Goal: Information Seeking & Learning: Learn about a topic

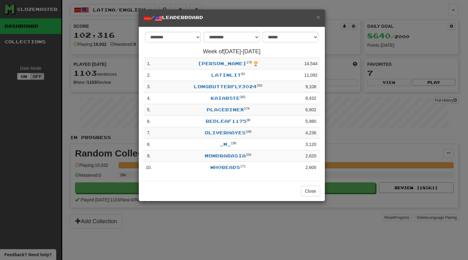
select select "**********"
click at [311, 196] on button "Close" at bounding box center [310, 190] width 19 height 11
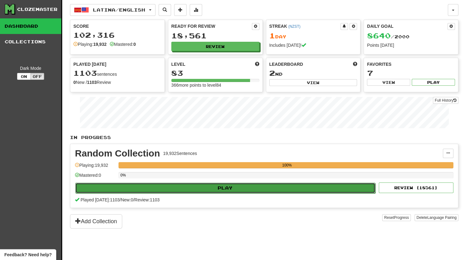
click at [246, 187] on button "Play" at bounding box center [225, 187] width 300 height 11
select select "********"
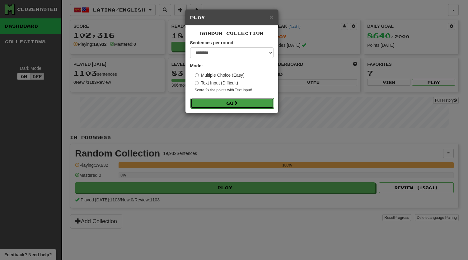
click at [221, 104] on button "Go" at bounding box center [231, 103] width 83 height 11
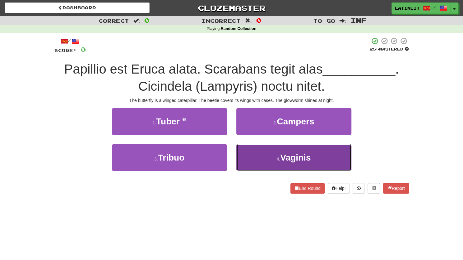
click at [249, 158] on button "4 . Vaginis" at bounding box center [294, 157] width 115 height 27
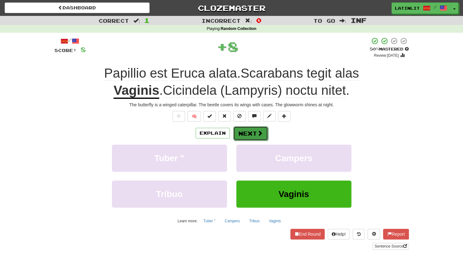
click at [246, 131] on button "Next" at bounding box center [250, 133] width 35 height 14
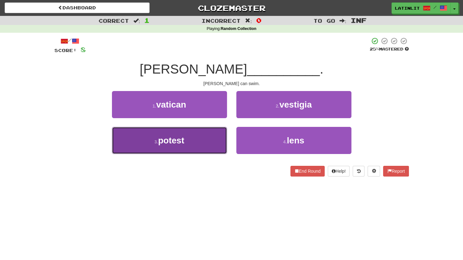
click at [189, 145] on button "3 . potest" at bounding box center [169, 140] width 115 height 27
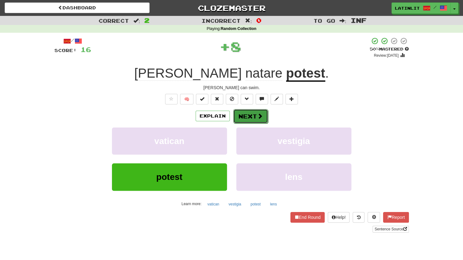
click at [239, 117] on button "Next" at bounding box center [250, 116] width 35 height 14
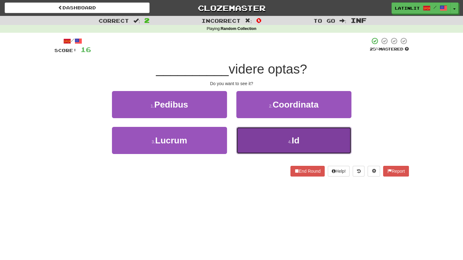
click at [252, 135] on button "4 . Id" at bounding box center [294, 140] width 115 height 27
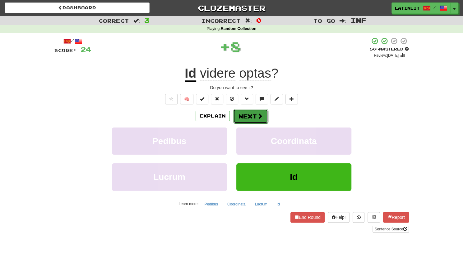
click at [241, 119] on button "Next" at bounding box center [250, 116] width 35 height 14
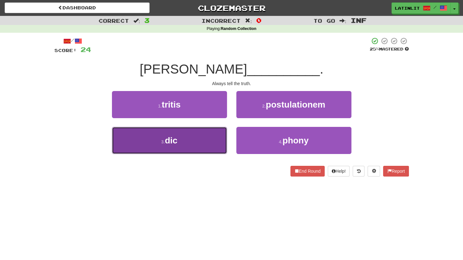
click at [205, 138] on button "3 . dic" at bounding box center [169, 140] width 115 height 27
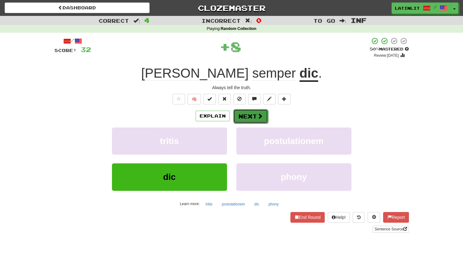
click at [246, 119] on button "Next" at bounding box center [250, 116] width 35 height 14
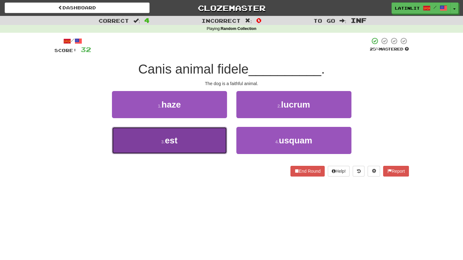
click at [210, 144] on button "3 . est" at bounding box center [169, 140] width 115 height 27
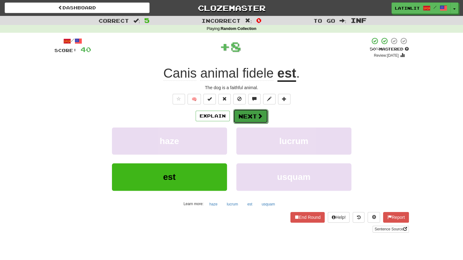
click at [241, 122] on button "Next" at bounding box center [250, 116] width 35 height 14
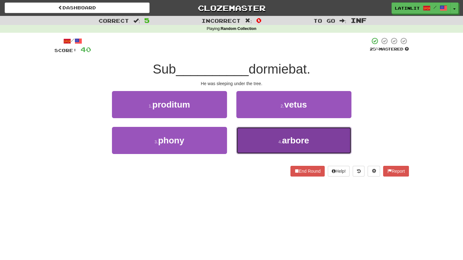
click at [255, 144] on button "4 . arbore" at bounding box center [294, 140] width 115 height 27
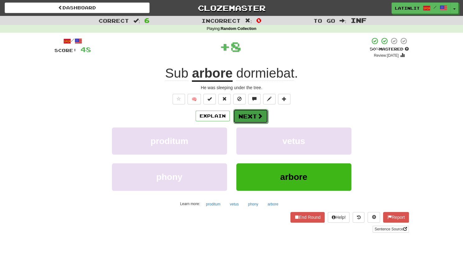
click at [238, 115] on button "Next" at bounding box center [250, 116] width 35 height 14
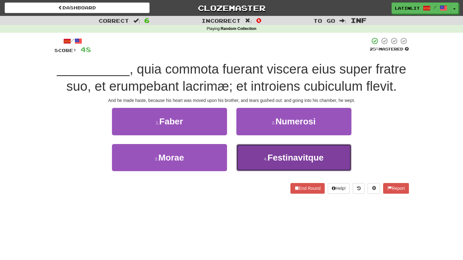
click at [259, 165] on button "4 . Festinavitque" at bounding box center [294, 157] width 115 height 27
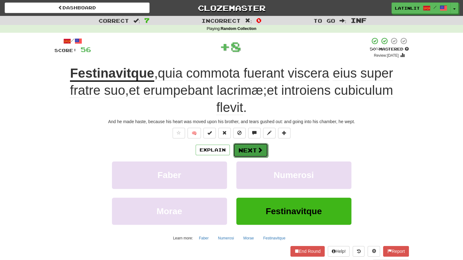
click at [245, 150] on button "Next" at bounding box center [250, 150] width 35 height 14
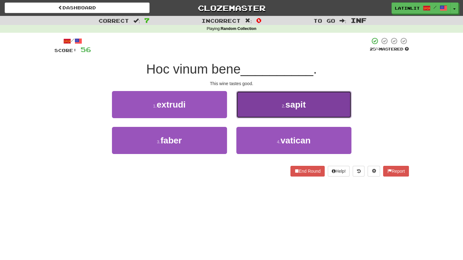
click at [251, 110] on button "2 . sapit" at bounding box center [294, 104] width 115 height 27
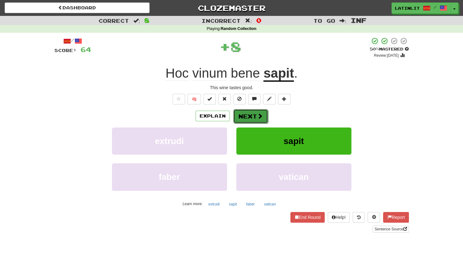
click at [243, 119] on button "Next" at bounding box center [250, 116] width 35 height 14
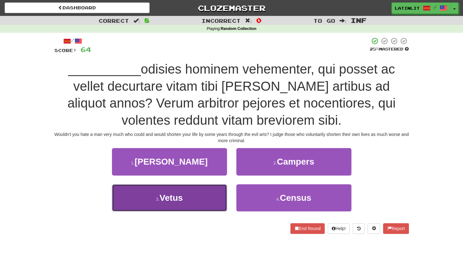
click at [192, 197] on button "3 . Vetus" at bounding box center [169, 197] width 115 height 27
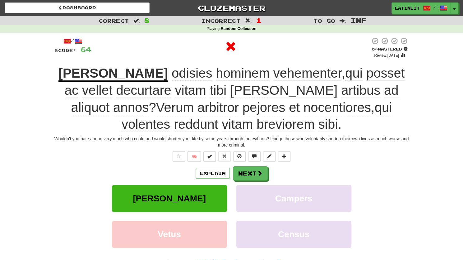
click at [92, 71] on u "Annon" at bounding box center [114, 74] width 110 height 16
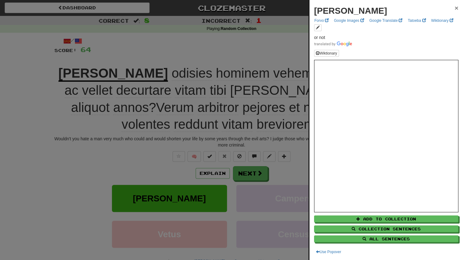
click at [455, 6] on span "×" at bounding box center [457, 7] width 4 height 7
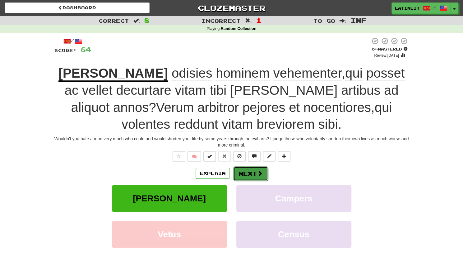
click at [258, 175] on span at bounding box center [260, 173] width 6 height 6
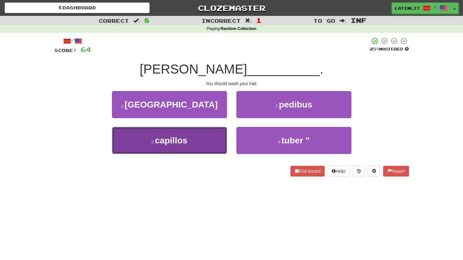
click at [199, 147] on button "3 . capillos" at bounding box center [169, 140] width 115 height 27
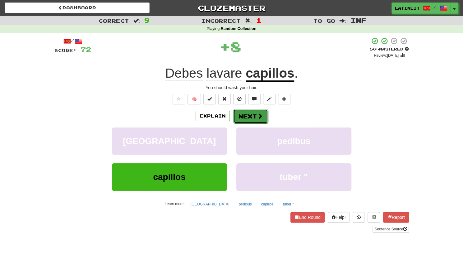
click at [244, 118] on button "Next" at bounding box center [250, 116] width 35 height 14
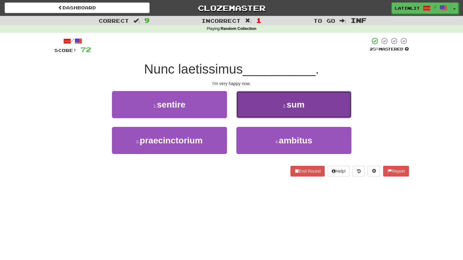
click at [251, 109] on button "2 . sum" at bounding box center [294, 104] width 115 height 27
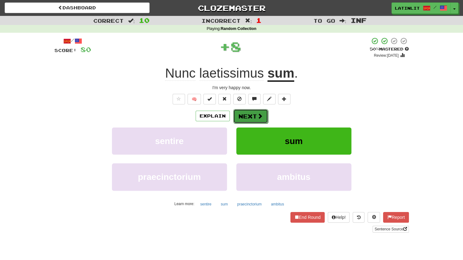
click at [251, 115] on button "Next" at bounding box center [250, 116] width 35 height 14
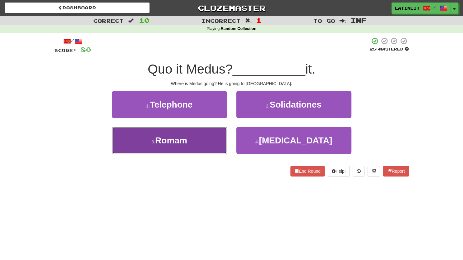
click at [194, 140] on button "3 . Romam" at bounding box center [169, 140] width 115 height 27
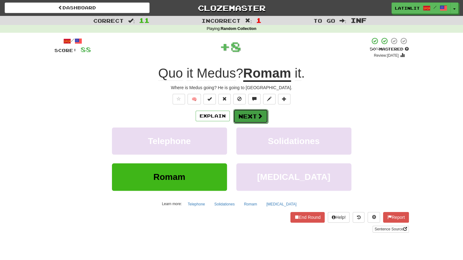
click at [255, 116] on button "Next" at bounding box center [250, 116] width 35 height 14
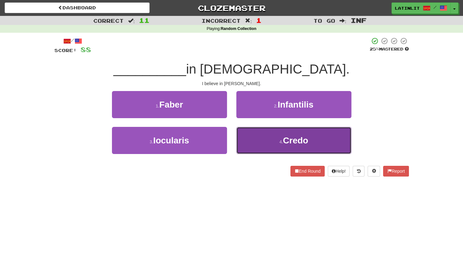
click at [243, 142] on button "4 . Credo" at bounding box center [294, 140] width 115 height 27
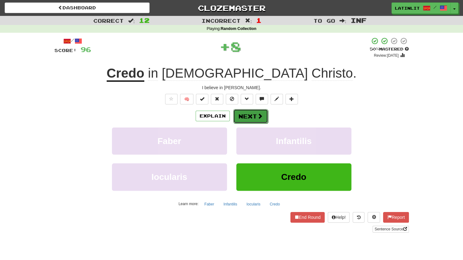
click at [242, 118] on button "Next" at bounding box center [250, 116] width 35 height 14
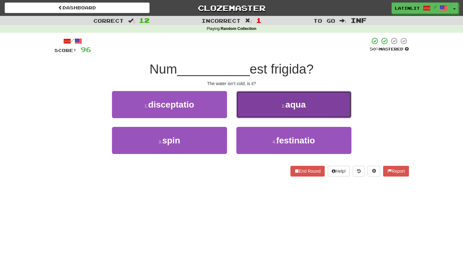
click at [259, 106] on button "2 . aqua" at bounding box center [294, 104] width 115 height 27
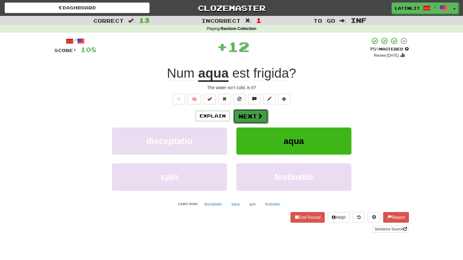
click at [248, 117] on button "Next" at bounding box center [250, 116] width 35 height 14
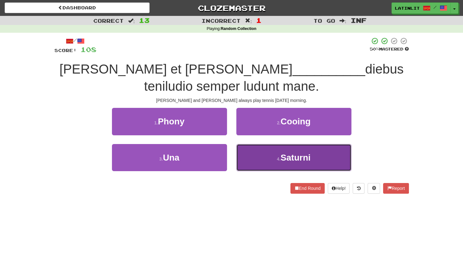
click at [259, 157] on button "4 . Saturni" at bounding box center [294, 157] width 115 height 27
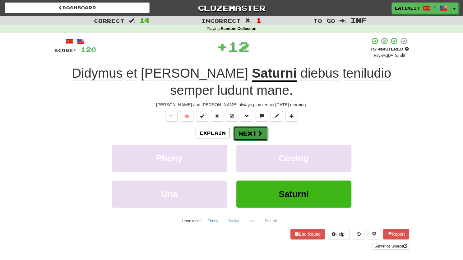
click at [252, 132] on button "Next" at bounding box center [250, 133] width 35 height 14
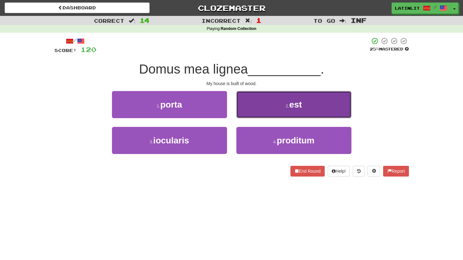
click at [259, 108] on button "2 . est" at bounding box center [294, 104] width 115 height 27
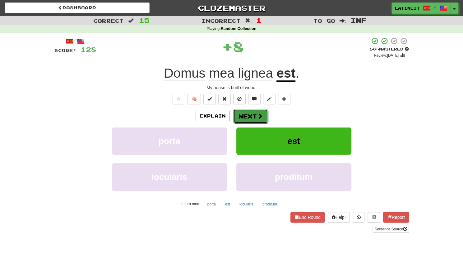
click at [252, 115] on button "Next" at bounding box center [250, 116] width 35 height 14
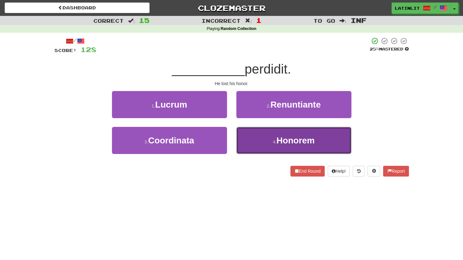
click at [258, 138] on button "4 . Honorem" at bounding box center [294, 140] width 115 height 27
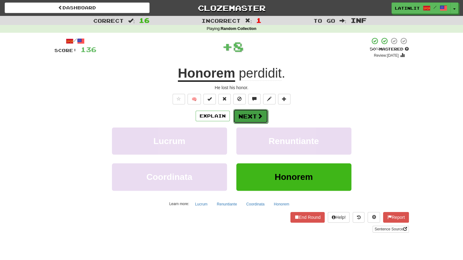
click at [259, 116] on span at bounding box center [260, 116] width 6 height 6
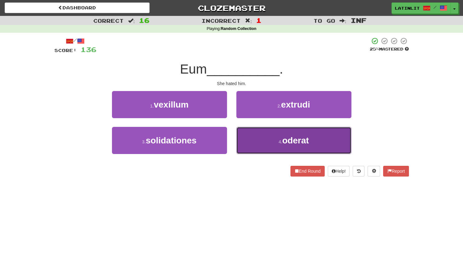
click at [262, 136] on button "4 . oderat" at bounding box center [294, 140] width 115 height 27
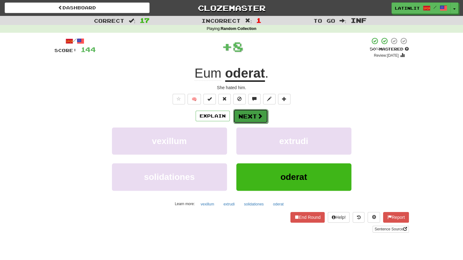
click at [246, 115] on button "Next" at bounding box center [250, 116] width 35 height 14
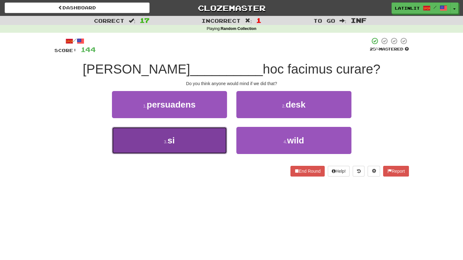
click at [209, 139] on button "3 . si" at bounding box center [169, 140] width 115 height 27
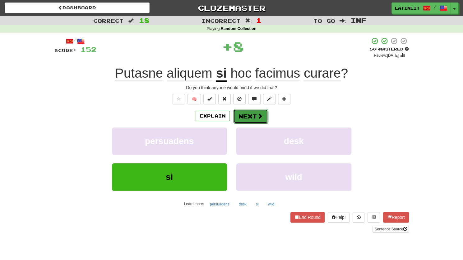
click at [245, 115] on button "Next" at bounding box center [250, 116] width 35 height 14
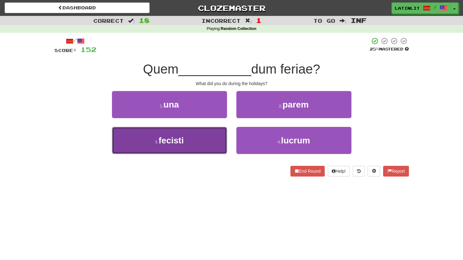
click at [193, 144] on button "3 . fecisti" at bounding box center [169, 140] width 115 height 27
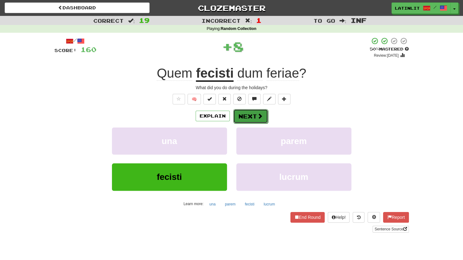
click at [247, 116] on button "Next" at bounding box center [250, 116] width 35 height 14
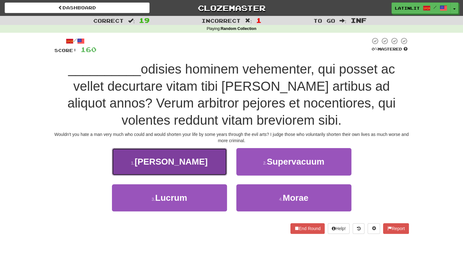
click at [198, 168] on button "1 . Annon" at bounding box center [169, 161] width 115 height 27
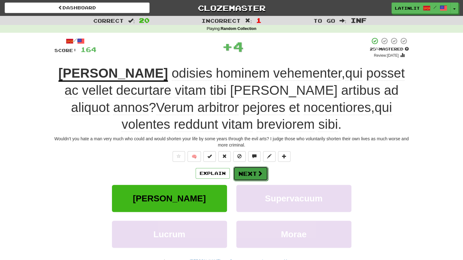
click at [243, 170] on button "Next" at bounding box center [250, 173] width 35 height 14
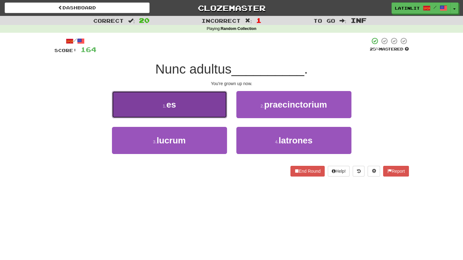
click at [204, 101] on button "1 . es" at bounding box center [169, 104] width 115 height 27
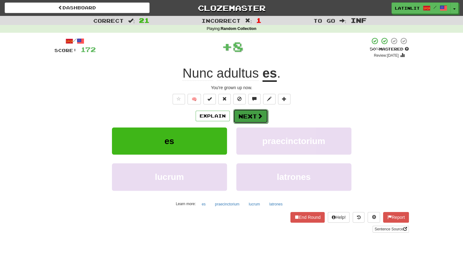
click at [244, 111] on button "Next" at bounding box center [250, 116] width 35 height 14
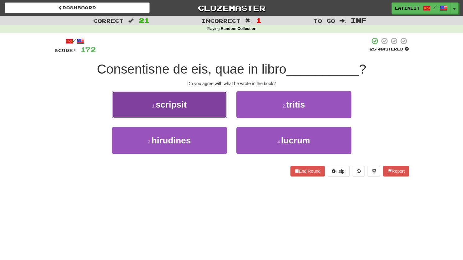
click at [196, 110] on button "1 . scripsit" at bounding box center [169, 104] width 115 height 27
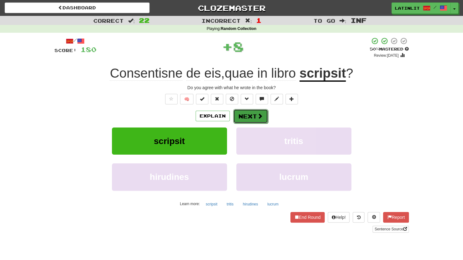
click at [245, 119] on button "Next" at bounding box center [250, 116] width 35 height 14
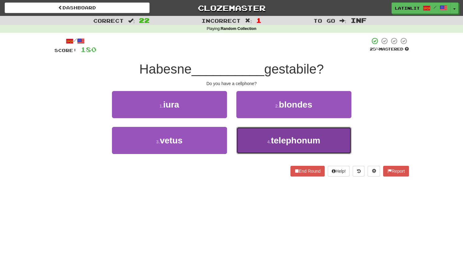
click at [267, 143] on small "4 ." at bounding box center [269, 141] width 4 height 5
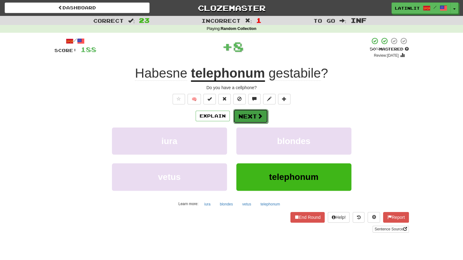
click at [257, 113] on span at bounding box center [260, 116] width 6 height 6
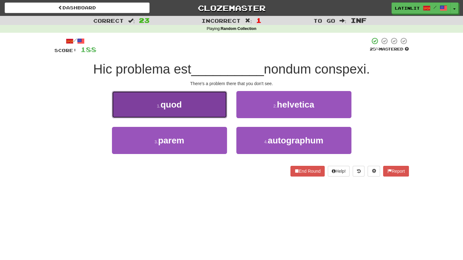
click at [209, 103] on button "1 . quod" at bounding box center [169, 104] width 115 height 27
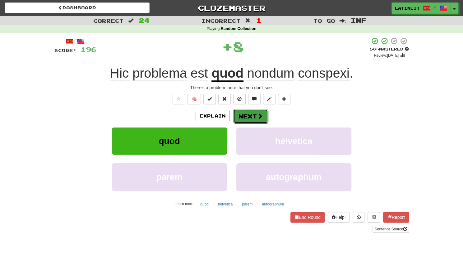
click at [238, 114] on button "Next" at bounding box center [250, 116] width 35 height 14
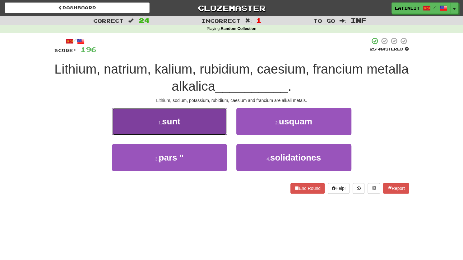
click at [207, 116] on button "1 . sunt" at bounding box center [169, 121] width 115 height 27
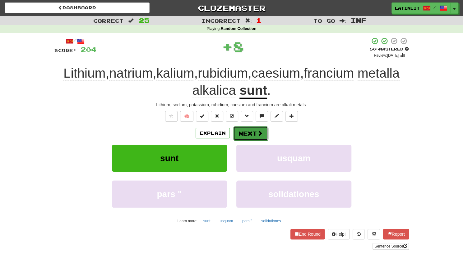
click at [248, 130] on button "Next" at bounding box center [250, 133] width 35 height 14
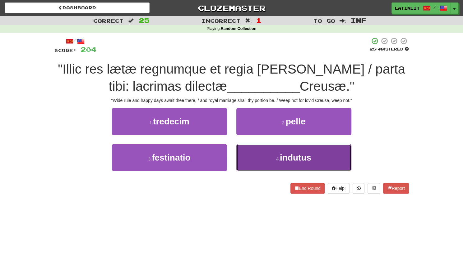
click at [248, 158] on button "4 . indutus" at bounding box center [294, 157] width 115 height 27
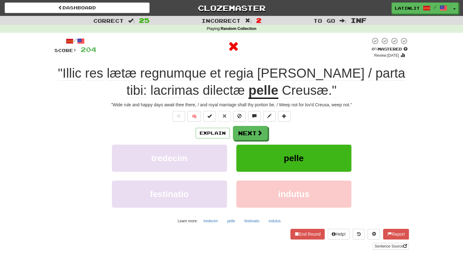
click at [249, 91] on u "pelle" at bounding box center [264, 91] width 30 height 16
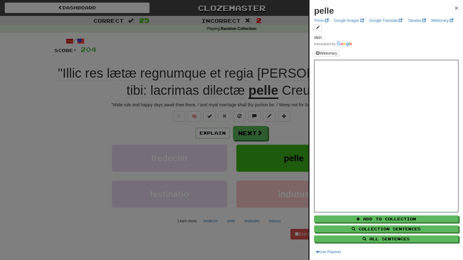
click at [455, 5] on span "×" at bounding box center [457, 7] width 4 height 7
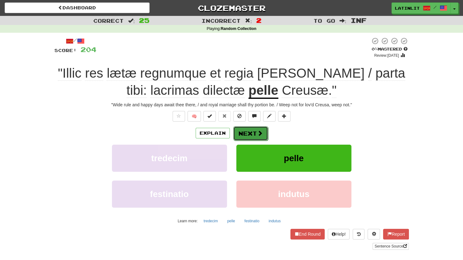
click at [256, 133] on button "Next" at bounding box center [250, 133] width 35 height 14
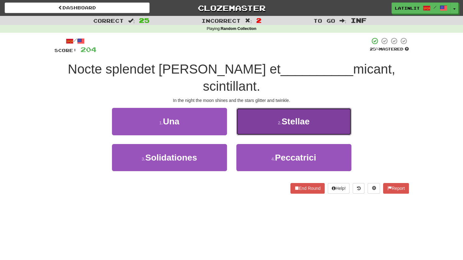
click at [299, 116] on span "Stellae" at bounding box center [296, 121] width 28 height 10
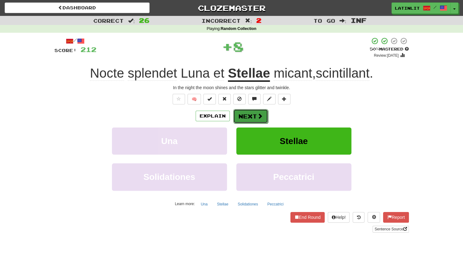
click at [250, 114] on button "Next" at bounding box center [250, 116] width 35 height 14
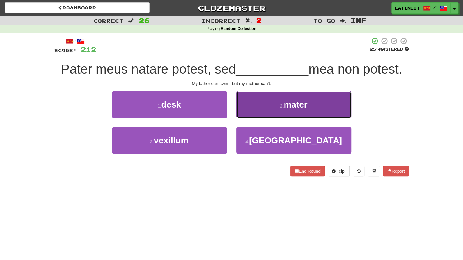
click at [266, 103] on button "2 . mater" at bounding box center [294, 104] width 115 height 27
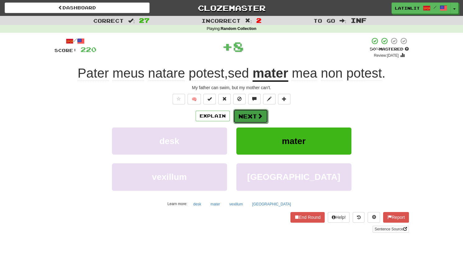
click at [254, 112] on button "Next" at bounding box center [250, 116] width 35 height 14
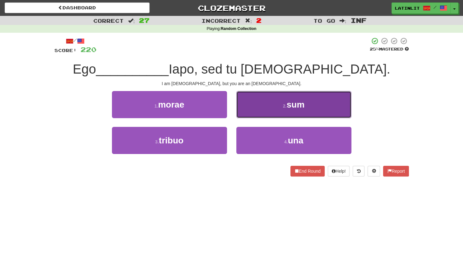
click at [255, 109] on button "2 . sum" at bounding box center [294, 104] width 115 height 27
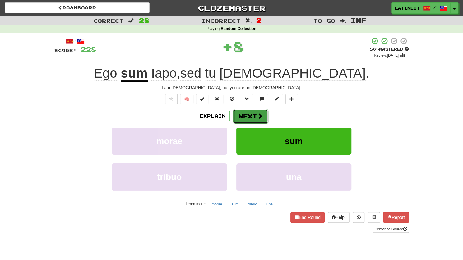
click at [248, 115] on button "Next" at bounding box center [250, 116] width 35 height 14
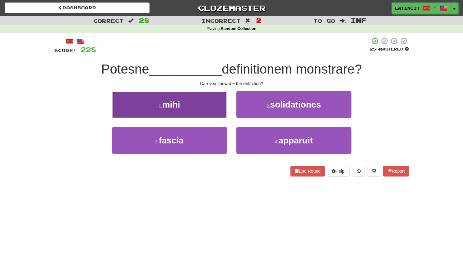
click at [209, 110] on button "1 . mihi" at bounding box center [169, 104] width 115 height 27
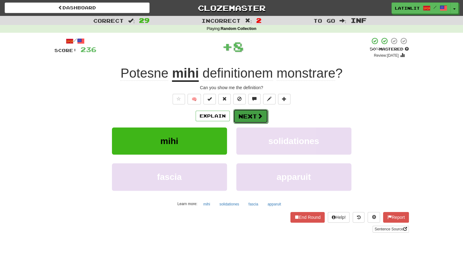
click at [245, 117] on button "Next" at bounding box center [250, 116] width 35 height 14
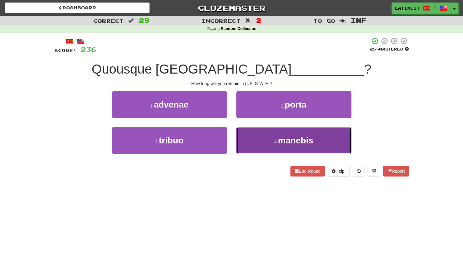
click at [252, 136] on button "4 . manebis" at bounding box center [294, 140] width 115 height 27
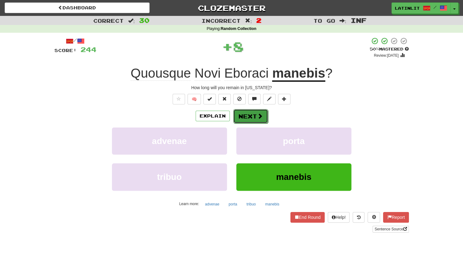
click at [247, 114] on button "Next" at bounding box center [250, 116] width 35 height 14
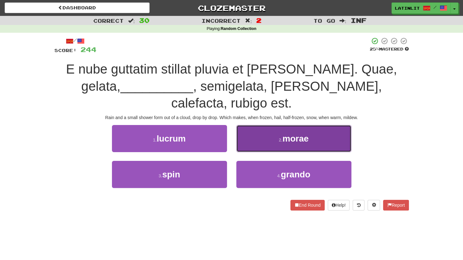
click at [246, 125] on button "2 . morae" at bounding box center [294, 138] width 115 height 27
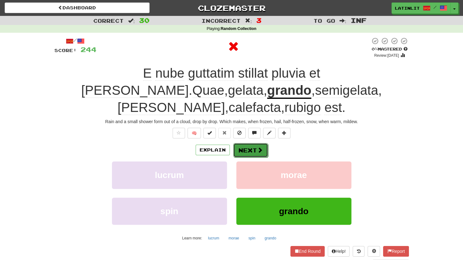
click at [245, 143] on button "Next" at bounding box center [250, 150] width 35 height 14
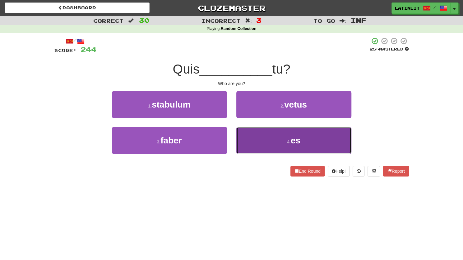
click at [245, 136] on button "4 . es" at bounding box center [294, 140] width 115 height 27
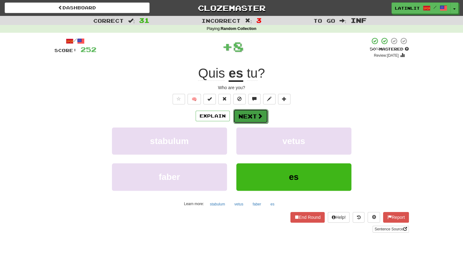
click at [244, 120] on button "Next" at bounding box center [250, 116] width 35 height 14
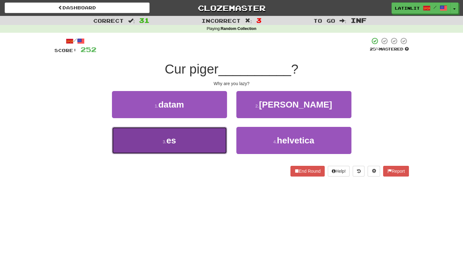
click at [194, 137] on button "3 . es" at bounding box center [169, 140] width 115 height 27
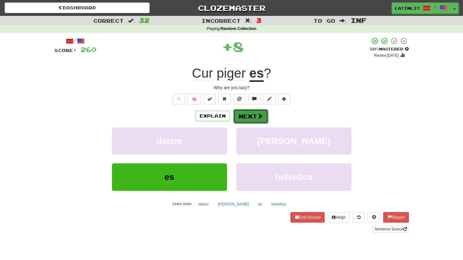
click at [251, 119] on button "Next" at bounding box center [250, 116] width 35 height 14
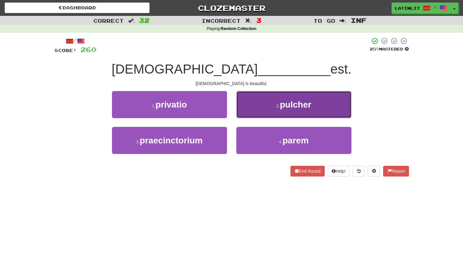
click at [250, 105] on button "2 . pulcher" at bounding box center [294, 104] width 115 height 27
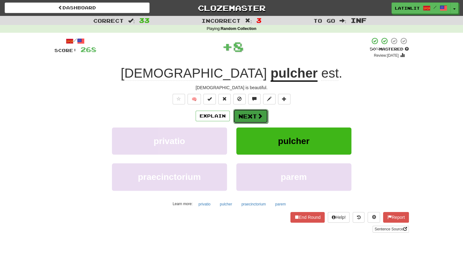
click at [241, 114] on button "Next" at bounding box center [250, 116] width 35 height 14
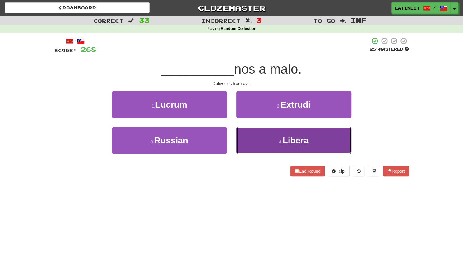
click at [252, 141] on button "4 . Libera" at bounding box center [294, 140] width 115 height 27
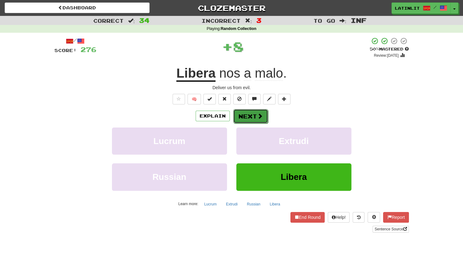
click at [248, 115] on button "Next" at bounding box center [250, 116] width 35 height 14
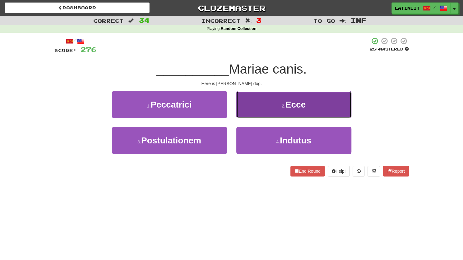
click at [256, 105] on button "2 . Ecce" at bounding box center [294, 104] width 115 height 27
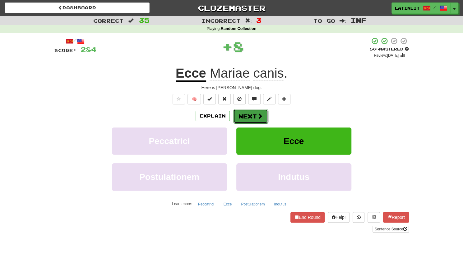
click at [248, 111] on button "Next" at bounding box center [250, 116] width 35 height 14
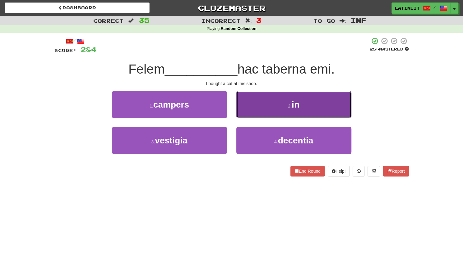
click at [253, 105] on button "2 . in" at bounding box center [294, 104] width 115 height 27
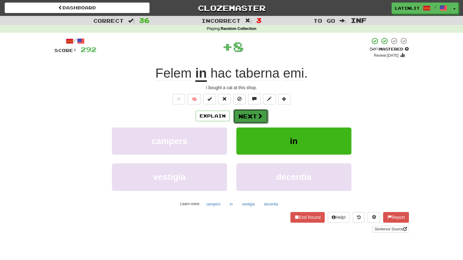
click at [251, 115] on button "Next" at bounding box center [250, 116] width 35 height 14
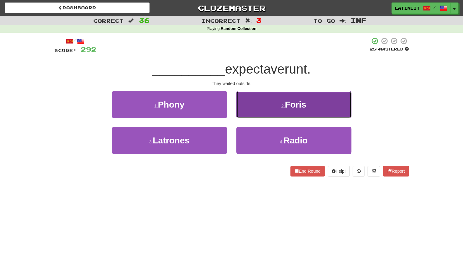
click at [252, 109] on button "2 . Foris" at bounding box center [294, 104] width 115 height 27
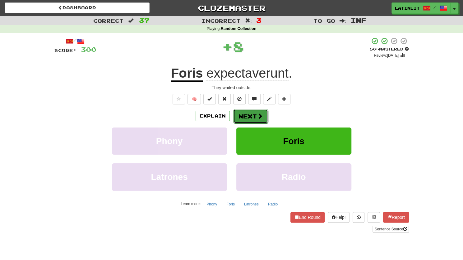
click at [248, 114] on button "Next" at bounding box center [250, 116] width 35 height 14
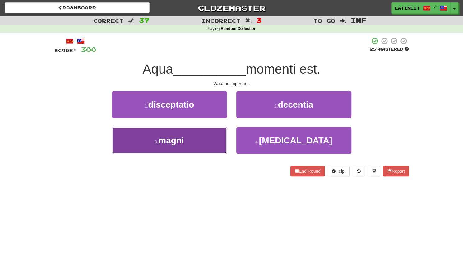
click at [210, 141] on button "3 . magni" at bounding box center [169, 140] width 115 height 27
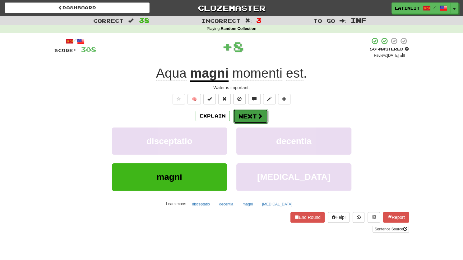
click at [244, 113] on button "Next" at bounding box center [250, 116] width 35 height 14
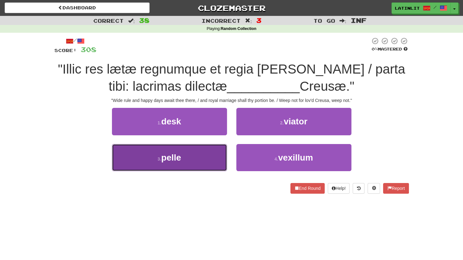
click at [213, 154] on button "3 . pelle" at bounding box center [169, 157] width 115 height 27
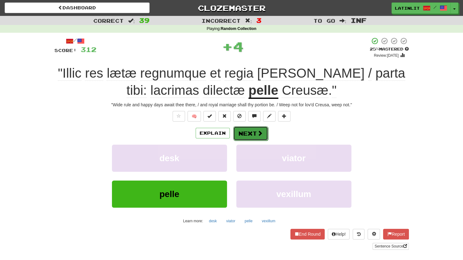
click at [250, 129] on button "Next" at bounding box center [250, 133] width 35 height 14
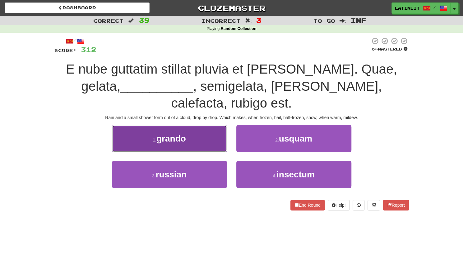
click at [223, 125] on button "1 . grando" at bounding box center [169, 138] width 115 height 27
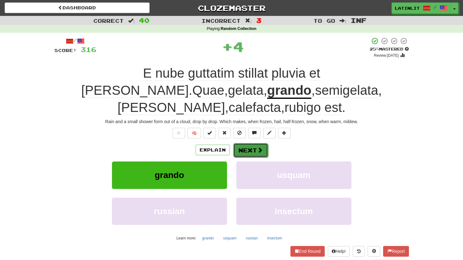
click at [250, 143] on button "Next" at bounding box center [250, 150] width 35 height 14
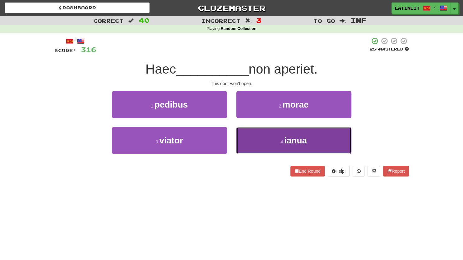
click at [264, 140] on button "4 . ianua" at bounding box center [294, 140] width 115 height 27
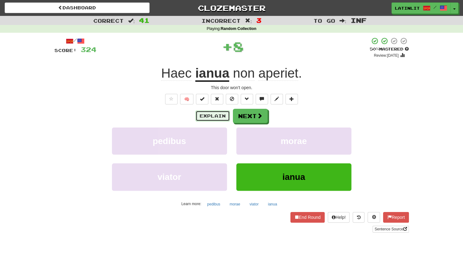
click at [220, 117] on button "Explain" at bounding box center [213, 115] width 34 height 11
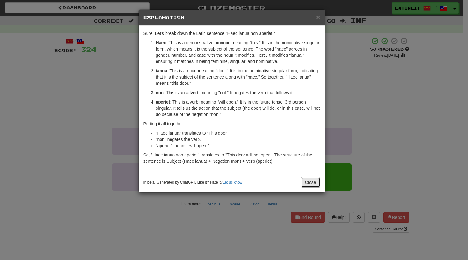
click at [304, 180] on button "Close" at bounding box center [310, 182] width 19 height 11
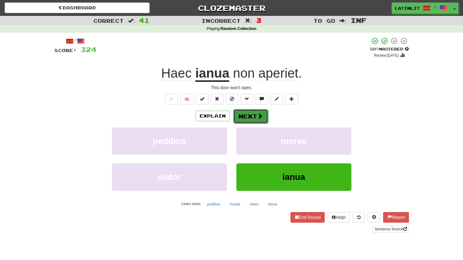
click at [247, 113] on button "Next" at bounding box center [250, 116] width 35 height 14
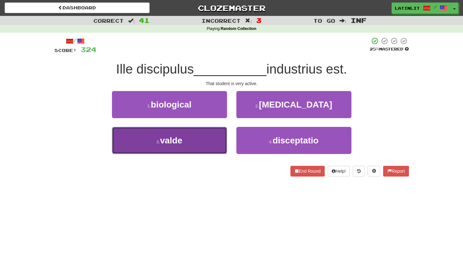
click at [197, 136] on button "3 . valde" at bounding box center [169, 140] width 115 height 27
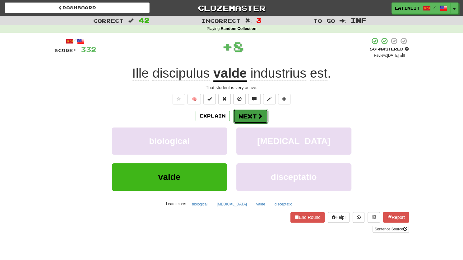
click at [249, 116] on button "Next" at bounding box center [250, 116] width 35 height 14
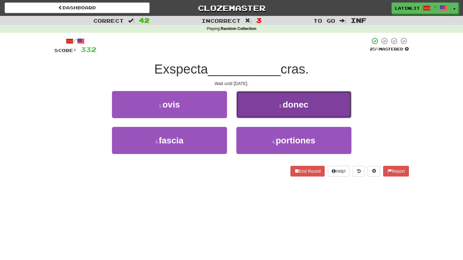
click at [260, 101] on button "2 . donec" at bounding box center [294, 104] width 115 height 27
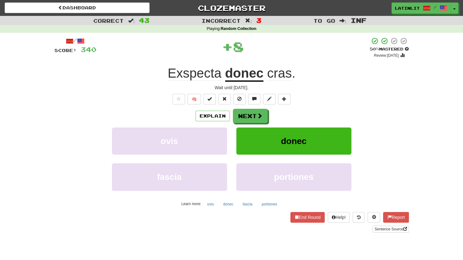
click at [244, 70] on u "donec" at bounding box center [244, 74] width 39 height 16
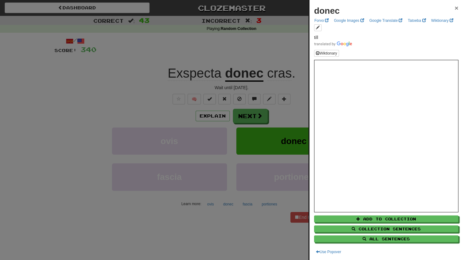
click at [455, 7] on span "×" at bounding box center [457, 7] width 4 height 7
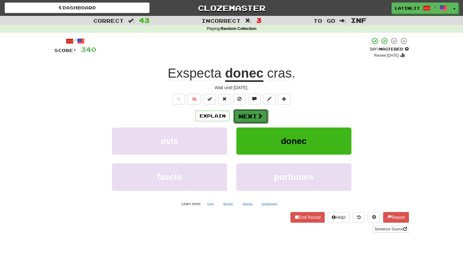
click at [249, 118] on button "Next" at bounding box center [250, 116] width 35 height 14
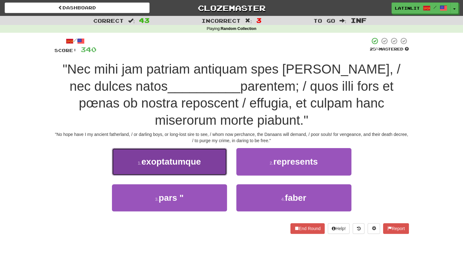
click at [152, 165] on span "exoptatumque" at bounding box center [171, 162] width 59 height 10
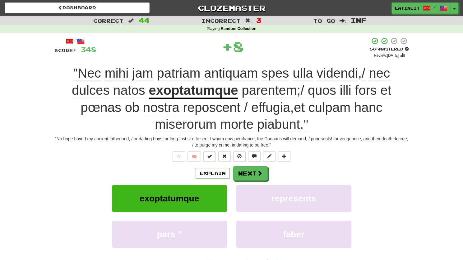
click at [192, 91] on u "exoptatumque" at bounding box center [193, 91] width 89 height 16
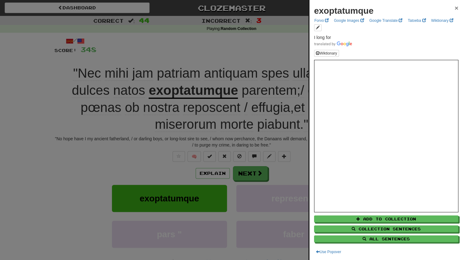
click at [455, 8] on span "×" at bounding box center [457, 7] width 4 height 7
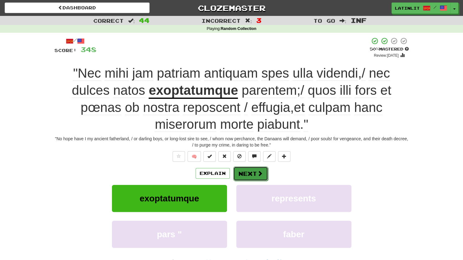
click at [259, 174] on span at bounding box center [260, 173] width 6 height 6
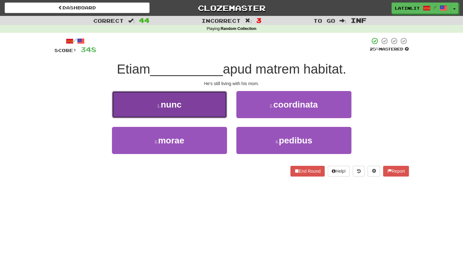
click at [187, 111] on button "1 . nunc" at bounding box center [169, 104] width 115 height 27
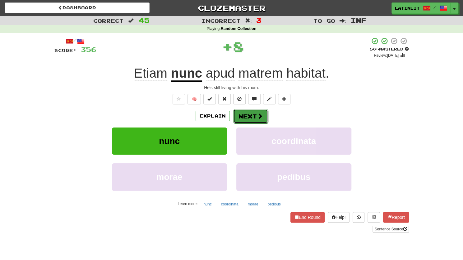
click at [239, 117] on button "Next" at bounding box center [250, 116] width 35 height 14
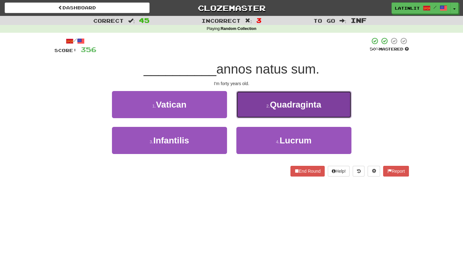
click at [256, 111] on button "2 . Quadraginta" at bounding box center [294, 104] width 115 height 27
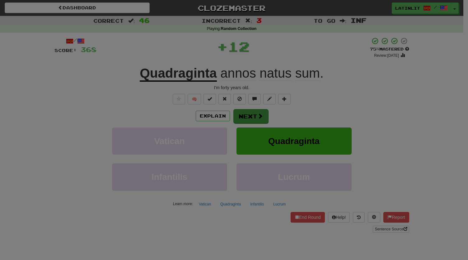
click at [248, 117] on body "Dashboard Clozemaster latinlit / Toggle Dropdown Dashboard Leaderboard Activity…" at bounding box center [234, 240] width 468 height 481
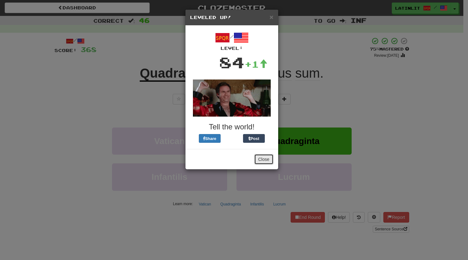
click at [265, 164] on button "Close" at bounding box center [263, 159] width 19 height 11
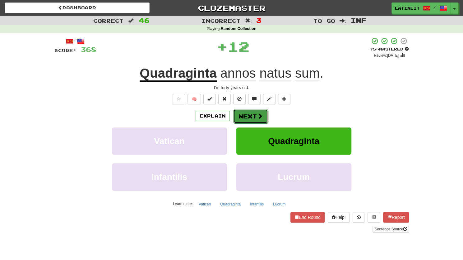
click at [255, 122] on button "Next" at bounding box center [250, 116] width 35 height 14
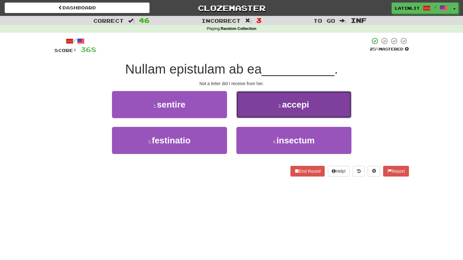
click at [261, 94] on button "2 . accepi" at bounding box center [294, 104] width 115 height 27
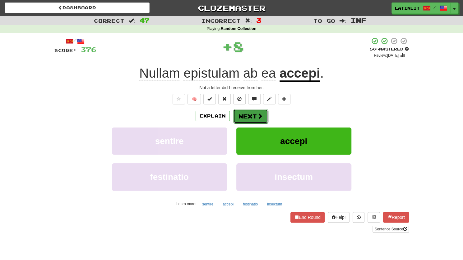
click at [247, 115] on button "Next" at bounding box center [250, 116] width 35 height 14
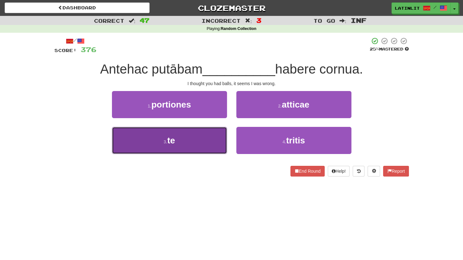
click at [208, 144] on button "3 . te" at bounding box center [169, 140] width 115 height 27
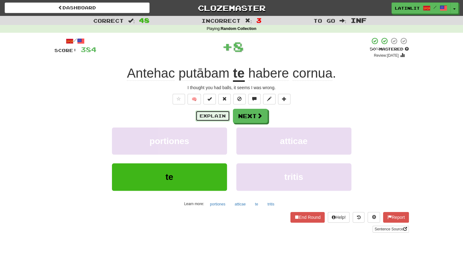
click at [211, 113] on button "Explain" at bounding box center [213, 115] width 34 height 11
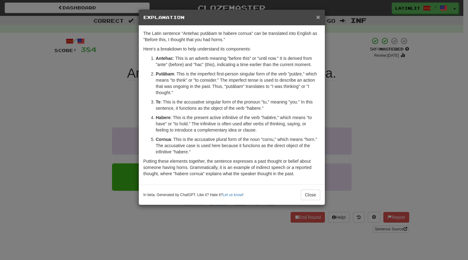
click at [317, 15] on span "×" at bounding box center [318, 16] width 4 height 7
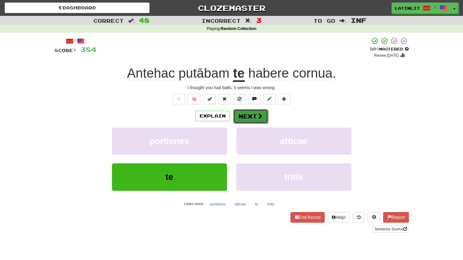
click at [254, 117] on button "Next" at bounding box center [250, 116] width 35 height 14
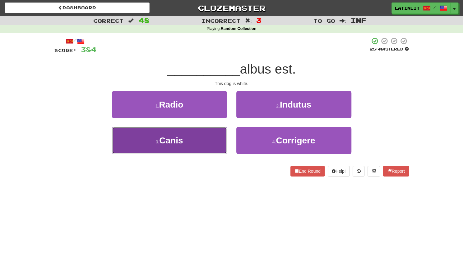
click at [177, 138] on span "Canis" at bounding box center [171, 140] width 24 height 10
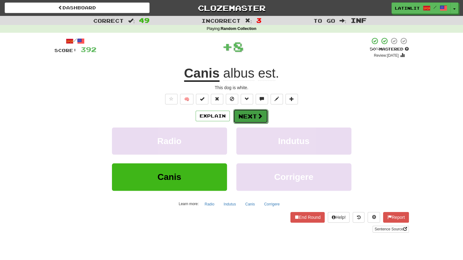
click at [244, 115] on button "Next" at bounding box center [250, 116] width 35 height 14
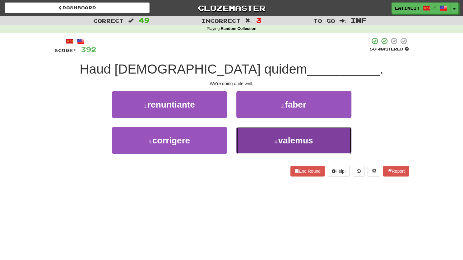
click at [245, 141] on button "4 . valemus" at bounding box center [294, 140] width 115 height 27
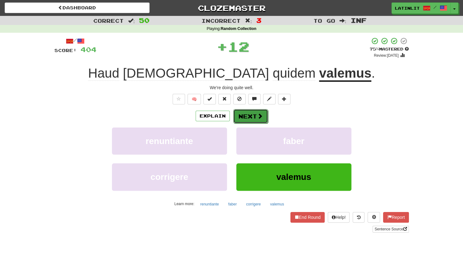
click at [243, 120] on button "Next" at bounding box center [250, 116] width 35 height 14
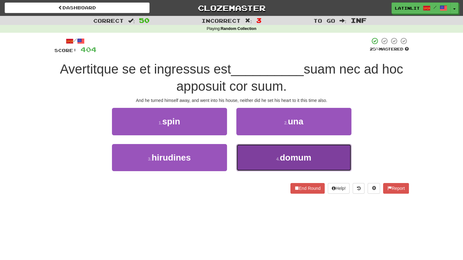
click at [255, 155] on button "4 . domum" at bounding box center [294, 157] width 115 height 27
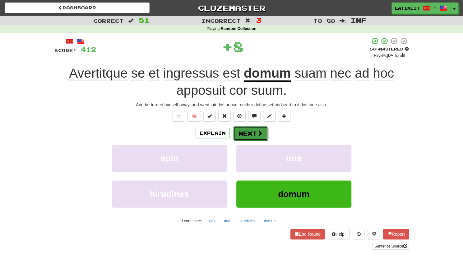
click at [244, 132] on button "Next" at bounding box center [250, 133] width 35 height 14
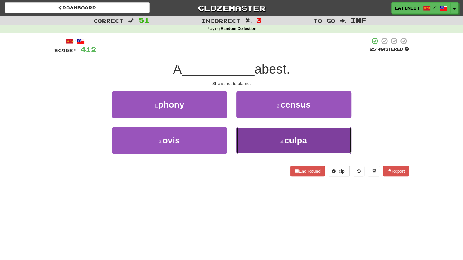
click at [248, 143] on button "4 . culpa" at bounding box center [294, 140] width 115 height 27
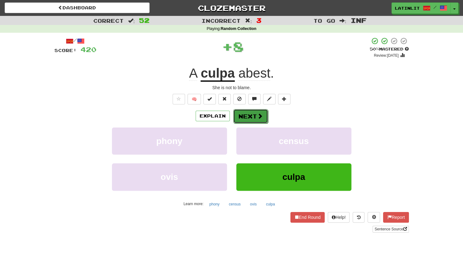
click at [237, 116] on button "Next" at bounding box center [250, 116] width 35 height 14
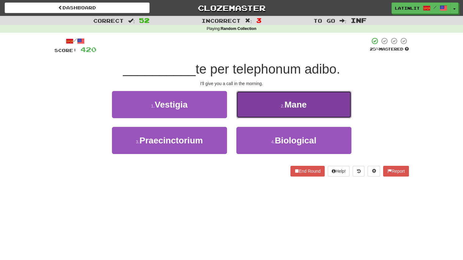
click at [257, 106] on button "2 . Mane" at bounding box center [294, 104] width 115 height 27
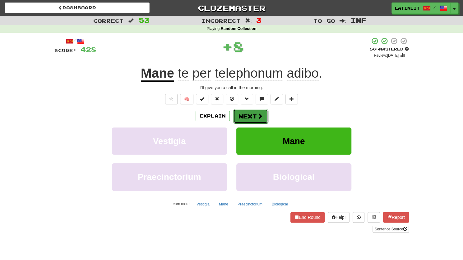
click at [252, 118] on button "Next" at bounding box center [250, 116] width 35 height 14
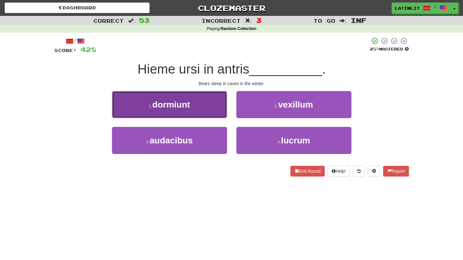
click at [205, 105] on button "1 . dormiunt" at bounding box center [169, 104] width 115 height 27
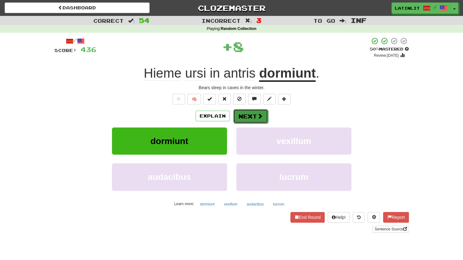
click at [251, 112] on button "Next" at bounding box center [250, 116] width 35 height 14
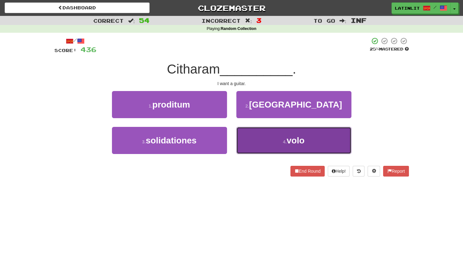
click at [255, 138] on button "4 . volo" at bounding box center [294, 140] width 115 height 27
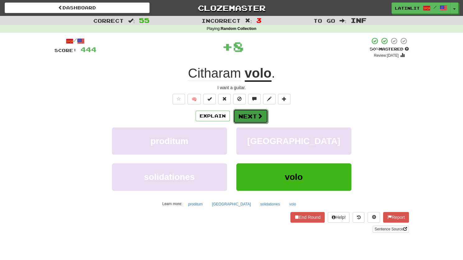
click at [247, 114] on button "Next" at bounding box center [250, 116] width 35 height 14
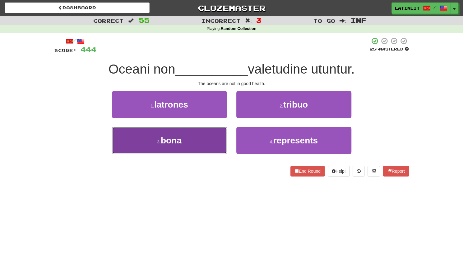
click at [186, 140] on button "3 . bona" at bounding box center [169, 140] width 115 height 27
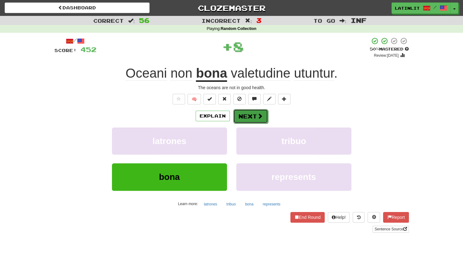
click at [243, 113] on button "Next" at bounding box center [250, 116] width 35 height 14
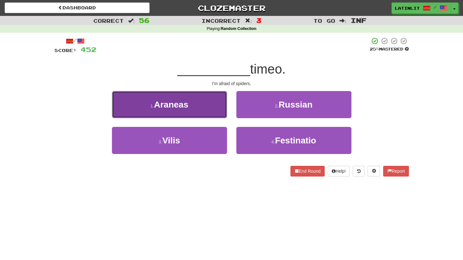
click at [196, 102] on button "1 . Araneas" at bounding box center [169, 104] width 115 height 27
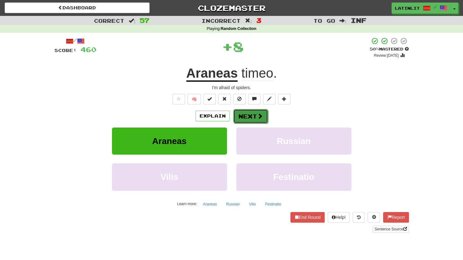
click at [240, 114] on button "Next" at bounding box center [250, 116] width 35 height 14
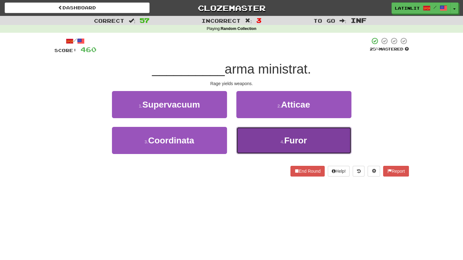
click at [249, 138] on button "4 . Furor" at bounding box center [294, 140] width 115 height 27
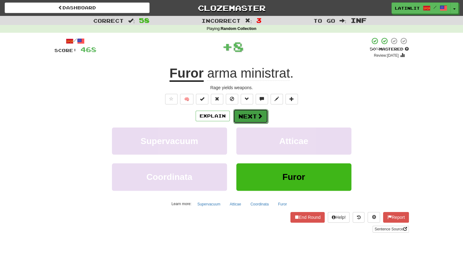
click at [245, 117] on button "Next" at bounding box center [250, 116] width 35 height 14
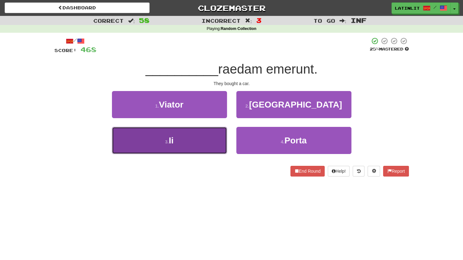
click at [197, 140] on button "3 . Ii" at bounding box center [169, 140] width 115 height 27
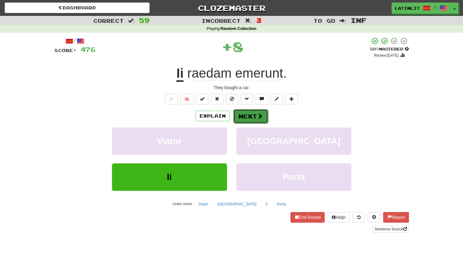
click at [245, 114] on button "Next" at bounding box center [250, 116] width 35 height 14
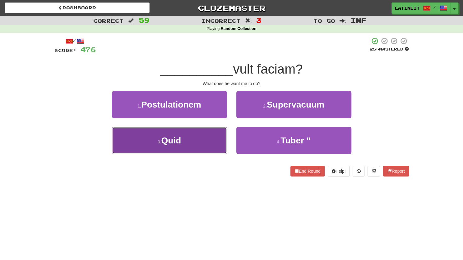
click at [203, 147] on button "3 . Quid" at bounding box center [169, 140] width 115 height 27
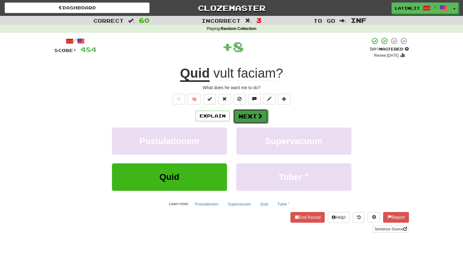
click at [238, 111] on button "Next" at bounding box center [250, 116] width 35 height 14
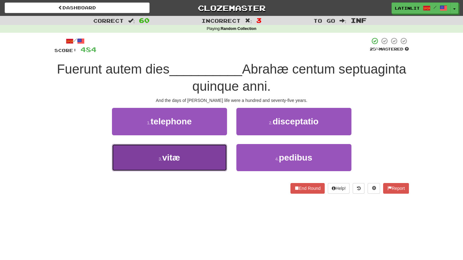
click at [191, 162] on button "3 . vitæ" at bounding box center [169, 157] width 115 height 27
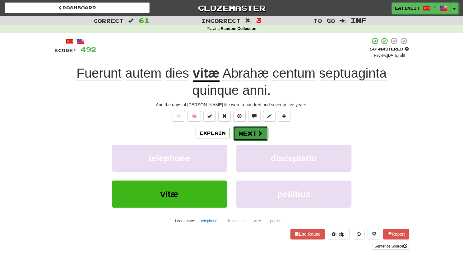
click at [245, 131] on button "Next" at bounding box center [250, 133] width 35 height 14
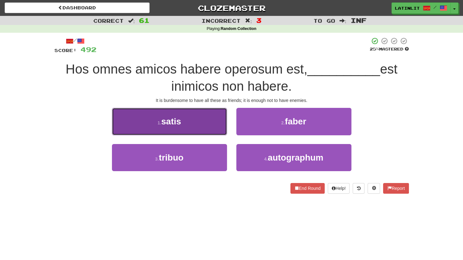
click at [194, 129] on button "1 . satis" at bounding box center [169, 121] width 115 height 27
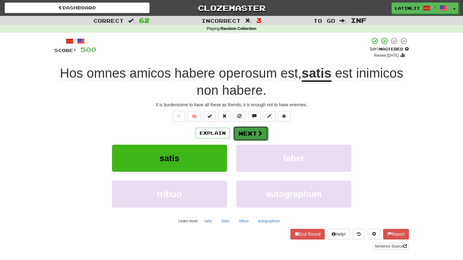
click at [247, 132] on button "Next" at bounding box center [250, 133] width 35 height 14
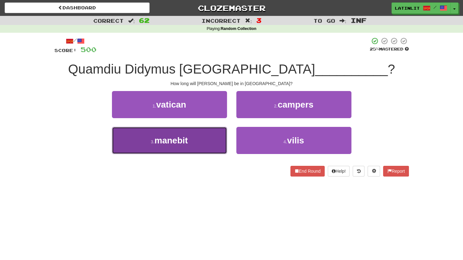
click at [188, 144] on span "manebit" at bounding box center [171, 140] width 33 height 10
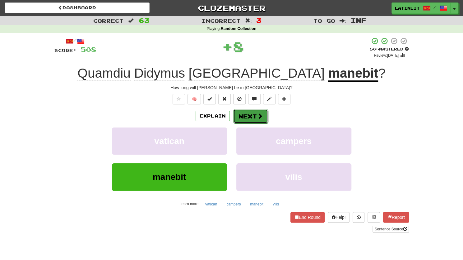
click at [250, 116] on button "Next" at bounding box center [250, 116] width 35 height 14
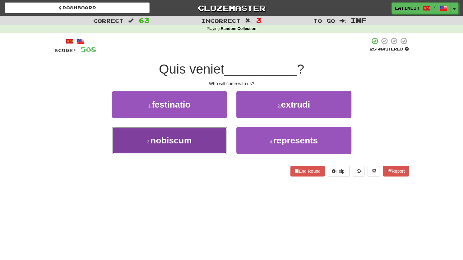
click at [173, 142] on span "nobiscum" at bounding box center [171, 140] width 41 height 10
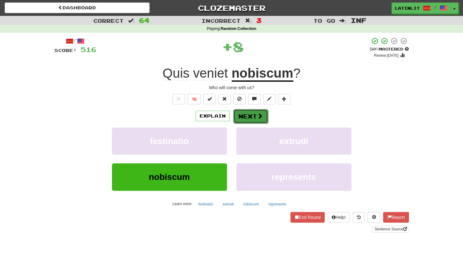
click at [239, 113] on button "Next" at bounding box center [250, 116] width 35 height 14
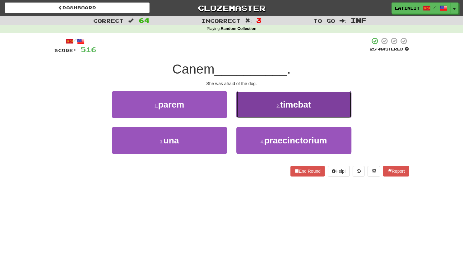
click at [265, 100] on button "2 . timebat" at bounding box center [294, 104] width 115 height 27
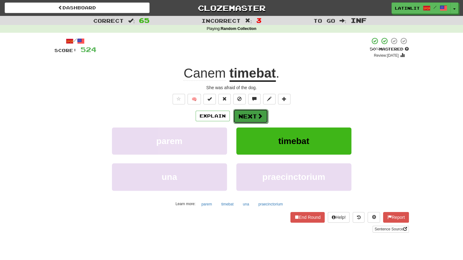
click at [249, 116] on button "Next" at bounding box center [250, 116] width 35 height 14
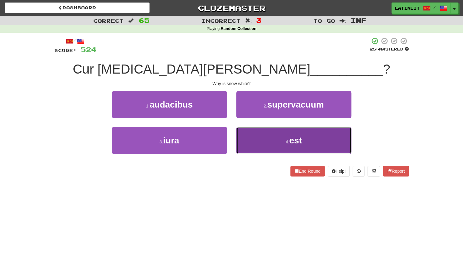
click at [261, 138] on button "4 . est" at bounding box center [294, 140] width 115 height 27
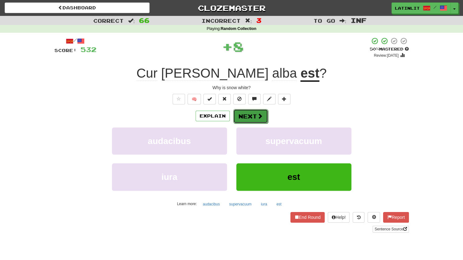
click at [250, 114] on button "Next" at bounding box center [250, 116] width 35 height 14
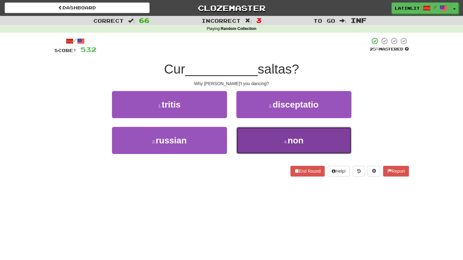
click at [263, 143] on button "4 . non" at bounding box center [294, 140] width 115 height 27
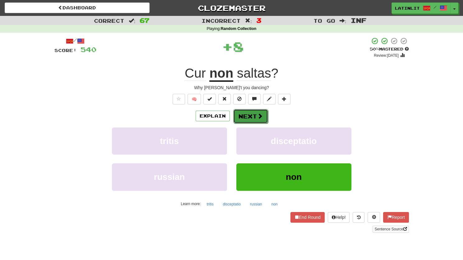
click at [254, 116] on button "Next" at bounding box center [250, 116] width 35 height 14
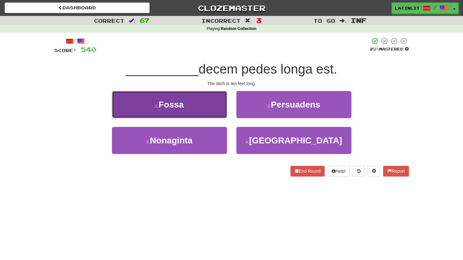
click at [207, 108] on button "1 . Fossa" at bounding box center [169, 104] width 115 height 27
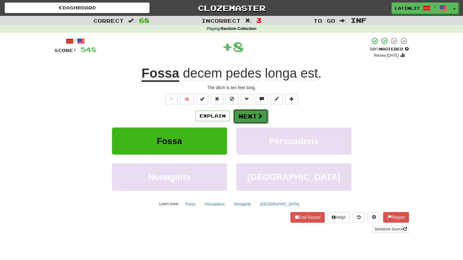
click at [237, 110] on button "Next" at bounding box center [250, 116] width 35 height 14
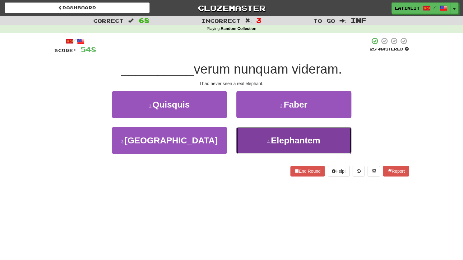
click at [257, 143] on button "4 . Elephantem" at bounding box center [294, 140] width 115 height 27
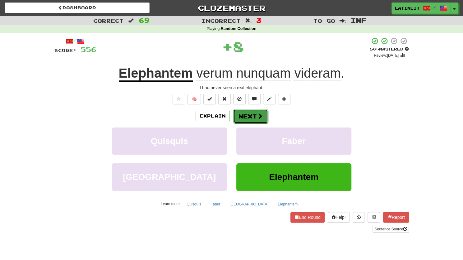
click at [251, 113] on button "Next" at bounding box center [250, 116] width 35 height 14
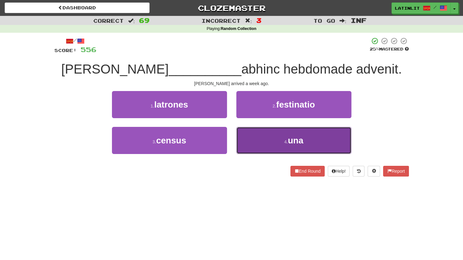
click at [256, 135] on button "4 . una" at bounding box center [294, 140] width 115 height 27
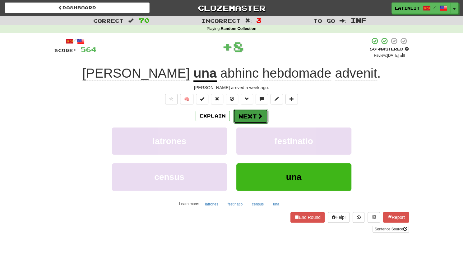
click at [246, 115] on button "Next" at bounding box center [250, 116] width 35 height 14
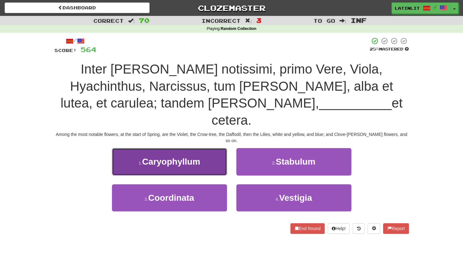
click at [180, 157] on span "Caryophyllum" at bounding box center [171, 162] width 58 height 10
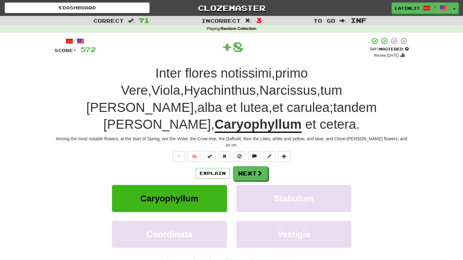
click at [215, 117] on u "Caryophyllum" at bounding box center [258, 125] width 87 height 16
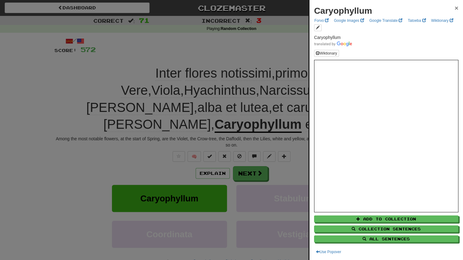
click at [455, 9] on span "×" at bounding box center [457, 7] width 4 height 7
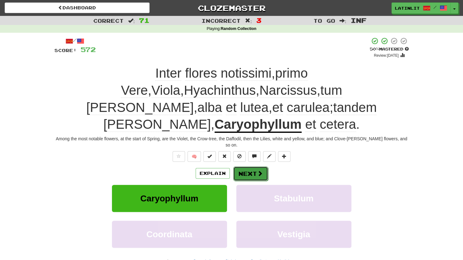
click at [250, 166] on button "Next" at bounding box center [250, 173] width 35 height 14
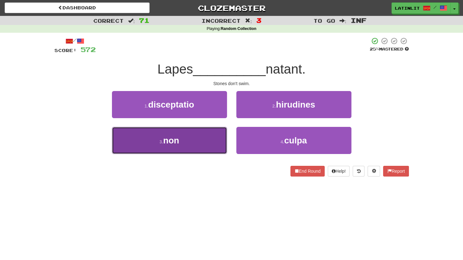
click at [195, 150] on button "3 . non" at bounding box center [169, 140] width 115 height 27
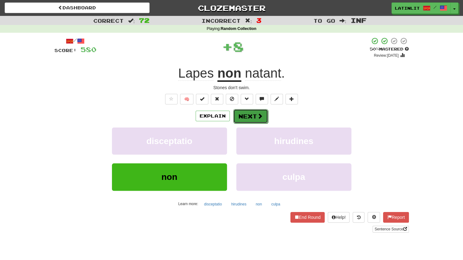
click at [242, 116] on button "Next" at bounding box center [250, 116] width 35 height 14
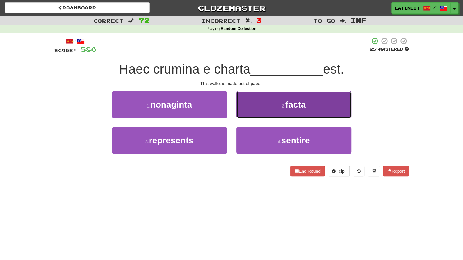
click at [258, 103] on button "2 . facta" at bounding box center [294, 104] width 115 height 27
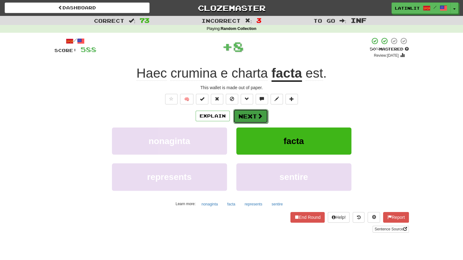
click at [248, 115] on button "Next" at bounding box center [250, 116] width 35 height 14
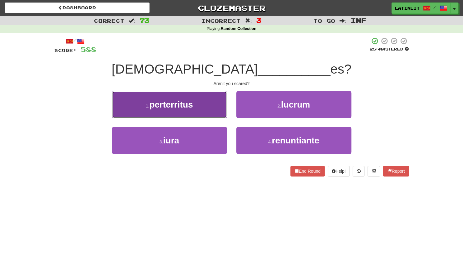
click at [195, 111] on button "1 . perterritus" at bounding box center [169, 104] width 115 height 27
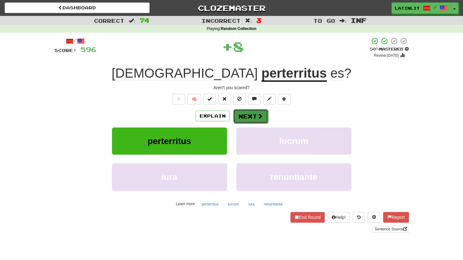
click at [240, 115] on button "Next" at bounding box center [250, 116] width 35 height 14
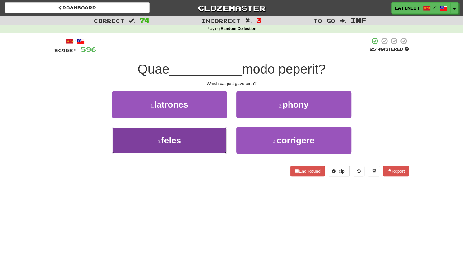
click at [175, 146] on button "3 . feles" at bounding box center [169, 140] width 115 height 27
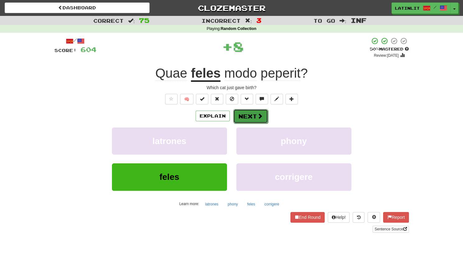
click at [241, 114] on button "Next" at bounding box center [250, 116] width 35 height 14
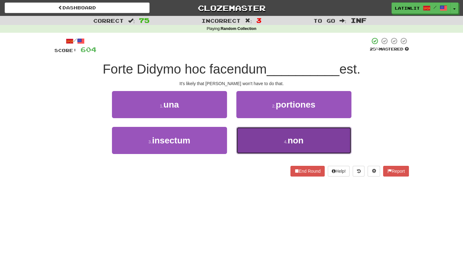
click at [255, 134] on button "4 . non" at bounding box center [294, 140] width 115 height 27
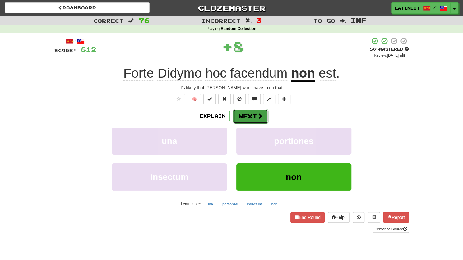
click at [245, 118] on button "Next" at bounding box center [250, 116] width 35 height 14
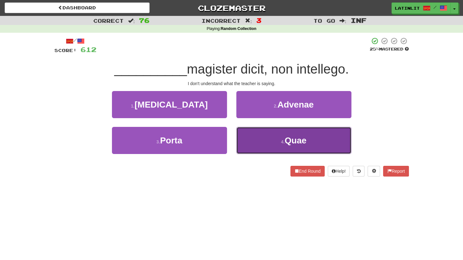
click at [247, 141] on button "4 . Quae" at bounding box center [294, 140] width 115 height 27
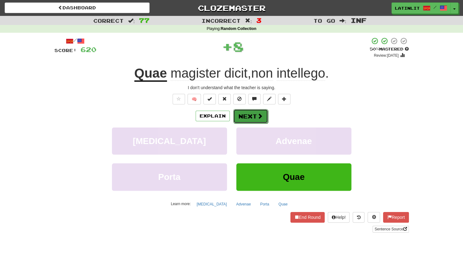
click at [247, 115] on button "Next" at bounding box center [250, 116] width 35 height 14
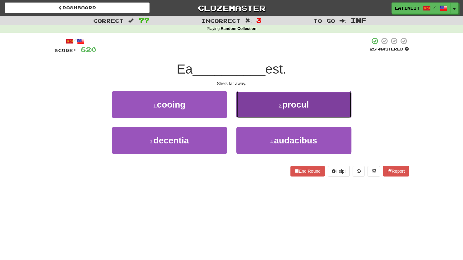
click at [255, 110] on button "2 . procul" at bounding box center [294, 104] width 115 height 27
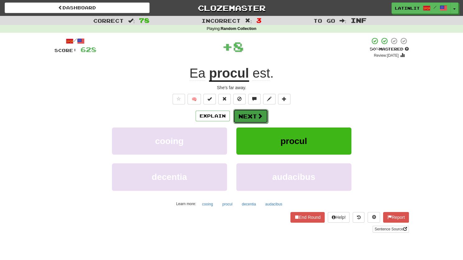
click at [246, 116] on button "Next" at bounding box center [250, 116] width 35 height 14
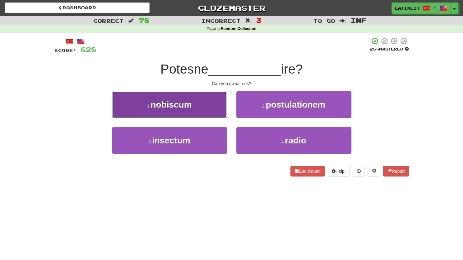
click at [201, 110] on button "1 . nobiscum" at bounding box center [169, 104] width 115 height 27
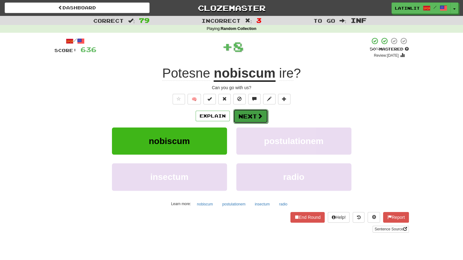
click at [239, 114] on button "Next" at bounding box center [250, 116] width 35 height 14
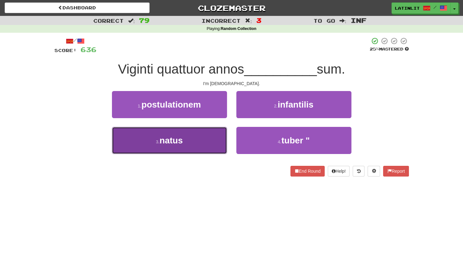
click at [199, 137] on button "3 . natus" at bounding box center [169, 140] width 115 height 27
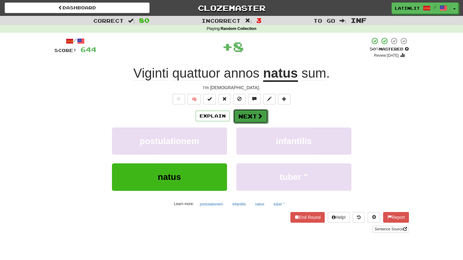
click at [243, 115] on button "Next" at bounding box center [250, 116] width 35 height 14
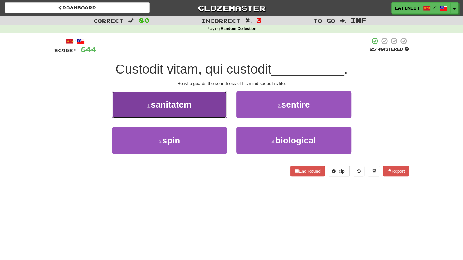
click at [199, 103] on button "1 . sanitatem" at bounding box center [169, 104] width 115 height 27
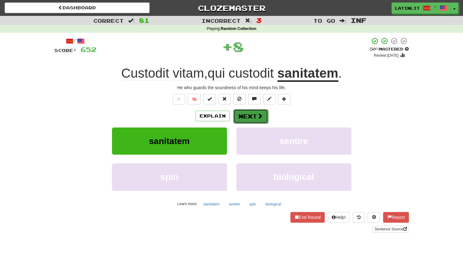
click at [254, 113] on button "Next" at bounding box center [250, 116] width 35 height 14
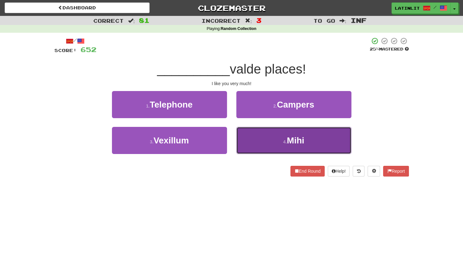
click at [260, 139] on button "4 . Mihi" at bounding box center [294, 140] width 115 height 27
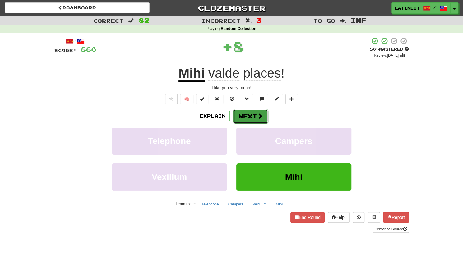
click at [251, 117] on button "Next" at bounding box center [250, 116] width 35 height 14
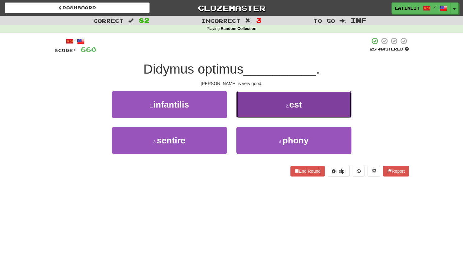
click at [257, 103] on button "2 . est" at bounding box center [294, 104] width 115 height 27
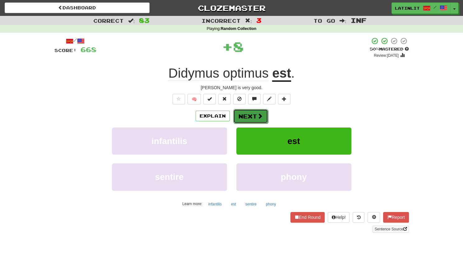
click at [246, 112] on button "Next" at bounding box center [250, 116] width 35 height 14
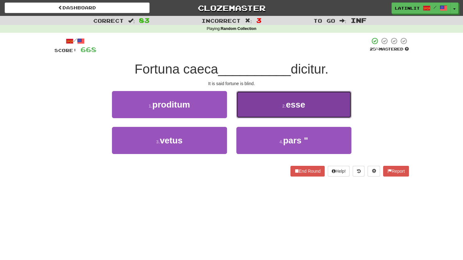
click at [263, 107] on button "2 . esse" at bounding box center [294, 104] width 115 height 27
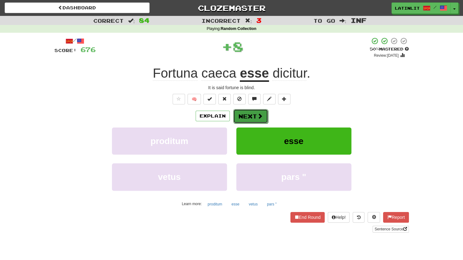
click at [252, 116] on button "Next" at bounding box center [250, 116] width 35 height 14
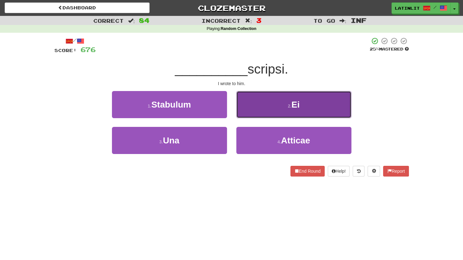
click at [256, 113] on button "2 . Ei" at bounding box center [294, 104] width 115 height 27
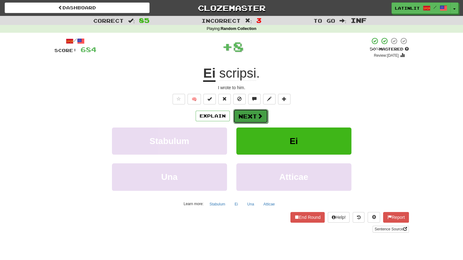
click at [251, 116] on button "Next" at bounding box center [250, 116] width 35 height 14
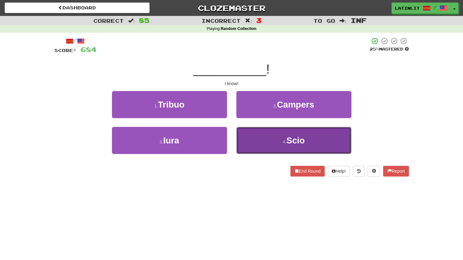
click at [255, 136] on button "4 . Scio" at bounding box center [294, 140] width 115 height 27
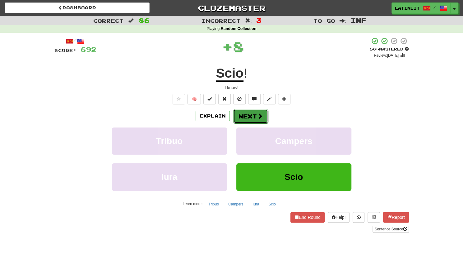
click at [250, 120] on button "Next" at bounding box center [250, 116] width 35 height 14
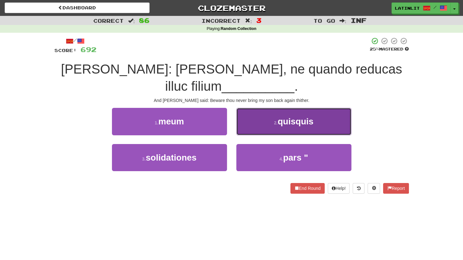
click at [252, 123] on button "2 . quisquis" at bounding box center [294, 121] width 115 height 27
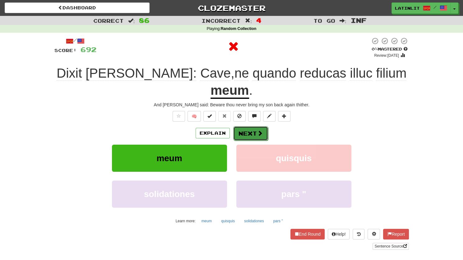
click at [249, 126] on button "Next" at bounding box center [250, 133] width 35 height 14
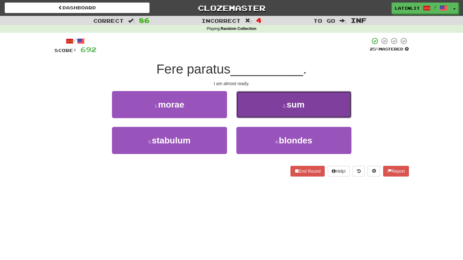
click at [249, 111] on button "2 . sum" at bounding box center [294, 104] width 115 height 27
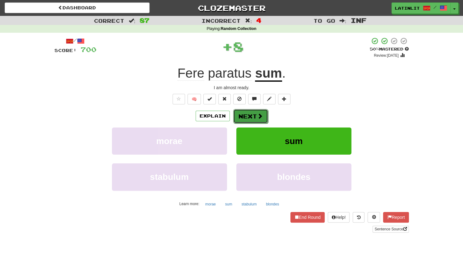
click at [242, 110] on button "Next" at bounding box center [250, 116] width 35 height 14
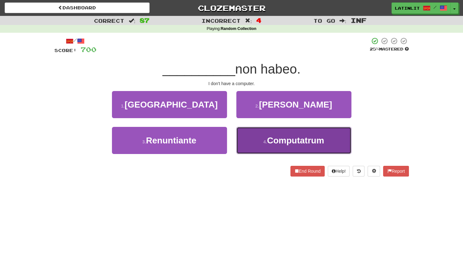
click at [251, 137] on button "4 . Computatrum" at bounding box center [294, 140] width 115 height 27
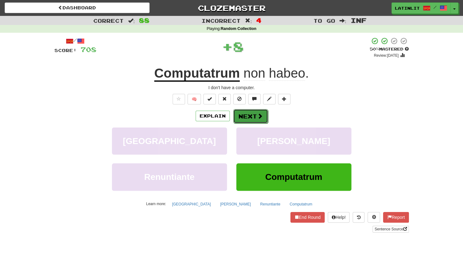
click at [246, 118] on button "Next" at bounding box center [250, 116] width 35 height 14
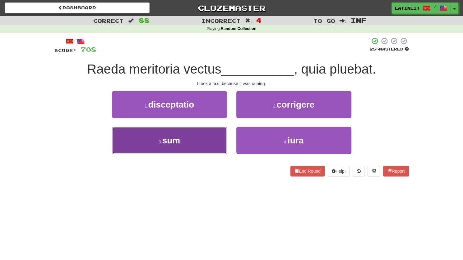
click at [204, 142] on button "3 . sum" at bounding box center [169, 140] width 115 height 27
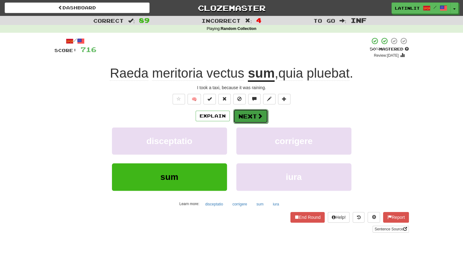
click at [242, 117] on button "Next" at bounding box center [250, 116] width 35 height 14
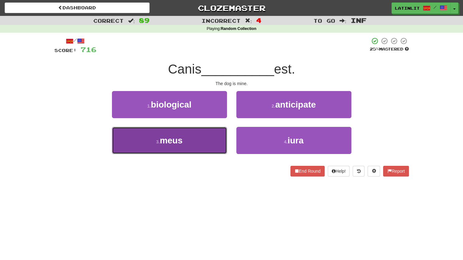
click at [187, 143] on button "3 . meus" at bounding box center [169, 140] width 115 height 27
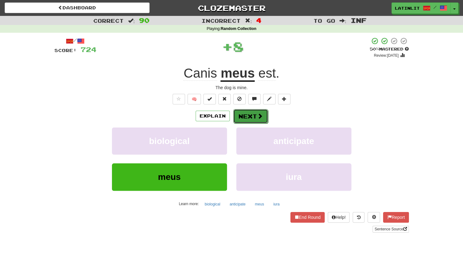
click at [240, 112] on button "Next" at bounding box center [250, 116] width 35 height 14
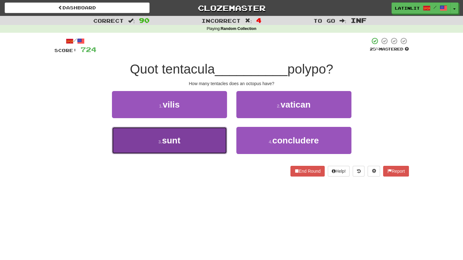
click at [196, 147] on button "3 . sunt" at bounding box center [169, 140] width 115 height 27
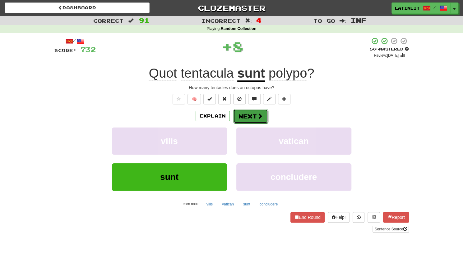
click at [244, 114] on button "Next" at bounding box center [250, 116] width 35 height 14
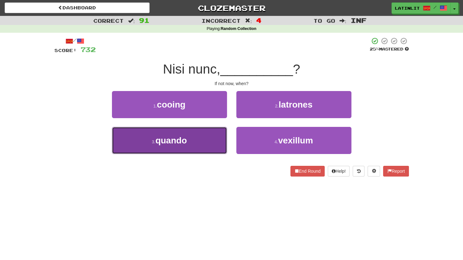
click at [185, 141] on span "quando" at bounding box center [171, 140] width 31 height 10
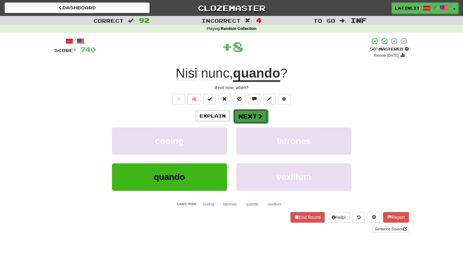
click at [239, 115] on button "Next" at bounding box center [250, 116] width 35 height 14
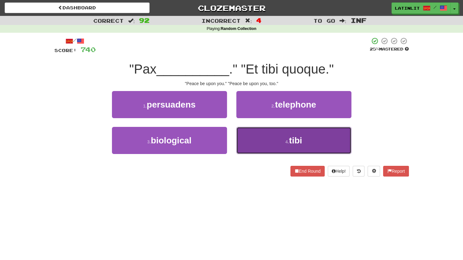
click at [251, 138] on button "4 . tibi" at bounding box center [294, 140] width 115 height 27
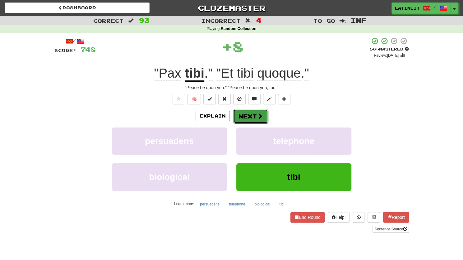
click at [247, 117] on button "Next" at bounding box center [250, 116] width 35 height 14
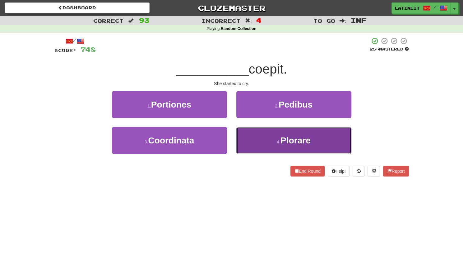
click at [252, 139] on button "4 . Plorare" at bounding box center [294, 140] width 115 height 27
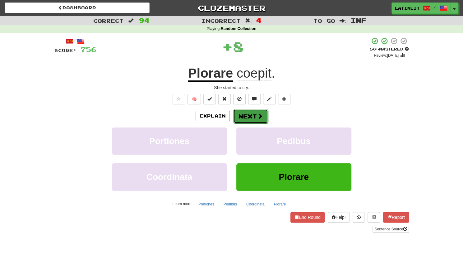
click at [248, 118] on button "Next" at bounding box center [250, 116] width 35 height 14
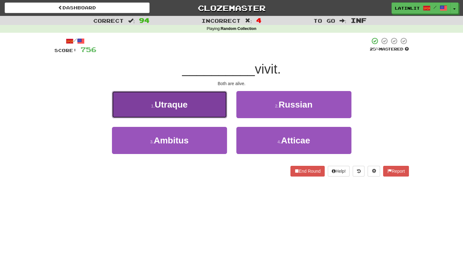
click at [201, 107] on button "1 . Utraque" at bounding box center [169, 104] width 115 height 27
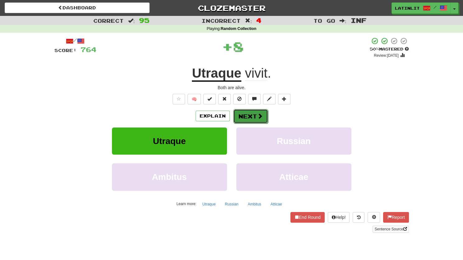
click at [240, 112] on button "Next" at bounding box center [250, 116] width 35 height 14
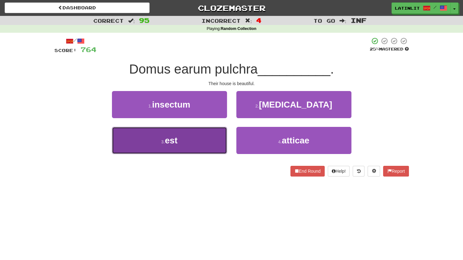
click at [197, 142] on button "3 . est" at bounding box center [169, 140] width 115 height 27
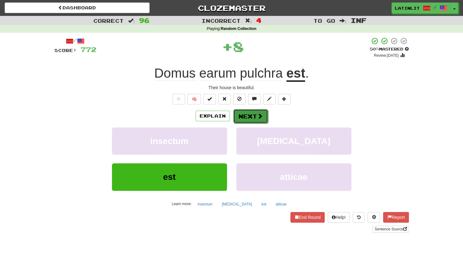
click at [242, 114] on button "Next" at bounding box center [250, 116] width 35 height 14
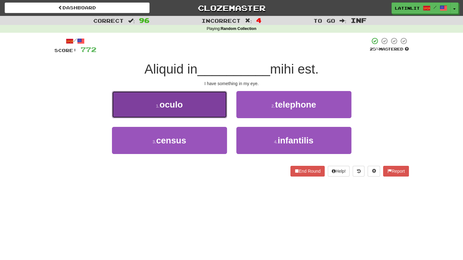
click at [194, 112] on button "1 . oculo" at bounding box center [169, 104] width 115 height 27
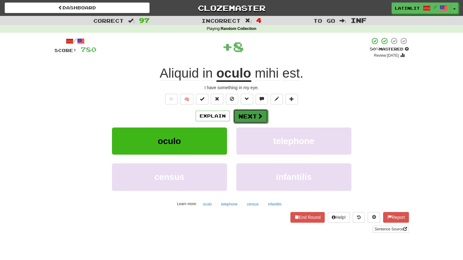
click at [243, 117] on button "Next" at bounding box center [250, 116] width 35 height 14
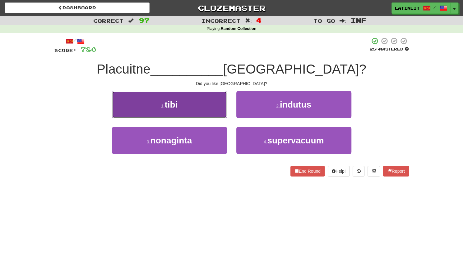
click at [193, 111] on button "1 . tibi" at bounding box center [169, 104] width 115 height 27
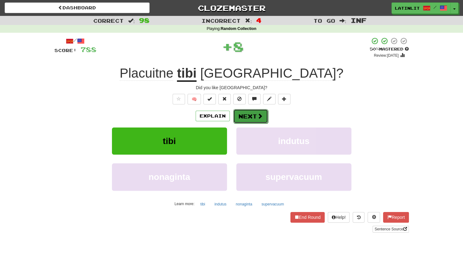
click at [235, 112] on button "Next" at bounding box center [250, 116] width 35 height 14
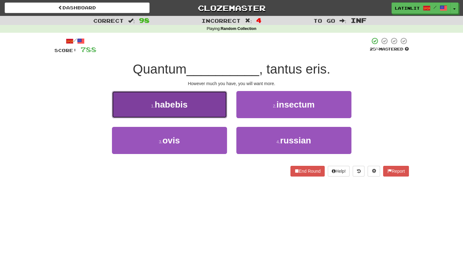
click at [195, 103] on button "1 . habebis" at bounding box center [169, 104] width 115 height 27
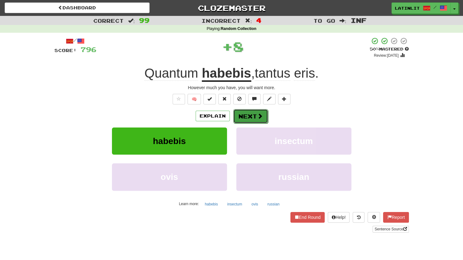
click at [250, 114] on button "Next" at bounding box center [250, 116] width 35 height 14
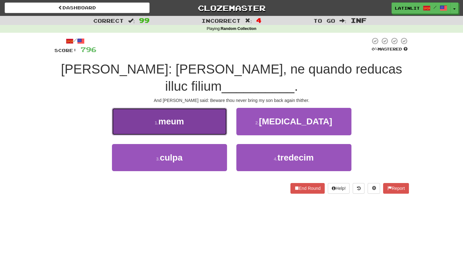
click at [195, 122] on button "1 . meum" at bounding box center [169, 121] width 115 height 27
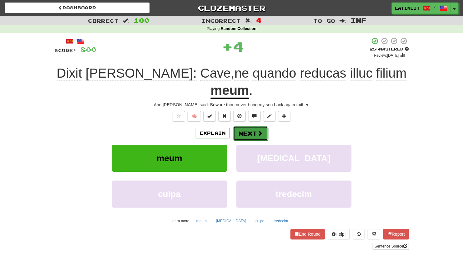
click at [251, 126] on button "Next" at bounding box center [250, 133] width 35 height 14
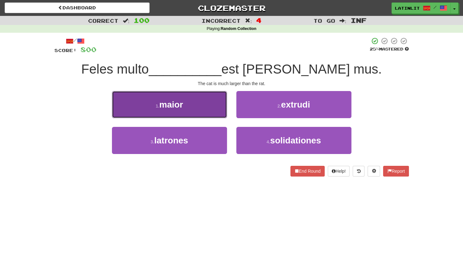
click at [190, 106] on button "1 . maior" at bounding box center [169, 104] width 115 height 27
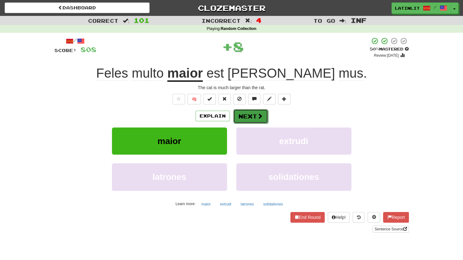
click at [254, 114] on button "Next" at bounding box center [250, 116] width 35 height 14
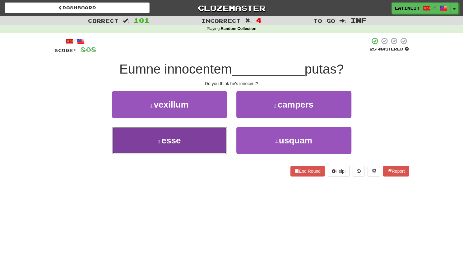
click at [225, 140] on button "3 . esse" at bounding box center [169, 140] width 115 height 27
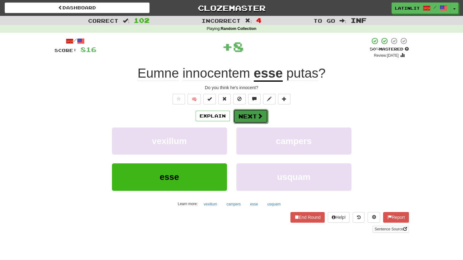
click at [248, 118] on button "Next" at bounding box center [250, 116] width 35 height 14
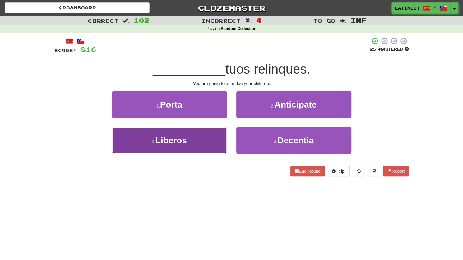
click at [219, 140] on button "3 . Liberos" at bounding box center [169, 140] width 115 height 27
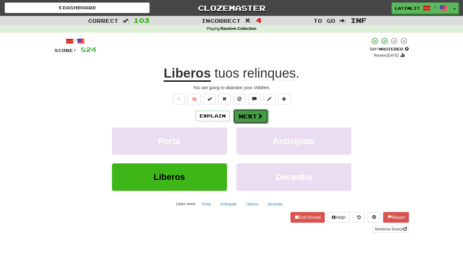
click at [241, 115] on button "Next" at bounding box center [250, 116] width 35 height 14
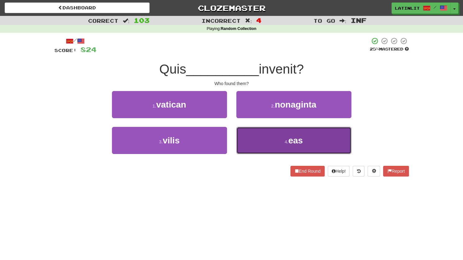
click at [247, 135] on button "4 . eas" at bounding box center [294, 140] width 115 height 27
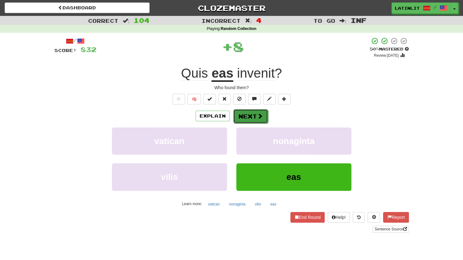
click at [248, 121] on button "Next" at bounding box center [250, 116] width 35 height 14
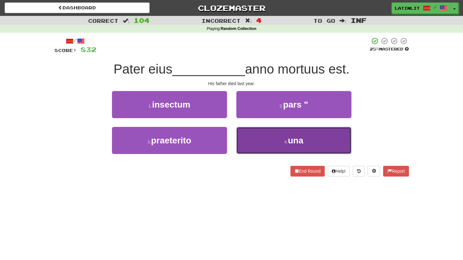
click at [262, 137] on button "4 . una" at bounding box center [294, 140] width 115 height 27
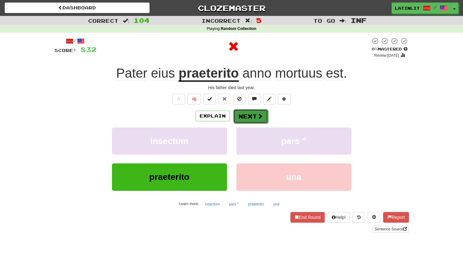
click at [251, 112] on button "Next" at bounding box center [250, 116] width 35 height 14
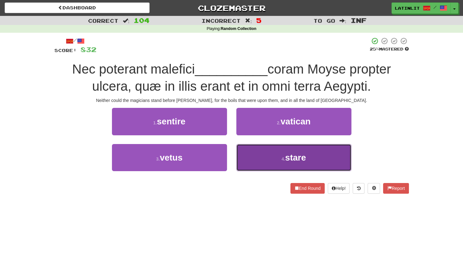
click at [278, 162] on button "4 . stare" at bounding box center [294, 157] width 115 height 27
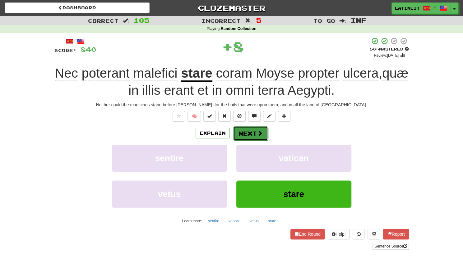
click at [249, 129] on button "Next" at bounding box center [250, 133] width 35 height 14
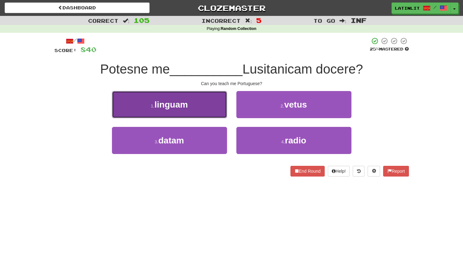
click at [197, 109] on button "1 . linguam" at bounding box center [169, 104] width 115 height 27
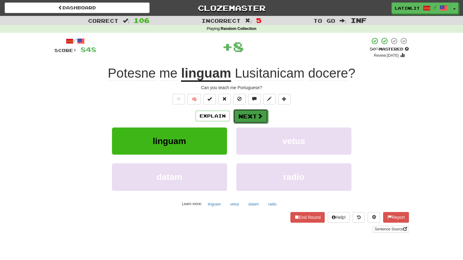
click at [250, 119] on button "Next" at bounding box center [250, 116] width 35 height 14
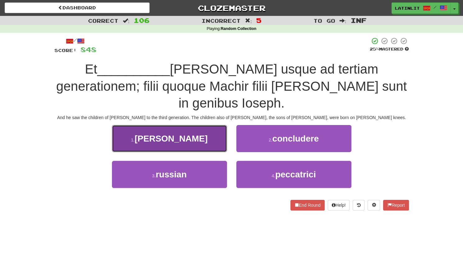
click at [185, 138] on button "1 . vidit" at bounding box center [169, 138] width 115 height 27
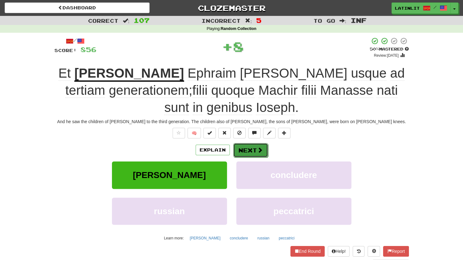
click at [241, 143] on button "Next" at bounding box center [250, 150] width 35 height 14
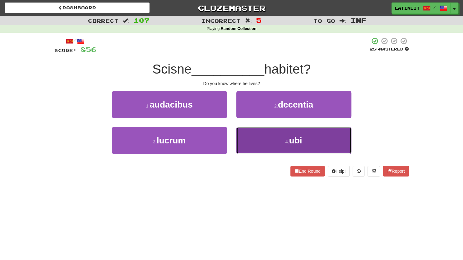
click at [248, 144] on button "4 . ubi" at bounding box center [294, 140] width 115 height 27
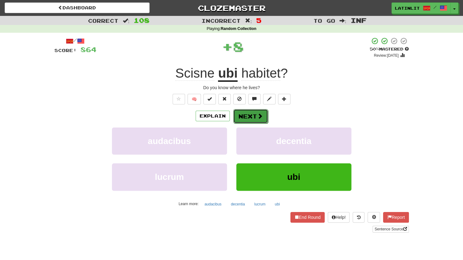
click at [240, 118] on button "Next" at bounding box center [250, 116] width 35 height 14
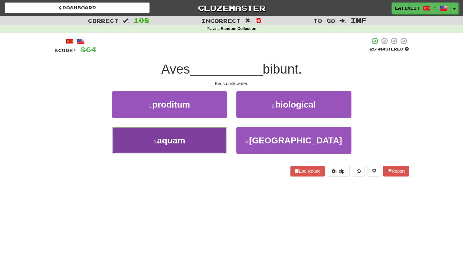
click at [195, 137] on button "3 . aquam" at bounding box center [169, 140] width 115 height 27
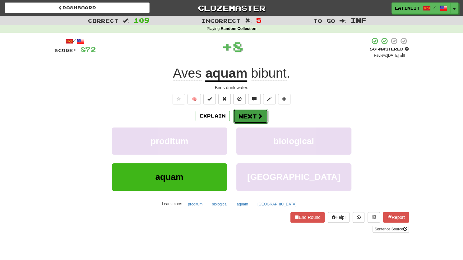
click at [244, 117] on button "Next" at bounding box center [250, 116] width 35 height 14
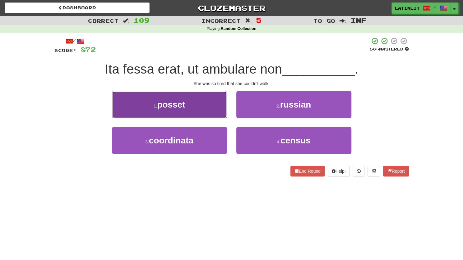
click at [193, 103] on button "1 . posset" at bounding box center [169, 104] width 115 height 27
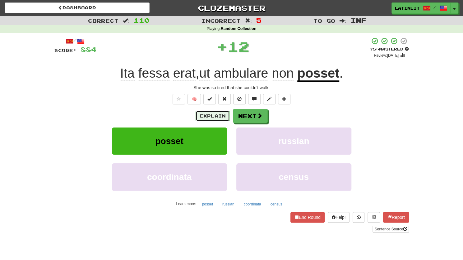
click at [213, 114] on button "Explain" at bounding box center [213, 115] width 34 height 11
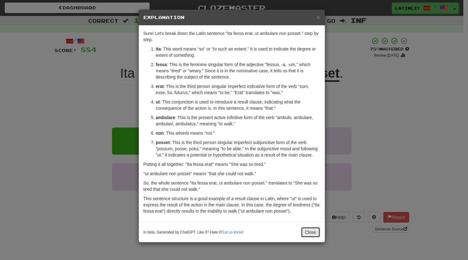
click at [306, 232] on button "Close" at bounding box center [310, 232] width 19 height 11
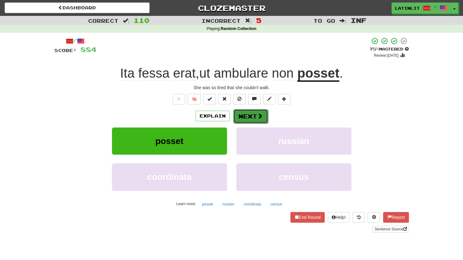
click at [246, 115] on button "Next" at bounding box center [250, 116] width 35 height 14
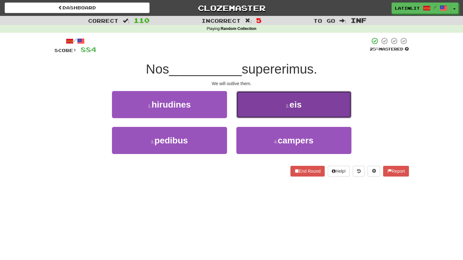
click at [253, 108] on button "2 . eis" at bounding box center [294, 104] width 115 height 27
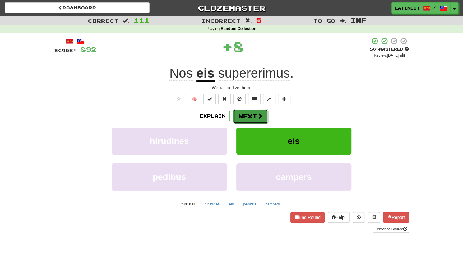
click at [247, 114] on button "Next" at bounding box center [250, 116] width 35 height 14
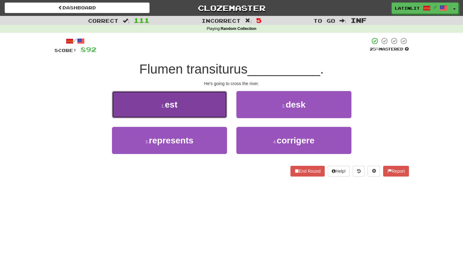
click at [205, 102] on button "1 . est" at bounding box center [169, 104] width 115 height 27
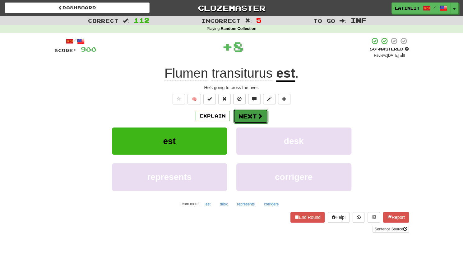
click at [259, 113] on span at bounding box center [260, 116] width 6 height 6
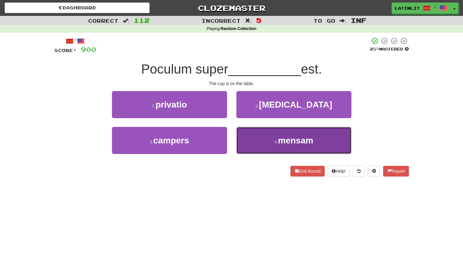
click at [260, 142] on button "4 . mensam" at bounding box center [294, 140] width 115 height 27
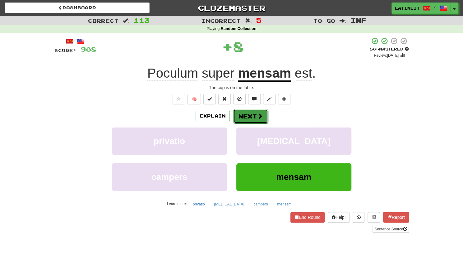
click at [246, 118] on button "Next" at bounding box center [250, 116] width 35 height 14
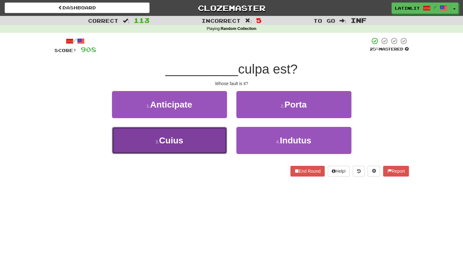
click at [204, 140] on button "3 . Cuius" at bounding box center [169, 140] width 115 height 27
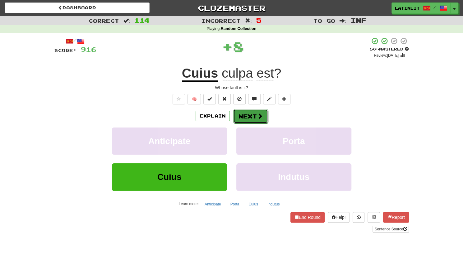
click at [246, 113] on button "Next" at bounding box center [250, 116] width 35 height 14
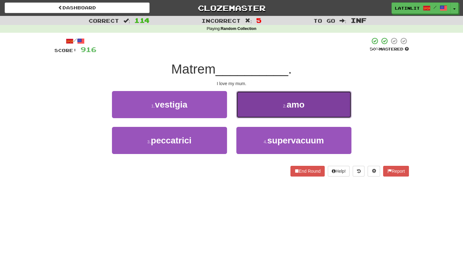
click at [249, 108] on button "2 . amo" at bounding box center [294, 104] width 115 height 27
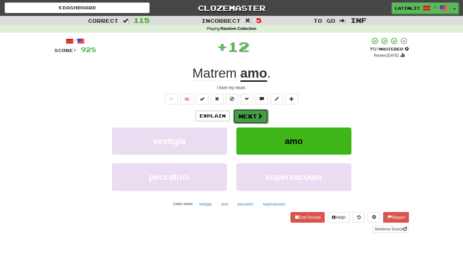
click at [241, 114] on button "Next" at bounding box center [250, 116] width 35 height 14
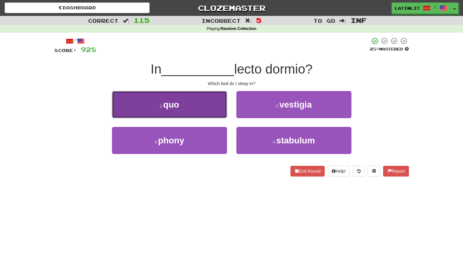
click at [195, 106] on button "1 . quo" at bounding box center [169, 104] width 115 height 27
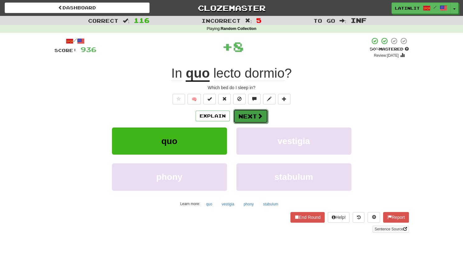
click at [244, 114] on button "Next" at bounding box center [250, 116] width 35 height 14
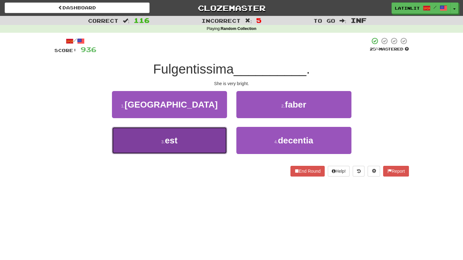
click at [203, 148] on button "3 . est" at bounding box center [169, 140] width 115 height 27
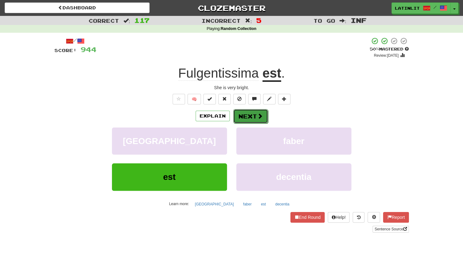
click at [246, 119] on button "Next" at bounding box center [250, 116] width 35 height 14
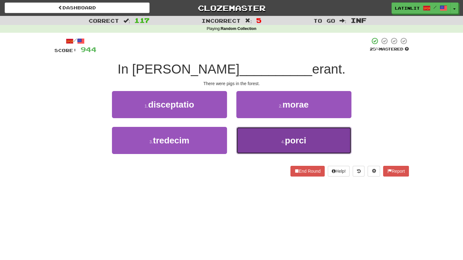
click at [277, 144] on button "4 . porci" at bounding box center [294, 140] width 115 height 27
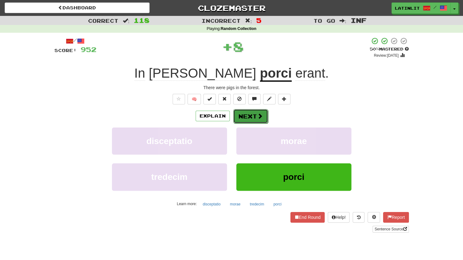
click at [252, 117] on button "Next" at bounding box center [250, 116] width 35 height 14
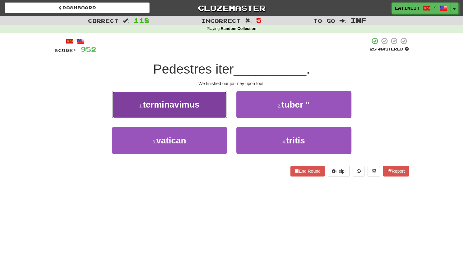
click at [195, 108] on span "terminavimus" at bounding box center [171, 105] width 57 height 10
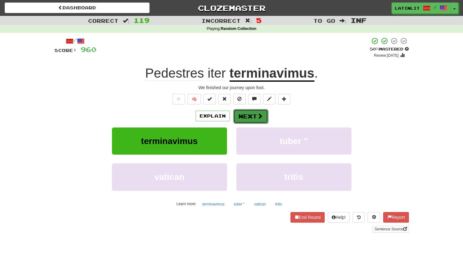
click at [243, 115] on button "Next" at bounding box center [250, 116] width 35 height 14
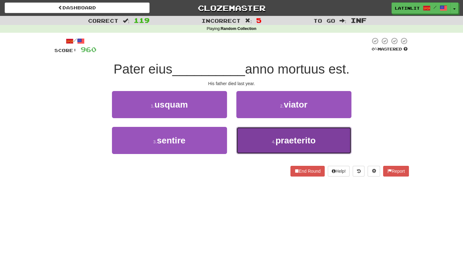
click at [249, 135] on button "4 . praeterito" at bounding box center [294, 140] width 115 height 27
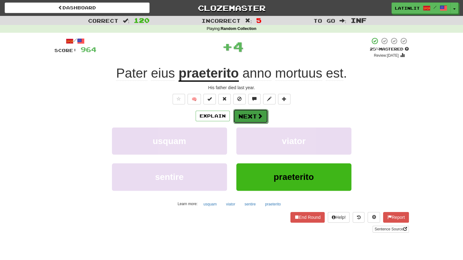
click at [240, 114] on button "Next" at bounding box center [250, 116] width 35 height 14
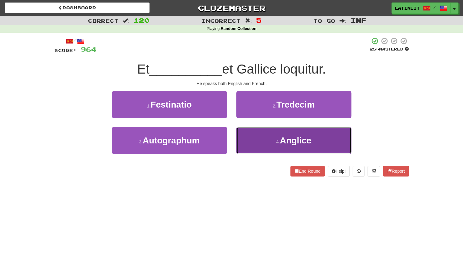
click at [258, 139] on button "4 . Anglice" at bounding box center [294, 140] width 115 height 27
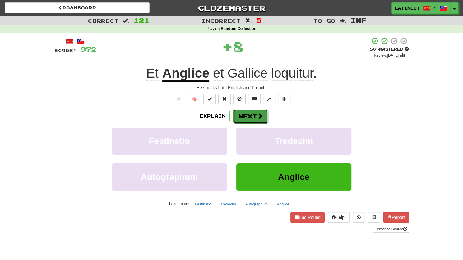
click at [247, 113] on button "Next" at bounding box center [250, 116] width 35 height 14
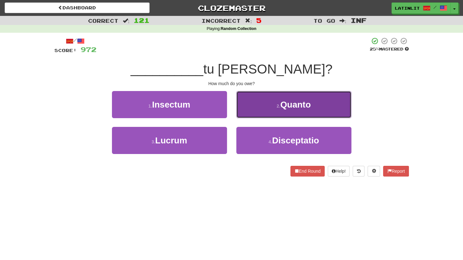
click at [247, 110] on button "2 . Quanto" at bounding box center [294, 104] width 115 height 27
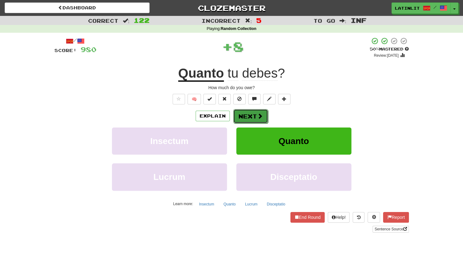
click at [246, 115] on button "Next" at bounding box center [250, 116] width 35 height 14
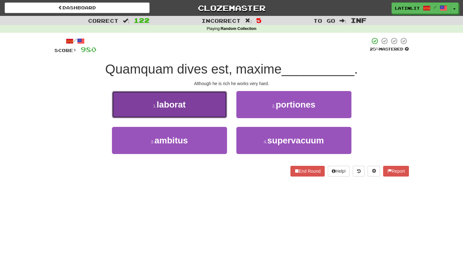
click at [226, 104] on button "1 . laborat" at bounding box center [169, 104] width 115 height 27
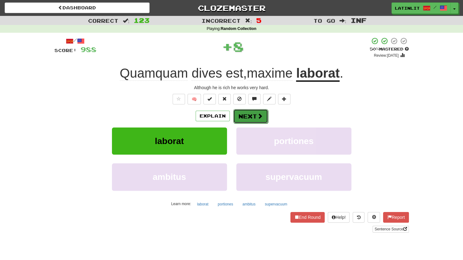
click at [245, 112] on button "Next" at bounding box center [250, 116] width 35 height 14
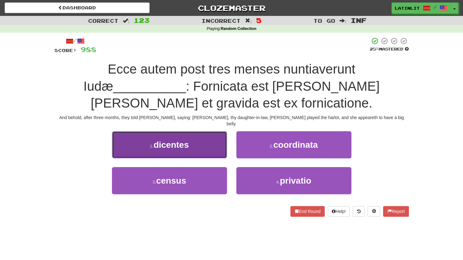
click at [179, 140] on span "dicentes" at bounding box center [171, 145] width 35 height 10
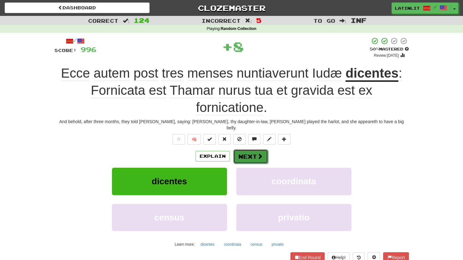
click at [252, 152] on button "Next" at bounding box center [250, 156] width 35 height 14
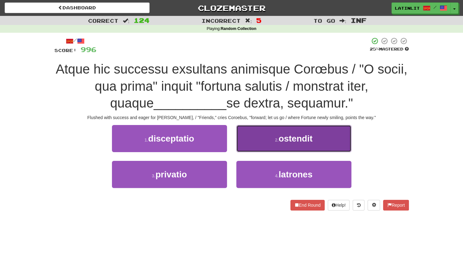
click at [252, 140] on button "2 . ostendit" at bounding box center [294, 138] width 115 height 27
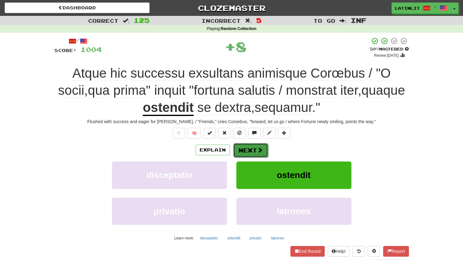
click at [246, 148] on button "Next" at bounding box center [250, 150] width 35 height 14
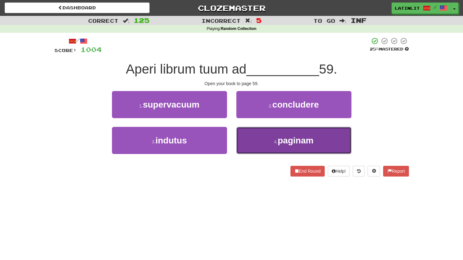
click at [250, 140] on button "4 . paginam" at bounding box center [294, 140] width 115 height 27
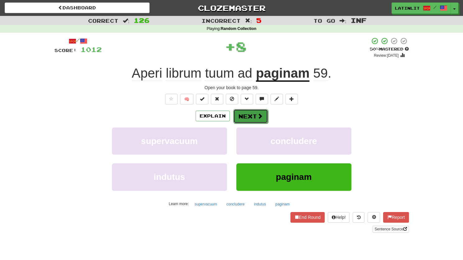
click at [241, 113] on button "Next" at bounding box center [250, 116] width 35 height 14
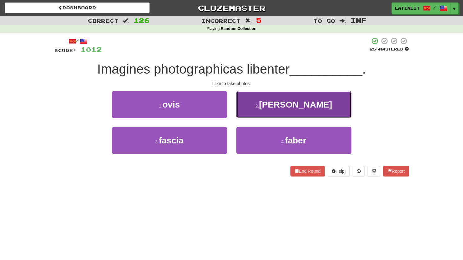
click at [250, 105] on button "2 . facio" at bounding box center [294, 104] width 115 height 27
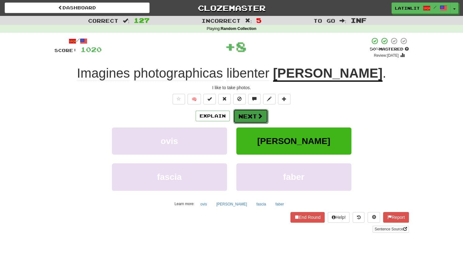
click at [246, 117] on button "Next" at bounding box center [250, 116] width 35 height 14
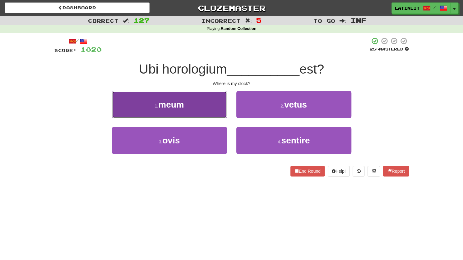
click at [199, 110] on button "1 . meum" at bounding box center [169, 104] width 115 height 27
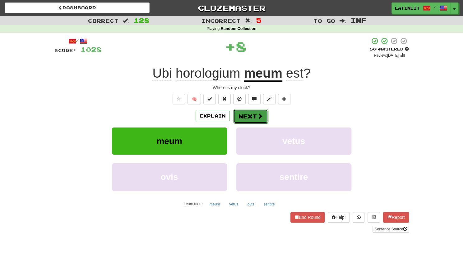
click at [243, 116] on button "Next" at bounding box center [250, 116] width 35 height 14
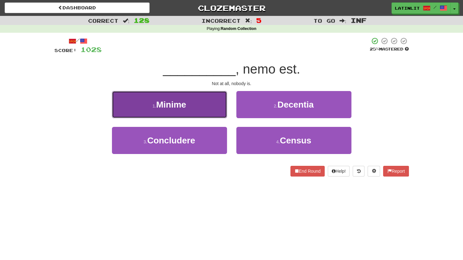
click at [200, 105] on button "1 . Minime" at bounding box center [169, 104] width 115 height 27
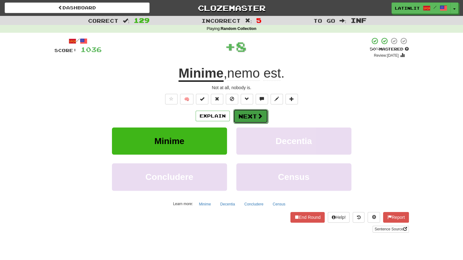
click at [239, 115] on button "Next" at bounding box center [250, 116] width 35 height 14
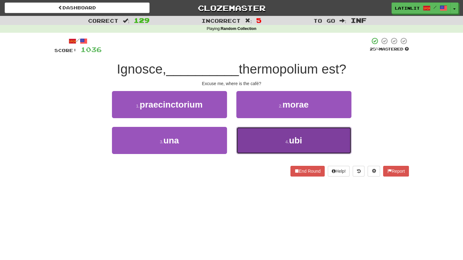
click at [257, 137] on button "4 . ubi" at bounding box center [294, 140] width 115 height 27
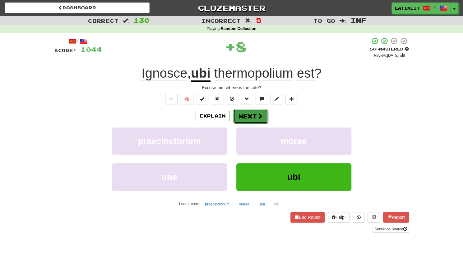
click at [250, 112] on button "Next" at bounding box center [250, 116] width 35 height 14
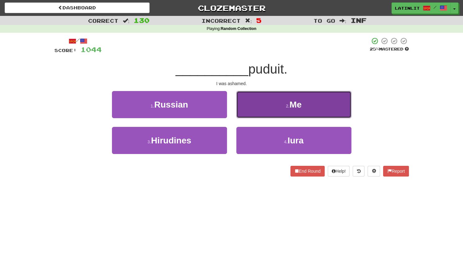
click at [255, 101] on button "2 . Me" at bounding box center [294, 104] width 115 height 27
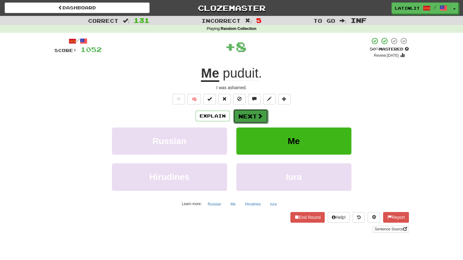
click at [251, 113] on button "Next" at bounding box center [250, 116] width 35 height 14
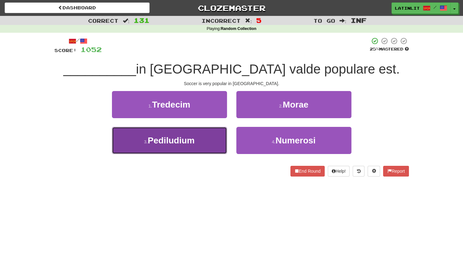
click at [210, 136] on button "3 . Pediludium" at bounding box center [169, 140] width 115 height 27
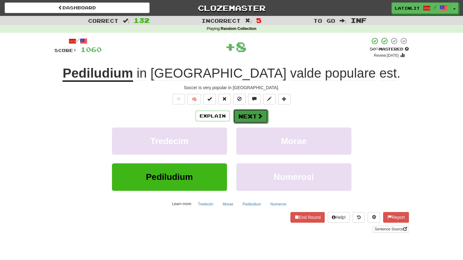
click at [247, 113] on button "Next" at bounding box center [250, 116] width 35 height 14
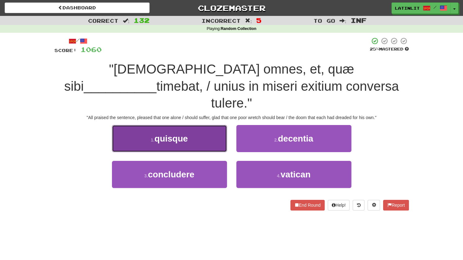
click at [195, 125] on button "1 . quisque" at bounding box center [169, 138] width 115 height 27
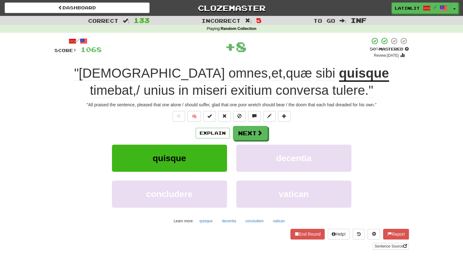
click at [339, 76] on u "quisque" at bounding box center [364, 74] width 50 height 16
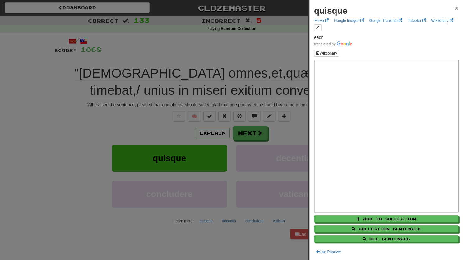
click at [455, 6] on span "×" at bounding box center [457, 7] width 4 height 7
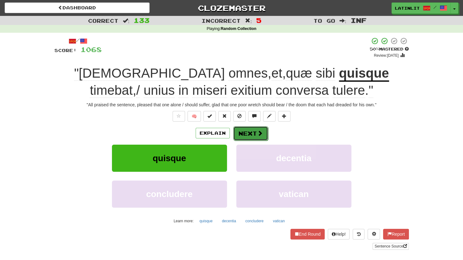
click at [243, 133] on button "Next" at bounding box center [250, 133] width 35 height 14
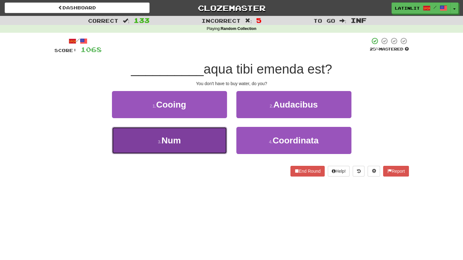
click at [198, 143] on button "3 . Num" at bounding box center [169, 140] width 115 height 27
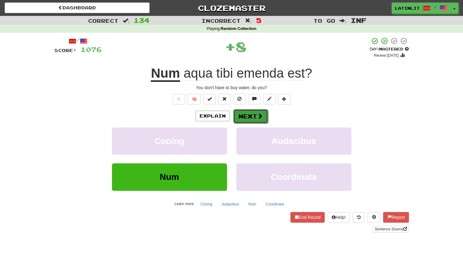
click at [244, 114] on button "Next" at bounding box center [250, 116] width 35 height 14
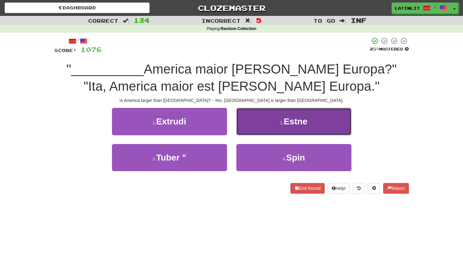
click at [259, 116] on button "2 . Estne" at bounding box center [294, 121] width 115 height 27
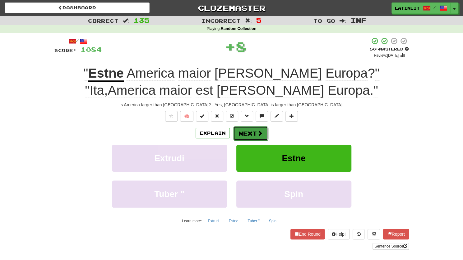
click at [249, 131] on button "Next" at bounding box center [250, 133] width 35 height 14
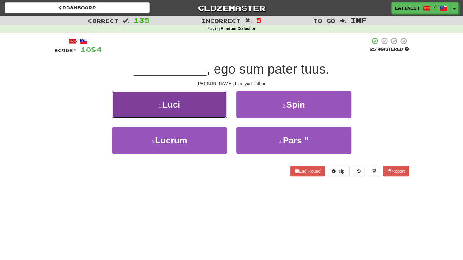
click at [201, 111] on button "1 . Luci" at bounding box center [169, 104] width 115 height 27
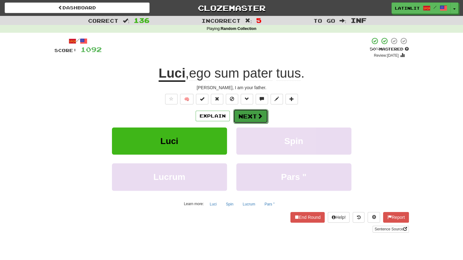
click at [251, 117] on button "Next" at bounding box center [250, 116] width 35 height 14
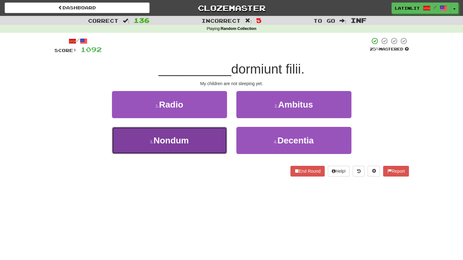
click at [198, 143] on button "3 . Nondum" at bounding box center [169, 140] width 115 height 27
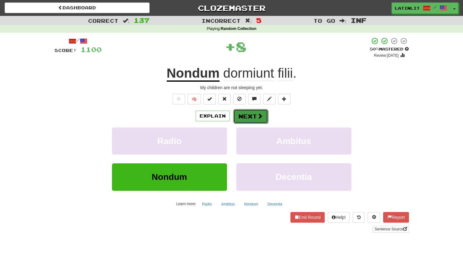
click at [250, 114] on button "Next" at bounding box center [250, 116] width 35 height 14
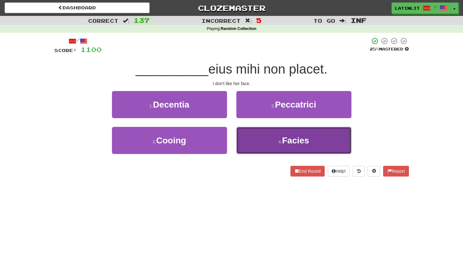
click at [247, 143] on button "4 . Facies" at bounding box center [294, 140] width 115 height 27
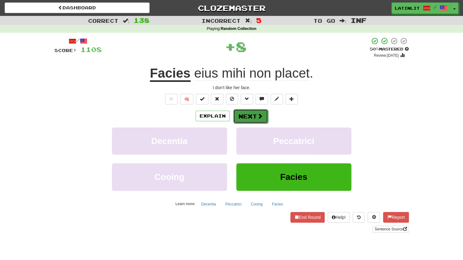
click at [241, 114] on button "Next" at bounding box center [250, 116] width 35 height 14
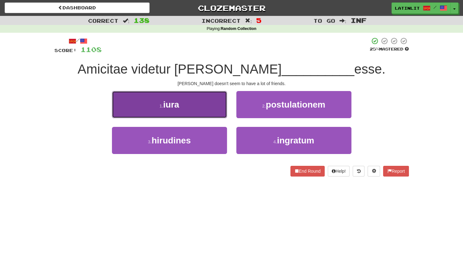
click at [200, 111] on button "1 . iura" at bounding box center [169, 104] width 115 height 27
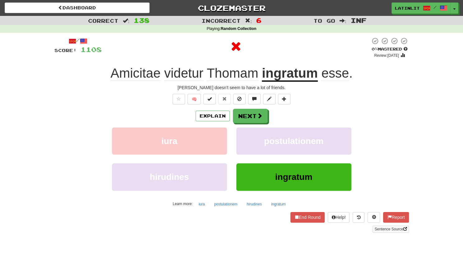
click at [298, 75] on u "ingratum" at bounding box center [290, 74] width 56 height 16
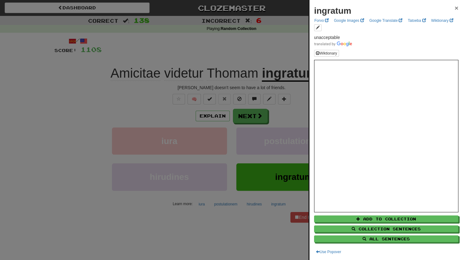
click at [455, 9] on span "×" at bounding box center [457, 7] width 4 height 7
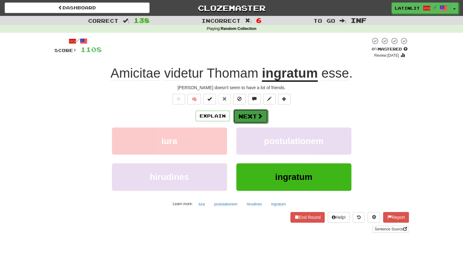
click at [246, 114] on button "Next" at bounding box center [250, 116] width 35 height 14
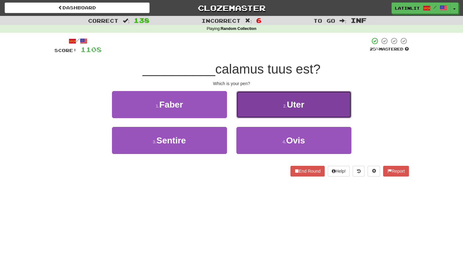
click at [265, 101] on button "2 . Uter" at bounding box center [294, 104] width 115 height 27
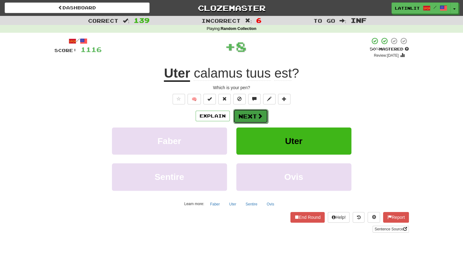
click at [252, 115] on button "Next" at bounding box center [250, 116] width 35 height 14
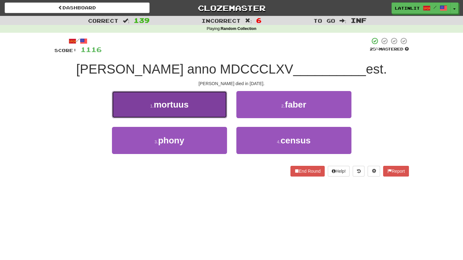
click at [200, 108] on button "1 . mortuus" at bounding box center [169, 104] width 115 height 27
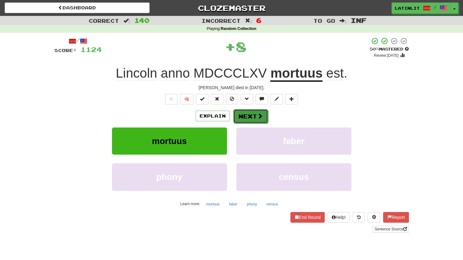
click at [248, 115] on button "Next" at bounding box center [250, 116] width 35 height 14
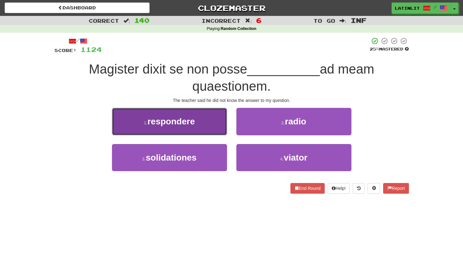
click at [212, 120] on button "1 . respondere" at bounding box center [169, 121] width 115 height 27
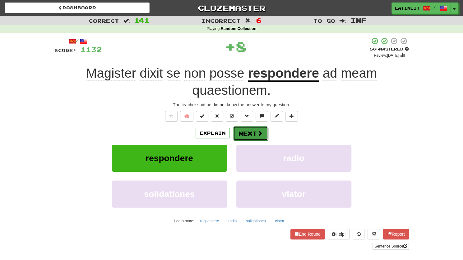
click at [252, 132] on button "Next" at bounding box center [250, 133] width 35 height 14
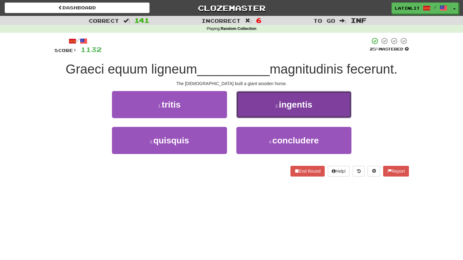
click at [256, 107] on button "2 . ingentis" at bounding box center [294, 104] width 115 height 27
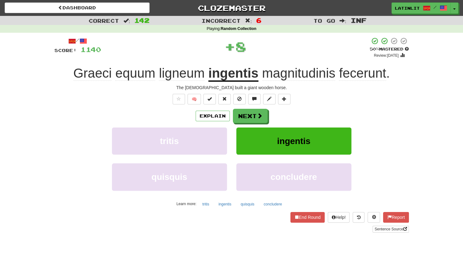
click at [233, 72] on u "ingentis" at bounding box center [234, 74] width 50 height 16
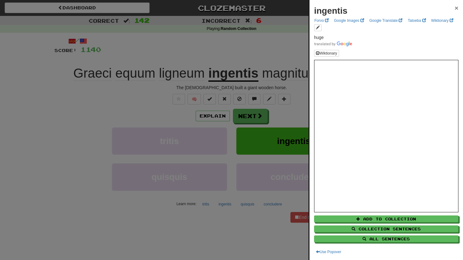
click at [455, 8] on span "×" at bounding box center [457, 7] width 4 height 7
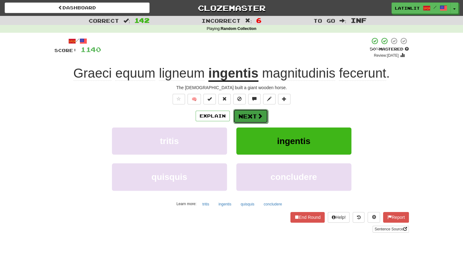
click at [252, 115] on button "Next" at bounding box center [250, 116] width 35 height 14
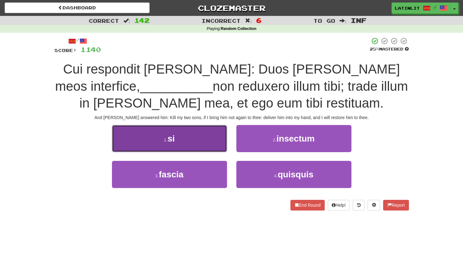
click at [174, 141] on span "si" at bounding box center [171, 139] width 7 height 10
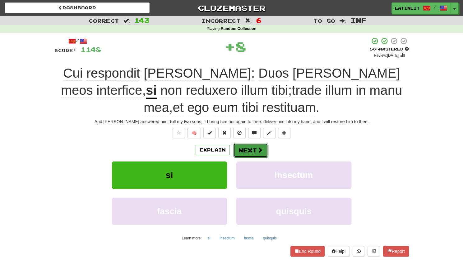
click at [249, 148] on button "Next" at bounding box center [250, 150] width 35 height 14
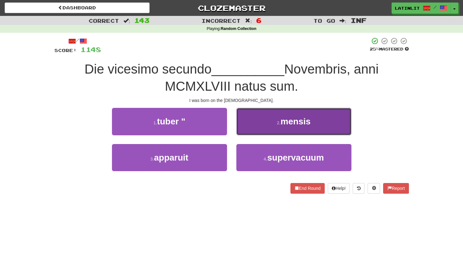
click at [256, 123] on button "2 . mensis" at bounding box center [294, 121] width 115 height 27
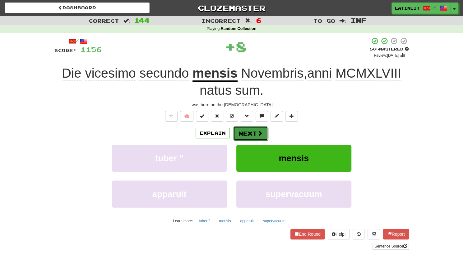
click at [248, 132] on button "Next" at bounding box center [250, 133] width 35 height 14
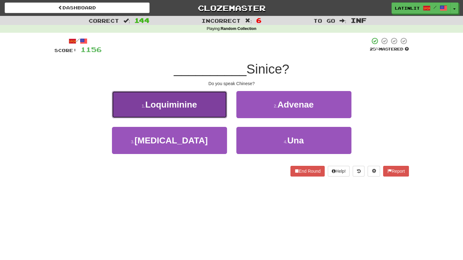
click at [192, 109] on span "Loquiminine" at bounding box center [171, 105] width 52 height 10
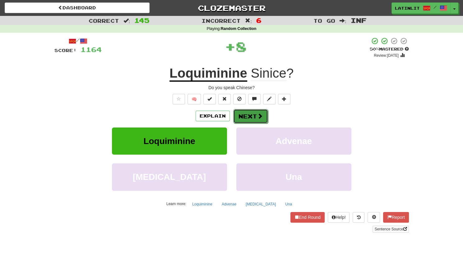
click at [253, 114] on button "Next" at bounding box center [250, 116] width 35 height 14
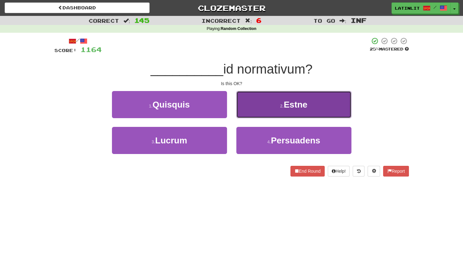
click at [260, 101] on button "2 . Estne" at bounding box center [294, 104] width 115 height 27
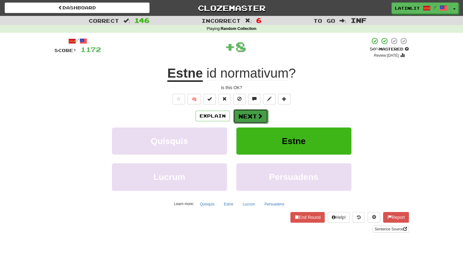
click at [247, 116] on button "Next" at bounding box center [250, 116] width 35 height 14
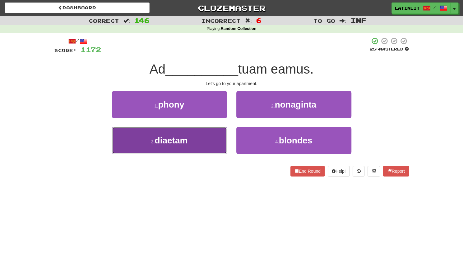
click at [209, 139] on button "3 . diaetam" at bounding box center [169, 140] width 115 height 27
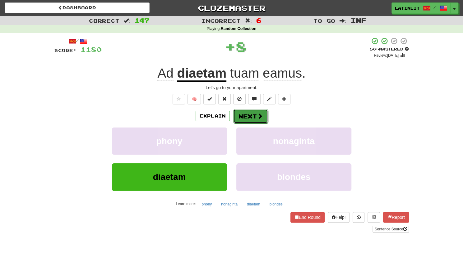
click at [247, 116] on button "Next" at bounding box center [250, 116] width 35 height 14
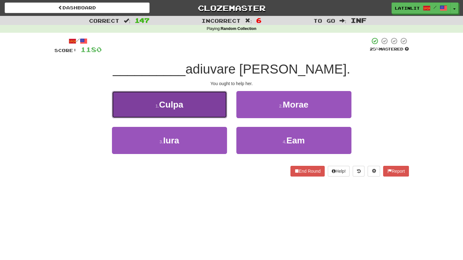
click at [205, 107] on button "1 . Culpa" at bounding box center [169, 104] width 115 height 27
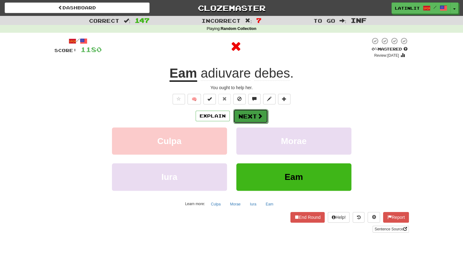
click at [250, 115] on button "Next" at bounding box center [250, 116] width 35 height 14
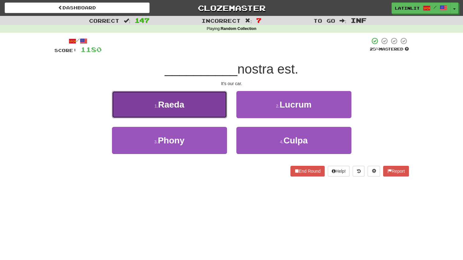
click at [199, 113] on button "1 . Raeda" at bounding box center [169, 104] width 115 height 27
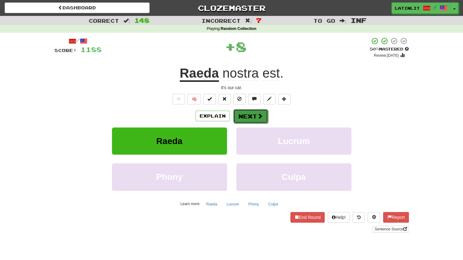
click at [242, 116] on button "Next" at bounding box center [250, 116] width 35 height 14
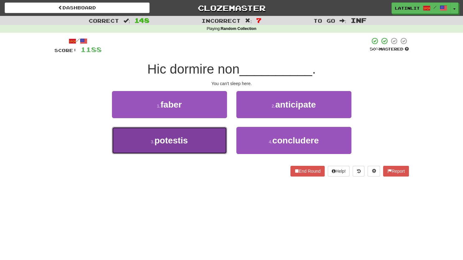
click at [217, 135] on button "3 . potestis" at bounding box center [169, 140] width 115 height 27
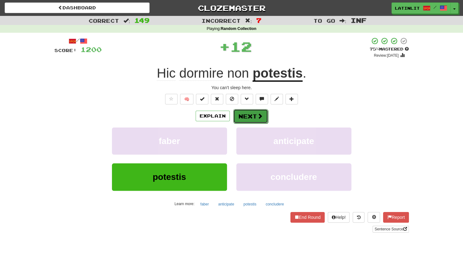
click at [250, 114] on button "Next" at bounding box center [250, 116] width 35 height 14
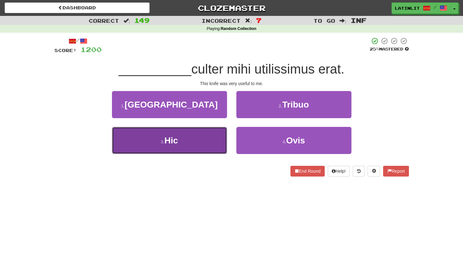
click at [193, 143] on button "3 . Hic" at bounding box center [169, 140] width 115 height 27
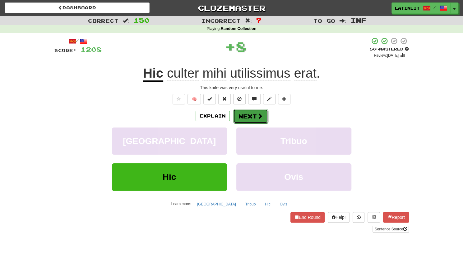
click at [242, 117] on button "Next" at bounding box center [250, 116] width 35 height 14
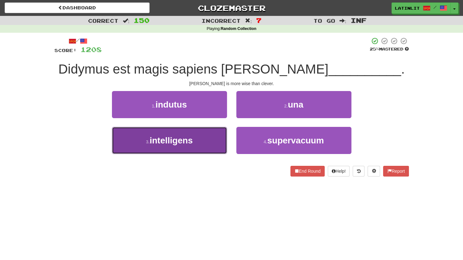
click at [214, 142] on button "3 . intelligens" at bounding box center [169, 140] width 115 height 27
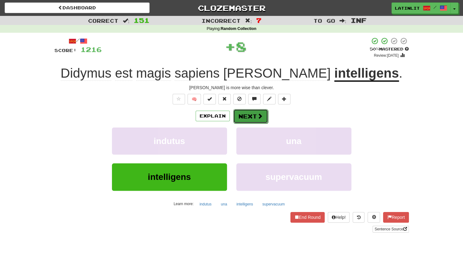
click at [255, 116] on button "Next" at bounding box center [250, 116] width 35 height 14
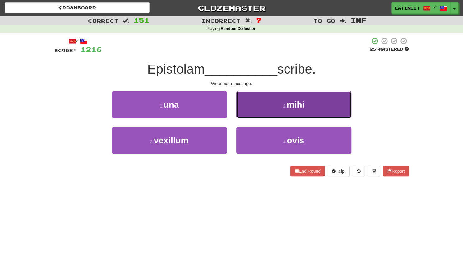
click at [252, 105] on button "2 . mihi" at bounding box center [294, 104] width 115 height 27
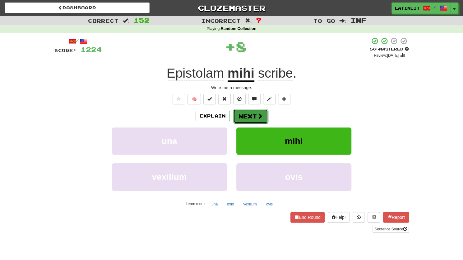
click at [247, 119] on button "Next" at bounding box center [250, 116] width 35 height 14
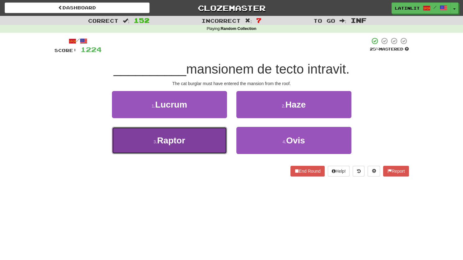
click at [194, 138] on button "3 . Raptor" at bounding box center [169, 140] width 115 height 27
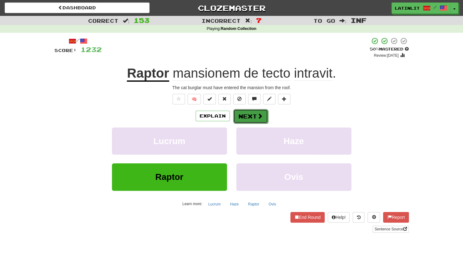
click at [244, 115] on button "Next" at bounding box center [250, 116] width 35 height 14
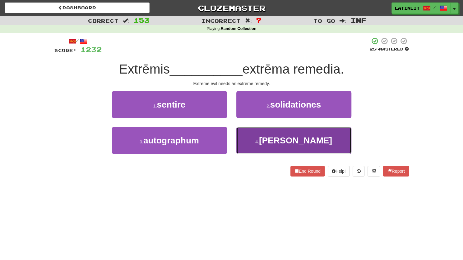
click at [251, 140] on button "4 . malis" at bounding box center [294, 140] width 115 height 27
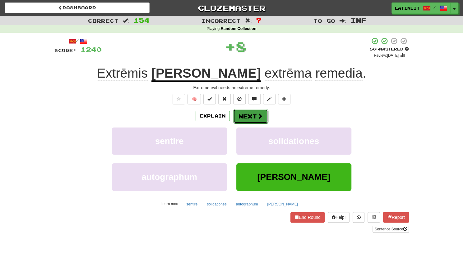
click at [242, 117] on button "Next" at bounding box center [250, 116] width 35 height 14
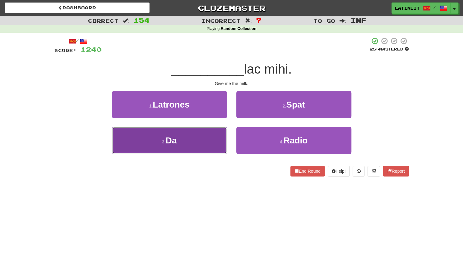
click at [188, 136] on button "3 . Da" at bounding box center [169, 140] width 115 height 27
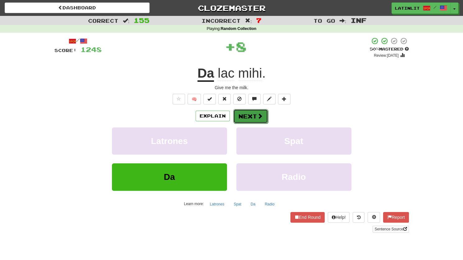
click at [234, 117] on button "Next" at bounding box center [250, 116] width 35 height 14
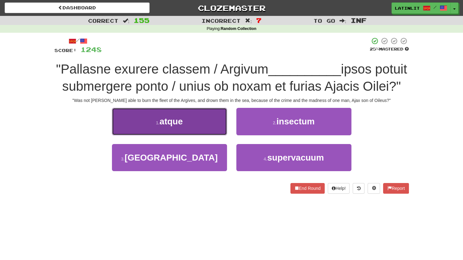
click at [192, 135] on button "1 . atque" at bounding box center [169, 121] width 115 height 27
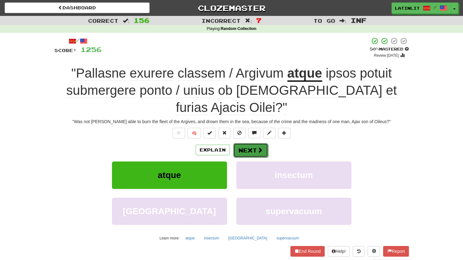
click at [256, 143] on button "Next" at bounding box center [250, 150] width 35 height 14
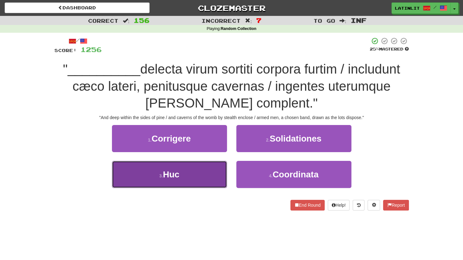
click at [196, 172] on button "3 . Huc" at bounding box center [169, 174] width 115 height 27
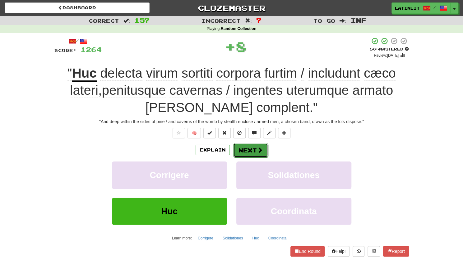
click at [242, 150] on button "Next" at bounding box center [250, 150] width 35 height 14
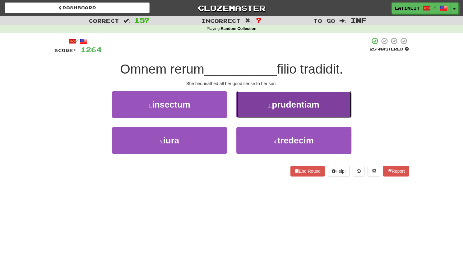
click at [253, 109] on button "2 . prudentiam" at bounding box center [294, 104] width 115 height 27
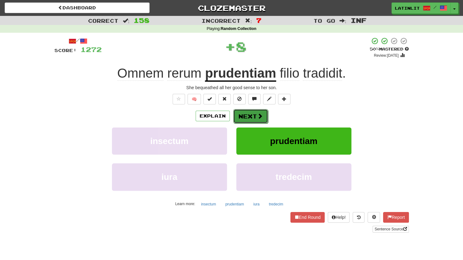
click at [244, 118] on button "Next" at bounding box center [250, 116] width 35 height 14
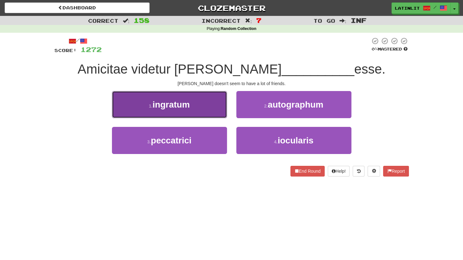
click at [199, 107] on button "1 . ingratum" at bounding box center [169, 104] width 115 height 27
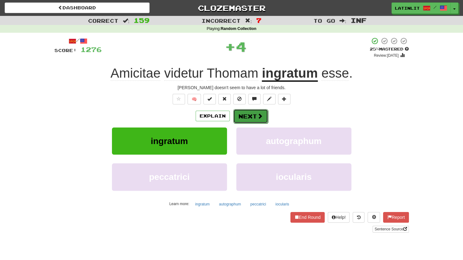
click at [257, 113] on span at bounding box center [260, 116] width 6 height 6
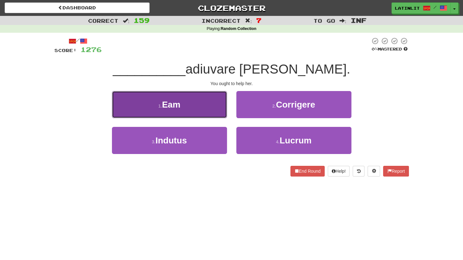
click at [209, 106] on button "1 . Eam" at bounding box center [169, 104] width 115 height 27
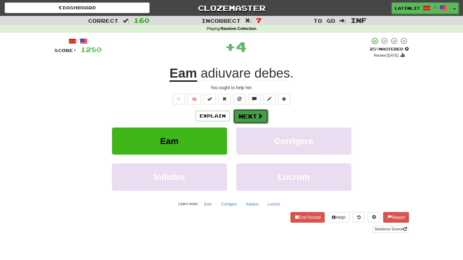
click at [250, 119] on button "Next" at bounding box center [250, 116] width 35 height 14
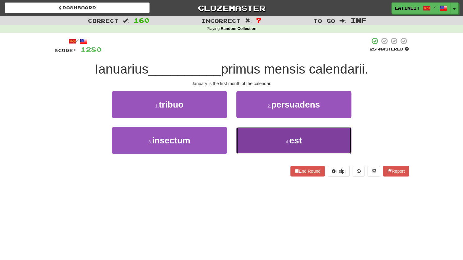
click at [260, 141] on button "4 . est" at bounding box center [294, 140] width 115 height 27
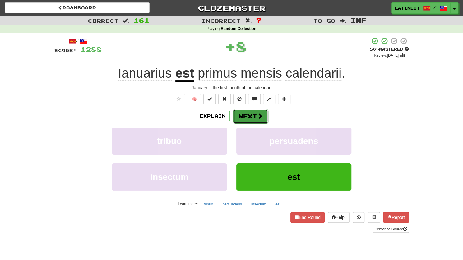
click at [247, 117] on button "Next" at bounding box center [250, 116] width 35 height 14
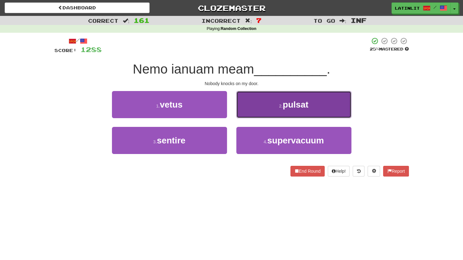
click at [261, 108] on button "2 . pulsat" at bounding box center [294, 104] width 115 height 27
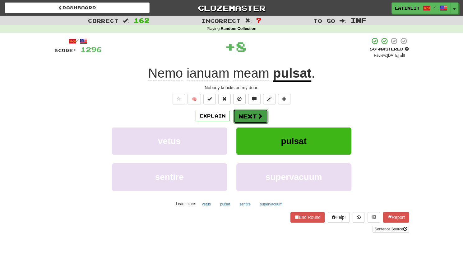
click at [253, 114] on button "Next" at bounding box center [250, 116] width 35 height 14
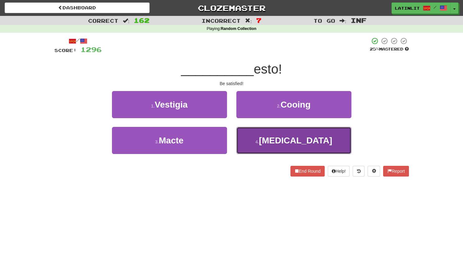
click at [249, 143] on button "4 . Fascia" at bounding box center [294, 140] width 115 height 27
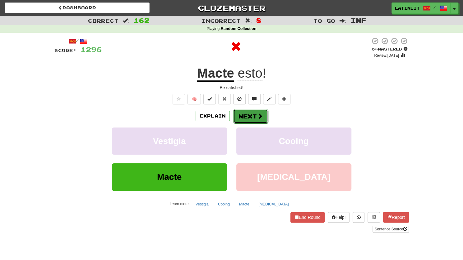
click at [241, 116] on button "Next" at bounding box center [250, 116] width 35 height 14
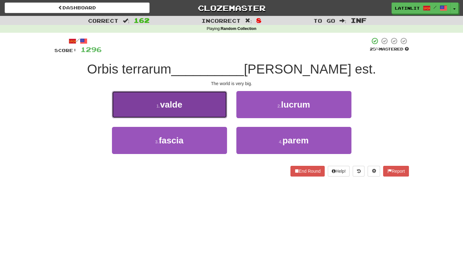
click at [202, 108] on button "1 . valde" at bounding box center [169, 104] width 115 height 27
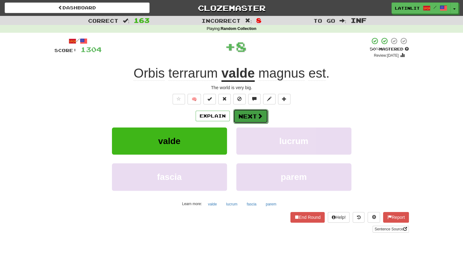
click at [250, 112] on button "Next" at bounding box center [250, 116] width 35 height 14
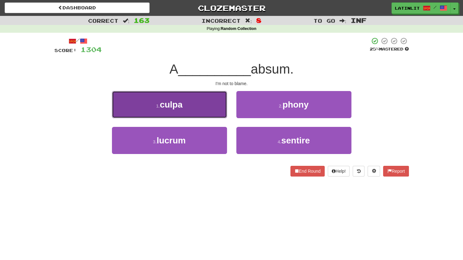
click at [199, 109] on button "1 . culpa" at bounding box center [169, 104] width 115 height 27
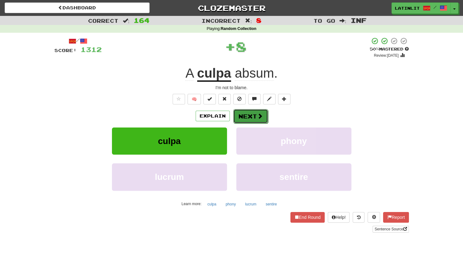
click at [243, 115] on button "Next" at bounding box center [250, 116] width 35 height 14
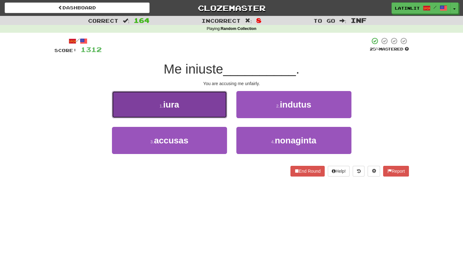
click at [193, 98] on button "1 . iura" at bounding box center [169, 104] width 115 height 27
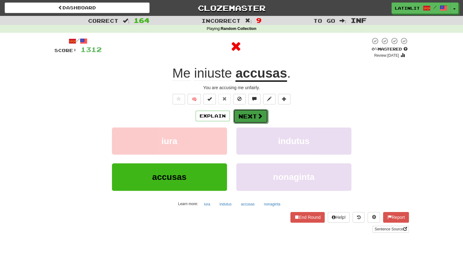
click at [248, 114] on button "Next" at bounding box center [250, 116] width 35 height 14
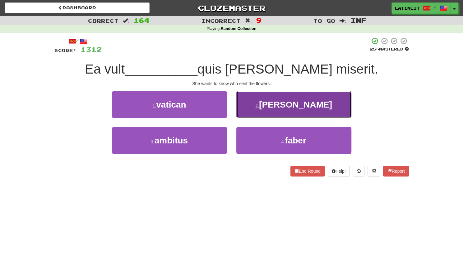
click at [273, 101] on button "2 . scire" at bounding box center [294, 104] width 115 height 27
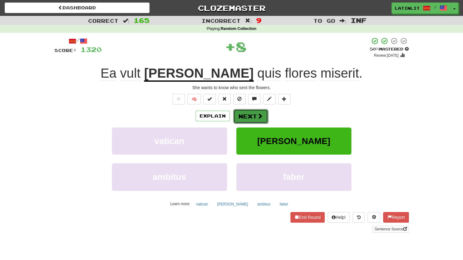
click at [245, 113] on button "Next" at bounding box center [250, 116] width 35 height 14
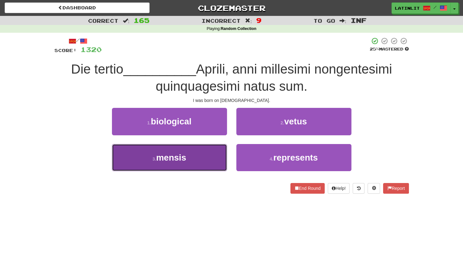
click at [201, 152] on button "3 . mensis" at bounding box center [169, 157] width 115 height 27
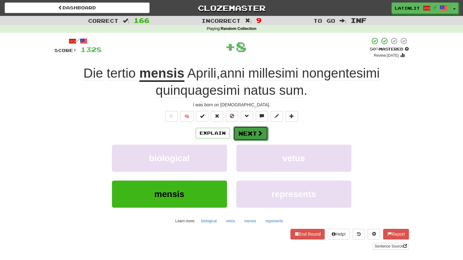
click at [248, 133] on button "Next" at bounding box center [250, 133] width 35 height 14
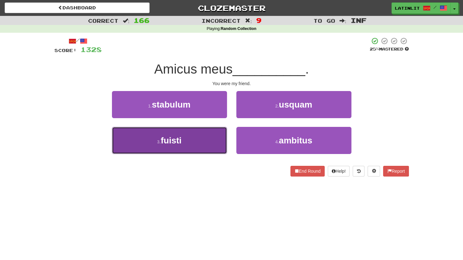
click at [209, 141] on button "3 . fuisti" at bounding box center [169, 140] width 115 height 27
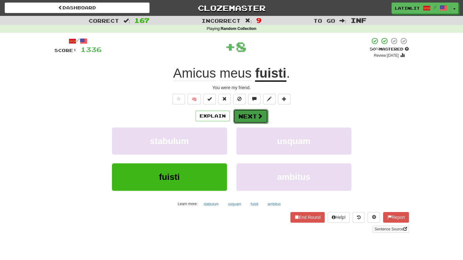
click at [258, 115] on span at bounding box center [260, 116] width 6 height 6
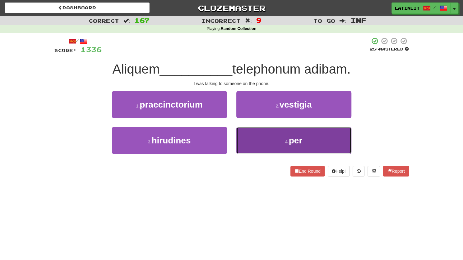
click at [286, 134] on button "4 . per" at bounding box center [294, 140] width 115 height 27
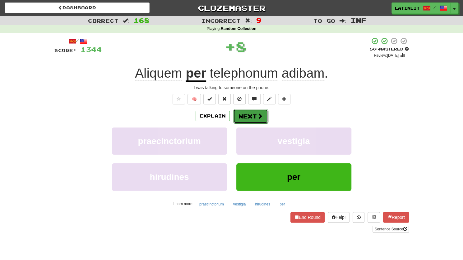
click at [252, 115] on button "Next" at bounding box center [250, 116] width 35 height 14
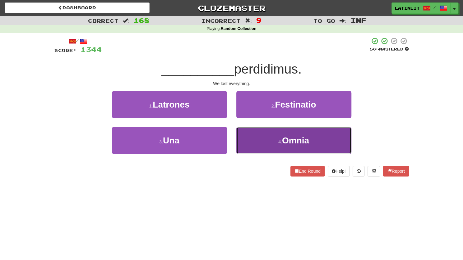
click at [259, 140] on button "4 . Omnia" at bounding box center [294, 140] width 115 height 27
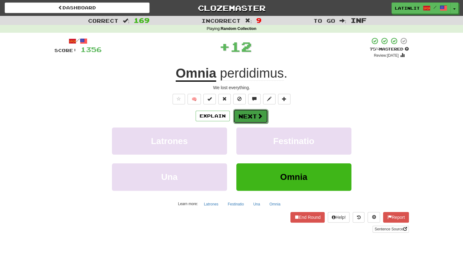
click at [253, 116] on button "Next" at bounding box center [250, 116] width 35 height 14
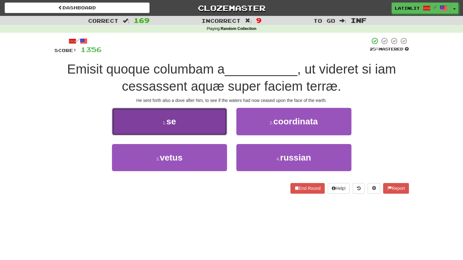
click at [205, 123] on button "1 . se" at bounding box center [169, 121] width 115 height 27
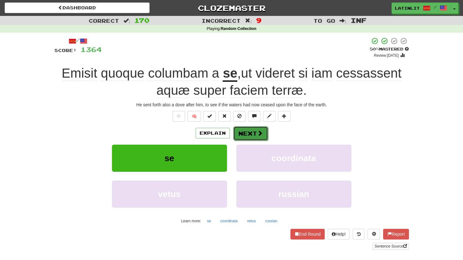
click at [254, 130] on button "Next" at bounding box center [250, 133] width 35 height 14
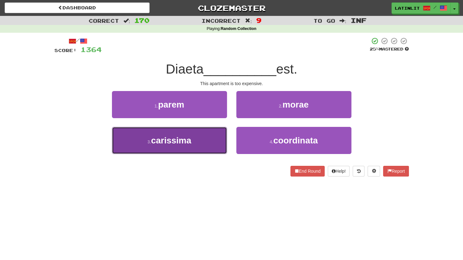
click at [195, 135] on button "3 . carissima" at bounding box center [169, 140] width 115 height 27
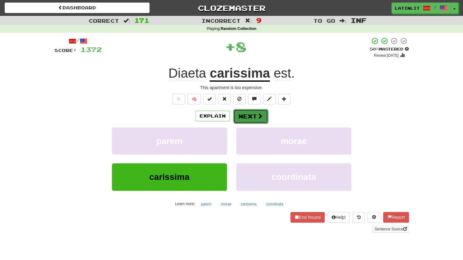
click at [251, 114] on button "Next" at bounding box center [250, 116] width 35 height 14
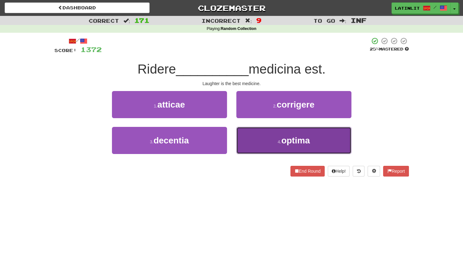
click at [258, 136] on button "4 . optima" at bounding box center [294, 140] width 115 height 27
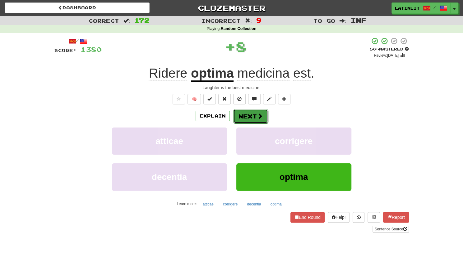
click at [246, 115] on button "Next" at bounding box center [250, 116] width 35 height 14
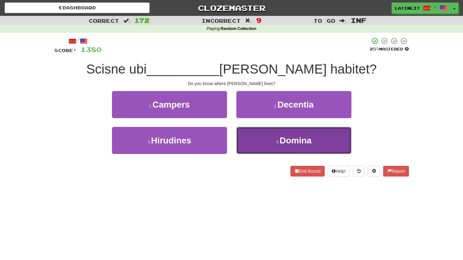
click at [256, 141] on button "4 . Domina" at bounding box center [294, 140] width 115 height 27
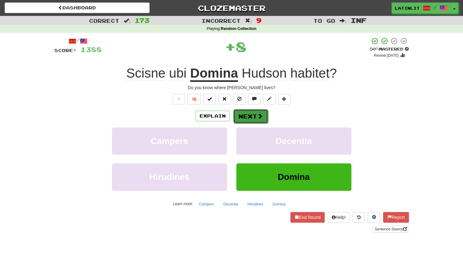
click at [253, 115] on button "Next" at bounding box center [250, 116] width 35 height 14
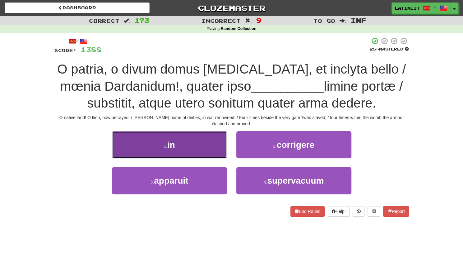
click at [205, 142] on button "1 . in" at bounding box center [169, 144] width 115 height 27
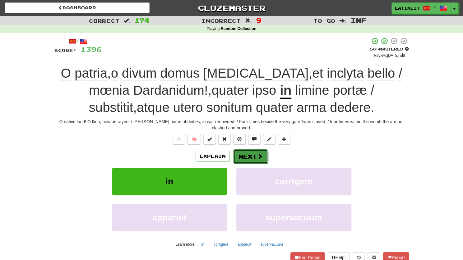
click at [247, 156] on button "Next" at bounding box center [250, 156] width 35 height 14
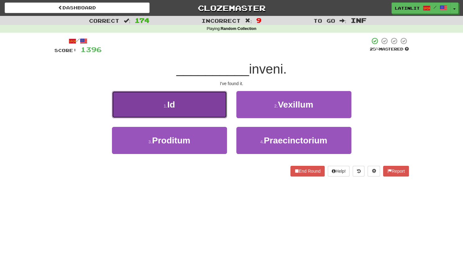
click at [206, 106] on button "1 . Id" at bounding box center [169, 104] width 115 height 27
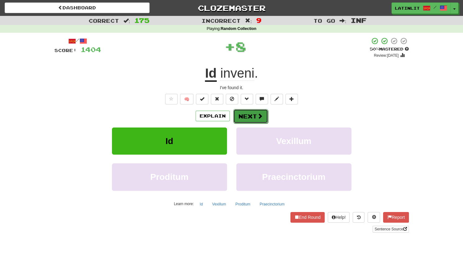
click at [251, 114] on button "Next" at bounding box center [250, 116] width 35 height 14
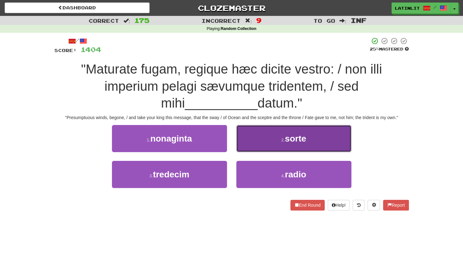
click at [263, 140] on button "2 . sorte" at bounding box center [294, 138] width 115 height 27
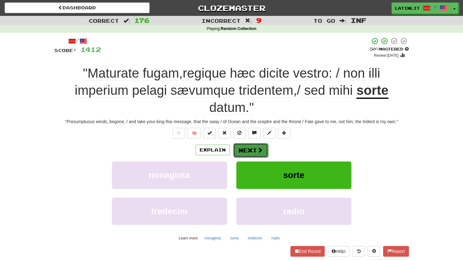
click at [247, 148] on button "Next" at bounding box center [250, 150] width 35 height 14
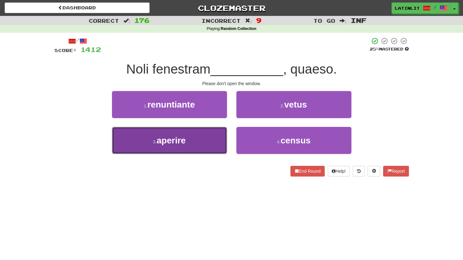
click at [180, 144] on span "aperire" at bounding box center [171, 140] width 29 height 10
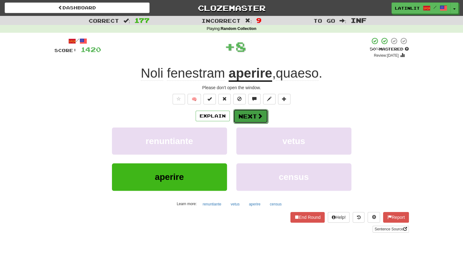
click at [256, 116] on button "Next" at bounding box center [250, 116] width 35 height 14
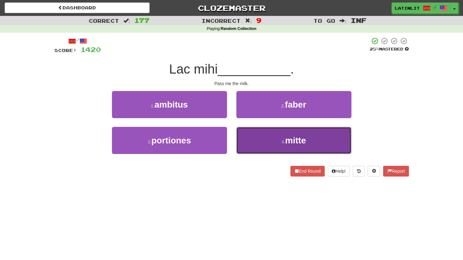
click at [262, 138] on button "4 . mitte" at bounding box center [294, 140] width 115 height 27
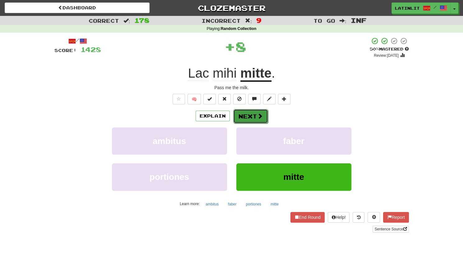
click at [250, 118] on button "Next" at bounding box center [250, 116] width 35 height 14
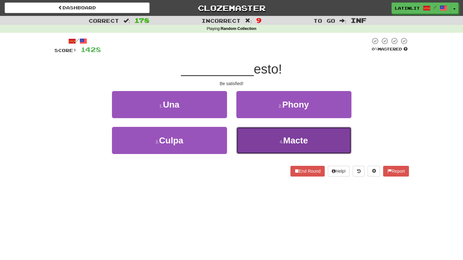
click at [260, 136] on button "4 . Macte" at bounding box center [294, 140] width 115 height 27
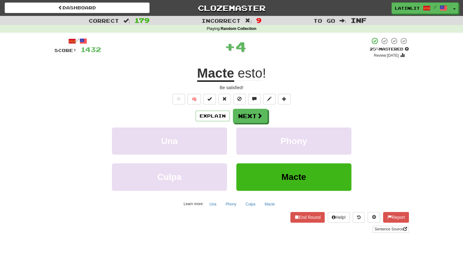
click at [219, 73] on u "Macte" at bounding box center [215, 74] width 37 height 16
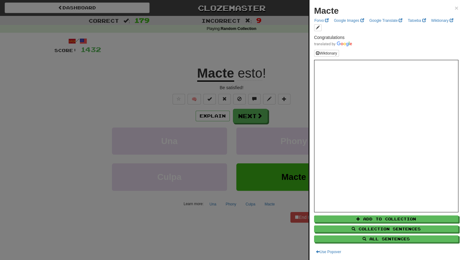
click at [450, 7] on div "Macte ×" at bounding box center [386, 11] width 144 height 12
click at [455, 7] on span "×" at bounding box center [457, 7] width 4 height 7
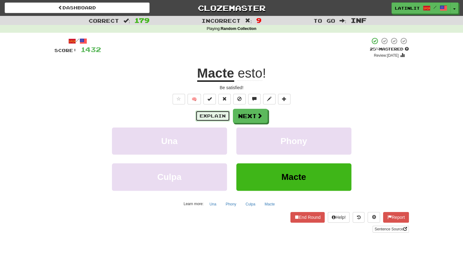
click at [214, 113] on button "Explain" at bounding box center [213, 115] width 34 height 11
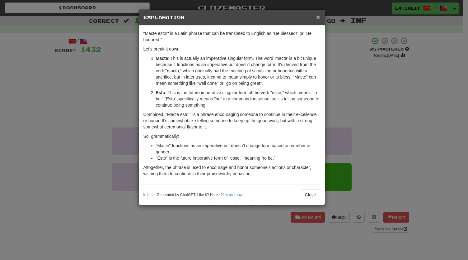
click at [317, 16] on span "×" at bounding box center [318, 16] width 4 height 7
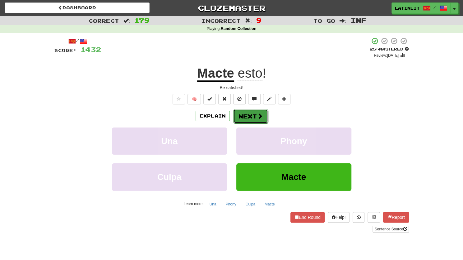
click at [247, 115] on button "Next" at bounding box center [250, 116] width 35 height 14
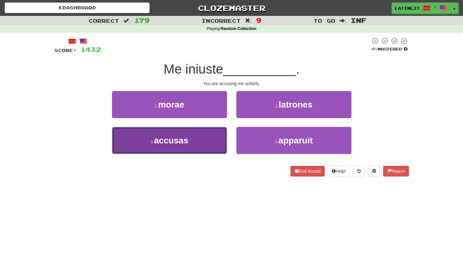
click at [204, 141] on button "3 . accusas" at bounding box center [169, 140] width 115 height 27
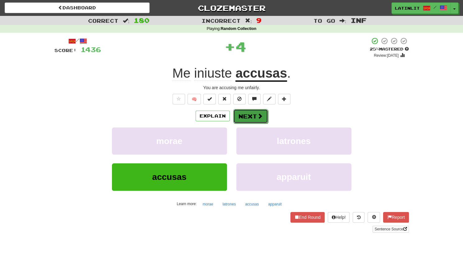
click at [246, 116] on button "Next" at bounding box center [250, 116] width 35 height 14
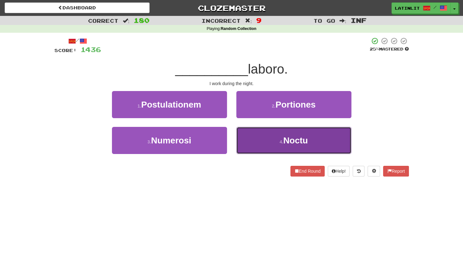
click at [248, 141] on button "4 . Noctu" at bounding box center [294, 140] width 115 height 27
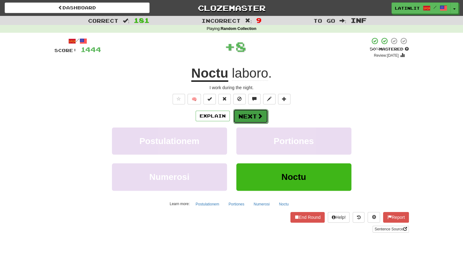
click at [246, 115] on button "Next" at bounding box center [250, 116] width 35 height 14
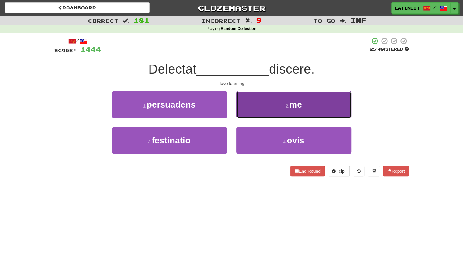
click at [258, 106] on button "2 . me" at bounding box center [294, 104] width 115 height 27
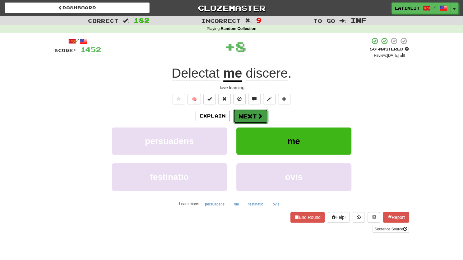
click at [250, 110] on button "Next" at bounding box center [250, 116] width 35 height 14
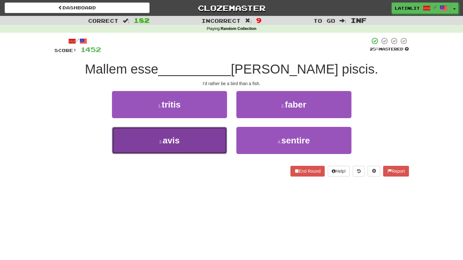
click at [192, 141] on button "3 . avis" at bounding box center [169, 140] width 115 height 27
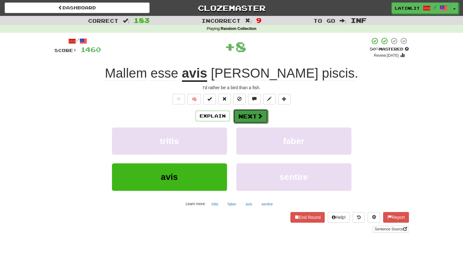
click at [249, 109] on button "Next" at bounding box center [250, 116] width 35 height 14
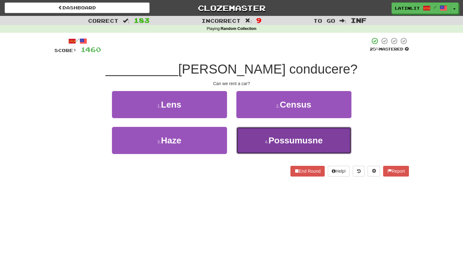
click at [257, 139] on button "4 . Possumusne" at bounding box center [294, 140] width 115 height 27
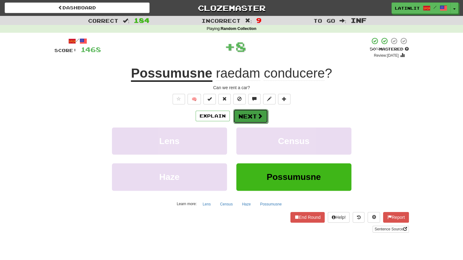
click at [246, 122] on button "Next" at bounding box center [250, 116] width 35 height 14
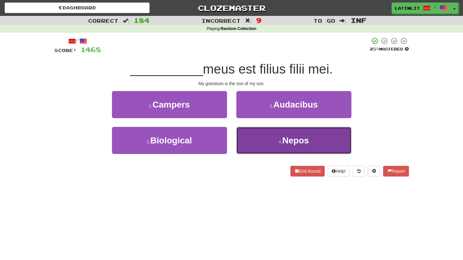
click at [261, 148] on button "4 . Nepos" at bounding box center [294, 140] width 115 height 27
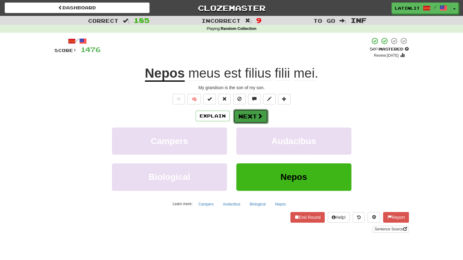
click at [240, 115] on button "Next" at bounding box center [250, 116] width 35 height 14
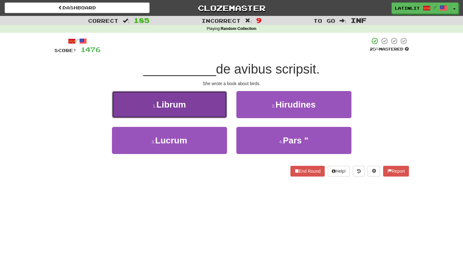
click at [210, 104] on button "1 . Librum" at bounding box center [169, 104] width 115 height 27
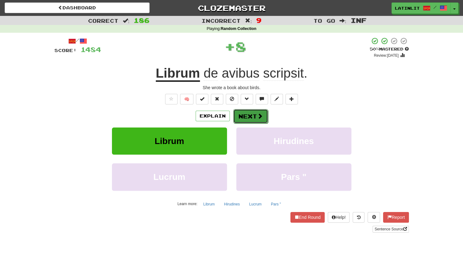
click at [246, 116] on button "Next" at bounding box center [250, 116] width 35 height 14
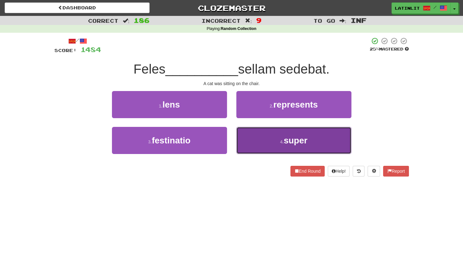
click at [265, 141] on button "4 . super" at bounding box center [294, 140] width 115 height 27
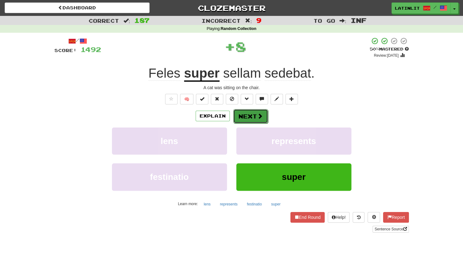
click at [254, 118] on button "Next" at bounding box center [250, 116] width 35 height 14
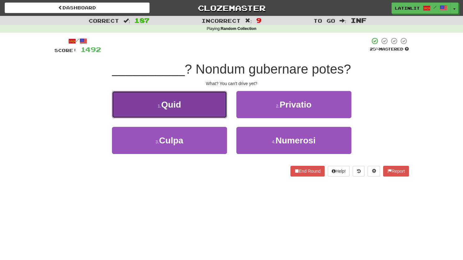
click at [201, 109] on button "1 . Quid" at bounding box center [169, 104] width 115 height 27
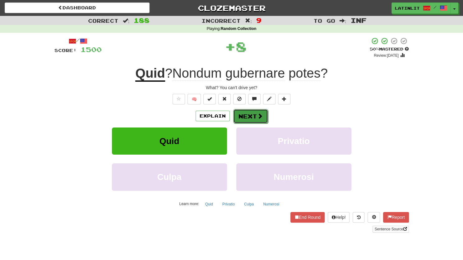
click at [246, 112] on button "Next" at bounding box center [250, 116] width 35 height 14
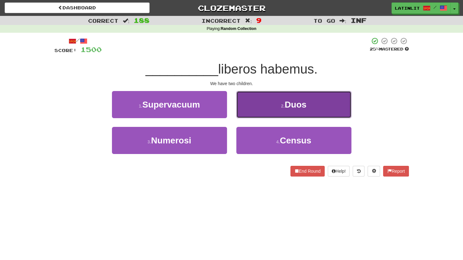
click at [254, 106] on button "2 . Duos" at bounding box center [294, 104] width 115 height 27
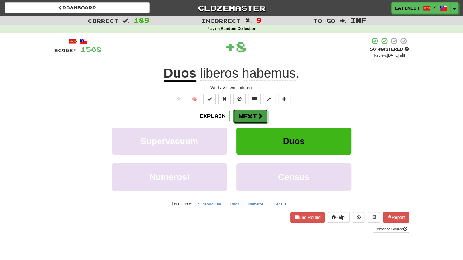
click at [244, 113] on button "Next" at bounding box center [250, 116] width 35 height 14
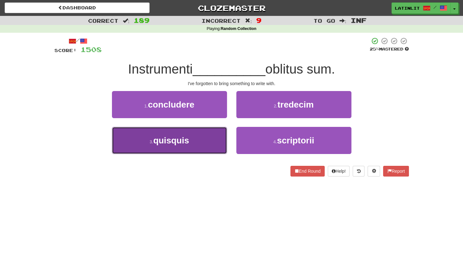
click at [202, 145] on button "3 . quisquis" at bounding box center [169, 140] width 115 height 27
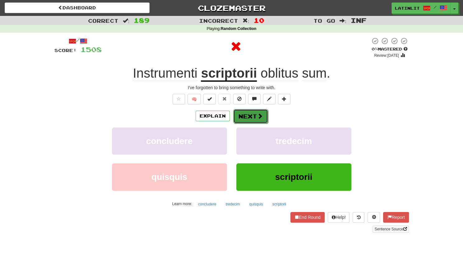
click at [243, 111] on button "Next" at bounding box center [250, 116] width 35 height 14
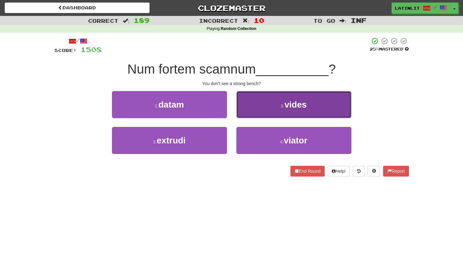
click at [254, 109] on button "2 . vides" at bounding box center [294, 104] width 115 height 27
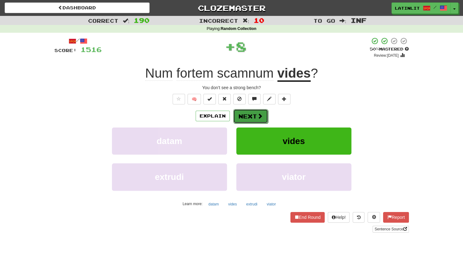
click at [247, 114] on button "Next" at bounding box center [250, 116] width 35 height 14
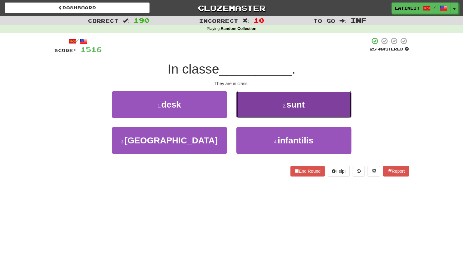
click at [251, 108] on button "2 . sunt" at bounding box center [294, 104] width 115 height 27
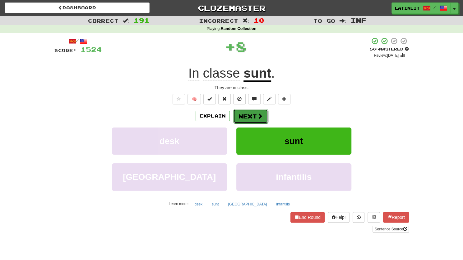
click at [246, 112] on button "Next" at bounding box center [250, 116] width 35 height 14
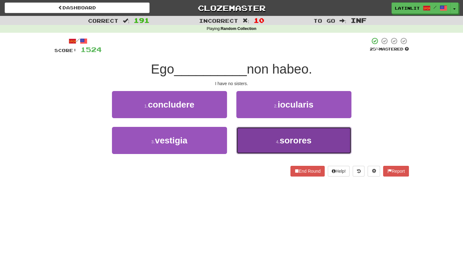
click at [253, 143] on button "4 . sorores" at bounding box center [294, 140] width 115 height 27
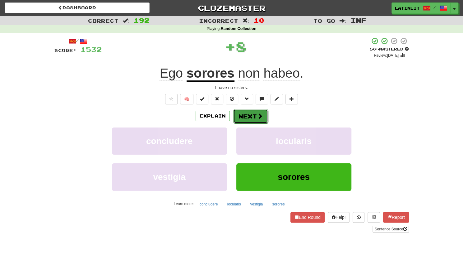
click at [247, 115] on button "Next" at bounding box center [250, 116] width 35 height 14
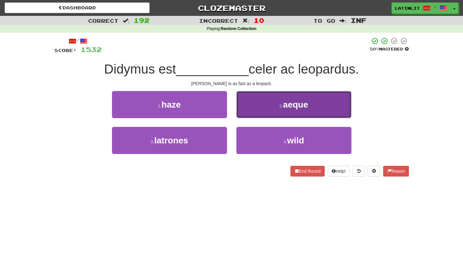
click at [257, 112] on button "2 . aeque" at bounding box center [294, 104] width 115 height 27
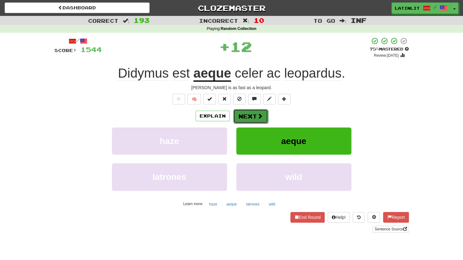
click at [247, 119] on button "Next" at bounding box center [250, 116] width 35 height 14
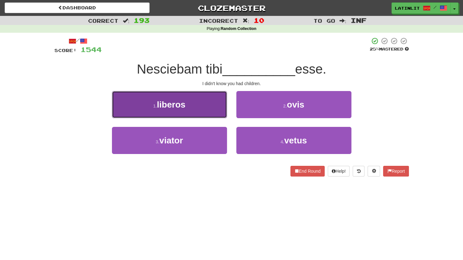
click at [202, 110] on button "1 . liberos" at bounding box center [169, 104] width 115 height 27
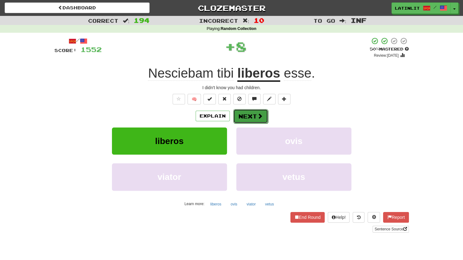
click at [245, 118] on button "Next" at bounding box center [250, 116] width 35 height 14
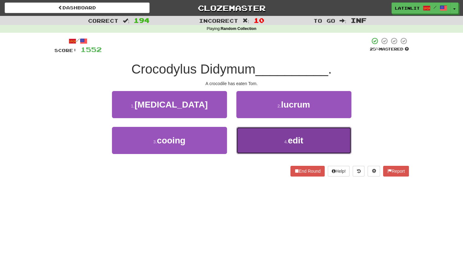
click at [265, 134] on button "4 . edit" at bounding box center [294, 140] width 115 height 27
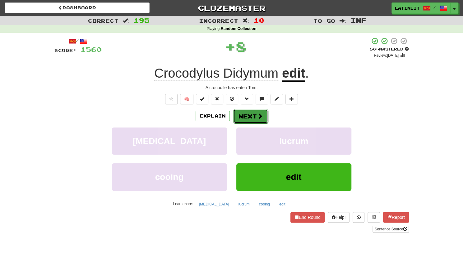
click at [253, 116] on button "Next" at bounding box center [250, 116] width 35 height 14
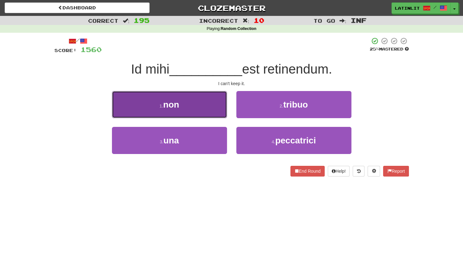
click at [207, 112] on button "1 . non" at bounding box center [169, 104] width 115 height 27
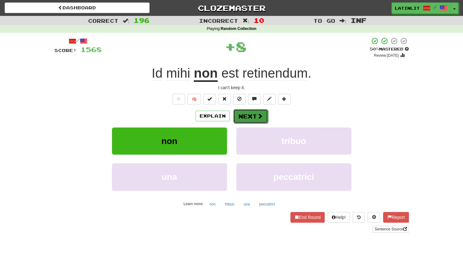
click at [242, 119] on button "Next" at bounding box center [250, 116] width 35 height 14
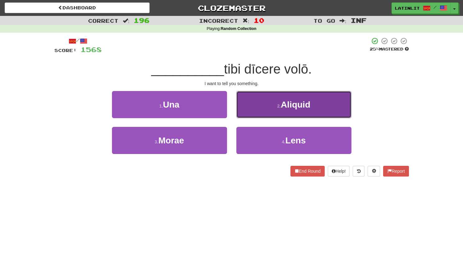
click at [256, 110] on button "2 . Aliquid" at bounding box center [294, 104] width 115 height 27
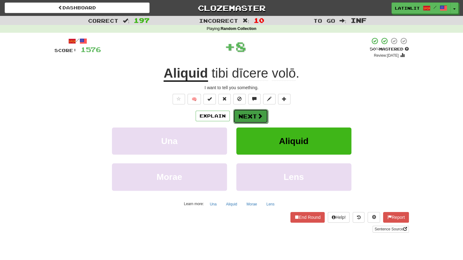
click at [248, 113] on button "Next" at bounding box center [250, 116] width 35 height 14
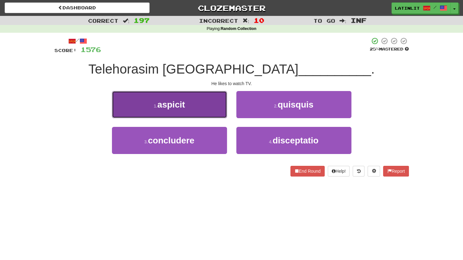
click at [205, 104] on button "1 . aspicit" at bounding box center [169, 104] width 115 height 27
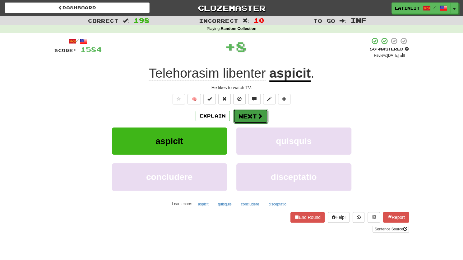
click at [257, 116] on span at bounding box center [260, 116] width 6 height 6
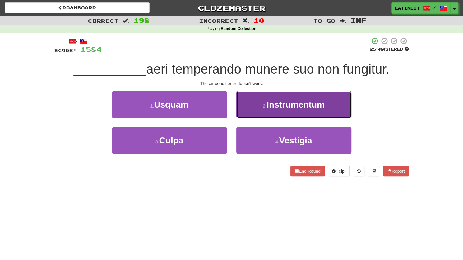
click at [251, 110] on button "2 . Instrumentum" at bounding box center [294, 104] width 115 height 27
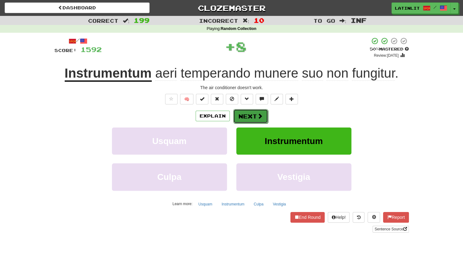
click at [243, 117] on button "Next" at bounding box center [250, 116] width 35 height 14
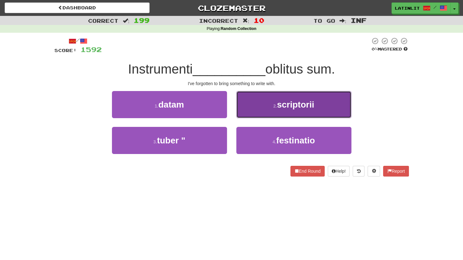
click at [258, 106] on button "2 . scriptorii" at bounding box center [294, 104] width 115 height 27
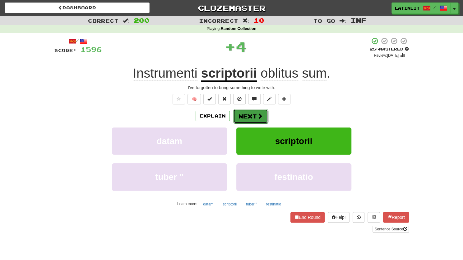
click at [247, 117] on button "Next" at bounding box center [250, 116] width 35 height 14
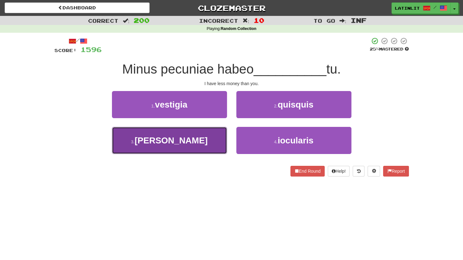
click at [187, 141] on button "3 . quam" at bounding box center [169, 140] width 115 height 27
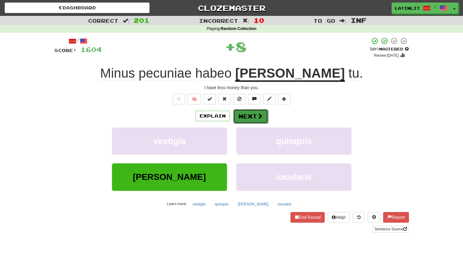
click at [238, 121] on button "Next" at bounding box center [250, 116] width 35 height 14
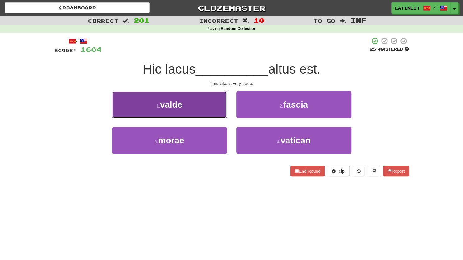
click at [209, 110] on button "1 . valde" at bounding box center [169, 104] width 115 height 27
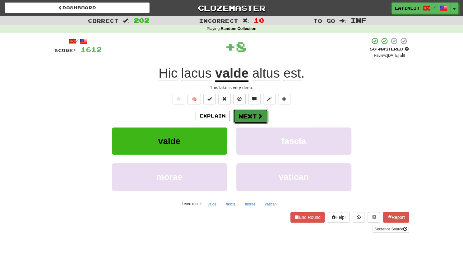
click at [247, 112] on button "Next" at bounding box center [250, 116] width 35 height 14
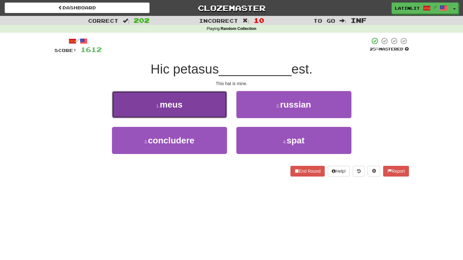
click at [203, 102] on button "1 . meus" at bounding box center [169, 104] width 115 height 27
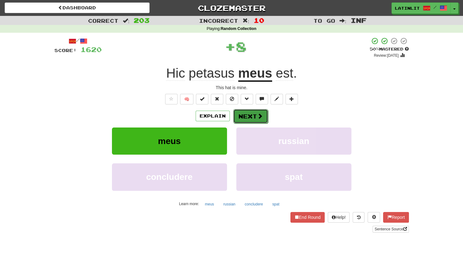
click at [246, 117] on button "Next" at bounding box center [250, 116] width 35 height 14
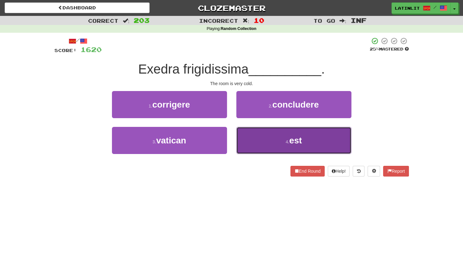
click at [254, 138] on button "4 . est" at bounding box center [294, 140] width 115 height 27
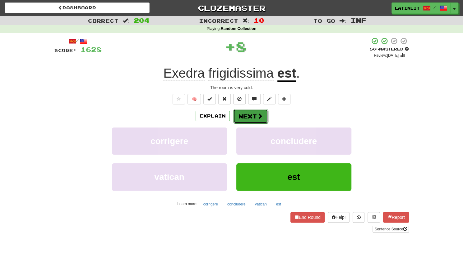
click at [250, 115] on button "Next" at bounding box center [250, 116] width 35 height 14
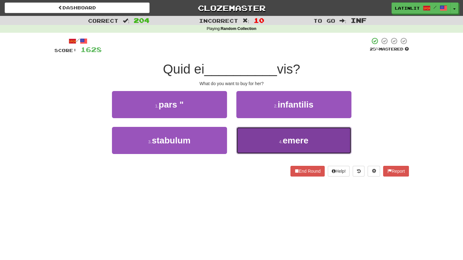
click at [268, 141] on button "4 . emere" at bounding box center [294, 140] width 115 height 27
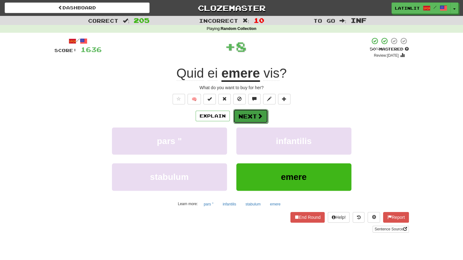
click at [251, 115] on button "Next" at bounding box center [250, 116] width 35 height 14
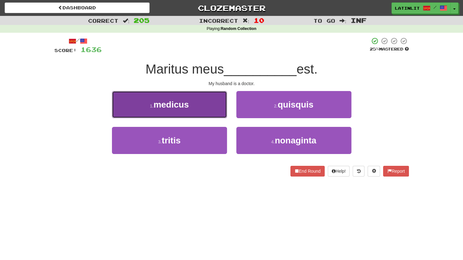
click at [206, 105] on button "1 . medicus" at bounding box center [169, 104] width 115 height 27
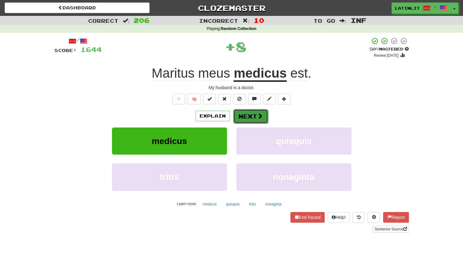
click at [242, 114] on button "Next" at bounding box center [250, 116] width 35 height 14
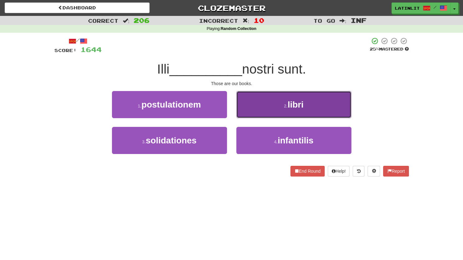
click at [248, 108] on button "2 . libri" at bounding box center [294, 104] width 115 height 27
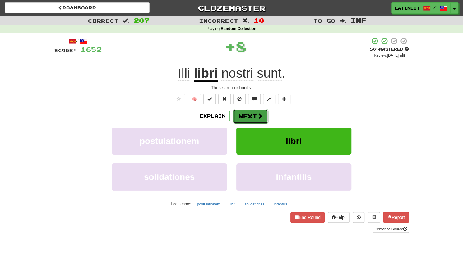
click at [243, 114] on button "Next" at bounding box center [250, 116] width 35 height 14
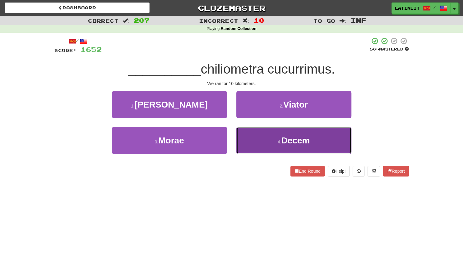
click at [252, 141] on button "4 . Decem" at bounding box center [294, 140] width 115 height 27
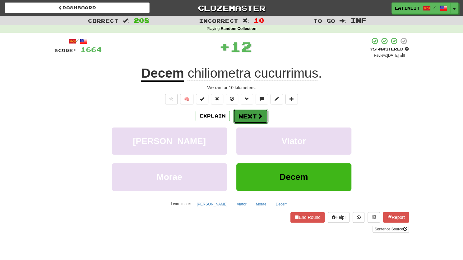
click at [244, 117] on button "Next" at bounding box center [250, 116] width 35 height 14
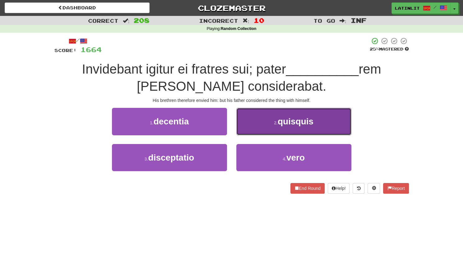
click at [245, 119] on button "2 . quisquis" at bounding box center [294, 121] width 115 height 27
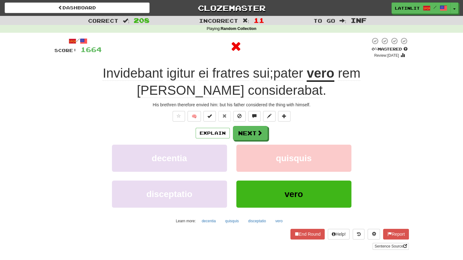
click at [307, 73] on u "vero" at bounding box center [321, 74] width 28 height 16
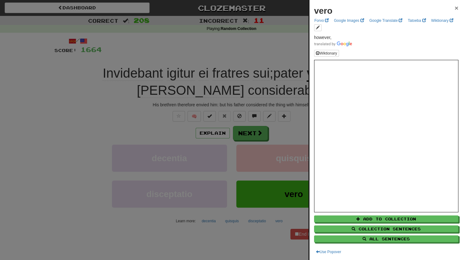
click at [455, 8] on span "×" at bounding box center [457, 7] width 4 height 7
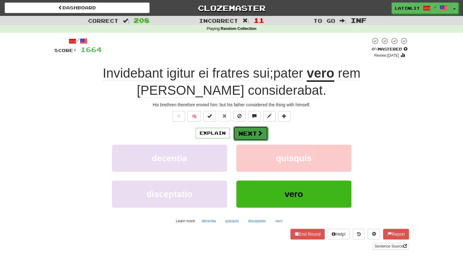
click at [250, 133] on button "Next" at bounding box center [250, 133] width 35 height 14
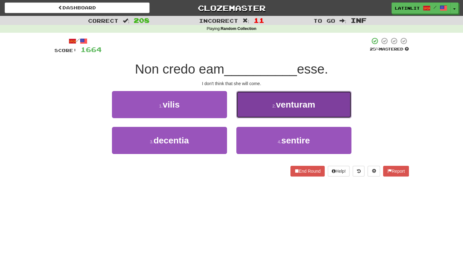
click at [260, 106] on button "2 . venturam" at bounding box center [294, 104] width 115 height 27
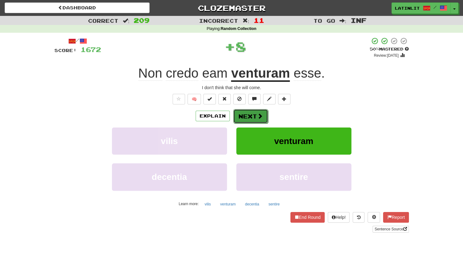
click at [249, 115] on button "Next" at bounding box center [250, 116] width 35 height 14
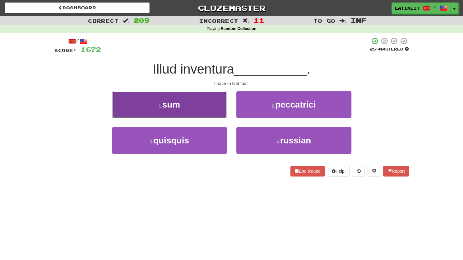
click at [204, 115] on button "1 . sum" at bounding box center [169, 104] width 115 height 27
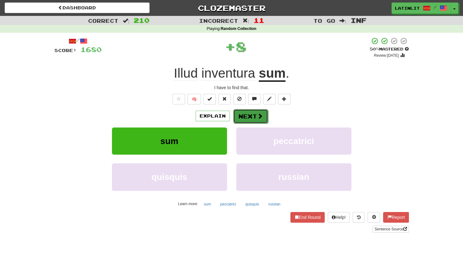
click at [249, 116] on button "Next" at bounding box center [250, 116] width 35 height 14
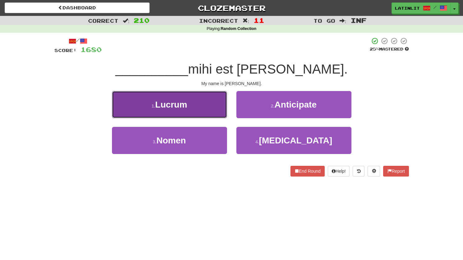
click at [199, 102] on button "1 . Lucrum" at bounding box center [169, 104] width 115 height 27
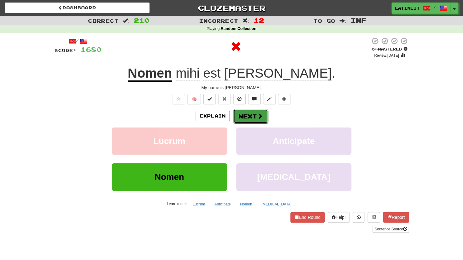
click at [243, 118] on button "Next" at bounding box center [250, 116] width 35 height 14
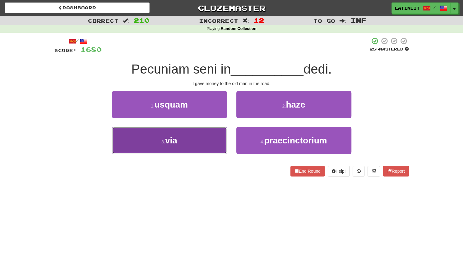
click at [168, 140] on span "via" at bounding box center [171, 140] width 12 height 10
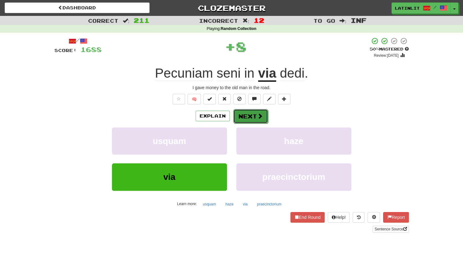
click at [238, 119] on button "Next" at bounding box center [250, 116] width 35 height 14
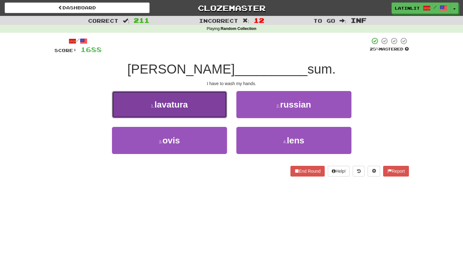
click at [190, 112] on button "1 . lavatura" at bounding box center [169, 104] width 115 height 27
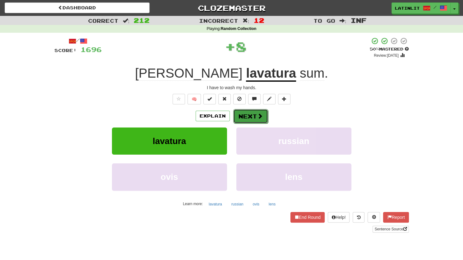
click at [241, 115] on button "Next" at bounding box center [250, 116] width 35 height 14
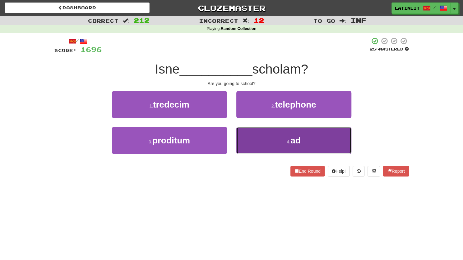
click at [256, 140] on button "4 . ad" at bounding box center [294, 140] width 115 height 27
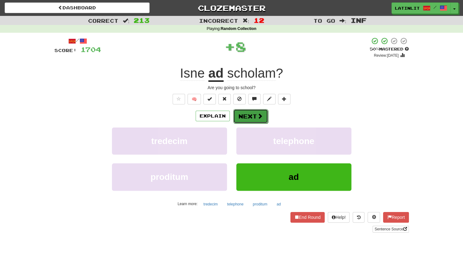
click at [250, 117] on button "Next" at bounding box center [250, 116] width 35 height 14
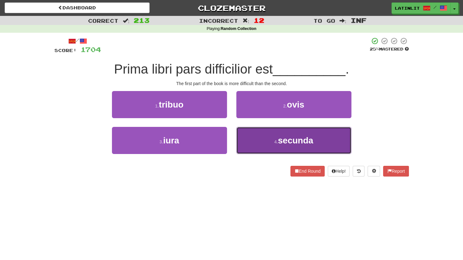
click at [263, 135] on button "4 . secunda" at bounding box center [294, 140] width 115 height 27
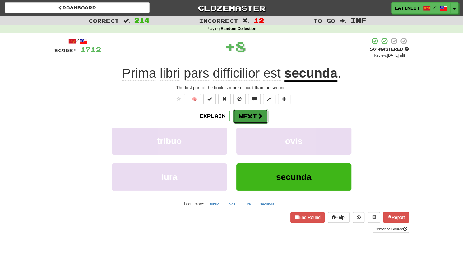
click at [249, 113] on button "Next" at bounding box center [250, 116] width 35 height 14
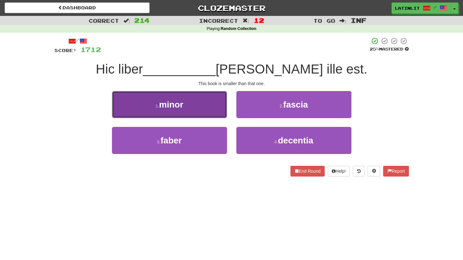
click at [202, 116] on button "1 . minor" at bounding box center [169, 104] width 115 height 27
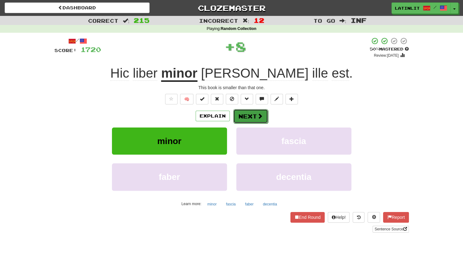
click at [243, 114] on button "Next" at bounding box center [250, 116] width 35 height 14
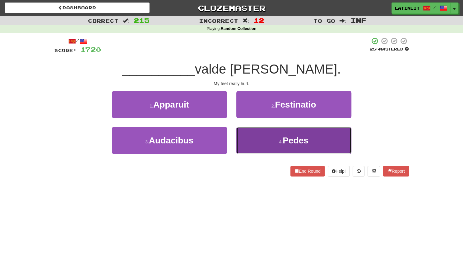
click at [261, 142] on button "4 . Pedes" at bounding box center [294, 140] width 115 height 27
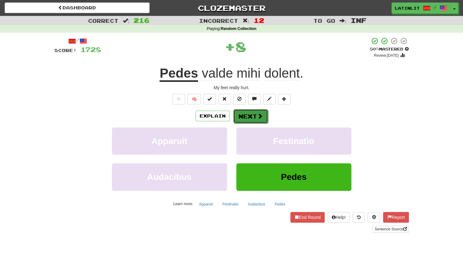
click at [244, 114] on button "Next" at bounding box center [250, 116] width 35 height 14
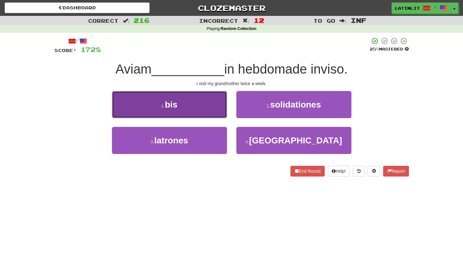
click at [209, 101] on button "1 . bis" at bounding box center [169, 104] width 115 height 27
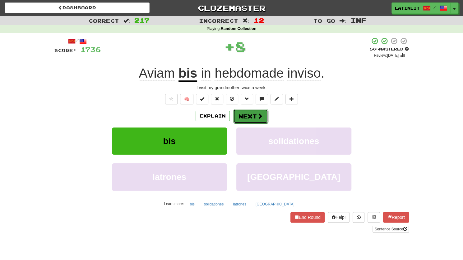
click at [244, 113] on button "Next" at bounding box center [250, 116] width 35 height 14
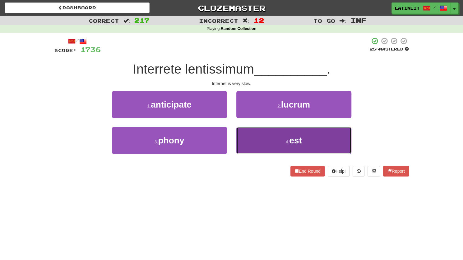
click at [257, 138] on button "4 . est" at bounding box center [294, 140] width 115 height 27
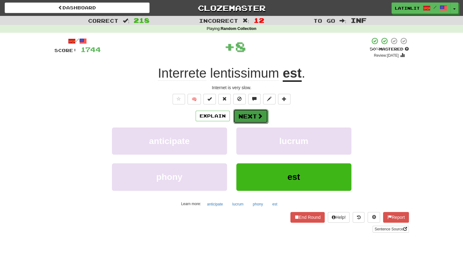
click at [254, 116] on button "Next" at bounding box center [250, 116] width 35 height 14
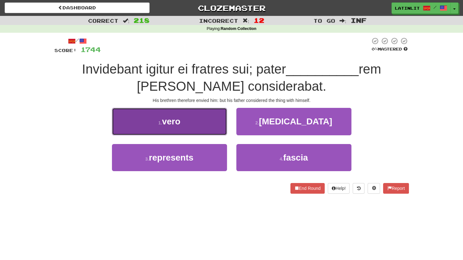
click at [208, 120] on button "1 . vero" at bounding box center [169, 121] width 115 height 27
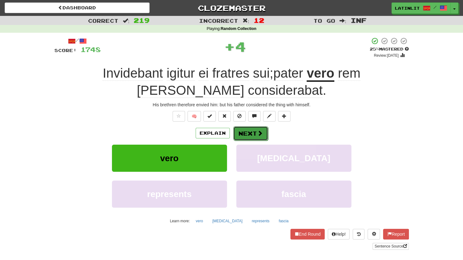
click at [253, 129] on button "Next" at bounding box center [250, 133] width 35 height 14
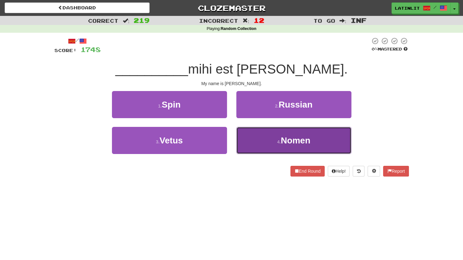
click at [264, 138] on button "4 . Nomen" at bounding box center [294, 140] width 115 height 27
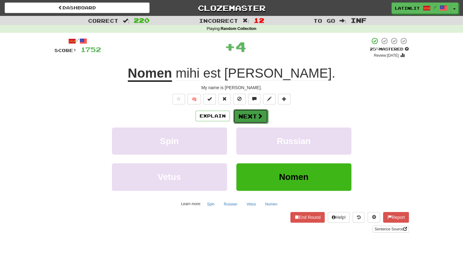
click at [250, 116] on button "Next" at bounding box center [250, 116] width 35 height 14
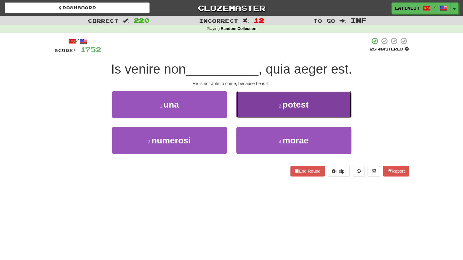
click at [246, 114] on button "2 . potest" at bounding box center [294, 104] width 115 height 27
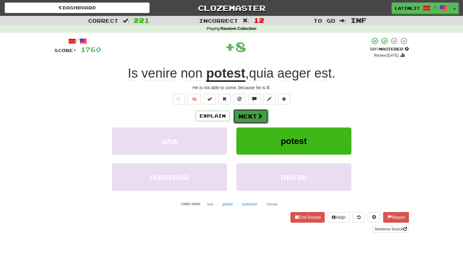
click at [240, 121] on button "Next" at bounding box center [250, 116] width 35 height 14
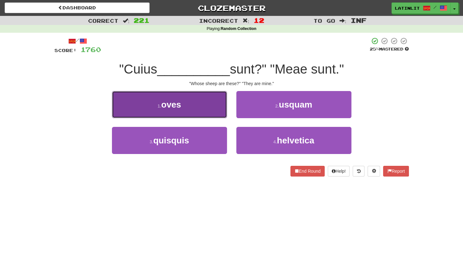
click at [209, 106] on button "1 . oves" at bounding box center [169, 104] width 115 height 27
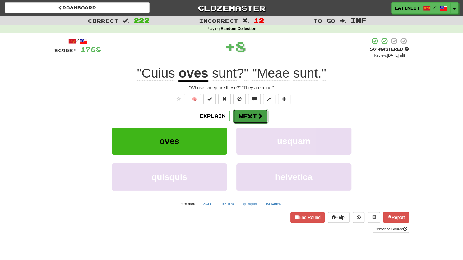
click at [245, 115] on button "Next" at bounding box center [250, 116] width 35 height 14
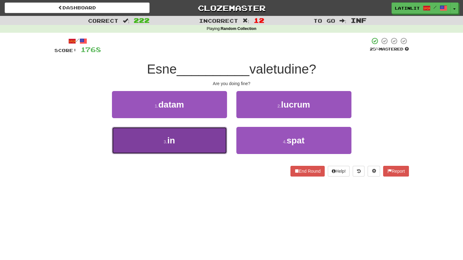
click at [198, 140] on button "3 . in" at bounding box center [169, 140] width 115 height 27
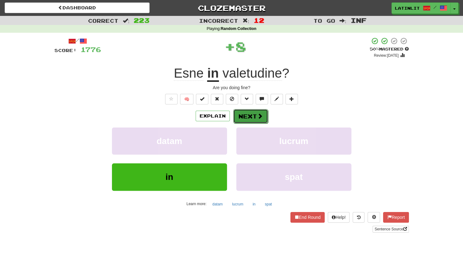
click at [250, 111] on button "Next" at bounding box center [250, 116] width 35 height 14
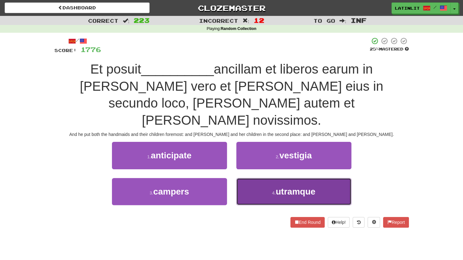
click at [249, 178] on button "4 . utramque" at bounding box center [294, 191] width 115 height 27
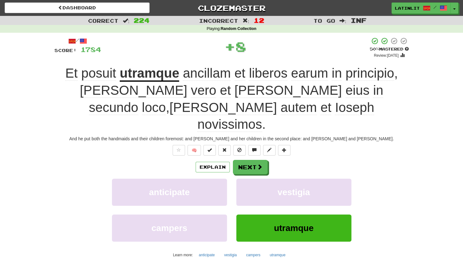
click at [151, 73] on u "utramque" at bounding box center [149, 74] width 59 height 16
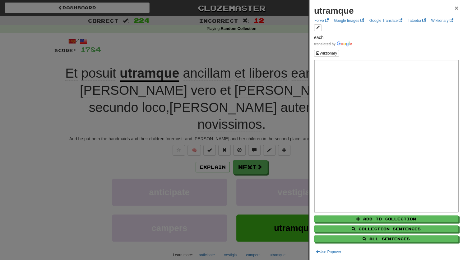
click at [455, 7] on span "×" at bounding box center [457, 7] width 4 height 7
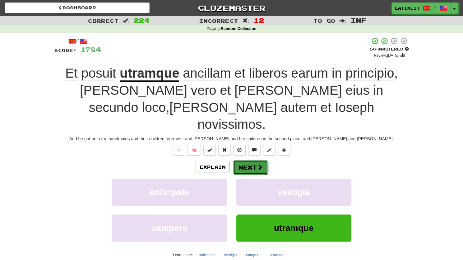
click at [240, 160] on button "Next" at bounding box center [250, 167] width 35 height 14
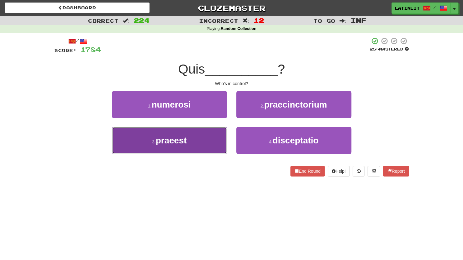
click at [196, 146] on button "3 . praeest" at bounding box center [169, 140] width 115 height 27
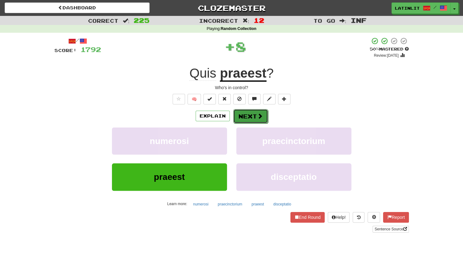
click at [244, 112] on button "Next" at bounding box center [250, 116] width 35 height 14
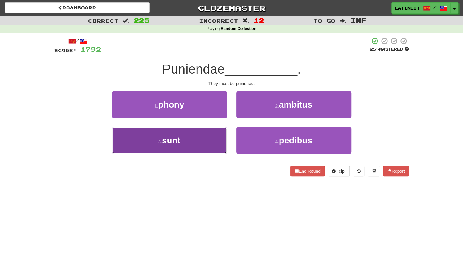
click at [205, 141] on button "3 . sunt" at bounding box center [169, 140] width 115 height 27
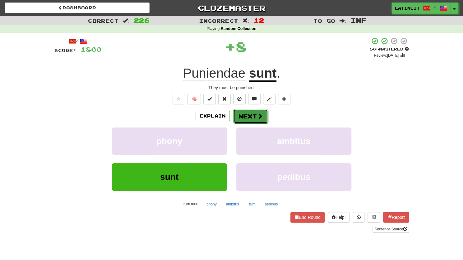
click at [249, 117] on button "Next" at bounding box center [250, 116] width 35 height 14
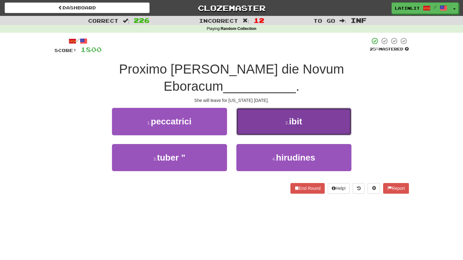
click at [269, 108] on button "2 . ibit" at bounding box center [294, 121] width 115 height 27
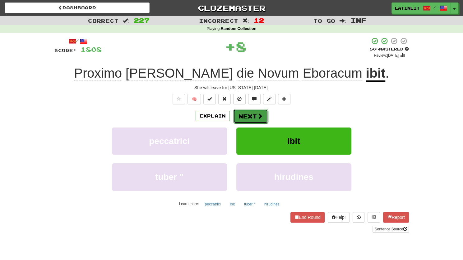
click at [251, 114] on button "Next" at bounding box center [250, 116] width 35 height 14
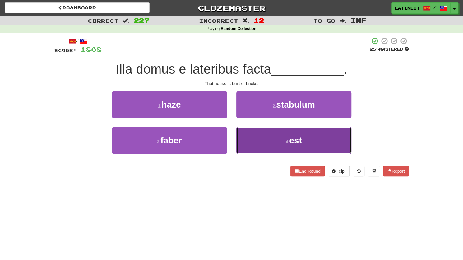
click at [260, 144] on button "4 . est" at bounding box center [294, 140] width 115 height 27
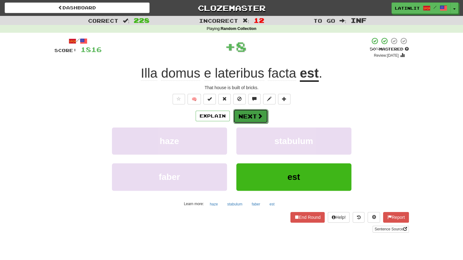
click at [246, 113] on button "Next" at bounding box center [250, 116] width 35 height 14
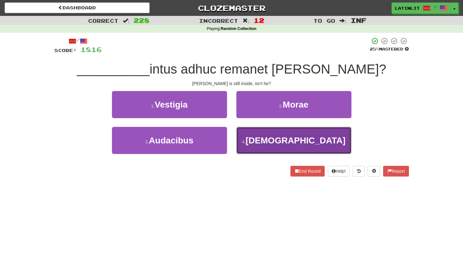
click at [251, 139] on button "4 . Nonne" at bounding box center [294, 140] width 115 height 27
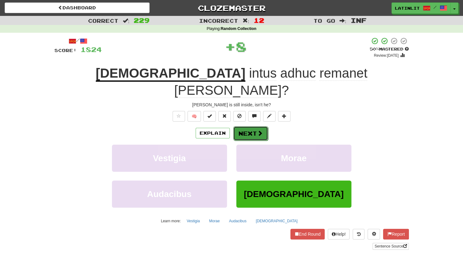
click at [243, 126] on button "Next" at bounding box center [250, 133] width 35 height 14
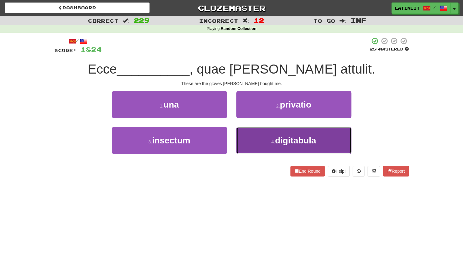
click at [249, 142] on button "4 . digitabula" at bounding box center [294, 140] width 115 height 27
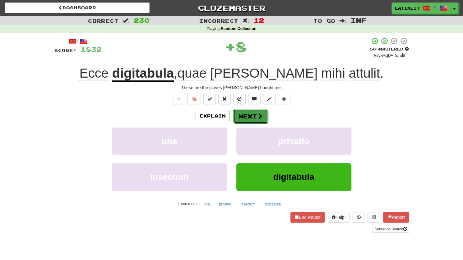
click at [238, 120] on button "Next" at bounding box center [250, 116] width 35 height 14
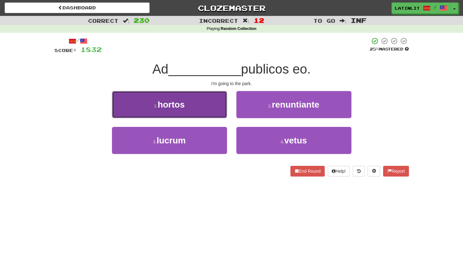
click at [197, 105] on button "1 . hortos" at bounding box center [169, 104] width 115 height 27
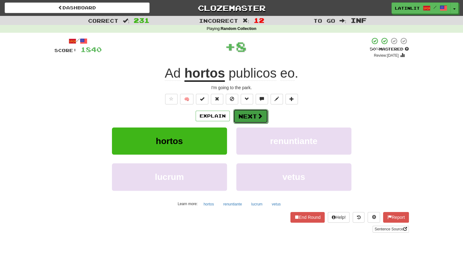
click at [241, 120] on button "Next" at bounding box center [250, 116] width 35 height 14
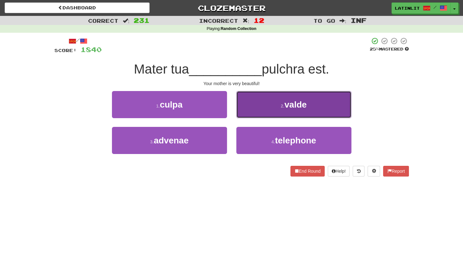
click at [252, 103] on button "2 . valde" at bounding box center [294, 104] width 115 height 27
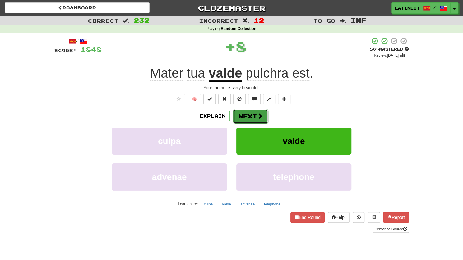
click at [248, 112] on button "Next" at bounding box center [250, 116] width 35 height 14
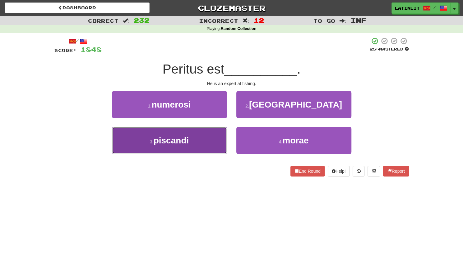
click at [204, 139] on button "3 . piscandi" at bounding box center [169, 140] width 115 height 27
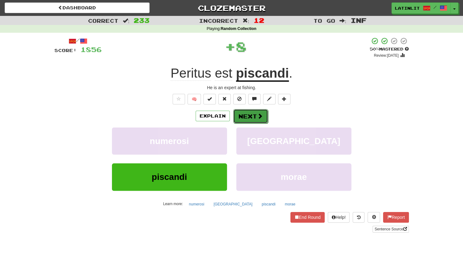
click at [257, 116] on span at bounding box center [260, 116] width 6 height 6
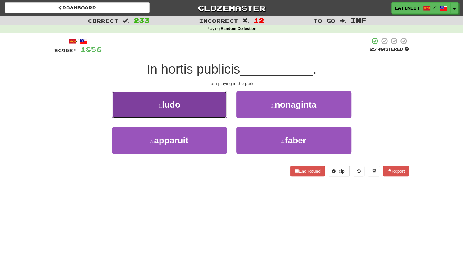
click at [215, 109] on button "1 . ludo" at bounding box center [169, 104] width 115 height 27
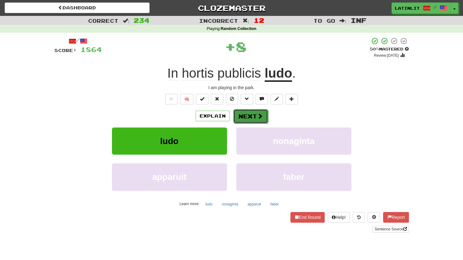
click at [245, 111] on button "Next" at bounding box center [250, 116] width 35 height 14
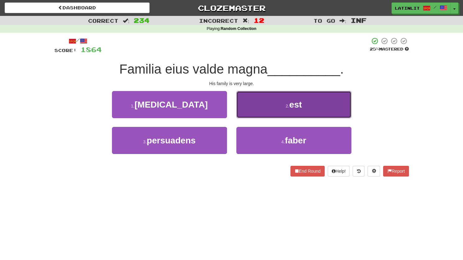
click at [256, 101] on button "2 . est" at bounding box center [294, 104] width 115 height 27
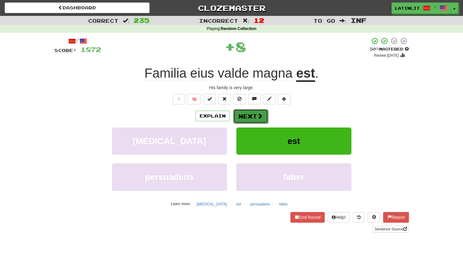
click at [248, 114] on button "Next" at bounding box center [250, 116] width 35 height 14
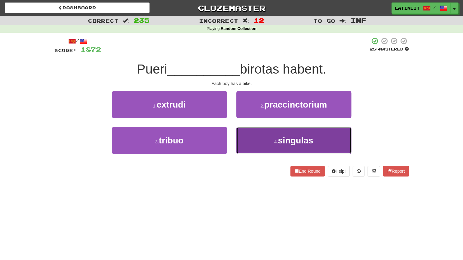
click at [248, 142] on button "4 . singulas" at bounding box center [294, 140] width 115 height 27
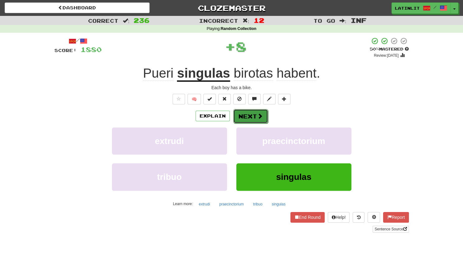
click at [242, 118] on button "Next" at bounding box center [250, 116] width 35 height 14
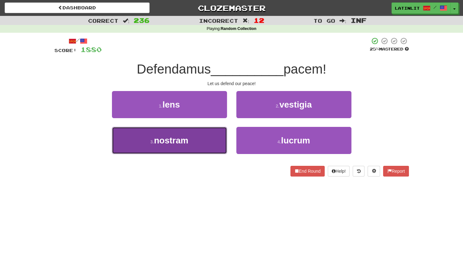
click at [202, 138] on button "3 . nostram" at bounding box center [169, 140] width 115 height 27
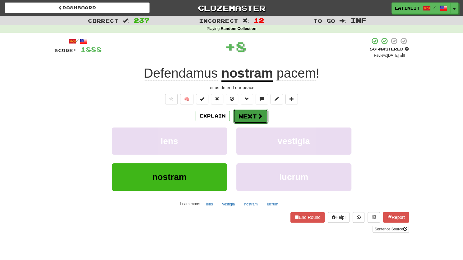
click at [238, 112] on button "Next" at bounding box center [250, 116] width 35 height 14
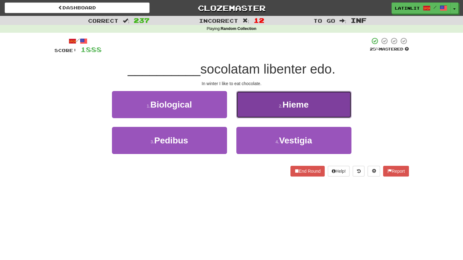
click at [258, 104] on button "2 . Hieme" at bounding box center [294, 104] width 115 height 27
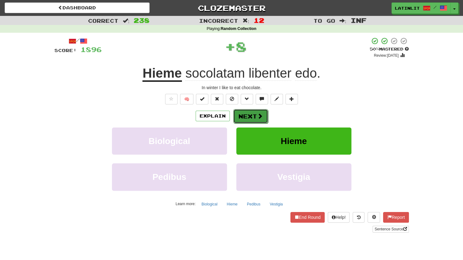
click at [249, 115] on button "Next" at bounding box center [250, 116] width 35 height 14
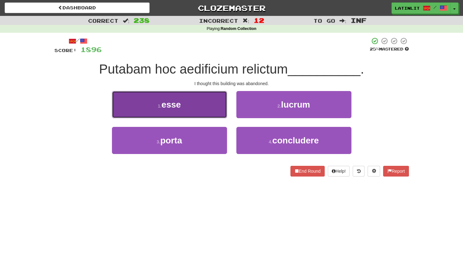
click at [212, 101] on button "1 . esse" at bounding box center [169, 104] width 115 height 27
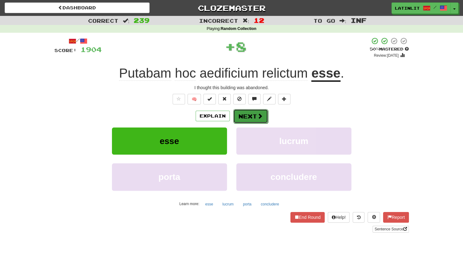
click at [247, 114] on button "Next" at bounding box center [250, 116] width 35 height 14
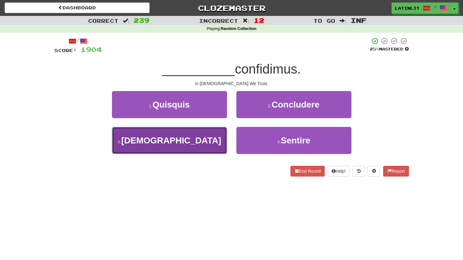
click at [198, 141] on button "3 . Deo" at bounding box center [169, 140] width 115 height 27
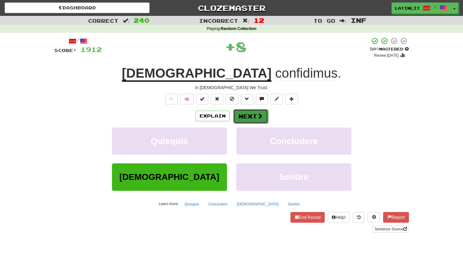
click at [239, 113] on button "Next" at bounding box center [250, 116] width 35 height 14
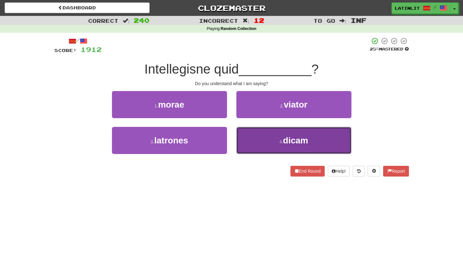
click at [251, 138] on button "4 . dicam" at bounding box center [294, 140] width 115 height 27
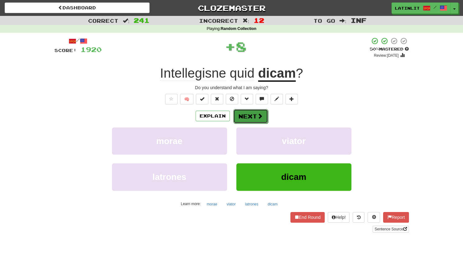
click at [245, 116] on button "Next" at bounding box center [250, 116] width 35 height 14
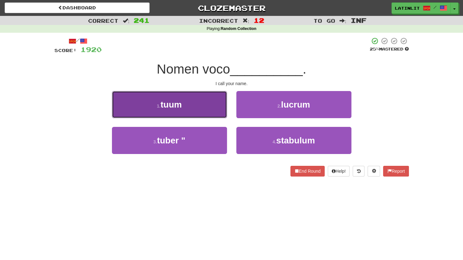
click at [199, 104] on button "1 . tuum" at bounding box center [169, 104] width 115 height 27
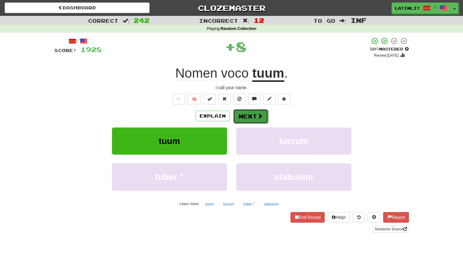
click at [233, 112] on button "Next" at bounding box center [250, 116] width 35 height 14
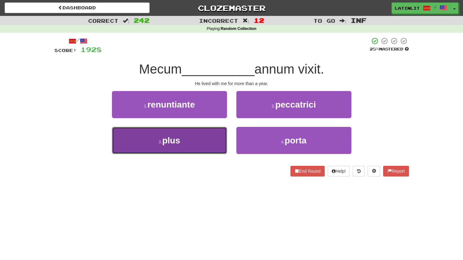
click at [203, 136] on button "3 . plus" at bounding box center [169, 140] width 115 height 27
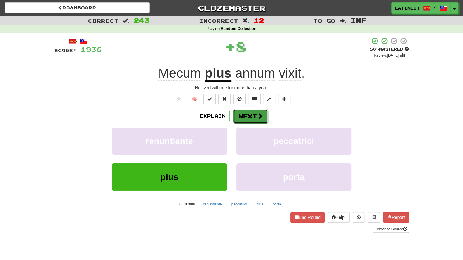
click at [239, 116] on button "Next" at bounding box center [250, 116] width 35 height 14
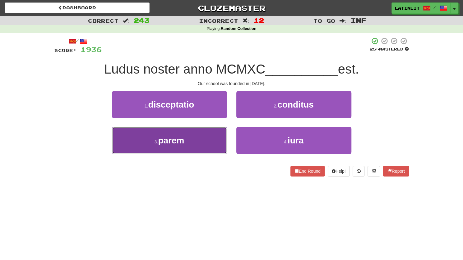
click at [209, 143] on button "3 . parem" at bounding box center [169, 140] width 115 height 27
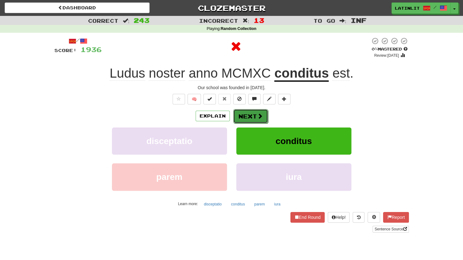
click at [245, 118] on button "Next" at bounding box center [250, 116] width 35 height 14
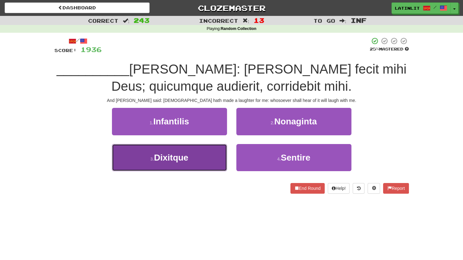
click at [210, 148] on button "3 . Dixitque" at bounding box center [169, 157] width 115 height 27
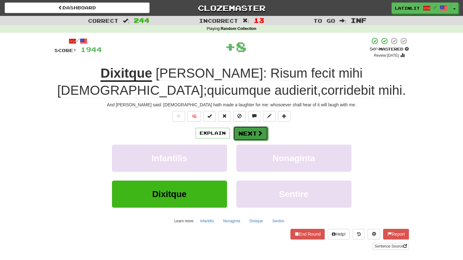
click at [239, 133] on button "Next" at bounding box center [250, 133] width 35 height 14
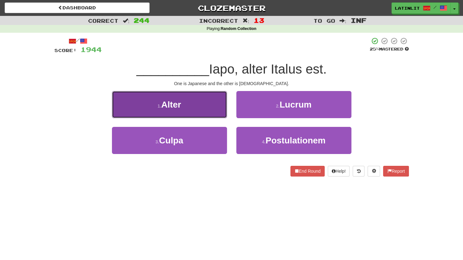
click at [199, 110] on button "1 . Alter" at bounding box center [169, 104] width 115 height 27
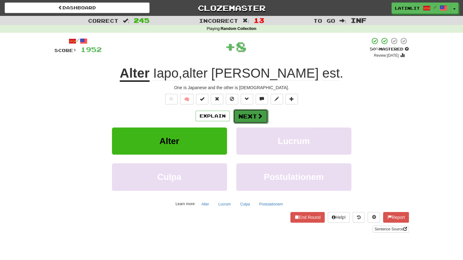
click at [251, 120] on button "Next" at bounding box center [250, 116] width 35 height 14
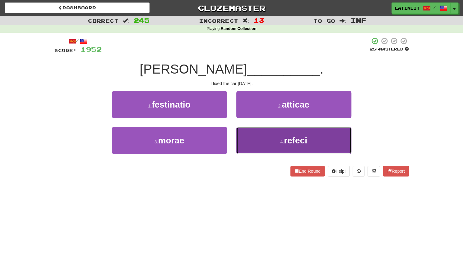
click at [255, 134] on button "4 . refeci" at bounding box center [294, 140] width 115 height 27
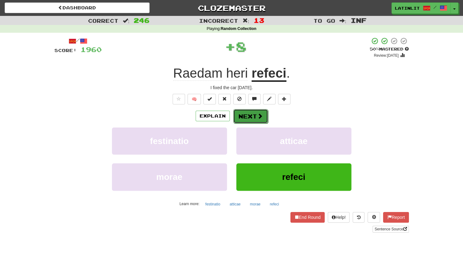
click at [245, 117] on button "Next" at bounding box center [250, 116] width 35 height 14
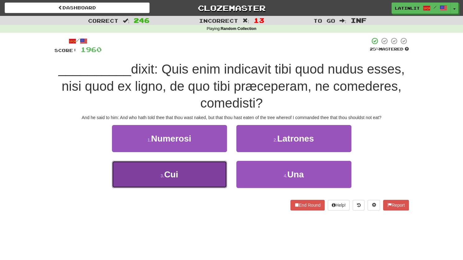
click at [186, 178] on button "3 . Cui" at bounding box center [169, 174] width 115 height 27
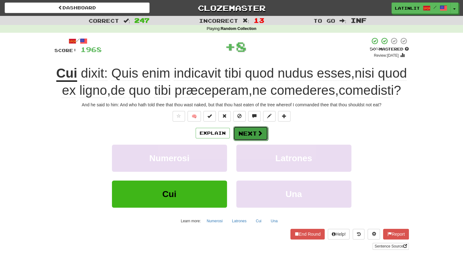
click at [240, 133] on button "Next" at bounding box center [250, 133] width 35 height 14
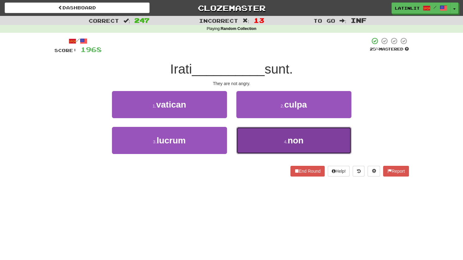
click at [257, 135] on button "4 . non" at bounding box center [294, 140] width 115 height 27
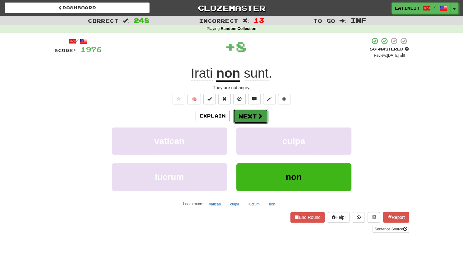
click at [243, 116] on button "Next" at bounding box center [250, 116] width 35 height 14
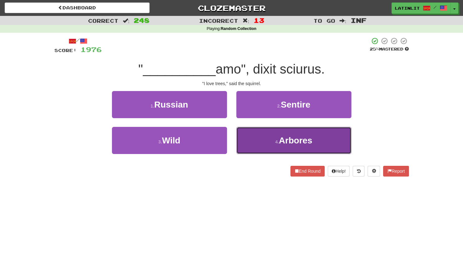
click at [253, 144] on button "4 . Arbores" at bounding box center [294, 140] width 115 height 27
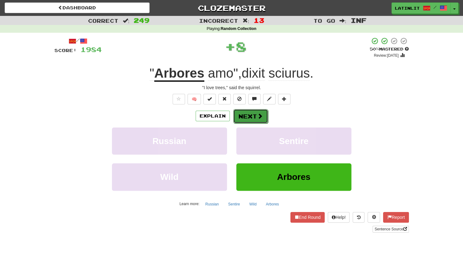
click at [243, 116] on button "Next" at bounding box center [250, 116] width 35 height 14
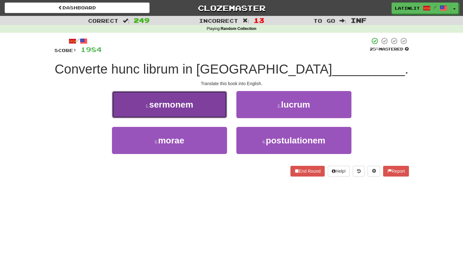
click at [208, 110] on button "1 . sermonem" at bounding box center [169, 104] width 115 height 27
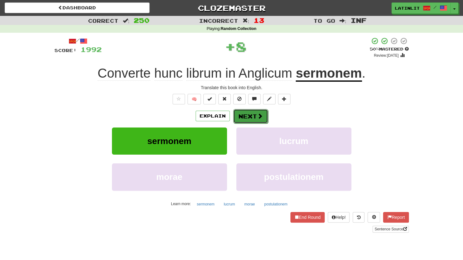
click at [263, 114] on button "Next" at bounding box center [250, 116] width 35 height 14
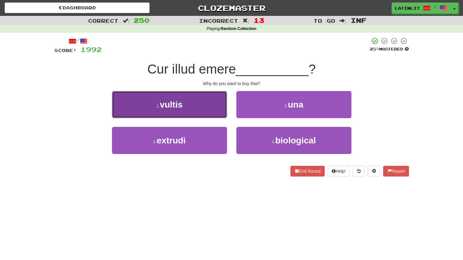
click at [206, 109] on button "1 . vultis" at bounding box center [169, 104] width 115 height 27
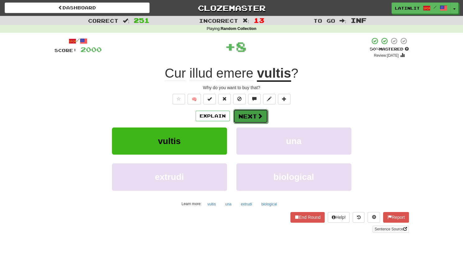
click at [260, 113] on span at bounding box center [260, 116] width 6 height 6
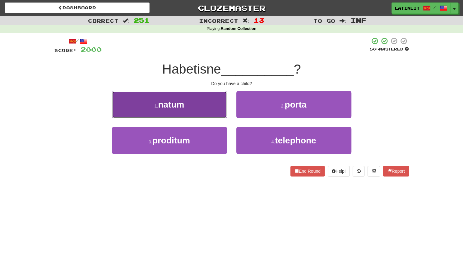
click at [209, 104] on button "1 . natum" at bounding box center [169, 104] width 115 height 27
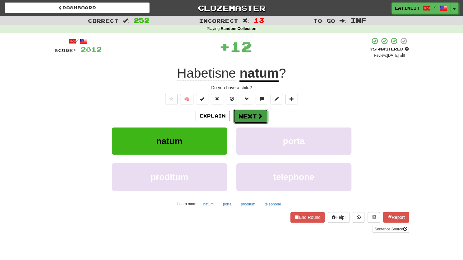
click at [253, 114] on button "Next" at bounding box center [250, 116] width 35 height 14
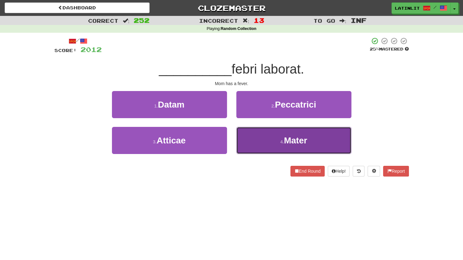
click at [259, 140] on button "4 . Mater" at bounding box center [294, 140] width 115 height 27
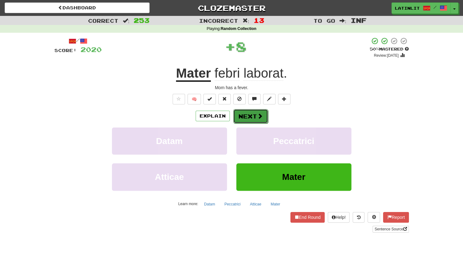
click at [253, 117] on button "Next" at bounding box center [250, 116] width 35 height 14
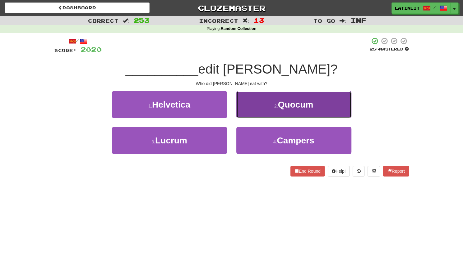
click at [258, 107] on button "2 . Quocum" at bounding box center [294, 104] width 115 height 27
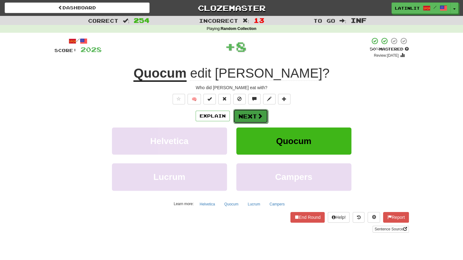
click at [250, 114] on button "Next" at bounding box center [250, 116] width 35 height 14
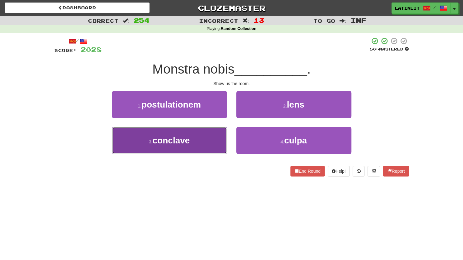
click at [188, 139] on span "conclave" at bounding box center [171, 140] width 37 height 10
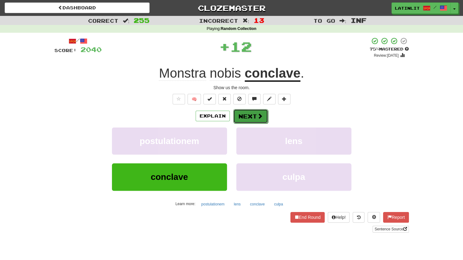
click at [251, 117] on button "Next" at bounding box center [250, 116] width 35 height 14
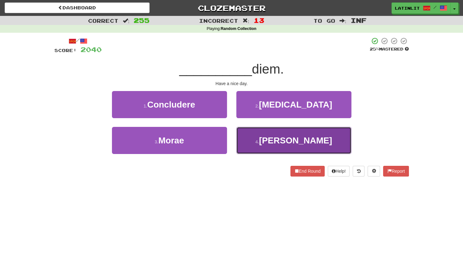
click at [258, 140] on button "4 . Bonam" at bounding box center [294, 140] width 115 height 27
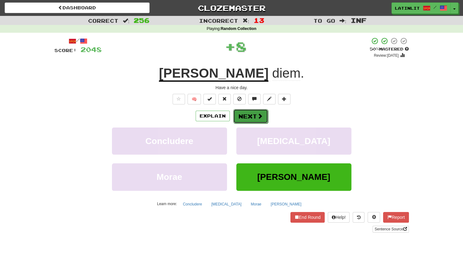
click at [245, 112] on button "Next" at bounding box center [250, 116] width 35 height 14
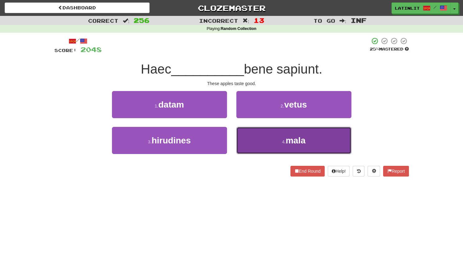
click at [264, 142] on button "4 . mala" at bounding box center [294, 140] width 115 height 27
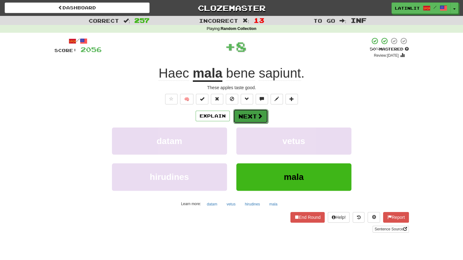
click at [256, 110] on button "Next" at bounding box center [250, 116] width 35 height 14
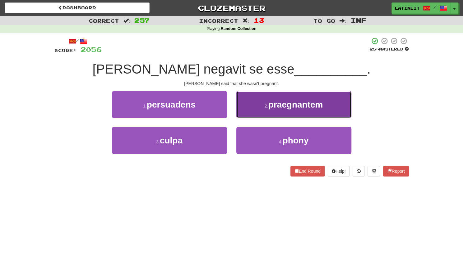
click at [252, 104] on button "2 . praegnantem" at bounding box center [294, 104] width 115 height 27
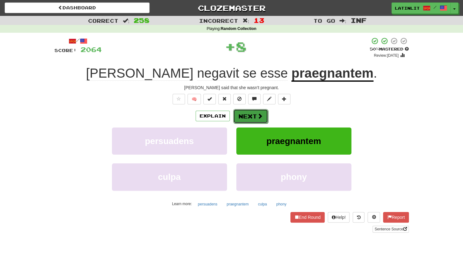
click at [242, 110] on button "Next" at bounding box center [250, 116] width 35 height 14
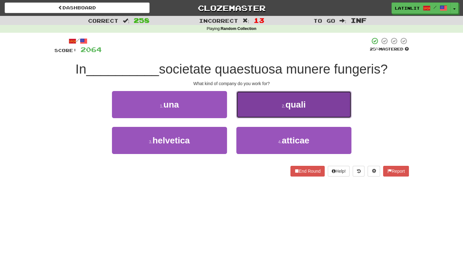
click at [250, 104] on button "2 . quali" at bounding box center [294, 104] width 115 height 27
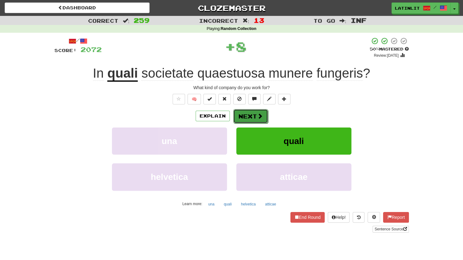
click at [247, 113] on button "Next" at bounding box center [250, 116] width 35 height 14
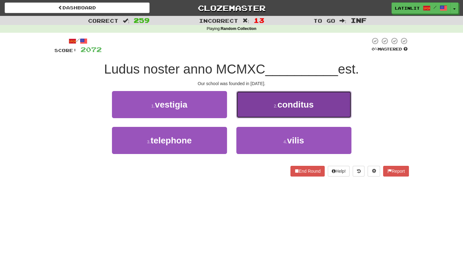
click at [253, 104] on button "2 . conditus" at bounding box center [294, 104] width 115 height 27
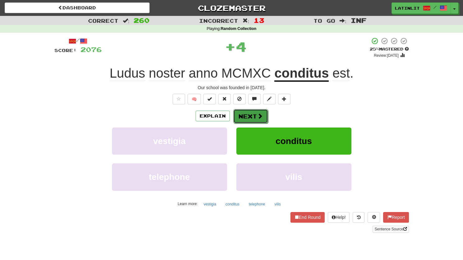
click at [247, 112] on button "Next" at bounding box center [250, 116] width 35 height 14
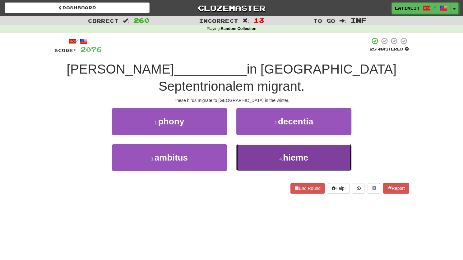
click at [267, 144] on button "4 . hieme" at bounding box center [294, 157] width 115 height 27
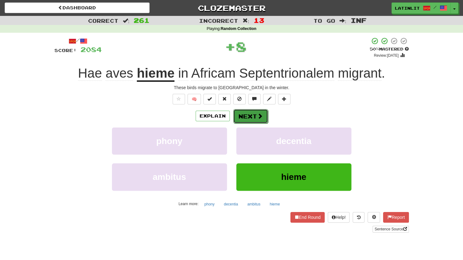
click at [252, 117] on button "Next" at bounding box center [250, 116] width 35 height 14
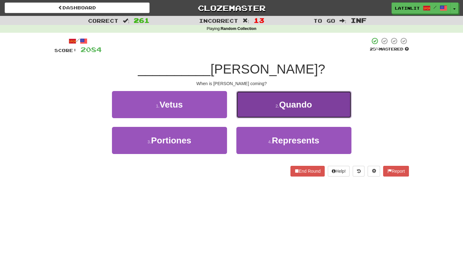
click at [263, 107] on button "2 . Quando" at bounding box center [294, 104] width 115 height 27
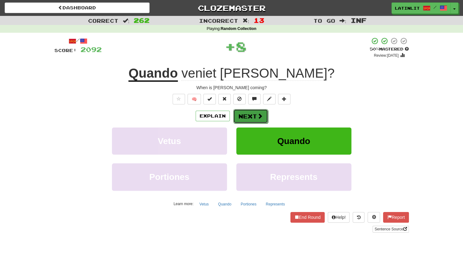
click at [253, 115] on button "Next" at bounding box center [250, 116] width 35 height 14
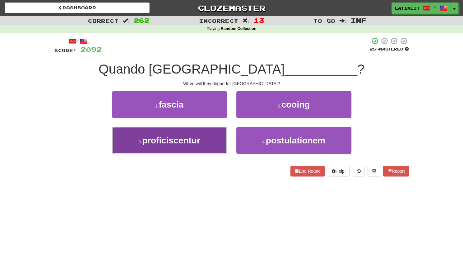
click at [208, 142] on button "3 . proficiscentur" at bounding box center [169, 140] width 115 height 27
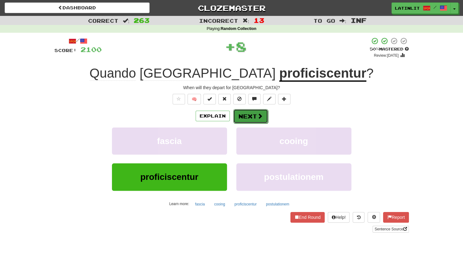
click at [248, 110] on button "Next" at bounding box center [250, 116] width 35 height 14
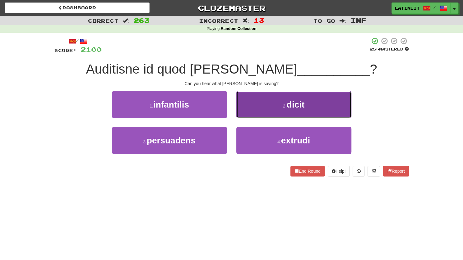
click at [250, 104] on button "2 . dicit" at bounding box center [294, 104] width 115 height 27
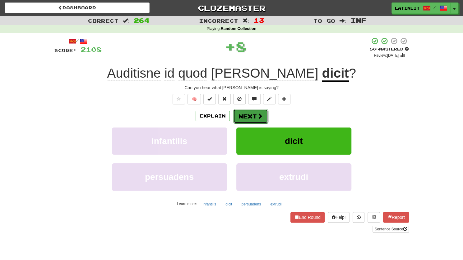
click at [244, 114] on button "Next" at bounding box center [250, 116] width 35 height 14
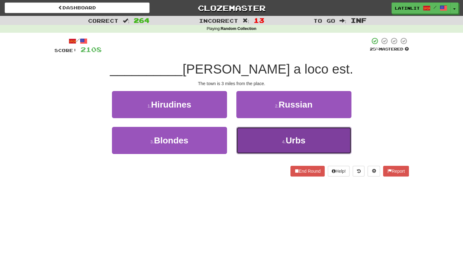
click at [264, 136] on button "4 . Urbs" at bounding box center [294, 140] width 115 height 27
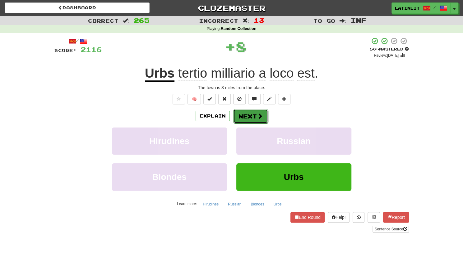
click at [248, 115] on button "Next" at bounding box center [250, 116] width 35 height 14
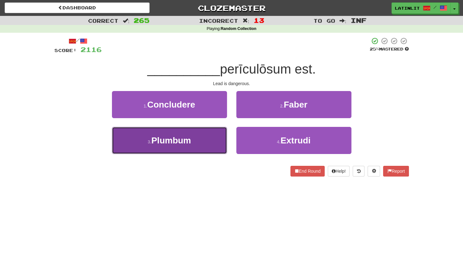
click at [200, 137] on button "3 . Plumbum" at bounding box center [169, 140] width 115 height 27
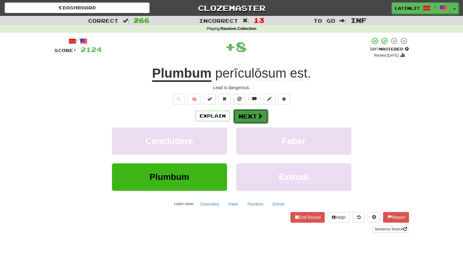
click at [237, 118] on button "Next" at bounding box center [250, 116] width 35 height 14
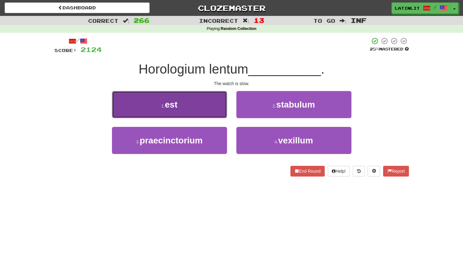
click at [199, 104] on button "1 . est" at bounding box center [169, 104] width 115 height 27
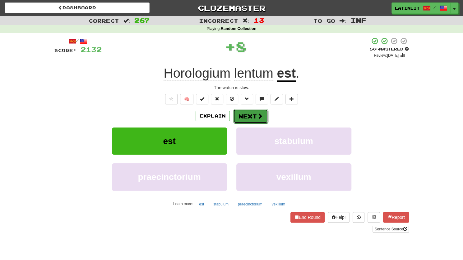
click at [241, 118] on button "Next" at bounding box center [250, 116] width 35 height 14
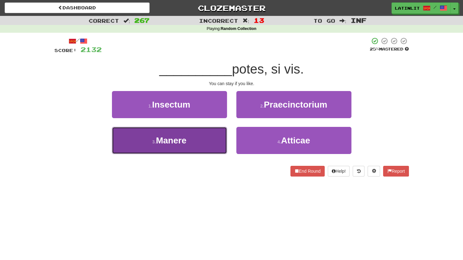
click at [209, 142] on button "3 . Manere" at bounding box center [169, 140] width 115 height 27
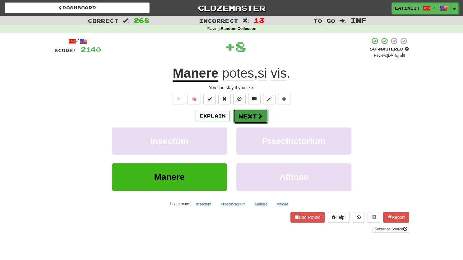
click at [248, 110] on button "Next" at bounding box center [250, 116] width 35 height 14
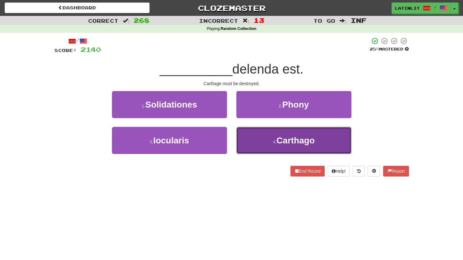
click at [259, 146] on button "4 . Carthago" at bounding box center [294, 140] width 115 height 27
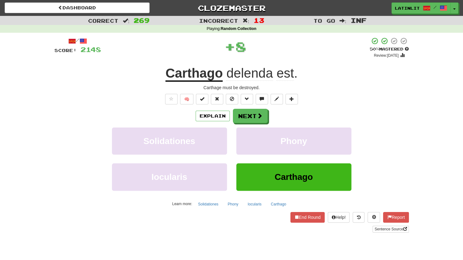
click at [245, 108] on div "/ Score: 2148 + 8 50 % Mastered Review: 2025-09-25 Carthago delenda est . Carth…" at bounding box center [231, 134] width 355 height 195
click at [243, 116] on button "Next" at bounding box center [250, 116] width 35 height 14
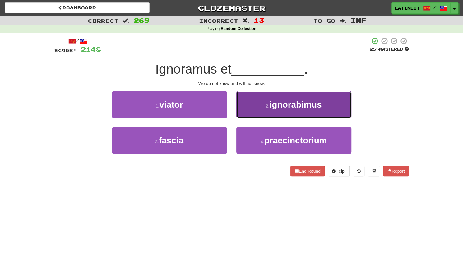
click at [252, 107] on button "2 . ignorabimus" at bounding box center [294, 104] width 115 height 27
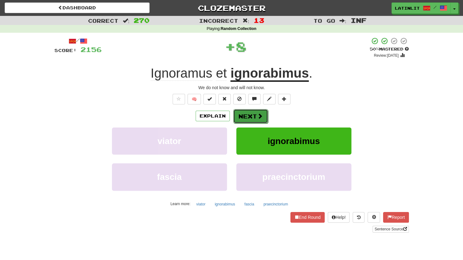
click at [245, 117] on button "Next" at bounding box center [250, 116] width 35 height 14
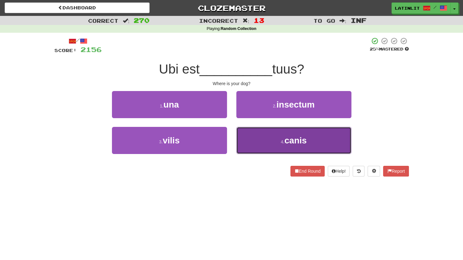
click at [260, 141] on button "4 . canis" at bounding box center [294, 140] width 115 height 27
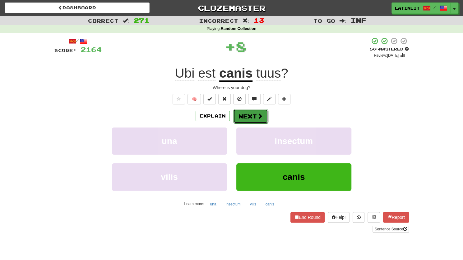
click at [246, 115] on button "Next" at bounding box center [250, 116] width 35 height 14
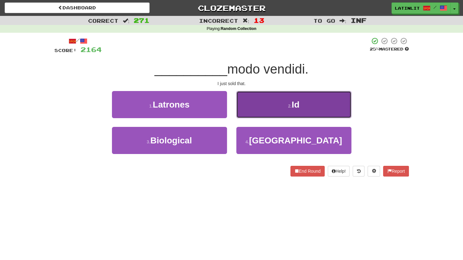
click at [258, 103] on button "2 . Id" at bounding box center [294, 104] width 115 height 27
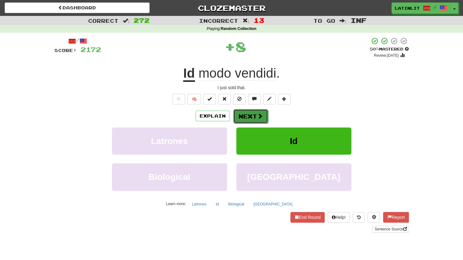
click at [250, 118] on button "Next" at bounding box center [250, 116] width 35 height 14
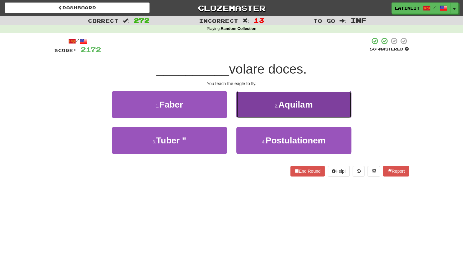
click at [255, 105] on button "2 . Aquilam" at bounding box center [294, 104] width 115 height 27
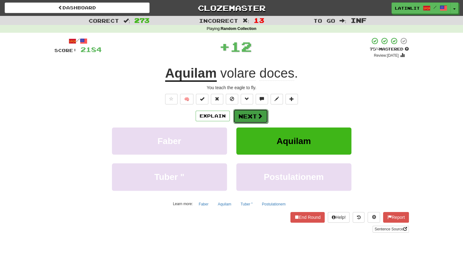
click at [246, 114] on button "Next" at bounding box center [250, 116] width 35 height 14
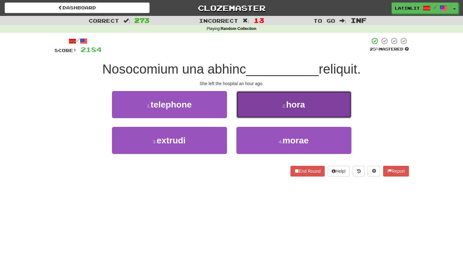
click at [258, 107] on button "2 . hora" at bounding box center [294, 104] width 115 height 27
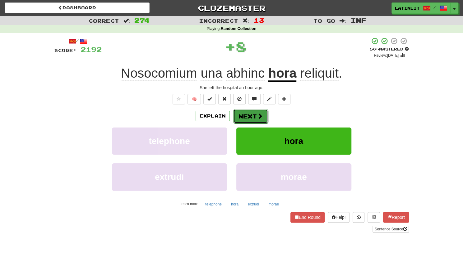
click at [251, 115] on button "Next" at bounding box center [250, 116] width 35 height 14
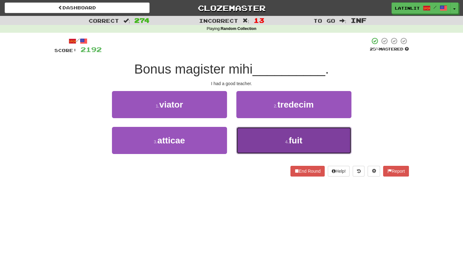
click at [265, 146] on button "4 . fuit" at bounding box center [294, 140] width 115 height 27
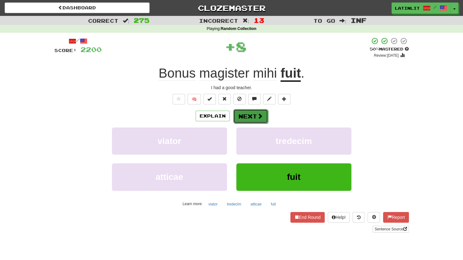
click at [245, 115] on button "Next" at bounding box center [250, 116] width 35 height 14
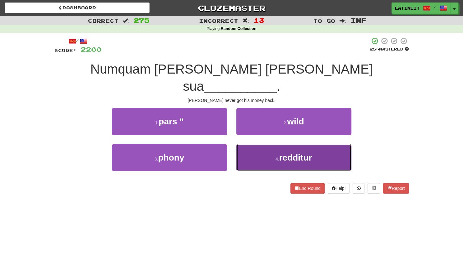
click at [260, 144] on button "4 . redditur" at bounding box center [294, 157] width 115 height 27
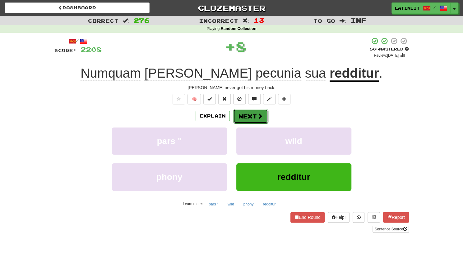
click at [245, 115] on button "Next" at bounding box center [250, 116] width 35 height 14
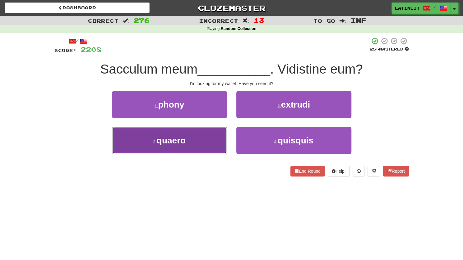
click at [201, 144] on button "3 . quaero" at bounding box center [169, 140] width 115 height 27
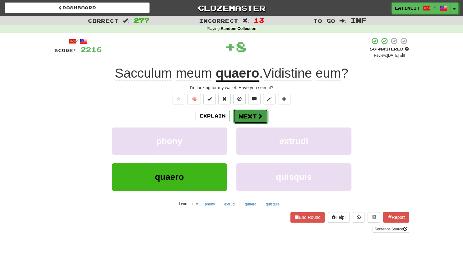
click at [242, 115] on button "Next" at bounding box center [250, 116] width 35 height 14
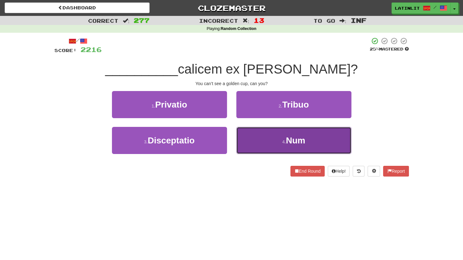
click at [263, 140] on button "4 . Num" at bounding box center [294, 140] width 115 height 27
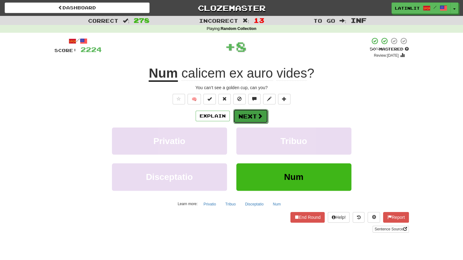
click at [244, 117] on button "Next" at bounding box center [250, 116] width 35 height 14
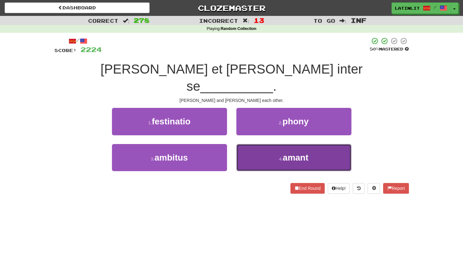
click at [253, 144] on button "4 . amant" at bounding box center [294, 157] width 115 height 27
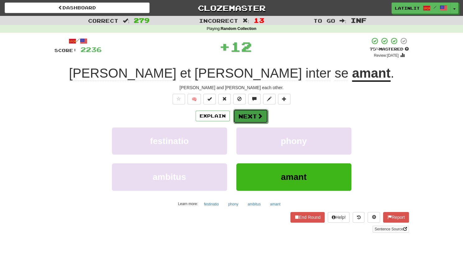
click at [241, 115] on button "Next" at bounding box center [250, 116] width 35 height 14
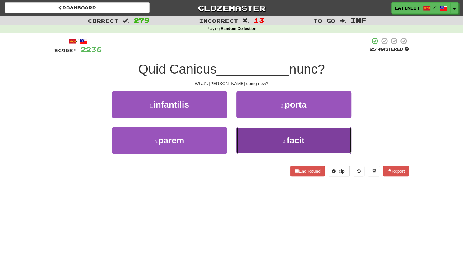
click at [259, 141] on button "4 . facit" at bounding box center [294, 140] width 115 height 27
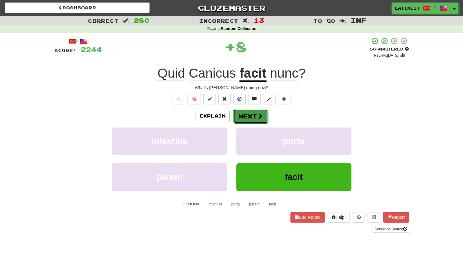
click at [252, 121] on button "Next" at bounding box center [250, 116] width 35 height 14
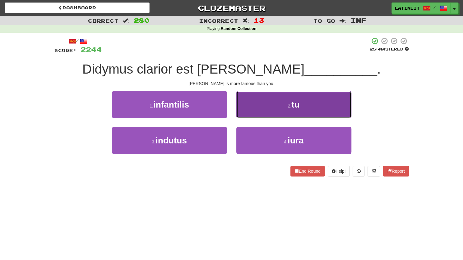
click at [253, 111] on button "2 . tu" at bounding box center [294, 104] width 115 height 27
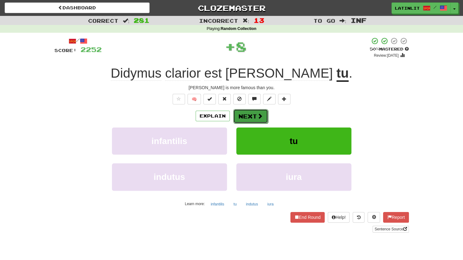
click at [250, 113] on button "Next" at bounding box center [250, 116] width 35 height 14
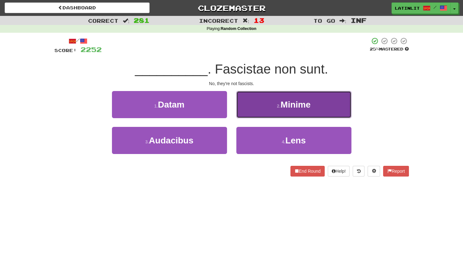
click at [252, 106] on button "2 . Minime" at bounding box center [294, 104] width 115 height 27
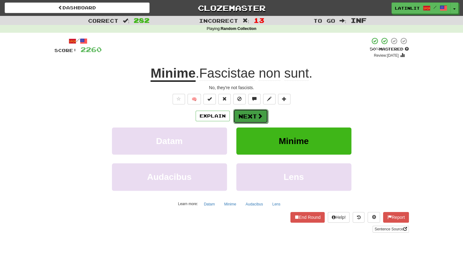
click at [245, 111] on button "Next" at bounding box center [250, 116] width 35 height 14
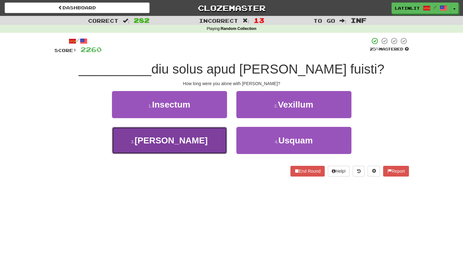
click at [199, 138] on button "3 . Quam" at bounding box center [169, 140] width 115 height 27
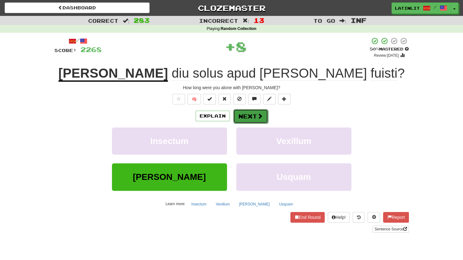
click at [243, 114] on button "Next" at bounding box center [250, 116] width 35 height 14
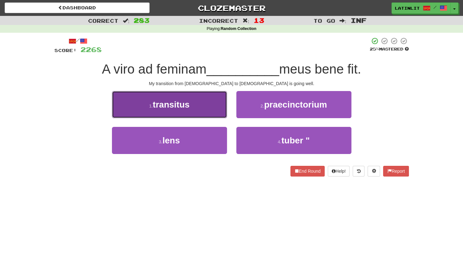
click at [199, 112] on button "1 . transitus" at bounding box center [169, 104] width 115 height 27
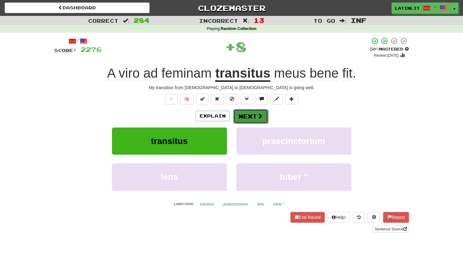
click at [247, 114] on button "Next" at bounding box center [250, 116] width 35 height 14
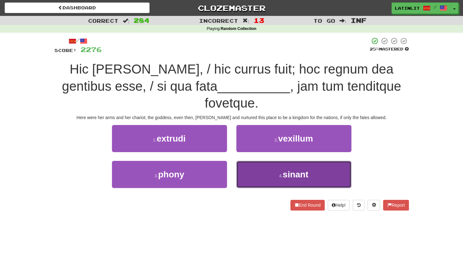
click at [257, 161] on button "4 . sinant" at bounding box center [294, 174] width 115 height 27
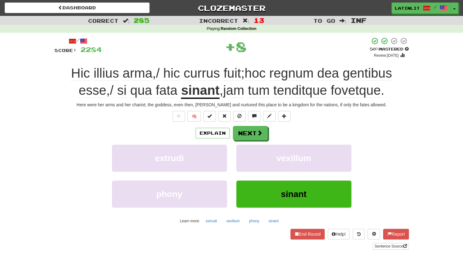
click at [209, 90] on u "sinant" at bounding box center [200, 91] width 39 height 16
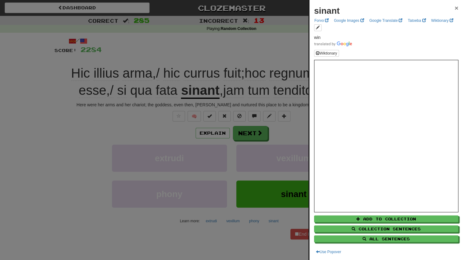
click at [455, 7] on span "×" at bounding box center [457, 7] width 4 height 7
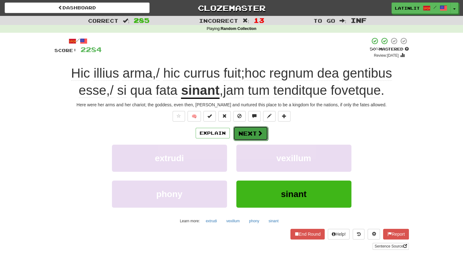
click at [253, 134] on button "Next" at bounding box center [250, 133] width 35 height 14
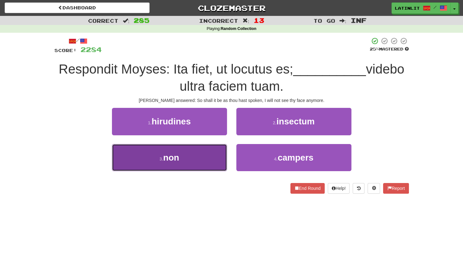
click at [175, 153] on span "non" at bounding box center [171, 158] width 16 height 10
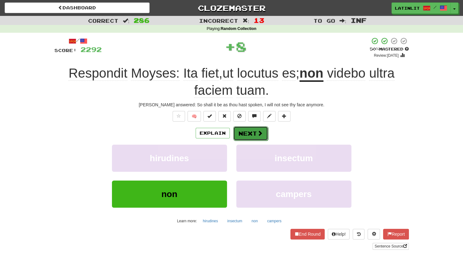
click at [243, 130] on button "Next" at bounding box center [250, 133] width 35 height 14
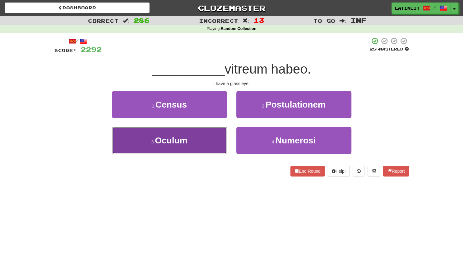
click at [199, 140] on button "3 . Oculum" at bounding box center [169, 140] width 115 height 27
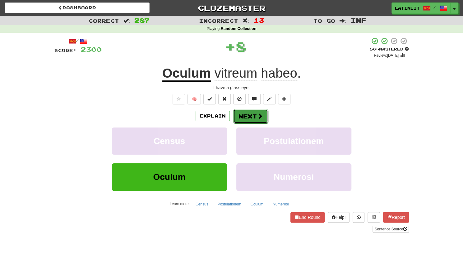
click at [242, 119] on button "Next" at bounding box center [250, 116] width 35 height 14
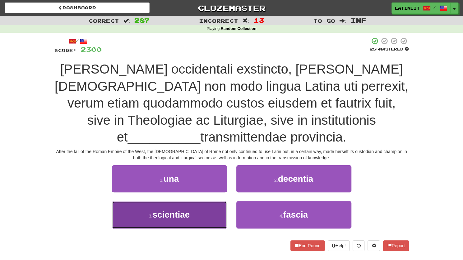
click at [174, 203] on button "3 . scientiae" at bounding box center [169, 214] width 115 height 27
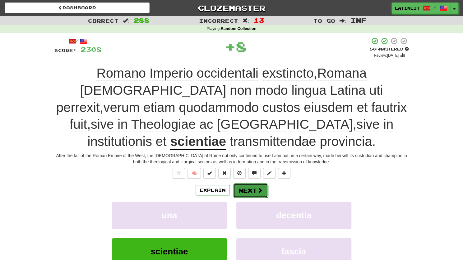
click at [237, 183] on button "Next" at bounding box center [250, 190] width 35 height 14
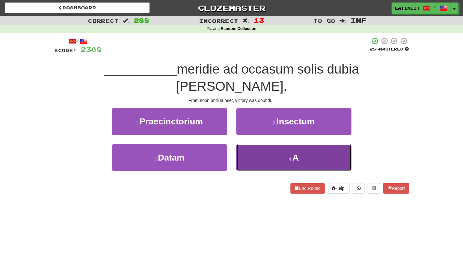
click at [251, 144] on button "4 . A" at bounding box center [294, 157] width 115 height 27
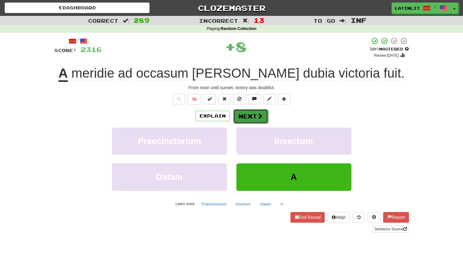
click at [250, 120] on button "Next" at bounding box center [250, 116] width 35 height 14
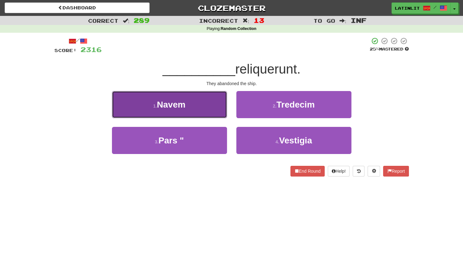
click at [199, 107] on button "1 . Navem" at bounding box center [169, 104] width 115 height 27
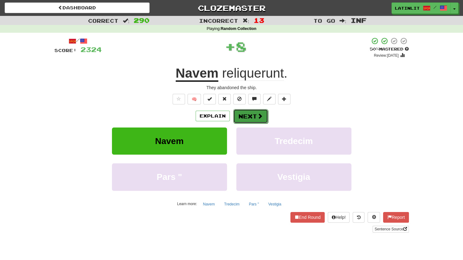
click at [241, 118] on button "Next" at bounding box center [250, 116] width 35 height 14
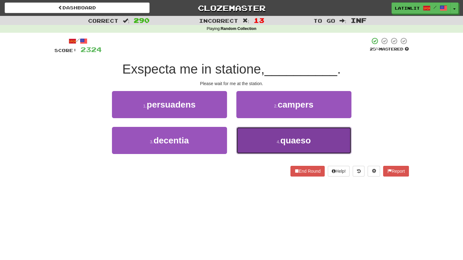
click at [249, 135] on button "4 . quaeso" at bounding box center [294, 140] width 115 height 27
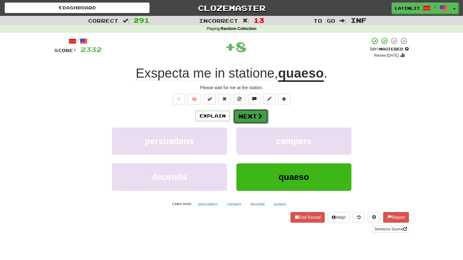
click at [240, 117] on button "Next" at bounding box center [250, 116] width 35 height 14
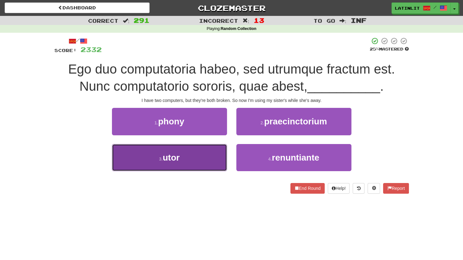
click at [196, 157] on button "3 . utor" at bounding box center [169, 157] width 115 height 27
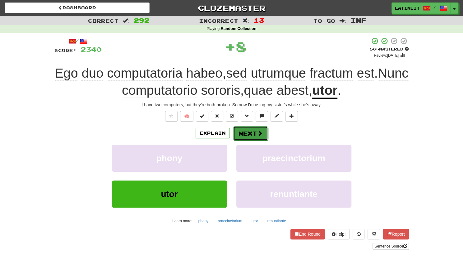
click at [239, 132] on button "Next" at bounding box center [250, 133] width 35 height 14
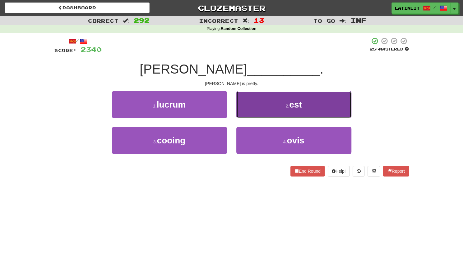
click at [268, 104] on button "2 . est" at bounding box center [294, 104] width 115 height 27
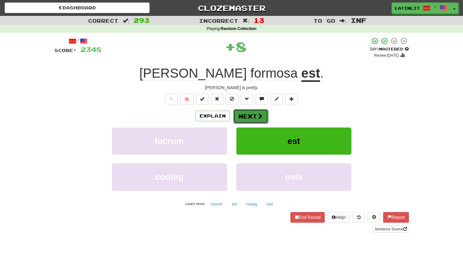
click at [242, 114] on button "Next" at bounding box center [250, 116] width 35 height 14
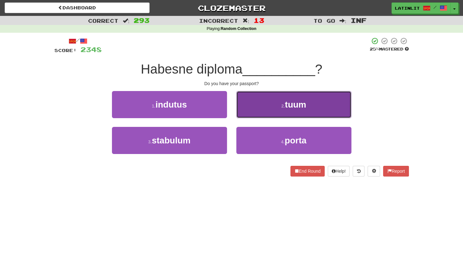
click at [250, 107] on button "2 . tuum" at bounding box center [294, 104] width 115 height 27
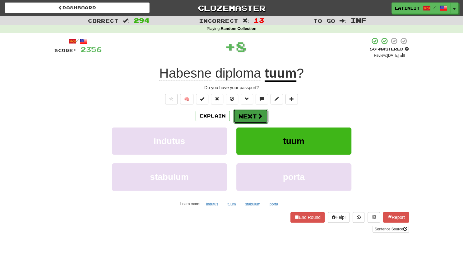
click at [244, 111] on button "Next" at bounding box center [250, 116] width 35 height 14
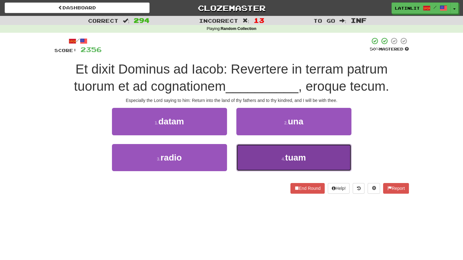
click at [258, 153] on button "4 . tuam" at bounding box center [294, 157] width 115 height 27
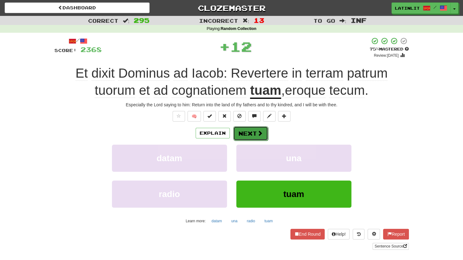
click at [254, 130] on button "Next" at bounding box center [250, 133] width 35 height 14
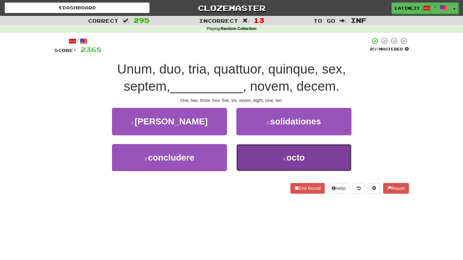
click at [262, 153] on button "4 . octo" at bounding box center [294, 157] width 115 height 27
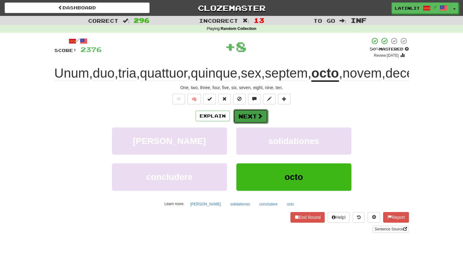
click at [257, 119] on span at bounding box center [260, 116] width 6 height 6
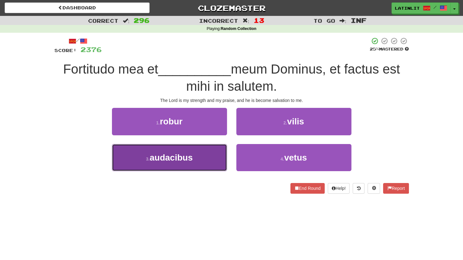
click at [209, 157] on button "3 . audacibus" at bounding box center [169, 157] width 115 height 27
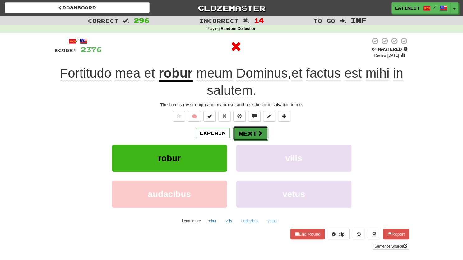
click at [250, 132] on button "Next" at bounding box center [250, 133] width 35 height 14
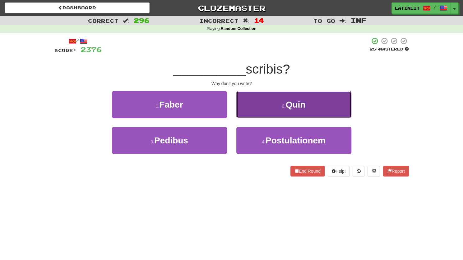
click at [258, 104] on button "2 . Quin" at bounding box center [294, 104] width 115 height 27
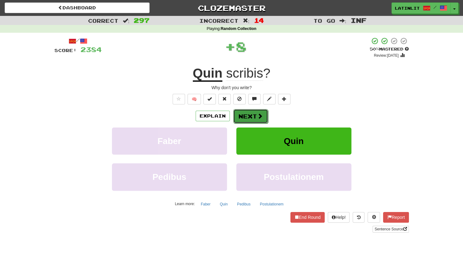
click at [242, 113] on button "Next" at bounding box center [250, 116] width 35 height 14
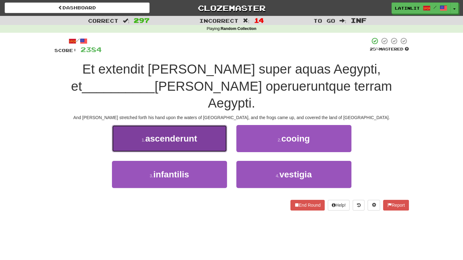
click at [194, 134] on span "ascenderunt" at bounding box center [171, 139] width 52 height 10
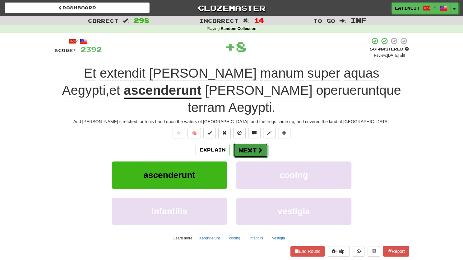
click at [242, 143] on button "Next" at bounding box center [250, 150] width 35 height 14
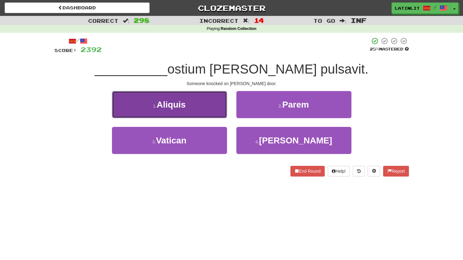
click at [195, 106] on button "1 . Aliquis" at bounding box center [169, 104] width 115 height 27
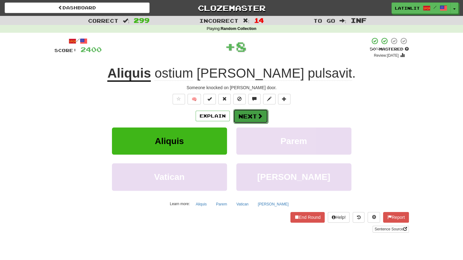
click at [242, 122] on button "Next" at bounding box center [250, 116] width 35 height 14
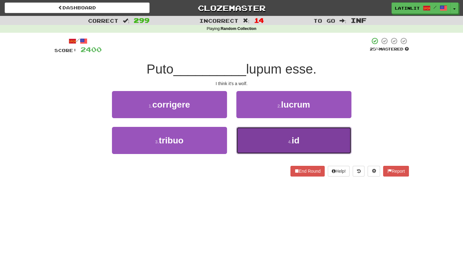
click at [260, 137] on button "4 . id" at bounding box center [294, 140] width 115 height 27
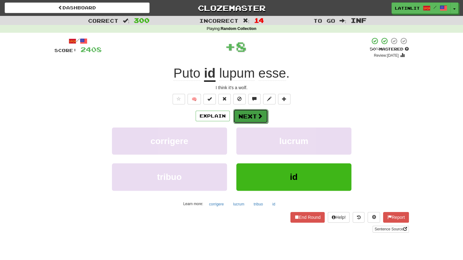
click at [243, 113] on button "Next" at bounding box center [250, 116] width 35 height 14
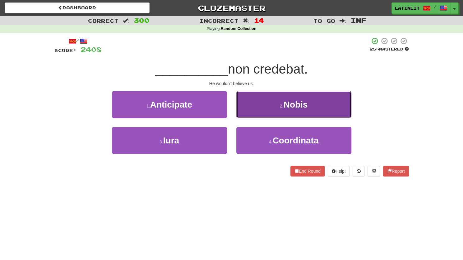
click at [257, 111] on button "2 . Nobis" at bounding box center [294, 104] width 115 height 27
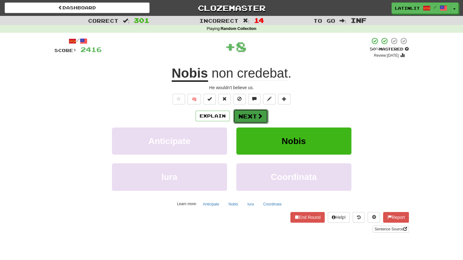
click at [252, 113] on button "Next" at bounding box center [250, 116] width 35 height 14
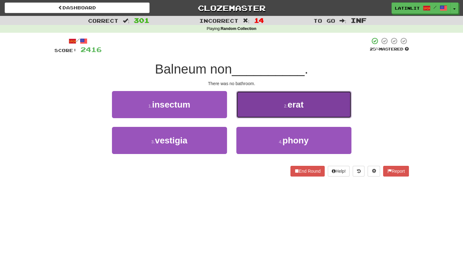
click at [260, 105] on button "2 . erat" at bounding box center [294, 104] width 115 height 27
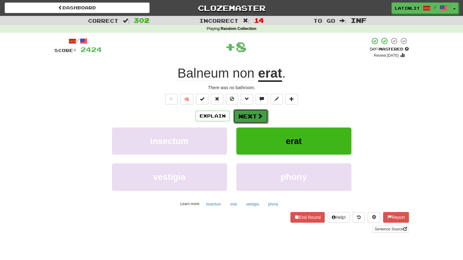
click at [247, 114] on button "Next" at bounding box center [250, 116] width 35 height 14
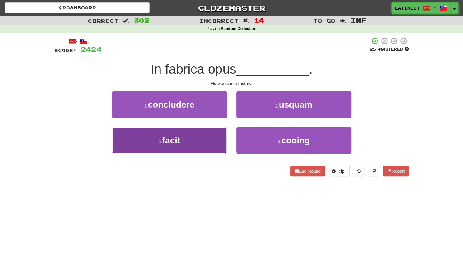
click at [195, 146] on button "3 . facit" at bounding box center [169, 140] width 115 height 27
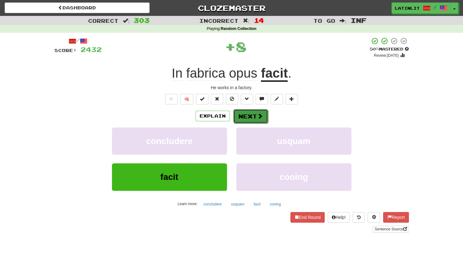
click at [240, 118] on button "Next" at bounding box center [250, 116] width 35 height 14
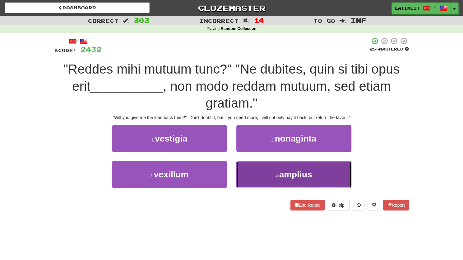
click at [260, 173] on button "4 . amplius" at bounding box center [294, 174] width 115 height 27
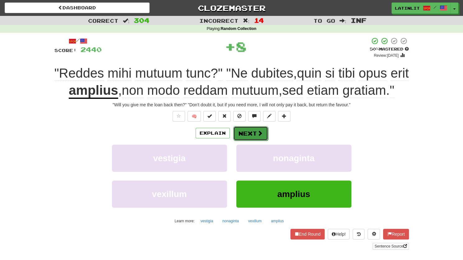
click at [250, 140] on button "Next" at bounding box center [250, 133] width 35 height 14
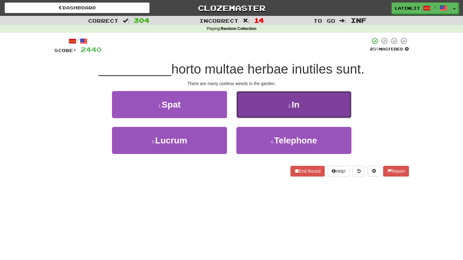
click at [252, 117] on button "2 . In" at bounding box center [294, 104] width 115 height 27
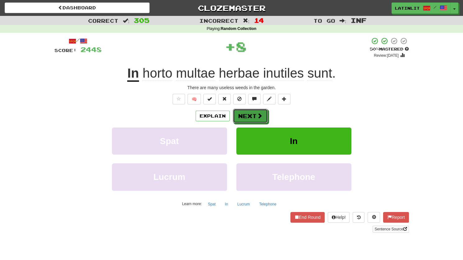
click at [252, 117] on button "Next" at bounding box center [250, 116] width 35 height 14
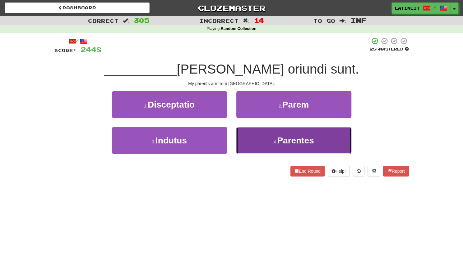
click at [257, 143] on button "4 . Parentes" at bounding box center [294, 140] width 115 height 27
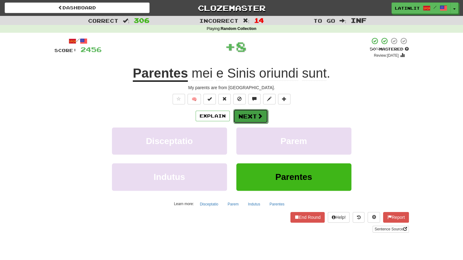
click at [245, 122] on button "Next" at bounding box center [250, 116] width 35 height 14
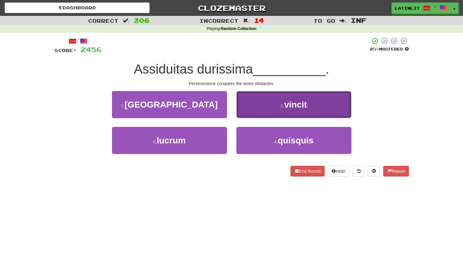
click at [256, 107] on button "2 . vincit" at bounding box center [294, 104] width 115 height 27
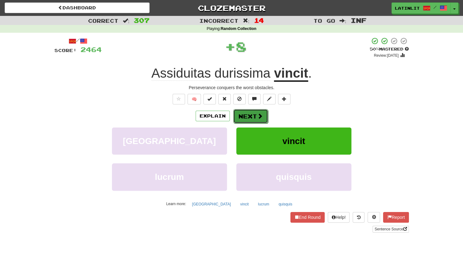
click at [246, 118] on button "Next" at bounding box center [250, 116] width 35 height 14
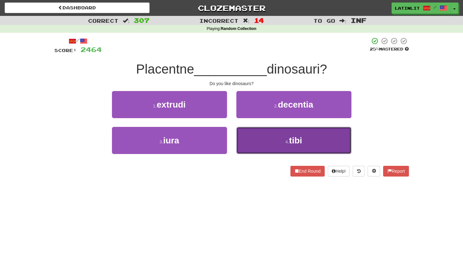
click at [260, 138] on button "4 . tibi" at bounding box center [294, 140] width 115 height 27
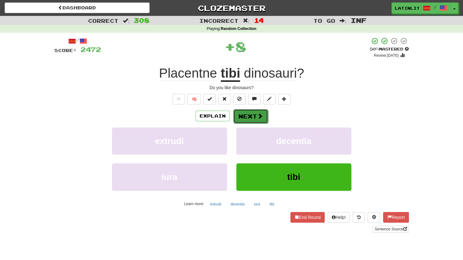
click at [260, 111] on button "Next" at bounding box center [250, 116] width 35 height 14
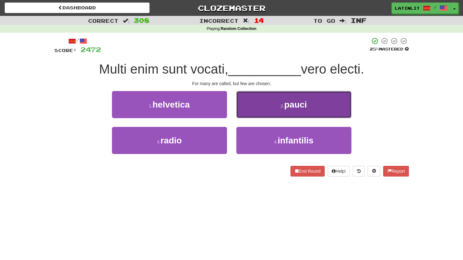
click at [258, 102] on button "2 . pauci" at bounding box center [294, 104] width 115 height 27
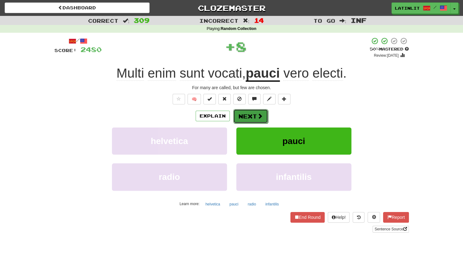
click at [248, 114] on button "Next" at bounding box center [250, 116] width 35 height 14
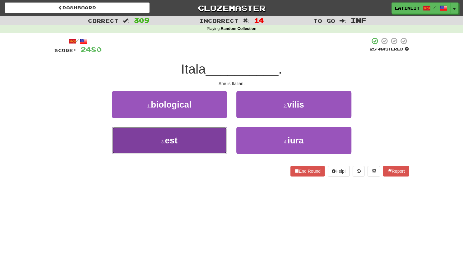
click at [193, 136] on button "3 . est" at bounding box center [169, 140] width 115 height 27
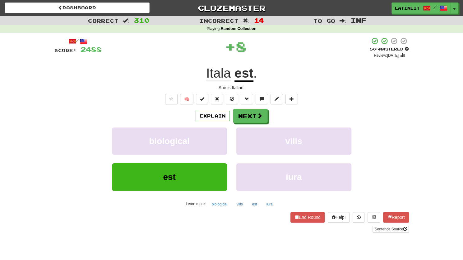
click at [228, 123] on div "Explain Next biological vilis est iura Learn more: biological vilis est iura" at bounding box center [231, 159] width 355 height 100
click at [242, 114] on button "Next" at bounding box center [250, 116] width 35 height 14
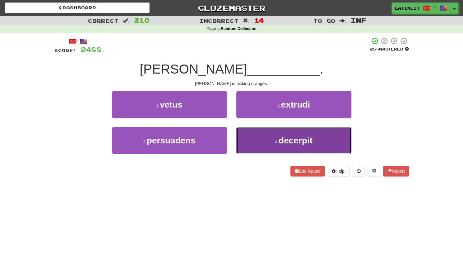
click at [256, 137] on button "4 . decerpit" at bounding box center [294, 140] width 115 height 27
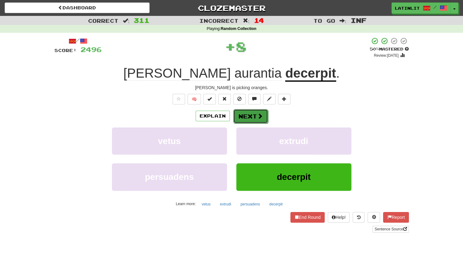
click at [245, 113] on button "Next" at bounding box center [250, 116] width 35 height 14
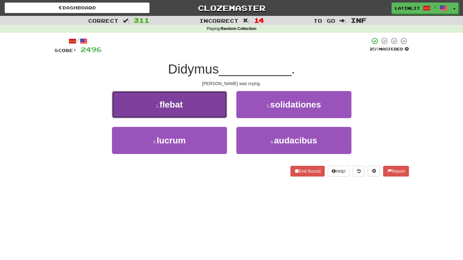
click at [208, 104] on button "1 . flebat" at bounding box center [169, 104] width 115 height 27
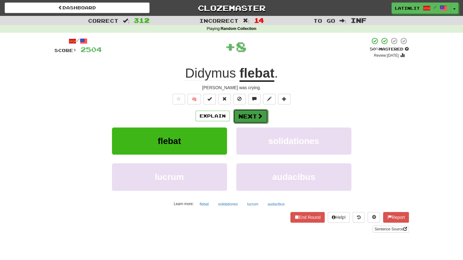
click at [247, 115] on button "Next" at bounding box center [250, 116] width 35 height 14
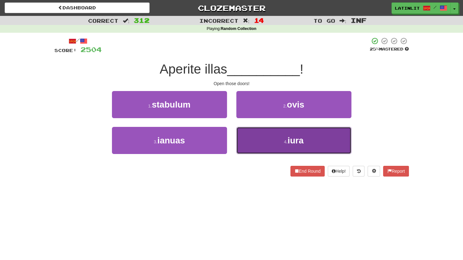
click at [273, 141] on button "4 . iura" at bounding box center [294, 140] width 115 height 27
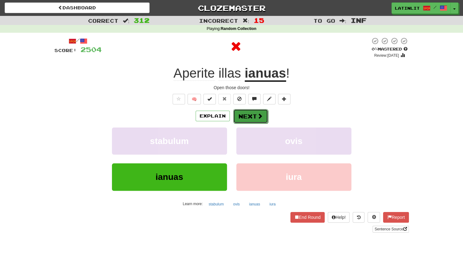
click at [248, 115] on button "Next" at bounding box center [250, 116] width 35 height 14
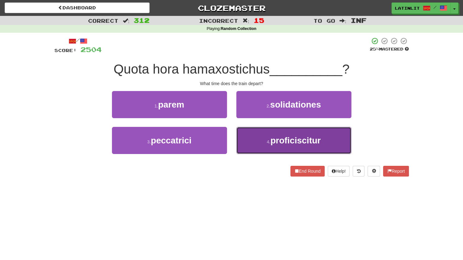
click at [255, 145] on button "4 . proficiscitur" at bounding box center [294, 140] width 115 height 27
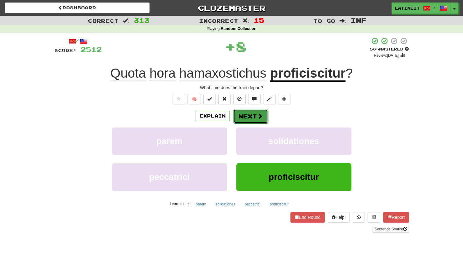
click at [245, 113] on button "Next" at bounding box center [250, 116] width 35 height 14
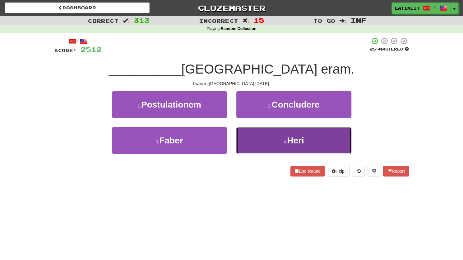
click at [251, 141] on button "4 . Heri" at bounding box center [294, 140] width 115 height 27
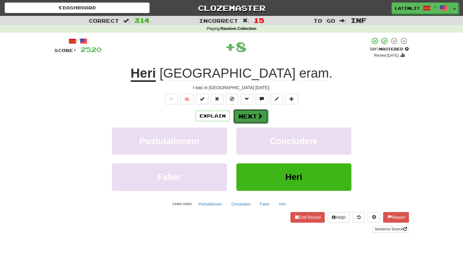
click at [246, 112] on button "Next" at bounding box center [250, 116] width 35 height 14
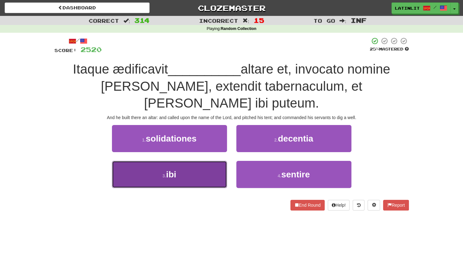
click at [170, 175] on span "ibi" at bounding box center [171, 174] width 10 height 10
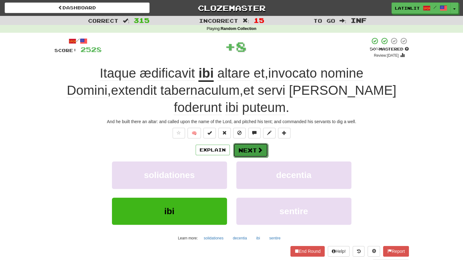
click at [244, 143] on button "Next" at bounding box center [250, 150] width 35 height 14
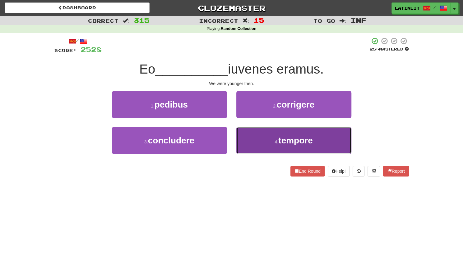
click at [263, 151] on button "4 . tempore" at bounding box center [294, 140] width 115 height 27
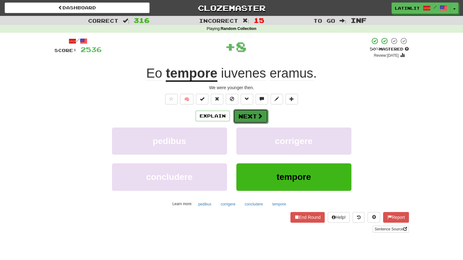
click at [253, 112] on button "Next" at bounding box center [250, 116] width 35 height 14
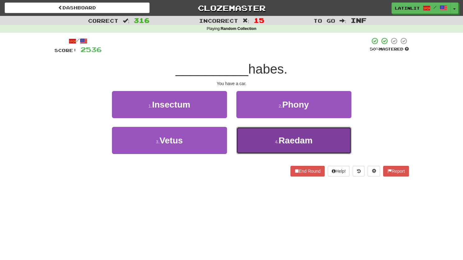
click at [253, 147] on button "4 . Raedam" at bounding box center [294, 140] width 115 height 27
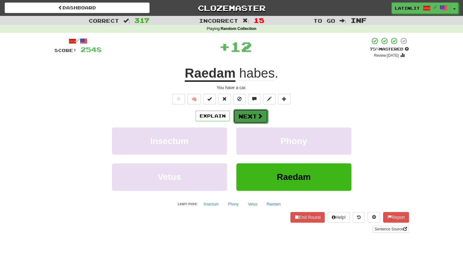
click at [241, 117] on button "Next" at bounding box center [250, 116] width 35 height 14
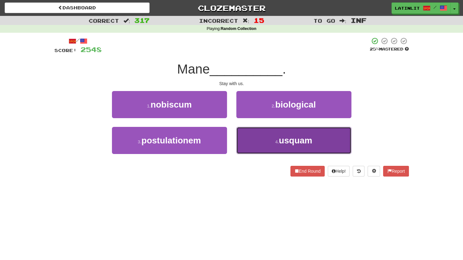
click at [254, 140] on button "4 . usquam" at bounding box center [294, 140] width 115 height 27
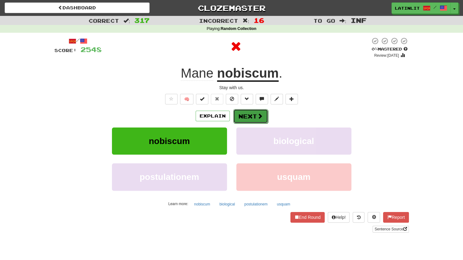
click at [243, 110] on button "Next" at bounding box center [250, 116] width 35 height 14
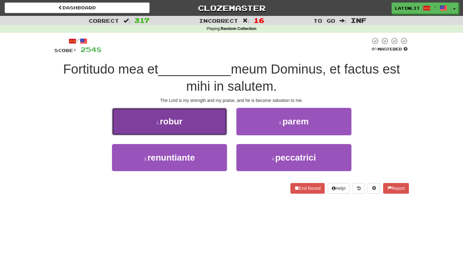
click at [195, 125] on button "1 . robur" at bounding box center [169, 121] width 115 height 27
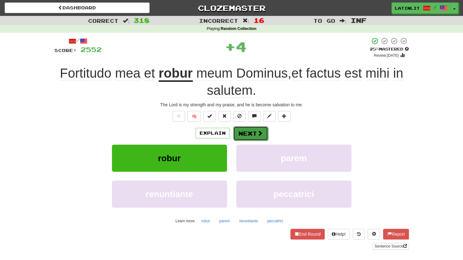
click at [248, 134] on button "Next" at bounding box center [250, 133] width 35 height 14
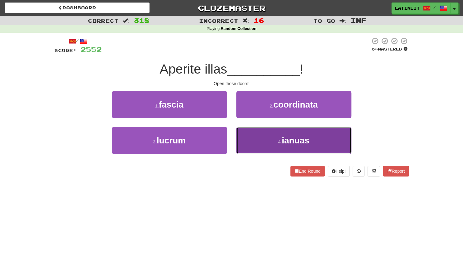
click at [248, 134] on button "4 . ianuas" at bounding box center [294, 140] width 115 height 27
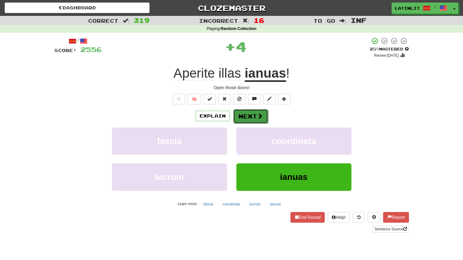
click at [242, 115] on button "Next" at bounding box center [250, 116] width 35 height 14
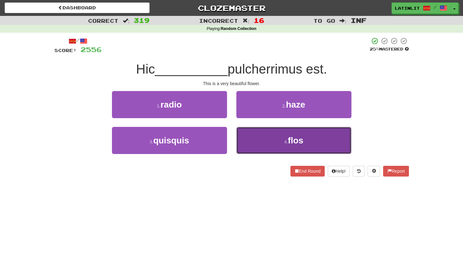
click at [252, 138] on button "4 . flos" at bounding box center [294, 140] width 115 height 27
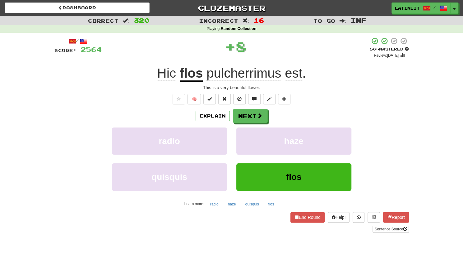
click at [250, 124] on div "Explain Next radio haze quisquis flos Learn more: radio haze quisquis flos" at bounding box center [231, 159] width 355 height 100
click at [249, 121] on button "Next" at bounding box center [250, 116] width 35 height 14
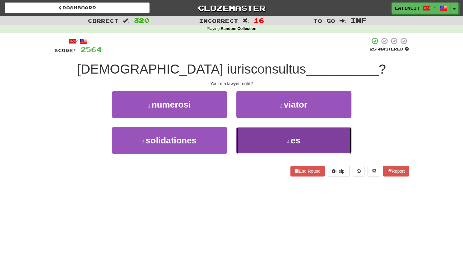
click at [251, 139] on button "4 . es" at bounding box center [294, 140] width 115 height 27
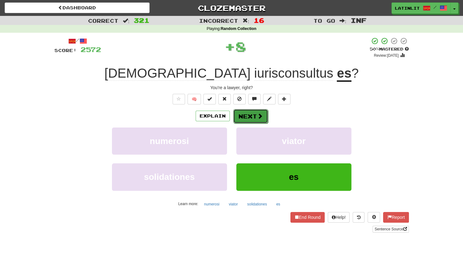
click at [243, 117] on button "Next" at bounding box center [250, 116] width 35 height 14
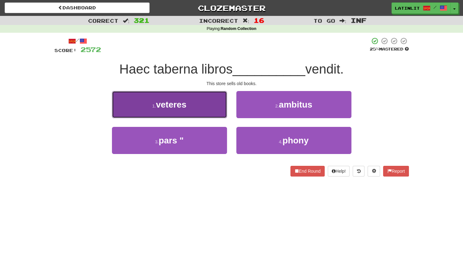
click at [200, 104] on button "1 . veteres" at bounding box center [169, 104] width 115 height 27
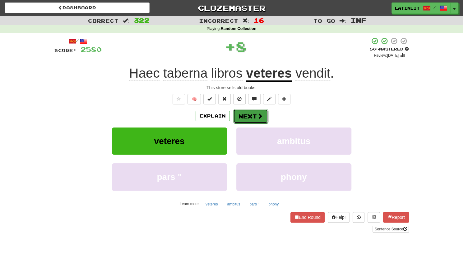
click at [250, 115] on button "Next" at bounding box center [250, 116] width 35 height 14
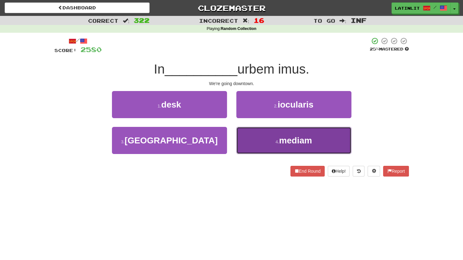
click at [259, 135] on button "4 . mediam" at bounding box center [294, 140] width 115 height 27
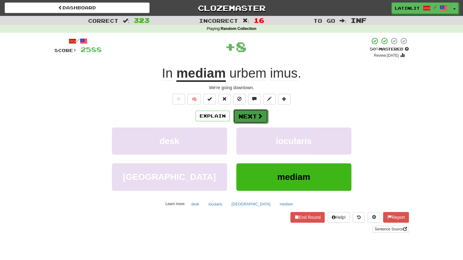
click at [245, 113] on button "Next" at bounding box center [250, 116] width 35 height 14
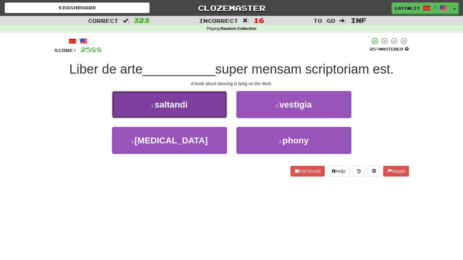
click at [209, 107] on button "1 . saltandi" at bounding box center [169, 104] width 115 height 27
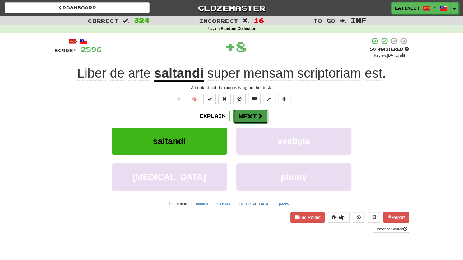
click at [246, 115] on button "Next" at bounding box center [250, 116] width 35 height 14
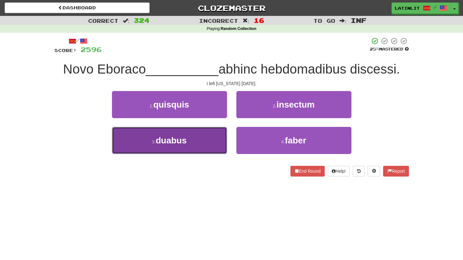
click at [186, 144] on span "duabus" at bounding box center [171, 140] width 31 height 10
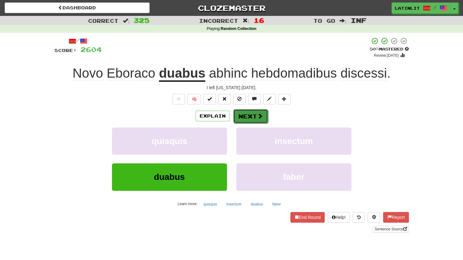
click at [246, 117] on button "Next" at bounding box center [250, 116] width 35 height 14
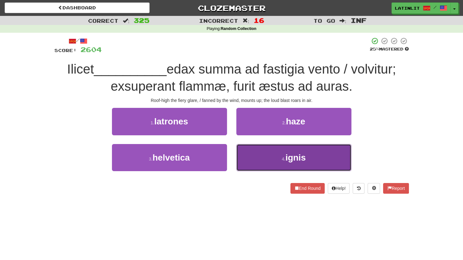
click at [260, 162] on button "4 . ignis" at bounding box center [294, 157] width 115 height 27
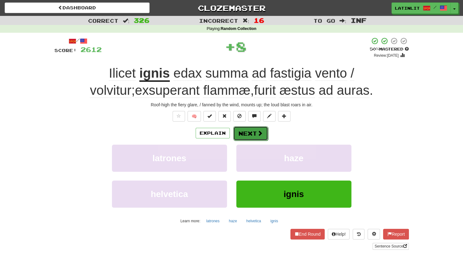
click at [252, 131] on button "Next" at bounding box center [250, 133] width 35 height 14
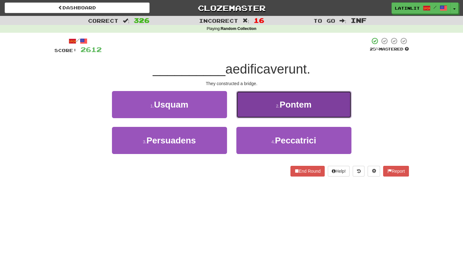
click at [255, 111] on button "2 . Pontem" at bounding box center [294, 104] width 115 height 27
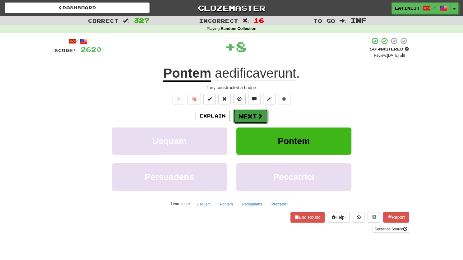
click at [252, 112] on button "Next" at bounding box center [250, 116] width 35 height 14
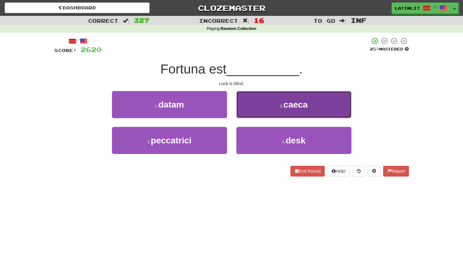
click at [252, 111] on button "2 . caeca" at bounding box center [294, 104] width 115 height 27
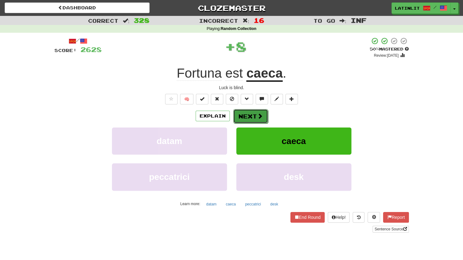
click at [250, 116] on button "Next" at bounding box center [250, 116] width 35 height 14
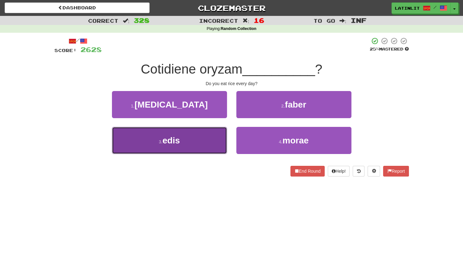
click at [209, 142] on button "3 . edis" at bounding box center [169, 140] width 115 height 27
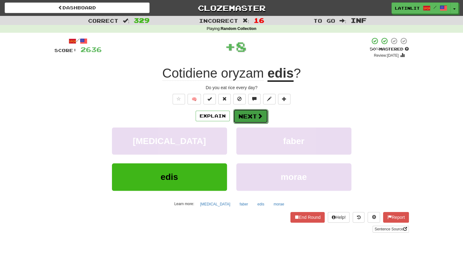
click at [258, 116] on span at bounding box center [260, 116] width 6 height 6
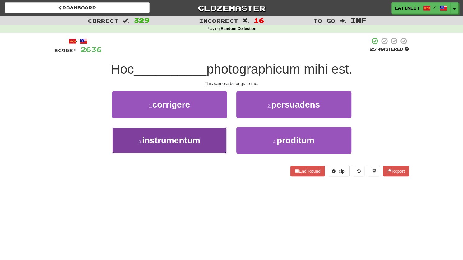
click at [207, 142] on button "3 . instrumentum" at bounding box center [169, 140] width 115 height 27
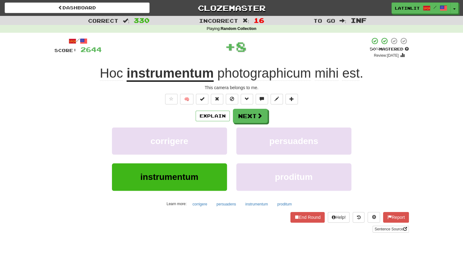
click at [249, 123] on div "Explain Next corrigere persuadens instrumentum proditum Learn more: corrigere p…" at bounding box center [231, 159] width 355 height 100
click at [247, 115] on button "Next" at bounding box center [250, 116] width 35 height 14
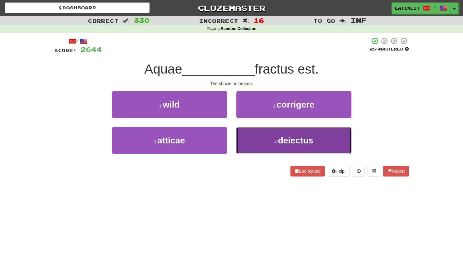
click at [259, 135] on button "4 . deiectus" at bounding box center [294, 140] width 115 height 27
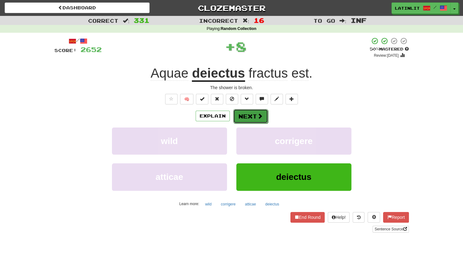
click at [248, 120] on button "Next" at bounding box center [250, 116] width 35 height 14
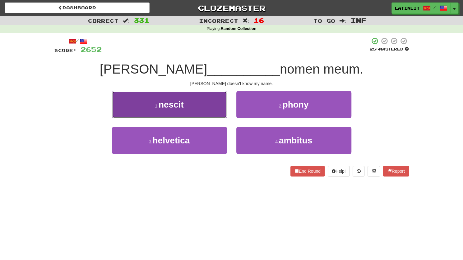
click at [203, 106] on button "1 . nescit" at bounding box center [169, 104] width 115 height 27
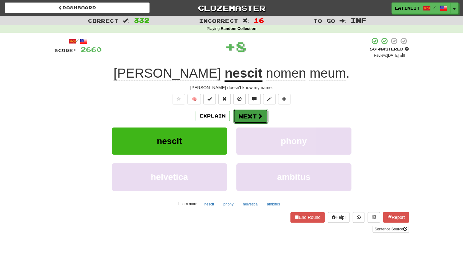
click at [238, 115] on button "Next" at bounding box center [250, 116] width 35 height 14
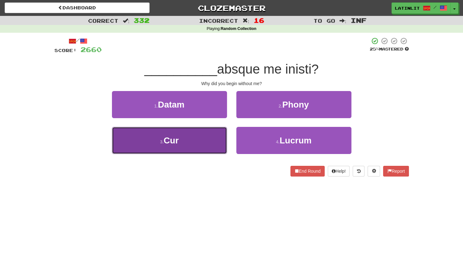
click at [211, 137] on button "3 . Cur" at bounding box center [169, 140] width 115 height 27
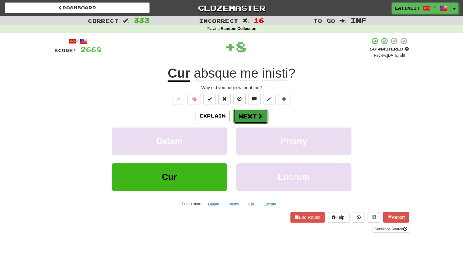
click at [244, 113] on button "Next" at bounding box center [250, 116] width 35 height 14
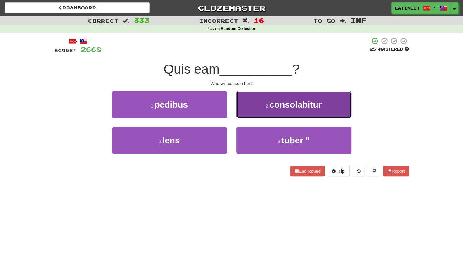
click at [256, 106] on button "2 . consolabitur" at bounding box center [294, 104] width 115 height 27
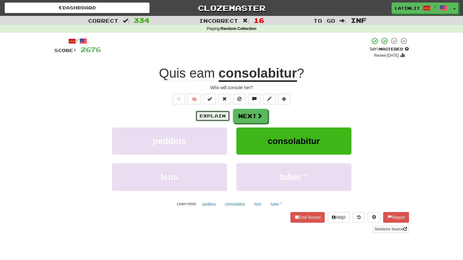
click at [214, 114] on button "Explain" at bounding box center [213, 115] width 34 height 11
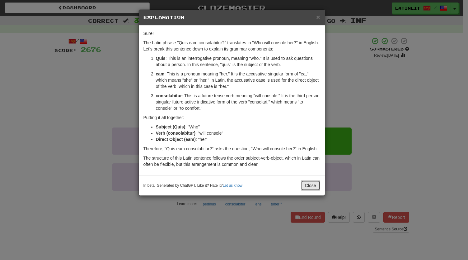
click at [312, 190] on button "Close" at bounding box center [310, 185] width 19 height 11
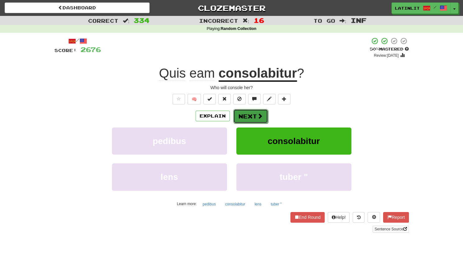
click at [257, 120] on button "Next" at bounding box center [250, 116] width 35 height 14
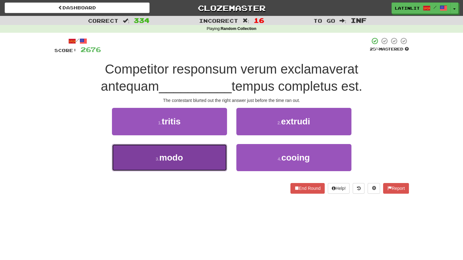
click at [187, 160] on button "3 . modo" at bounding box center [169, 157] width 115 height 27
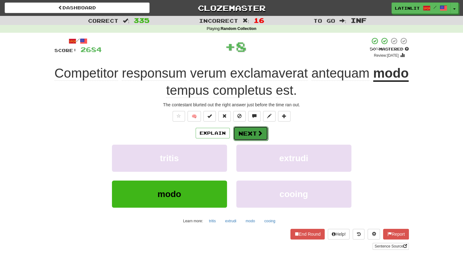
click at [243, 136] on button "Next" at bounding box center [250, 133] width 35 height 14
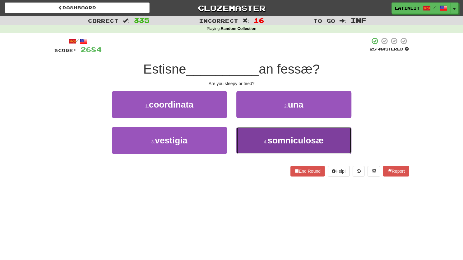
click at [255, 133] on button "4 . somniculosæ" at bounding box center [294, 140] width 115 height 27
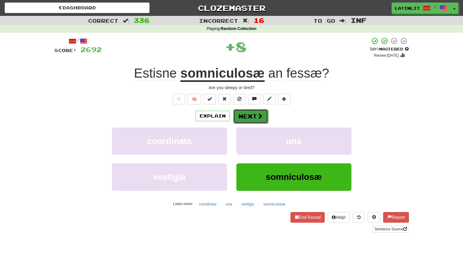
click at [244, 118] on button "Next" at bounding box center [250, 116] width 35 height 14
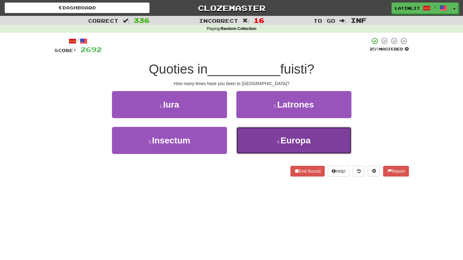
click at [265, 138] on button "4 . Europa" at bounding box center [294, 140] width 115 height 27
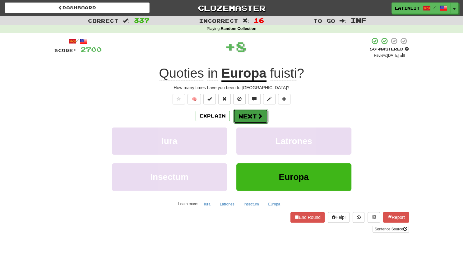
click at [250, 115] on button "Next" at bounding box center [250, 116] width 35 height 14
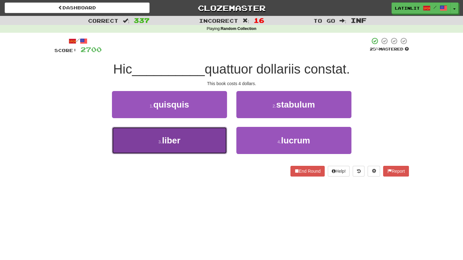
click at [204, 145] on button "3 . liber" at bounding box center [169, 140] width 115 height 27
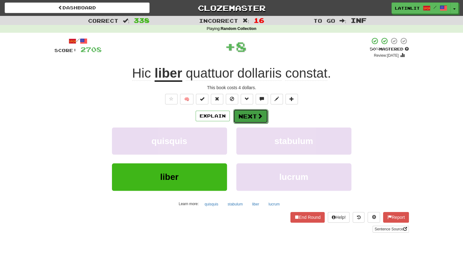
click at [249, 115] on button "Next" at bounding box center [250, 116] width 35 height 14
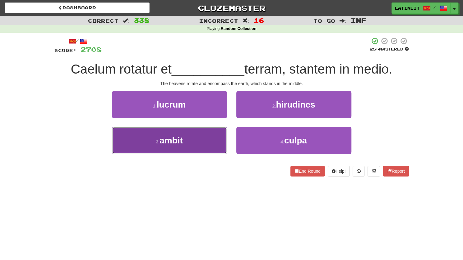
click at [216, 148] on button "3 . ambit" at bounding box center [169, 140] width 115 height 27
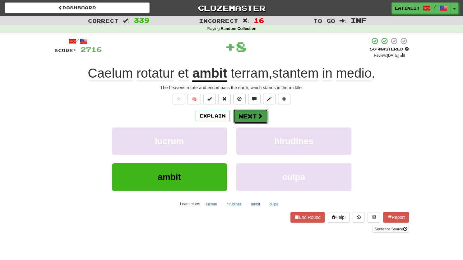
click at [243, 118] on button "Next" at bounding box center [250, 116] width 35 height 14
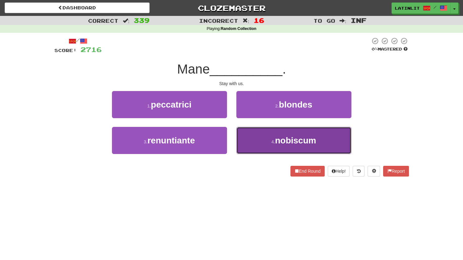
click at [276, 129] on button "4 . nobiscum" at bounding box center [294, 140] width 115 height 27
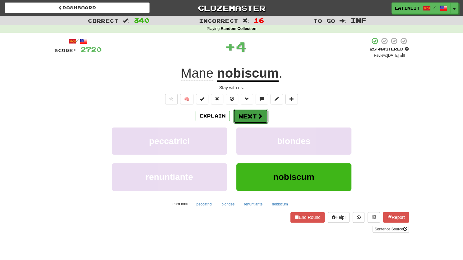
click at [245, 117] on button "Next" at bounding box center [250, 116] width 35 height 14
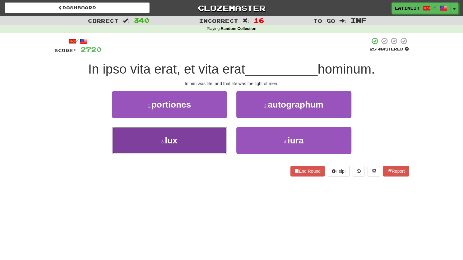
click at [184, 148] on button "3 . lux" at bounding box center [169, 140] width 115 height 27
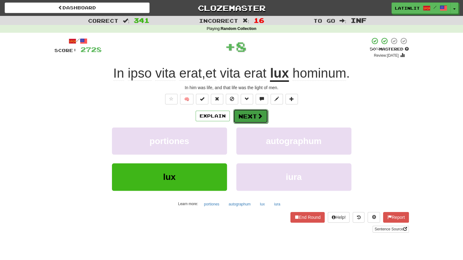
click at [253, 117] on button "Next" at bounding box center [250, 116] width 35 height 14
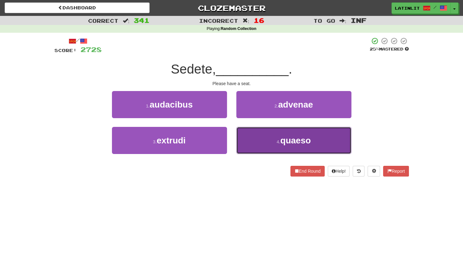
click at [254, 143] on button "4 . quaeso" at bounding box center [294, 140] width 115 height 27
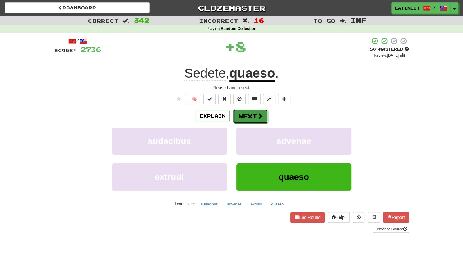
click at [239, 111] on button "Next" at bounding box center [250, 116] width 35 height 14
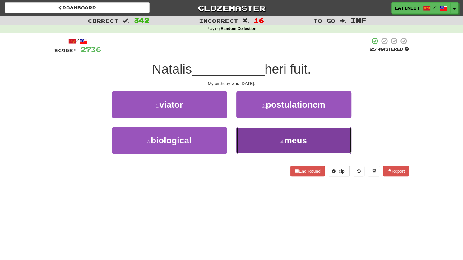
click at [250, 141] on button "4 . meus" at bounding box center [294, 140] width 115 height 27
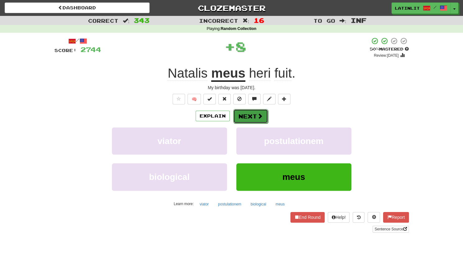
click at [243, 116] on button "Next" at bounding box center [250, 116] width 35 height 14
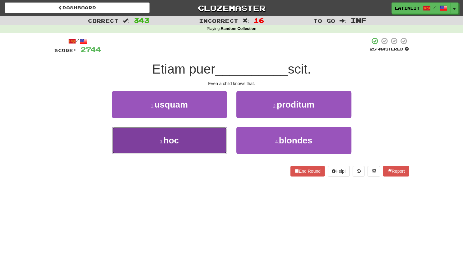
click at [222, 149] on button "3 . hoc" at bounding box center [169, 140] width 115 height 27
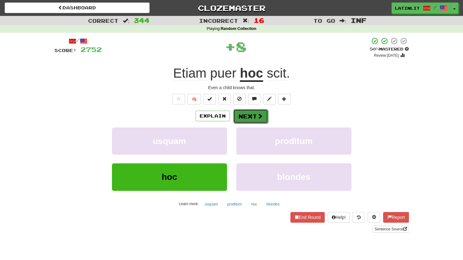
click at [238, 117] on button "Next" at bounding box center [250, 116] width 35 height 14
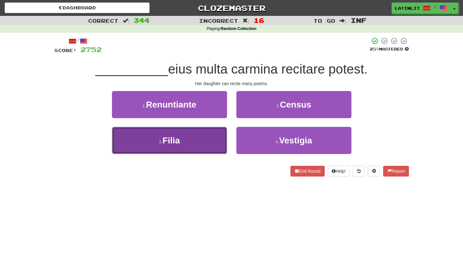
click at [209, 143] on button "3 . Filia" at bounding box center [169, 140] width 115 height 27
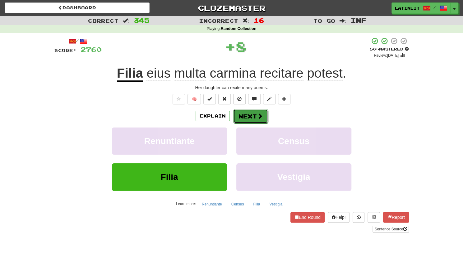
click at [241, 114] on button "Next" at bounding box center [250, 116] width 35 height 14
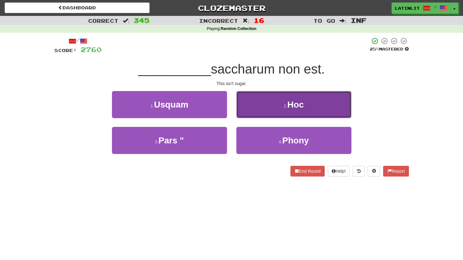
click at [244, 114] on button "2 . Hoc" at bounding box center [294, 104] width 115 height 27
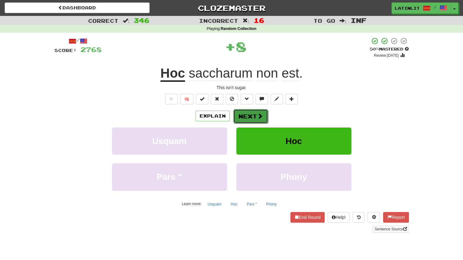
click at [241, 118] on button "Next" at bounding box center [250, 116] width 35 height 14
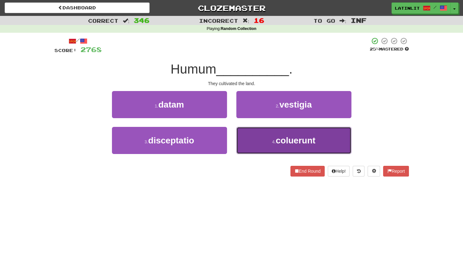
click at [255, 143] on button "4 . coluerunt" at bounding box center [294, 140] width 115 height 27
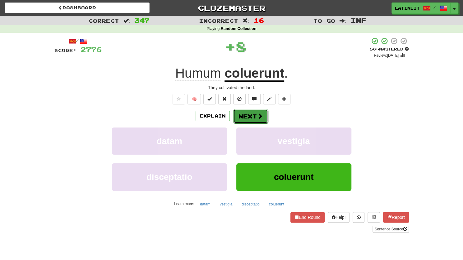
click at [239, 115] on button "Next" at bounding box center [250, 116] width 35 height 14
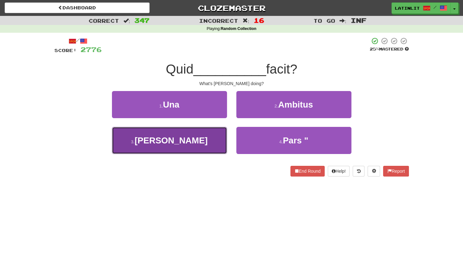
click at [204, 136] on button "3 . Antonius" at bounding box center [169, 140] width 115 height 27
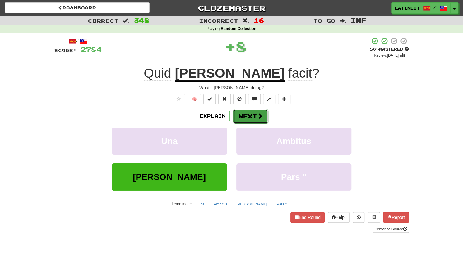
click at [242, 111] on button "Next" at bounding box center [250, 116] width 35 height 14
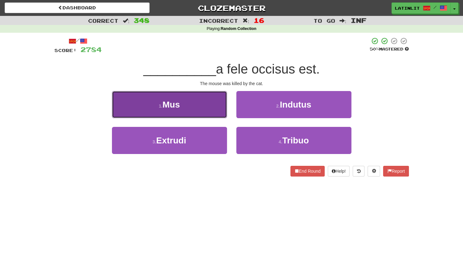
click at [206, 115] on button "1 . Mus" at bounding box center [169, 104] width 115 height 27
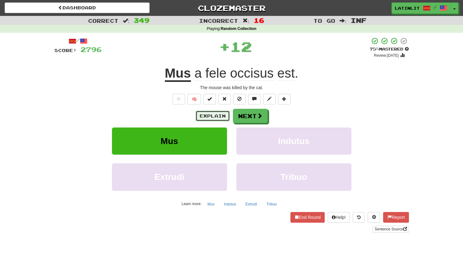
click at [212, 112] on button "Explain" at bounding box center [213, 115] width 34 height 11
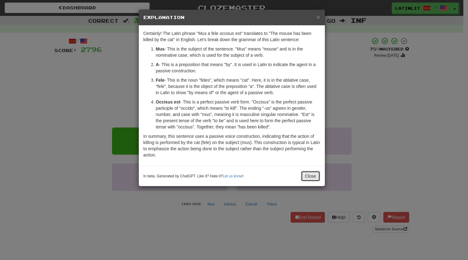
click at [305, 176] on button "Close" at bounding box center [310, 176] width 19 height 11
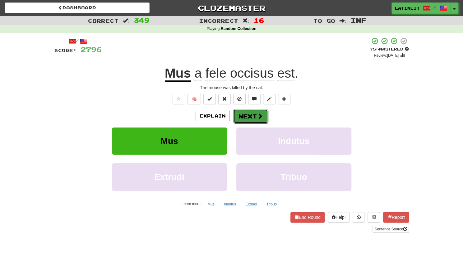
click at [250, 116] on button "Next" at bounding box center [250, 116] width 35 height 14
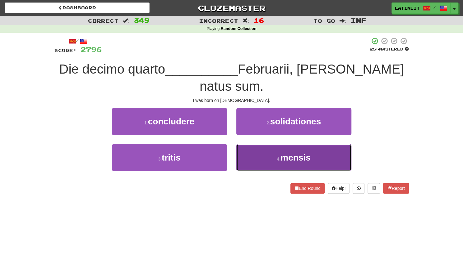
click at [257, 150] on button "4 . mensis" at bounding box center [294, 157] width 115 height 27
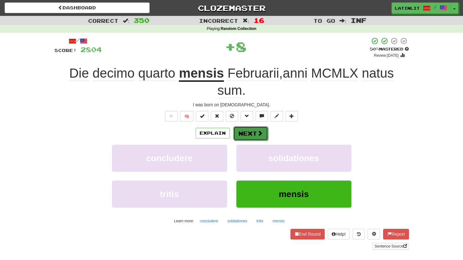
click at [247, 132] on button "Next" at bounding box center [250, 133] width 35 height 14
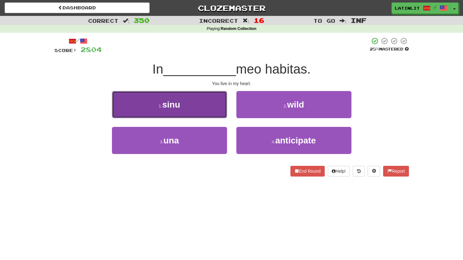
click at [217, 107] on button "1 . sinu" at bounding box center [169, 104] width 115 height 27
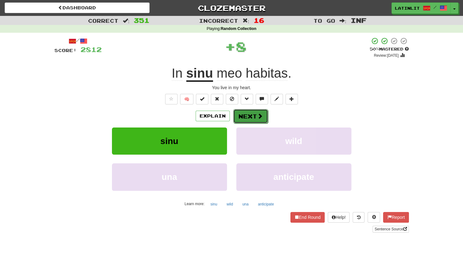
click at [256, 114] on button "Next" at bounding box center [250, 116] width 35 height 14
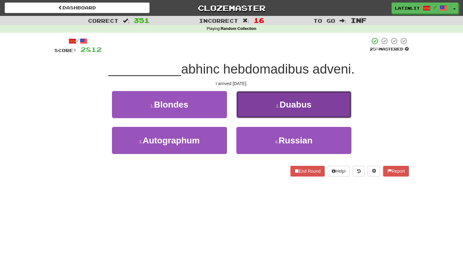
click at [252, 106] on button "2 . Duabus" at bounding box center [294, 104] width 115 height 27
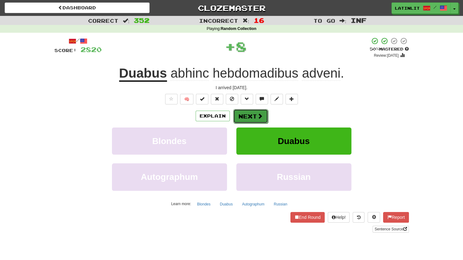
click at [250, 114] on button "Next" at bounding box center [250, 116] width 35 height 14
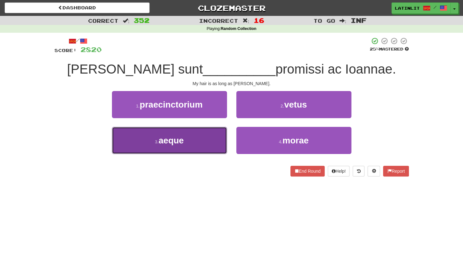
click at [206, 143] on button "3 . aeque" at bounding box center [169, 140] width 115 height 27
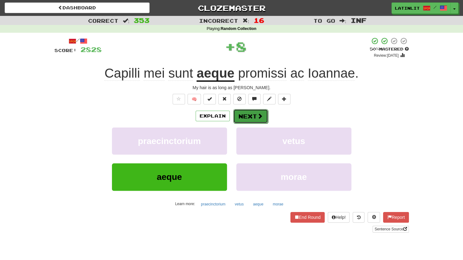
click at [243, 120] on button "Next" at bounding box center [250, 116] width 35 height 14
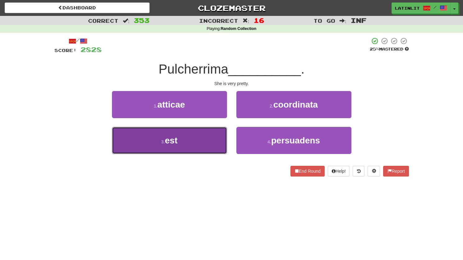
click at [201, 152] on button "3 . est" at bounding box center [169, 140] width 115 height 27
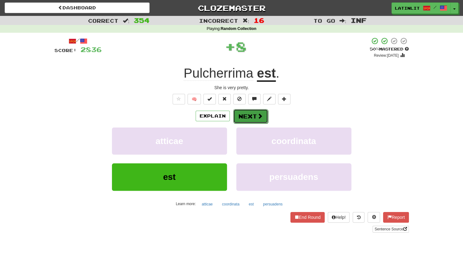
click at [242, 115] on button "Next" at bounding box center [250, 116] width 35 height 14
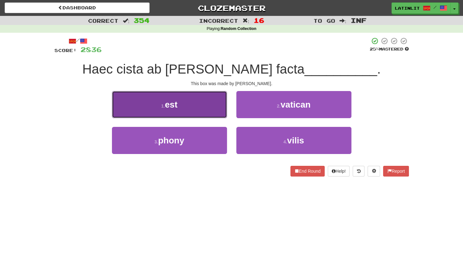
click at [214, 114] on button "1 . est" at bounding box center [169, 104] width 115 height 27
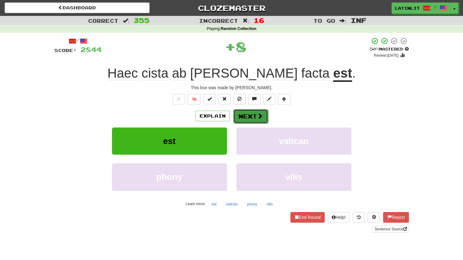
click at [249, 112] on button "Next" at bounding box center [250, 116] width 35 height 14
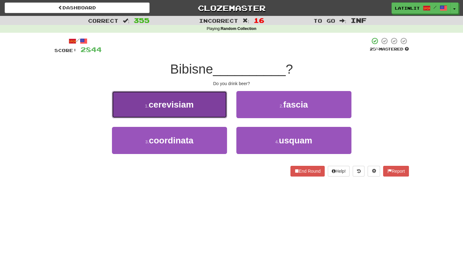
click at [195, 103] on button "1 . cerevisiam" at bounding box center [169, 104] width 115 height 27
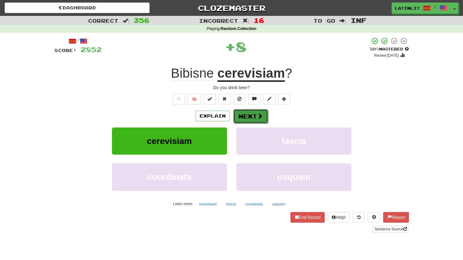
click at [247, 116] on button "Next" at bounding box center [250, 116] width 35 height 14
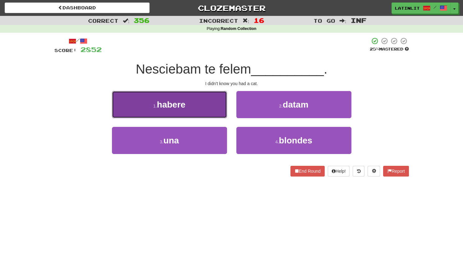
click at [190, 99] on button "1 . habere" at bounding box center [169, 104] width 115 height 27
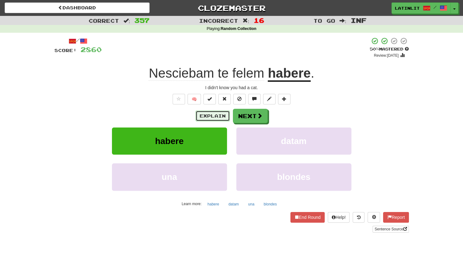
click at [213, 114] on button "Explain" at bounding box center [213, 115] width 34 height 11
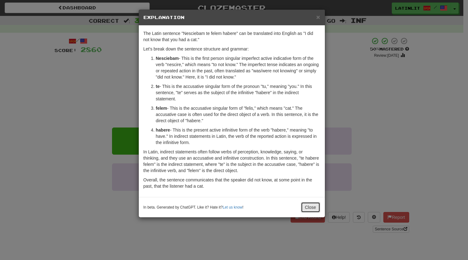
click at [309, 207] on button "Close" at bounding box center [310, 207] width 19 height 11
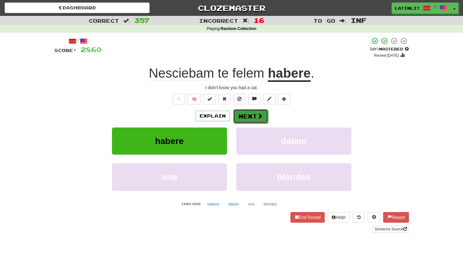
click at [244, 120] on button "Next" at bounding box center [250, 116] width 35 height 14
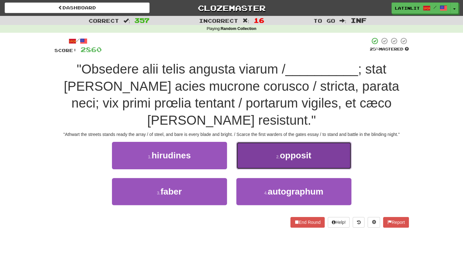
click at [257, 142] on button "2 . opposit" at bounding box center [294, 155] width 115 height 27
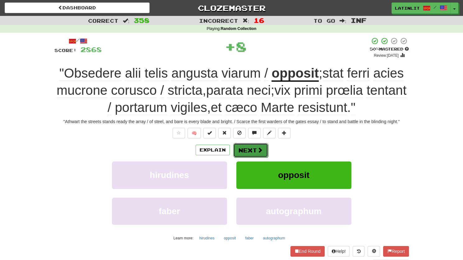
click at [244, 148] on button "Next" at bounding box center [250, 150] width 35 height 14
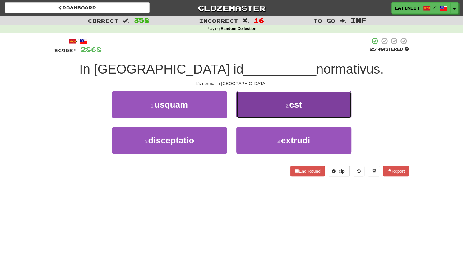
click at [252, 111] on button "2 . est" at bounding box center [294, 104] width 115 height 27
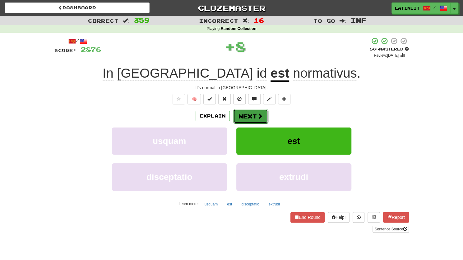
click at [245, 111] on button "Next" at bounding box center [250, 116] width 35 height 14
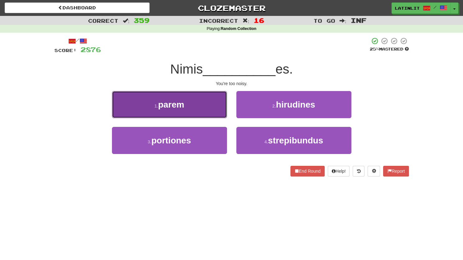
click at [196, 110] on button "1 . parem" at bounding box center [169, 104] width 115 height 27
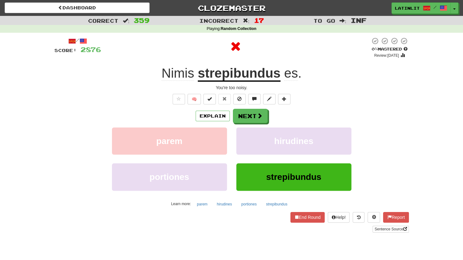
click at [233, 79] on u "strepibundus" at bounding box center [239, 74] width 83 height 16
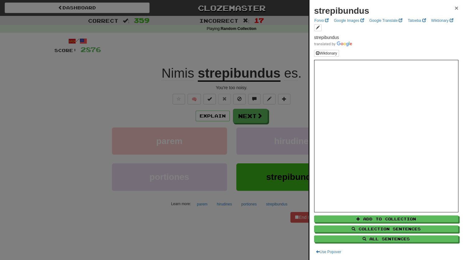
click at [455, 6] on span "×" at bounding box center [457, 7] width 4 height 7
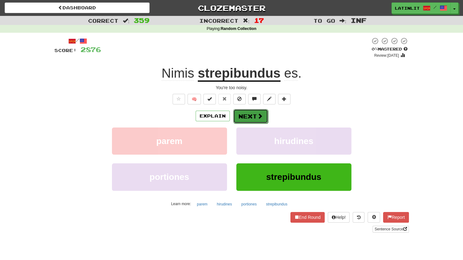
click at [250, 116] on button "Next" at bounding box center [250, 116] width 35 height 14
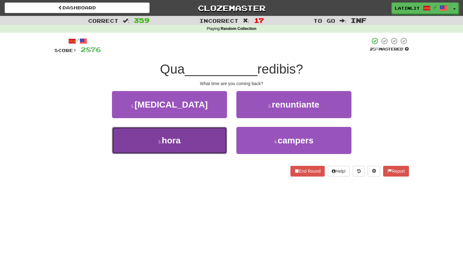
click at [203, 147] on button "3 . hora" at bounding box center [169, 140] width 115 height 27
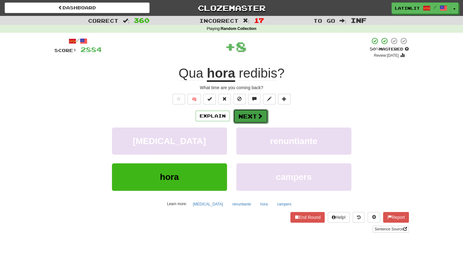
click at [244, 117] on button "Next" at bounding box center [250, 116] width 35 height 14
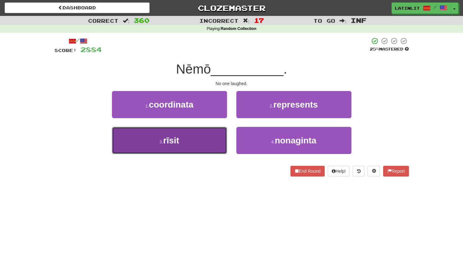
click at [209, 138] on button "3 . rīsit" at bounding box center [169, 140] width 115 height 27
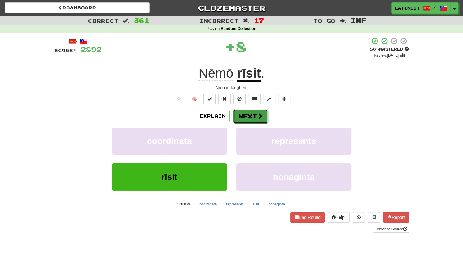
click at [248, 116] on button "Next" at bounding box center [250, 116] width 35 height 14
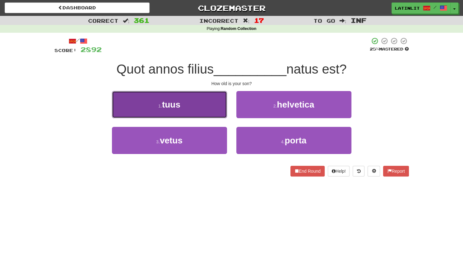
click at [211, 109] on button "1 . tuus" at bounding box center [169, 104] width 115 height 27
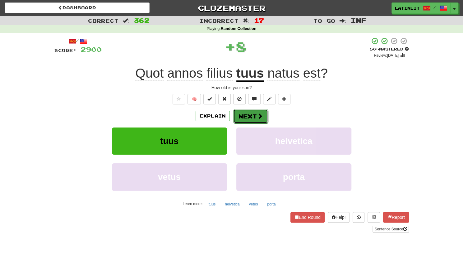
click at [253, 117] on button "Next" at bounding box center [250, 116] width 35 height 14
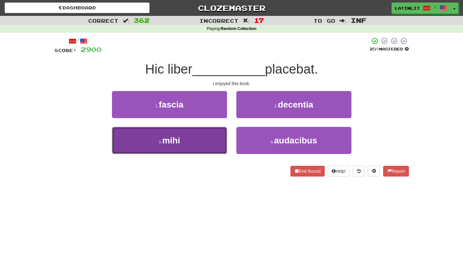
click at [202, 148] on button "3 . mihi" at bounding box center [169, 140] width 115 height 27
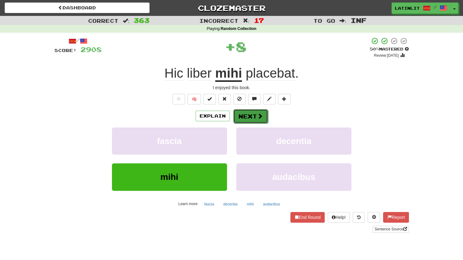
click at [246, 117] on button "Next" at bounding box center [250, 116] width 35 height 14
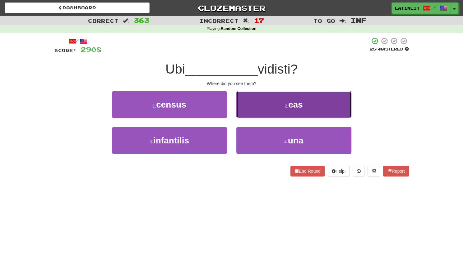
click at [251, 111] on button "2 . eas" at bounding box center [294, 104] width 115 height 27
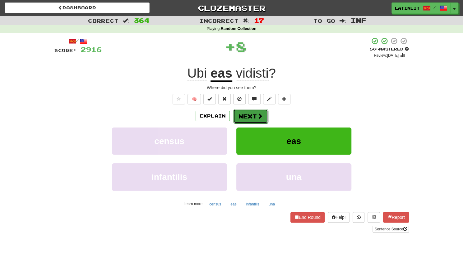
click at [245, 116] on button "Next" at bounding box center [250, 116] width 35 height 14
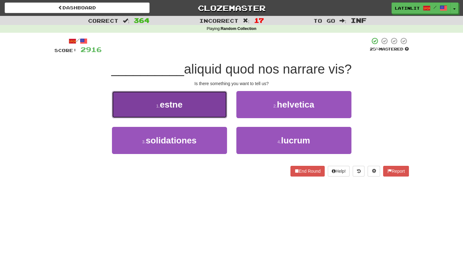
click at [208, 110] on button "1 . estne" at bounding box center [169, 104] width 115 height 27
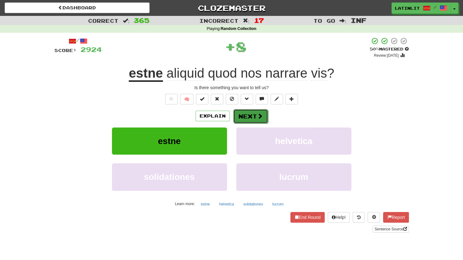
click at [238, 114] on button "Next" at bounding box center [250, 116] width 35 height 14
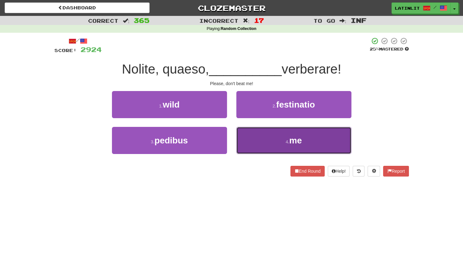
click at [258, 140] on button "4 . me" at bounding box center [294, 140] width 115 height 27
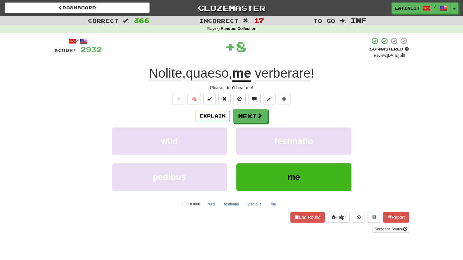
click at [256, 126] on div "Explain Next wild festinatio pedibus me Learn more: wild festinatio pedibus me" at bounding box center [231, 159] width 355 height 100
click at [252, 120] on button "Next" at bounding box center [250, 116] width 35 height 14
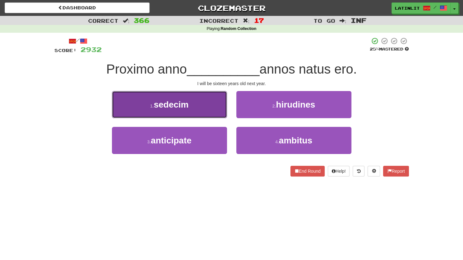
click at [200, 104] on button "1 . sedecim" at bounding box center [169, 104] width 115 height 27
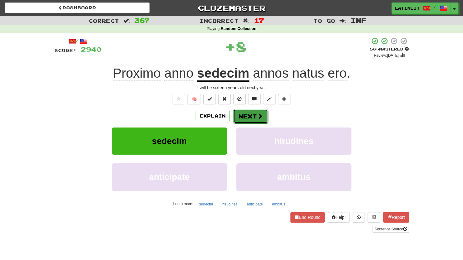
click at [241, 113] on button "Next" at bounding box center [250, 116] width 35 height 14
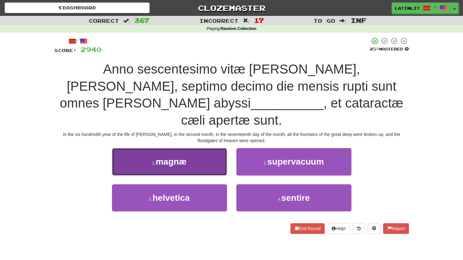
click at [202, 148] on button "1 . magnæ" at bounding box center [169, 161] width 115 height 27
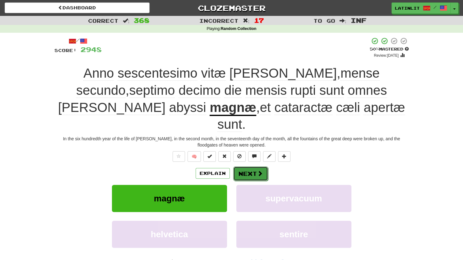
click at [244, 166] on button "Next" at bounding box center [250, 173] width 35 height 14
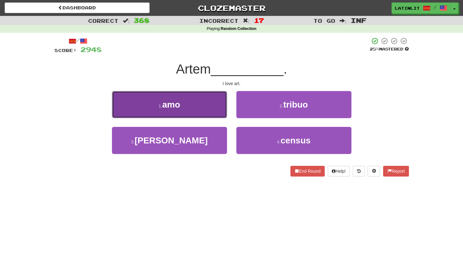
click at [201, 103] on button "1 . amo" at bounding box center [169, 104] width 115 height 27
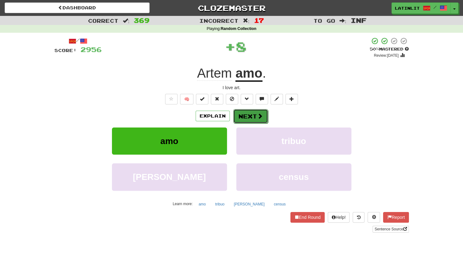
click at [252, 120] on button "Next" at bounding box center [250, 116] width 35 height 14
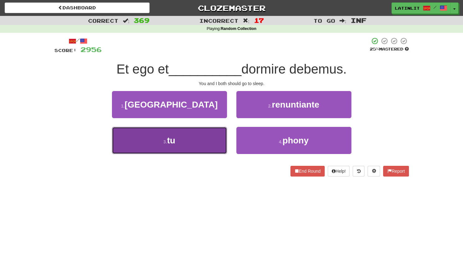
click at [178, 134] on button "3 . tu" at bounding box center [169, 140] width 115 height 27
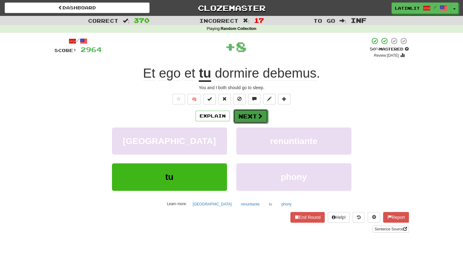
click at [240, 117] on button "Next" at bounding box center [250, 116] width 35 height 14
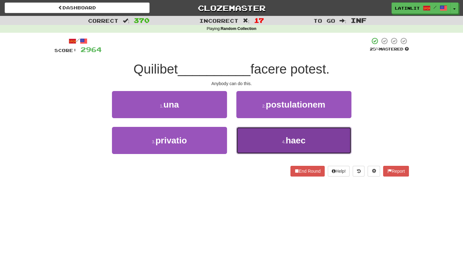
click at [247, 141] on button "4 . haec" at bounding box center [294, 140] width 115 height 27
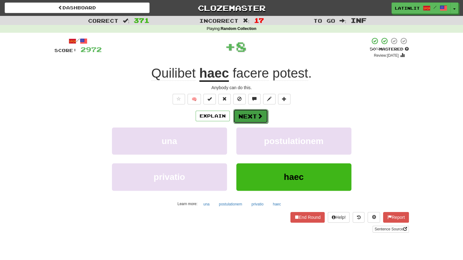
click at [241, 117] on button "Next" at bounding box center [250, 116] width 35 height 14
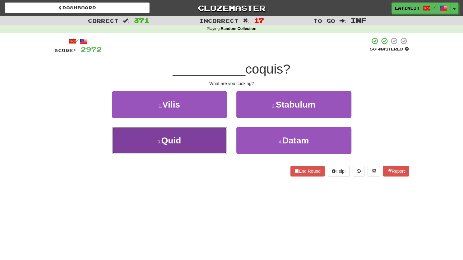
click at [195, 145] on button "3 . Quid" at bounding box center [169, 140] width 115 height 27
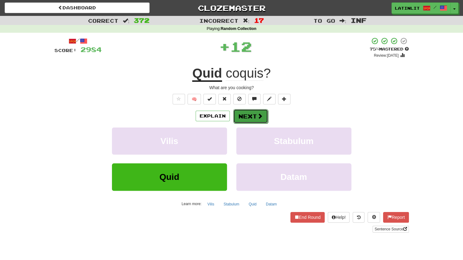
click at [249, 110] on button "Next" at bounding box center [250, 116] width 35 height 14
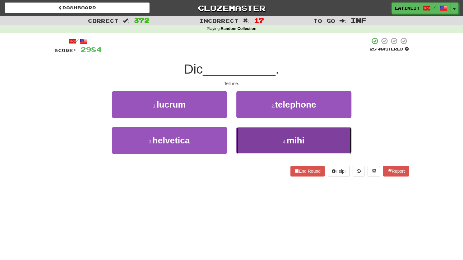
click at [257, 138] on button "4 . mihi" at bounding box center [294, 140] width 115 height 27
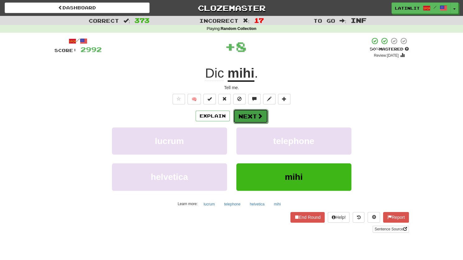
click at [251, 115] on button "Next" at bounding box center [250, 116] width 35 height 14
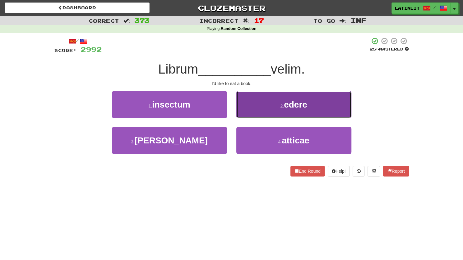
click at [247, 106] on button "2 . edere" at bounding box center [294, 104] width 115 height 27
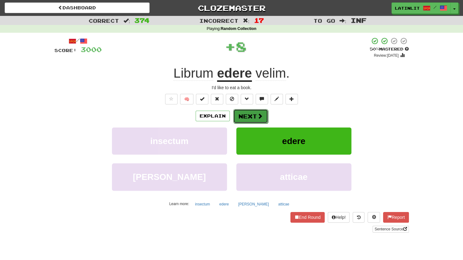
click at [239, 120] on button "Next" at bounding box center [250, 116] width 35 height 14
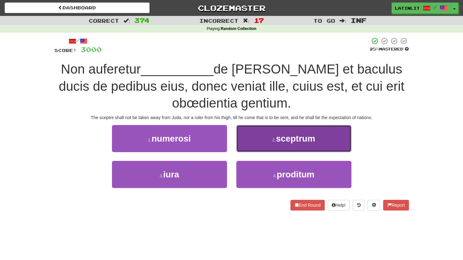
click at [282, 139] on span "sceptrum" at bounding box center [295, 139] width 39 height 10
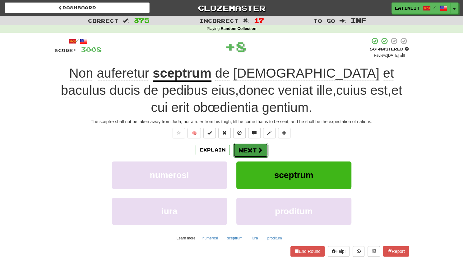
click at [256, 148] on button "Next" at bounding box center [250, 150] width 35 height 14
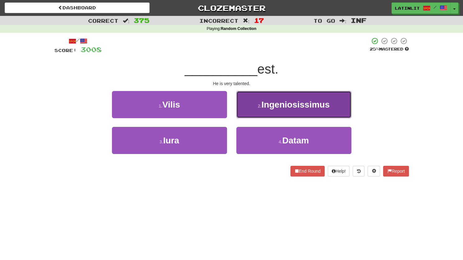
click at [255, 108] on button "2 . Ingeniosissimus" at bounding box center [294, 104] width 115 height 27
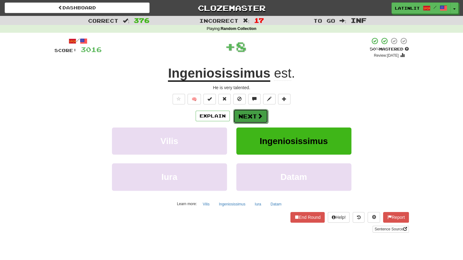
click at [247, 119] on button "Next" at bounding box center [250, 116] width 35 height 14
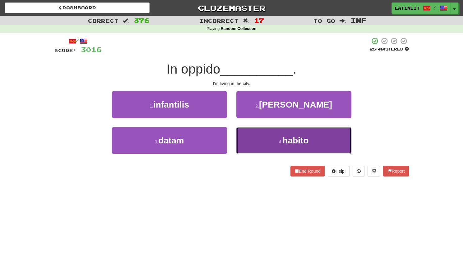
click at [255, 140] on button "4 . habito" at bounding box center [294, 140] width 115 height 27
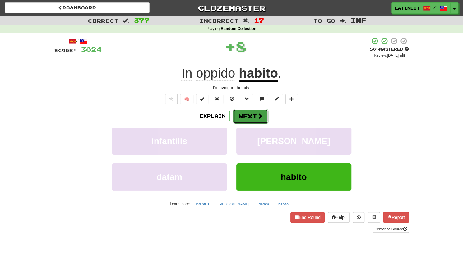
click at [251, 115] on button "Next" at bounding box center [250, 116] width 35 height 14
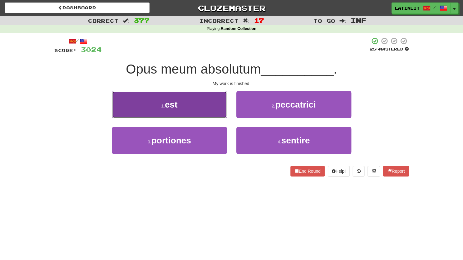
click at [205, 109] on button "1 . est" at bounding box center [169, 104] width 115 height 27
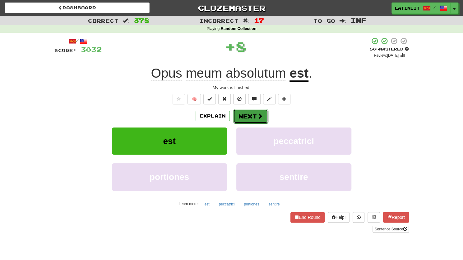
click at [253, 116] on button "Next" at bounding box center [250, 116] width 35 height 14
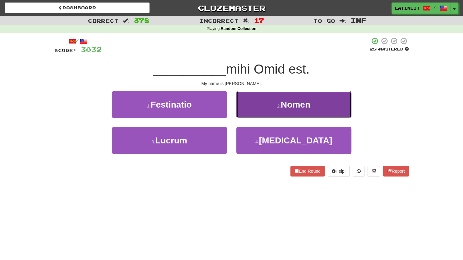
click at [270, 99] on button "2 . Nomen" at bounding box center [294, 104] width 115 height 27
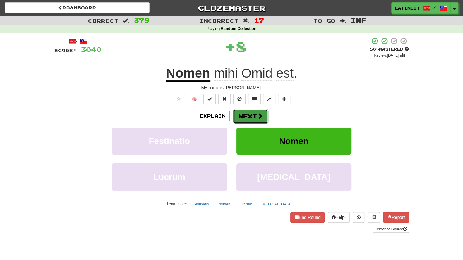
click at [255, 112] on button "Next" at bounding box center [250, 116] width 35 height 14
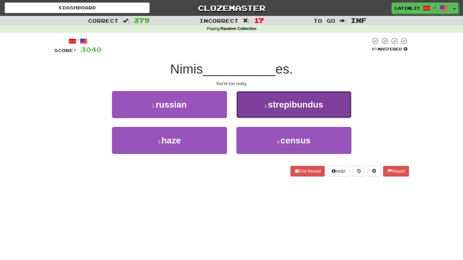
click at [255, 112] on button "2 . strepibundus" at bounding box center [294, 104] width 115 height 27
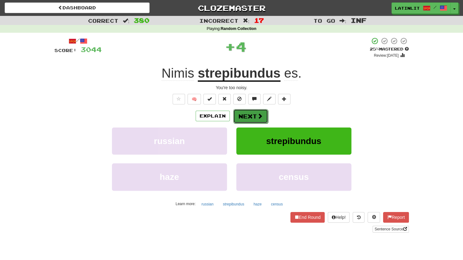
click at [249, 119] on button "Next" at bounding box center [250, 116] width 35 height 14
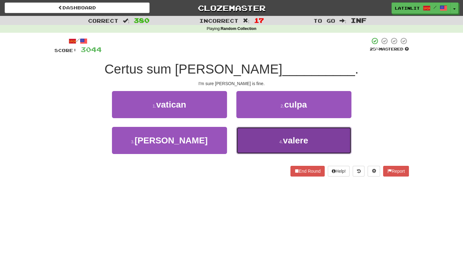
click at [256, 140] on button "4 . valere" at bounding box center [294, 140] width 115 height 27
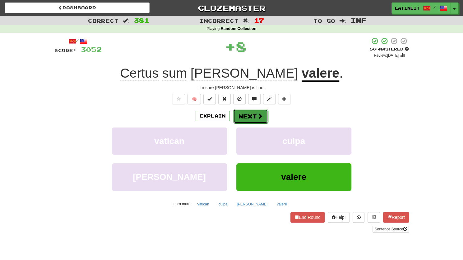
click at [251, 113] on button "Next" at bounding box center [250, 116] width 35 height 14
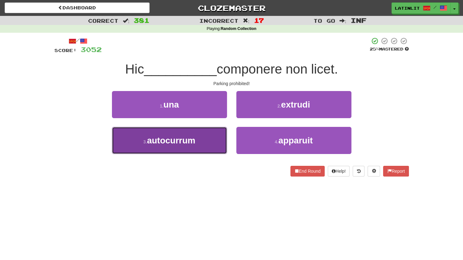
click at [208, 140] on button "3 . autocurrum" at bounding box center [169, 140] width 115 height 27
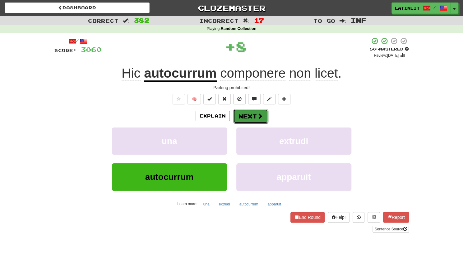
click at [244, 117] on button "Next" at bounding box center [250, 116] width 35 height 14
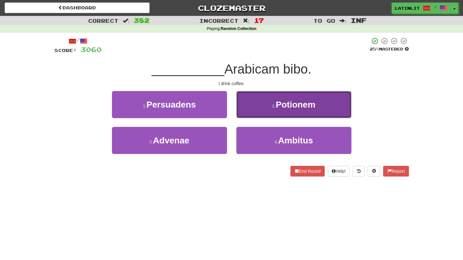
click at [251, 104] on button "2 . Potionem" at bounding box center [294, 104] width 115 height 27
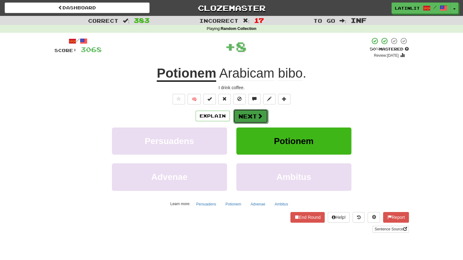
click at [245, 114] on button "Next" at bounding box center [250, 116] width 35 height 14
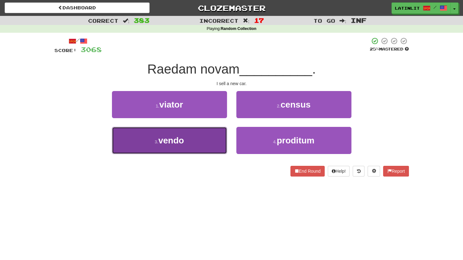
click at [205, 140] on button "3 . vendo" at bounding box center [169, 140] width 115 height 27
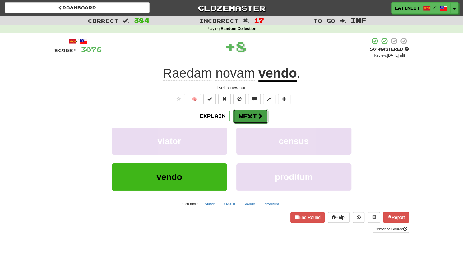
click at [251, 116] on button "Next" at bounding box center [250, 116] width 35 height 14
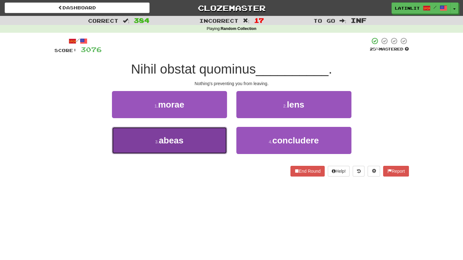
click at [198, 141] on button "3 . abeas" at bounding box center [169, 140] width 115 height 27
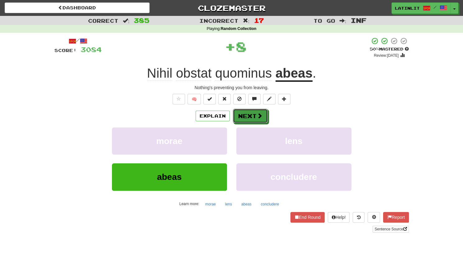
drag, startPoint x: 245, startPoint y: 118, endPoint x: 158, endPoint y: 110, distance: 87.5
click at [158, 110] on div "Explain Next" at bounding box center [231, 116] width 355 height 14
click at [206, 119] on button "Explain" at bounding box center [213, 115] width 34 height 11
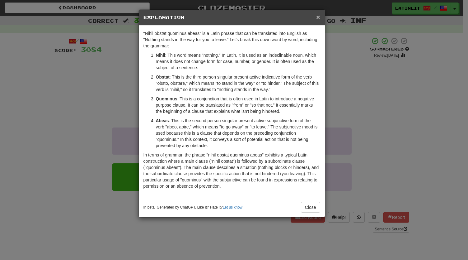
click at [319, 16] on span "×" at bounding box center [318, 16] width 4 height 7
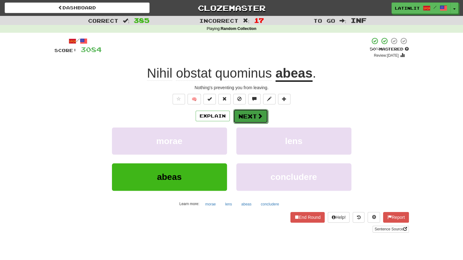
click at [244, 115] on button "Next" at bounding box center [250, 116] width 35 height 14
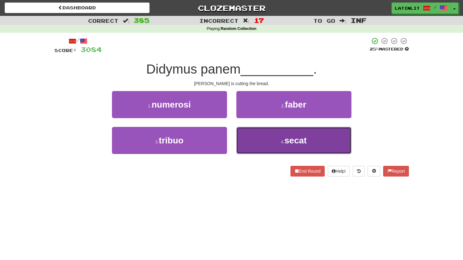
click at [248, 140] on button "4 . secat" at bounding box center [294, 140] width 115 height 27
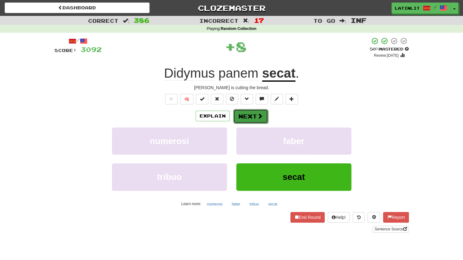
click at [243, 113] on button "Next" at bounding box center [250, 116] width 35 height 14
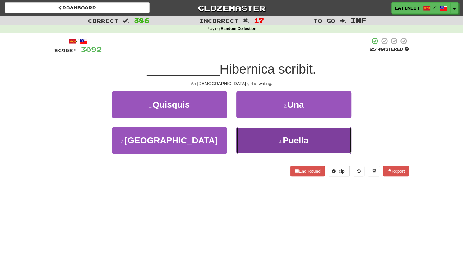
click at [255, 136] on button "4 . Puella" at bounding box center [294, 140] width 115 height 27
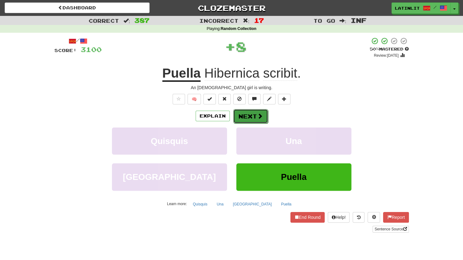
click at [245, 116] on button "Next" at bounding box center [250, 116] width 35 height 14
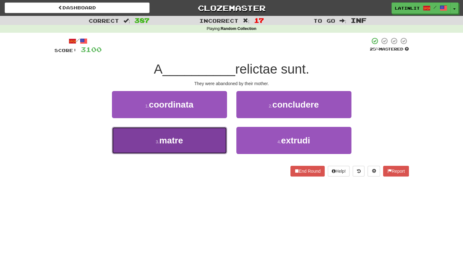
click at [196, 147] on button "3 . matre" at bounding box center [169, 140] width 115 height 27
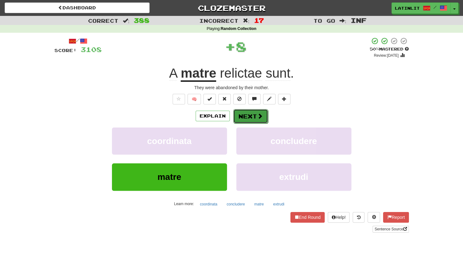
click at [239, 115] on button "Next" at bounding box center [250, 116] width 35 height 14
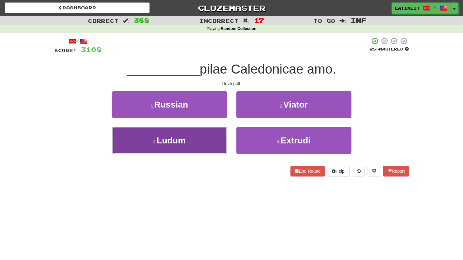
click at [186, 141] on span "Ludum" at bounding box center [171, 140] width 29 height 10
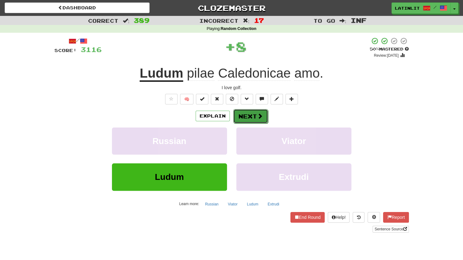
click at [246, 119] on button "Next" at bounding box center [250, 116] width 35 height 14
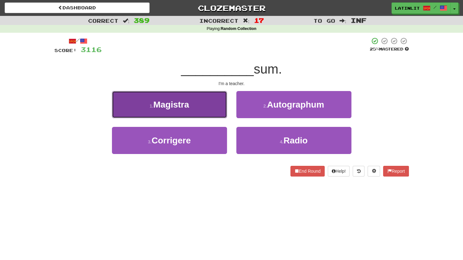
click at [190, 111] on button "1 . Magistra" at bounding box center [169, 104] width 115 height 27
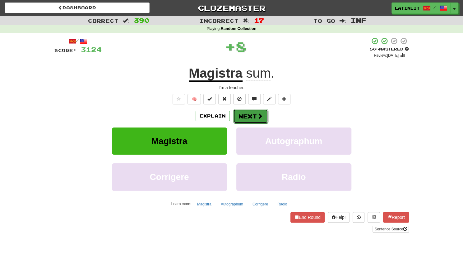
click at [251, 110] on button "Next" at bounding box center [250, 116] width 35 height 14
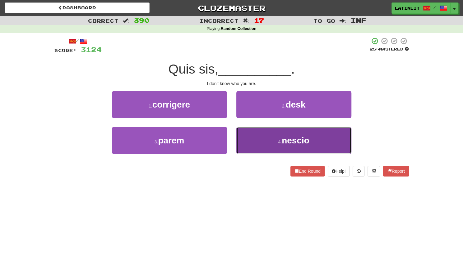
click at [255, 141] on button "4 . nescio" at bounding box center [294, 140] width 115 height 27
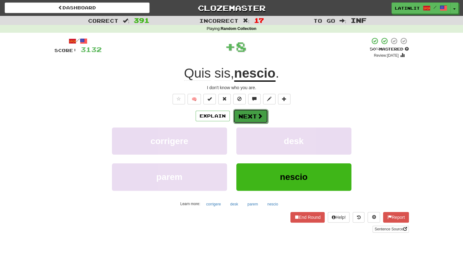
click at [248, 115] on button "Next" at bounding box center [250, 116] width 35 height 14
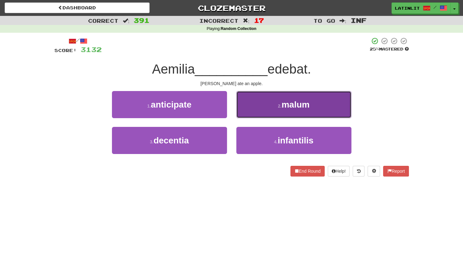
click at [247, 109] on button "2 . malum" at bounding box center [294, 104] width 115 height 27
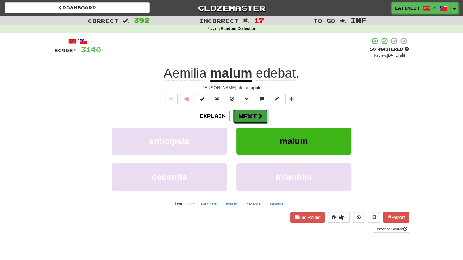
click at [246, 115] on button "Next" at bounding box center [250, 116] width 35 height 14
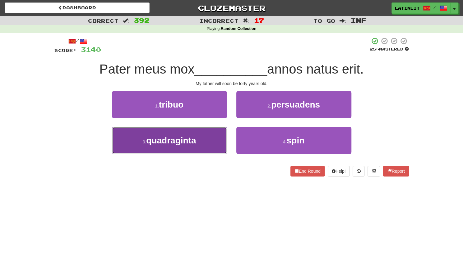
click at [194, 145] on span "quadraginta" at bounding box center [171, 140] width 50 height 10
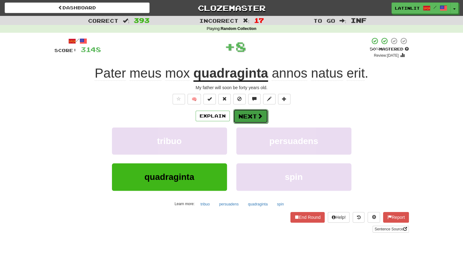
click at [247, 117] on button "Next" at bounding box center [250, 116] width 35 height 14
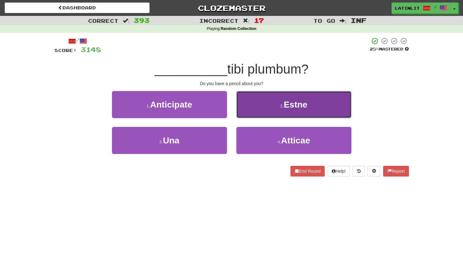
click at [270, 106] on button "2 . Estne" at bounding box center [294, 104] width 115 height 27
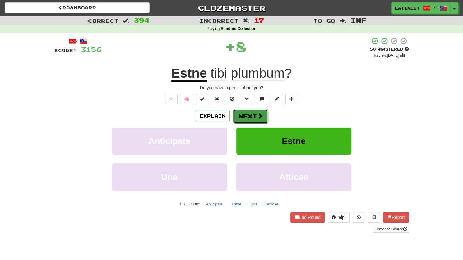
click at [251, 110] on button "Next" at bounding box center [250, 116] width 35 height 14
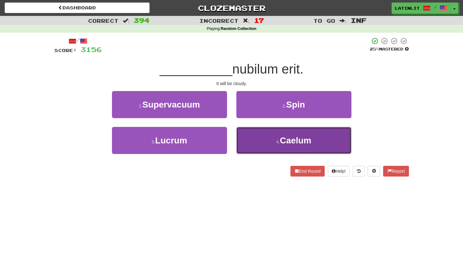
click at [249, 143] on button "4 . Caelum" at bounding box center [294, 140] width 115 height 27
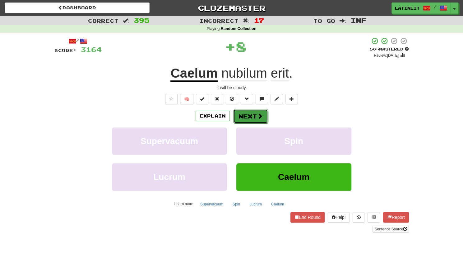
click at [245, 115] on button "Next" at bounding box center [250, 116] width 35 height 14
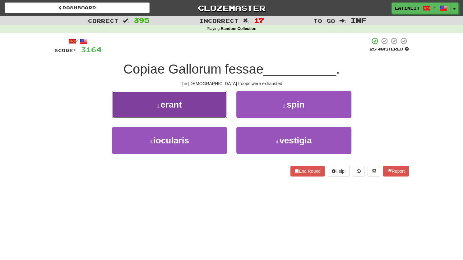
click at [198, 98] on button "1 . erant" at bounding box center [169, 104] width 115 height 27
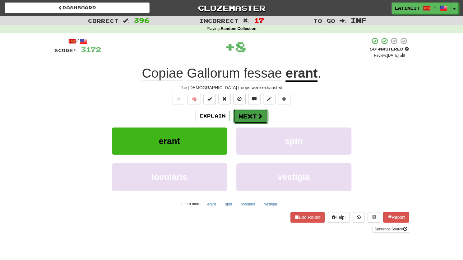
click at [249, 114] on button "Next" at bounding box center [250, 116] width 35 height 14
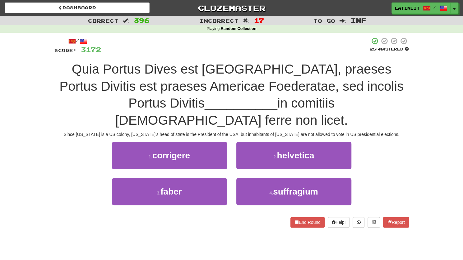
drag, startPoint x: 249, startPoint y: 114, endPoint x: 133, endPoint y: 116, distance: 116.4
click at [133, 116] on div "Quia Portus Dives est colonia Americae Foederatae, praeses Portus Divitis est p…" at bounding box center [231, 95] width 355 height 68
click at [53, 153] on div "/ Score: 3172 25 % Mastered Quia Portus Dives est colonia Americae Foederatae, …" at bounding box center [232, 134] width 364 height 203
click at [71, 169] on div "1 . corrigere 2 . helvetica" at bounding box center [231, 160] width 373 height 36
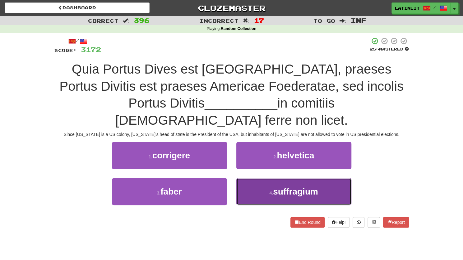
click at [244, 193] on button "4 . suffragium" at bounding box center [294, 191] width 115 height 27
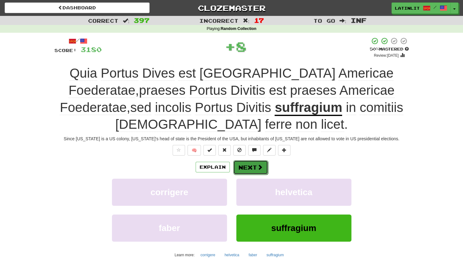
click at [242, 171] on button "Next" at bounding box center [250, 167] width 35 height 14
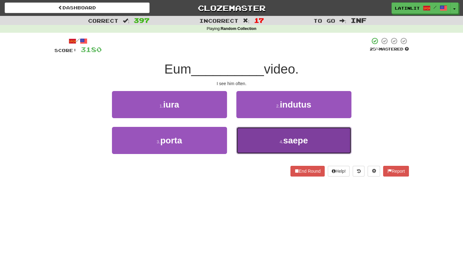
click at [265, 140] on button "4 . saepe" at bounding box center [294, 140] width 115 height 27
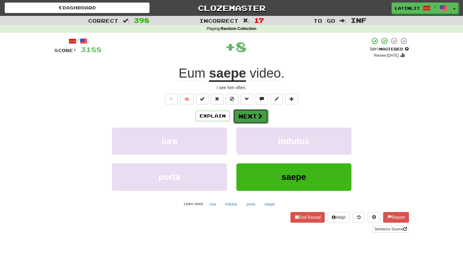
click at [248, 114] on button "Next" at bounding box center [250, 116] width 35 height 14
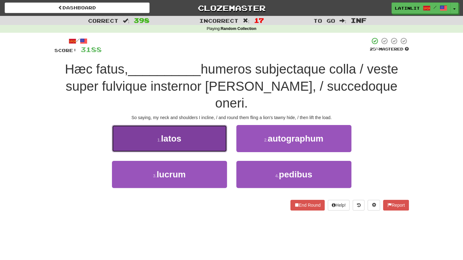
click at [170, 134] on span "latos" at bounding box center [171, 139] width 20 height 10
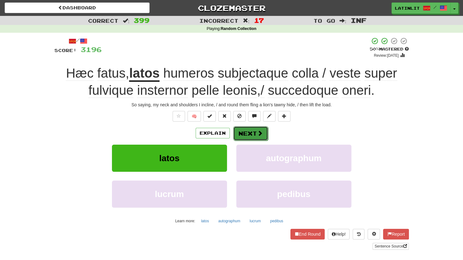
click at [240, 139] on button "Next" at bounding box center [250, 133] width 35 height 14
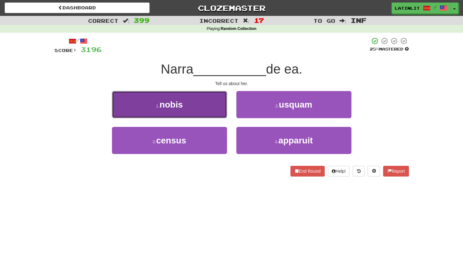
click at [195, 109] on button "1 . nobis" at bounding box center [169, 104] width 115 height 27
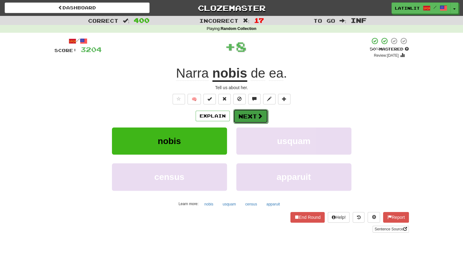
click at [241, 118] on button "Next" at bounding box center [250, 116] width 35 height 14
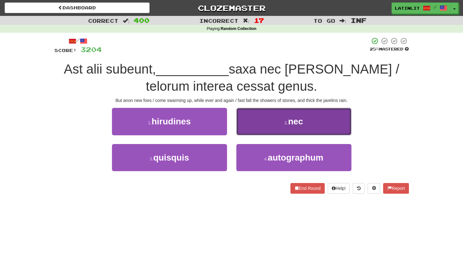
click at [250, 122] on button "2 . nec" at bounding box center [294, 121] width 115 height 27
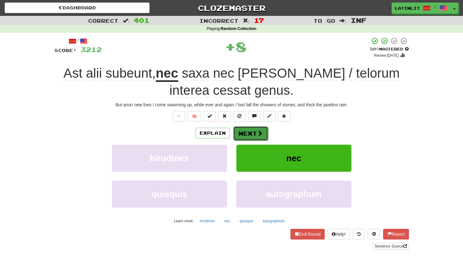
click at [239, 130] on button "Next" at bounding box center [250, 133] width 35 height 14
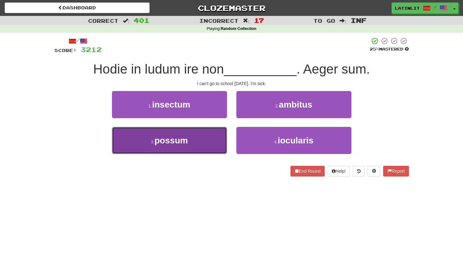
click at [195, 144] on button "3 . possum" at bounding box center [169, 140] width 115 height 27
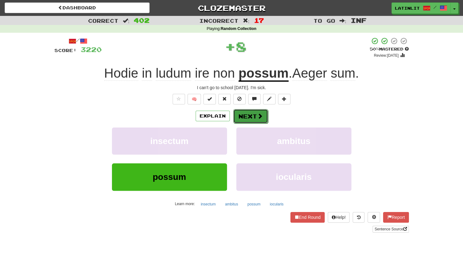
click at [244, 120] on button "Next" at bounding box center [250, 116] width 35 height 14
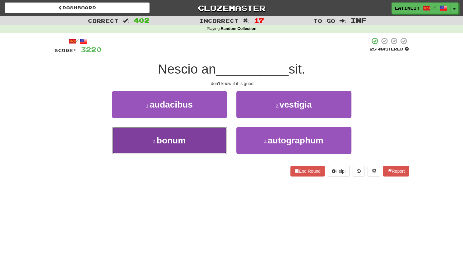
click at [200, 147] on button "3 . bonum" at bounding box center [169, 140] width 115 height 27
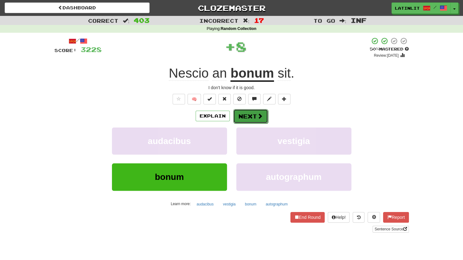
click at [243, 113] on button "Next" at bounding box center [250, 116] width 35 height 14
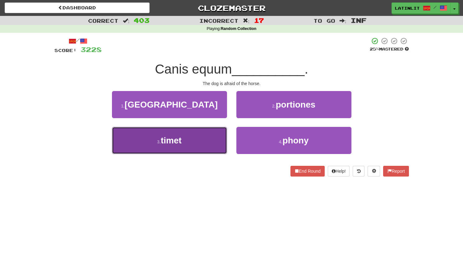
click at [204, 139] on button "3 . timet" at bounding box center [169, 140] width 115 height 27
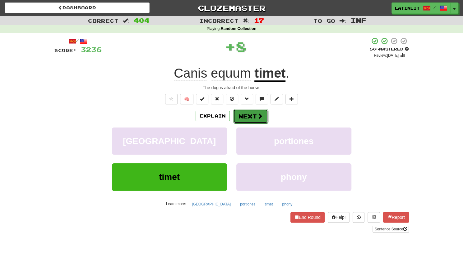
click at [246, 110] on button "Next" at bounding box center [250, 116] width 35 height 14
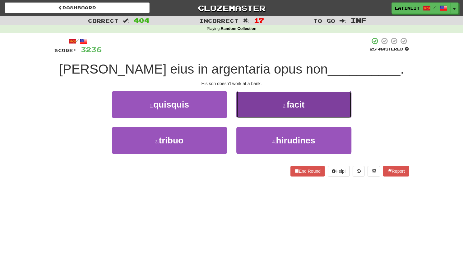
click at [248, 105] on button "2 . facit" at bounding box center [294, 104] width 115 height 27
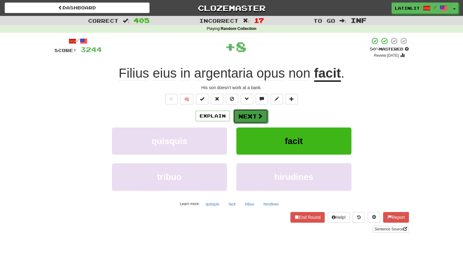
click at [245, 114] on button "Next" at bounding box center [250, 116] width 35 height 14
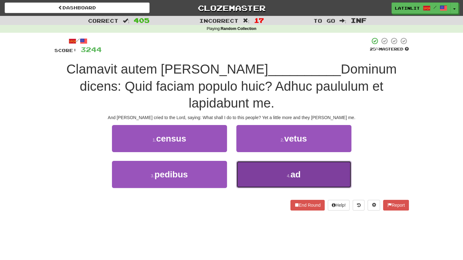
click at [258, 161] on button "4 . ad" at bounding box center [294, 174] width 115 height 27
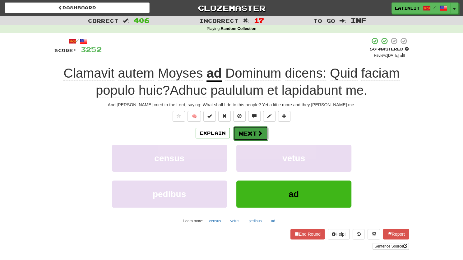
click at [246, 132] on button "Next" at bounding box center [250, 133] width 35 height 14
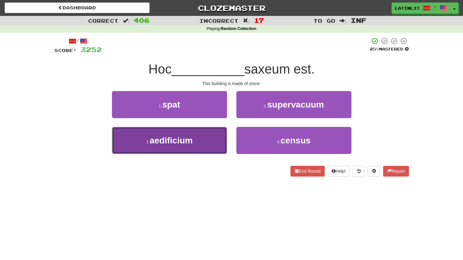
click at [190, 147] on button "3 . aedificium" at bounding box center [169, 140] width 115 height 27
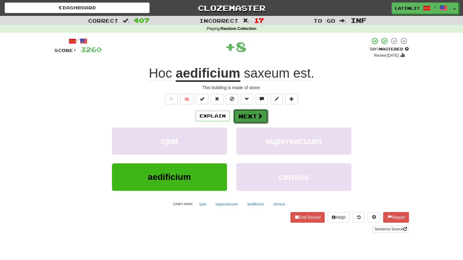
click at [239, 114] on button "Next" at bounding box center [250, 116] width 35 height 14
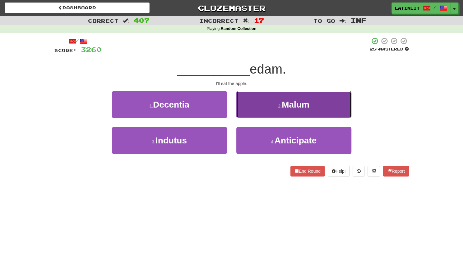
click at [253, 108] on button "2 . Malum" at bounding box center [294, 104] width 115 height 27
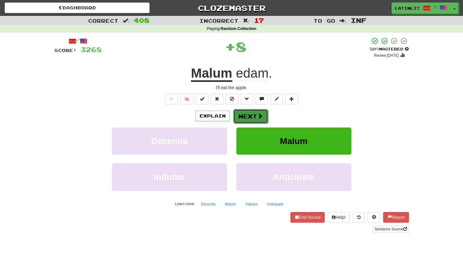
click at [246, 114] on button "Next" at bounding box center [250, 116] width 35 height 14
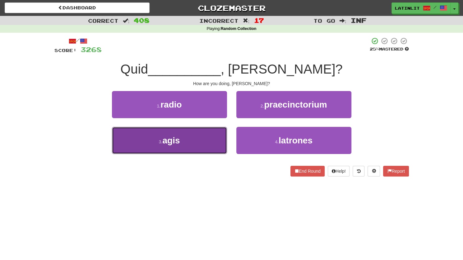
click at [192, 143] on button "3 . agis" at bounding box center [169, 140] width 115 height 27
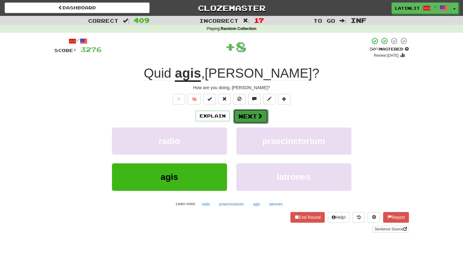
click at [242, 117] on button "Next" at bounding box center [250, 116] width 35 height 14
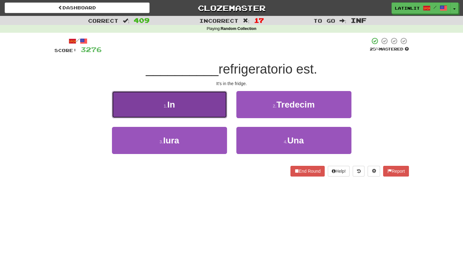
click at [184, 105] on button "1 . In" at bounding box center [169, 104] width 115 height 27
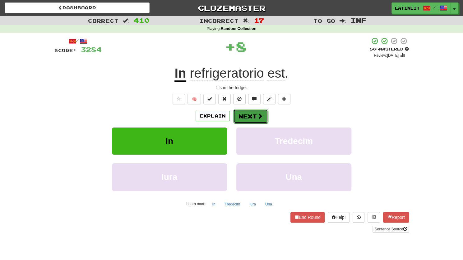
click at [240, 113] on button "Next" at bounding box center [250, 116] width 35 height 14
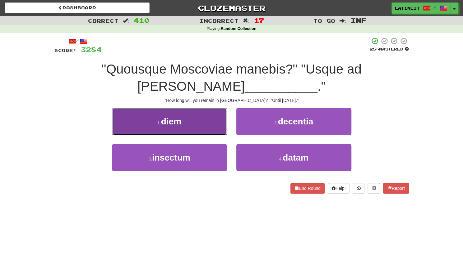
click at [197, 124] on button "1 . diem" at bounding box center [169, 121] width 115 height 27
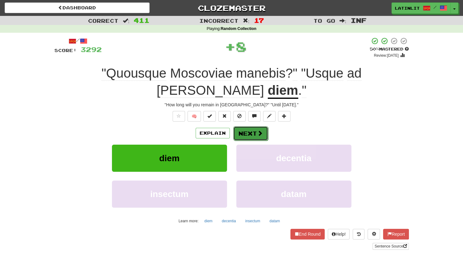
click at [245, 126] on button "Next" at bounding box center [250, 133] width 35 height 14
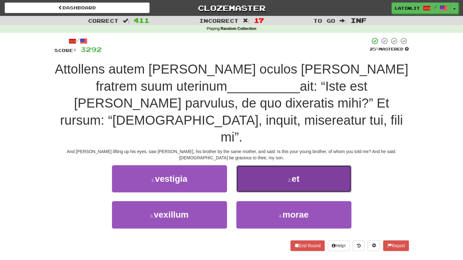
click at [288, 177] on small "2 ." at bounding box center [290, 179] width 4 height 5
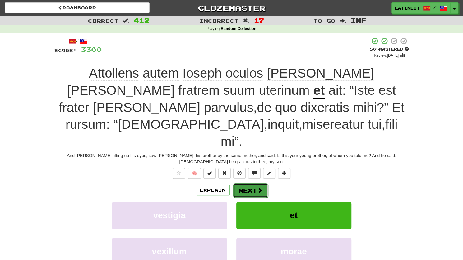
click at [250, 183] on button "Next" at bounding box center [250, 190] width 35 height 14
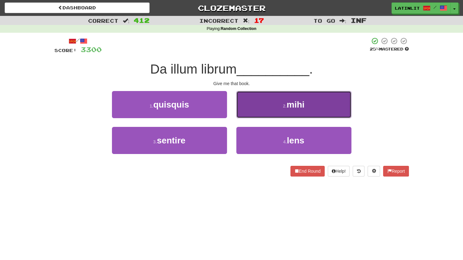
click at [258, 106] on button "2 . mihi" at bounding box center [294, 104] width 115 height 27
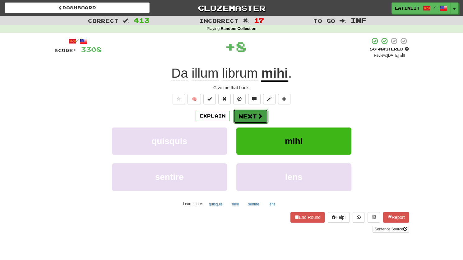
click at [244, 116] on button "Next" at bounding box center [250, 116] width 35 height 14
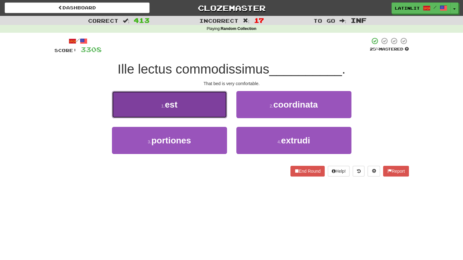
click at [189, 104] on button "1 . est" at bounding box center [169, 104] width 115 height 27
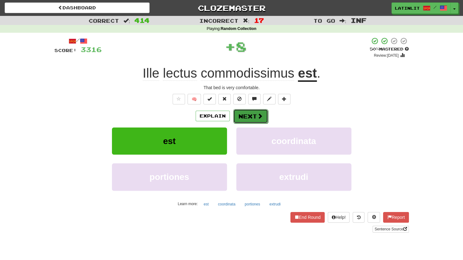
click at [237, 115] on button "Next" at bounding box center [250, 116] width 35 height 14
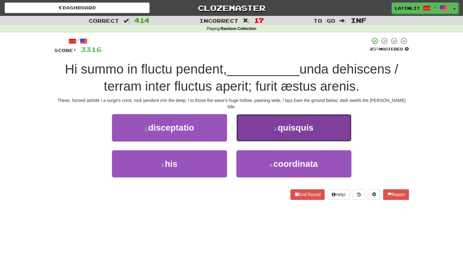
click at [248, 123] on button "2 . quisquis" at bounding box center [294, 127] width 115 height 27
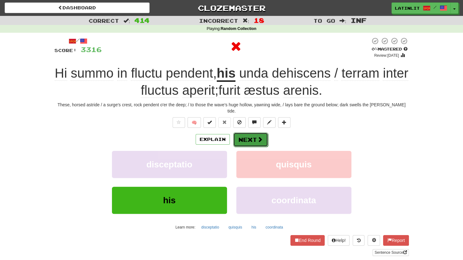
click at [244, 132] on button "Next" at bounding box center [250, 139] width 35 height 14
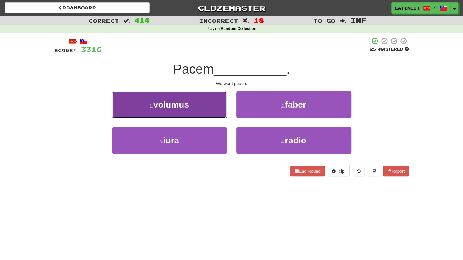
click at [204, 97] on button "1 . volumus" at bounding box center [169, 104] width 115 height 27
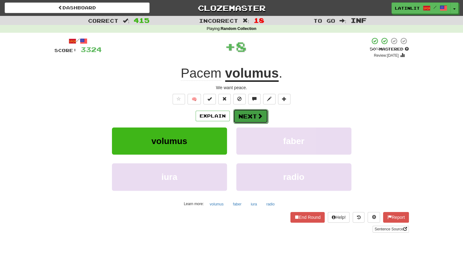
click at [237, 118] on button "Next" at bounding box center [250, 116] width 35 height 14
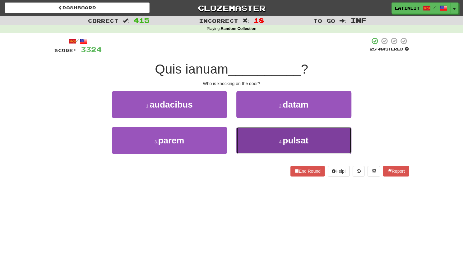
click at [266, 137] on button "4 . pulsat" at bounding box center [294, 140] width 115 height 27
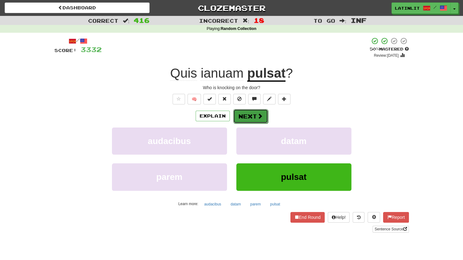
click at [253, 114] on button "Next" at bounding box center [250, 116] width 35 height 14
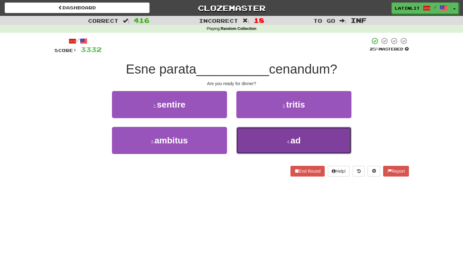
click at [255, 137] on button "4 . ad" at bounding box center [294, 140] width 115 height 27
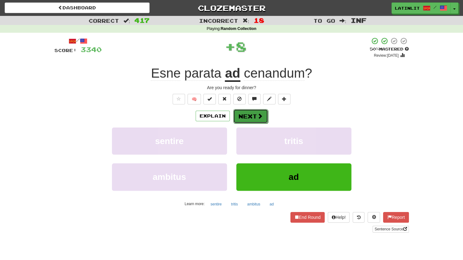
click at [257, 114] on span at bounding box center [260, 116] width 6 height 6
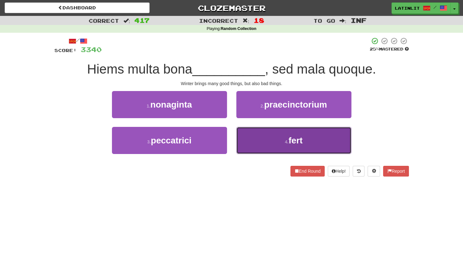
click at [275, 142] on button "4 . fert" at bounding box center [294, 140] width 115 height 27
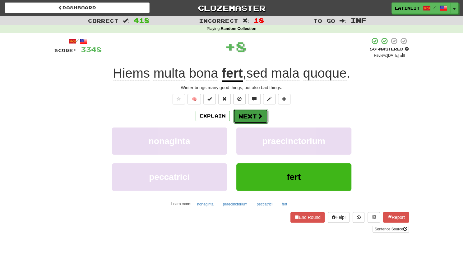
click at [255, 112] on button "Next" at bounding box center [250, 116] width 35 height 14
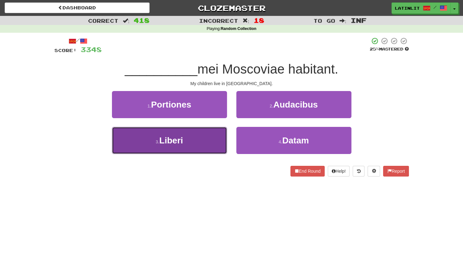
click at [196, 139] on button "3 . Liberi" at bounding box center [169, 140] width 115 height 27
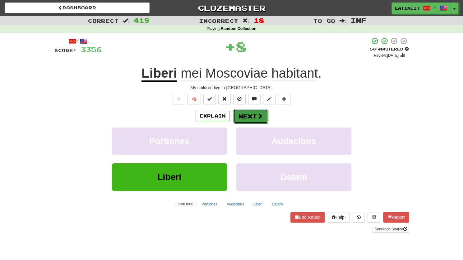
click at [242, 119] on button "Next" at bounding box center [250, 116] width 35 height 14
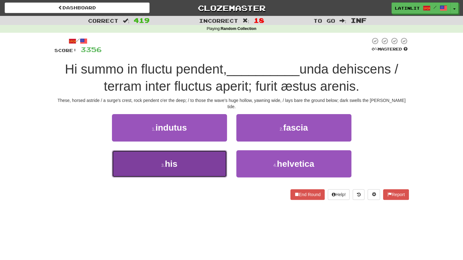
click at [192, 157] on button "3 . his" at bounding box center [169, 163] width 115 height 27
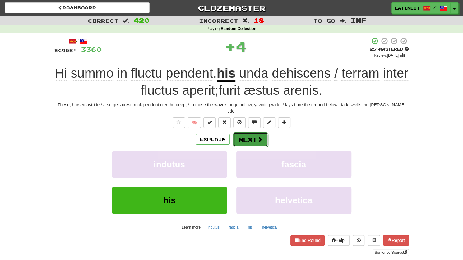
click at [241, 134] on button "Next" at bounding box center [250, 139] width 35 height 14
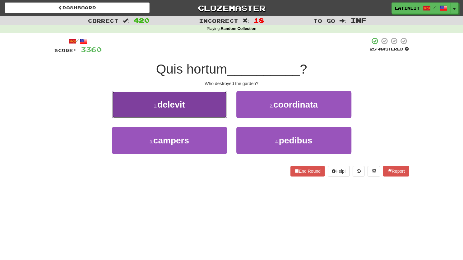
click at [197, 110] on button "1 . delevit" at bounding box center [169, 104] width 115 height 27
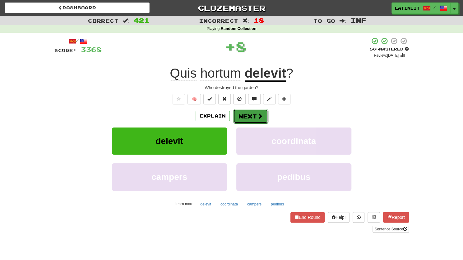
click at [251, 115] on button "Next" at bounding box center [250, 116] width 35 height 14
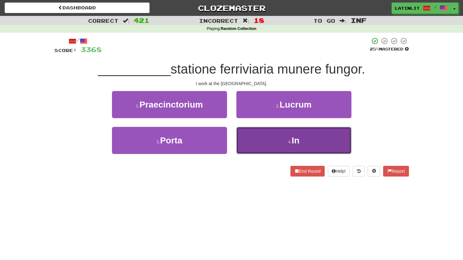
click at [263, 139] on button "4 . In" at bounding box center [294, 140] width 115 height 27
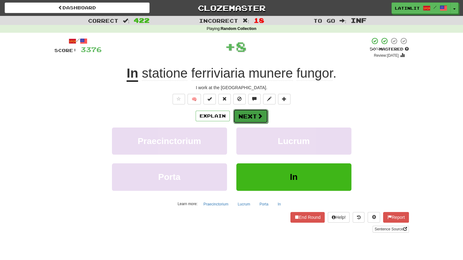
click at [242, 114] on button "Next" at bounding box center [250, 116] width 35 height 14
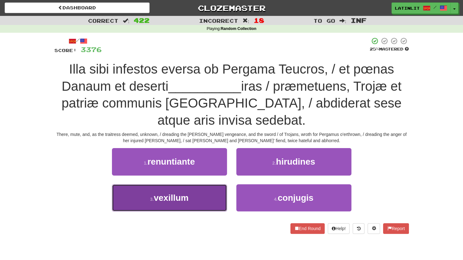
click at [182, 198] on span "vexillum" at bounding box center [171, 198] width 35 height 10
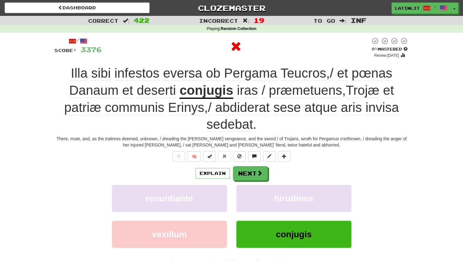
click at [197, 86] on u "conjugis" at bounding box center [207, 91] width 54 height 16
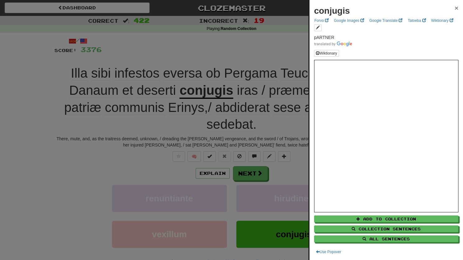
click at [455, 7] on span "×" at bounding box center [457, 7] width 4 height 7
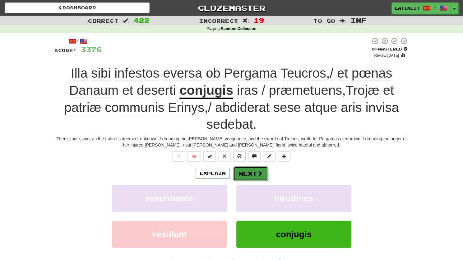
click at [251, 172] on button "Next" at bounding box center [250, 173] width 35 height 14
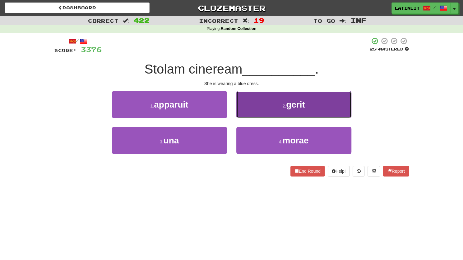
click at [248, 109] on button "2 . gerit" at bounding box center [294, 104] width 115 height 27
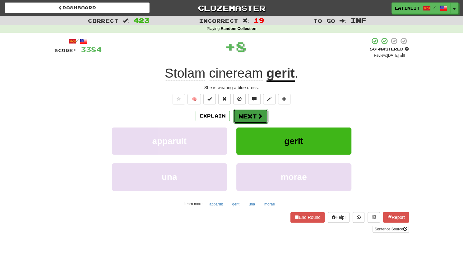
click at [247, 116] on button "Next" at bounding box center [250, 116] width 35 height 14
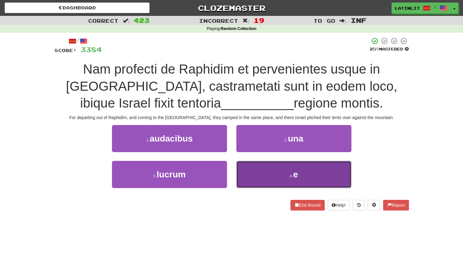
click at [287, 172] on button "4 . e" at bounding box center [294, 174] width 115 height 27
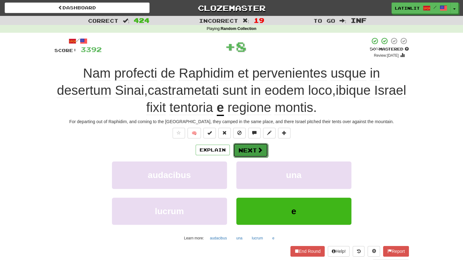
click at [250, 148] on button "Next" at bounding box center [250, 150] width 35 height 14
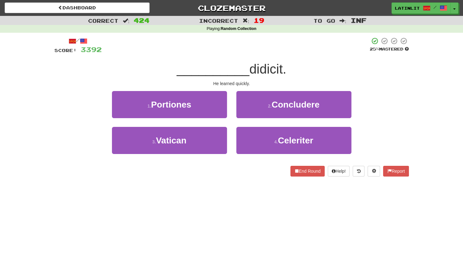
click at [257, 154] on div "4 . Celeriter" at bounding box center [294, 145] width 124 height 36
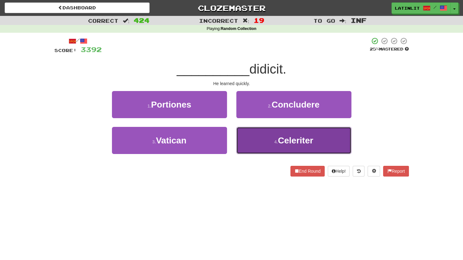
click at [254, 143] on button "4 . Celeriter" at bounding box center [294, 140] width 115 height 27
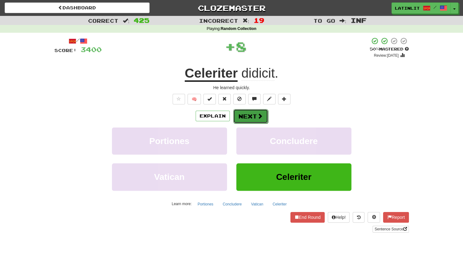
click at [247, 115] on button "Next" at bounding box center [250, 116] width 35 height 14
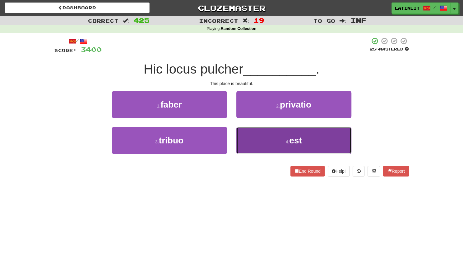
click at [259, 134] on button "4 . est" at bounding box center [294, 140] width 115 height 27
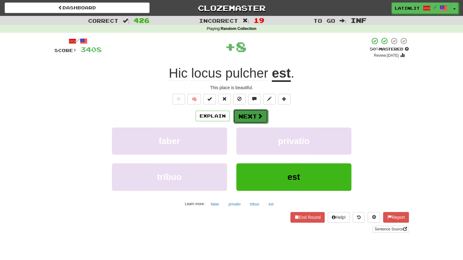
click at [243, 115] on button "Next" at bounding box center [250, 116] width 35 height 14
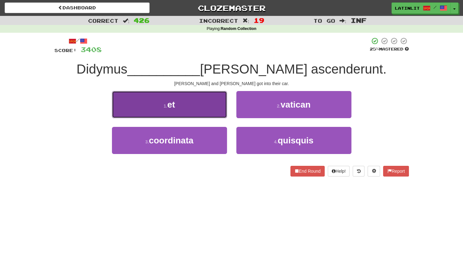
click at [181, 108] on button "1 . et" at bounding box center [169, 104] width 115 height 27
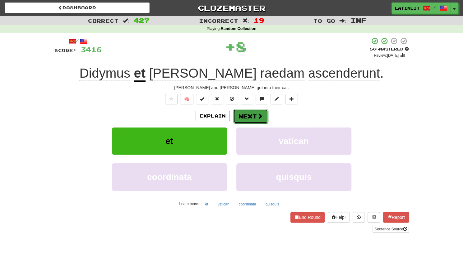
click at [242, 117] on button "Next" at bounding box center [250, 116] width 35 height 14
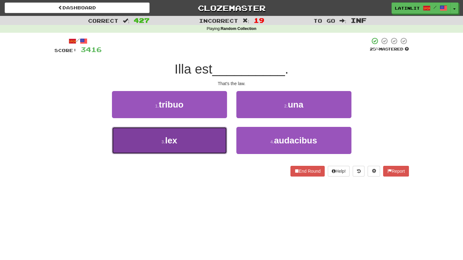
click at [183, 141] on button "3 . lex" at bounding box center [169, 140] width 115 height 27
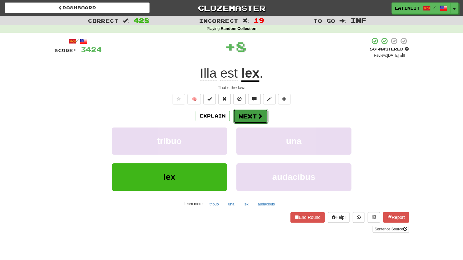
click at [243, 110] on button "Next" at bounding box center [250, 116] width 35 height 14
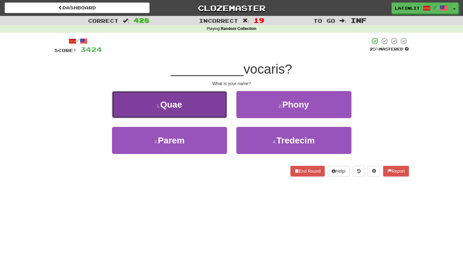
click at [204, 102] on button "1 . Quae" at bounding box center [169, 104] width 115 height 27
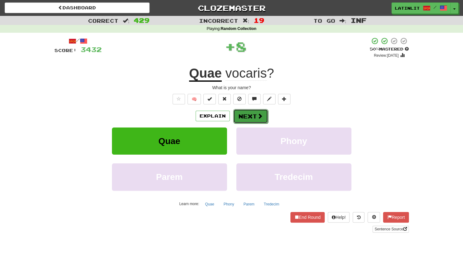
click at [241, 122] on button "Next" at bounding box center [250, 116] width 35 height 14
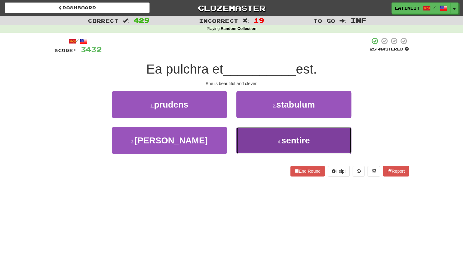
click at [258, 140] on button "4 . sentire" at bounding box center [294, 140] width 115 height 27
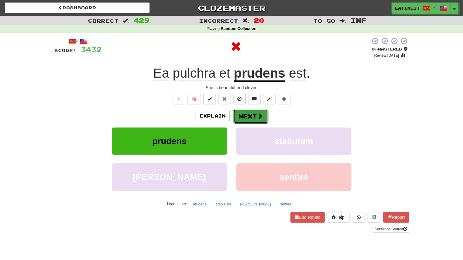
click at [249, 110] on button "Next" at bounding box center [250, 116] width 35 height 14
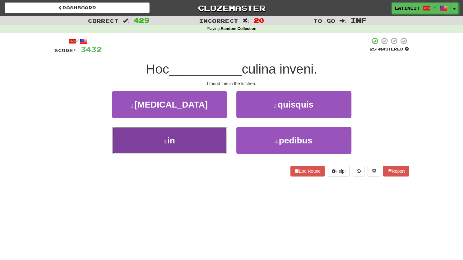
click at [186, 142] on button "3 . in" at bounding box center [169, 140] width 115 height 27
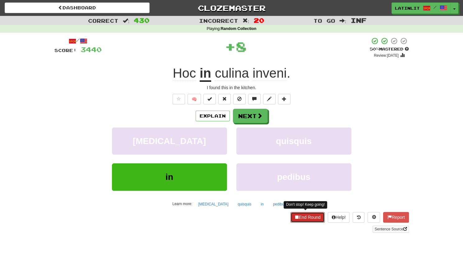
click at [302, 212] on button "End Round" at bounding box center [308, 217] width 34 height 11
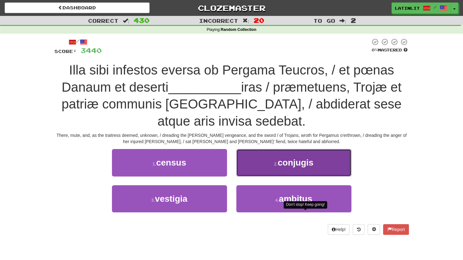
click at [256, 167] on button "2 . conjugis" at bounding box center [294, 162] width 115 height 27
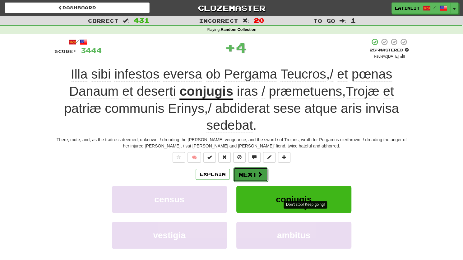
click at [238, 173] on button "Next" at bounding box center [250, 174] width 35 height 14
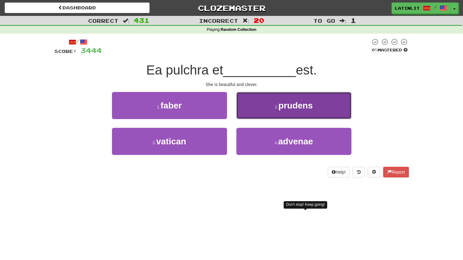
click at [251, 112] on button "2 . prudens" at bounding box center [294, 105] width 115 height 27
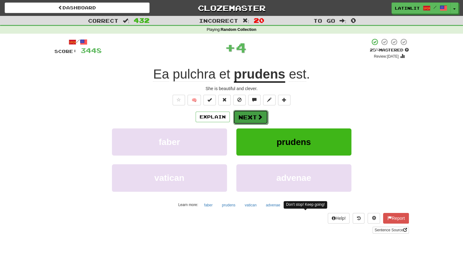
click at [249, 116] on button "Next" at bounding box center [250, 117] width 35 height 14
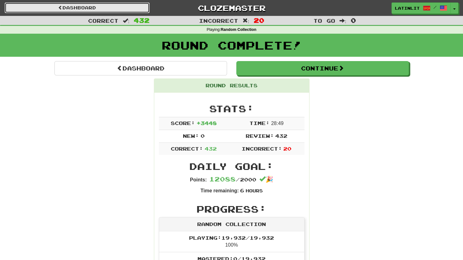
click at [74, 10] on link "Dashboard" at bounding box center [77, 7] width 145 height 11
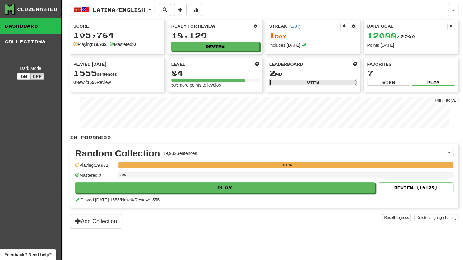
click at [311, 79] on button "View" at bounding box center [314, 82] width 88 height 7
select select "**********"
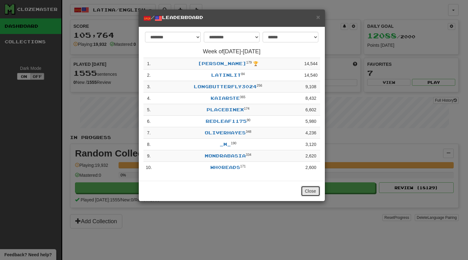
click at [306, 192] on button "Close" at bounding box center [310, 190] width 19 height 11
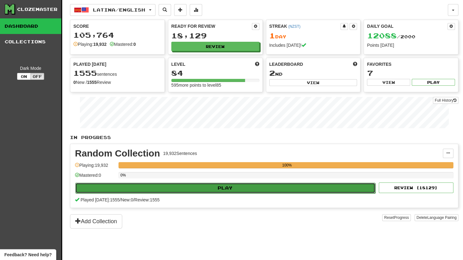
click at [236, 185] on button "Play" at bounding box center [225, 187] width 300 height 11
select select "********"
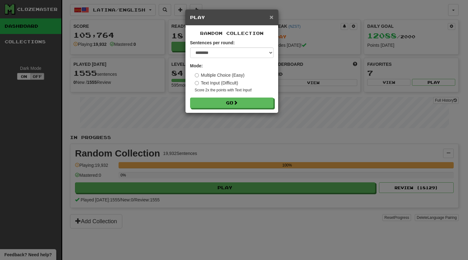
click at [273, 16] on span "×" at bounding box center [272, 16] width 4 height 7
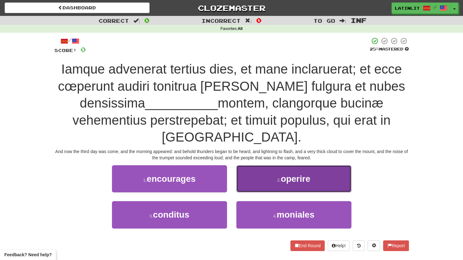
click at [271, 171] on button "2 . operire" at bounding box center [294, 178] width 115 height 27
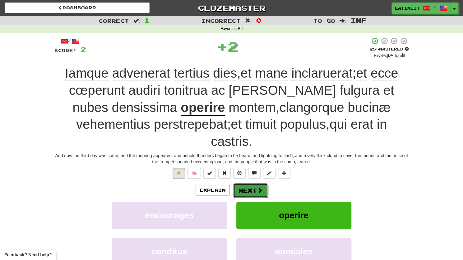
click at [248, 190] on button "Next" at bounding box center [250, 190] width 35 height 14
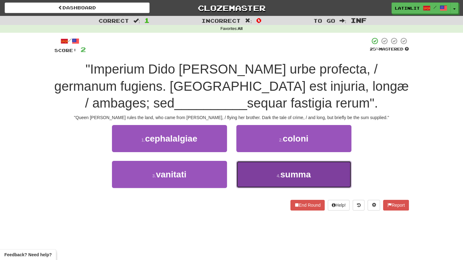
drag, startPoint x: 273, startPoint y: 171, endPoint x: 260, endPoint y: 173, distance: 12.9
click at [260, 173] on button "4 . summa" at bounding box center [294, 174] width 115 height 27
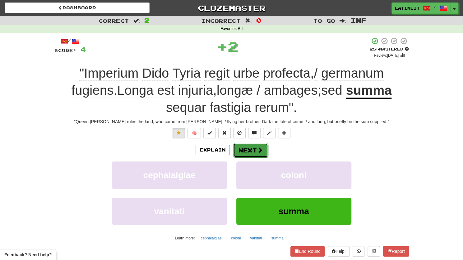
click at [245, 153] on button "Next" at bounding box center [250, 150] width 35 height 14
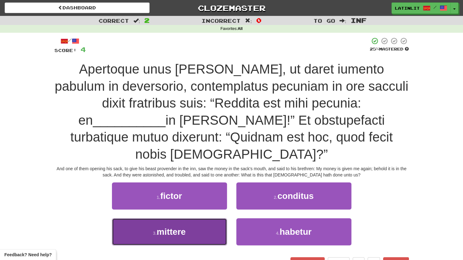
click at [203, 218] on button "3 . mittere" at bounding box center [169, 231] width 115 height 27
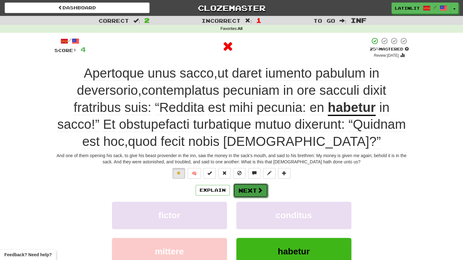
click at [247, 186] on button "Next" at bounding box center [250, 190] width 35 height 14
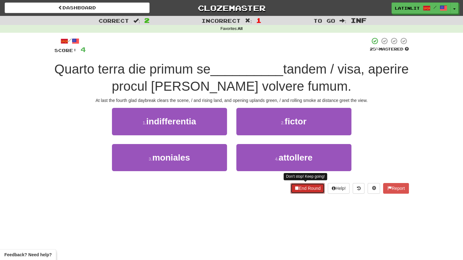
click at [307, 187] on button "End Round" at bounding box center [308, 188] width 34 height 11
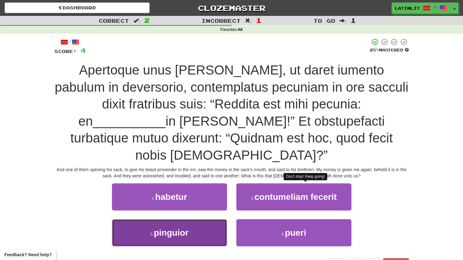
click at [162, 228] on span "pinguior" at bounding box center [171, 233] width 35 height 10
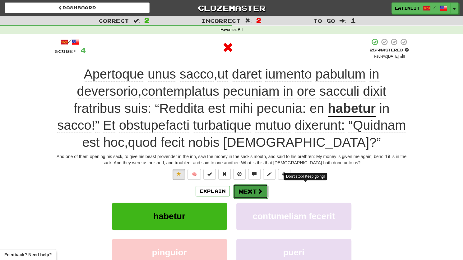
click at [243, 189] on button "Next" at bounding box center [250, 191] width 35 height 14
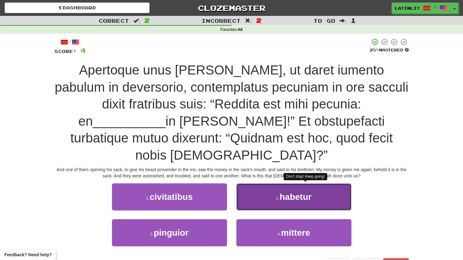
click at [249, 183] on button "2 . habetur" at bounding box center [294, 196] width 115 height 27
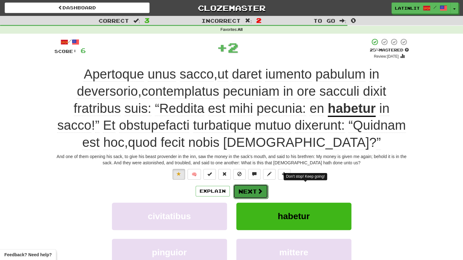
click at [242, 187] on button "Next" at bounding box center [250, 191] width 35 height 14
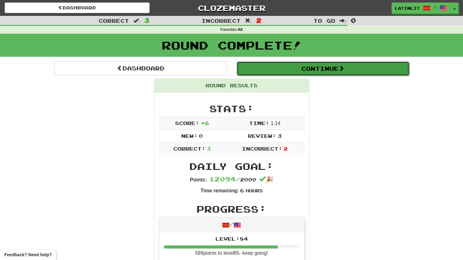
click at [291, 69] on button "Continue" at bounding box center [323, 68] width 173 height 14
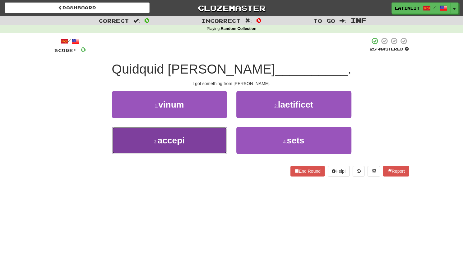
click at [191, 145] on button "3 . accepi" at bounding box center [169, 140] width 115 height 27
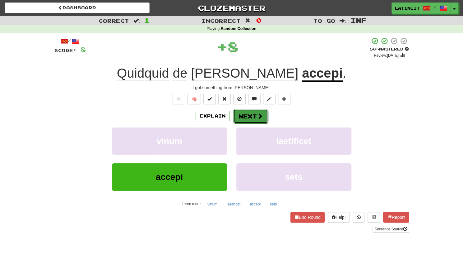
click at [244, 120] on button "Next" at bounding box center [250, 116] width 35 height 14
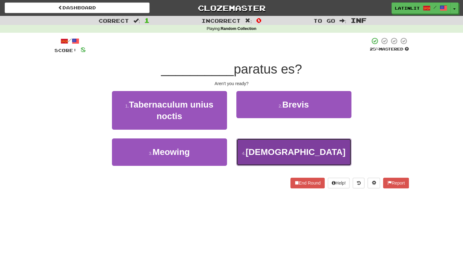
click at [256, 145] on button "4 . Nonne" at bounding box center [294, 151] width 115 height 27
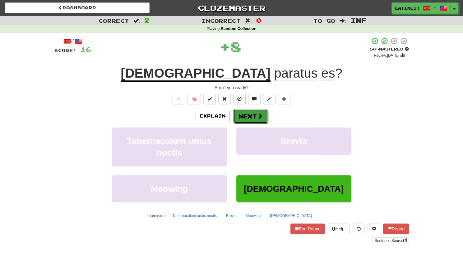
click at [250, 114] on button "Next" at bounding box center [250, 116] width 35 height 14
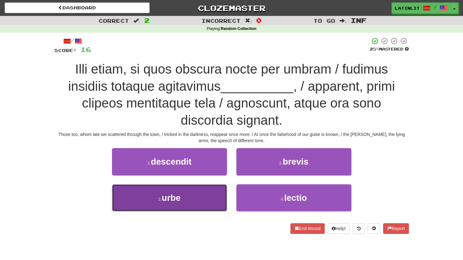
click at [170, 198] on span "urbe" at bounding box center [171, 198] width 19 height 10
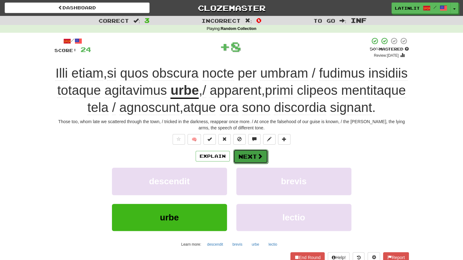
click at [240, 163] on button "Next" at bounding box center [250, 156] width 35 height 14
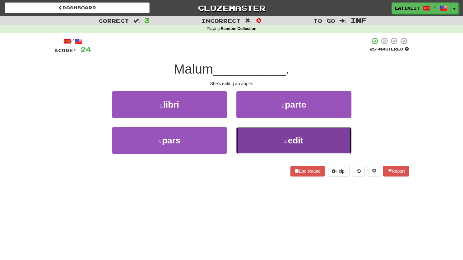
click at [263, 145] on button "4 . edit" at bounding box center [294, 140] width 115 height 27
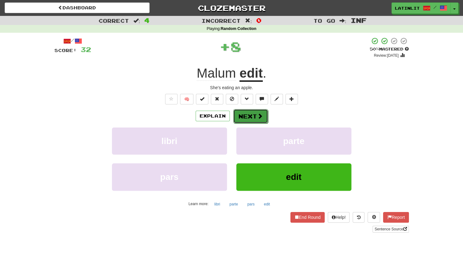
click at [244, 117] on button "Next" at bounding box center [250, 116] width 35 height 14
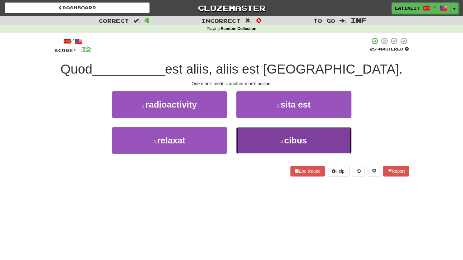
click at [254, 148] on button "4 . cibus" at bounding box center [294, 140] width 115 height 27
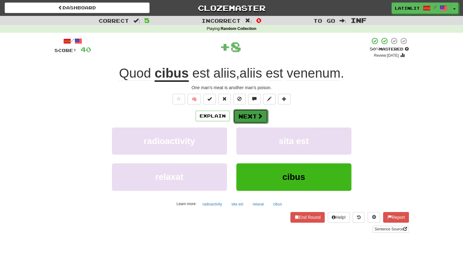
click at [244, 114] on button "Next" at bounding box center [250, 116] width 35 height 14
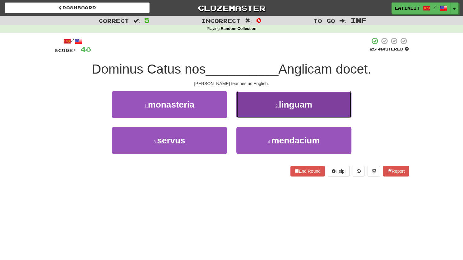
click at [255, 108] on button "2 . linguam" at bounding box center [294, 104] width 115 height 27
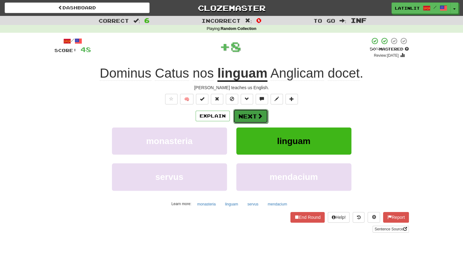
click at [250, 116] on button "Next" at bounding box center [250, 116] width 35 height 14
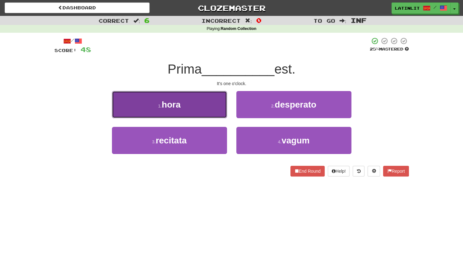
click at [203, 108] on button "1 . hora" at bounding box center [169, 104] width 115 height 27
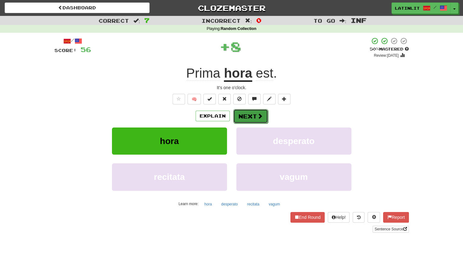
click at [249, 115] on button "Next" at bounding box center [250, 116] width 35 height 14
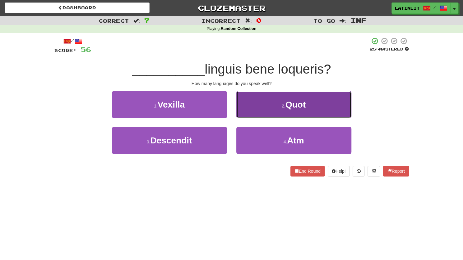
click at [257, 110] on button "2 . Quot" at bounding box center [294, 104] width 115 height 27
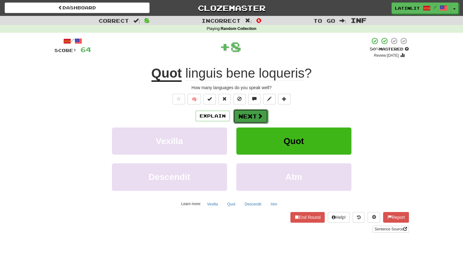
click at [245, 115] on button "Next" at bounding box center [250, 116] width 35 height 14
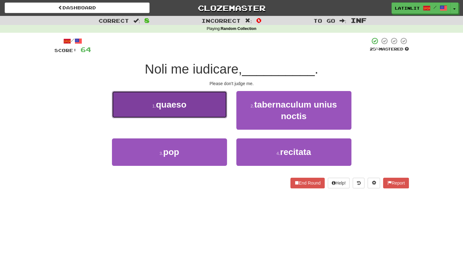
click at [208, 108] on button "1 . quaeso" at bounding box center [169, 104] width 115 height 27
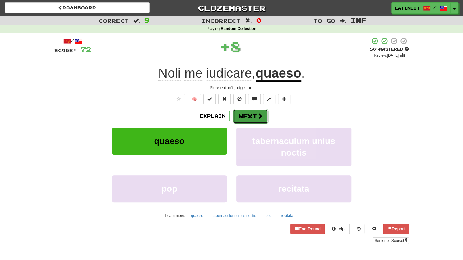
click at [245, 113] on button "Next" at bounding box center [250, 116] width 35 height 14
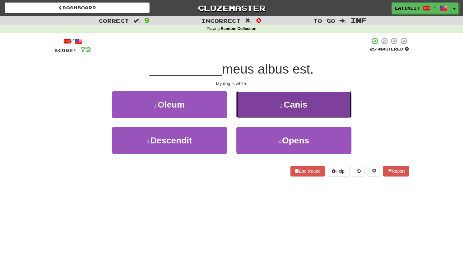
click at [251, 107] on button "2 . Canis" at bounding box center [294, 104] width 115 height 27
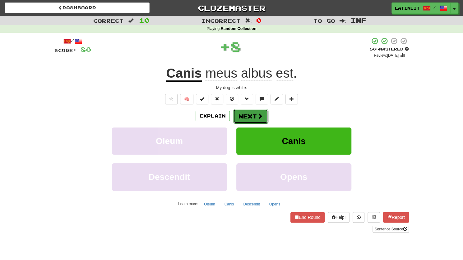
click at [241, 116] on button "Next" at bounding box center [250, 116] width 35 height 14
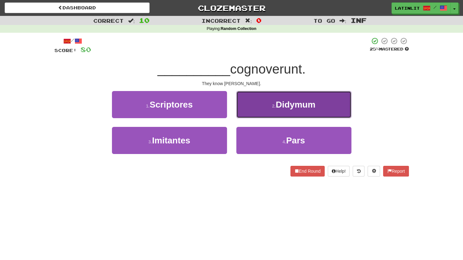
click at [250, 107] on button "2 . Didymum" at bounding box center [294, 104] width 115 height 27
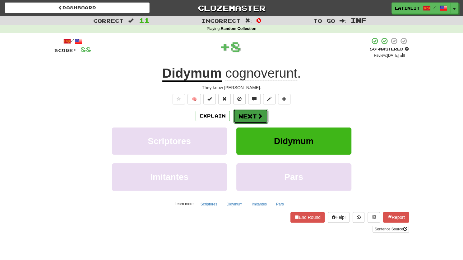
click at [246, 112] on button "Next" at bounding box center [250, 116] width 35 height 14
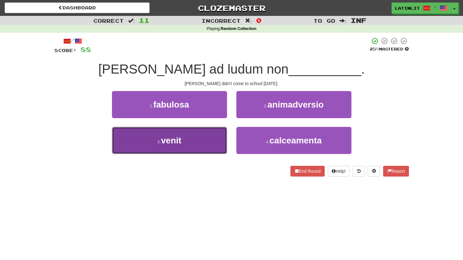
click at [204, 143] on button "3 . venit" at bounding box center [169, 140] width 115 height 27
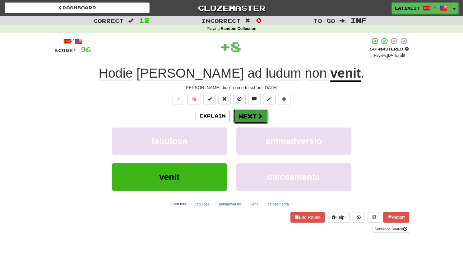
click at [248, 112] on button "Next" at bounding box center [250, 116] width 35 height 14
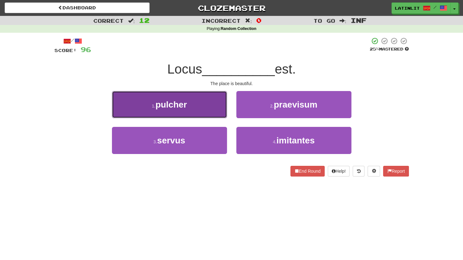
click at [215, 110] on button "1 . pulcher" at bounding box center [169, 104] width 115 height 27
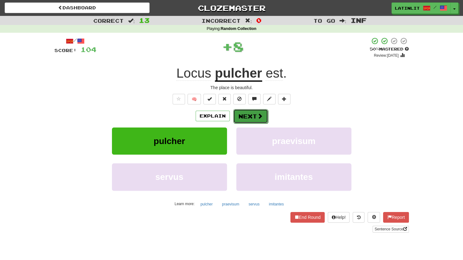
click at [242, 114] on button "Next" at bounding box center [250, 116] width 35 height 14
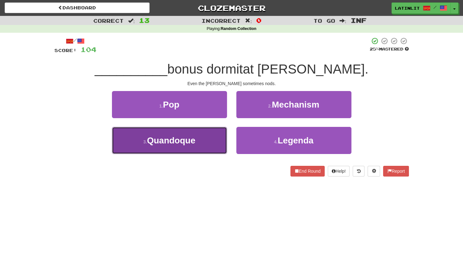
click at [200, 145] on button "3 . Quandoque" at bounding box center [169, 140] width 115 height 27
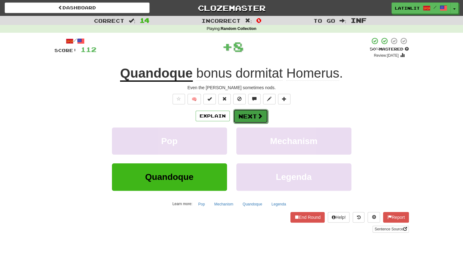
click at [243, 113] on button "Next" at bounding box center [250, 116] width 35 height 14
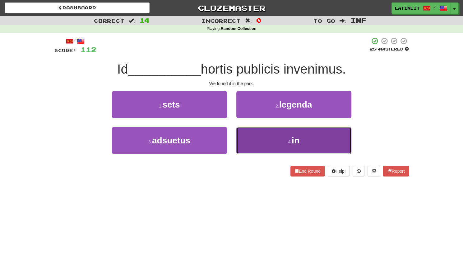
click at [253, 143] on button "4 . in" at bounding box center [294, 140] width 115 height 27
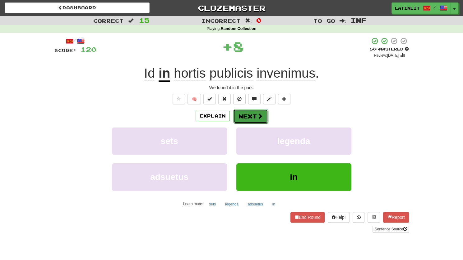
click at [244, 117] on button "Next" at bounding box center [250, 116] width 35 height 14
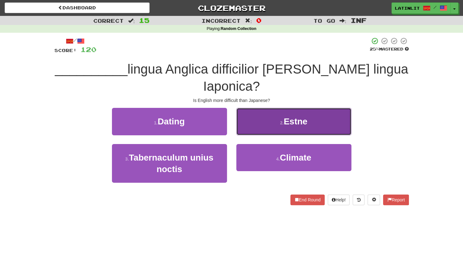
click at [255, 108] on button "2 . Estne" at bounding box center [294, 121] width 115 height 27
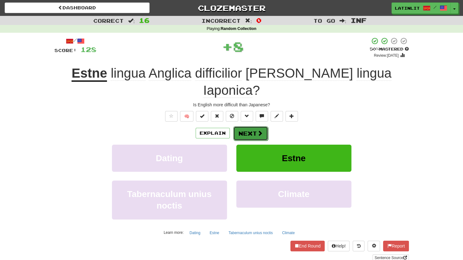
click at [245, 126] on button "Next" at bounding box center [250, 133] width 35 height 14
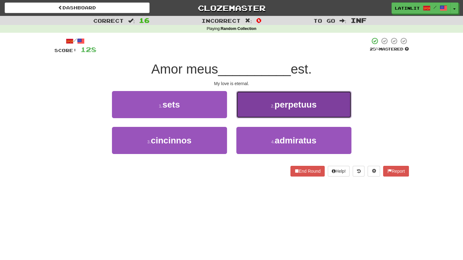
click at [256, 106] on button "2 . perpetuus" at bounding box center [294, 104] width 115 height 27
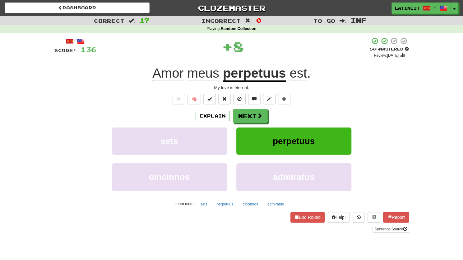
click at [253, 108] on div "/ Score: 136 + 8 50 % Mastered Review: 2025-09-25 Amor meus perpetuus est . My …" at bounding box center [231, 134] width 355 height 195
click at [249, 116] on button "Next" at bounding box center [250, 116] width 35 height 14
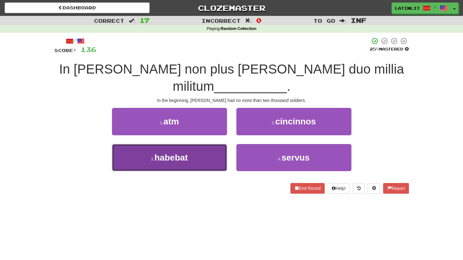
click at [195, 155] on button "3 . habebat" at bounding box center [169, 157] width 115 height 27
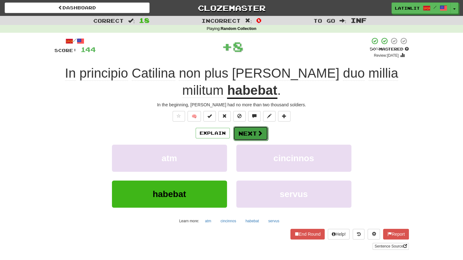
click at [240, 133] on button "Next" at bounding box center [250, 133] width 35 height 14
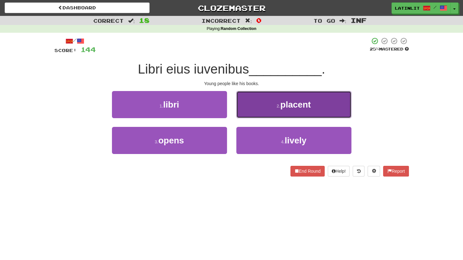
click at [245, 111] on button "2 . placent" at bounding box center [294, 104] width 115 height 27
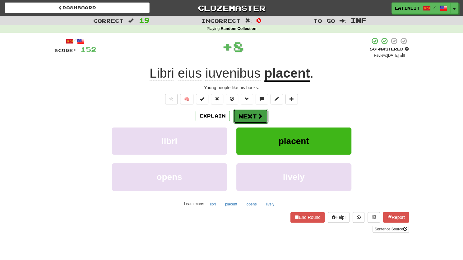
click at [244, 111] on button "Next" at bounding box center [250, 116] width 35 height 14
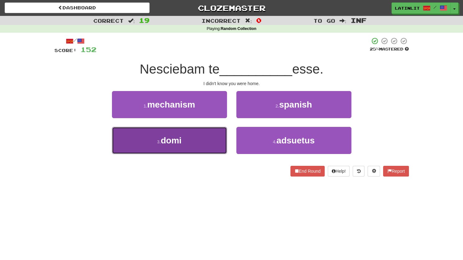
click at [205, 149] on button "3 . domi" at bounding box center [169, 140] width 115 height 27
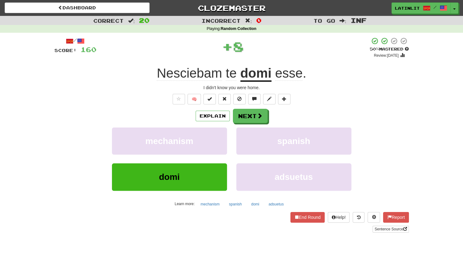
click at [251, 124] on div "Explain Next mechanism spanish domi adsuetus Learn more: mechanism spanish domi…" at bounding box center [231, 159] width 355 height 100
click at [249, 120] on button "Next" at bounding box center [250, 116] width 35 height 14
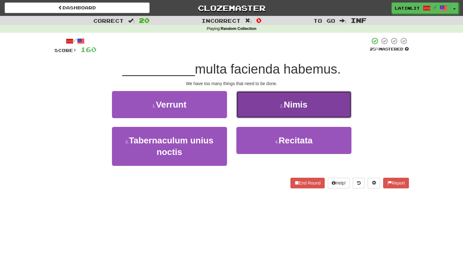
click at [259, 102] on button "2 . Nimis" at bounding box center [294, 104] width 115 height 27
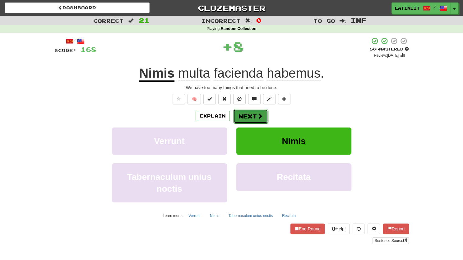
click at [244, 116] on button "Next" at bounding box center [250, 116] width 35 height 14
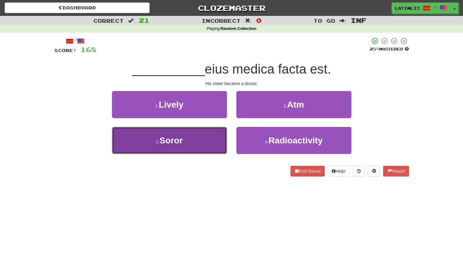
click at [208, 137] on button "3 . Soror" at bounding box center [169, 140] width 115 height 27
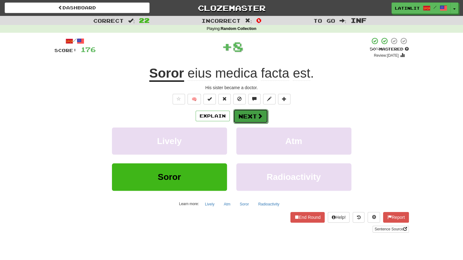
click at [245, 114] on button "Next" at bounding box center [250, 116] width 35 height 14
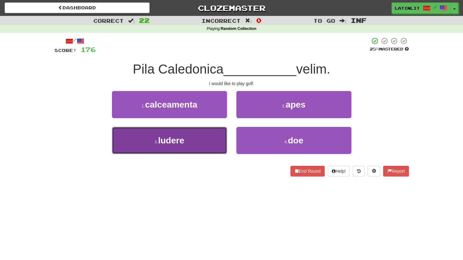
click at [209, 143] on button "3 . ludere" at bounding box center [169, 140] width 115 height 27
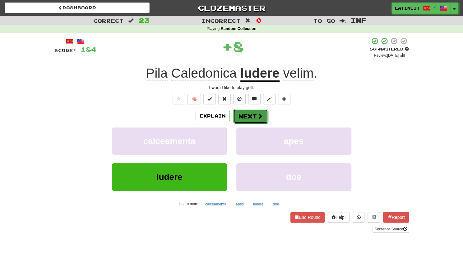
click at [251, 116] on button "Next" at bounding box center [250, 116] width 35 height 14
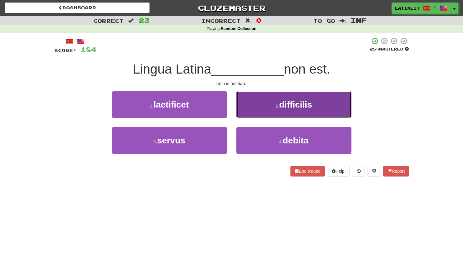
click at [253, 101] on button "2 . difficilis" at bounding box center [294, 104] width 115 height 27
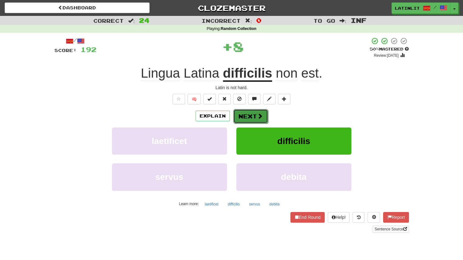
click at [247, 115] on button "Next" at bounding box center [250, 116] width 35 height 14
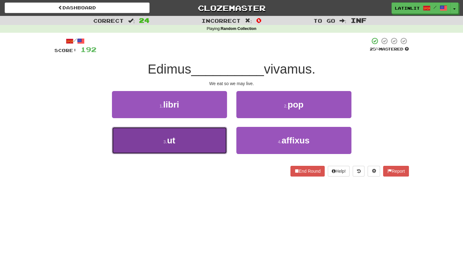
click at [187, 145] on button "3 . ut" at bounding box center [169, 140] width 115 height 27
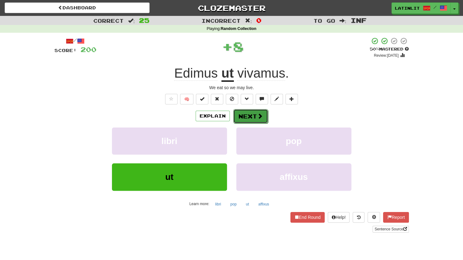
click at [242, 115] on button "Next" at bounding box center [250, 116] width 35 height 14
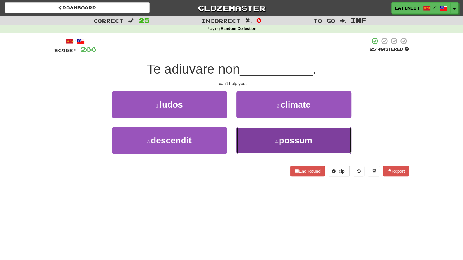
click at [246, 150] on button "4 . possum" at bounding box center [294, 140] width 115 height 27
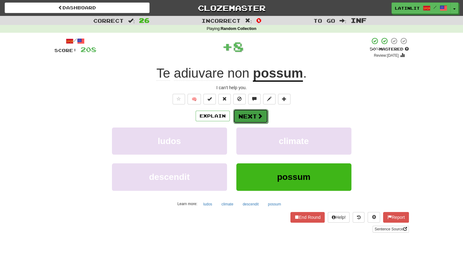
click at [237, 116] on button "Next" at bounding box center [250, 116] width 35 height 14
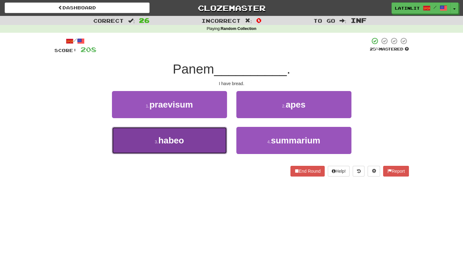
click at [209, 138] on button "3 . habeo" at bounding box center [169, 140] width 115 height 27
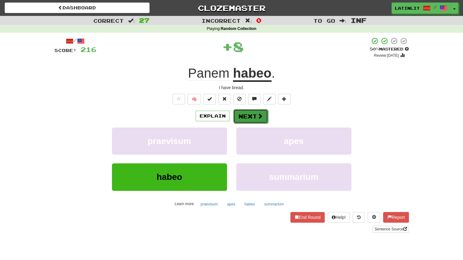
click at [244, 115] on button "Next" at bounding box center [250, 116] width 35 height 14
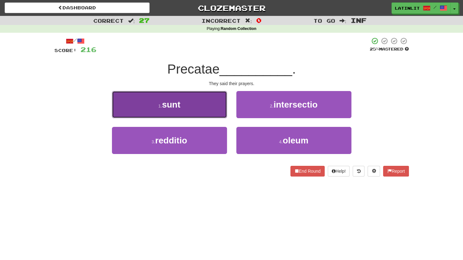
click at [209, 107] on button "1 . sunt" at bounding box center [169, 104] width 115 height 27
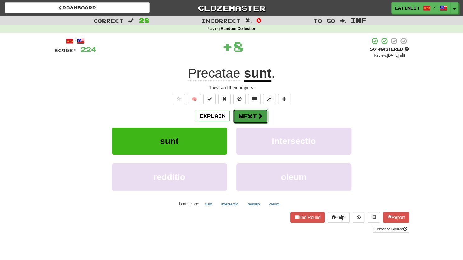
click at [250, 114] on button "Next" at bounding box center [250, 116] width 35 height 14
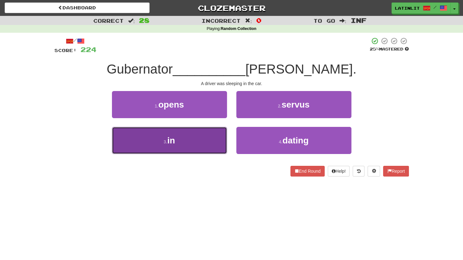
click at [196, 141] on button "3 . in" at bounding box center [169, 140] width 115 height 27
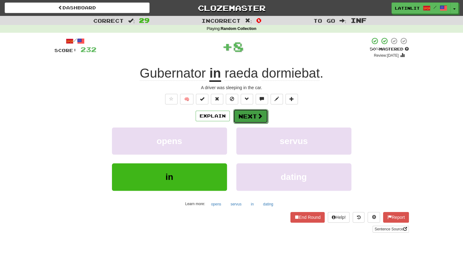
click at [243, 116] on button "Next" at bounding box center [250, 116] width 35 height 14
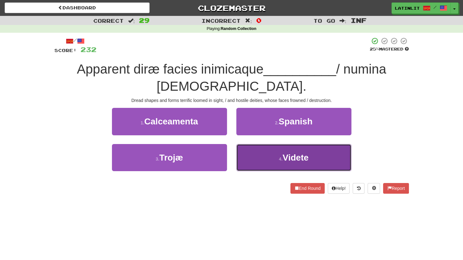
click at [256, 154] on button "4 . Videte" at bounding box center [294, 157] width 115 height 27
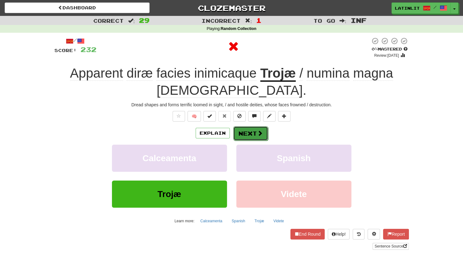
click at [250, 132] on button "Next" at bounding box center [250, 133] width 35 height 14
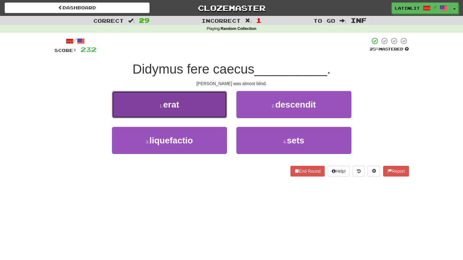
click at [205, 114] on button "1 . erat" at bounding box center [169, 104] width 115 height 27
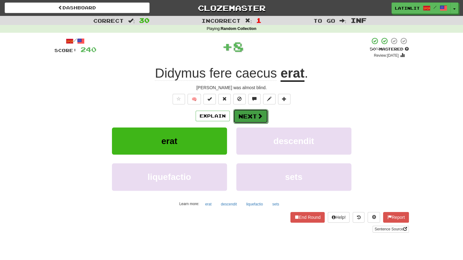
click at [251, 110] on button "Next" at bounding box center [250, 116] width 35 height 14
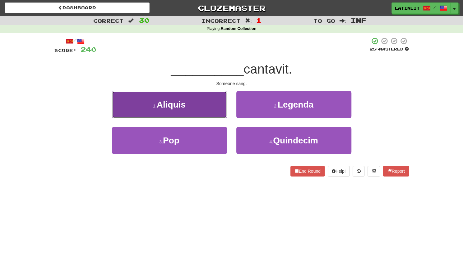
click at [198, 107] on button "1 . Aliquis" at bounding box center [169, 104] width 115 height 27
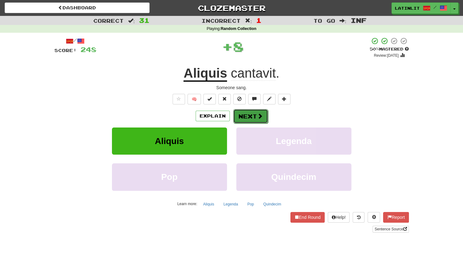
click at [242, 115] on button "Next" at bounding box center [250, 116] width 35 height 14
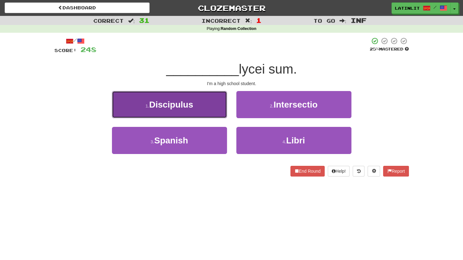
click at [192, 110] on button "1 . Discipulus" at bounding box center [169, 104] width 115 height 27
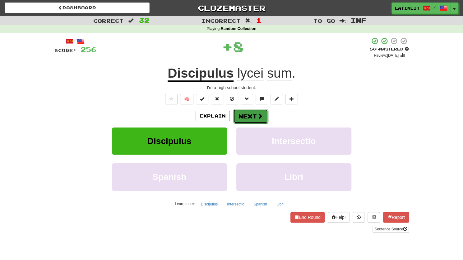
click at [242, 114] on button "Next" at bounding box center [250, 116] width 35 height 14
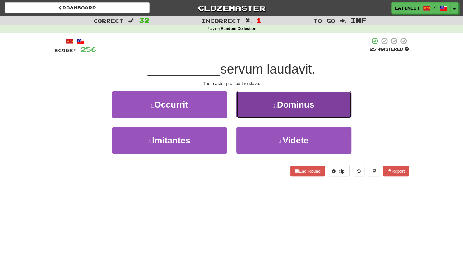
click at [255, 106] on button "2 . Dominus" at bounding box center [294, 104] width 115 height 27
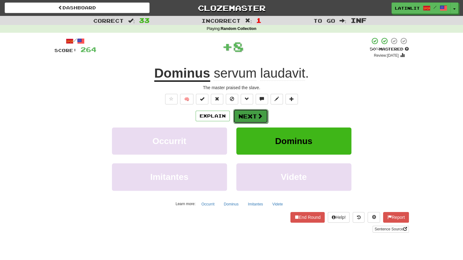
click at [248, 112] on button "Next" at bounding box center [250, 116] width 35 height 14
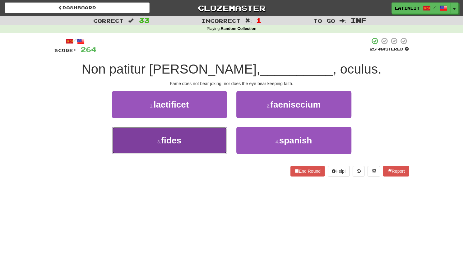
click at [186, 146] on button "3 . fides" at bounding box center [169, 140] width 115 height 27
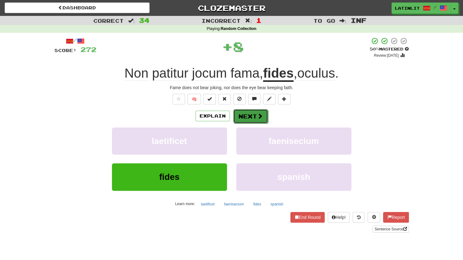
click at [251, 114] on button "Next" at bounding box center [250, 116] width 35 height 14
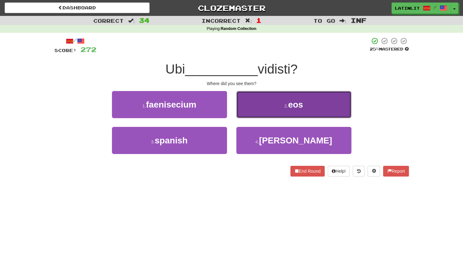
click at [261, 107] on button "2 . eos" at bounding box center [294, 104] width 115 height 27
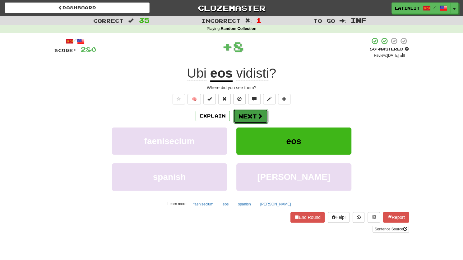
click at [250, 117] on button "Next" at bounding box center [250, 116] width 35 height 14
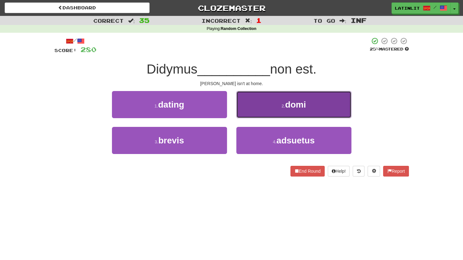
click at [256, 108] on button "2 . domi" at bounding box center [294, 104] width 115 height 27
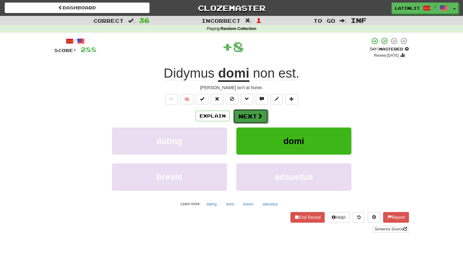
click at [252, 115] on button "Next" at bounding box center [250, 116] width 35 height 14
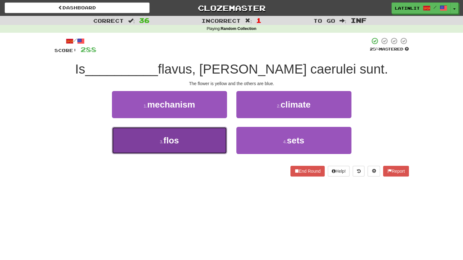
click at [205, 138] on button "3 . flos" at bounding box center [169, 140] width 115 height 27
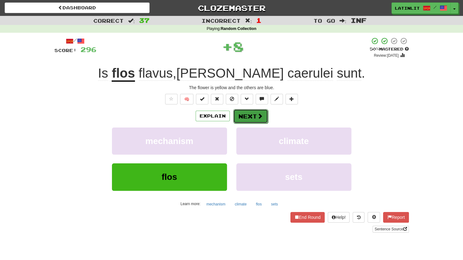
click at [246, 119] on button "Next" at bounding box center [250, 116] width 35 height 14
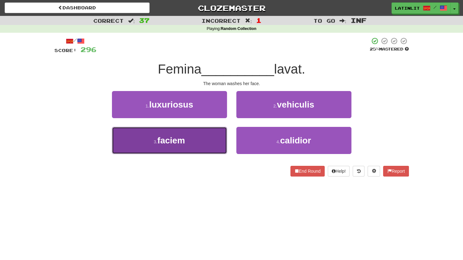
click at [194, 147] on button "3 . faciem" at bounding box center [169, 140] width 115 height 27
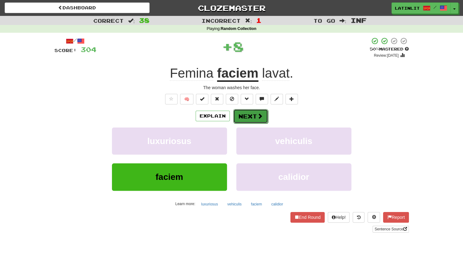
click at [242, 120] on button "Next" at bounding box center [250, 116] width 35 height 14
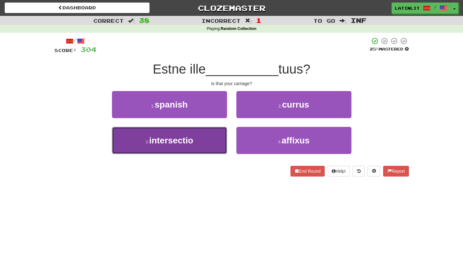
click at [201, 143] on button "3 . intersectio" at bounding box center [169, 140] width 115 height 27
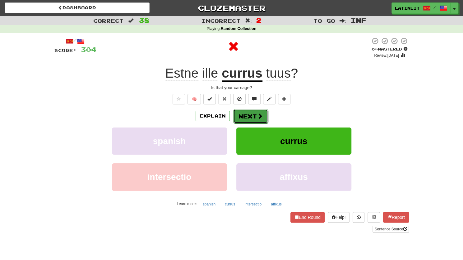
click at [245, 114] on button "Next" at bounding box center [250, 116] width 35 height 14
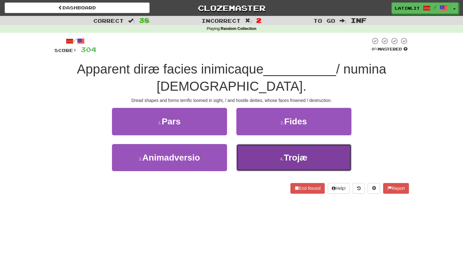
click at [265, 155] on button "4 . Trojæ" at bounding box center [294, 157] width 115 height 27
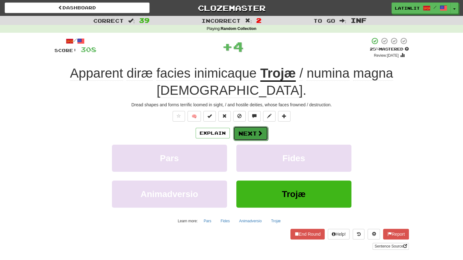
click at [249, 134] on button "Next" at bounding box center [250, 133] width 35 height 14
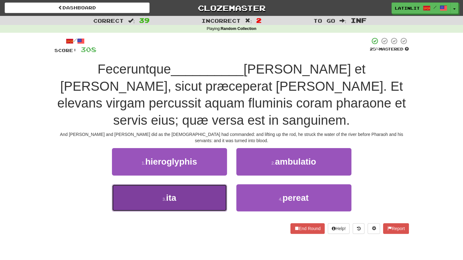
click at [187, 190] on button "3 . ita" at bounding box center [169, 197] width 115 height 27
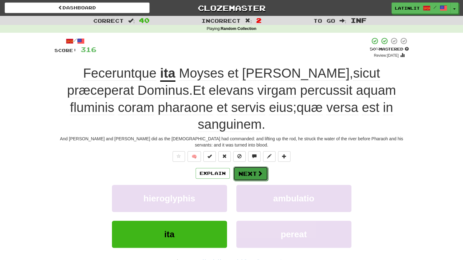
click at [243, 166] on button "Next" at bounding box center [250, 173] width 35 height 14
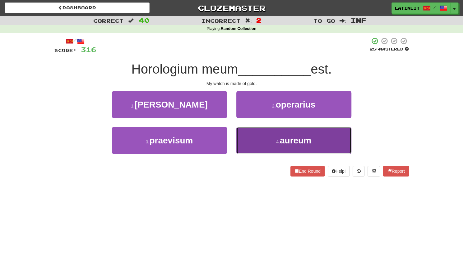
click at [253, 148] on button "4 . aureum" at bounding box center [294, 140] width 115 height 27
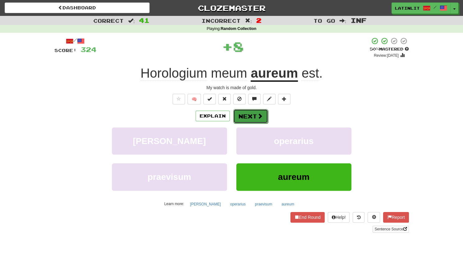
click at [248, 119] on button "Next" at bounding box center [250, 116] width 35 height 14
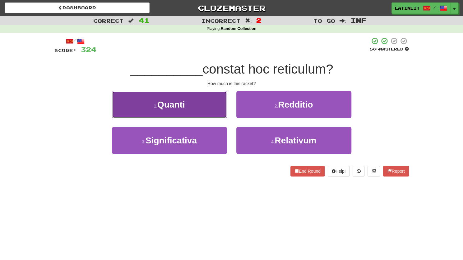
click at [215, 113] on button "1 . Quanti" at bounding box center [169, 104] width 115 height 27
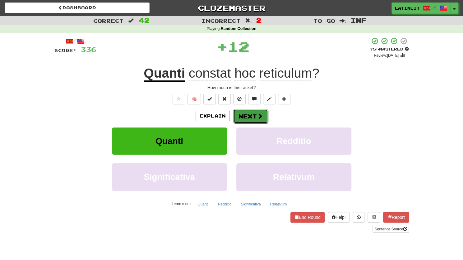
click at [251, 109] on button "Next" at bounding box center [250, 116] width 35 height 14
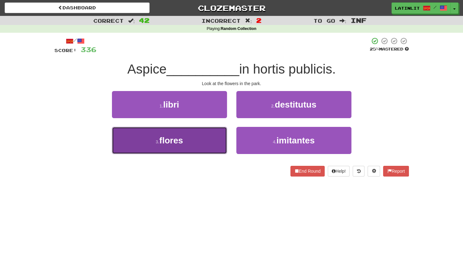
click at [214, 142] on button "3 . flores" at bounding box center [169, 140] width 115 height 27
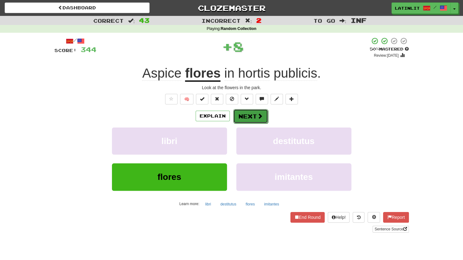
click at [260, 111] on button "Next" at bounding box center [250, 116] width 35 height 14
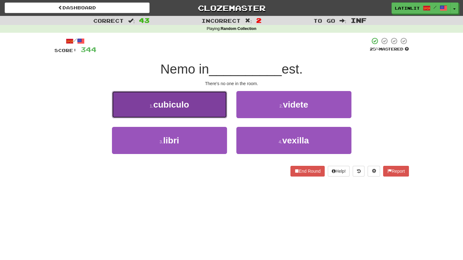
click at [208, 107] on button "1 . cubiculo" at bounding box center [169, 104] width 115 height 27
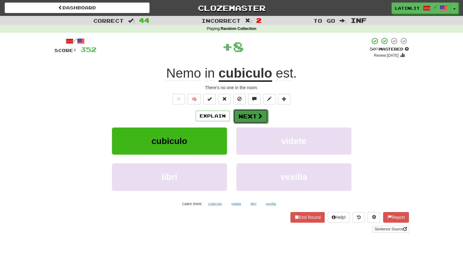
click at [243, 118] on button "Next" at bounding box center [250, 116] width 35 height 14
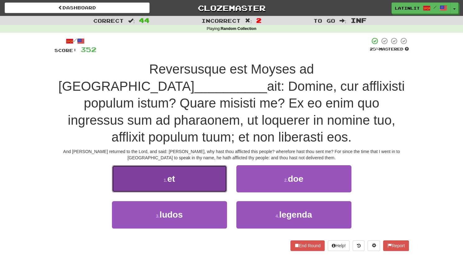
click at [161, 165] on button "1 . et" at bounding box center [169, 178] width 115 height 27
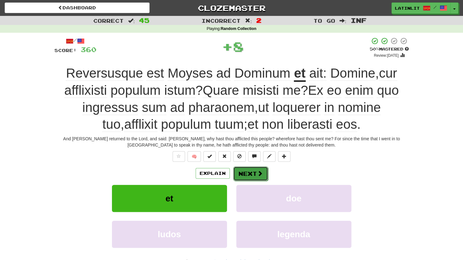
click at [248, 170] on button "Next" at bounding box center [250, 173] width 35 height 14
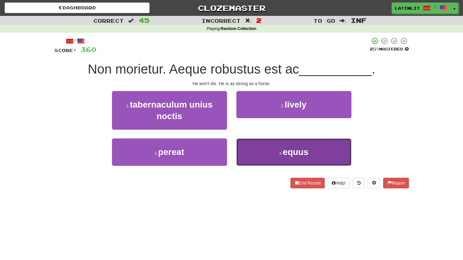
click at [262, 153] on button "4 . equus" at bounding box center [294, 151] width 115 height 27
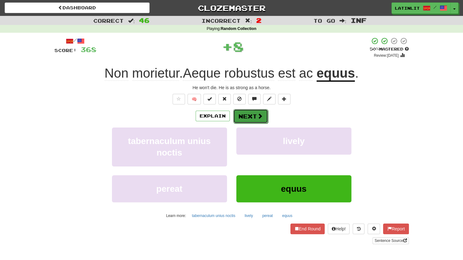
click at [252, 114] on button "Next" at bounding box center [250, 116] width 35 height 14
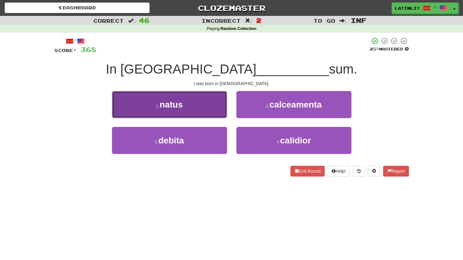
click at [201, 110] on button "1 . natus" at bounding box center [169, 104] width 115 height 27
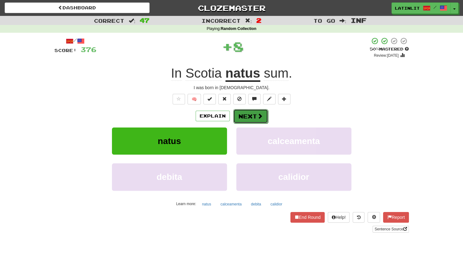
click at [243, 115] on button "Next" at bounding box center [250, 116] width 35 height 14
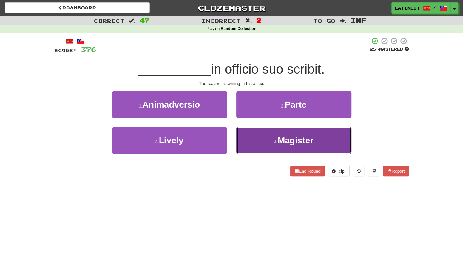
click at [249, 132] on button "4 . Magister" at bounding box center [294, 140] width 115 height 27
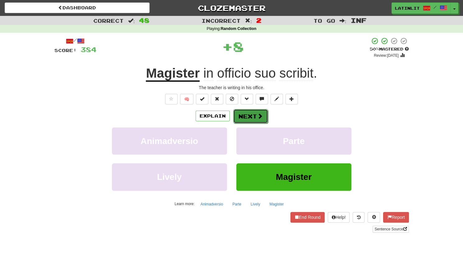
click at [242, 115] on button "Next" at bounding box center [250, 116] width 35 height 14
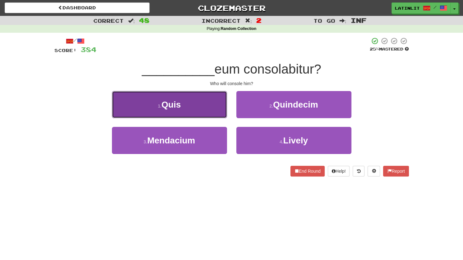
click at [192, 108] on button "1 . Quis" at bounding box center [169, 104] width 115 height 27
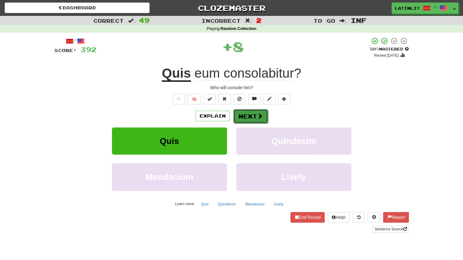
click at [246, 114] on button "Next" at bounding box center [250, 116] width 35 height 14
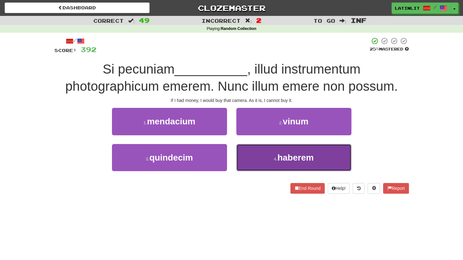
click at [268, 159] on button "4 . haberem" at bounding box center [294, 157] width 115 height 27
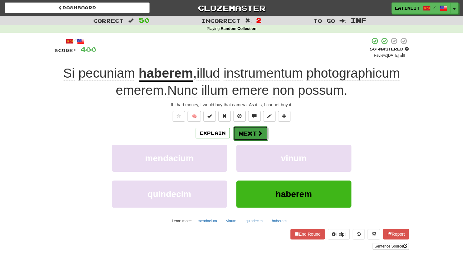
click at [253, 133] on button "Next" at bounding box center [250, 133] width 35 height 14
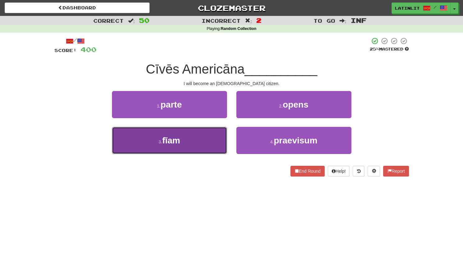
click at [205, 140] on button "3 . fīam" at bounding box center [169, 140] width 115 height 27
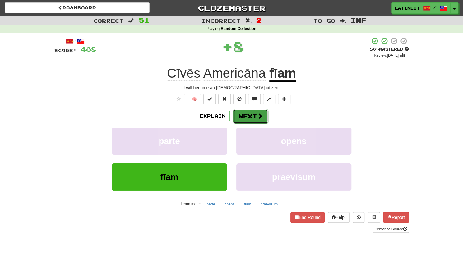
click at [246, 115] on button "Next" at bounding box center [250, 116] width 35 height 14
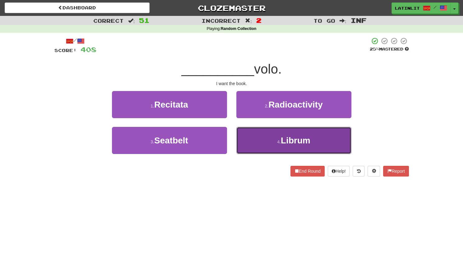
click at [264, 147] on button "4 . Librum" at bounding box center [294, 140] width 115 height 27
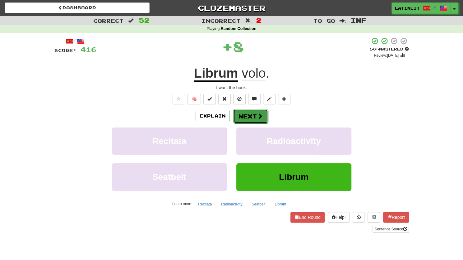
click at [253, 113] on button "Next" at bounding box center [250, 116] width 35 height 14
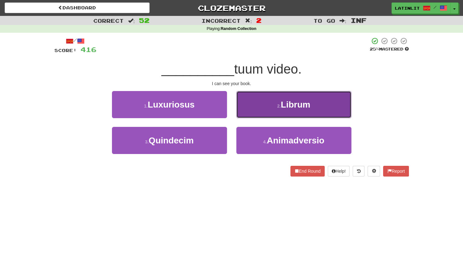
click at [256, 105] on button "2 . Librum" at bounding box center [294, 104] width 115 height 27
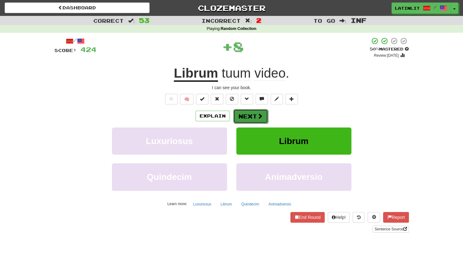
click at [251, 113] on button "Next" at bounding box center [250, 116] width 35 height 14
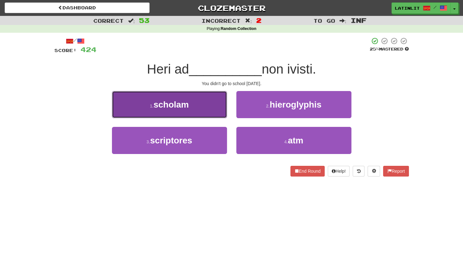
click at [188, 106] on span "scholam" at bounding box center [171, 105] width 35 height 10
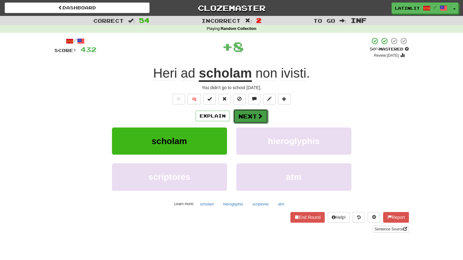
click at [243, 109] on button "Next" at bounding box center [250, 116] width 35 height 14
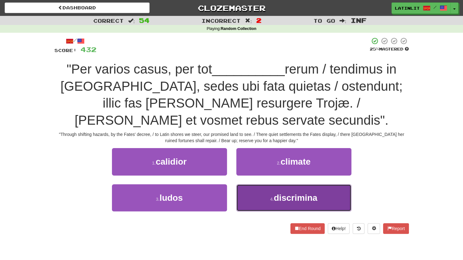
click at [251, 184] on button "4 . discrimina" at bounding box center [294, 197] width 115 height 27
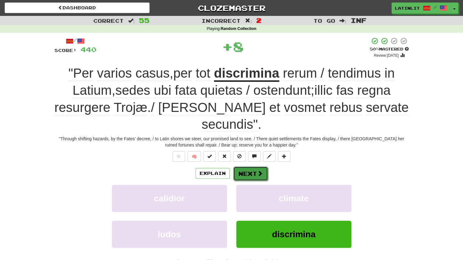
click at [238, 166] on button "Next" at bounding box center [250, 173] width 35 height 14
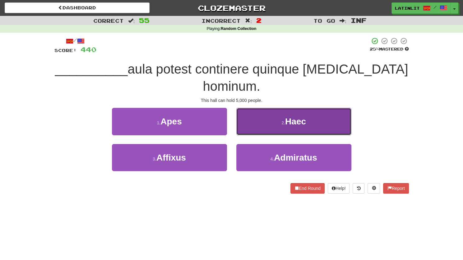
click at [269, 108] on button "2 . Haec" at bounding box center [294, 121] width 115 height 27
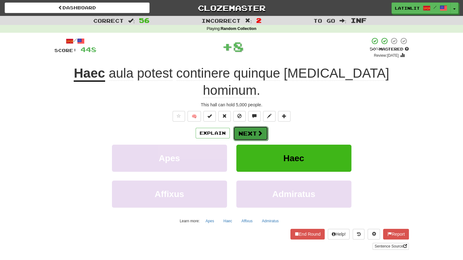
click at [251, 126] on button "Next" at bounding box center [250, 133] width 35 height 14
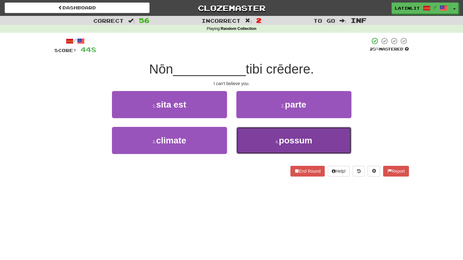
click at [251, 141] on button "4 . possum" at bounding box center [294, 140] width 115 height 27
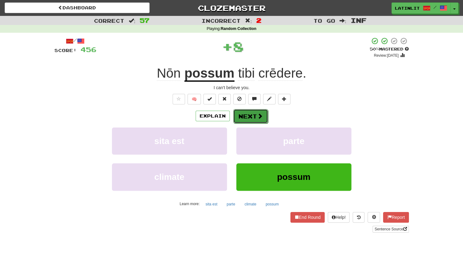
click at [251, 118] on button "Next" at bounding box center [250, 116] width 35 height 14
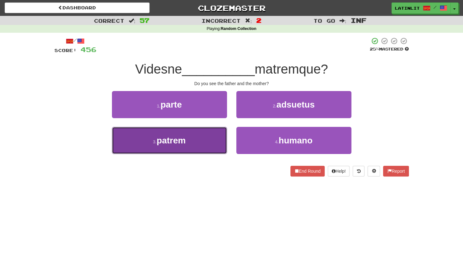
click at [198, 139] on button "3 . patrem" at bounding box center [169, 140] width 115 height 27
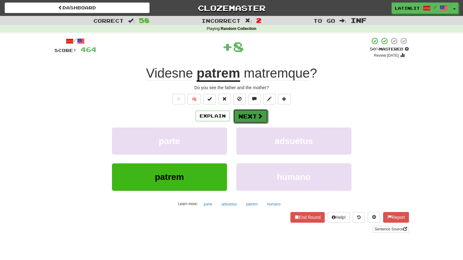
click at [246, 115] on button "Next" at bounding box center [250, 116] width 35 height 14
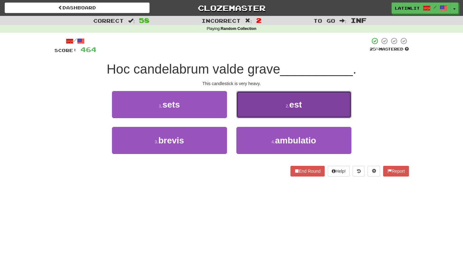
click at [251, 106] on button "2 . est" at bounding box center [294, 104] width 115 height 27
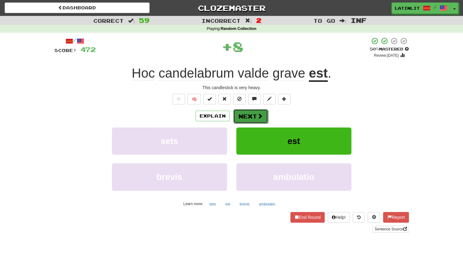
click at [250, 110] on button "Next" at bounding box center [250, 116] width 35 height 14
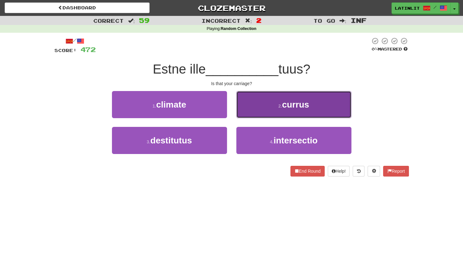
click at [251, 103] on button "2 . currus" at bounding box center [294, 104] width 115 height 27
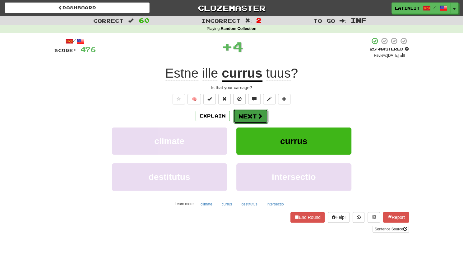
click at [246, 110] on button "Next" at bounding box center [250, 116] width 35 height 14
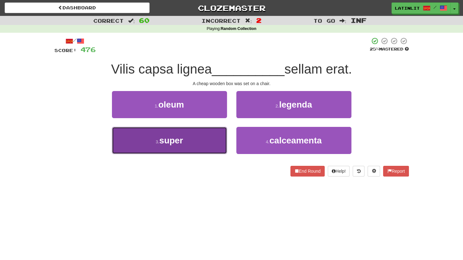
click at [217, 136] on button "3 . super" at bounding box center [169, 140] width 115 height 27
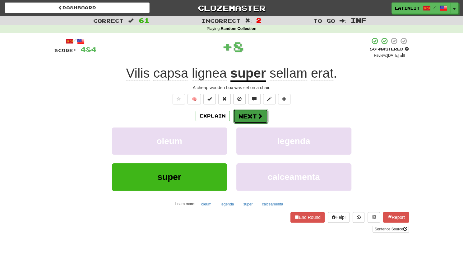
click at [249, 117] on button "Next" at bounding box center [250, 116] width 35 height 14
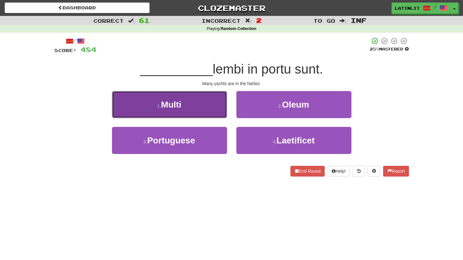
click at [205, 105] on button "1 . Multi" at bounding box center [169, 104] width 115 height 27
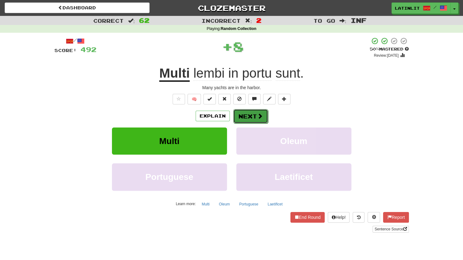
click at [247, 115] on button "Next" at bounding box center [250, 116] width 35 height 14
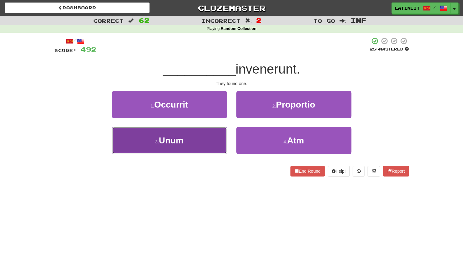
click at [187, 142] on button "3 . Unum" at bounding box center [169, 140] width 115 height 27
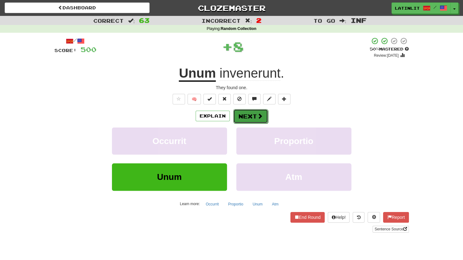
click at [243, 122] on button "Next" at bounding box center [250, 116] width 35 height 14
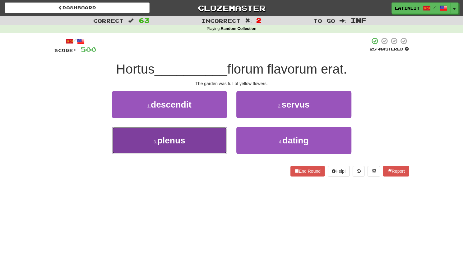
click at [179, 146] on button "3 . plenus" at bounding box center [169, 140] width 115 height 27
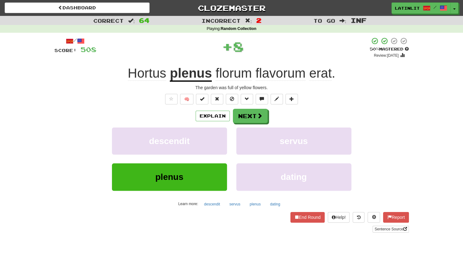
click at [256, 108] on div "/ Score: 508 + 8 50 % Mastered Review: 2025-09-25 Hortus plenus florum flavorum…" at bounding box center [231, 134] width 355 height 195
click at [251, 124] on div "Explain Next descendit servus plenus dating Learn more: descendit servus plenus…" at bounding box center [231, 159] width 355 height 100
click at [249, 115] on button "Next" at bounding box center [250, 116] width 35 height 14
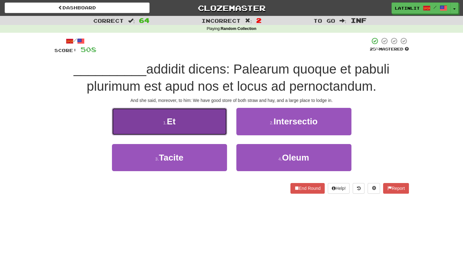
click at [167, 121] on small "1 ." at bounding box center [165, 122] width 4 height 5
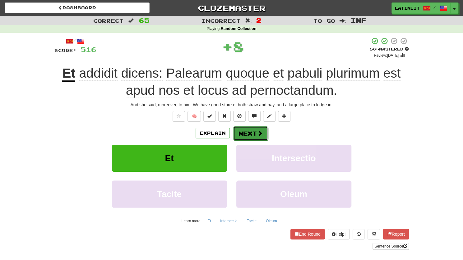
click at [248, 132] on button "Next" at bounding box center [250, 133] width 35 height 14
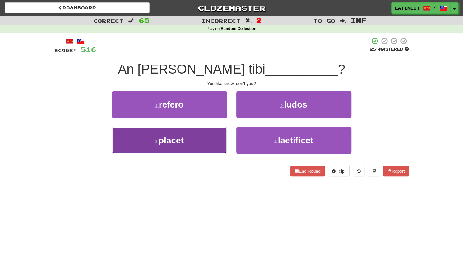
click at [204, 142] on button "3 . placet" at bounding box center [169, 140] width 115 height 27
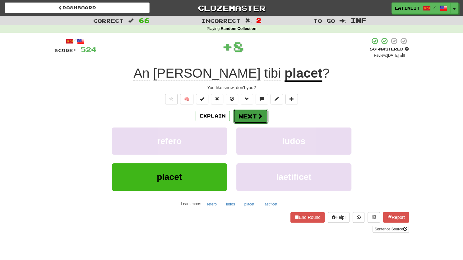
click at [251, 116] on button "Next" at bounding box center [250, 116] width 35 height 14
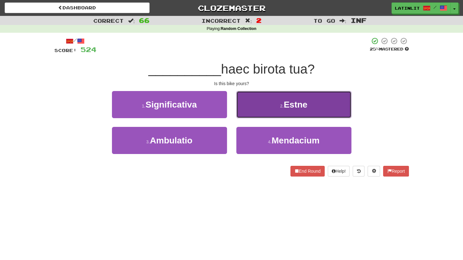
click at [258, 106] on button "2 . Estne" at bounding box center [294, 104] width 115 height 27
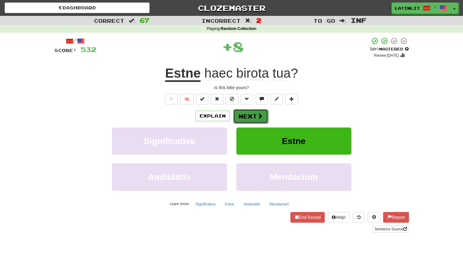
click at [249, 117] on button "Next" at bounding box center [250, 116] width 35 height 14
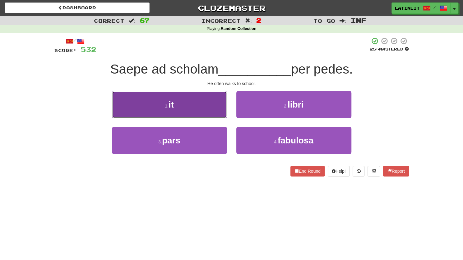
click at [195, 104] on button "1 . it" at bounding box center [169, 104] width 115 height 27
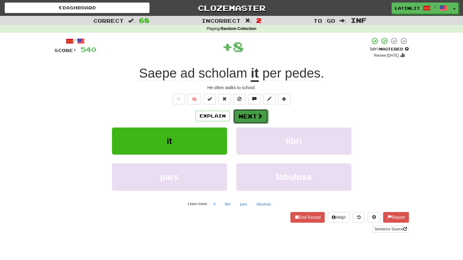
click at [245, 120] on button "Next" at bounding box center [250, 116] width 35 height 14
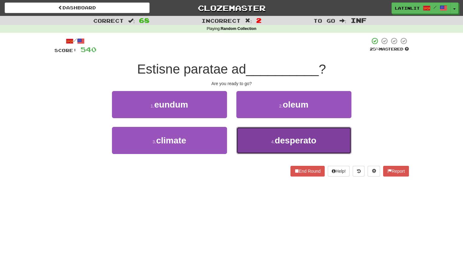
click at [254, 145] on button "4 . desperato" at bounding box center [294, 140] width 115 height 27
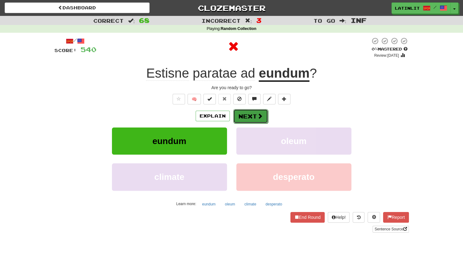
click at [246, 116] on button "Next" at bounding box center [250, 116] width 35 height 14
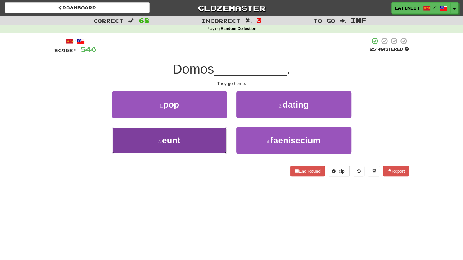
click at [188, 141] on button "3 . eunt" at bounding box center [169, 140] width 115 height 27
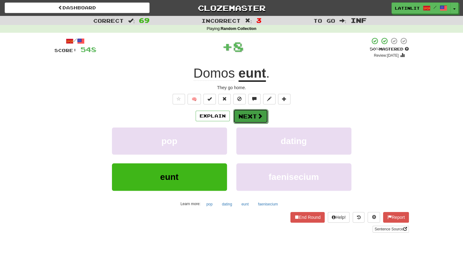
click at [257, 120] on button "Next" at bounding box center [250, 116] width 35 height 14
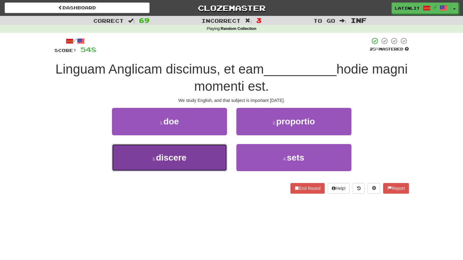
click at [173, 156] on span "discere" at bounding box center [171, 158] width 31 height 10
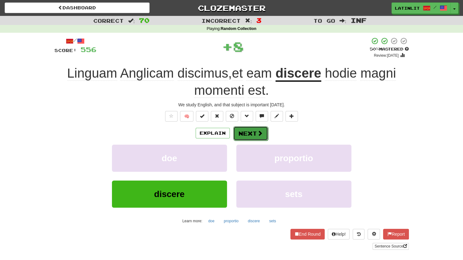
click at [259, 137] on button "Next" at bounding box center [250, 133] width 35 height 14
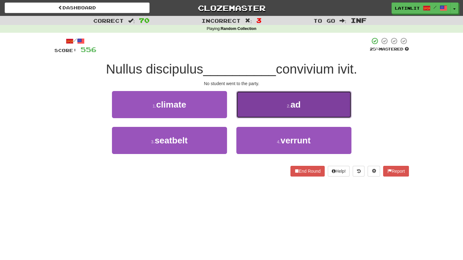
click at [273, 102] on button "2 . ad" at bounding box center [294, 104] width 115 height 27
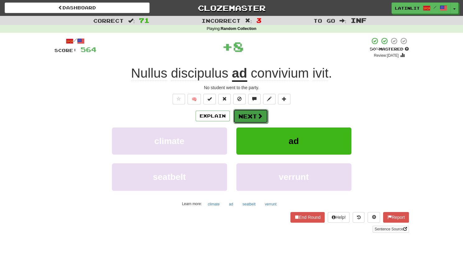
click at [251, 117] on button "Next" at bounding box center [250, 116] width 35 height 14
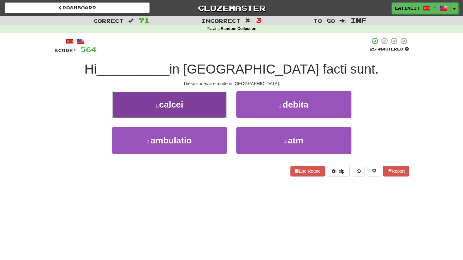
click at [196, 107] on button "1 . calcei" at bounding box center [169, 104] width 115 height 27
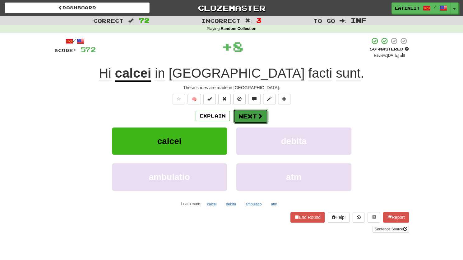
click at [248, 115] on button "Next" at bounding box center [250, 116] width 35 height 14
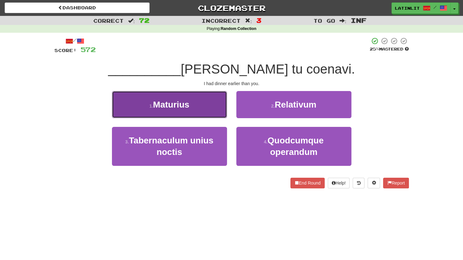
click at [189, 102] on span "Maturius" at bounding box center [171, 105] width 36 height 10
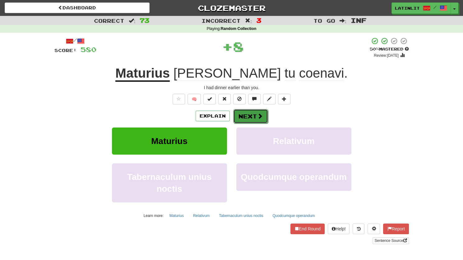
click at [243, 112] on button "Next" at bounding box center [250, 116] width 35 height 14
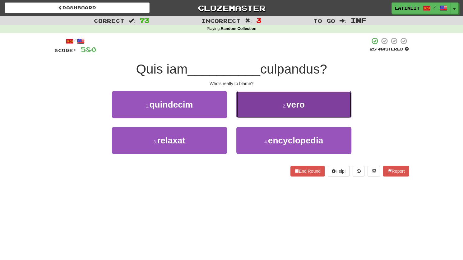
click at [252, 109] on button "2 . vero" at bounding box center [294, 104] width 115 height 27
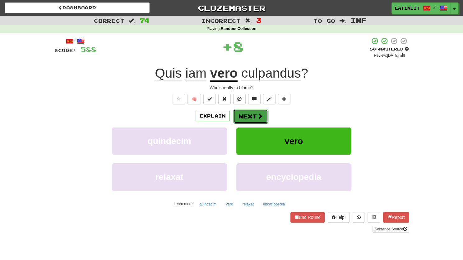
click at [245, 116] on button "Next" at bounding box center [250, 116] width 35 height 14
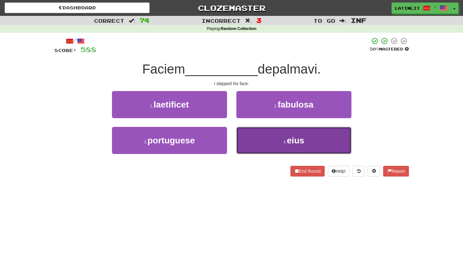
click at [253, 144] on button "4 . eius" at bounding box center [294, 140] width 115 height 27
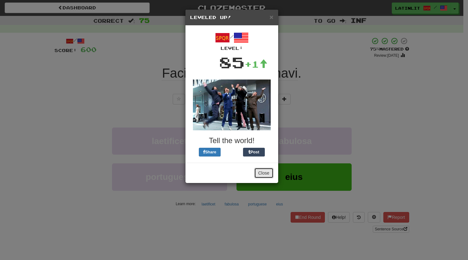
click at [261, 174] on button "Close" at bounding box center [263, 172] width 19 height 11
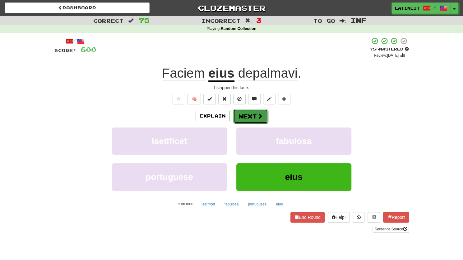
click at [250, 114] on button "Next" at bounding box center [250, 116] width 35 height 14
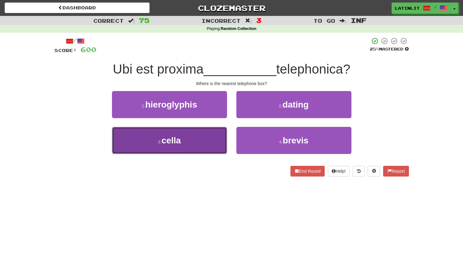
click at [196, 142] on button "3 . cella" at bounding box center [169, 140] width 115 height 27
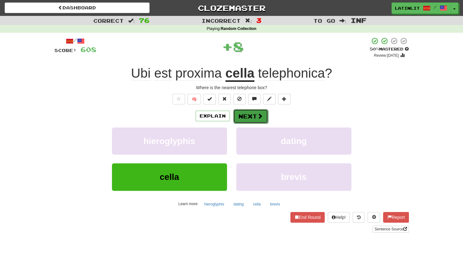
click at [251, 118] on button "Next" at bounding box center [250, 116] width 35 height 14
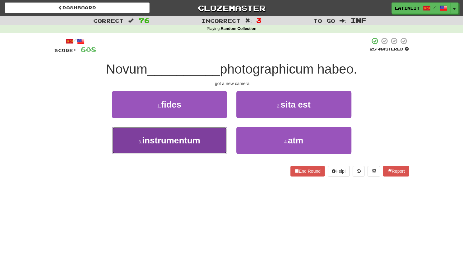
click at [215, 143] on button "3 . instrumentum" at bounding box center [169, 140] width 115 height 27
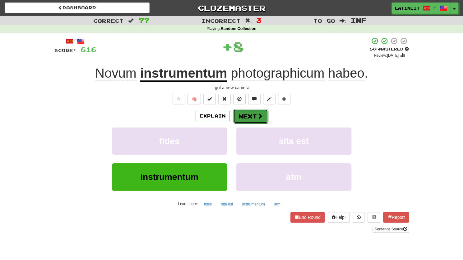
click at [253, 114] on button "Next" at bounding box center [250, 116] width 35 height 14
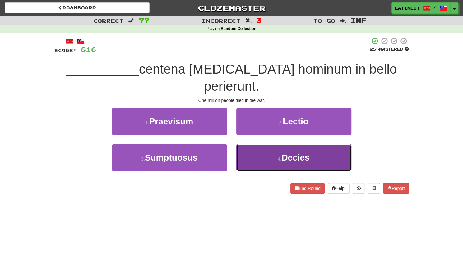
click at [265, 145] on button "4 . Decies" at bounding box center [294, 157] width 115 height 27
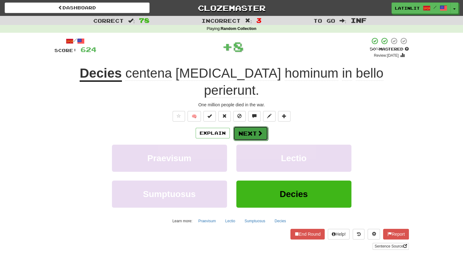
click at [249, 126] on button "Next" at bounding box center [250, 133] width 35 height 14
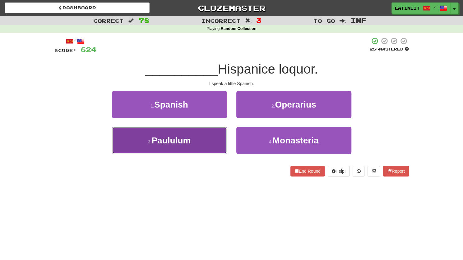
click at [197, 146] on button "3 . Paululum" at bounding box center [169, 140] width 115 height 27
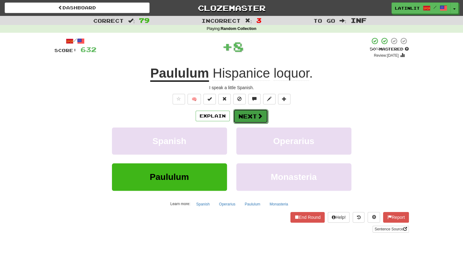
click at [245, 115] on button "Next" at bounding box center [250, 116] width 35 height 14
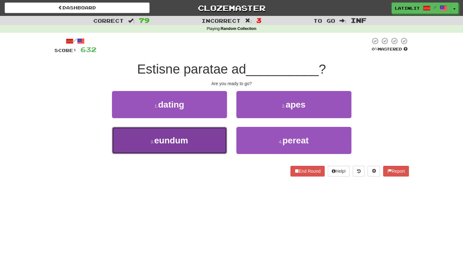
click at [209, 144] on button "3 . eundum" at bounding box center [169, 140] width 115 height 27
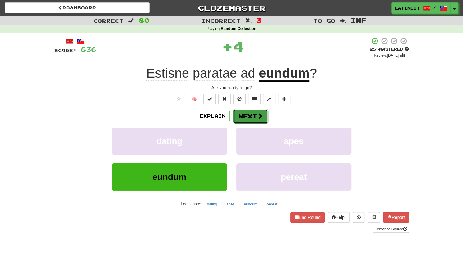
click at [251, 118] on button "Next" at bounding box center [250, 116] width 35 height 14
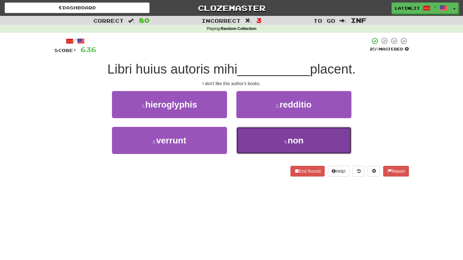
click at [266, 139] on button "4 . non" at bounding box center [294, 140] width 115 height 27
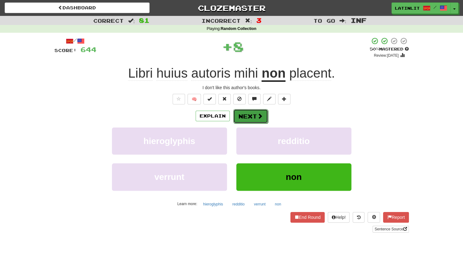
click at [254, 115] on button "Next" at bounding box center [250, 116] width 35 height 14
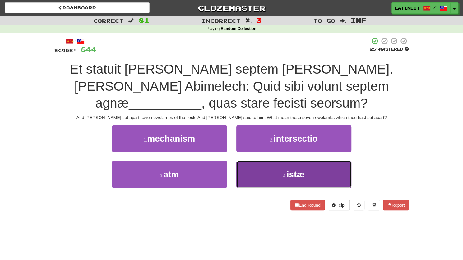
click at [272, 175] on button "4 . istæ" at bounding box center [294, 174] width 115 height 27
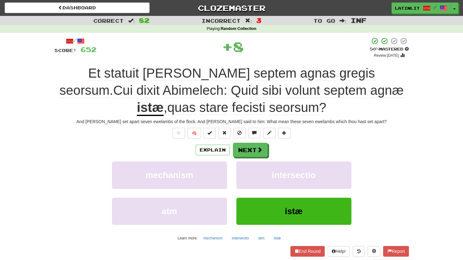
click at [164, 100] on u "istæ" at bounding box center [150, 108] width 27 height 16
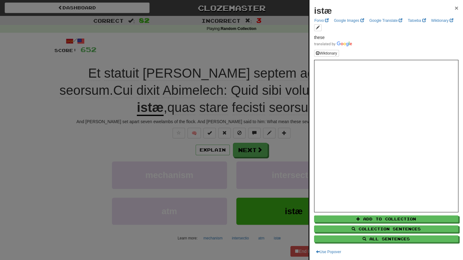
click at [455, 8] on span "×" at bounding box center [457, 7] width 4 height 7
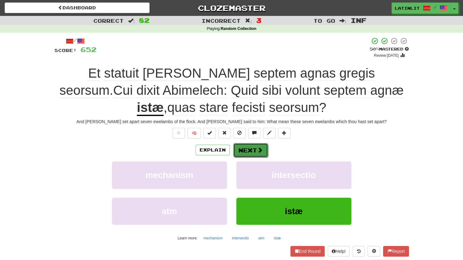
click at [249, 151] on button "Next" at bounding box center [250, 150] width 35 height 14
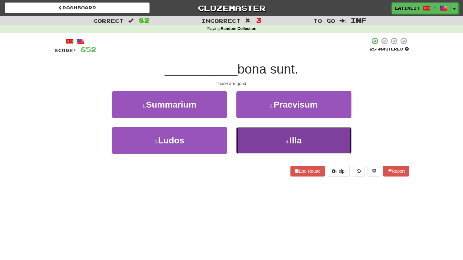
click at [260, 149] on button "4 . Illa" at bounding box center [294, 140] width 115 height 27
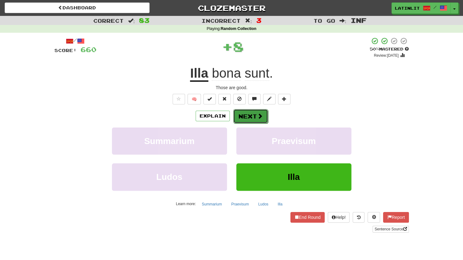
click at [249, 118] on button "Next" at bounding box center [250, 116] width 35 height 14
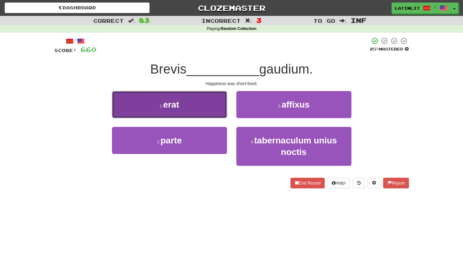
click at [203, 106] on button "1 . erat" at bounding box center [169, 104] width 115 height 27
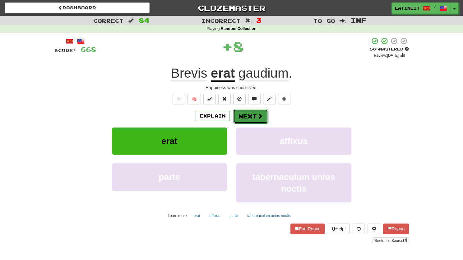
click at [242, 119] on button "Next" at bounding box center [250, 116] width 35 height 14
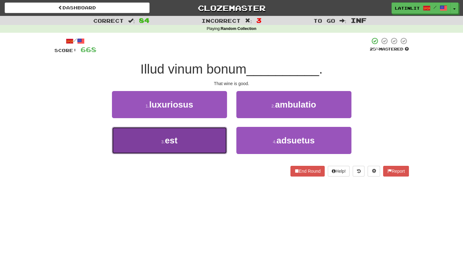
click at [194, 139] on button "3 . est" at bounding box center [169, 140] width 115 height 27
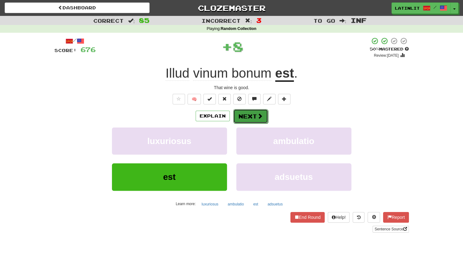
click at [239, 112] on button "Next" at bounding box center [250, 116] width 35 height 14
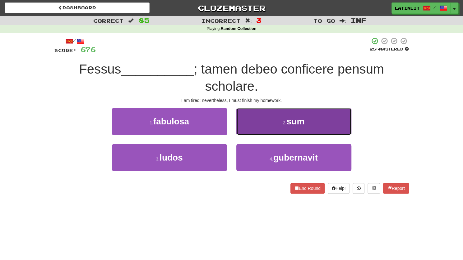
click at [253, 122] on button "2 . sum" at bounding box center [294, 121] width 115 height 27
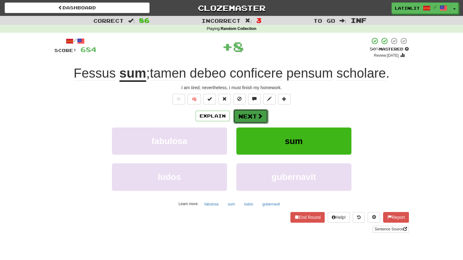
click at [246, 121] on button "Next" at bounding box center [250, 116] width 35 height 14
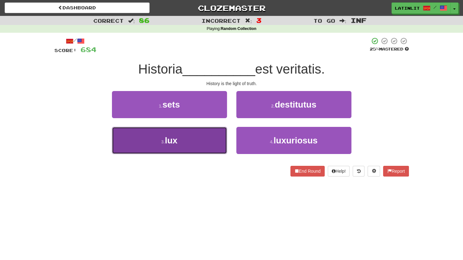
click at [200, 143] on button "3 . lux" at bounding box center [169, 140] width 115 height 27
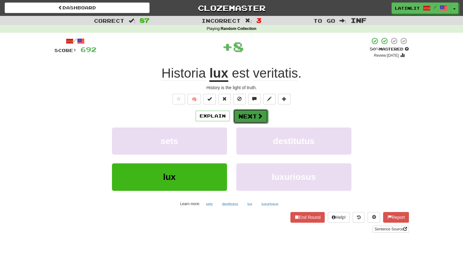
click at [252, 115] on button "Next" at bounding box center [250, 116] width 35 height 14
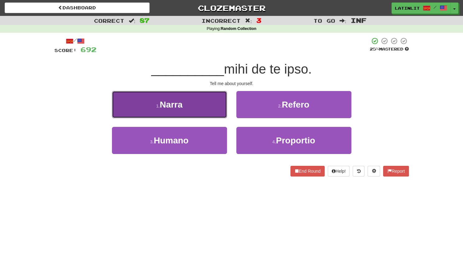
click at [197, 106] on button "1 . Narra" at bounding box center [169, 104] width 115 height 27
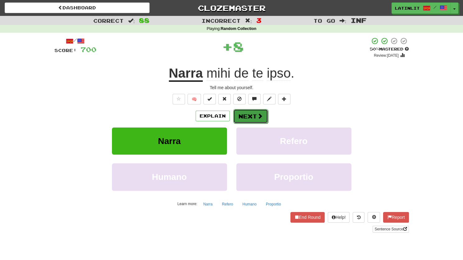
click at [243, 113] on button "Next" at bounding box center [250, 116] width 35 height 14
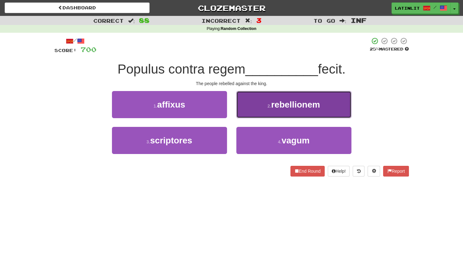
click at [264, 106] on button "2 . rebellionem" at bounding box center [294, 104] width 115 height 27
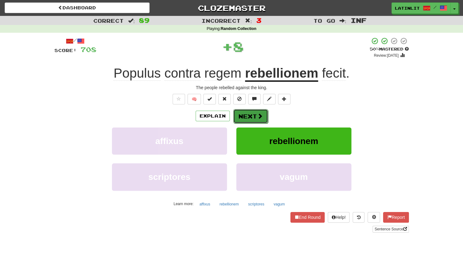
click at [251, 116] on button "Next" at bounding box center [250, 116] width 35 height 14
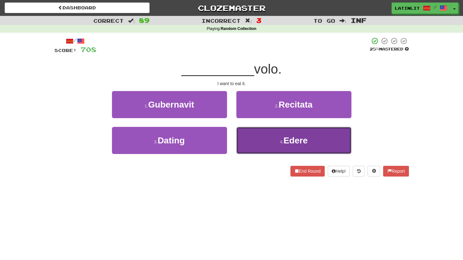
click at [249, 151] on button "4 . Edere" at bounding box center [294, 140] width 115 height 27
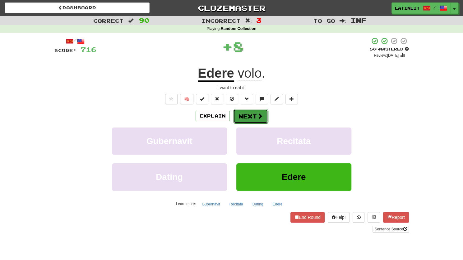
click at [241, 113] on button "Next" at bounding box center [250, 116] width 35 height 14
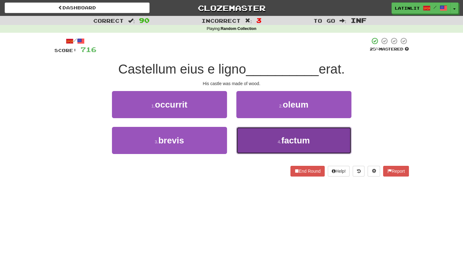
click at [254, 143] on button "4 . factum" at bounding box center [294, 140] width 115 height 27
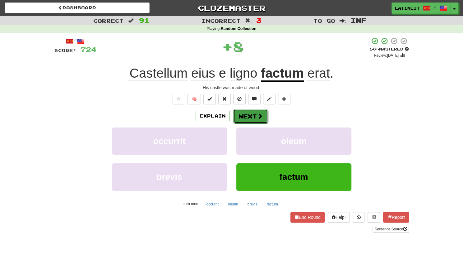
click at [245, 116] on button "Next" at bounding box center [250, 116] width 35 height 14
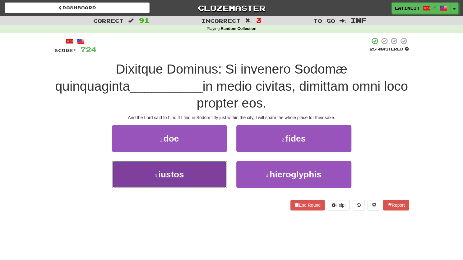
click at [205, 176] on button "3 . iustos" at bounding box center [169, 174] width 115 height 27
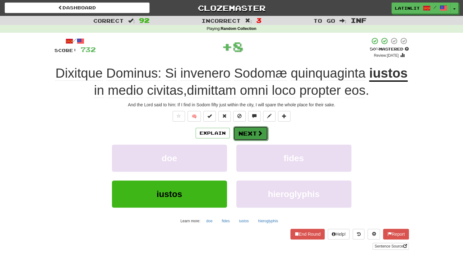
click at [246, 132] on button "Next" at bounding box center [250, 133] width 35 height 14
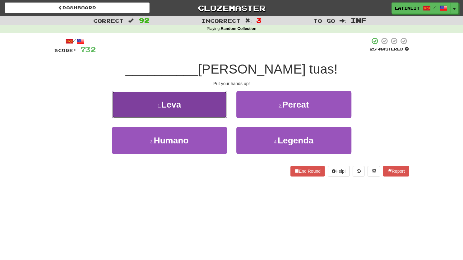
click at [203, 99] on button "1 . Leva" at bounding box center [169, 104] width 115 height 27
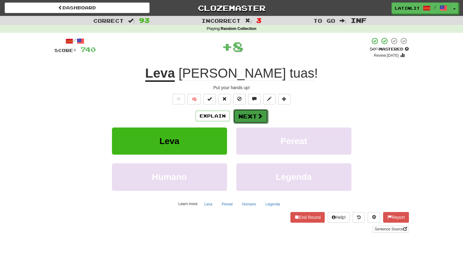
click at [237, 115] on button "Next" at bounding box center [250, 116] width 35 height 14
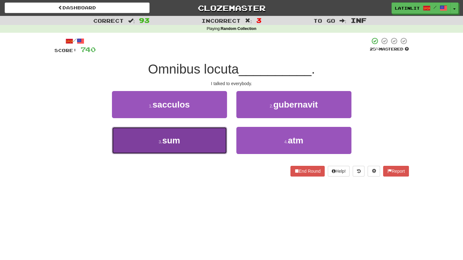
click at [204, 139] on button "3 . sum" at bounding box center [169, 140] width 115 height 27
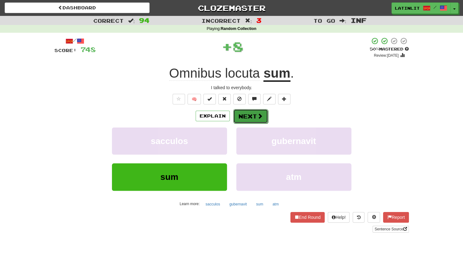
click at [251, 115] on button "Next" at bounding box center [250, 116] width 35 height 14
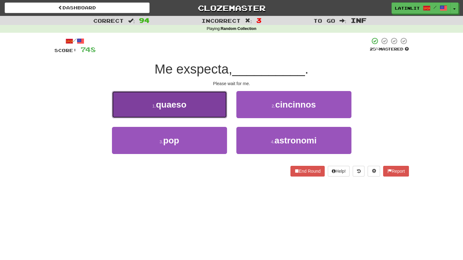
click at [220, 106] on button "1 . quaeso" at bounding box center [169, 104] width 115 height 27
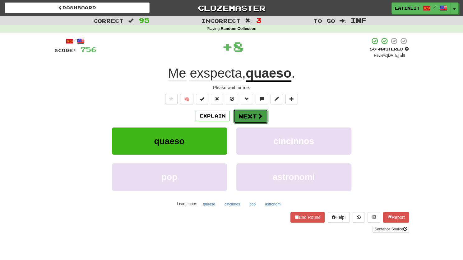
click at [248, 112] on button "Next" at bounding box center [250, 116] width 35 height 14
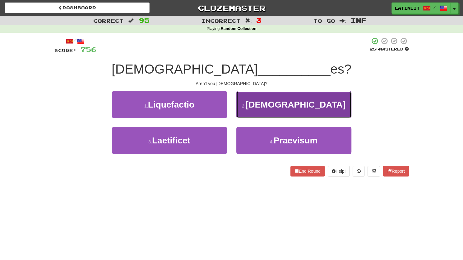
click at [251, 110] on button "2 . Catholica" at bounding box center [294, 104] width 115 height 27
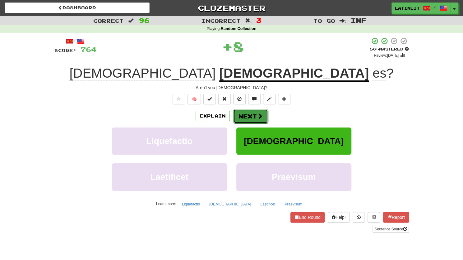
click at [245, 112] on button "Next" at bounding box center [250, 116] width 35 height 14
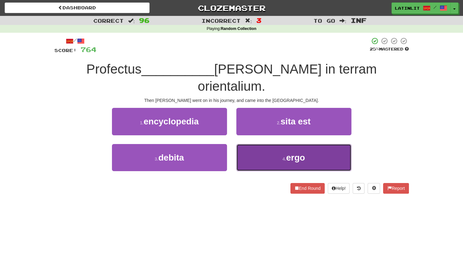
click at [261, 144] on button "4 . ergo" at bounding box center [294, 157] width 115 height 27
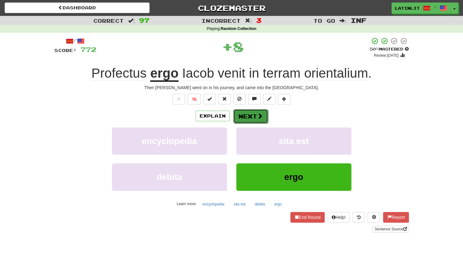
click at [246, 113] on button "Next" at bounding box center [250, 116] width 35 height 14
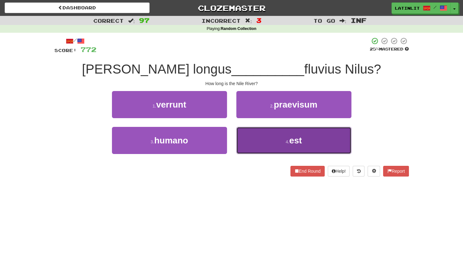
click at [255, 149] on button "4 . est" at bounding box center [294, 140] width 115 height 27
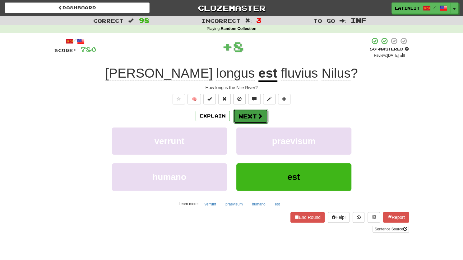
click at [243, 116] on button "Next" at bounding box center [250, 116] width 35 height 14
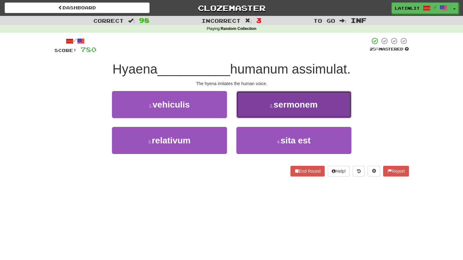
click at [247, 106] on button "2 . sermonem" at bounding box center [294, 104] width 115 height 27
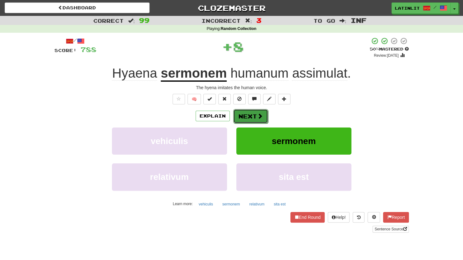
click at [245, 112] on button "Next" at bounding box center [250, 116] width 35 height 14
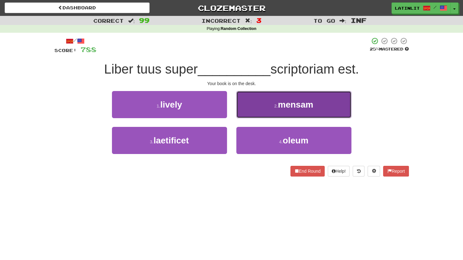
click at [245, 112] on button "2 . mensam" at bounding box center [294, 104] width 115 height 27
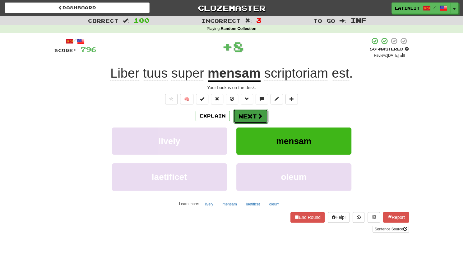
click at [241, 113] on button "Next" at bounding box center [250, 116] width 35 height 14
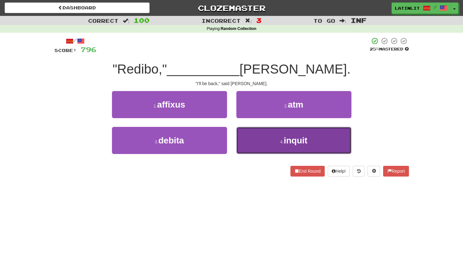
click at [246, 144] on button "4 . inquit" at bounding box center [294, 140] width 115 height 27
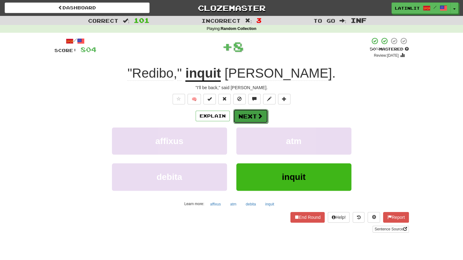
click at [245, 116] on button "Next" at bounding box center [250, 116] width 35 height 14
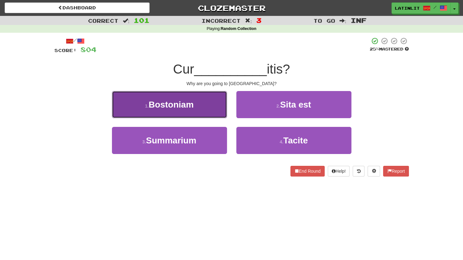
click at [200, 105] on button "1 . Bostoniam" at bounding box center [169, 104] width 115 height 27
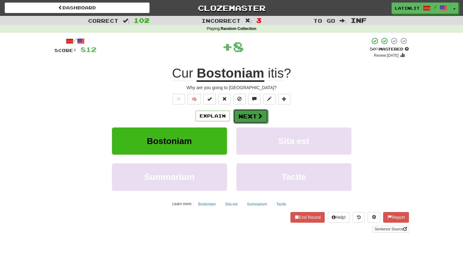
click at [259, 116] on span at bounding box center [260, 116] width 6 height 6
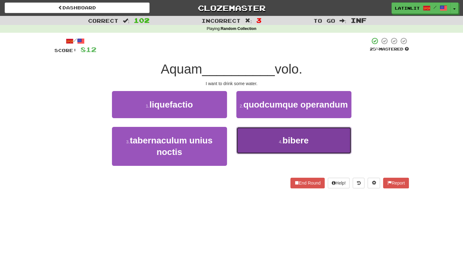
click at [252, 143] on button "4 . bibere" at bounding box center [294, 140] width 115 height 27
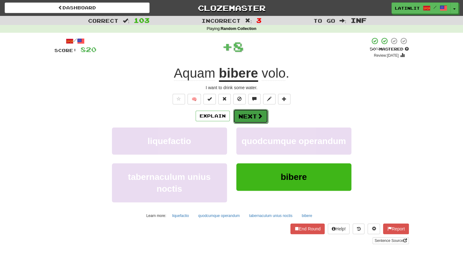
click at [245, 114] on button "Next" at bounding box center [250, 116] width 35 height 14
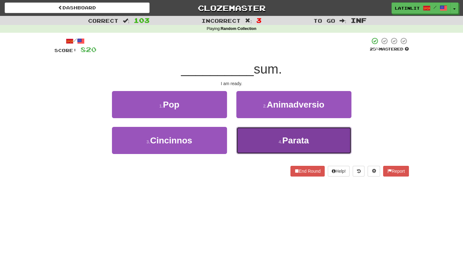
click at [255, 142] on button "4 . Parata" at bounding box center [294, 140] width 115 height 27
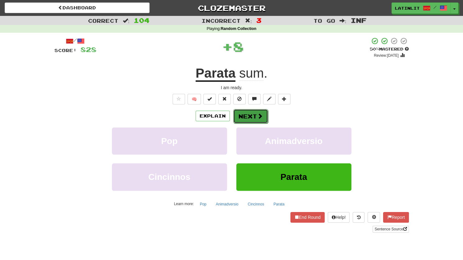
click at [250, 118] on button "Next" at bounding box center [250, 116] width 35 height 14
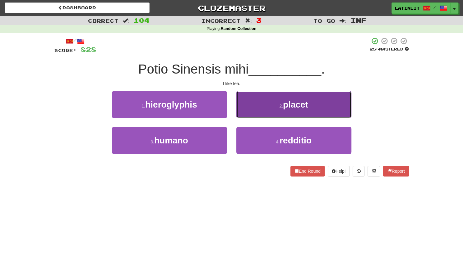
click at [255, 106] on button "2 . placet" at bounding box center [294, 104] width 115 height 27
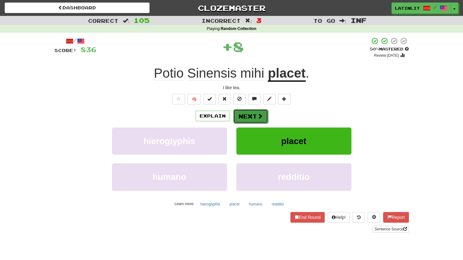
click at [249, 115] on button "Next" at bounding box center [250, 116] width 35 height 14
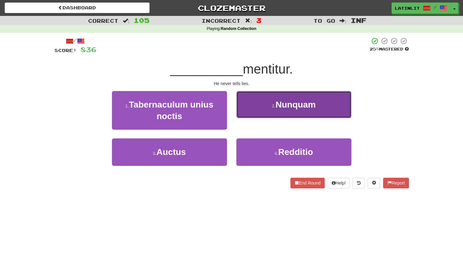
click at [248, 106] on button "2 . Nunquam" at bounding box center [294, 104] width 115 height 27
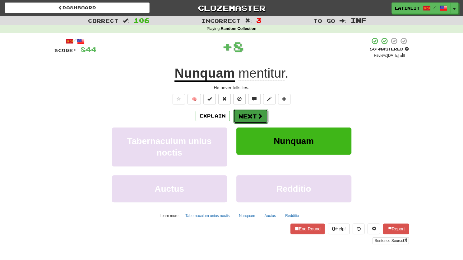
click at [248, 115] on button "Next" at bounding box center [250, 116] width 35 height 14
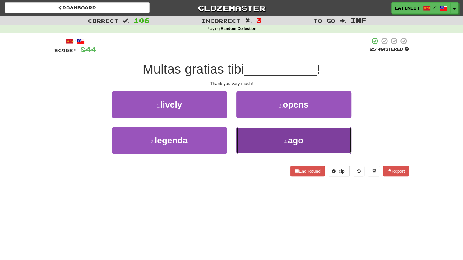
click at [256, 144] on button "4 . ago" at bounding box center [294, 140] width 115 height 27
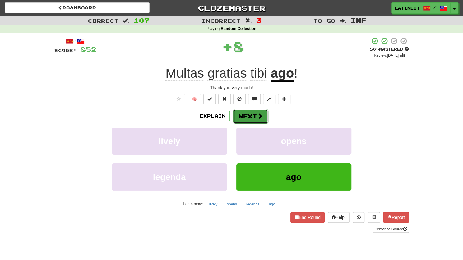
click at [252, 112] on button "Next" at bounding box center [250, 116] width 35 height 14
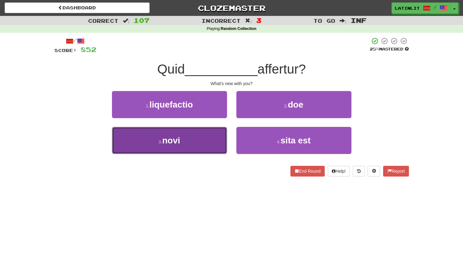
click at [195, 142] on button "3 . novi" at bounding box center [169, 140] width 115 height 27
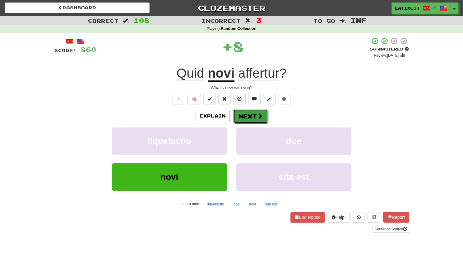
click at [246, 120] on button "Next" at bounding box center [250, 116] width 35 height 14
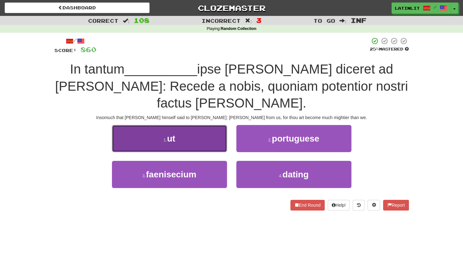
click at [196, 125] on button "1 . ut" at bounding box center [169, 138] width 115 height 27
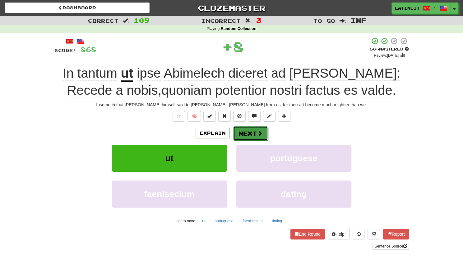
click at [248, 130] on button "Next" at bounding box center [250, 133] width 35 height 14
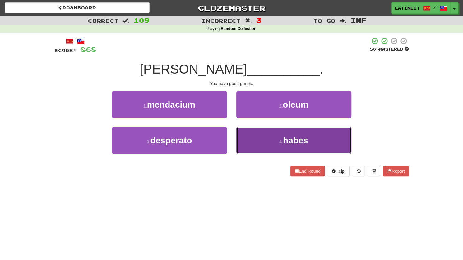
click at [248, 135] on button "4 . habes" at bounding box center [294, 140] width 115 height 27
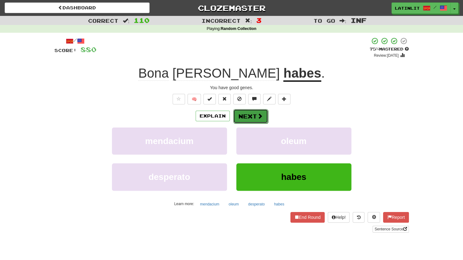
click at [248, 118] on button "Next" at bounding box center [250, 116] width 35 height 14
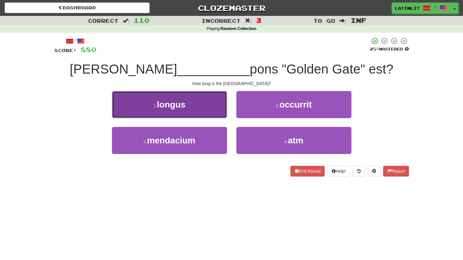
click at [200, 106] on button "1 . longus" at bounding box center [169, 104] width 115 height 27
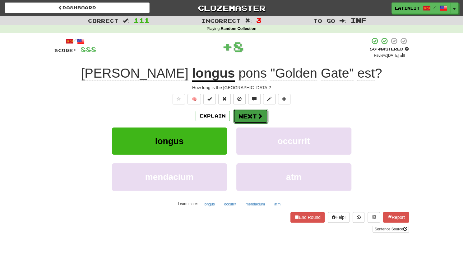
click at [251, 110] on button "Next" at bounding box center [250, 116] width 35 height 14
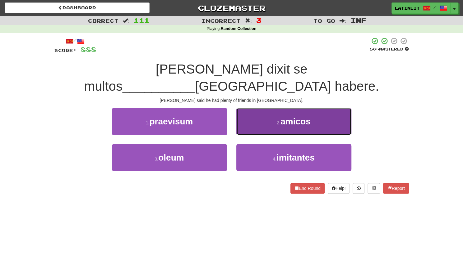
click at [252, 110] on button "2 . amicos" at bounding box center [294, 121] width 115 height 27
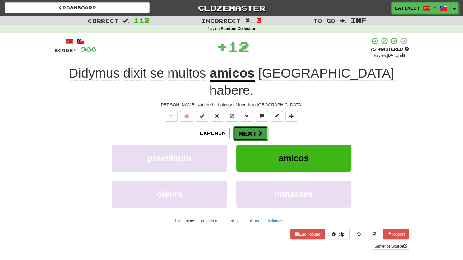
click at [250, 126] on button "Next" at bounding box center [250, 133] width 35 height 14
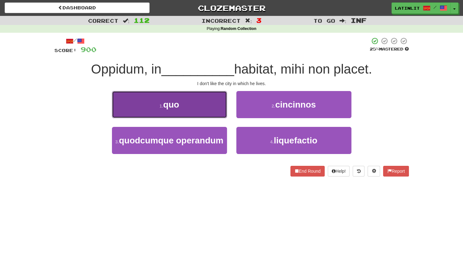
click at [203, 103] on button "1 . quo" at bounding box center [169, 104] width 115 height 27
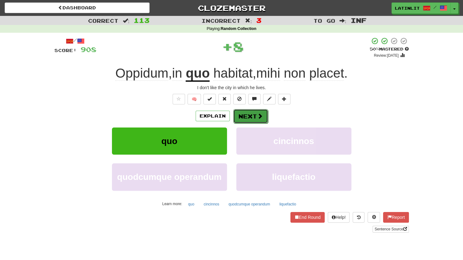
click at [249, 113] on button "Next" at bounding box center [250, 116] width 35 height 14
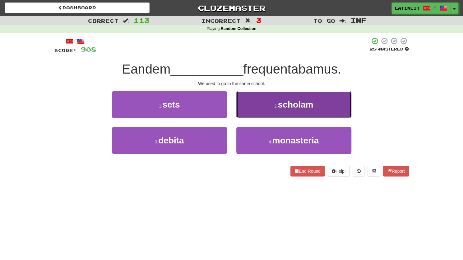
click at [251, 110] on button "2 . scholam" at bounding box center [294, 104] width 115 height 27
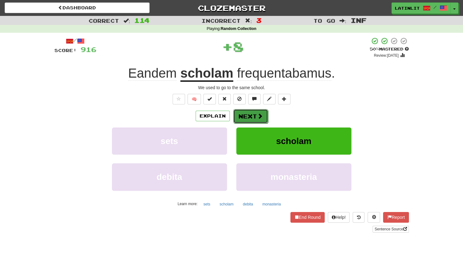
click at [247, 115] on button "Next" at bounding box center [250, 116] width 35 height 14
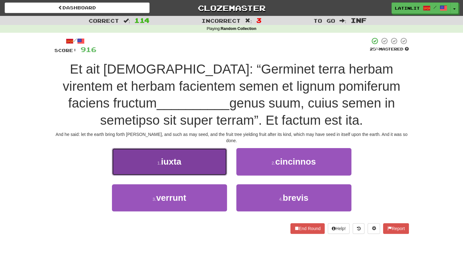
click at [158, 159] on button "1 . iuxta" at bounding box center [169, 161] width 115 height 27
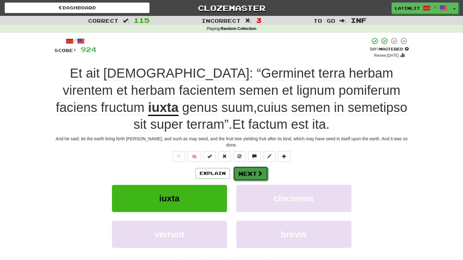
click at [241, 167] on button "Next" at bounding box center [250, 173] width 35 height 14
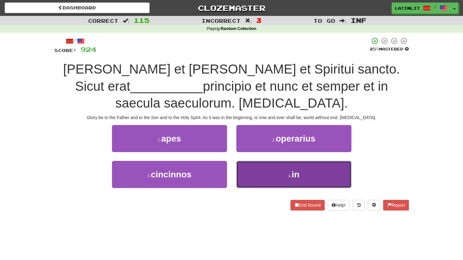
click at [257, 161] on button "4 . in" at bounding box center [294, 174] width 115 height 27
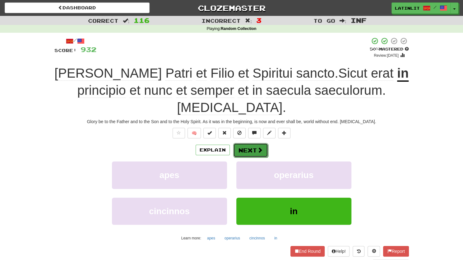
click at [244, 143] on button "Next" at bounding box center [250, 150] width 35 height 14
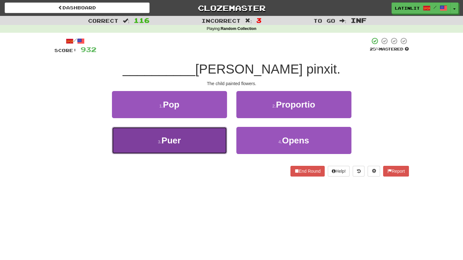
click at [195, 144] on button "3 . Puer" at bounding box center [169, 140] width 115 height 27
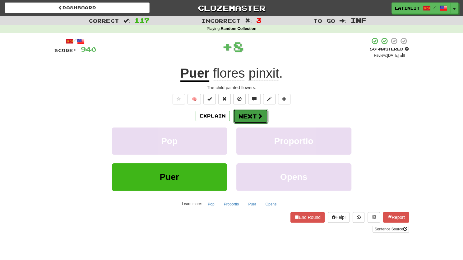
click at [247, 115] on button "Next" at bounding box center [250, 116] width 35 height 14
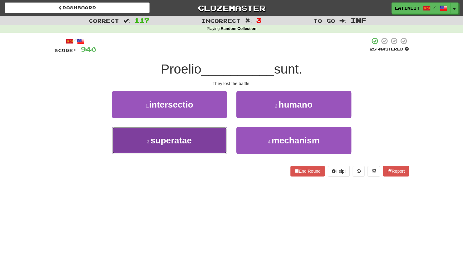
click at [181, 141] on span "superatae" at bounding box center [171, 140] width 41 height 10
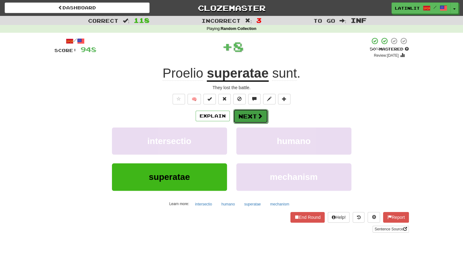
click at [251, 116] on button "Next" at bounding box center [250, 116] width 35 height 14
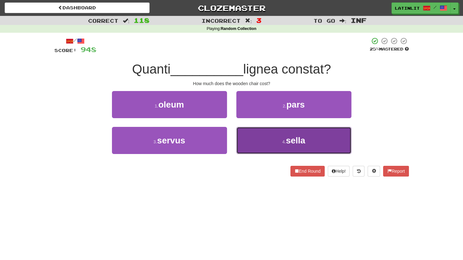
click at [262, 141] on button "4 . sella" at bounding box center [294, 140] width 115 height 27
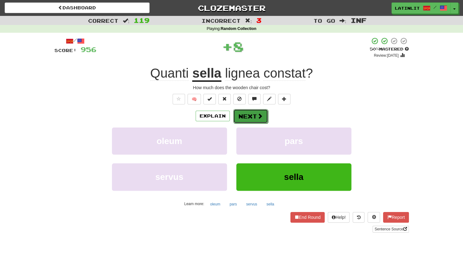
click at [253, 116] on button "Next" at bounding box center [250, 116] width 35 height 14
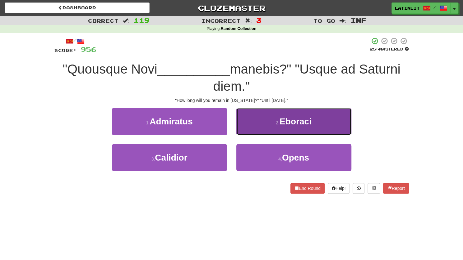
click at [258, 124] on button "2 . Eboraci" at bounding box center [294, 121] width 115 height 27
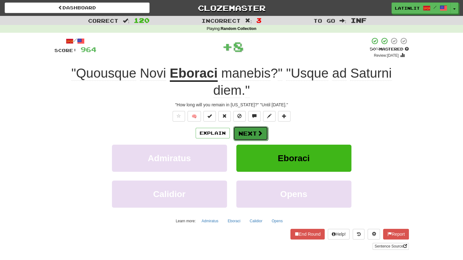
click at [249, 135] on button "Next" at bounding box center [250, 133] width 35 height 14
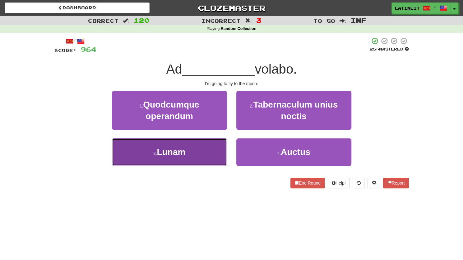
click at [179, 160] on button "3 . Lunam" at bounding box center [169, 151] width 115 height 27
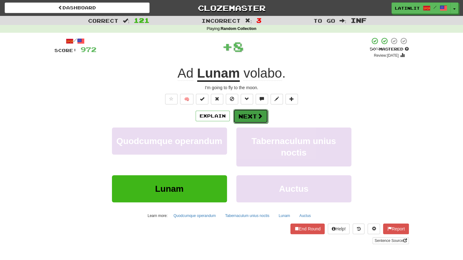
click at [242, 117] on button "Next" at bounding box center [250, 116] width 35 height 14
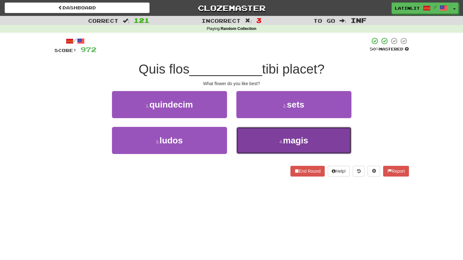
click at [257, 137] on button "4 . magis" at bounding box center [294, 140] width 115 height 27
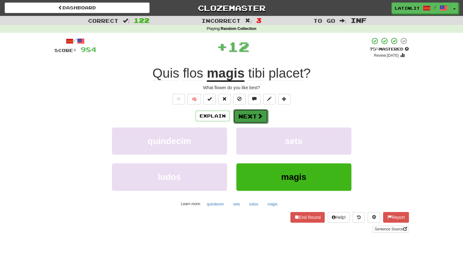
click at [246, 114] on button "Next" at bounding box center [250, 116] width 35 height 14
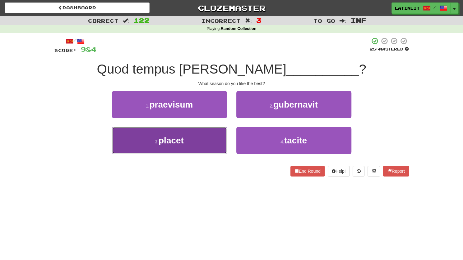
click at [190, 138] on button "3 . placet" at bounding box center [169, 140] width 115 height 27
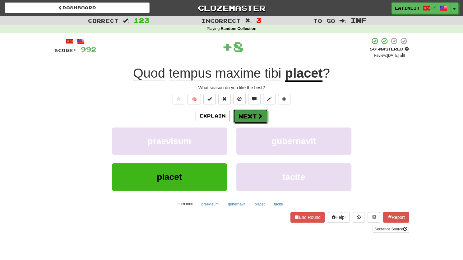
click at [252, 111] on button "Next" at bounding box center [250, 116] width 35 height 14
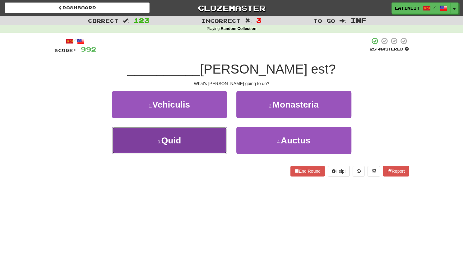
click at [183, 143] on button "3 . Quid" at bounding box center [169, 140] width 115 height 27
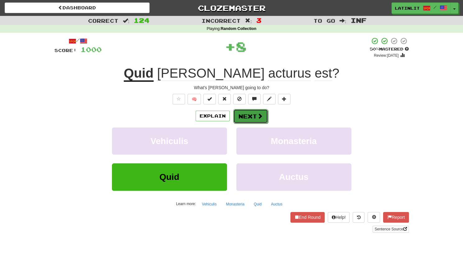
click at [237, 116] on button "Next" at bounding box center [250, 116] width 35 height 14
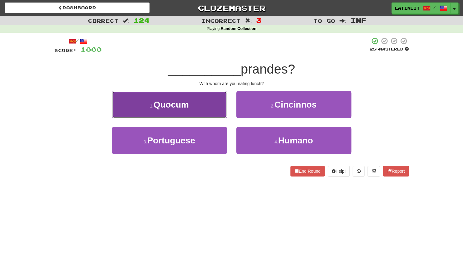
click at [200, 101] on button "1 . Quocum" at bounding box center [169, 104] width 115 height 27
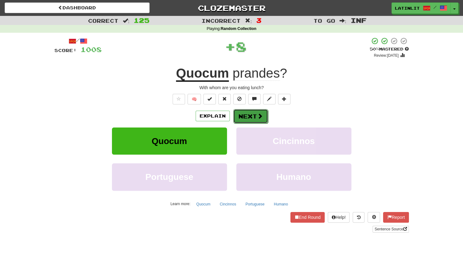
click at [238, 115] on button "Next" at bounding box center [250, 116] width 35 height 14
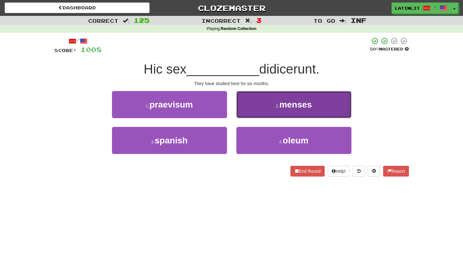
click at [251, 104] on button "2 . menses" at bounding box center [294, 104] width 115 height 27
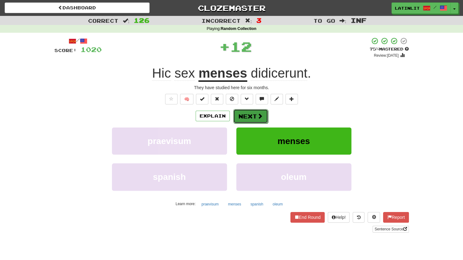
click at [249, 116] on button "Next" at bounding box center [250, 116] width 35 height 14
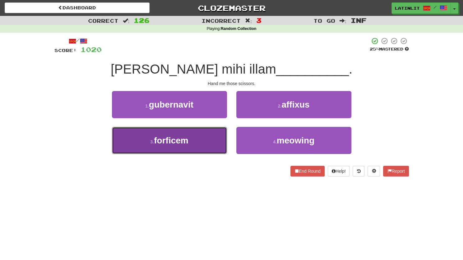
click at [180, 145] on button "3 . forficem" at bounding box center [169, 140] width 115 height 27
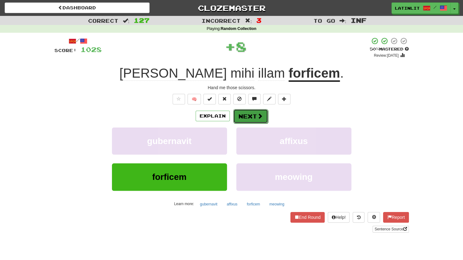
click at [246, 115] on button "Next" at bounding box center [250, 116] width 35 height 14
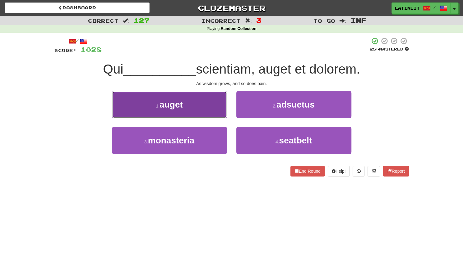
click at [198, 96] on button "1 . auget" at bounding box center [169, 104] width 115 height 27
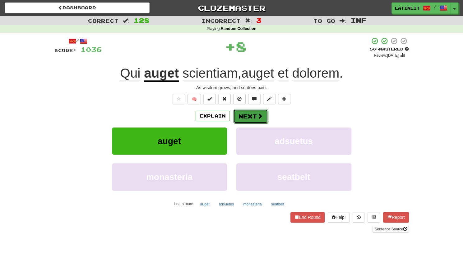
click at [242, 117] on button "Next" at bounding box center [250, 116] width 35 height 14
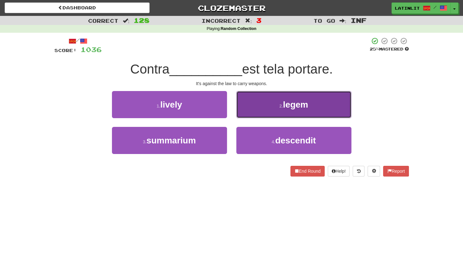
click at [253, 110] on button "2 . legem" at bounding box center [294, 104] width 115 height 27
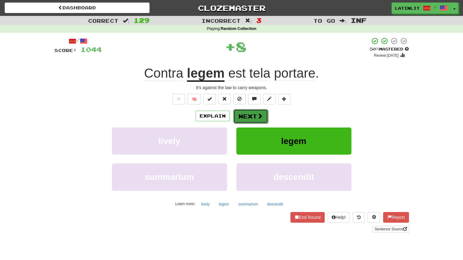
click at [248, 114] on button "Next" at bounding box center [250, 116] width 35 height 14
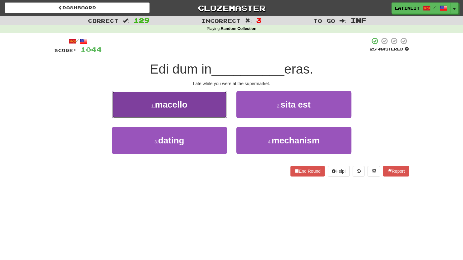
click at [205, 106] on button "1 . macello" at bounding box center [169, 104] width 115 height 27
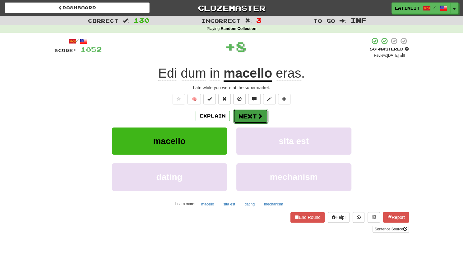
click at [250, 115] on button "Next" at bounding box center [250, 116] width 35 height 14
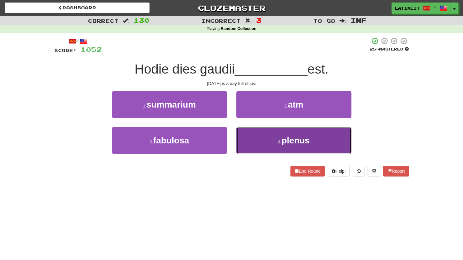
click at [254, 139] on button "4 . plenus" at bounding box center [294, 140] width 115 height 27
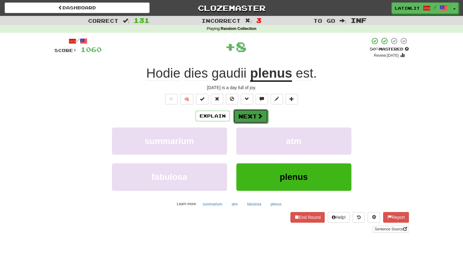
click at [252, 115] on button "Next" at bounding box center [250, 116] width 35 height 14
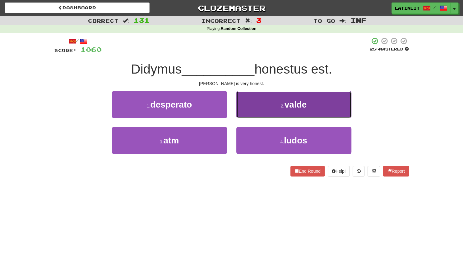
click at [252, 110] on button "2 . valde" at bounding box center [294, 104] width 115 height 27
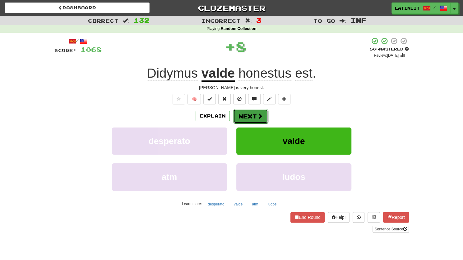
click at [250, 115] on button "Next" at bounding box center [250, 116] width 35 height 14
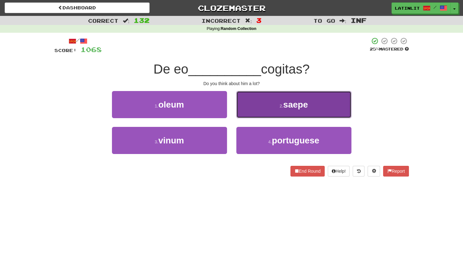
click at [251, 109] on button "2 . saepe" at bounding box center [294, 104] width 115 height 27
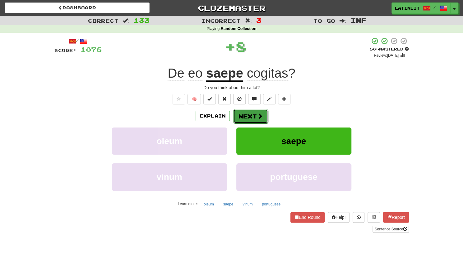
click at [244, 115] on button "Next" at bounding box center [250, 116] width 35 height 14
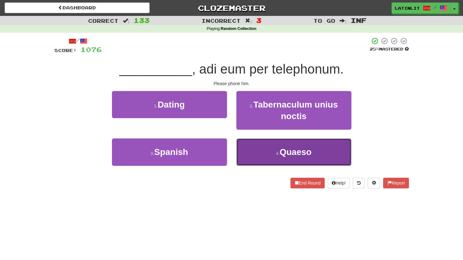
click at [256, 148] on button "4 . Quaeso" at bounding box center [294, 151] width 115 height 27
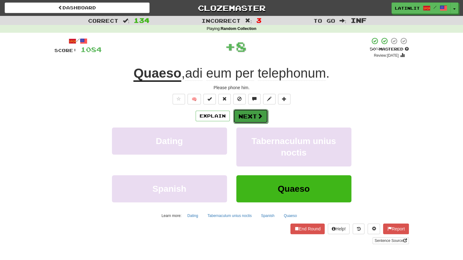
click at [250, 113] on button "Next" at bounding box center [250, 116] width 35 height 14
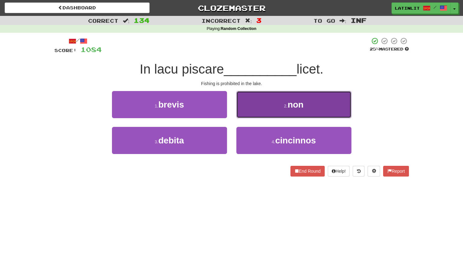
click at [249, 112] on button "2 . non" at bounding box center [294, 104] width 115 height 27
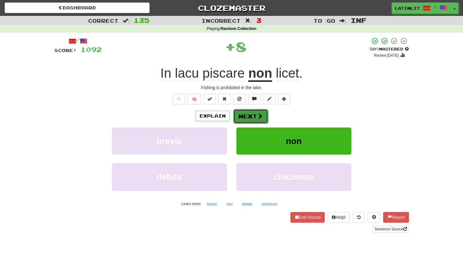
click at [251, 115] on button "Next" at bounding box center [250, 116] width 35 height 14
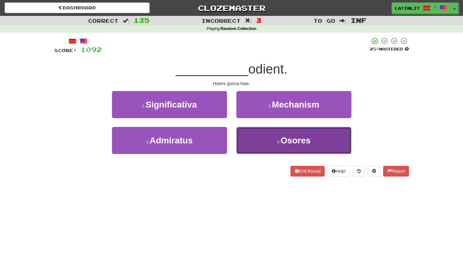
click at [258, 142] on button "4 . Osores" at bounding box center [294, 140] width 115 height 27
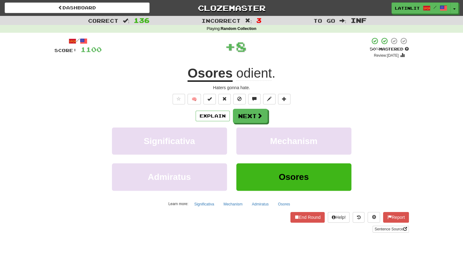
click at [207, 69] on u "Osores" at bounding box center [210, 74] width 45 height 16
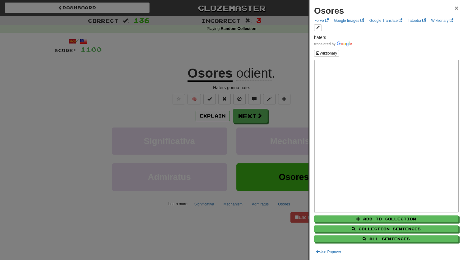
click at [455, 7] on span "×" at bounding box center [457, 7] width 4 height 7
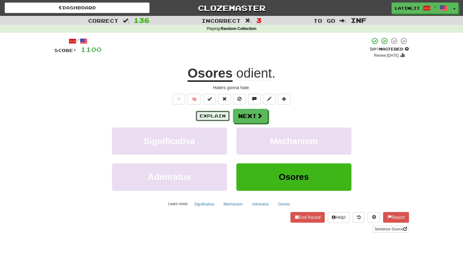
click at [218, 115] on button "Explain" at bounding box center [213, 115] width 34 height 11
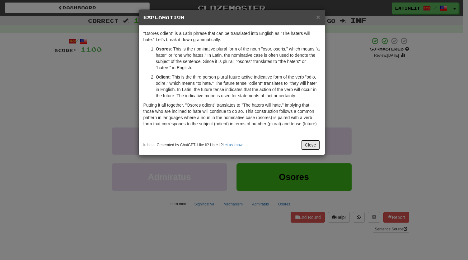
click at [309, 145] on button "Close" at bounding box center [310, 144] width 19 height 11
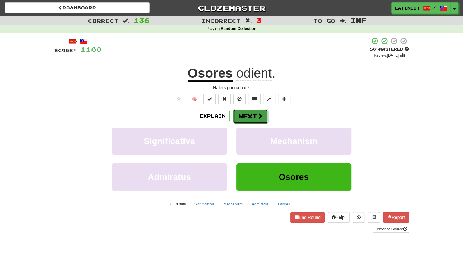
click at [249, 116] on button "Next" at bounding box center [250, 116] width 35 height 14
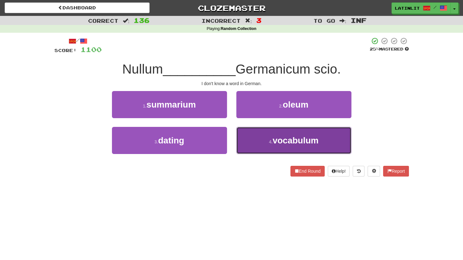
click at [255, 143] on button "4 . vocabulum" at bounding box center [294, 140] width 115 height 27
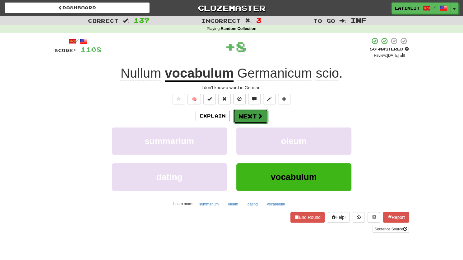
click at [246, 118] on button "Next" at bounding box center [250, 116] width 35 height 14
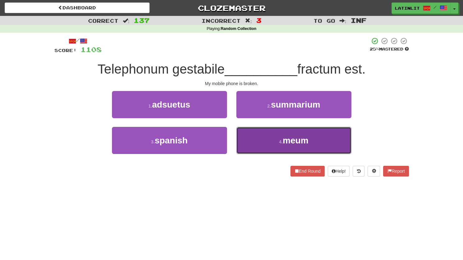
click at [261, 141] on button "4 . meum" at bounding box center [294, 140] width 115 height 27
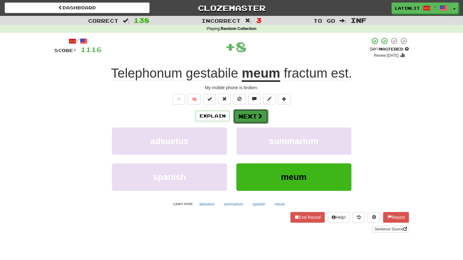
click at [251, 115] on button "Next" at bounding box center [250, 116] width 35 height 14
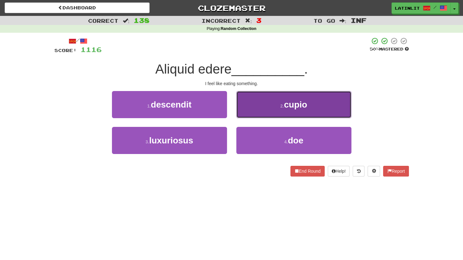
click at [243, 102] on button "2 . cupio" at bounding box center [294, 104] width 115 height 27
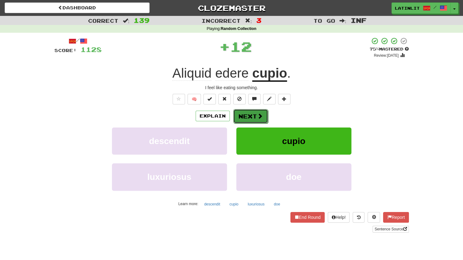
click at [242, 116] on button "Next" at bounding box center [250, 116] width 35 height 14
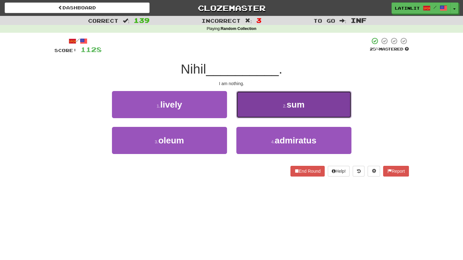
click at [255, 108] on button "2 . sum" at bounding box center [294, 104] width 115 height 27
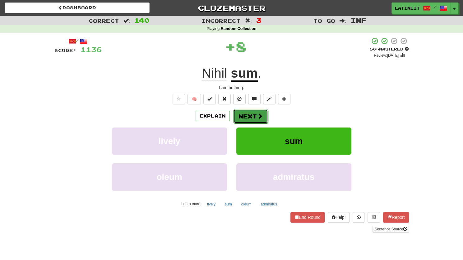
click at [253, 114] on button "Next" at bounding box center [250, 116] width 35 height 14
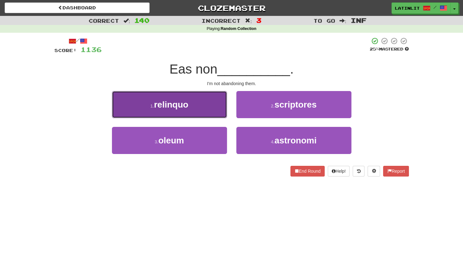
click at [208, 107] on button "1 . relinquo" at bounding box center [169, 104] width 115 height 27
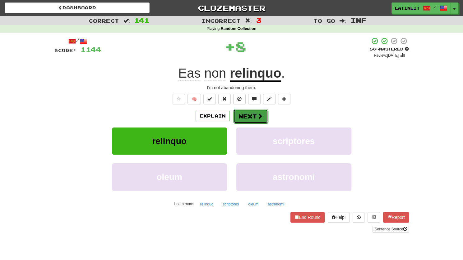
click at [255, 117] on button "Next" at bounding box center [250, 116] width 35 height 14
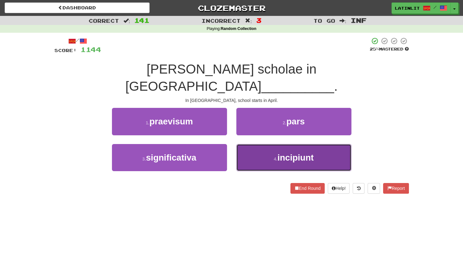
click at [266, 144] on button "4 . incipiunt" at bounding box center [294, 157] width 115 height 27
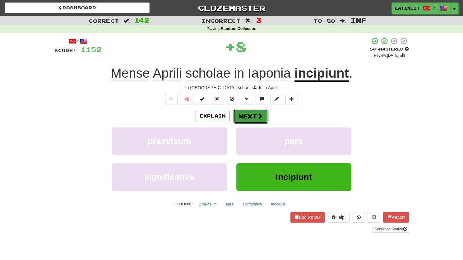
click at [251, 115] on button "Next" at bounding box center [250, 116] width 35 height 14
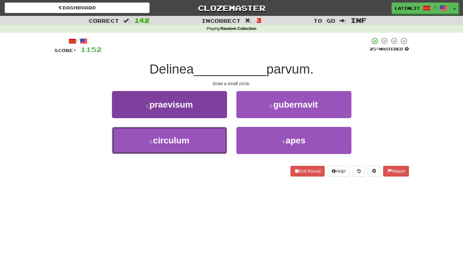
drag, startPoint x: 204, startPoint y: 147, endPoint x: 162, endPoint y: 140, distance: 42.4
click at [162, 140] on span "circulum" at bounding box center [171, 140] width 36 height 10
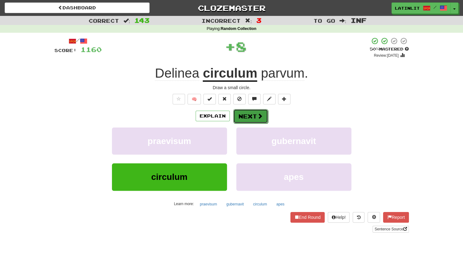
click at [236, 114] on button "Next" at bounding box center [250, 116] width 35 height 14
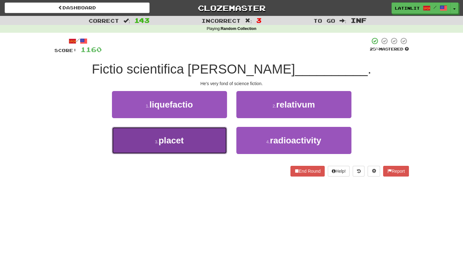
click at [208, 142] on button "3 . placet" at bounding box center [169, 140] width 115 height 27
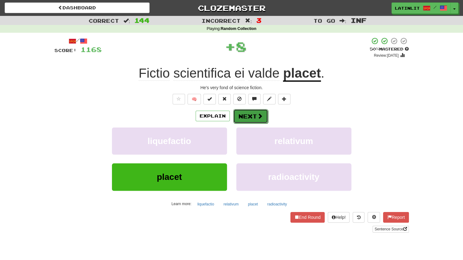
click at [244, 115] on button "Next" at bounding box center [250, 116] width 35 height 14
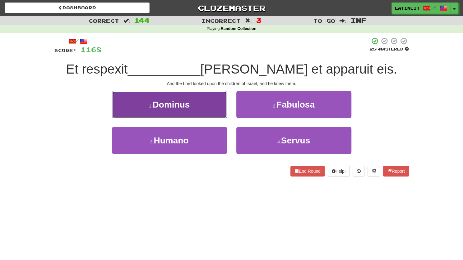
click at [167, 107] on span "Dominus" at bounding box center [171, 105] width 37 height 10
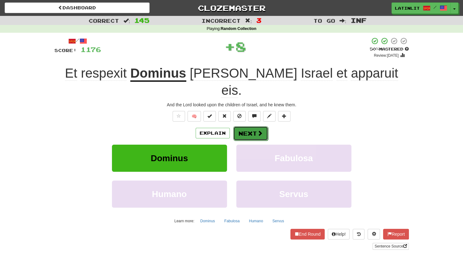
click at [247, 126] on button "Next" at bounding box center [250, 133] width 35 height 14
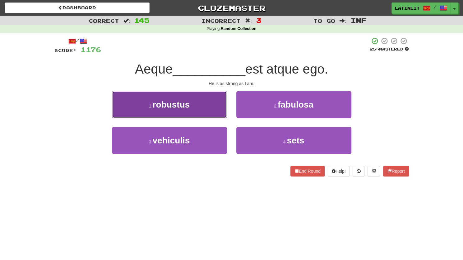
click at [184, 107] on span "robustus" at bounding box center [171, 105] width 37 height 10
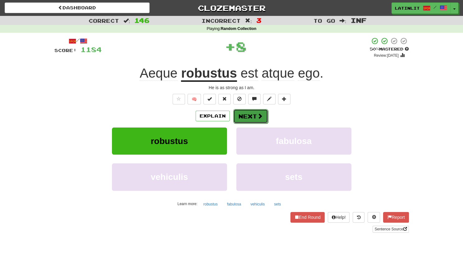
click at [249, 118] on button "Next" at bounding box center [250, 116] width 35 height 14
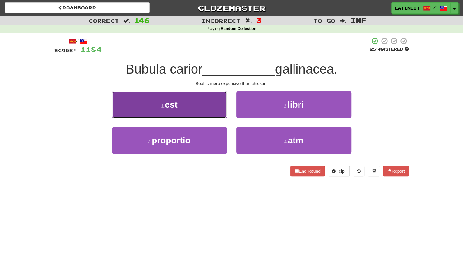
click at [205, 103] on button "1 . est" at bounding box center [169, 104] width 115 height 27
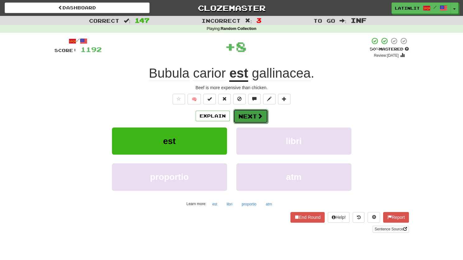
click at [247, 118] on button "Next" at bounding box center [250, 116] width 35 height 14
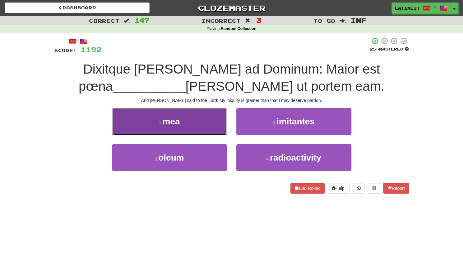
click at [195, 123] on button "1 . mea" at bounding box center [169, 121] width 115 height 27
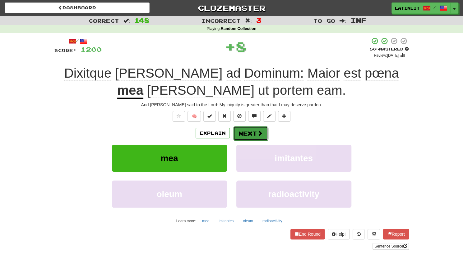
click at [242, 134] on button "Next" at bounding box center [250, 133] width 35 height 14
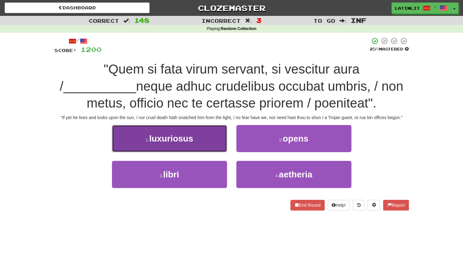
click at [191, 146] on button "1 . luxuriosus" at bounding box center [169, 138] width 115 height 27
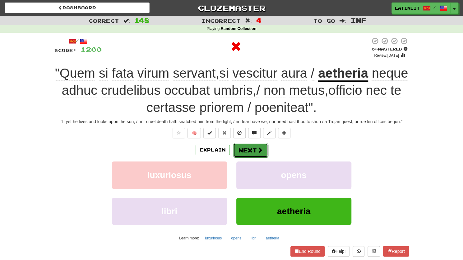
click at [246, 147] on button "Next" at bounding box center [250, 150] width 35 height 14
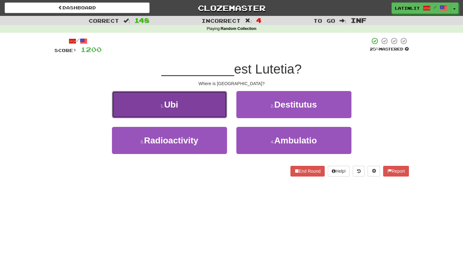
click at [205, 112] on button "1 . Ubi" at bounding box center [169, 104] width 115 height 27
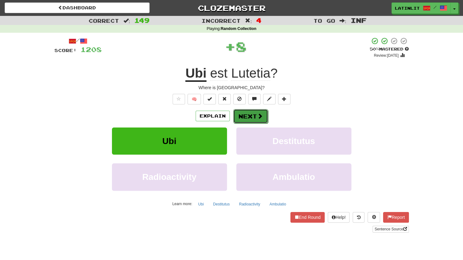
click at [253, 114] on button "Next" at bounding box center [250, 116] width 35 height 14
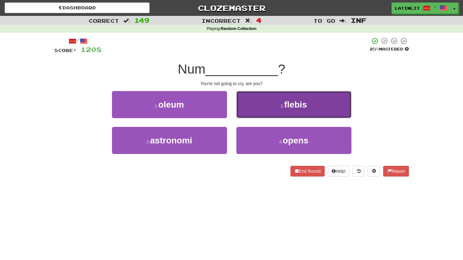
click at [259, 107] on button "2 . flebis" at bounding box center [294, 104] width 115 height 27
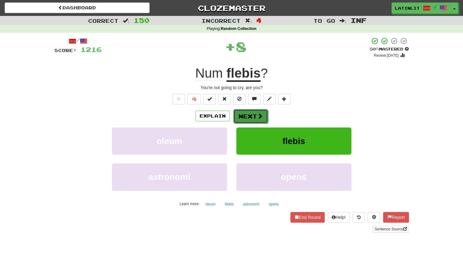
click at [252, 117] on button "Next" at bounding box center [250, 116] width 35 height 14
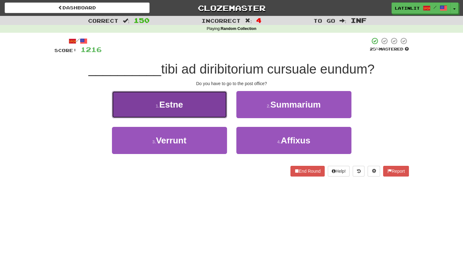
click at [202, 115] on button "1 . Estne" at bounding box center [169, 104] width 115 height 27
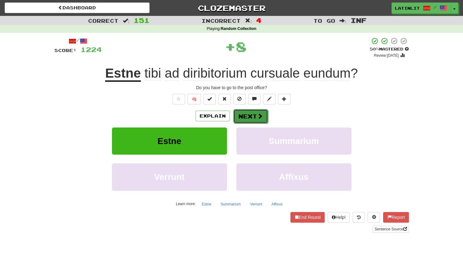
click at [255, 116] on button "Next" at bounding box center [250, 116] width 35 height 14
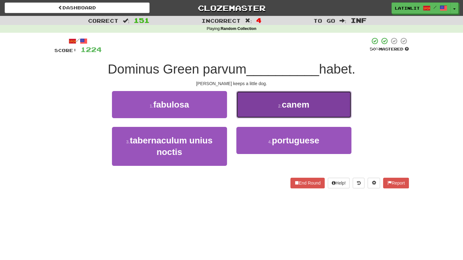
click at [265, 108] on button "2 . canem" at bounding box center [294, 104] width 115 height 27
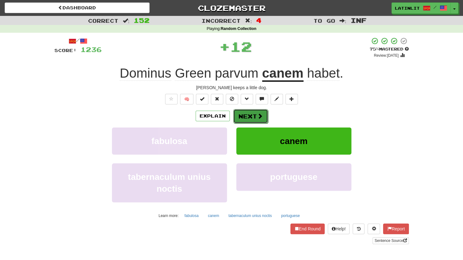
click at [248, 115] on button "Next" at bounding box center [250, 116] width 35 height 14
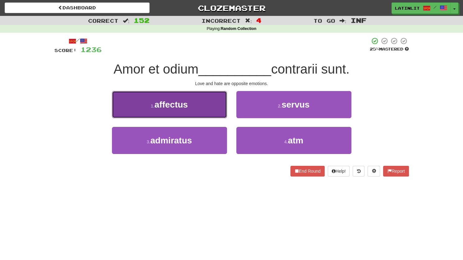
click at [210, 108] on button "1 . affectus" at bounding box center [169, 104] width 115 height 27
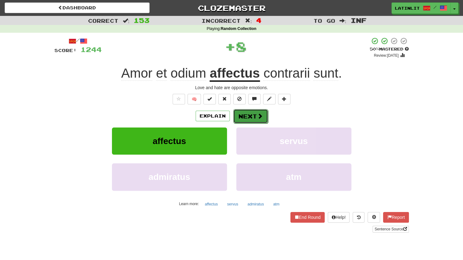
click at [253, 119] on button "Next" at bounding box center [250, 116] width 35 height 14
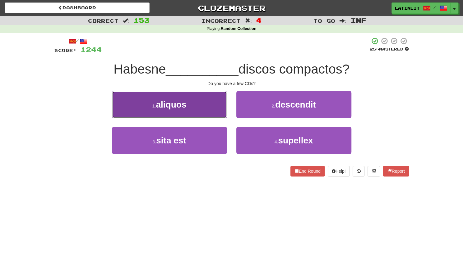
click at [200, 107] on button "1 . aliquos" at bounding box center [169, 104] width 115 height 27
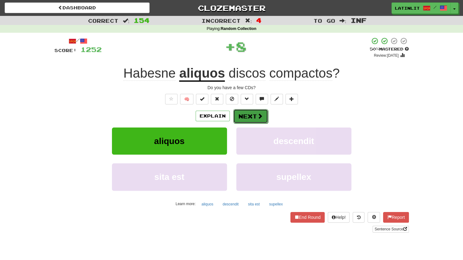
click at [249, 119] on button "Next" at bounding box center [250, 116] width 35 height 14
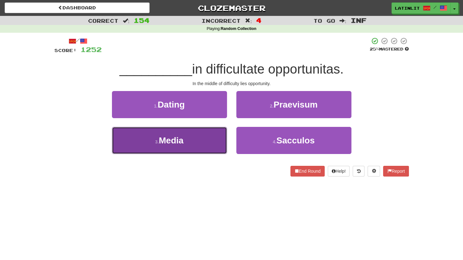
click at [205, 141] on button "3 . Media" at bounding box center [169, 140] width 115 height 27
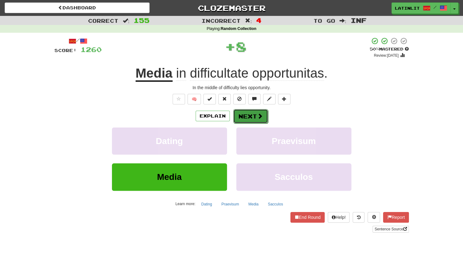
click at [254, 118] on button "Next" at bounding box center [250, 116] width 35 height 14
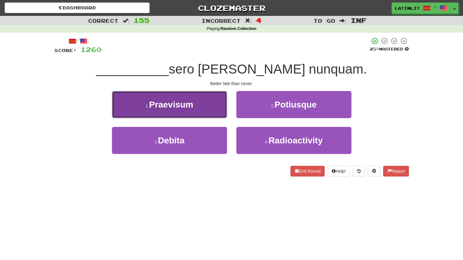
click at [207, 102] on button "1 . Praevisum" at bounding box center [169, 104] width 115 height 27
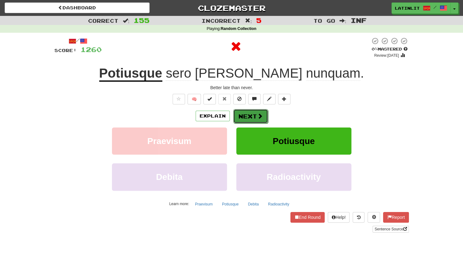
click at [245, 114] on button "Next" at bounding box center [250, 116] width 35 height 14
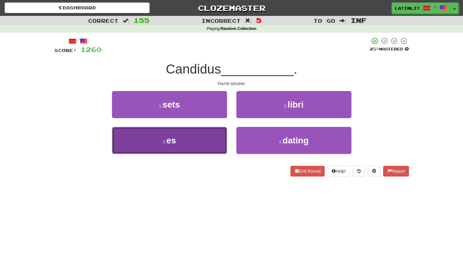
click at [189, 142] on button "3 . es" at bounding box center [169, 140] width 115 height 27
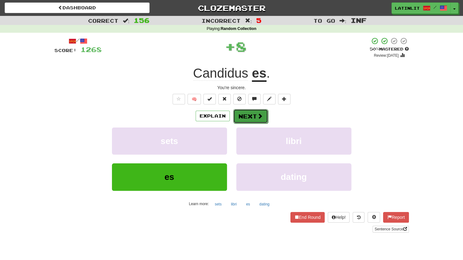
click at [239, 115] on button "Next" at bounding box center [250, 116] width 35 height 14
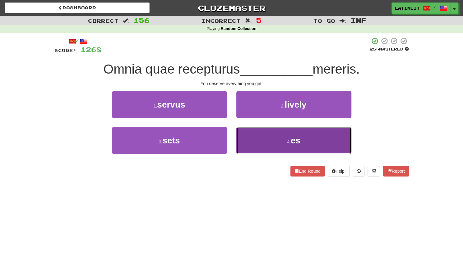
click at [254, 143] on button "4 . es" at bounding box center [294, 140] width 115 height 27
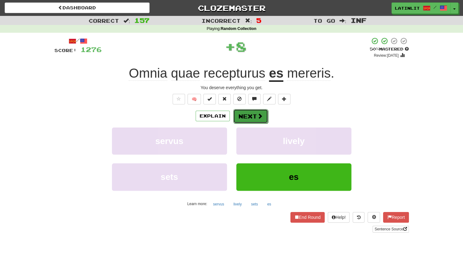
click at [240, 116] on button "Next" at bounding box center [250, 116] width 35 height 14
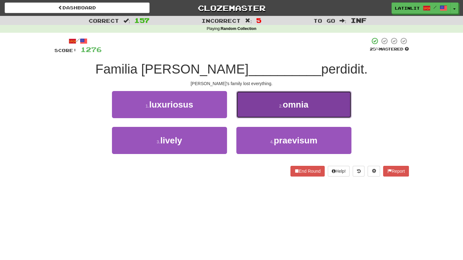
click at [247, 114] on button "2 . omnia" at bounding box center [294, 104] width 115 height 27
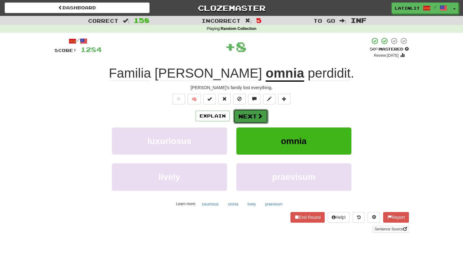
click at [246, 117] on button "Next" at bounding box center [250, 116] width 35 height 14
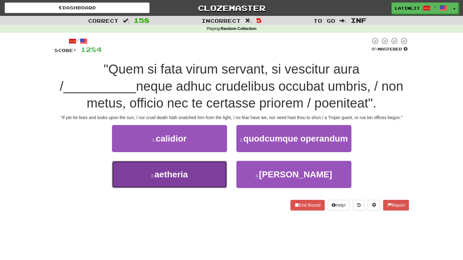
click at [192, 174] on button "3 . aetheria" at bounding box center [169, 174] width 115 height 27
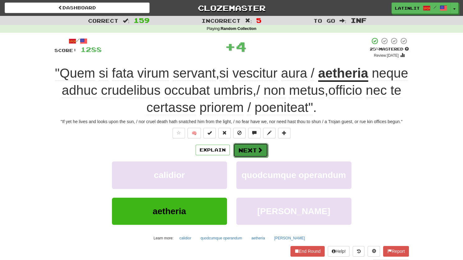
click at [250, 149] on button "Next" at bounding box center [250, 150] width 35 height 14
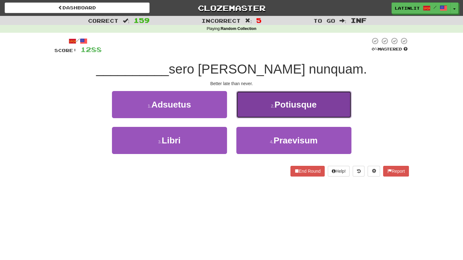
click at [261, 105] on button "2 . Potiusque" at bounding box center [294, 104] width 115 height 27
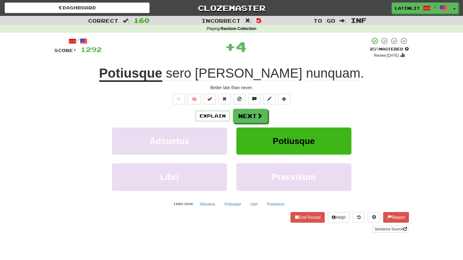
click at [162, 79] on u "Potiusque" at bounding box center [130, 74] width 63 height 16
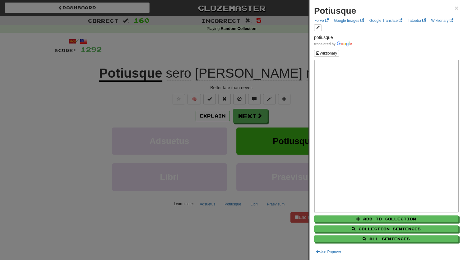
click at [249, 55] on div at bounding box center [231, 130] width 463 height 260
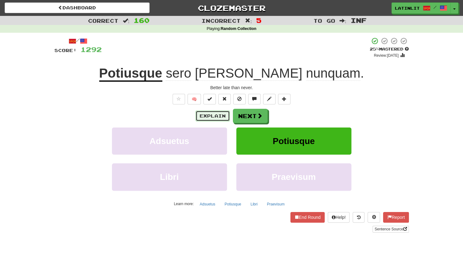
click at [211, 120] on button "Explain" at bounding box center [213, 115] width 34 height 11
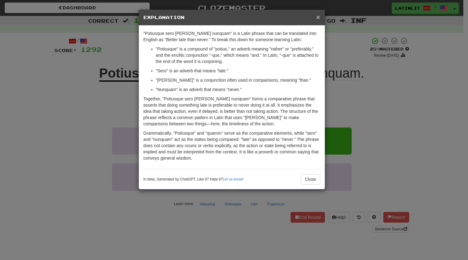
click at [317, 15] on span "×" at bounding box center [318, 16] width 4 height 7
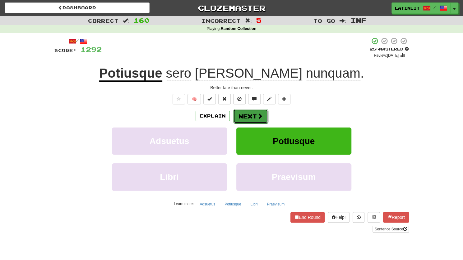
click at [249, 114] on button "Next" at bounding box center [250, 116] width 35 height 14
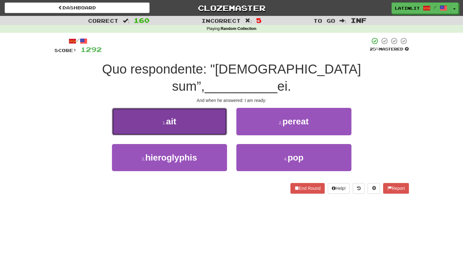
click at [205, 110] on button "1 . ait" at bounding box center [169, 121] width 115 height 27
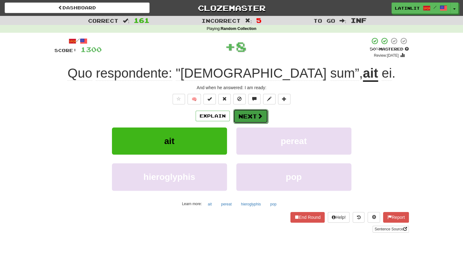
click at [251, 112] on button "Next" at bounding box center [250, 116] width 35 height 14
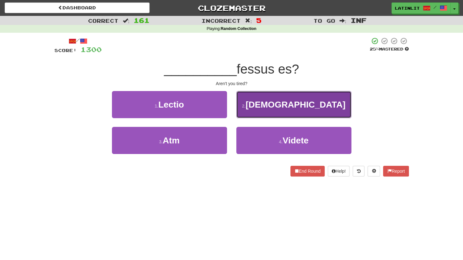
click at [251, 110] on button "2 . Nonne" at bounding box center [294, 104] width 115 height 27
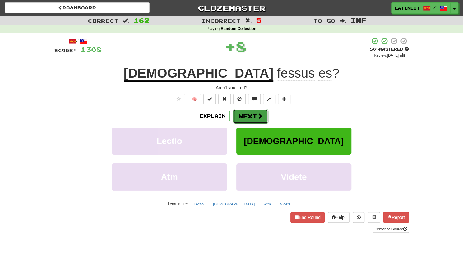
click at [250, 115] on button "Next" at bounding box center [250, 116] width 35 height 14
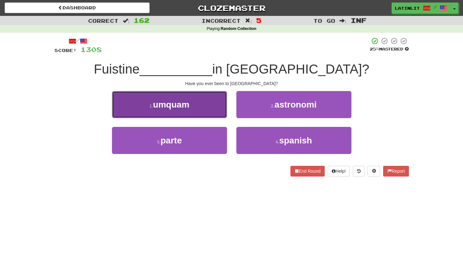
click at [205, 110] on button "1 . umquam" at bounding box center [169, 104] width 115 height 27
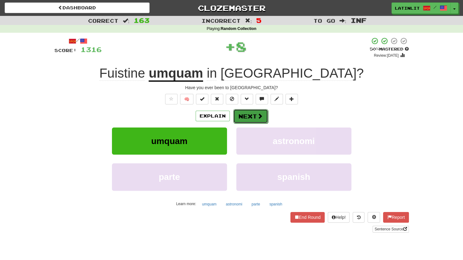
click at [237, 114] on button "Next" at bounding box center [250, 116] width 35 height 14
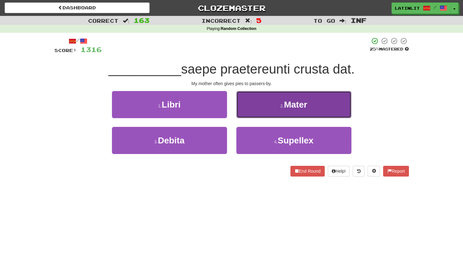
click at [258, 107] on button "2 . Mater" at bounding box center [294, 104] width 115 height 27
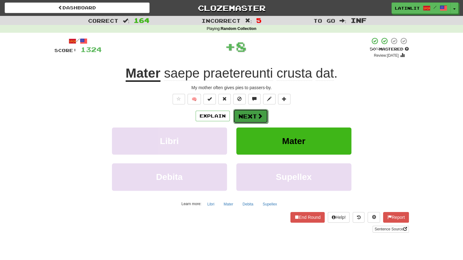
click at [250, 115] on button "Next" at bounding box center [250, 116] width 35 height 14
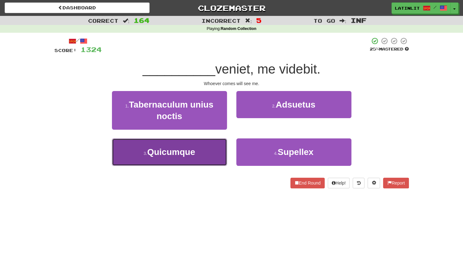
click at [185, 148] on span "Quicumque" at bounding box center [171, 152] width 48 height 10
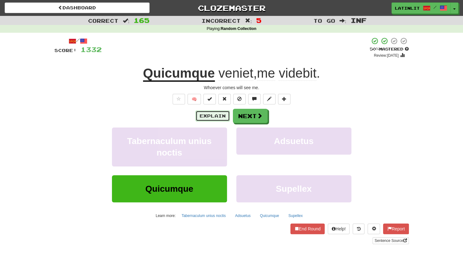
click at [202, 115] on button "Explain" at bounding box center [213, 115] width 34 height 11
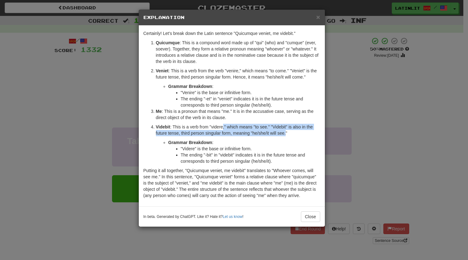
drag, startPoint x: 223, startPoint y: 126, endPoint x: 286, endPoint y: 134, distance: 63.6
click at [286, 134] on p "Videbit : This is a verb from "videre," which means "to see." "Videbit" is also…" at bounding box center [238, 130] width 164 height 12
click at [317, 15] on span "×" at bounding box center [318, 16] width 4 height 7
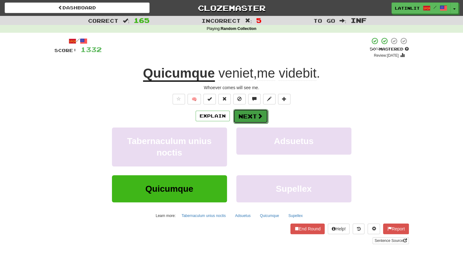
click at [246, 117] on button "Next" at bounding box center [250, 116] width 35 height 14
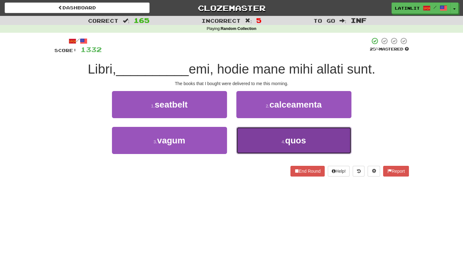
click at [263, 137] on button "4 . quos" at bounding box center [294, 140] width 115 height 27
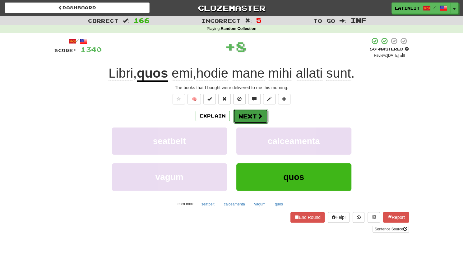
click at [247, 113] on button "Next" at bounding box center [250, 116] width 35 height 14
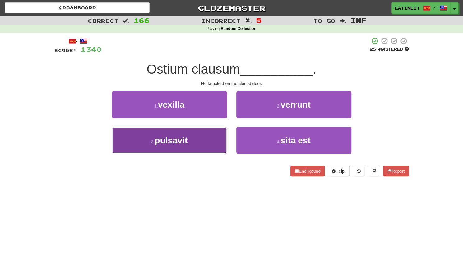
click at [211, 140] on button "3 . pulsavit" at bounding box center [169, 140] width 115 height 27
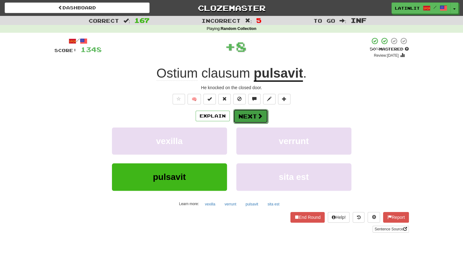
click at [262, 111] on button "Next" at bounding box center [250, 116] width 35 height 14
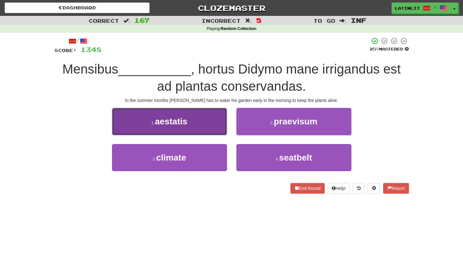
click at [203, 124] on button "1 . aestatis" at bounding box center [169, 121] width 115 height 27
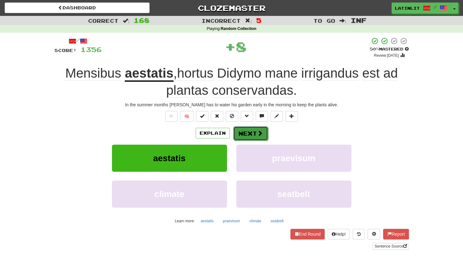
click at [242, 138] on button "Next" at bounding box center [250, 133] width 35 height 14
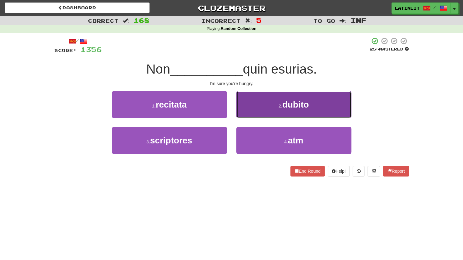
click at [260, 110] on button "2 . dubito" at bounding box center [294, 104] width 115 height 27
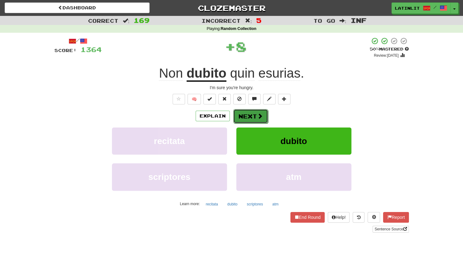
click at [248, 117] on button "Next" at bounding box center [250, 116] width 35 height 14
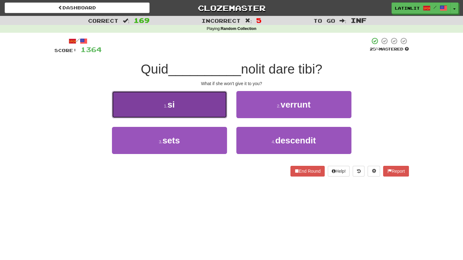
click at [204, 114] on button "1 . si" at bounding box center [169, 104] width 115 height 27
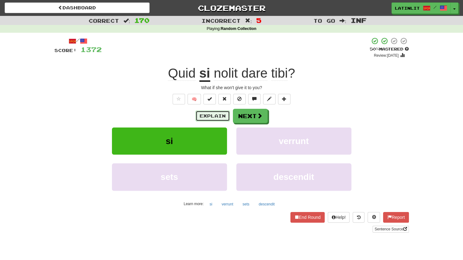
click at [222, 115] on button "Explain" at bounding box center [213, 115] width 34 height 11
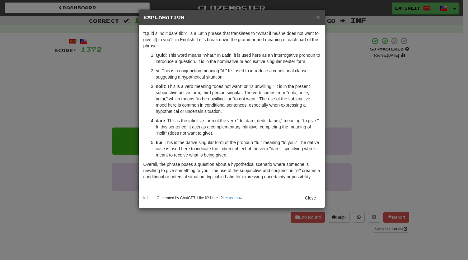
click at [321, 17] on div "× Explanation" at bounding box center [232, 18] width 186 height 16
click at [320, 17] on span "×" at bounding box center [318, 16] width 4 height 7
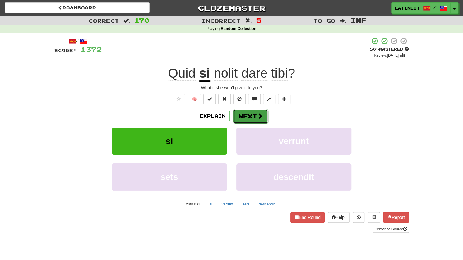
click at [250, 118] on button "Next" at bounding box center [250, 116] width 35 height 14
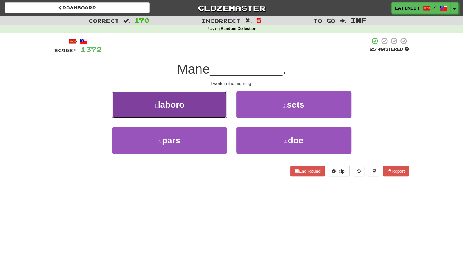
click at [200, 103] on button "1 . laboro" at bounding box center [169, 104] width 115 height 27
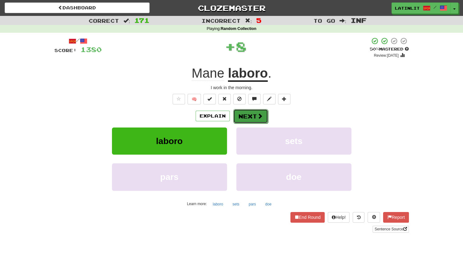
click at [251, 115] on button "Next" at bounding box center [250, 116] width 35 height 14
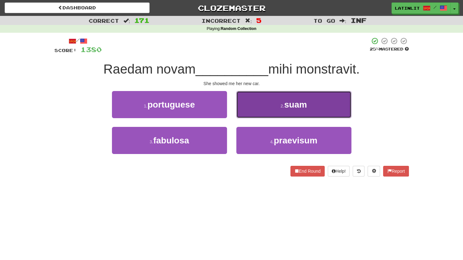
click at [254, 106] on button "2 . suam" at bounding box center [294, 104] width 115 height 27
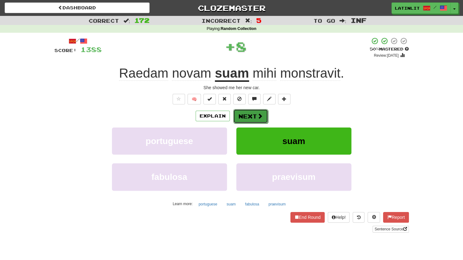
click at [250, 114] on button "Next" at bounding box center [250, 116] width 35 height 14
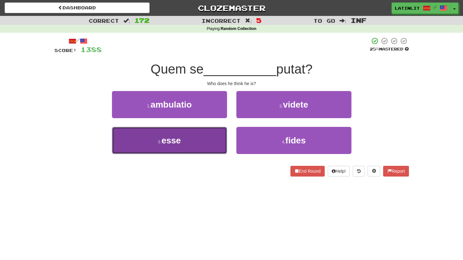
click at [204, 136] on button "3 . esse" at bounding box center [169, 140] width 115 height 27
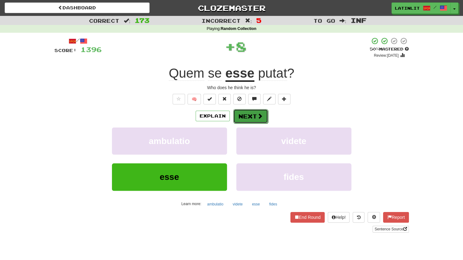
click at [246, 120] on button "Next" at bounding box center [250, 116] width 35 height 14
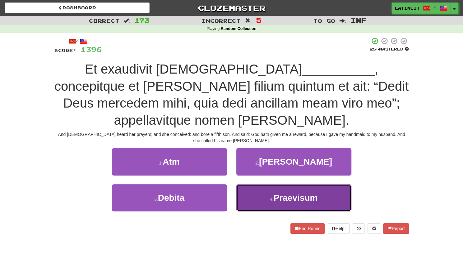
click at [251, 201] on button "4 . Praevisum" at bounding box center [294, 197] width 115 height 27
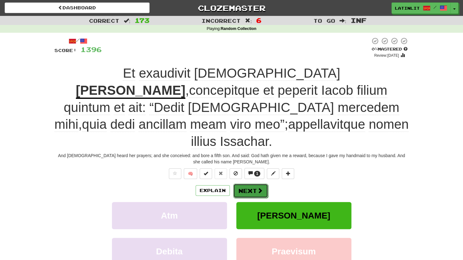
click at [239, 183] on button "Next" at bounding box center [250, 190] width 35 height 14
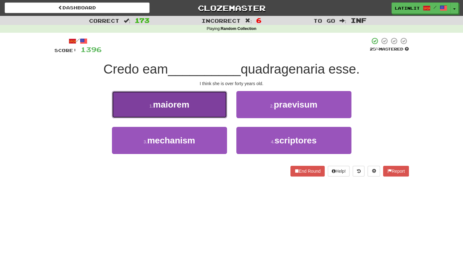
click at [186, 111] on button "1 . maiorem" at bounding box center [169, 104] width 115 height 27
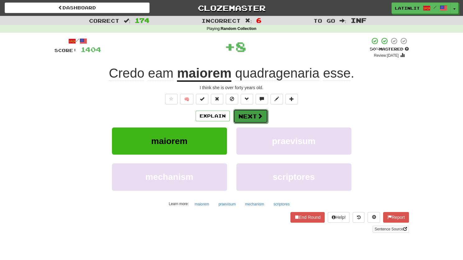
click at [253, 121] on button "Next" at bounding box center [250, 116] width 35 height 14
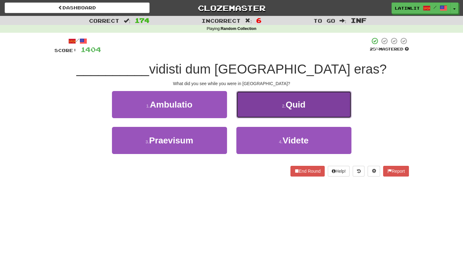
click at [253, 106] on button "2 . Quid" at bounding box center [294, 104] width 115 height 27
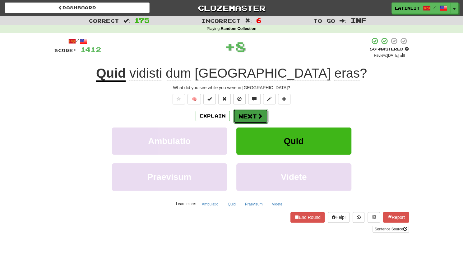
click at [246, 120] on button "Next" at bounding box center [250, 116] width 35 height 14
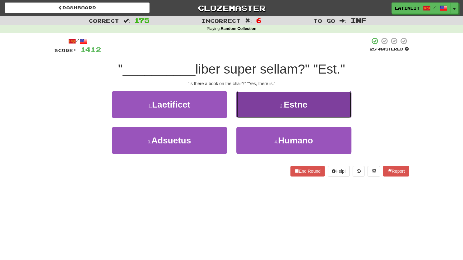
click at [248, 105] on button "2 . Estne" at bounding box center [294, 104] width 115 height 27
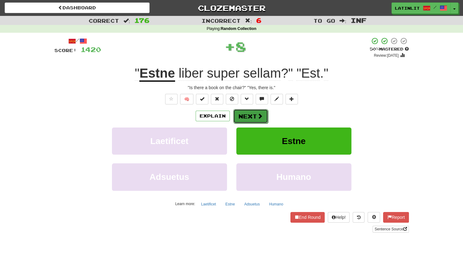
click at [247, 112] on button "Next" at bounding box center [250, 116] width 35 height 14
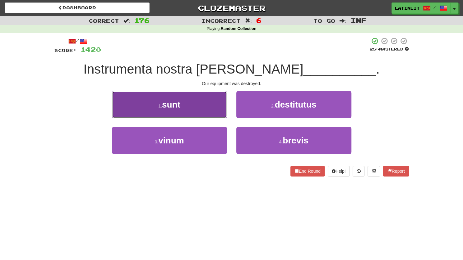
click at [197, 109] on button "1 . sunt" at bounding box center [169, 104] width 115 height 27
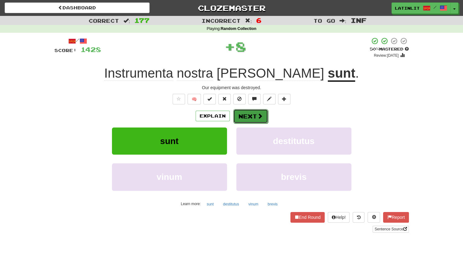
click at [245, 115] on button "Next" at bounding box center [250, 116] width 35 height 14
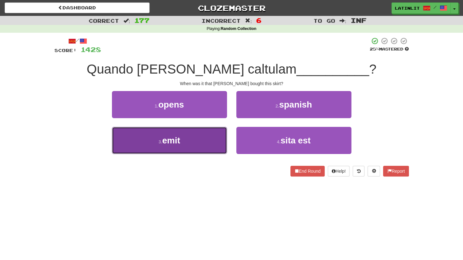
click at [192, 139] on button "3 . emit" at bounding box center [169, 140] width 115 height 27
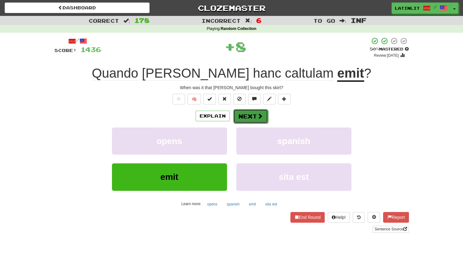
click at [248, 120] on button "Next" at bounding box center [250, 116] width 35 height 14
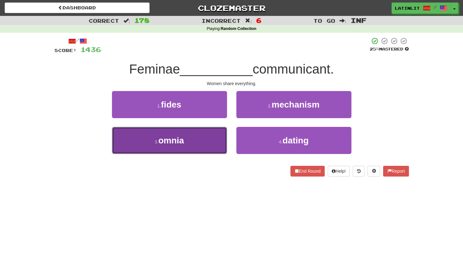
click at [205, 131] on button "3 . omnia" at bounding box center [169, 140] width 115 height 27
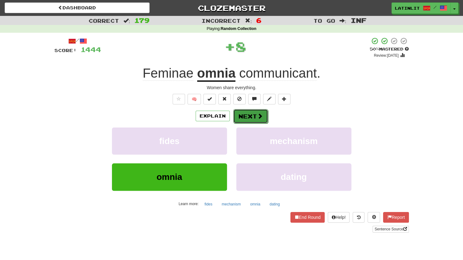
click at [251, 114] on button "Next" at bounding box center [250, 116] width 35 height 14
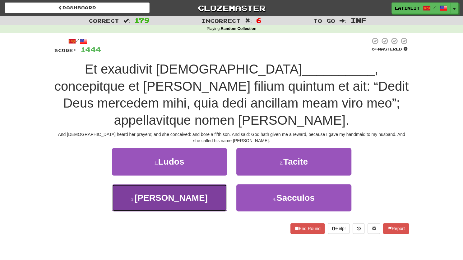
click at [191, 195] on button "3 . Liam" at bounding box center [169, 197] width 115 height 27
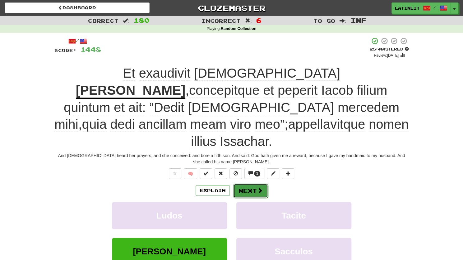
click at [238, 183] on button "Next" at bounding box center [250, 190] width 35 height 14
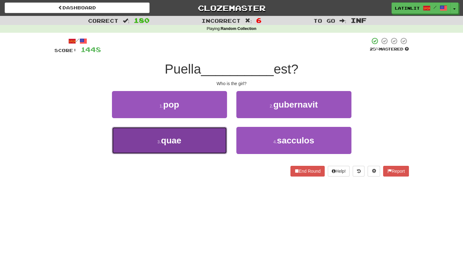
click at [187, 142] on button "3 . quae" at bounding box center [169, 140] width 115 height 27
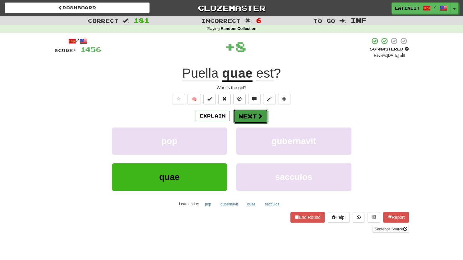
click at [252, 115] on button "Next" at bounding box center [250, 116] width 35 height 14
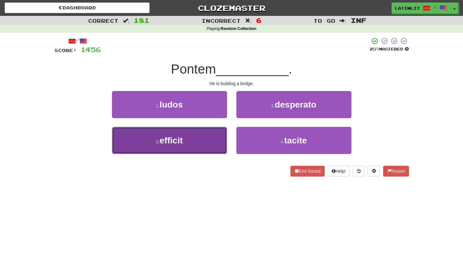
click at [196, 141] on button "3 . efficit" at bounding box center [169, 140] width 115 height 27
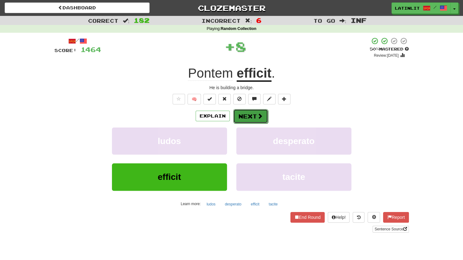
click at [245, 114] on button "Next" at bounding box center [250, 116] width 35 height 14
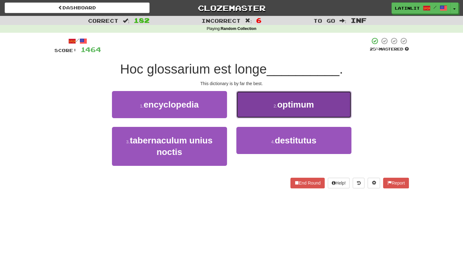
click at [247, 111] on button "2 . optimum" at bounding box center [294, 104] width 115 height 27
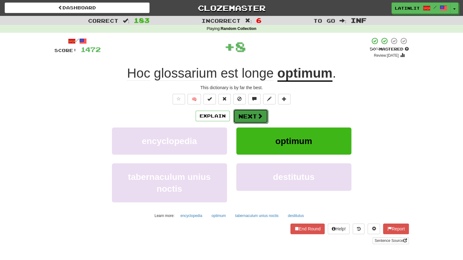
click at [243, 116] on button "Next" at bounding box center [250, 116] width 35 height 14
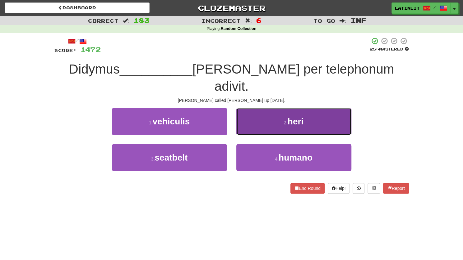
click at [252, 108] on button "2 . heri" at bounding box center [294, 121] width 115 height 27
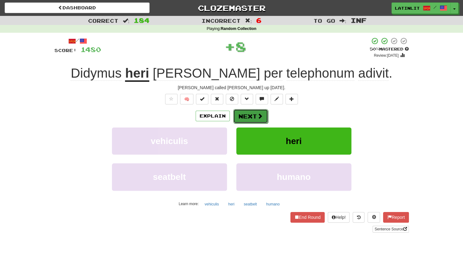
click at [248, 112] on button "Next" at bounding box center [250, 116] width 35 height 14
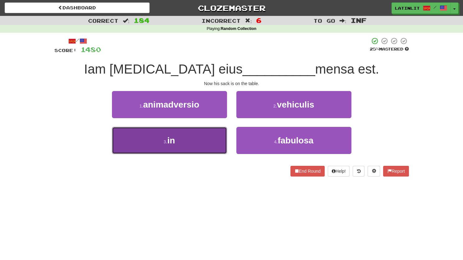
click at [189, 135] on button "3 . in" at bounding box center [169, 140] width 115 height 27
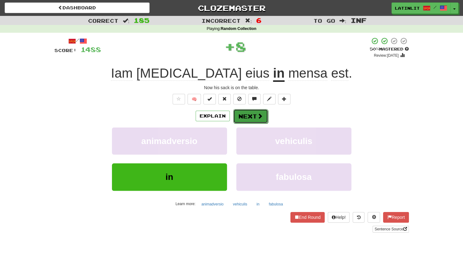
click at [235, 114] on button "Next" at bounding box center [250, 116] width 35 height 14
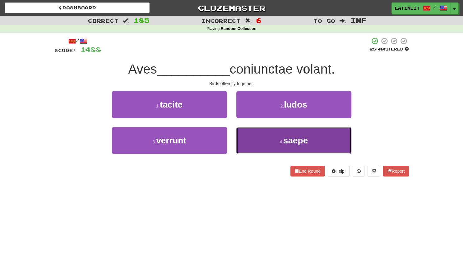
click at [249, 143] on button "4 . saepe" at bounding box center [294, 140] width 115 height 27
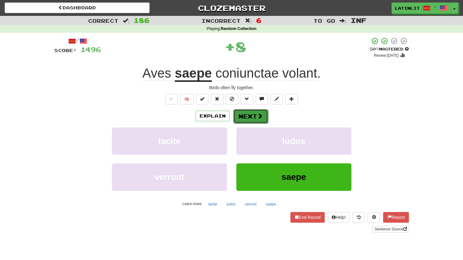
click at [244, 117] on button "Next" at bounding box center [250, 116] width 35 height 14
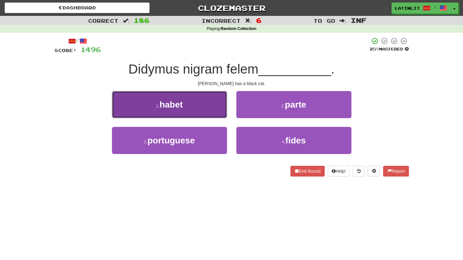
click at [198, 101] on button "1 . habet" at bounding box center [169, 104] width 115 height 27
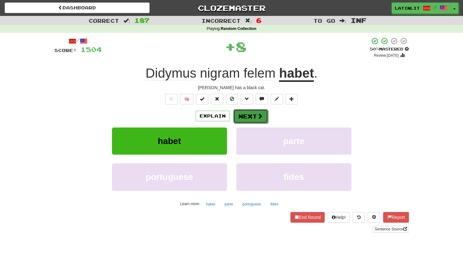
click at [243, 115] on button "Next" at bounding box center [250, 116] width 35 height 14
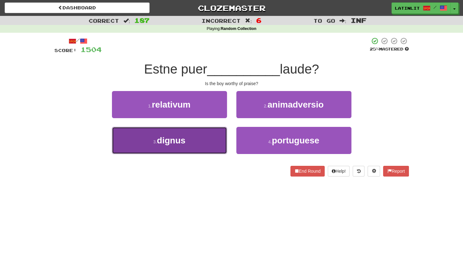
click at [187, 146] on button "3 . dignus" at bounding box center [169, 140] width 115 height 27
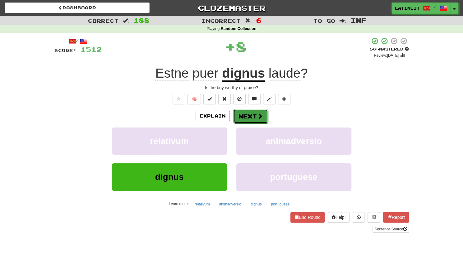
click at [252, 115] on button "Next" at bounding box center [250, 116] width 35 height 14
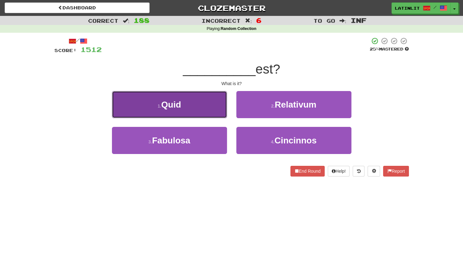
click at [223, 104] on button "1 . Quid" at bounding box center [169, 104] width 115 height 27
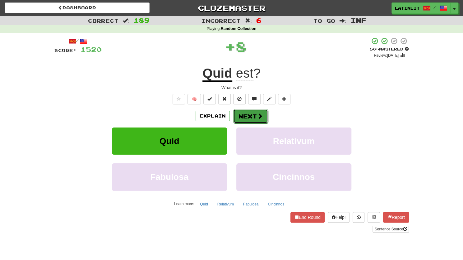
click at [255, 109] on div "Explain Next" at bounding box center [231, 116] width 355 height 14
click at [254, 115] on button "Next" at bounding box center [250, 116] width 35 height 14
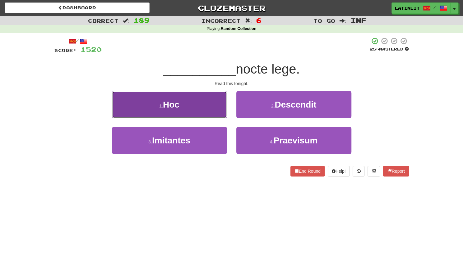
click at [203, 102] on button "1 . Hoc" at bounding box center [169, 104] width 115 height 27
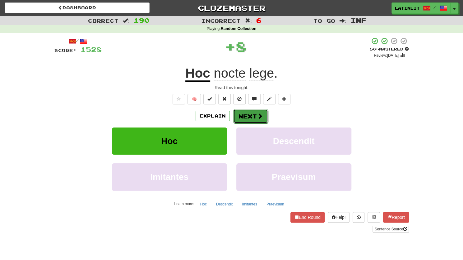
click at [242, 120] on button "Next" at bounding box center [250, 116] width 35 height 14
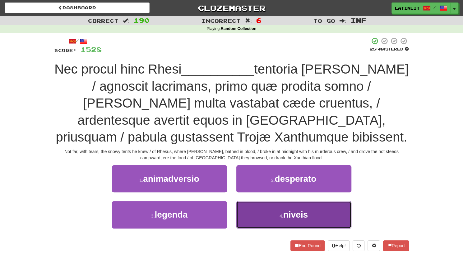
click at [254, 213] on button "4 . niveis" at bounding box center [294, 214] width 115 height 27
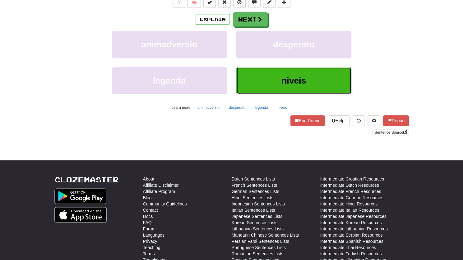
scroll to position [172, 0]
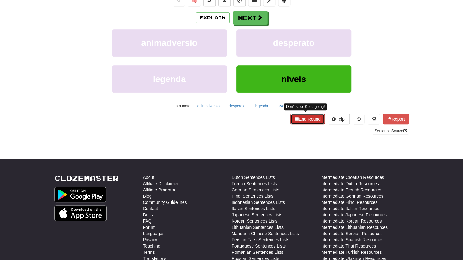
click at [306, 119] on button "End Round" at bounding box center [308, 119] width 34 height 11
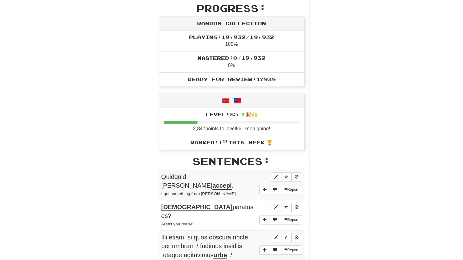
scroll to position [0, 0]
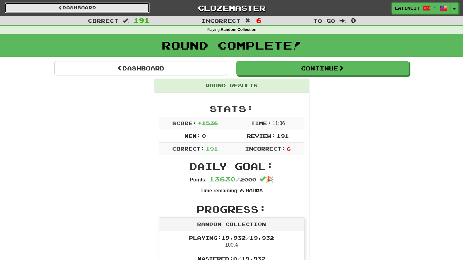
click at [103, 9] on link "Dashboard" at bounding box center [77, 7] width 145 height 11
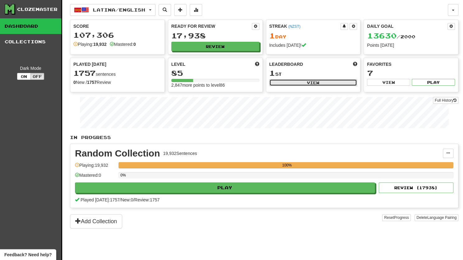
click at [291, 83] on button "View" at bounding box center [314, 82] width 88 height 7
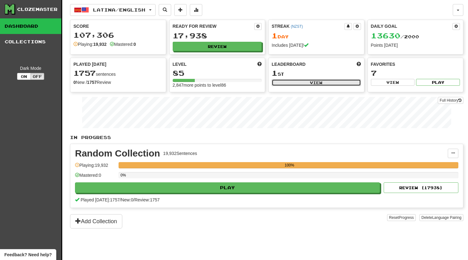
select select "**********"
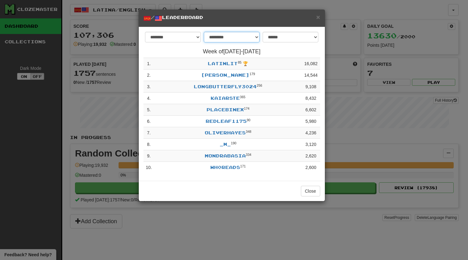
click at [256, 39] on select "**********" at bounding box center [232, 37] width 56 height 11
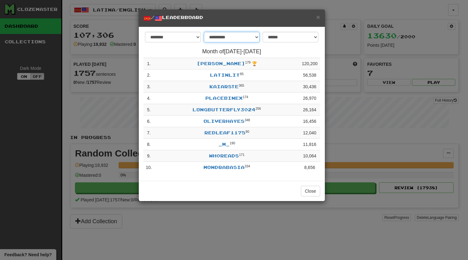
click at [256, 36] on select "**********" at bounding box center [232, 37] width 56 height 11
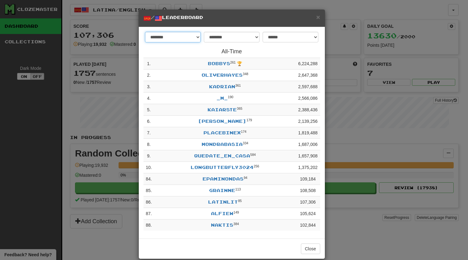
click at [190, 38] on select "******** *********" at bounding box center [173, 37] width 56 height 11
click at [226, 33] on select "**********" at bounding box center [232, 37] width 56 height 11
select select "******"
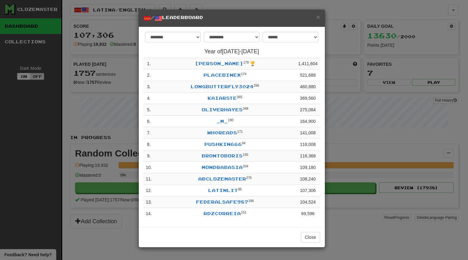
click at [397, 116] on div "**********" at bounding box center [234, 130] width 468 height 260
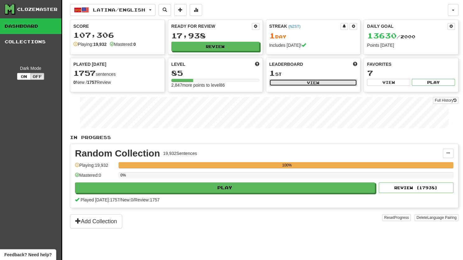
click at [311, 80] on button "View" at bounding box center [314, 82] width 88 height 7
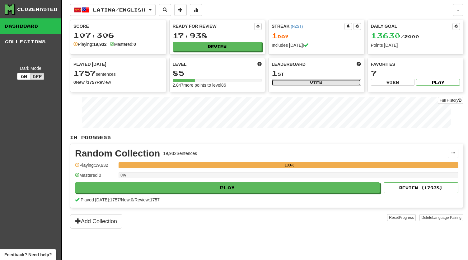
select select "**********"
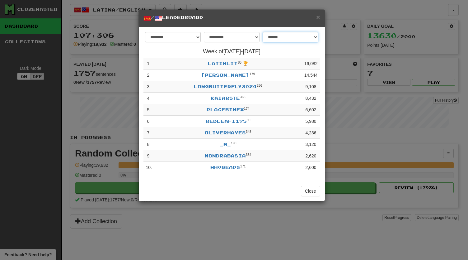
click at [316, 36] on select "**********" at bounding box center [291, 37] width 56 height 11
click at [379, 8] on div "**********" at bounding box center [234, 130] width 468 height 260
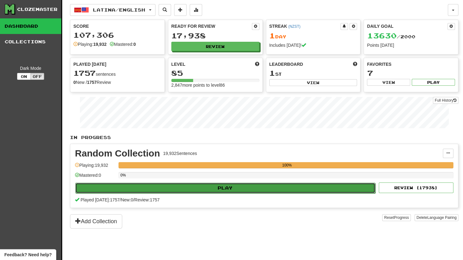
click at [229, 188] on button "Play" at bounding box center [225, 187] width 300 height 11
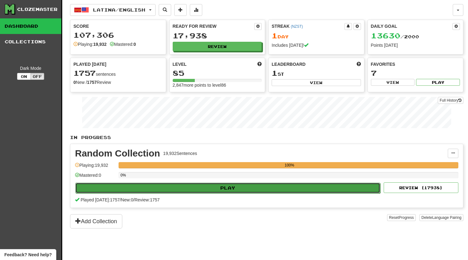
select select "********"
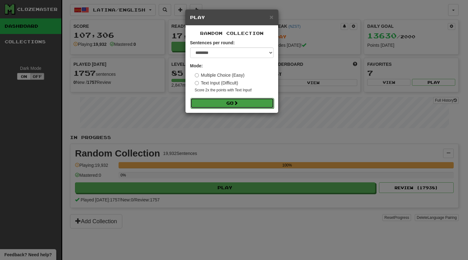
click at [225, 103] on button "Go" at bounding box center [231, 103] width 83 height 11
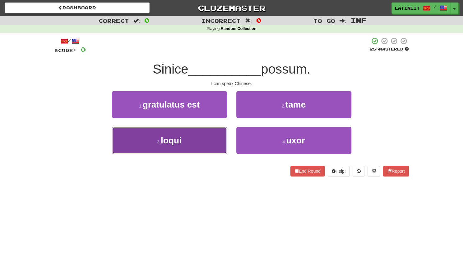
click at [196, 140] on button "3 . loqui" at bounding box center [169, 140] width 115 height 27
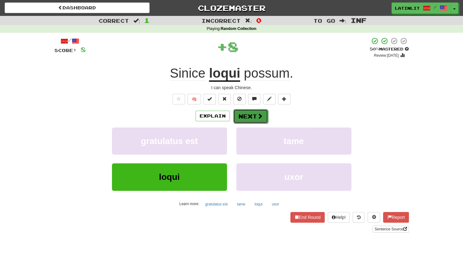
click at [244, 114] on button "Next" at bounding box center [250, 116] width 35 height 14
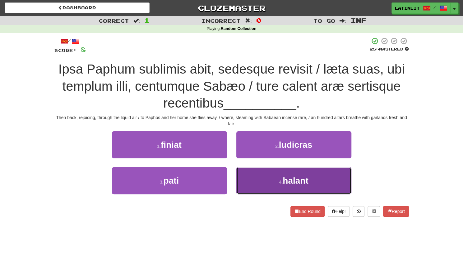
click at [293, 181] on span "halant" at bounding box center [296, 181] width 26 height 10
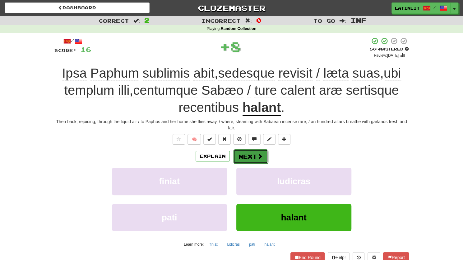
click at [249, 158] on button "Next" at bounding box center [250, 156] width 35 height 14
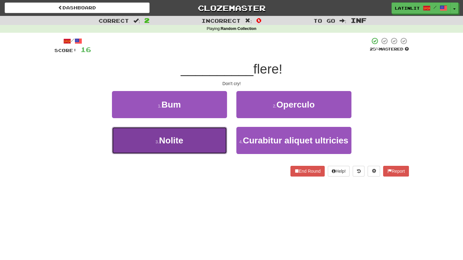
click at [197, 142] on button "3 . Nolite" at bounding box center [169, 140] width 115 height 27
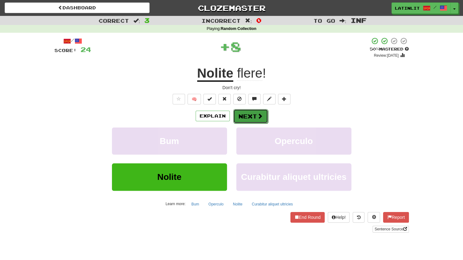
click at [245, 120] on button "Next" at bounding box center [250, 116] width 35 height 14
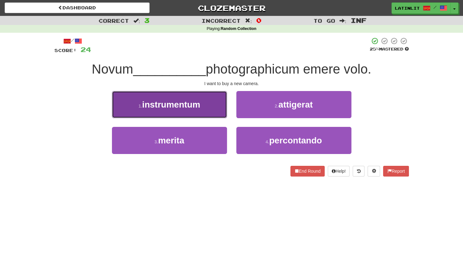
click at [185, 109] on span "instrumentum" at bounding box center [171, 105] width 58 height 10
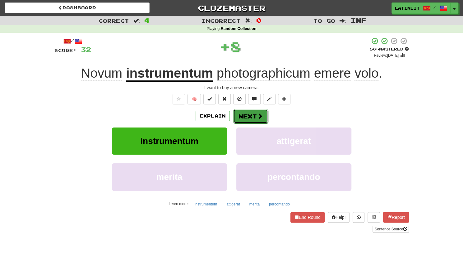
click at [246, 115] on button "Next" at bounding box center [250, 116] width 35 height 14
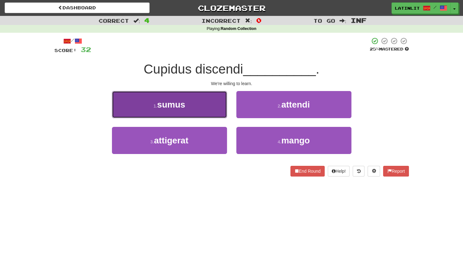
click at [197, 107] on button "1 . sumus" at bounding box center [169, 104] width 115 height 27
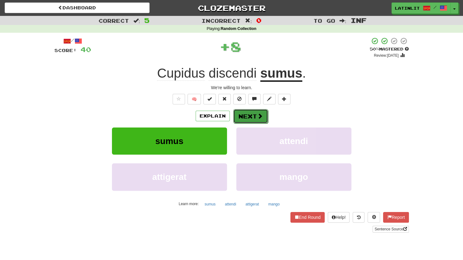
click at [248, 116] on button "Next" at bounding box center [250, 116] width 35 height 14
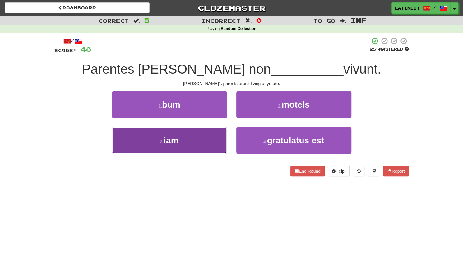
click at [194, 151] on button "3 . iam" at bounding box center [169, 140] width 115 height 27
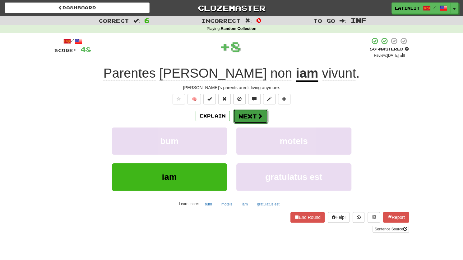
click at [242, 114] on button "Next" at bounding box center [250, 116] width 35 height 14
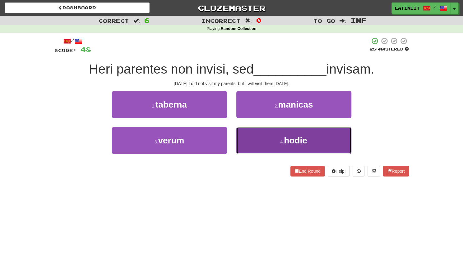
click at [256, 143] on button "4 . hodie" at bounding box center [294, 140] width 115 height 27
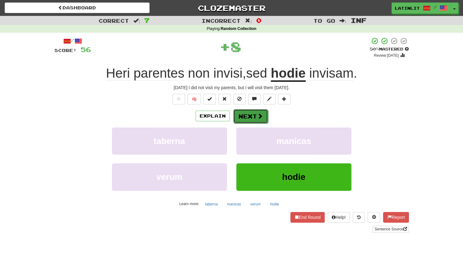
click at [246, 114] on button "Next" at bounding box center [250, 116] width 35 height 14
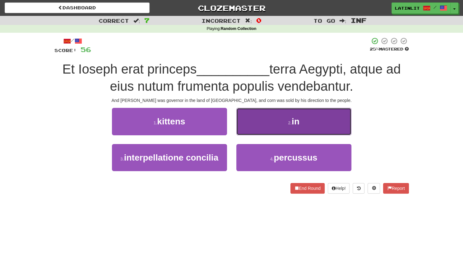
click at [261, 124] on button "2 . in" at bounding box center [294, 121] width 115 height 27
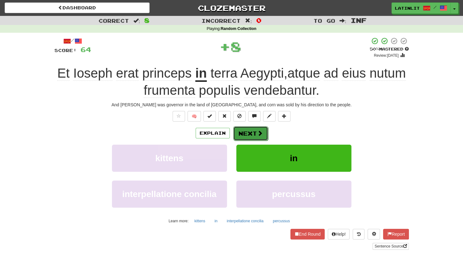
click at [241, 134] on button "Next" at bounding box center [250, 133] width 35 height 14
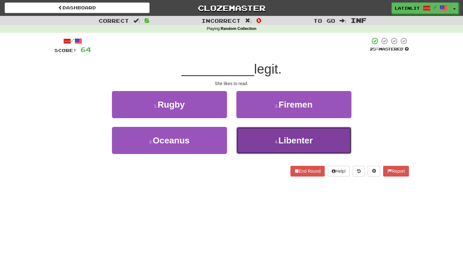
click at [246, 141] on button "4 . Libenter" at bounding box center [294, 140] width 115 height 27
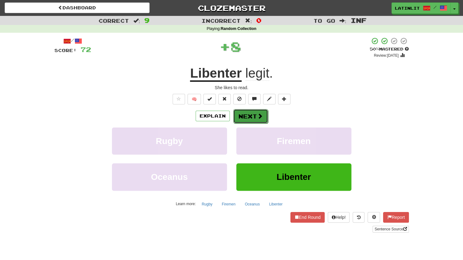
click at [245, 114] on button "Next" at bounding box center [250, 116] width 35 height 14
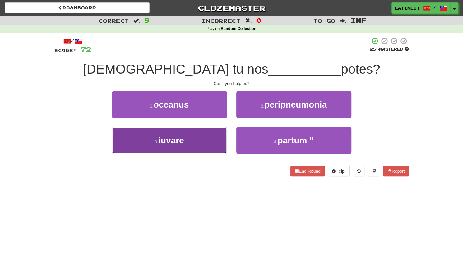
click at [204, 142] on button "3 . iuvare" at bounding box center [169, 140] width 115 height 27
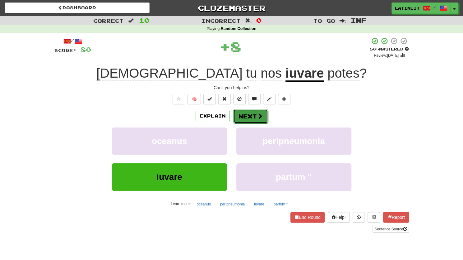
click at [249, 113] on button "Next" at bounding box center [250, 116] width 35 height 14
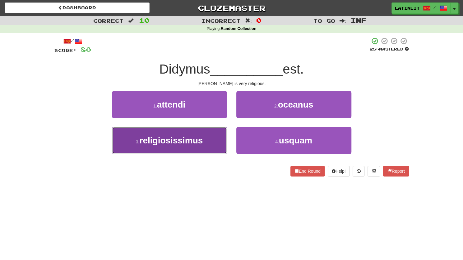
click at [195, 146] on button "3 . [DEMOGRAPHIC_DATA]" at bounding box center [169, 140] width 115 height 27
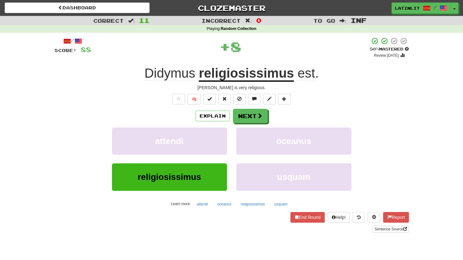
click at [248, 106] on div "/ Score: 88 + 8 50 % Mastered Review: [DATE] Didymus religiosissimus est . [PER…" at bounding box center [231, 134] width 355 height 195
click at [247, 115] on button "Next" at bounding box center [250, 116] width 35 height 14
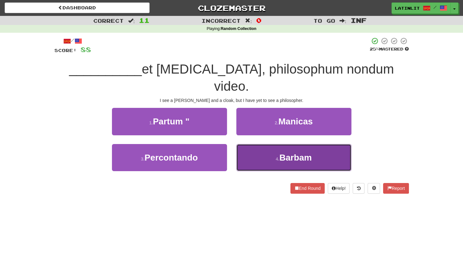
click at [259, 144] on button "4 . [GEOGRAPHIC_DATA]" at bounding box center [294, 157] width 115 height 27
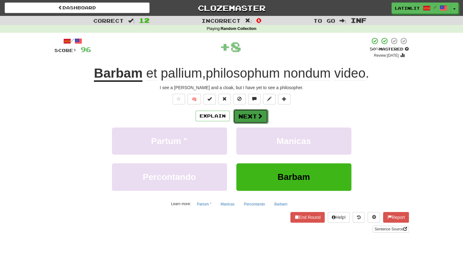
click at [249, 117] on button "Next" at bounding box center [250, 116] width 35 height 14
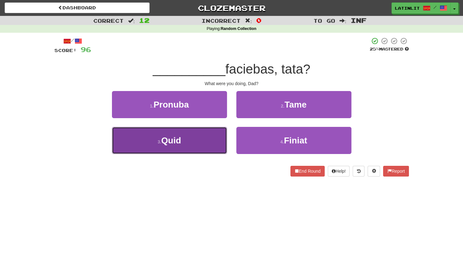
click at [199, 147] on button "3 . Quid" at bounding box center [169, 140] width 115 height 27
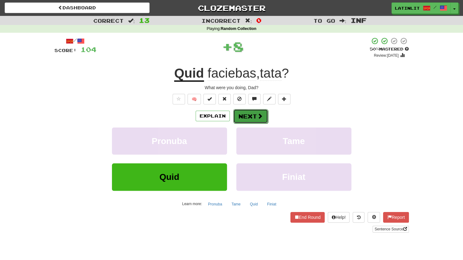
click at [241, 117] on button "Next" at bounding box center [250, 116] width 35 height 14
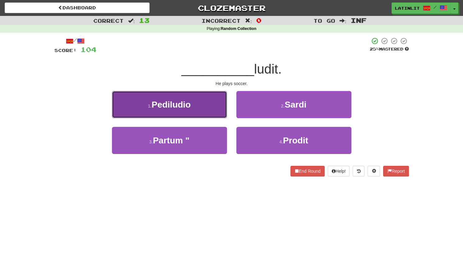
click at [200, 106] on button "1 . Pediludio" at bounding box center [169, 104] width 115 height 27
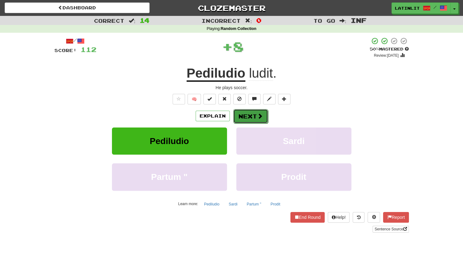
click at [240, 115] on button "Next" at bounding box center [250, 116] width 35 height 14
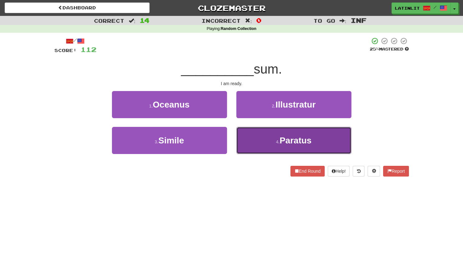
click at [261, 138] on button "4 . Paratus" at bounding box center [294, 140] width 115 height 27
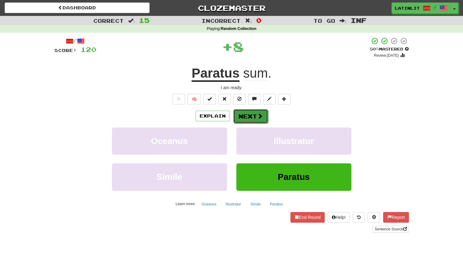
click at [243, 113] on button "Next" at bounding box center [250, 116] width 35 height 14
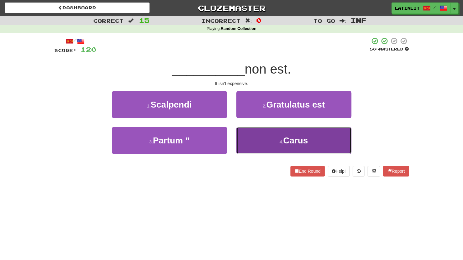
click at [255, 141] on button "4 . Carus" at bounding box center [294, 140] width 115 height 27
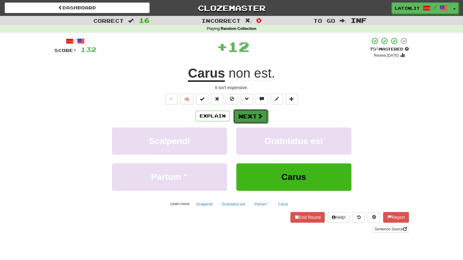
click at [249, 114] on button "Next" at bounding box center [250, 116] width 35 height 14
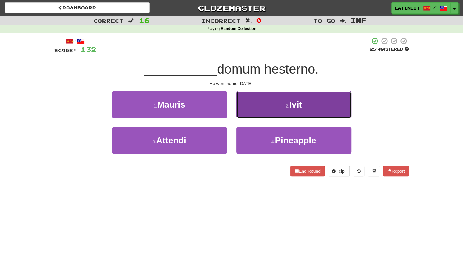
click at [256, 107] on button "2 . Ivit" at bounding box center [294, 104] width 115 height 27
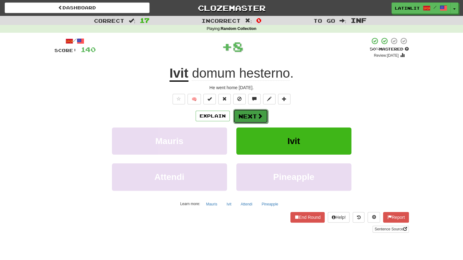
click at [246, 114] on button "Next" at bounding box center [250, 116] width 35 height 14
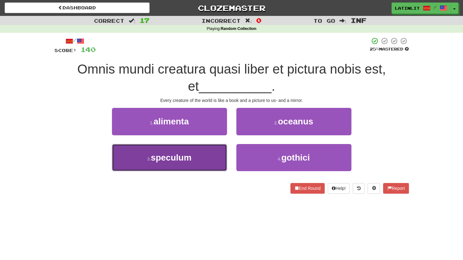
click at [194, 159] on button "3 . speculum" at bounding box center [169, 157] width 115 height 27
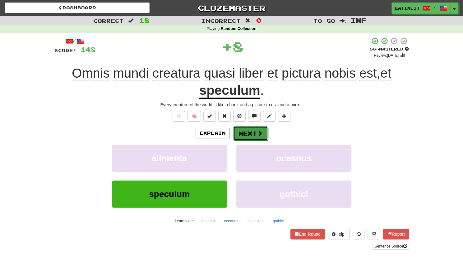
click at [243, 132] on button "Next" at bounding box center [250, 133] width 35 height 14
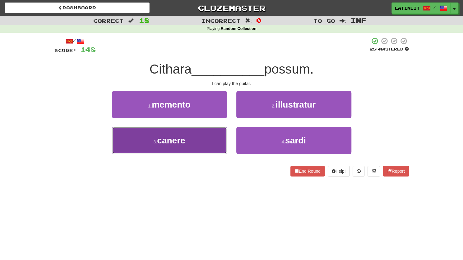
click at [205, 143] on button "3 . [GEOGRAPHIC_DATA]" at bounding box center [169, 140] width 115 height 27
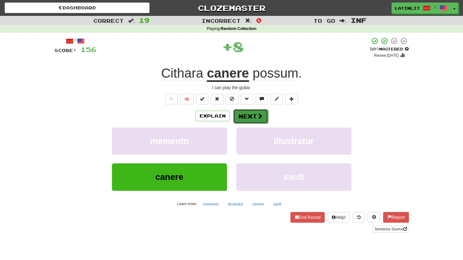
click at [243, 117] on button "Next" at bounding box center [250, 116] width 35 height 14
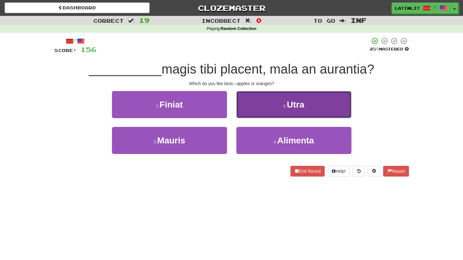
click at [253, 108] on button "2 . [GEOGRAPHIC_DATA]" at bounding box center [294, 104] width 115 height 27
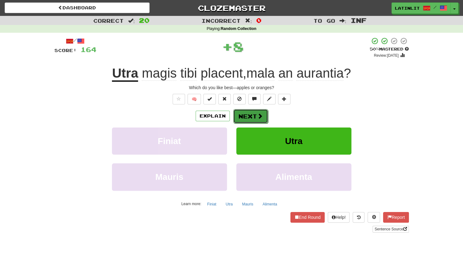
click at [252, 115] on button "Next" at bounding box center [250, 116] width 35 height 14
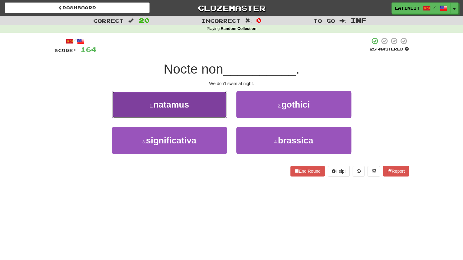
click at [209, 101] on button "1 . natamus" at bounding box center [169, 104] width 115 height 27
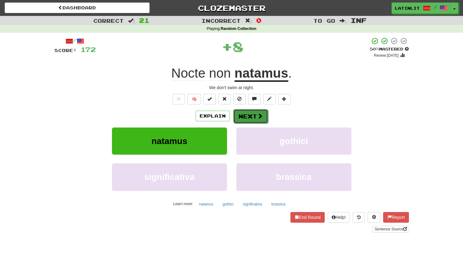
click at [234, 118] on button "Next" at bounding box center [250, 116] width 35 height 14
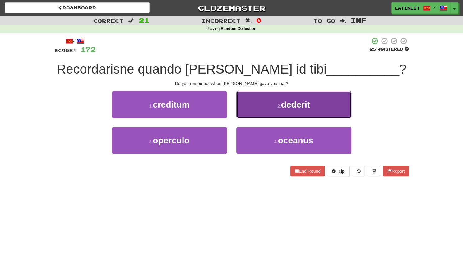
click at [258, 106] on button "2 . dederit" at bounding box center [294, 104] width 115 height 27
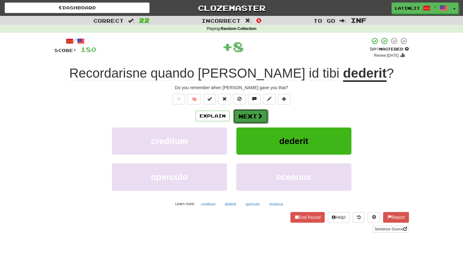
click at [246, 118] on button "Next" at bounding box center [250, 116] width 35 height 14
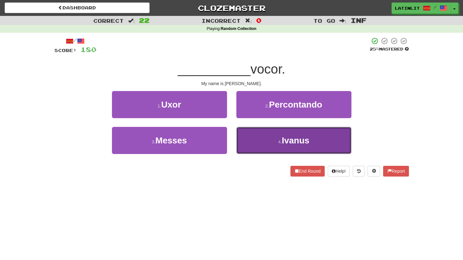
click at [271, 143] on button "4 . Ivanus" at bounding box center [294, 140] width 115 height 27
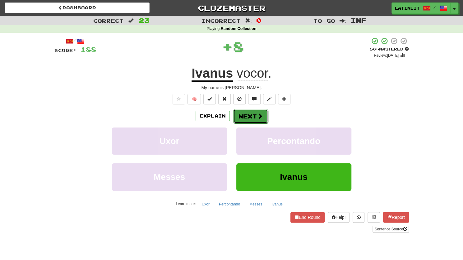
click at [247, 113] on button "Next" at bounding box center [250, 116] width 35 height 14
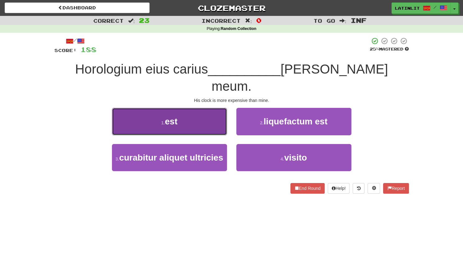
click at [194, 109] on button "1 . est" at bounding box center [169, 121] width 115 height 27
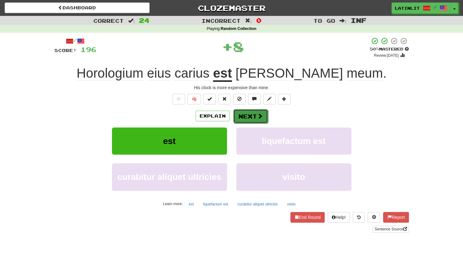
click at [252, 117] on button "Next" at bounding box center [250, 116] width 35 height 14
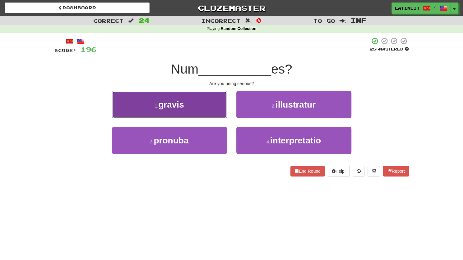
click at [198, 107] on button "1 . gravis" at bounding box center [169, 104] width 115 height 27
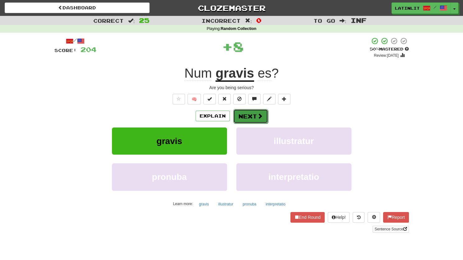
click at [249, 117] on button "Next" at bounding box center [250, 116] width 35 height 14
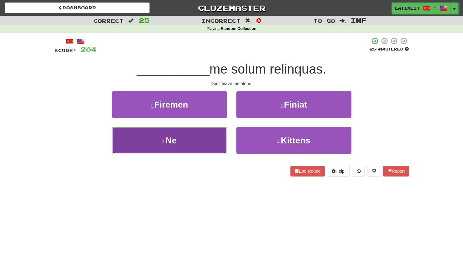
click at [188, 140] on button "3 . Ne" at bounding box center [169, 140] width 115 height 27
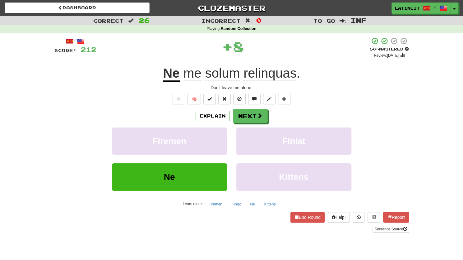
click at [249, 108] on div "/ Score: 212 + 8 50 % Mastered Review: [DATE] Ne me solum relinquas . Don't lea…" at bounding box center [231, 134] width 355 height 195
click at [244, 116] on button "Next" at bounding box center [250, 116] width 35 height 14
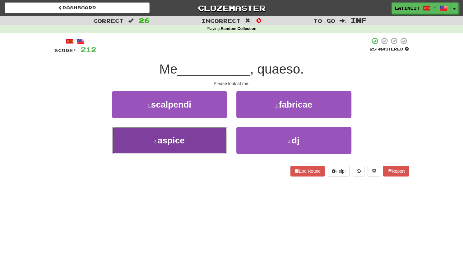
click at [181, 141] on span "aspice" at bounding box center [171, 140] width 27 height 10
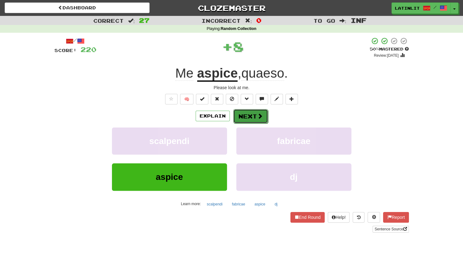
click at [244, 116] on button "Next" at bounding box center [250, 116] width 35 height 14
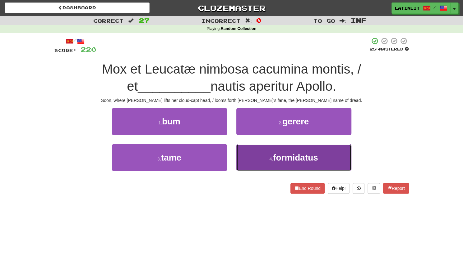
click at [270, 158] on small "4 ." at bounding box center [272, 158] width 4 height 5
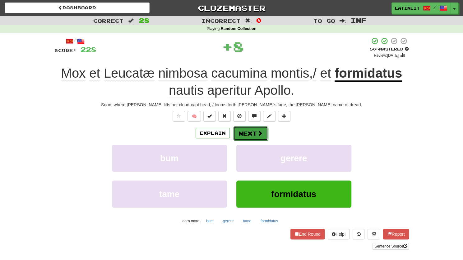
click at [254, 129] on button "Next" at bounding box center [250, 133] width 35 height 14
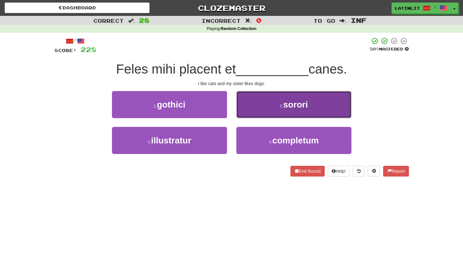
click at [263, 106] on button "2 . sorori" at bounding box center [294, 104] width 115 height 27
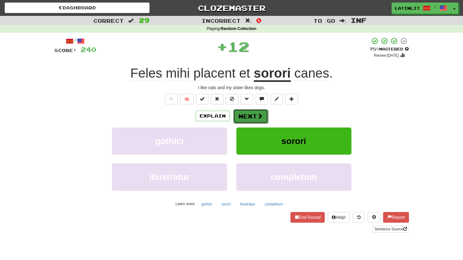
click at [243, 117] on button "Next" at bounding box center [250, 116] width 35 height 14
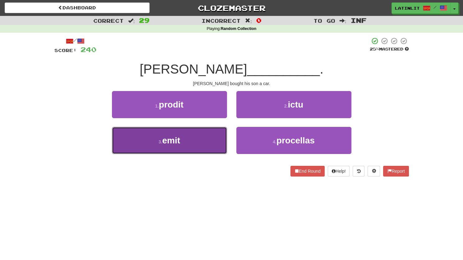
click at [172, 142] on span "emit" at bounding box center [171, 140] width 18 height 10
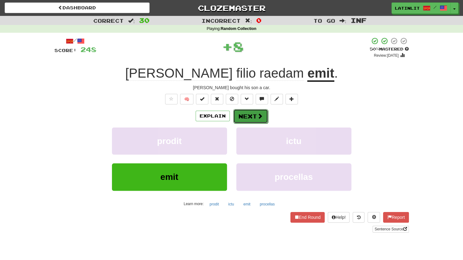
click at [243, 113] on button "Next" at bounding box center [250, 116] width 35 height 14
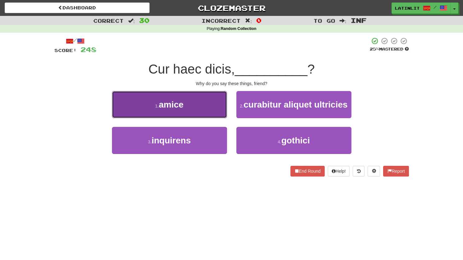
click at [171, 108] on span "amice" at bounding box center [171, 105] width 25 height 10
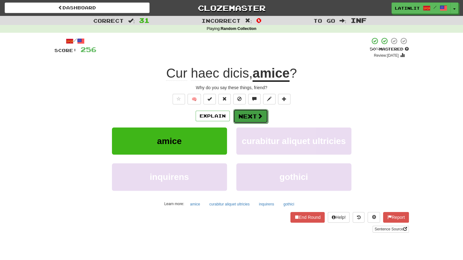
click at [250, 118] on button "Next" at bounding box center [250, 116] width 35 height 14
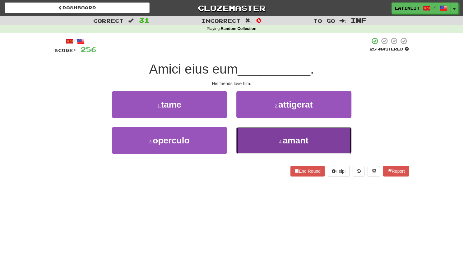
click at [260, 143] on button "4 . amant" at bounding box center [294, 140] width 115 height 27
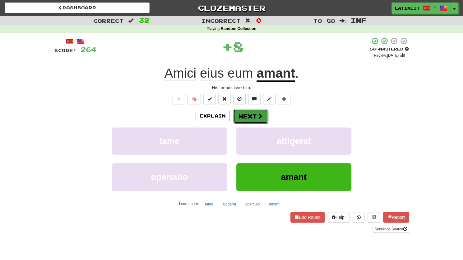
click at [248, 115] on button "Next" at bounding box center [250, 116] width 35 height 14
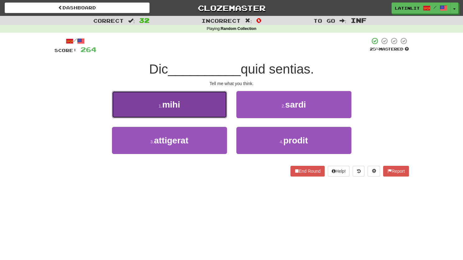
click at [163, 108] on span "mihi" at bounding box center [171, 105] width 18 height 10
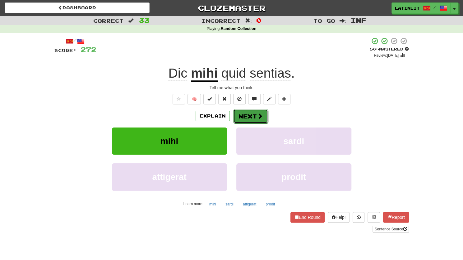
click at [247, 112] on button "Next" at bounding box center [250, 116] width 35 height 14
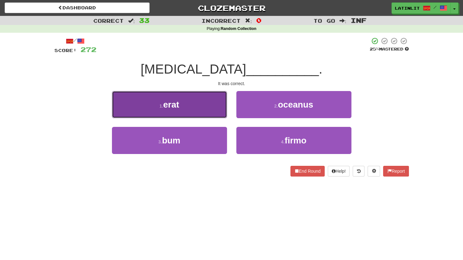
click at [193, 106] on button "1 . erat" at bounding box center [169, 104] width 115 height 27
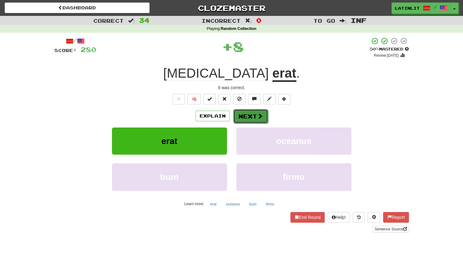
click at [256, 116] on button "Next" at bounding box center [250, 116] width 35 height 14
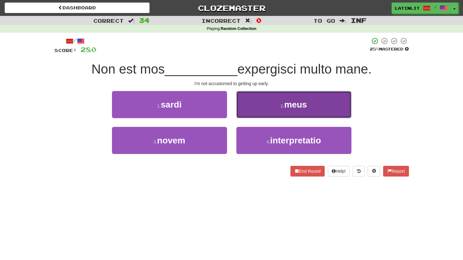
click at [289, 104] on span "meus" at bounding box center [295, 105] width 23 height 10
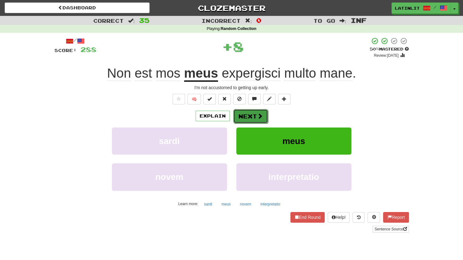
click at [242, 116] on button "Next" at bounding box center [250, 116] width 35 height 14
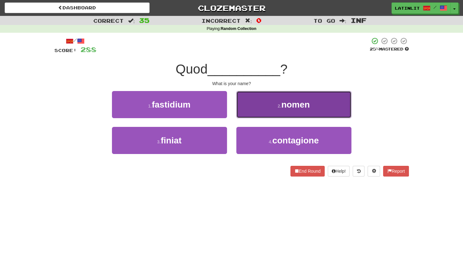
click at [259, 110] on button "2 . nomen" at bounding box center [294, 104] width 115 height 27
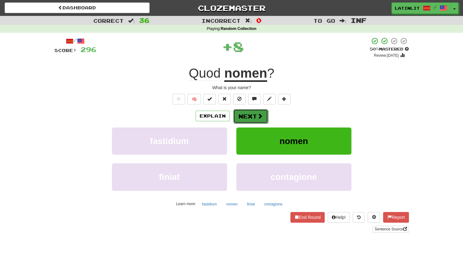
click at [249, 118] on button "Next" at bounding box center [250, 116] width 35 height 14
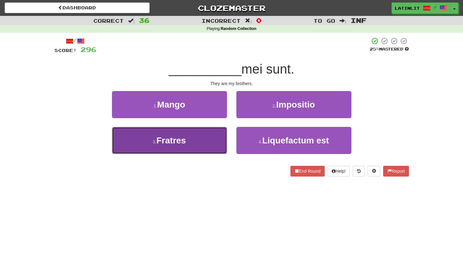
click at [181, 136] on span "Fratres" at bounding box center [172, 140] width 30 height 10
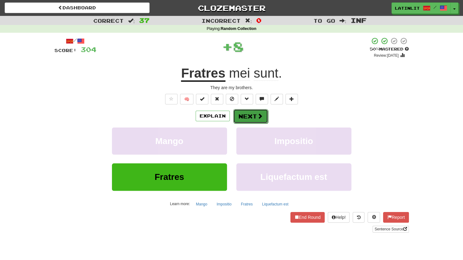
click at [250, 119] on button "Next" at bounding box center [250, 116] width 35 height 14
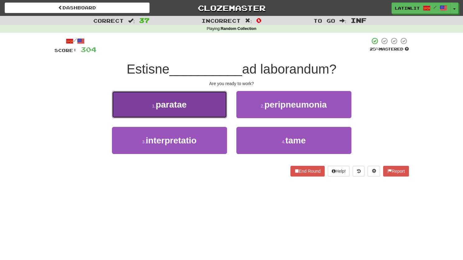
click at [175, 106] on span "paratae" at bounding box center [171, 105] width 31 height 10
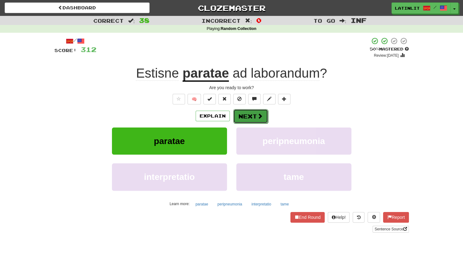
click at [242, 116] on button "Next" at bounding box center [250, 116] width 35 height 14
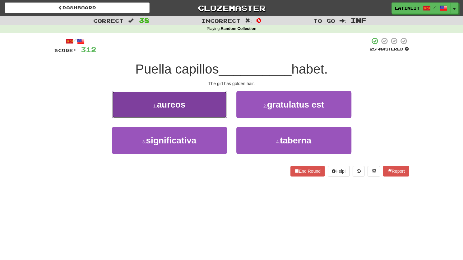
click at [166, 109] on span "aureos" at bounding box center [171, 105] width 29 height 10
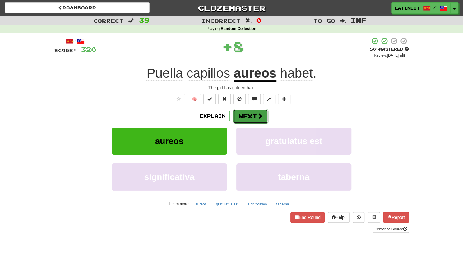
click at [251, 115] on button "Next" at bounding box center [250, 116] width 35 height 14
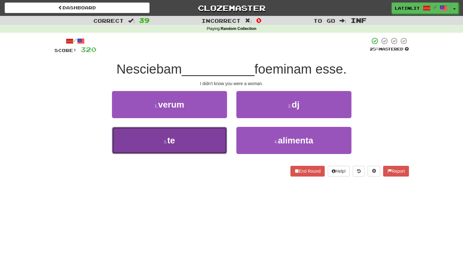
click at [161, 134] on button "3 . te" at bounding box center [169, 140] width 115 height 27
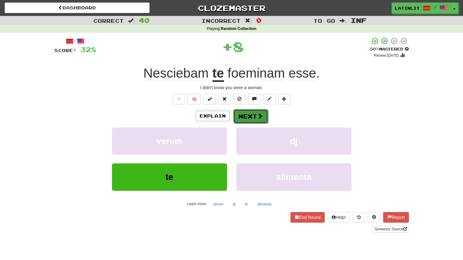
click at [252, 116] on button "Next" at bounding box center [250, 116] width 35 height 14
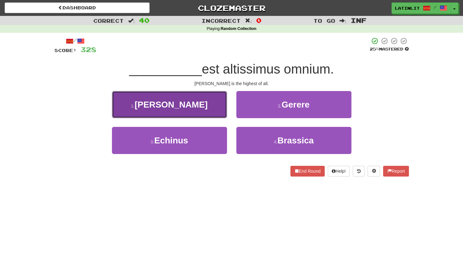
click at [213, 108] on button "1 . [PERSON_NAME]" at bounding box center [169, 104] width 115 height 27
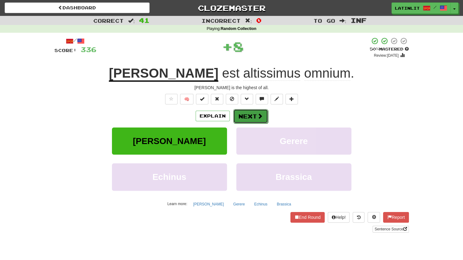
click at [248, 112] on button "Next" at bounding box center [250, 116] width 35 height 14
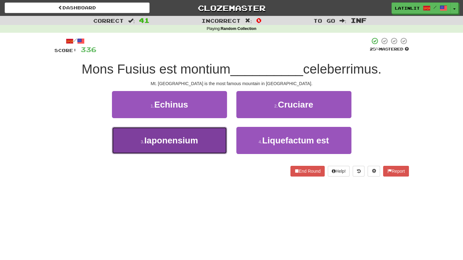
click at [191, 144] on span "Iaponensium" at bounding box center [171, 140] width 54 height 10
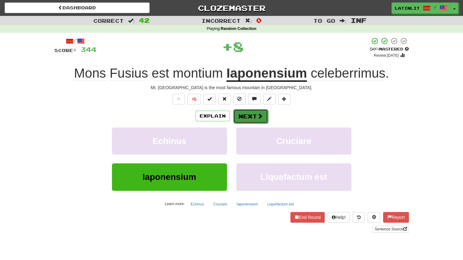
click at [250, 115] on button "Next" at bounding box center [250, 116] width 35 height 14
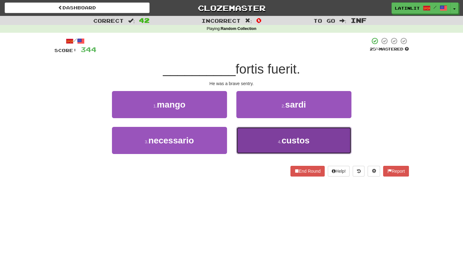
click at [251, 143] on button "4 . custos" at bounding box center [294, 140] width 115 height 27
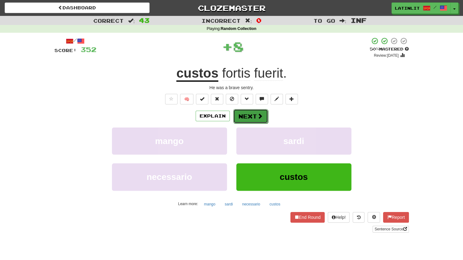
click at [250, 121] on button "Next" at bounding box center [250, 116] width 35 height 14
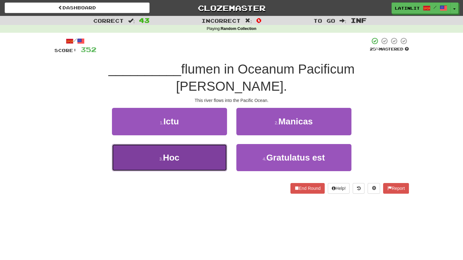
click at [192, 144] on button "3 . Hoc" at bounding box center [169, 157] width 115 height 27
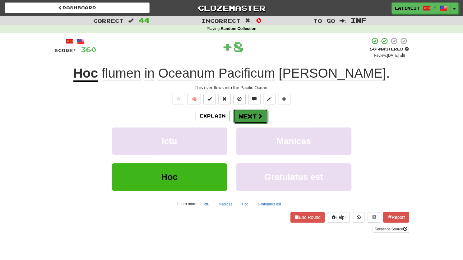
click at [247, 118] on button "Next" at bounding box center [250, 116] width 35 height 14
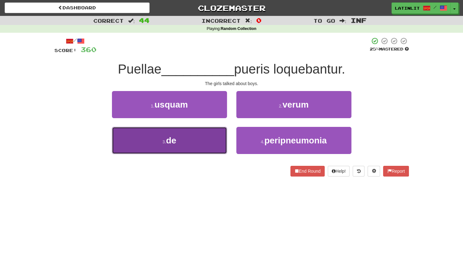
click at [166, 146] on button "3 . de" at bounding box center [169, 140] width 115 height 27
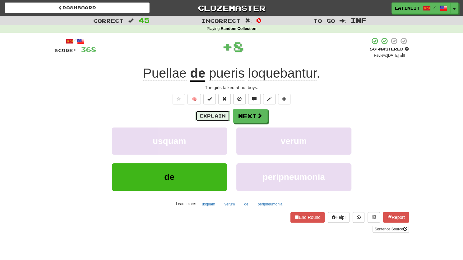
click at [205, 116] on button "Explain" at bounding box center [213, 115] width 34 height 11
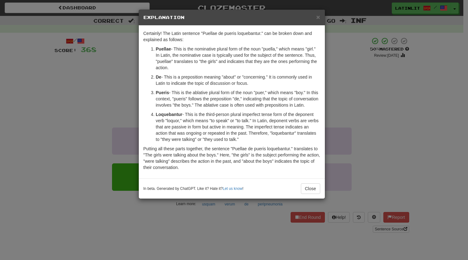
drag, startPoint x: 214, startPoint y: 127, endPoint x: 245, endPoint y: 141, distance: 33.6
click at [245, 141] on p "Loquebantur - This is the third-person plural imperfect tense form of the depon…" at bounding box center [238, 126] width 164 height 31
click at [218, 153] on p "Putting all these parts together, the sentence "Puellae de pueris loquebantur."…" at bounding box center [231, 157] width 177 height 25
click at [317, 15] on span "×" at bounding box center [318, 16] width 4 height 7
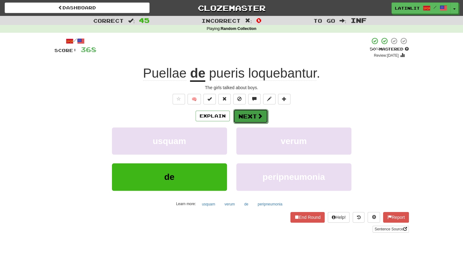
click at [245, 116] on button "Next" at bounding box center [250, 116] width 35 height 14
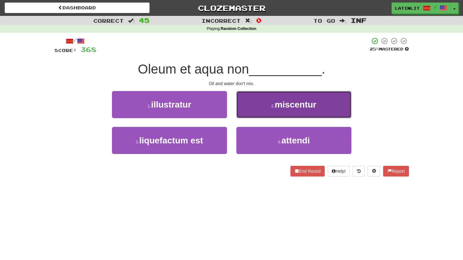
click at [276, 101] on span "miscentur" at bounding box center [296, 105] width 42 height 10
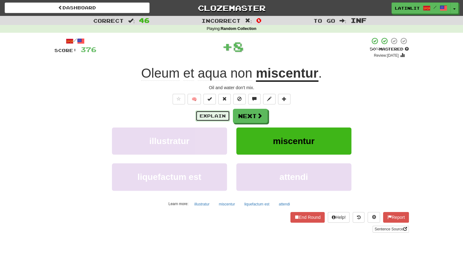
click at [213, 114] on button "Explain" at bounding box center [213, 115] width 34 height 11
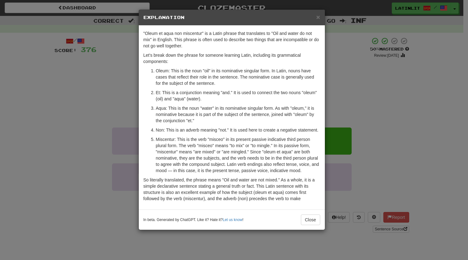
click at [316, 19] on h5 "Explanation" at bounding box center [231, 17] width 177 height 6
click at [318, 15] on span "×" at bounding box center [318, 16] width 4 height 7
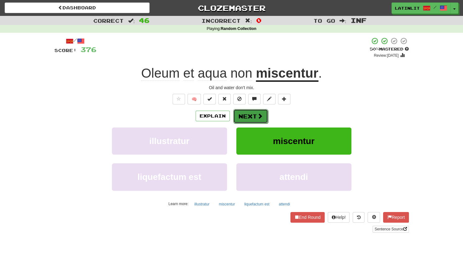
click at [245, 109] on button "Next" at bounding box center [250, 116] width 35 height 14
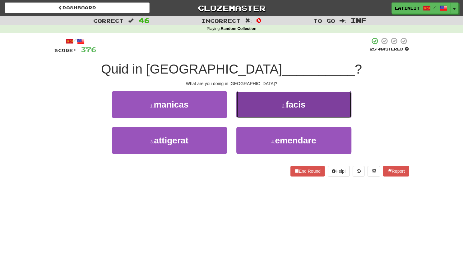
click at [254, 103] on button "2 . facis" at bounding box center [294, 104] width 115 height 27
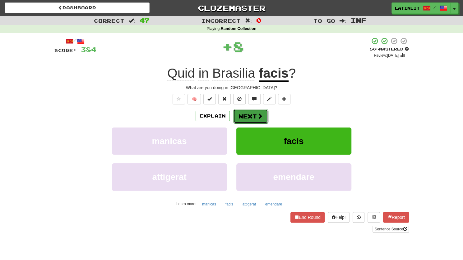
click at [244, 112] on button "Next" at bounding box center [250, 116] width 35 height 14
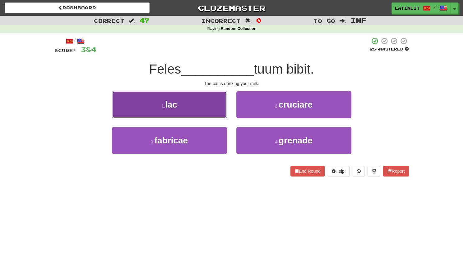
click at [200, 109] on button "1 . lac" at bounding box center [169, 104] width 115 height 27
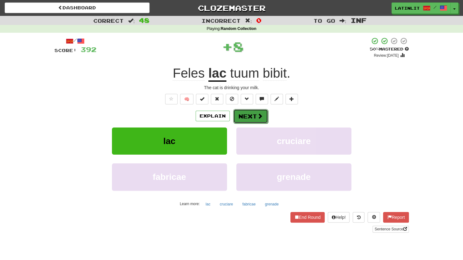
click at [247, 120] on button "Next" at bounding box center [250, 116] width 35 height 14
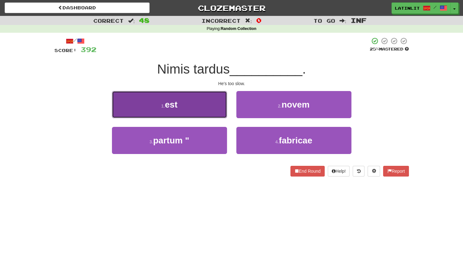
click at [186, 103] on button "1 . est" at bounding box center [169, 104] width 115 height 27
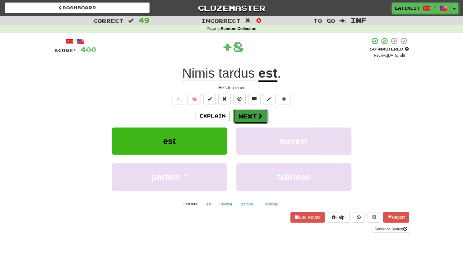
click at [246, 115] on button "Next" at bounding box center [250, 116] width 35 height 14
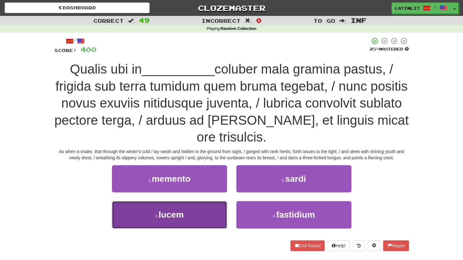
click at [171, 215] on span "lucem" at bounding box center [171, 214] width 25 height 10
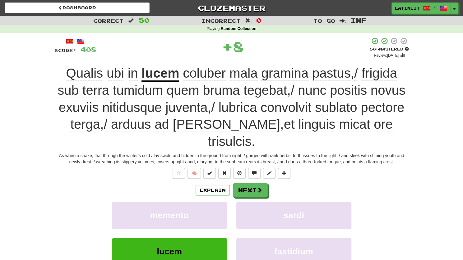
click at [149, 75] on u "lucem" at bounding box center [161, 74] width 38 height 16
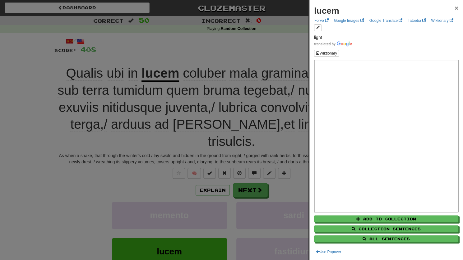
click at [455, 9] on span "×" at bounding box center [457, 7] width 4 height 7
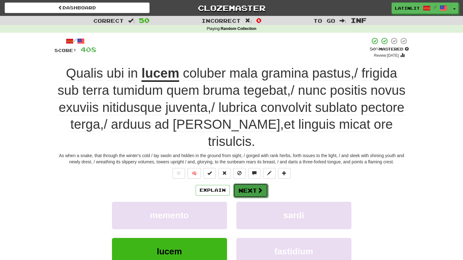
click at [251, 183] on button "Next" at bounding box center [250, 190] width 35 height 14
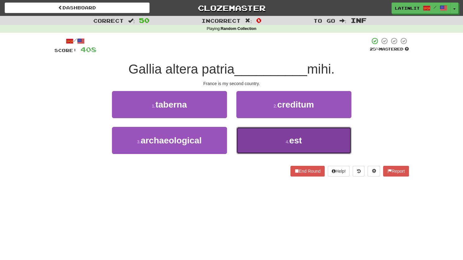
click at [275, 141] on button "4 . est" at bounding box center [294, 140] width 115 height 27
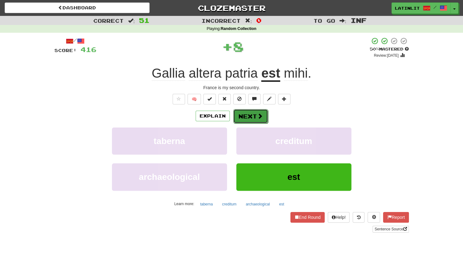
click at [252, 113] on button "Next" at bounding box center [250, 116] width 35 height 14
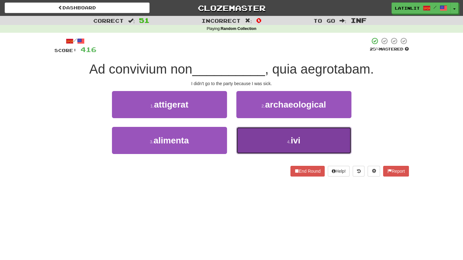
click at [252, 147] on button "4 . ivi" at bounding box center [294, 140] width 115 height 27
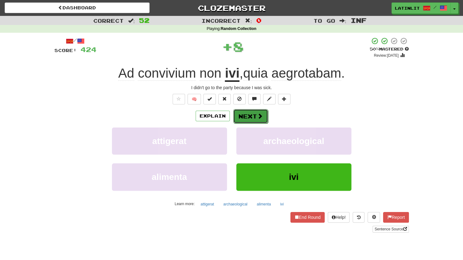
click at [241, 115] on button "Next" at bounding box center [250, 116] width 35 height 14
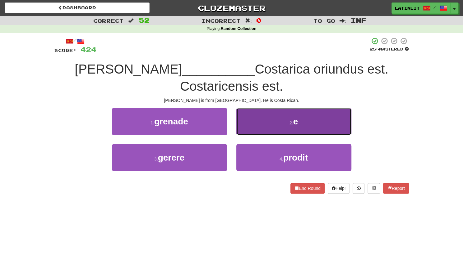
click at [248, 121] on button "2 . e" at bounding box center [294, 121] width 115 height 27
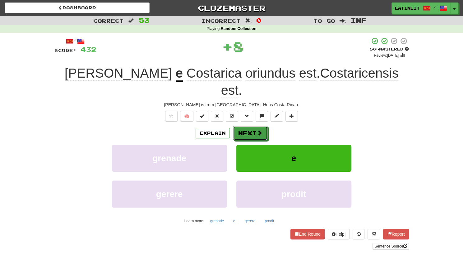
click at [248, 126] on button "Next" at bounding box center [250, 133] width 35 height 14
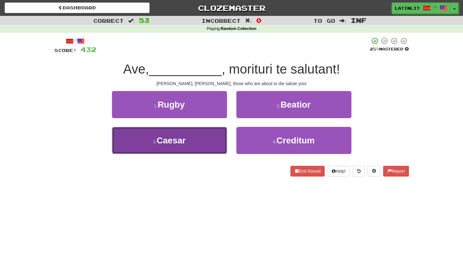
click at [208, 142] on button "3 . Caesar" at bounding box center [169, 140] width 115 height 27
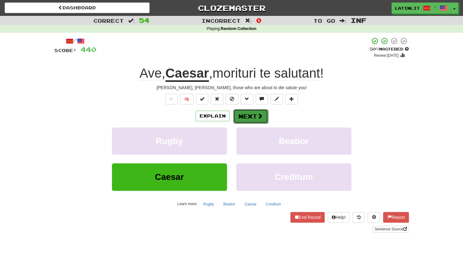
click at [245, 120] on button "Next" at bounding box center [250, 116] width 35 height 14
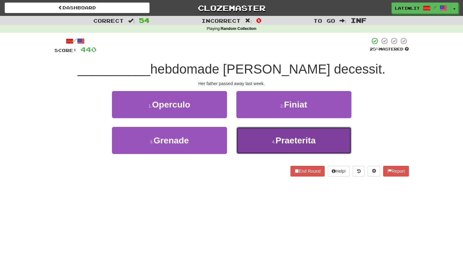
click at [262, 137] on button "4 . Praeterita" at bounding box center [294, 140] width 115 height 27
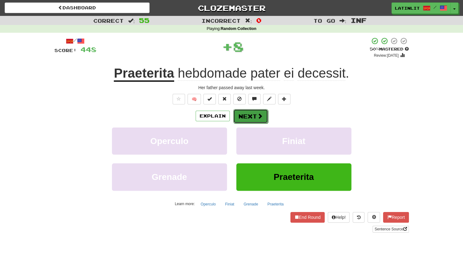
click at [251, 115] on button "Next" at bounding box center [250, 116] width 35 height 14
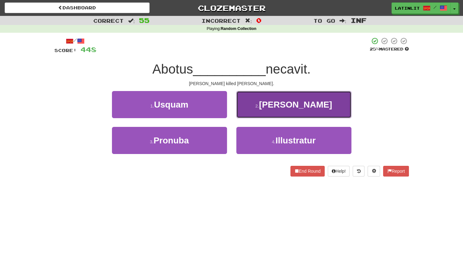
click at [259, 107] on button "2 . [PERSON_NAME]" at bounding box center [294, 104] width 115 height 27
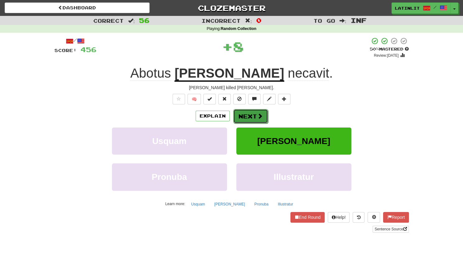
click at [247, 116] on button "Next" at bounding box center [250, 116] width 35 height 14
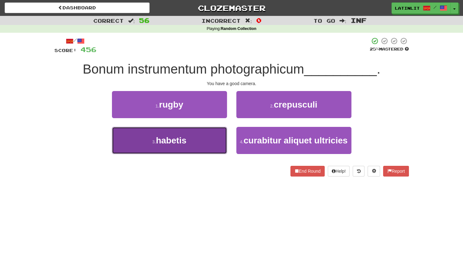
click at [200, 141] on button "3 . habetis" at bounding box center [169, 140] width 115 height 27
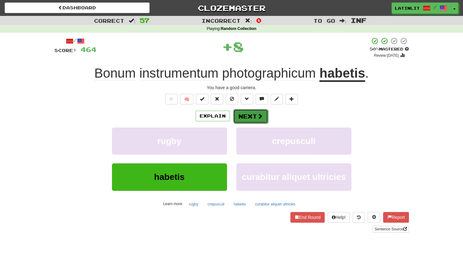
click at [250, 117] on button "Next" at bounding box center [250, 116] width 35 height 14
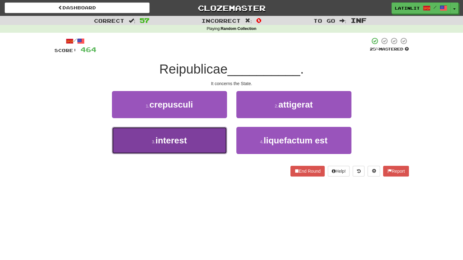
click at [172, 144] on span "interest" at bounding box center [171, 140] width 31 height 10
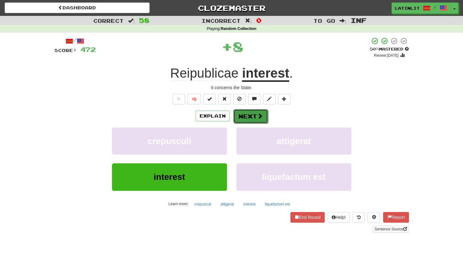
click at [241, 113] on button "Next" at bounding box center [250, 116] width 35 height 14
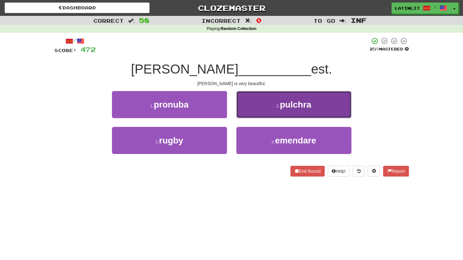
click at [255, 106] on button "2 . pulchra" at bounding box center [294, 104] width 115 height 27
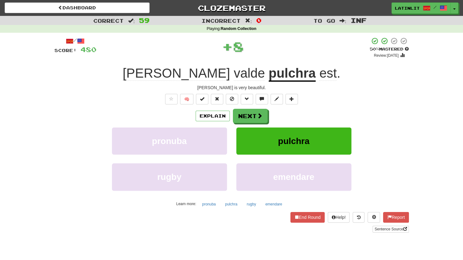
click at [251, 107] on div "/ Score: 480 + 8 50 % Mastered Review: [DATE] [PERSON_NAME] est . [PERSON_NAME]…" at bounding box center [231, 134] width 355 height 195
click at [246, 115] on button "Next" at bounding box center [250, 116] width 35 height 14
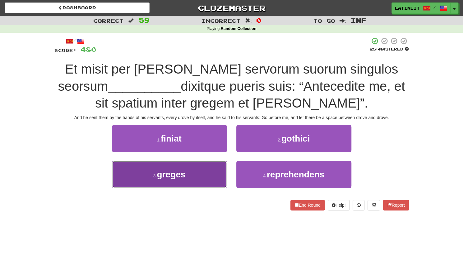
click at [180, 170] on span "greges" at bounding box center [171, 174] width 29 height 10
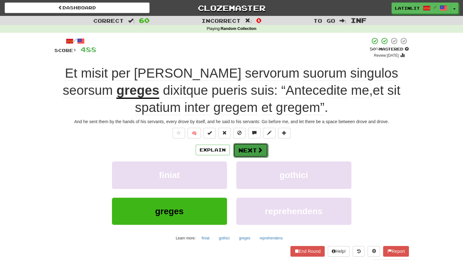
click at [244, 149] on button "Next" at bounding box center [250, 150] width 35 height 14
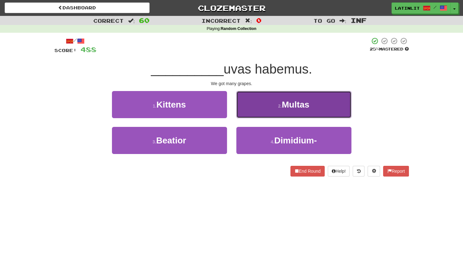
click at [261, 105] on button "2 . Multas" at bounding box center [294, 104] width 115 height 27
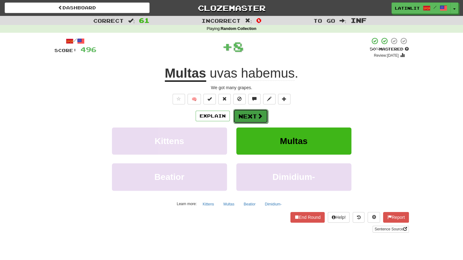
click at [248, 110] on button "Next" at bounding box center [250, 116] width 35 height 14
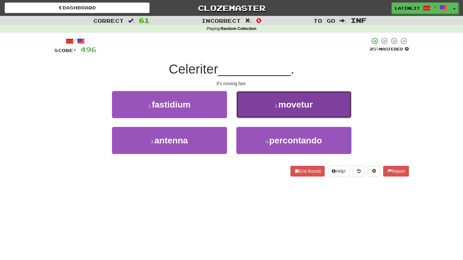
click at [265, 107] on button "2 . movetur" at bounding box center [294, 104] width 115 height 27
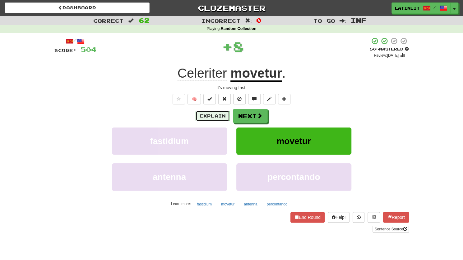
click at [213, 117] on button "Explain" at bounding box center [213, 115] width 34 height 11
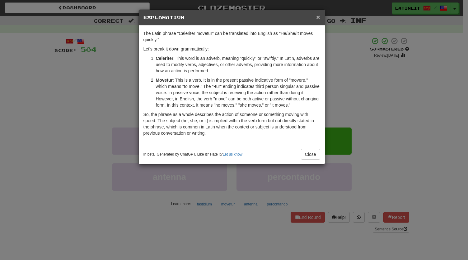
click at [316, 17] on span "×" at bounding box center [318, 16] width 4 height 7
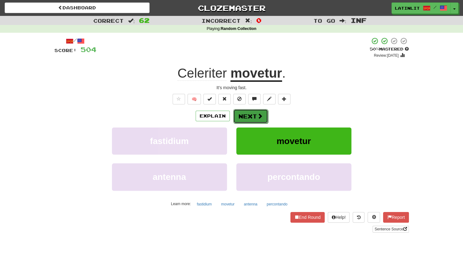
click at [245, 115] on button "Next" at bounding box center [250, 116] width 35 height 14
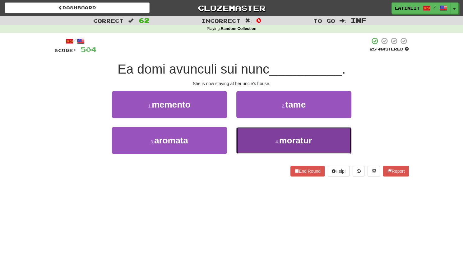
click at [258, 141] on button "4 . [GEOGRAPHIC_DATA]" at bounding box center [294, 140] width 115 height 27
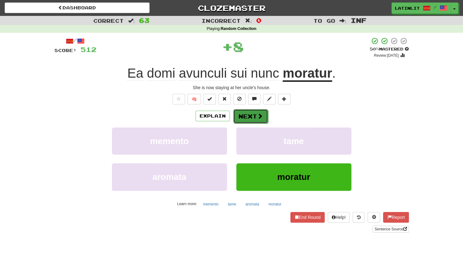
click at [251, 114] on button "Next" at bounding box center [250, 116] width 35 height 14
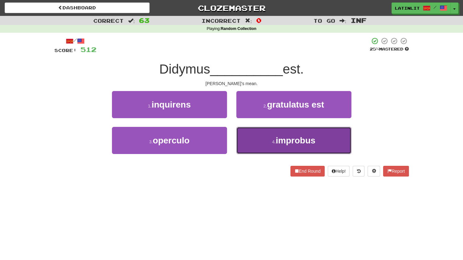
click at [253, 141] on button "4 . improbus" at bounding box center [294, 140] width 115 height 27
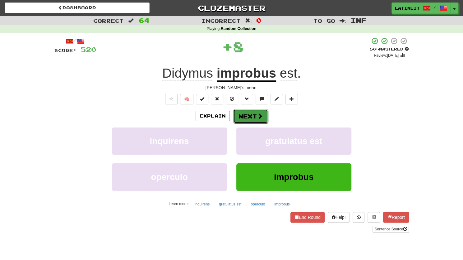
click at [251, 119] on button "Next" at bounding box center [250, 116] width 35 height 14
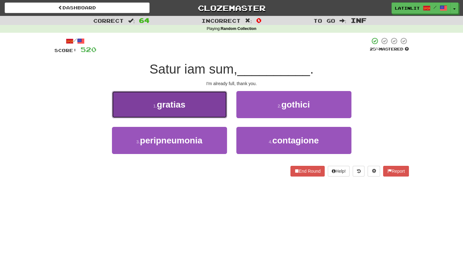
click at [197, 108] on button "1 . gratias" at bounding box center [169, 104] width 115 height 27
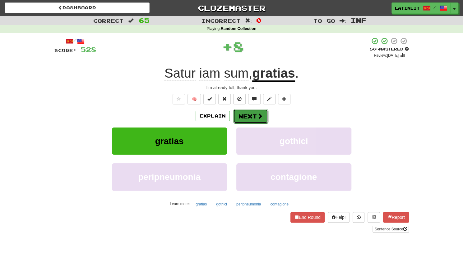
click at [244, 118] on button "Next" at bounding box center [250, 116] width 35 height 14
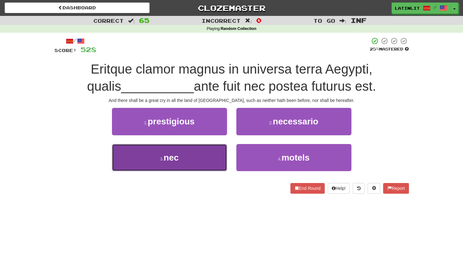
click at [197, 160] on button "3 . nec" at bounding box center [169, 157] width 115 height 27
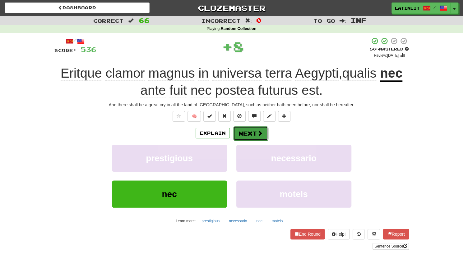
click at [247, 135] on button "Next" at bounding box center [250, 133] width 35 height 14
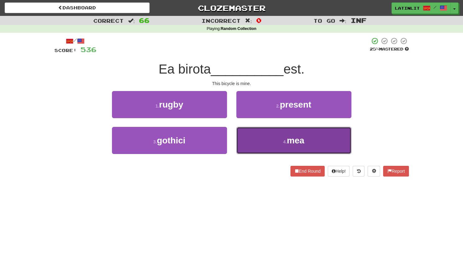
click at [256, 141] on button "4 . mea" at bounding box center [294, 140] width 115 height 27
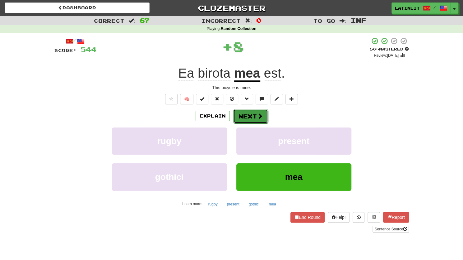
click at [248, 119] on button "Next" at bounding box center [250, 116] width 35 height 14
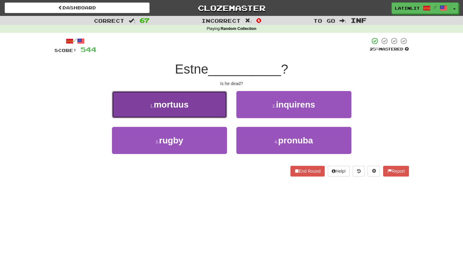
click at [180, 104] on span "mortuus" at bounding box center [171, 105] width 35 height 10
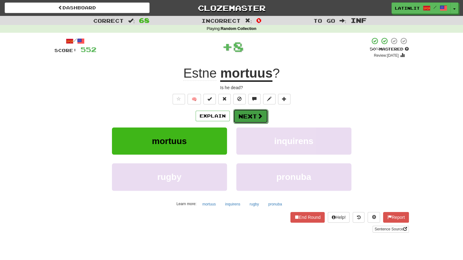
click at [242, 116] on button "Next" at bounding box center [250, 116] width 35 height 14
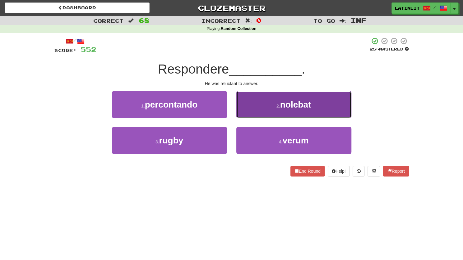
click at [246, 110] on button "2 . [GEOGRAPHIC_DATA]" at bounding box center [294, 104] width 115 height 27
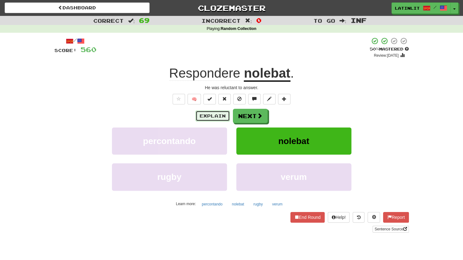
click at [217, 115] on button "Explain" at bounding box center [213, 115] width 34 height 11
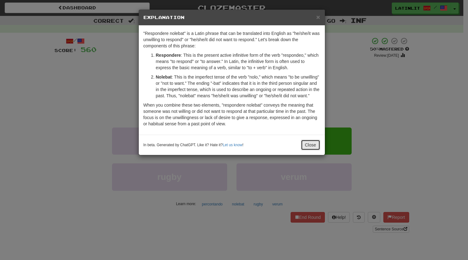
click at [307, 147] on button "Close" at bounding box center [310, 144] width 19 height 11
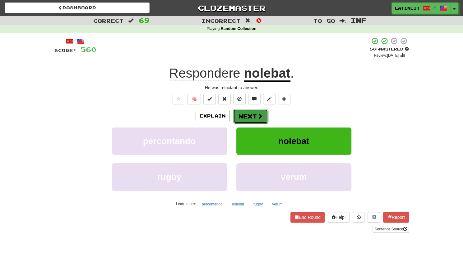
click at [252, 117] on button "Next" at bounding box center [250, 116] width 35 height 14
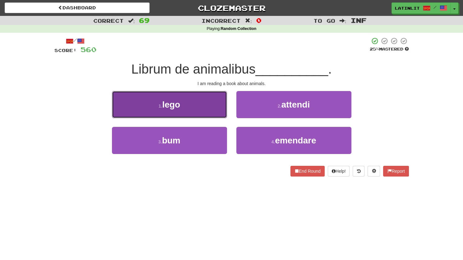
click at [209, 107] on button "1 . lego" at bounding box center [169, 104] width 115 height 27
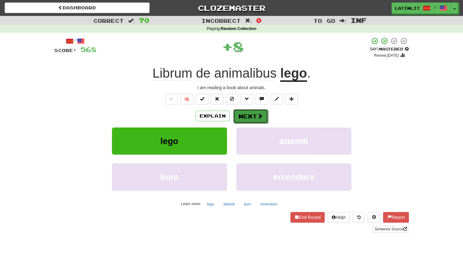
click at [244, 114] on button "Next" at bounding box center [250, 116] width 35 height 14
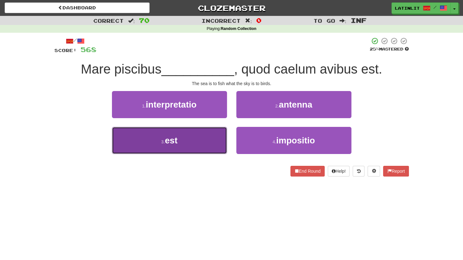
click at [204, 147] on button "3 . est" at bounding box center [169, 140] width 115 height 27
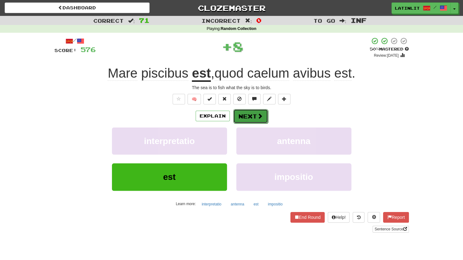
click at [246, 120] on button "Next" at bounding box center [250, 116] width 35 height 14
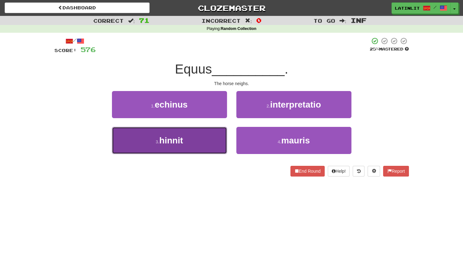
click at [199, 143] on button "3 . hinnit" at bounding box center [169, 140] width 115 height 27
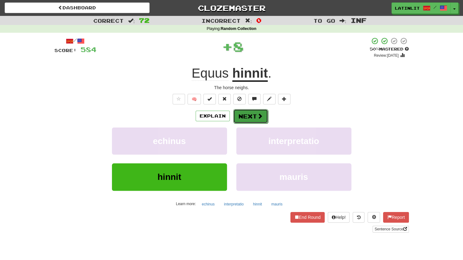
click at [253, 115] on button "Next" at bounding box center [250, 116] width 35 height 14
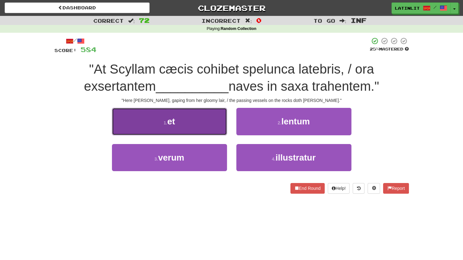
click at [201, 121] on button "1 . et" at bounding box center [169, 121] width 115 height 27
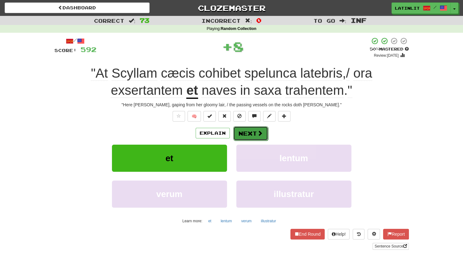
click at [253, 136] on button "Next" at bounding box center [250, 133] width 35 height 14
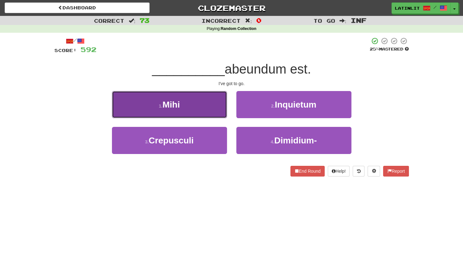
click at [205, 109] on button "1 . Mihi" at bounding box center [169, 104] width 115 height 27
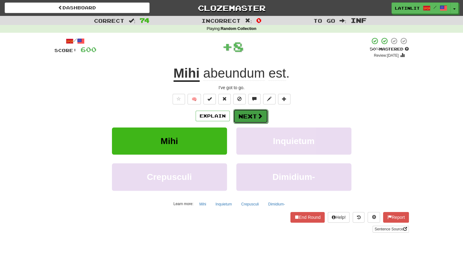
click at [250, 114] on button "Next" at bounding box center [250, 116] width 35 height 14
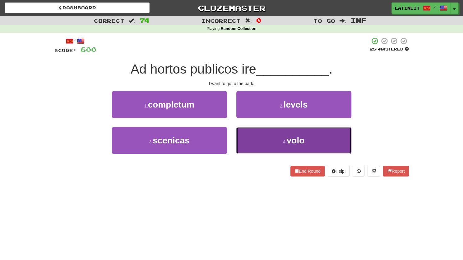
click at [254, 141] on button "4 . volo" at bounding box center [294, 140] width 115 height 27
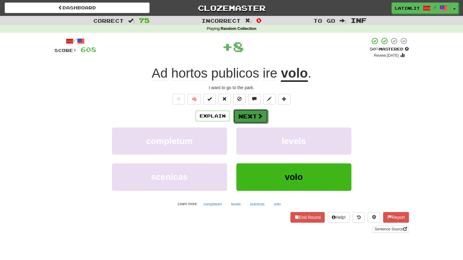
click at [250, 118] on button "Next" at bounding box center [250, 116] width 35 height 14
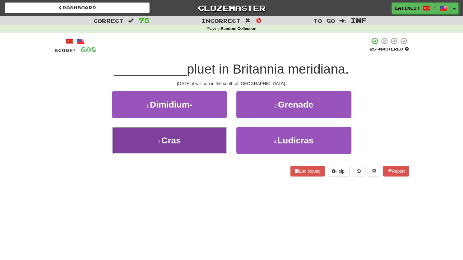
click at [195, 138] on button "3 . Cras" at bounding box center [169, 140] width 115 height 27
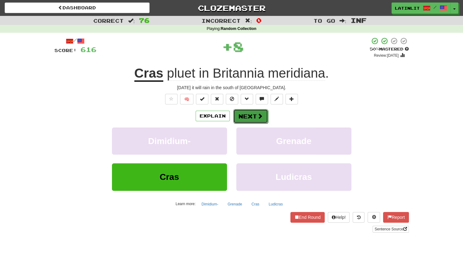
click at [244, 115] on button "Next" at bounding box center [250, 116] width 35 height 14
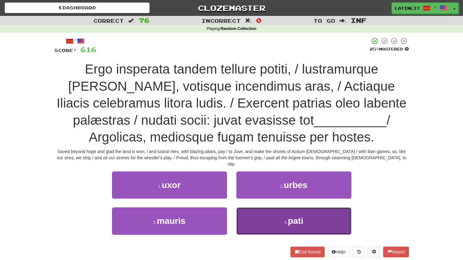
click at [253, 219] on button "4 . pati" at bounding box center [294, 220] width 115 height 27
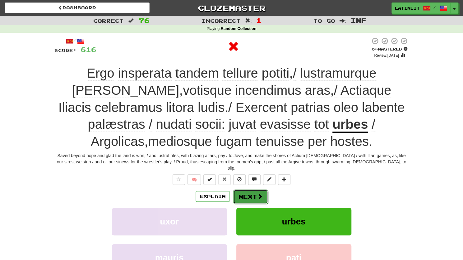
click at [240, 195] on button "Next" at bounding box center [250, 196] width 35 height 14
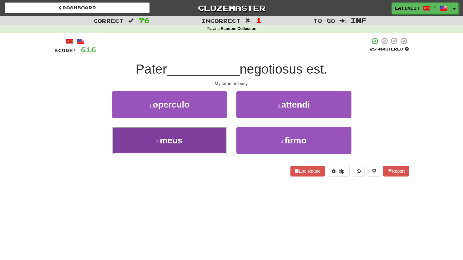
click at [197, 148] on button "3 . meus" at bounding box center [169, 140] width 115 height 27
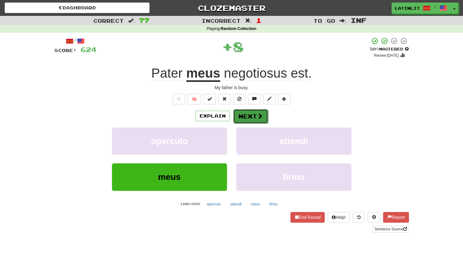
click at [246, 111] on button "Next" at bounding box center [250, 116] width 35 height 14
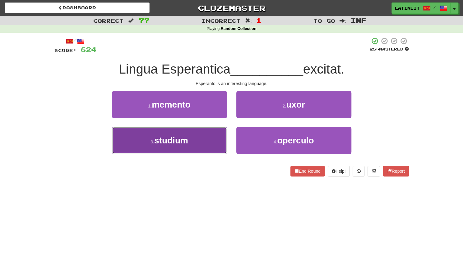
click at [183, 143] on span "studium" at bounding box center [171, 140] width 34 height 10
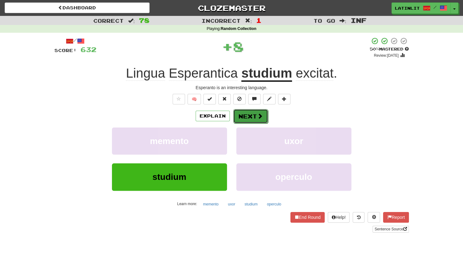
click at [247, 114] on button "Next" at bounding box center [250, 116] width 35 height 14
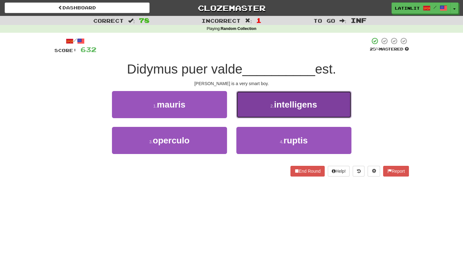
click at [265, 104] on button "2 . intelligens" at bounding box center [294, 104] width 115 height 27
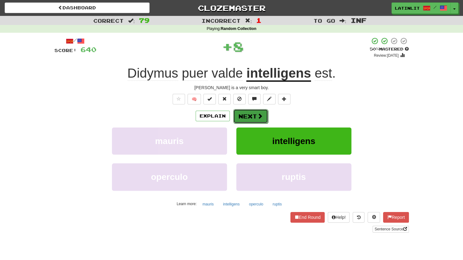
click at [252, 112] on button "Next" at bounding box center [250, 116] width 35 height 14
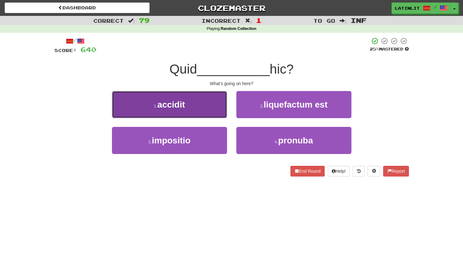
click at [193, 107] on button "1 . accidit" at bounding box center [169, 104] width 115 height 27
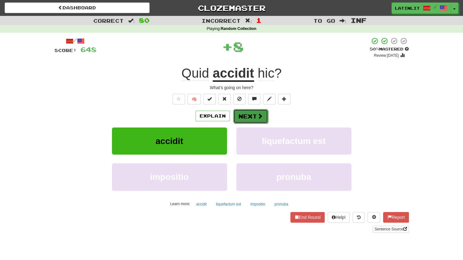
click at [244, 112] on button "Next" at bounding box center [250, 116] width 35 height 14
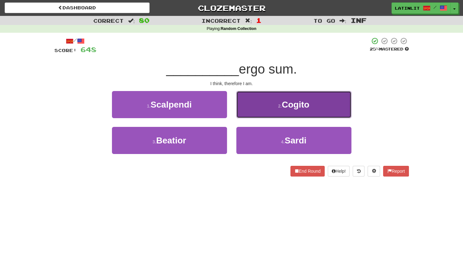
click at [255, 108] on button "2 . [GEOGRAPHIC_DATA]" at bounding box center [294, 104] width 115 height 27
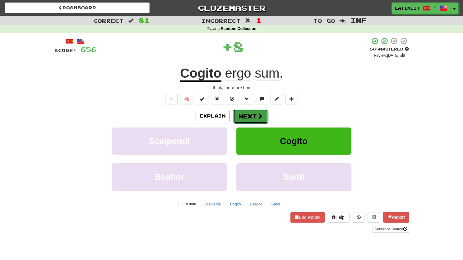
click at [245, 115] on button "Next" at bounding box center [250, 116] width 35 height 14
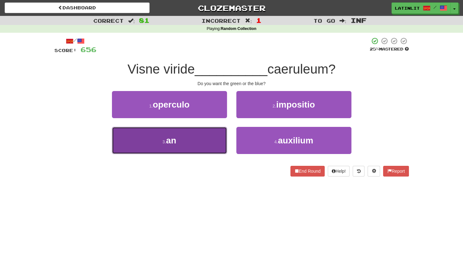
click at [195, 148] on button "3 . an" at bounding box center [169, 140] width 115 height 27
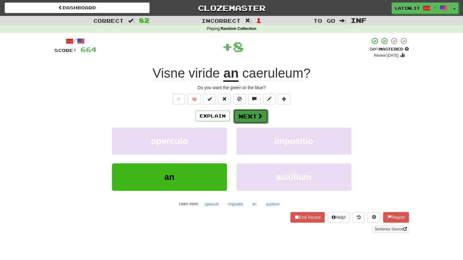
click at [245, 113] on button "Next" at bounding box center [250, 116] width 35 height 14
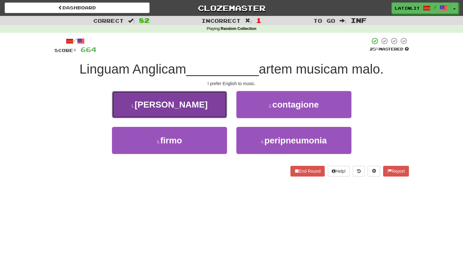
click at [203, 112] on button "1 . [PERSON_NAME]" at bounding box center [169, 104] width 115 height 27
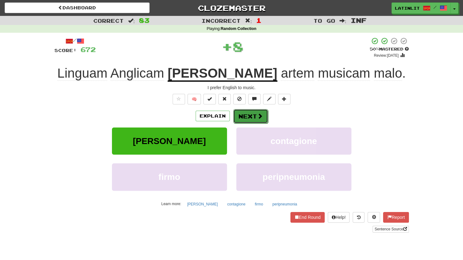
click at [240, 118] on button "Next" at bounding box center [250, 116] width 35 height 14
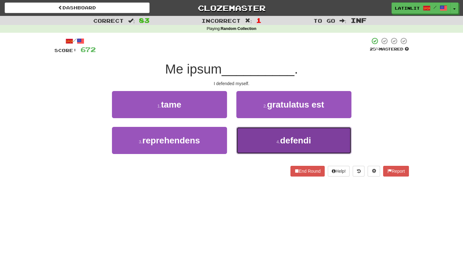
click at [251, 138] on button "4 . defendi" at bounding box center [294, 140] width 115 height 27
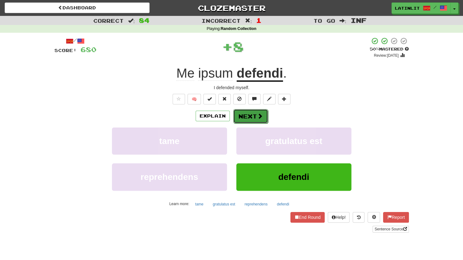
click at [246, 115] on button "Next" at bounding box center [250, 116] width 35 height 14
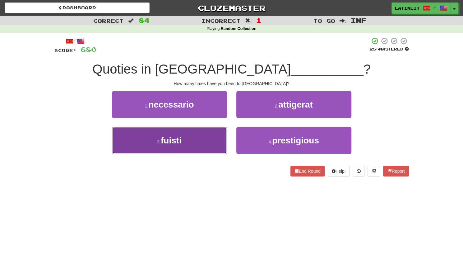
click at [189, 142] on button "3 . fuisti" at bounding box center [169, 140] width 115 height 27
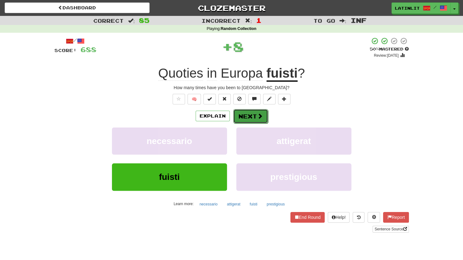
click at [250, 117] on button "Next" at bounding box center [250, 116] width 35 height 14
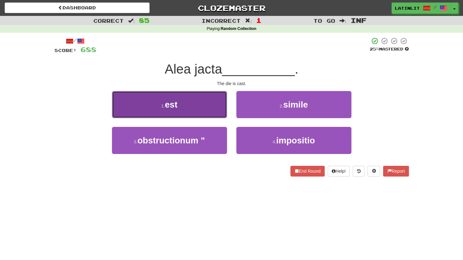
click at [197, 110] on button "1 . est" at bounding box center [169, 104] width 115 height 27
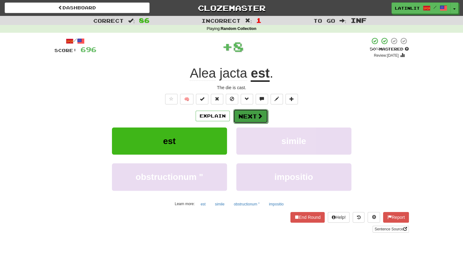
click at [248, 115] on button "Next" at bounding box center [250, 116] width 35 height 14
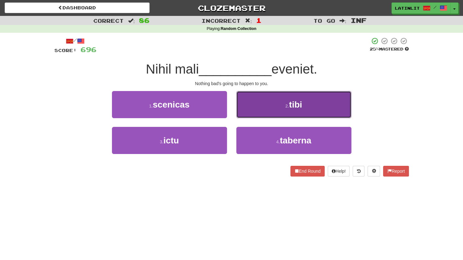
click at [257, 103] on button "2 . tibi" at bounding box center [294, 104] width 115 height 27
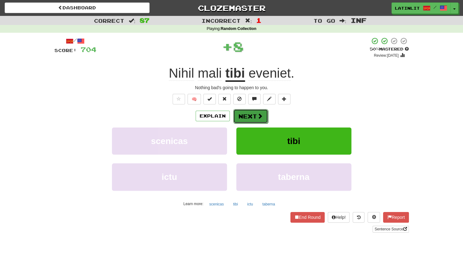
click at [246, 111] on button "Next" at bounding box center [250, 116] width 35 height 14
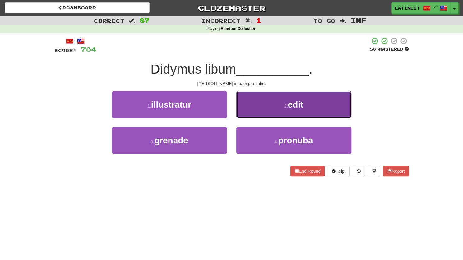
click at [257, 108] on button "2 . edit" at bounding box center [294, 104] width 115 height 27
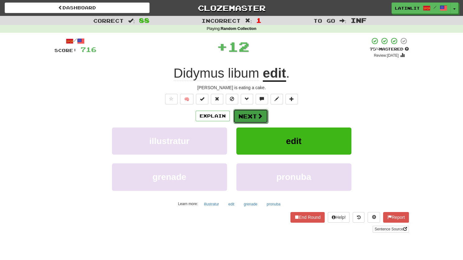
click at [248, 116] on button "Next" at bounding box center [250, 116] width 35 height 14
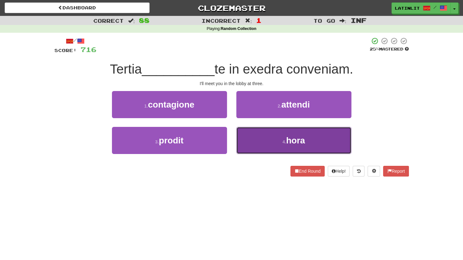
click at [267, 141] on button "4 . hora" at bounding box center [294, 140] width 115 height 27
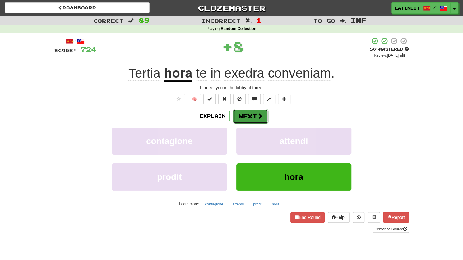
click at [251, 115] on button "Next" at bounding box center [250, 116] width 35 height 14
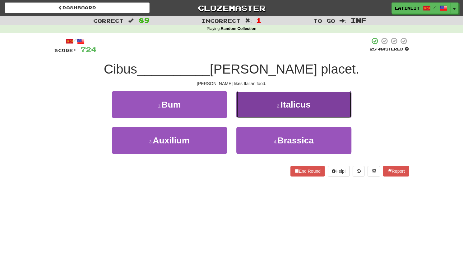
click at [249, 106] on button "2 . Italicus" at bounding box center [294, 104] width 115 height 27
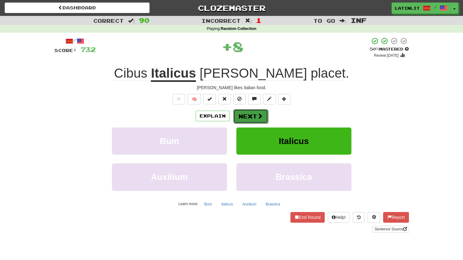
click at [244, 115] on button "Next" at bounding box center [250, 116] width 35 height 14
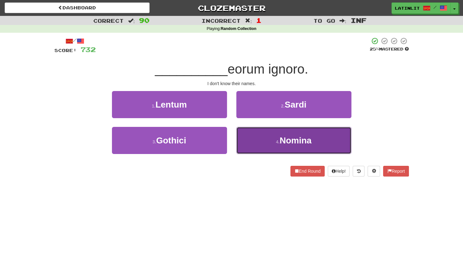
click at [255, 145] on button "4 . Nomina" at bounding box center [294, 140] width 115 height 27
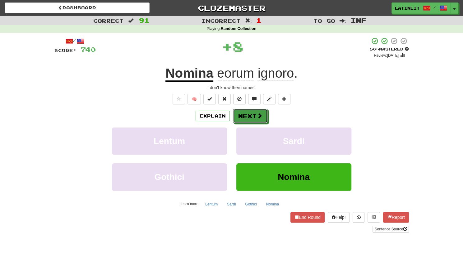
click at [245, 109] on div "Explain Next" at bounding box center [231, 116] width 355 height 14
click at [244, 114] on button "Next" at bounding box center [250, 116] width 35 height 14
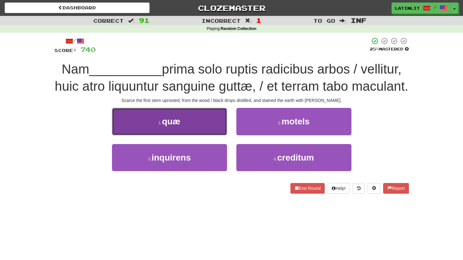
click at [182, 124] on button "1 . quæ" at bounding box center [169, 121] width 115 height 27
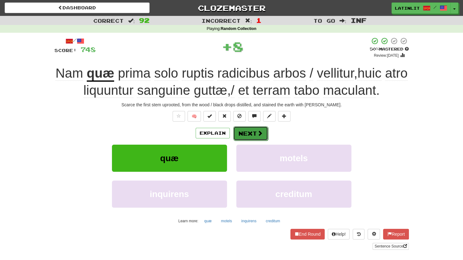
click at [247, 130] on button "Next" at bounding box center [250, 133] width 35 height 14
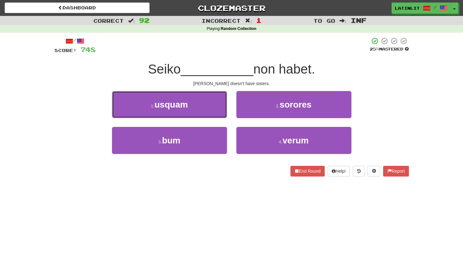
drag, startPoint x: 195, startPoint y: 111, endPoint x: 233, endPoint y: 193, distance: 89.7
click at [233, 193] on div "Dashboard Clozemaster latinlit / Toggle Dropdown Dashboard Leaderboard Activity…" at bounding box center [231, 130] width 463 height 260
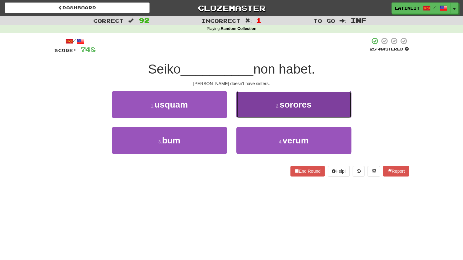
click at [282, 97] on button "2 . [GEOGRAPHIC_DATA]" at bounding box center [294, 104] width 115 height 27
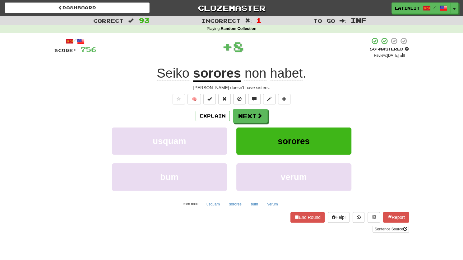
click at [244, 126] on div "Explain Next usquam sorores bum verum Learn more: usquam sorores bum verum" at bounding box center [231, 159] width 355 height 100
click at [242, 117] on button "Next" at bounding box center [250, 116] width 35 height 14
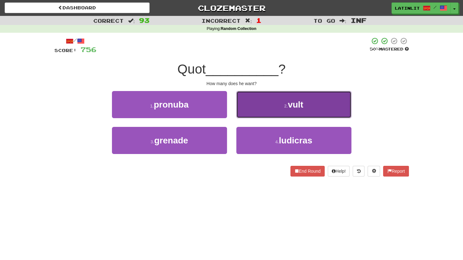
click at [250, 111] on button "2 . vult" at bounding box center [294, 104] width 115 height 27
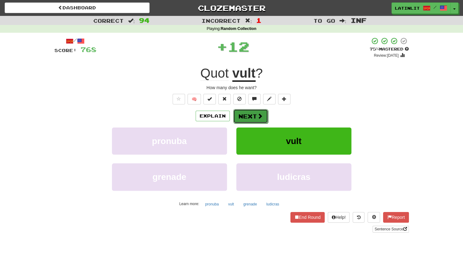
click at [242, 116] on button "Next" at bounding box center [250, 116] width 35 height 14
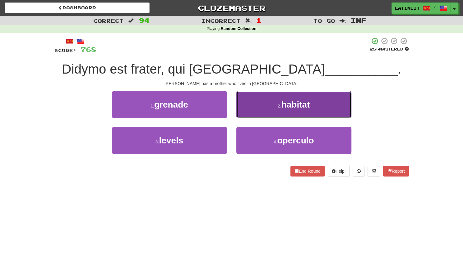
click at [243, 103] on button "2 . habitat" at bounding box center [294, 104] width 115 height 27
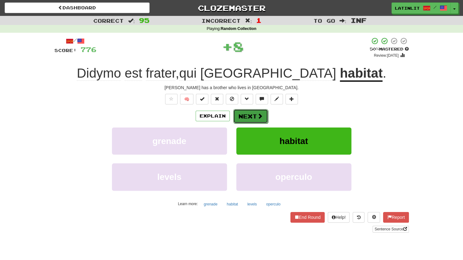
click at [240, 115] on button "Next" at bounding box center [250, 116] width 35 height 14
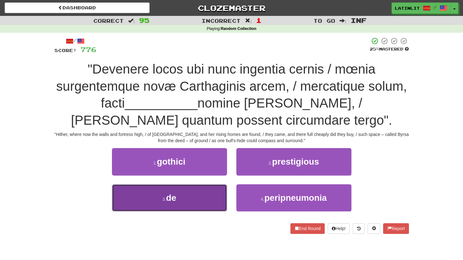
click at [200, 206] on button "3 . de" at bounding box center [169, 197] width 115 height 27
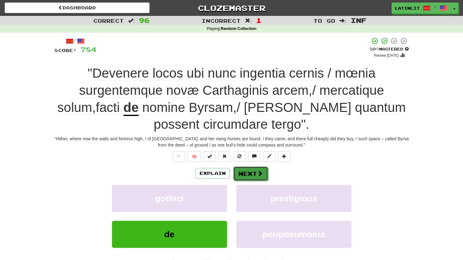
click at [243, 171] on button "Next" at bounding box center [250, 173] width 35 height 14
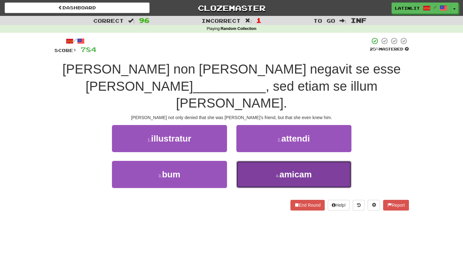
click at [251, 161] on button "4 . amicam" at bounding box center [294, 174] width 115 height 27
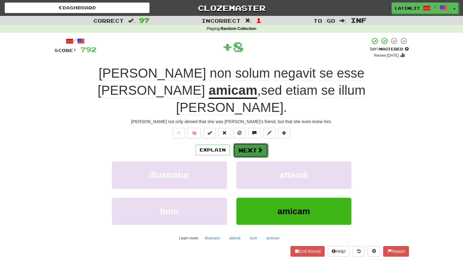
click at [243, 143] on button "Next" at bounding box center [250, 150] width 35 height 14
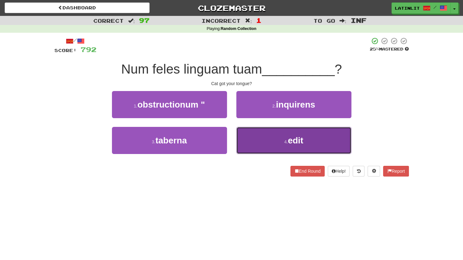
click at [247, 139] on button "4 . edit" at bounding box center [294, 140] width 115 height 27
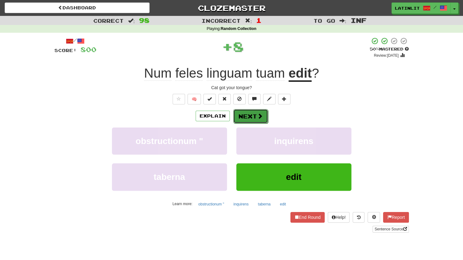
click at [241, 122] on button "Next" at bounding box center [250, 116] width 35 height 14
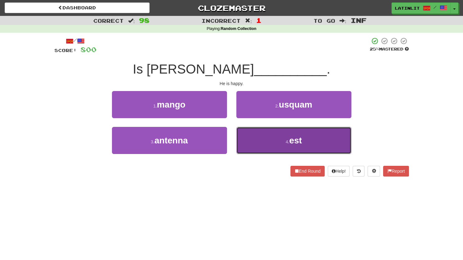
click at [255, 144] on button "4 . est" at bounding box center [294, 140] width 115 height 27
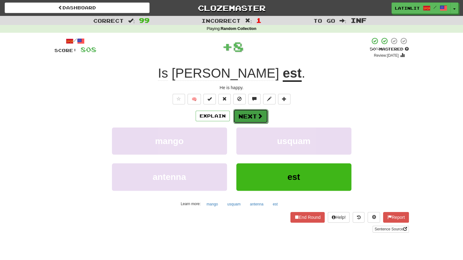
click at [248, 115] on button "Next" at bounding box center [250, 116] width 35 height 14
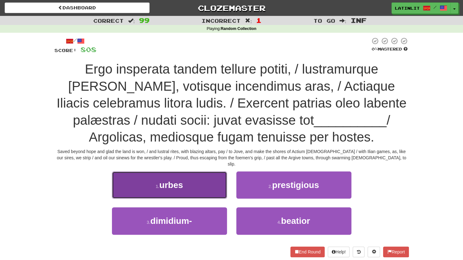
click at [182, 190] on button "1 . urbes" at bounding box center [169, 184] width 115 height 27
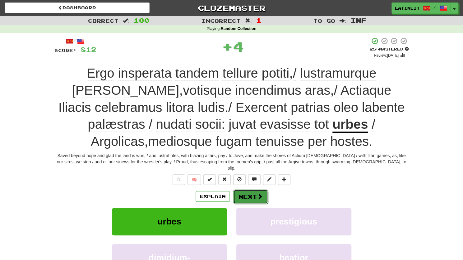
click at [245, 189] on button "Next" at bounding box center [250, 196] width 35 height 14
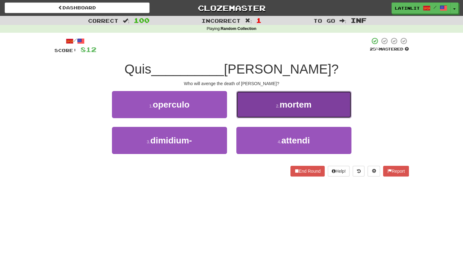
click at [273, 108] on button "2 . mortem" at bounding box center [294, 104] width 115 height 27
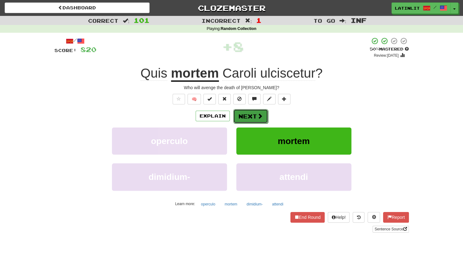
click at [250, 118] on button "Next" at bounding box center [250, 116] width 35 height 14
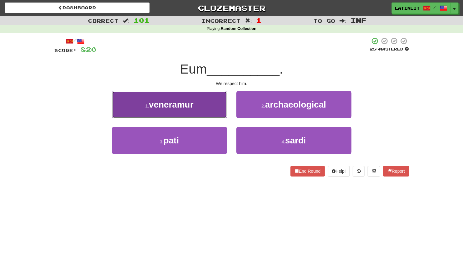
click at [184, 104] on span "veneramur" at bounding box center [171, 105] width 45 height 10
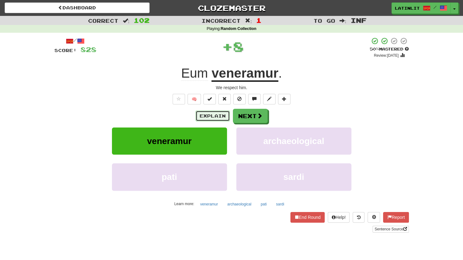
click at [210, 117] on button "Explain" at bounding box center [213, 115] width 34 height 11
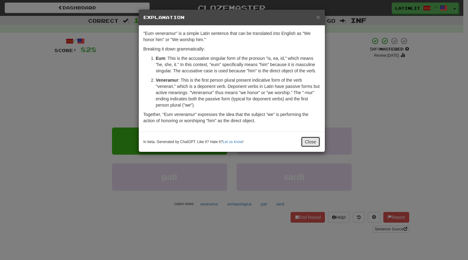
click at [309, 143] on button "Close" at bounding box center [310, 141] width 19 height 11
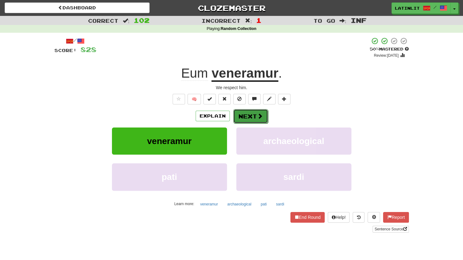
click at [246, 114] on button "Next" at bounding box center [250, 116] width 35 height 14
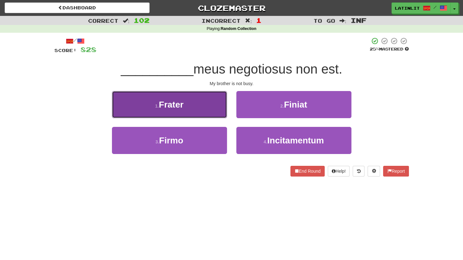
click at [199, 98] on button "1 . Frater" at bounding box center [169, 104] width 115 height 27
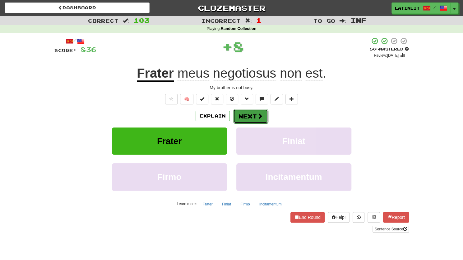
click at [244, 110] on button "Next" at bounding box center [250, 116] width 35 height 14
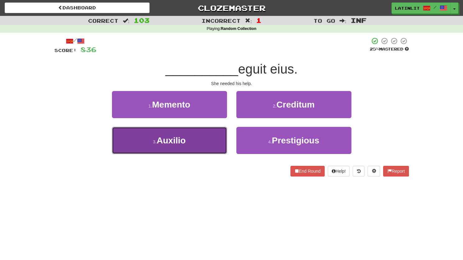
click at [171, 141] on span "Auxilio" at bounding box center [171, 140] width 29 height 10
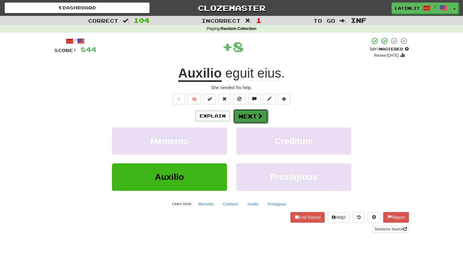
click at [242, 118] on button "Next" at bounding box center [250, 116] width 35 height 14
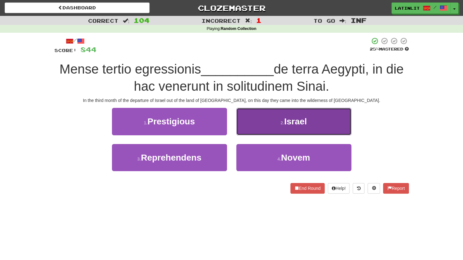
click at [246, 120] on button "2 . [GEOGRAPHIC_DATA]" at bounding box center [294, 121] width 115 height 27
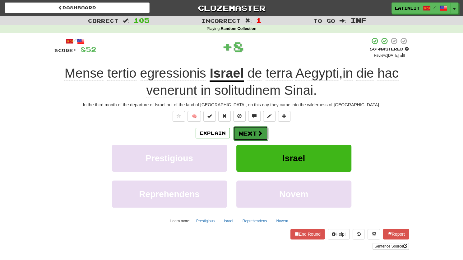
click at [241, 133] on button "Next" at bounding box center [250, 133] width 35 height 14
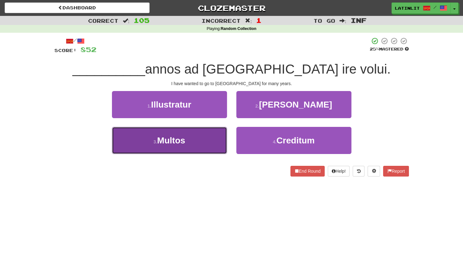
click at [196, 148] on button "3 . Multos" at bounding box center [169, 140] width 115 height 27
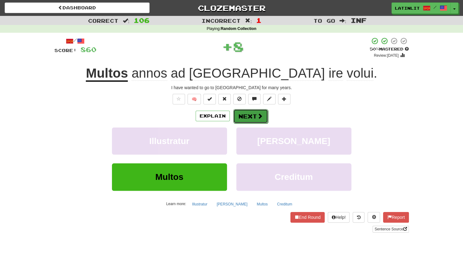
click at [243, 119] on button "Next" at bounding box center [250, 116] width 35 height 14
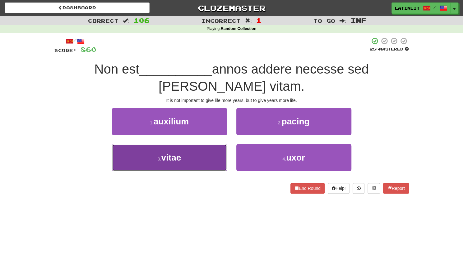
click at [168, 159] on span "vitae" at bounding box center [171, 158] width 20 height 10
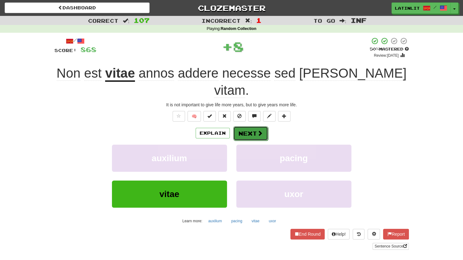
click at [253, 126] on button "Next" at bounding box center [250, 133] width 35 height 14
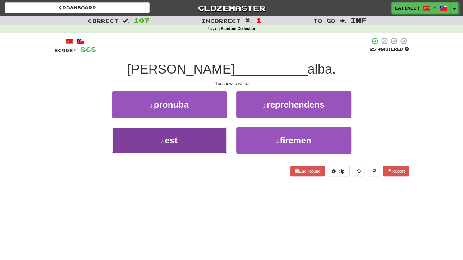
click at [197, 146] on button "3 . est" at bounding box center [169, 140] width 115 height 27
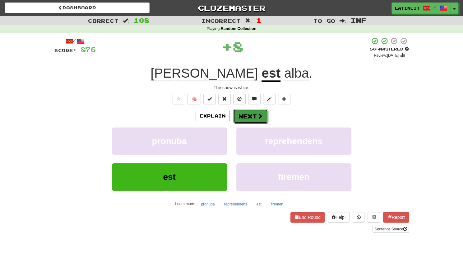
click at [252, 114] on button "Next" at bounding box center [250, 116] width 35 height 14
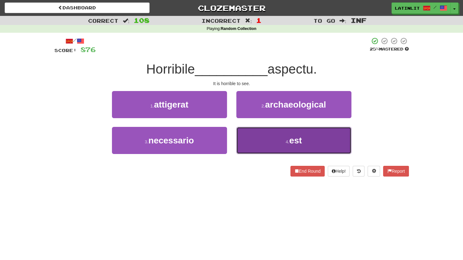
click at [255, 131] on button "4 . est" at bounding box center [294, 140] width 115 height 27
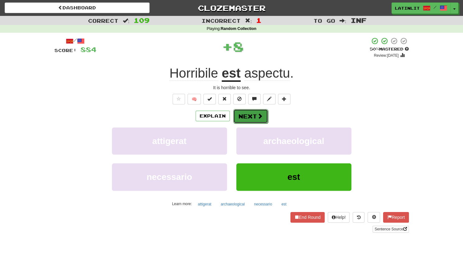
click at [245, 118] on button "Next" at bounding box center [250, 116] width 35 height 14
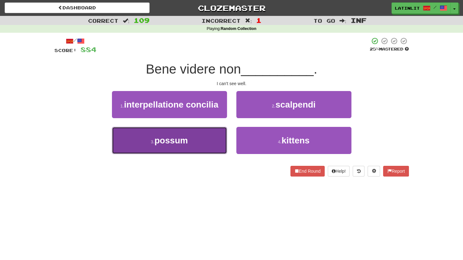
click at [185, 144] on span "possum" at bounding box center [171, 140] width 33 height 10
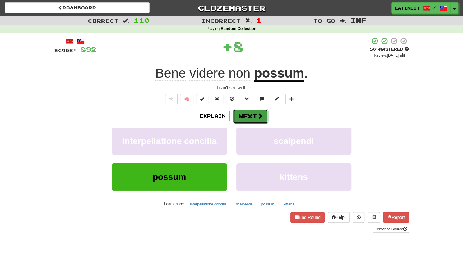
click at [245, 110] on button "Next" at bounding box center [250, 116] width 35 height 14
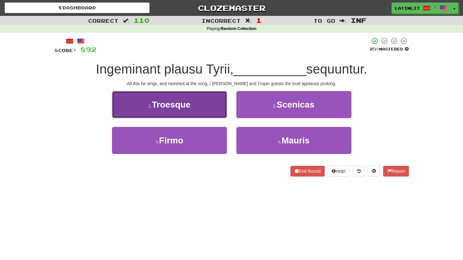
click at [195, 105] on button "1 . [GEOGRAPHIC_DATA]" at bounding box center [169, 104] width 115 height 27
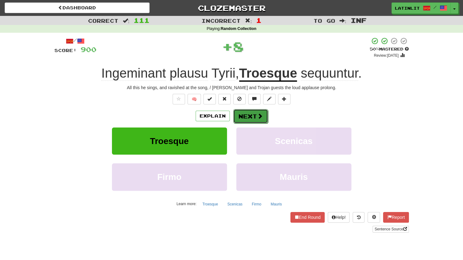
click at [241, 116] on button "Next" at bounding box center [250, 116] width 35 height 14
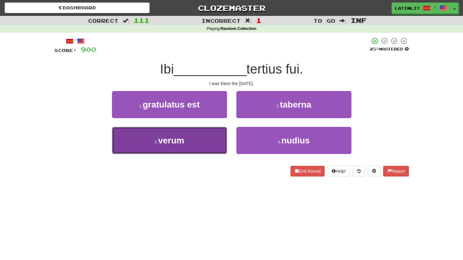
click at [188, 145] on button "3 . verum" at bounding box center [169, 140] width 115 height 27
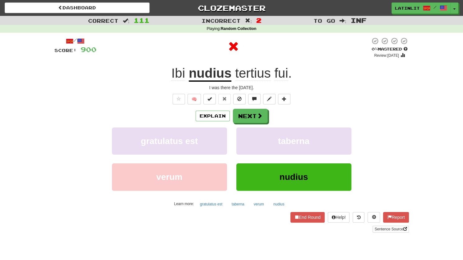
click at [206, 74] on u "nudius" at bounding box center [210, 74] width 43 height 16
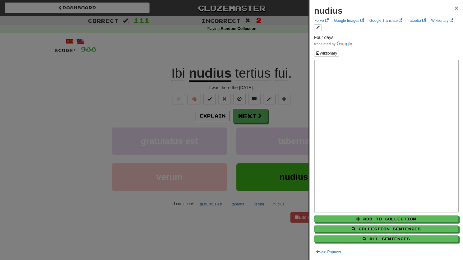
click at [455, 8] on span "×" at bounding box center [457, 7] width 4 height 7
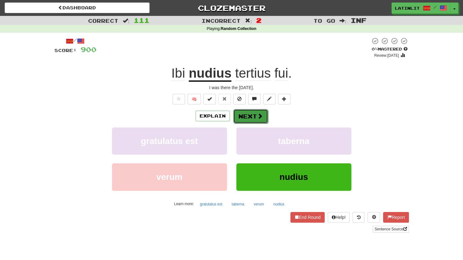
click at [254, 116] on button "Next" at bounding box center [250, 116] width 35 height 14
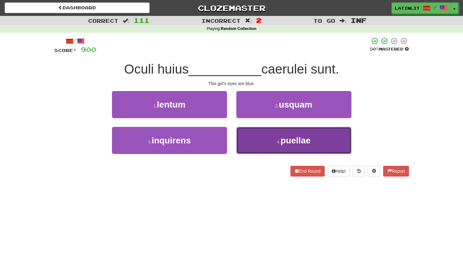
click at [258, 143] on button "4 . [GEOGRAPHIC_DATA]" at bounding box center [294, 140] width 115 height 27
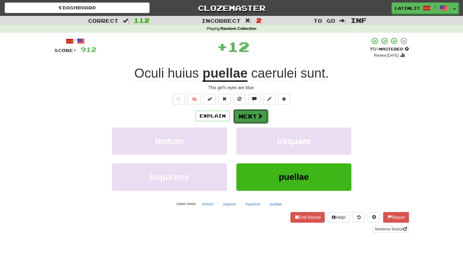
click at [248, 113] on button "Next" at bounding box center [250, 116] width 35 height 14
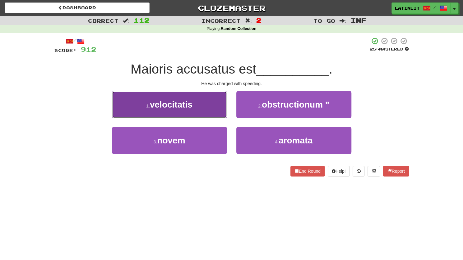
click at [203, 99] on button "1 . velocitatis" at bounding box center [169, 104] width 115 height 27
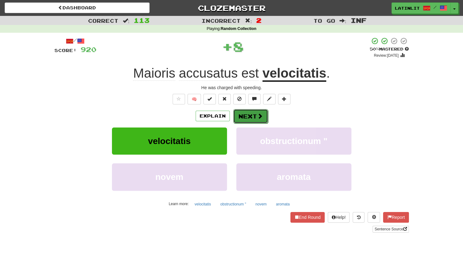
click at [250, 120] on button "Next" at bounding box center [250, 116] width 35 height 14
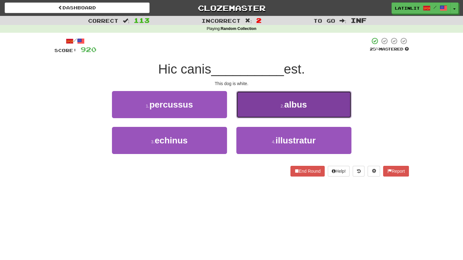
click at [253, 109] on button "2 . albus" at bounding box center [294, 104] width 115 height 27
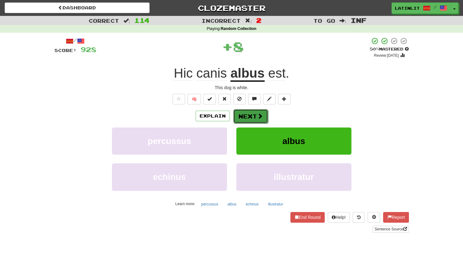
click at [249, 120] on button "Next" at bounding box center [250, 116] width 35 height 14
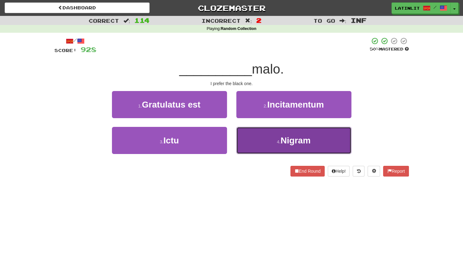
click at [250, 142] on button "4 . [GEOGRAPHIC_DATA]" at bounding box center [294, 140] width 115 height 27
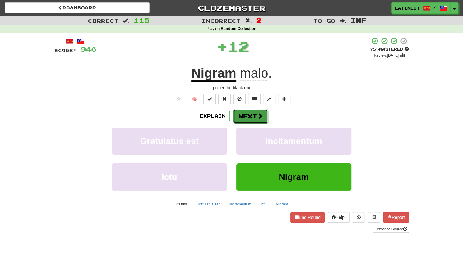
click at [251, 115] on button "Next" at bounding box center [250, 116] width 35 height 14
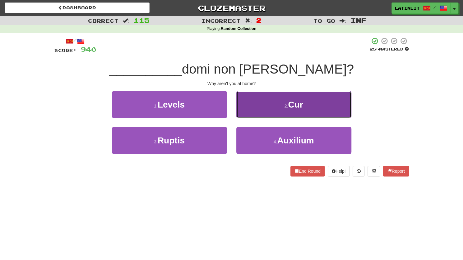
click at [255, 109] on button "2 . Cur" at bounding box center [294, 104] width 115 height 27
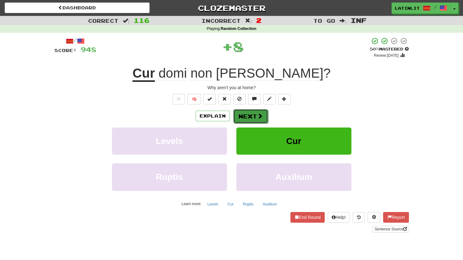
click at [249, 115] on button "Next" at bounding box center [250, 116] width 35 height 14
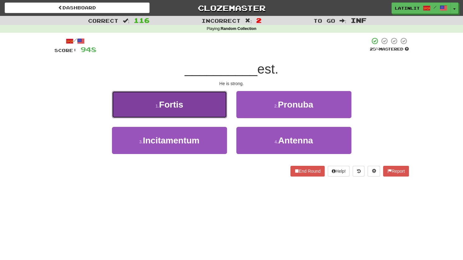
click at [201, 113] on button "1 . [GEOGRAPHIC_DATA]" at bounding box center [169, 104] width 115 height 27
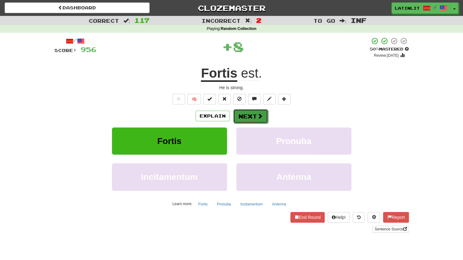
click at [248, 118] on button "Next" at bounding box center [250, 116] width 35 height 14
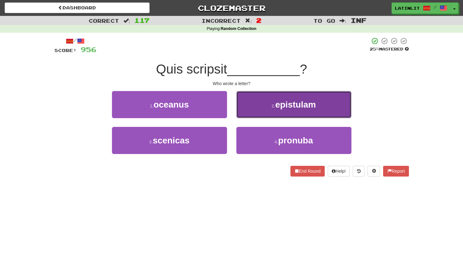
click at [251, 102] on button "2 . epistulam" at bounding box center [294, 104] width 115 height 27
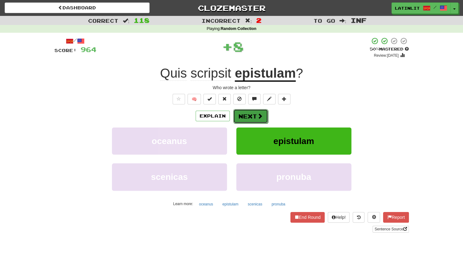
click at [240, 115] on button "Next" at bounding box center [250, 116] width 35 height 14
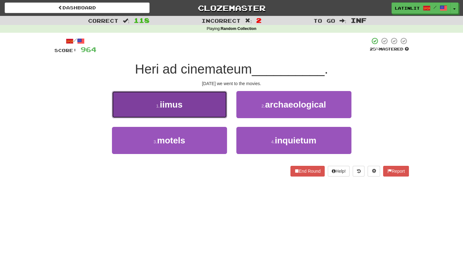
click at [199, 107] on button "1 . iimus" at bounding box center [169, 104] width 115 height 27
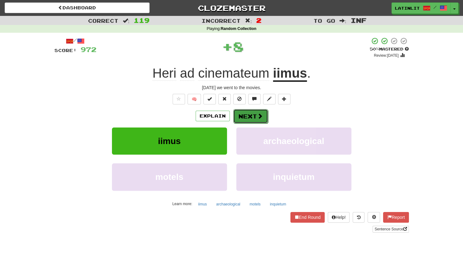
click at [242, 114] on button "Next" at bounding box center [250, 116] width 35 height 14
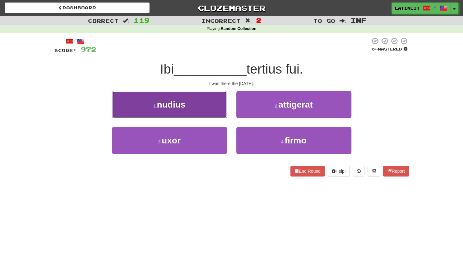
click at [199, 107] on button "1 . nudius" at bounding box center [169, 104] width 115 height 27
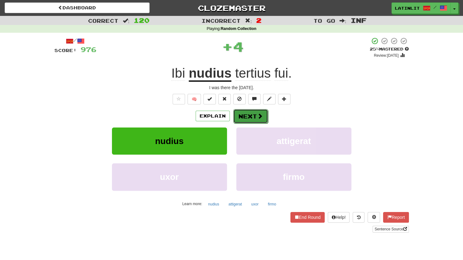
click at [254, 119] on button "Next" at bounding box center [250, 116] width 35 height 14
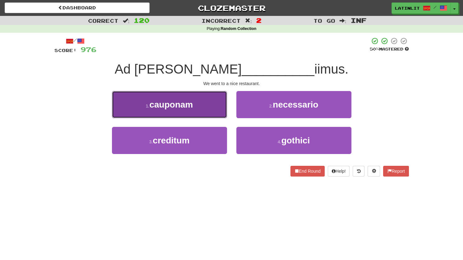
click at [194, 105] on button "1 . [GEOGRAPHIC_DATA]" at bounding box center [169, 104] width 115 height 27
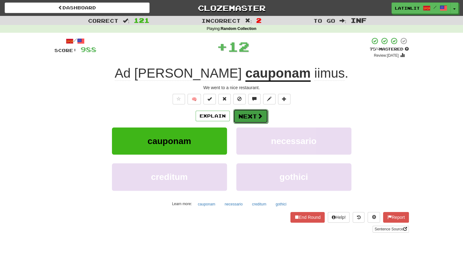
click at [246, 112] on button "Next" at bounding box center [250, 116] width 35 height 14
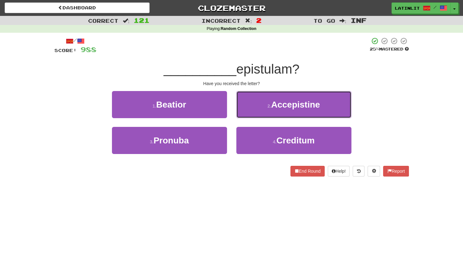
click at [246, 112] on button "2 . Accepistine" at bounding box center [294, 104] width 115 height 27
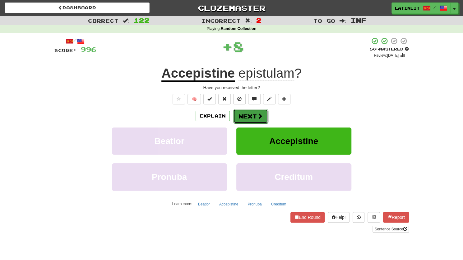
click at [245, 113] on button "Next" at bounding box center [250, 116] width 35 height 14
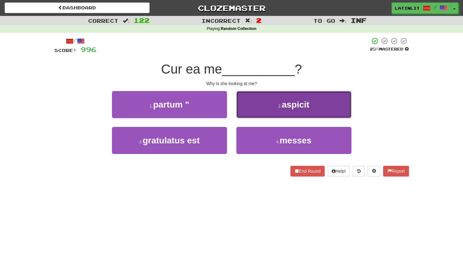
click at [255, 109] on button "2 . aspicit" at bounding box center [294, 104] width 115 height 27
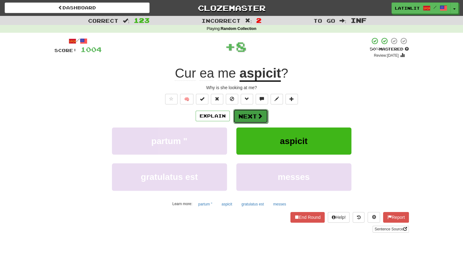
click at [249, 114] on button "Next" at bounding box center [250, 116] width 35 height 14
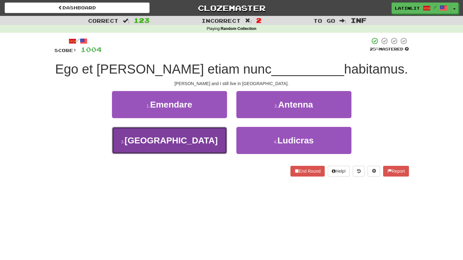
click at [198, 143] on button "3 . [GEOGRAPHIC_DATA]" at bounding box center [169, 140] width 115 height 27
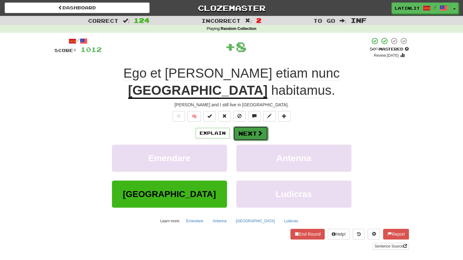
click at [240, 126] on button "Next" at bounding box center [250, 133] width 35 height 14
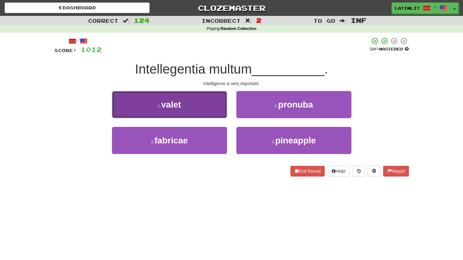
click at [200, 105] on button "1 . valet" at bounding box center [169, 104] width 115 height 27
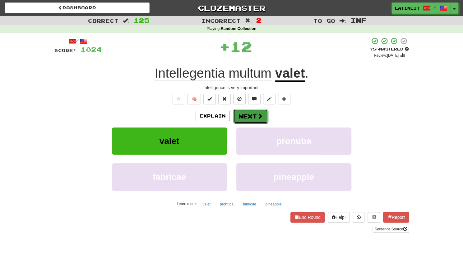
click at [244, 117] on button "Next" at bounding box center [250, 116] width 35 height 14
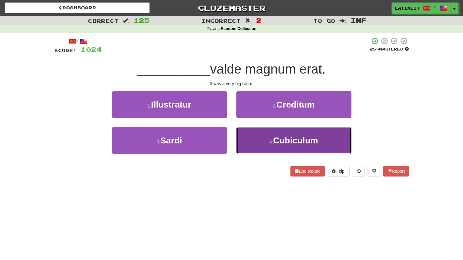
click at [250, 140] on button "4 . Cubiculum" at bounding box center [294, 140] width 115 height 27
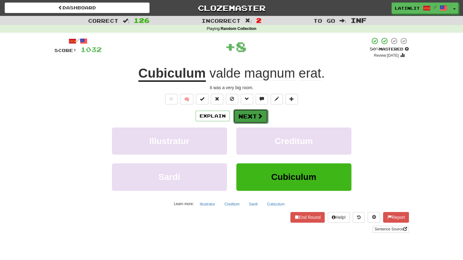
click at [245, 119] on button "Next" at bounding box center [250, 116] width 35 height 14
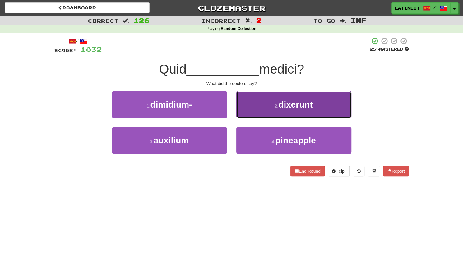
click at [258, 104] on button "2 . dixerunt" at bounding box center [294, 104] width 115 height 27
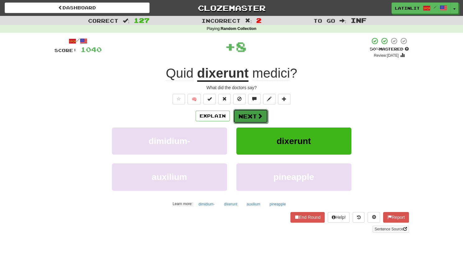
click at [253, 119] on button "Next" at bounding box center [250, 116] width 35 height 14
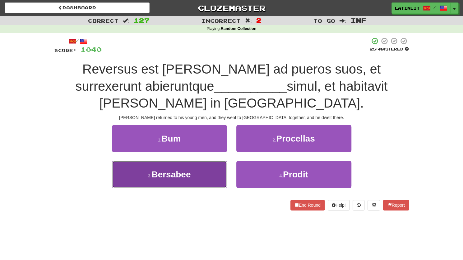
click at [165, 180] on button "3 . [GEOGRAPHIC_DATA]" at bounding box center [169, 174] width 115 height 27
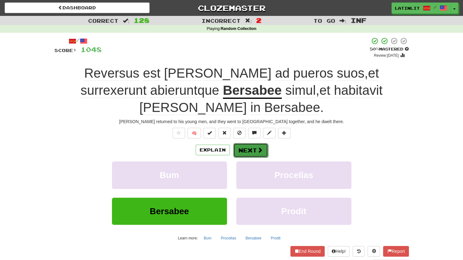
click at [243, 149] on button "Next" at bounding box center [250, 150] width 35 height 14
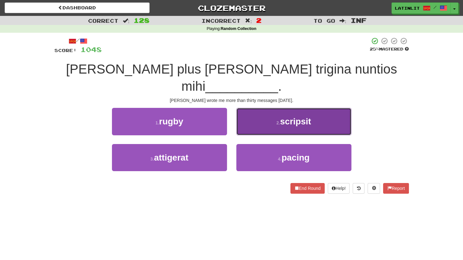
click at [277, 120] on small "2 ." at bounding box center [279, 122] width 4 height 5
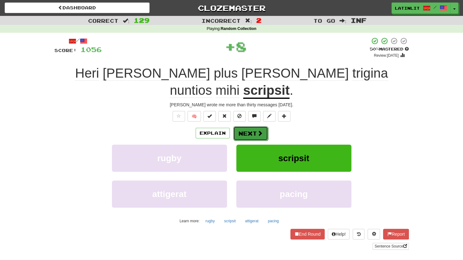
click at [252, 126] on button "Next" at bounding box center [250, 133] width 35 height 14
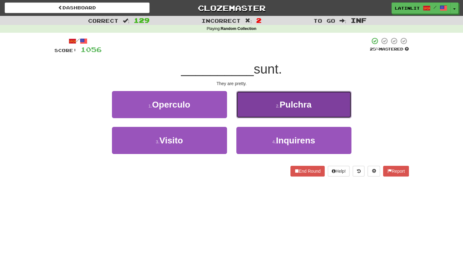
click at [248, 102] on button "2 . [GEOGRAPHIC_DATA]" at bounding box center [294, 104] width 115 height 27
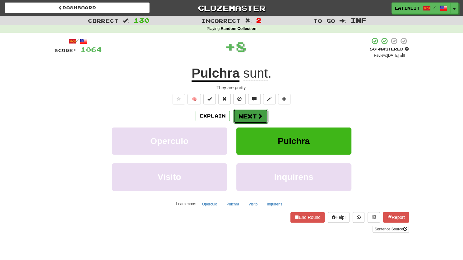
click at [237, 113] on button "Next" at bounding box center [250, 116] width 35 height 14
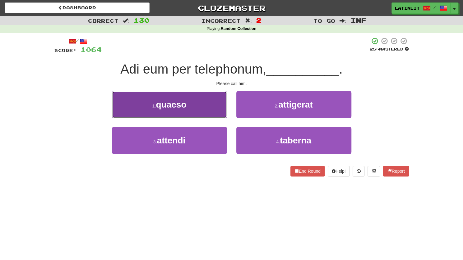
click at [188, 106] on button "1 . quaeso" at bounding box center [169, 104] width 115 height 27
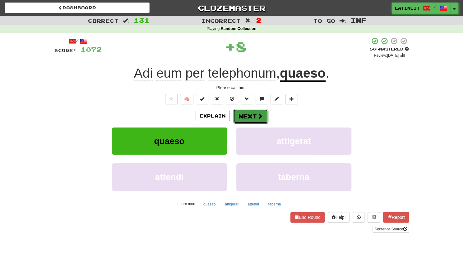
click at [245, 119] on button "Next" at bounding box center [250, 116] width 35 height 14
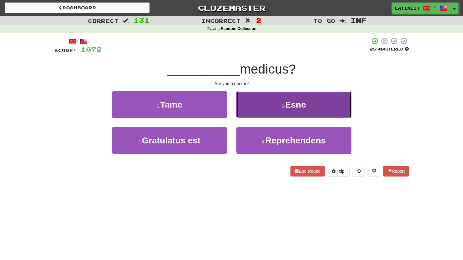
click at [251, 100] on button "2 . Esne" at bounding box center [294, 104] width 115 height 27
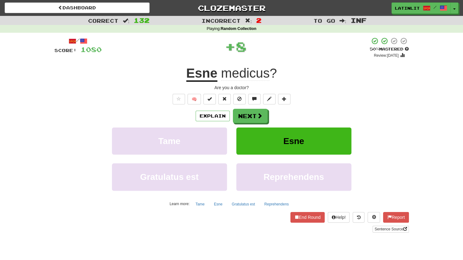
click at [243, 123] on div "Explain Next Tame Esne Gratulatus est Reprehendens Learn more: Tame Esne Gratul…" at bounding box center [231, 159] width 355 height 100
click at [245, 113] on button "Next" at bounding box center [250, 116] width 35 height 14
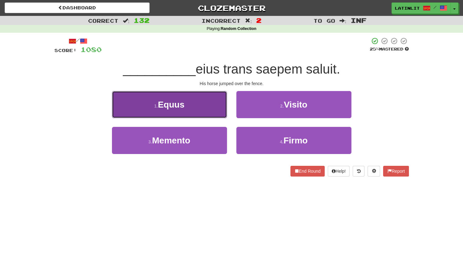
click at [192, 103] on button "1 . Equus" at bounding box center [169, 104] width 115 height 27
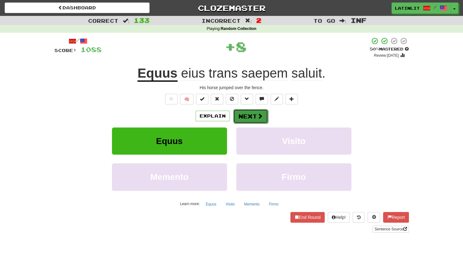
click at [236, 120] on button "Next" at bounding box center [250, 116] width 35 height 14
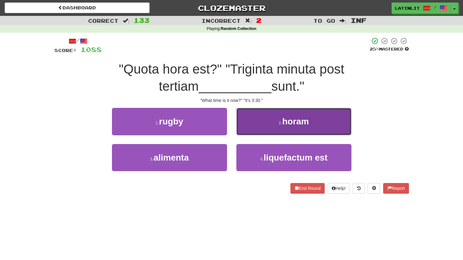
click at [250, 123] on button "2 . horam" at bounding box center [294, 121] width 115 height 27
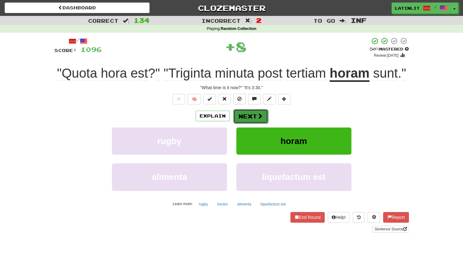
click at [245, 119] on button "Next" at bounding box center [250, 116] width 35 height 14
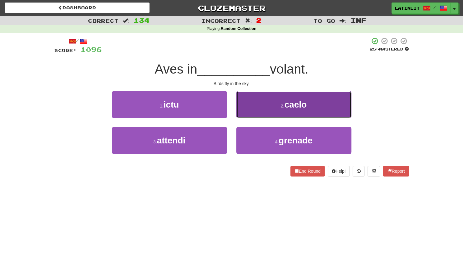
click at [255, 102] on button "2 . caelo" at bounding box center [294, 104] width 115 height 27
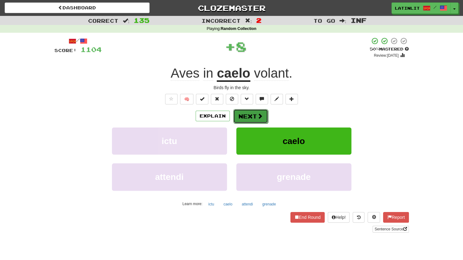
click at [244, 117] on button "Next" at bounding box center [250, 116] width 35 height 14
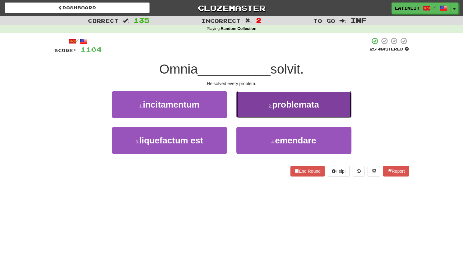
click at [256, 104] on button "2 . problemata" at bounding box center [294, 104] width 115 height 27
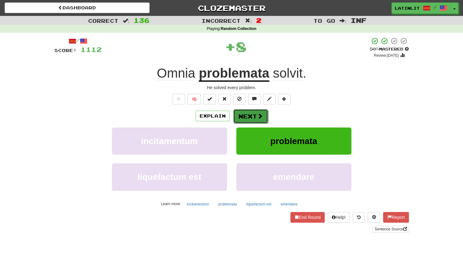
click at [249, 111] on button "Next" at bounding box center [250, 116] width 35 height 14
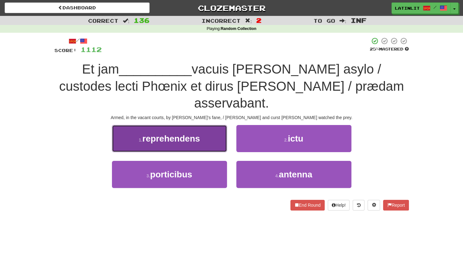
click at [178, 134] on span "reprehendens" at bounding box center [172, 139] width 58 height 10
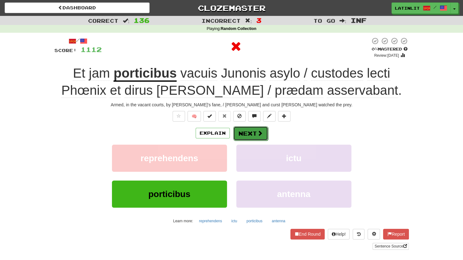
click at [249, 133] on button "Next" at bounding box center [250, 133] width 35 height 14
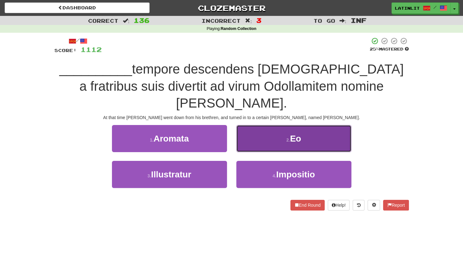
click at [251, 127] on button "2 . Eo" at bounding box center [294, 138] width 115 height 27
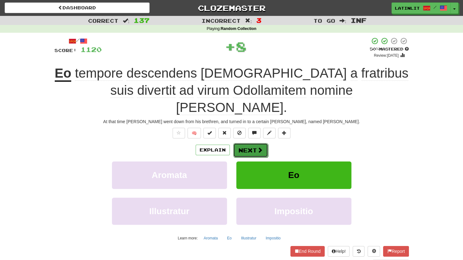
click at [247, 143] on button "Next" at bounding box center [250, 150] width 35 height 14
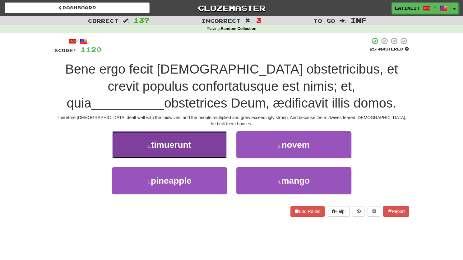
click at [192, 136] on button "1 . timuerunt" at bounding box center [169, 144] width 115 height 27
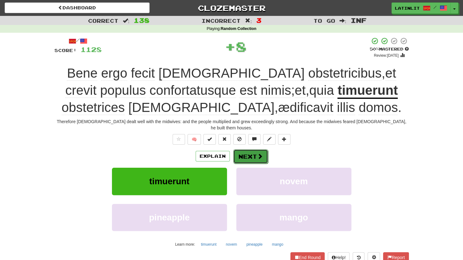
click at [251, 153] on button "Next" at bounding box center [250, 156] width 35 height 14
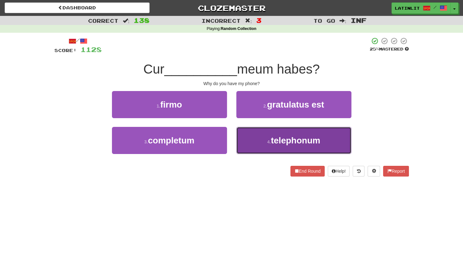
click at [254, 142] on button "4 . telephonum" at bounding box center [294, 140] width 115 height 27
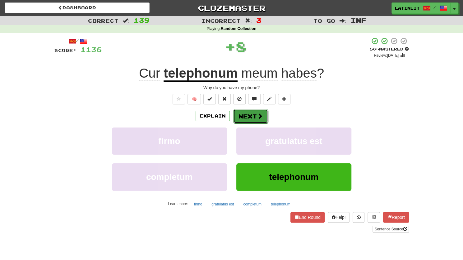
click at [248, 115] on button "Next" at bounding box center [250, 116] width 35 height 14
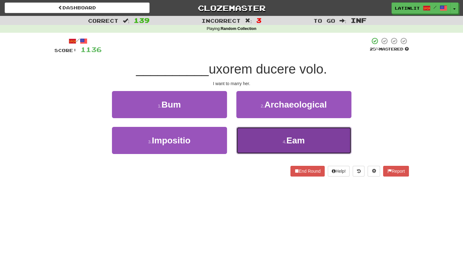
click at [255, 138] on button "4 . Eam" at bounding box center [294, 140] width 115 height 27
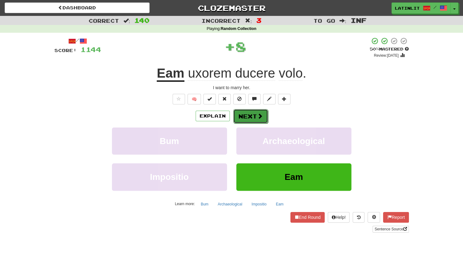
click at [243, 115] on button "Next" at bounding box center [250, 116] width 35 height 14
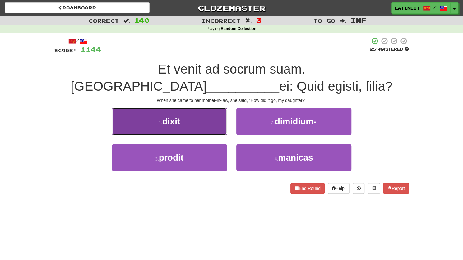
click at [195, 128] on button "1 . dixit" at bounding box center [169, 121] width 115 height 27
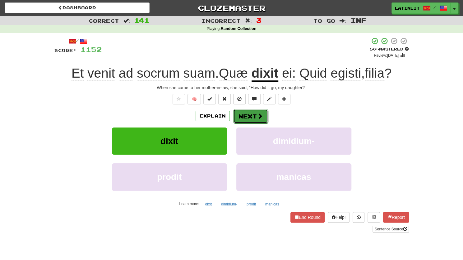
click at [255, 120] on button "Next" at bounding box center [250, 116] width 35 height 14
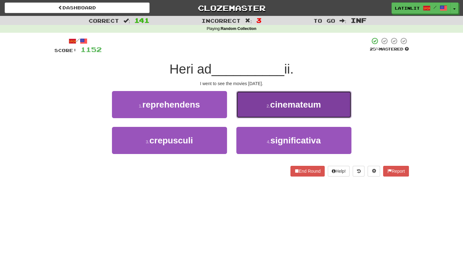
click at [258, 107] on button "2 . [GEOGRAPHIC_DATA]" at bounding box center [294, 104] width 115 height 27
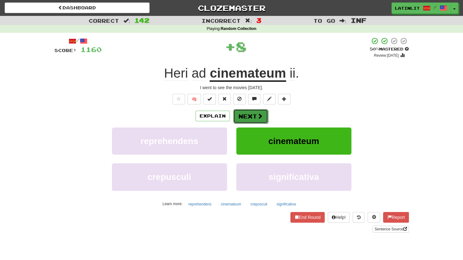
click at [250, 113] on button "Next" at bounding box center [250, 116] width 35 height 14
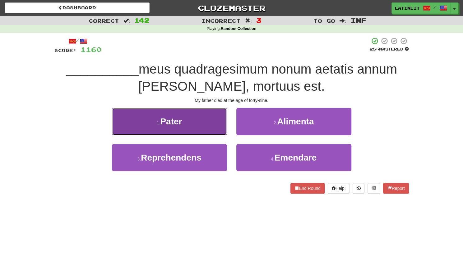
click at [196, 120] on button "1 . Pater" at bounding box center [169, 121] width 115 height 27
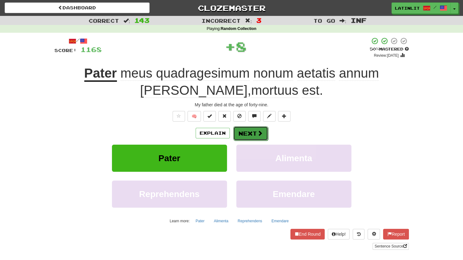
click at [243, 132] on button "Next" at bounding box center [250, 133] width 35 height 14
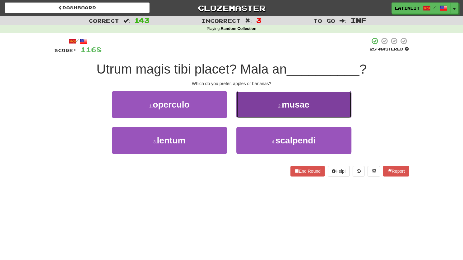
click at [254, 114] on button "2 . musae" at bounding box center [294, 104] width 115 height 27
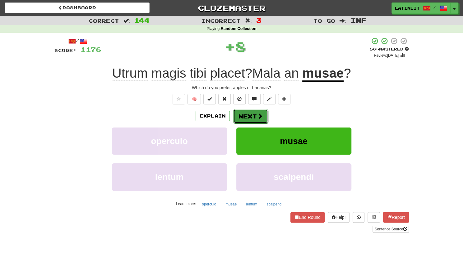
click at [247, 115] on button "Next" at bounding box center [250, 116] width 35 height 14
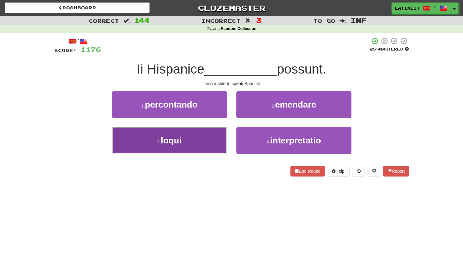
click at [188, 146] on button "3 . loqui" at bounding box center [169, 140] width 115 height 27
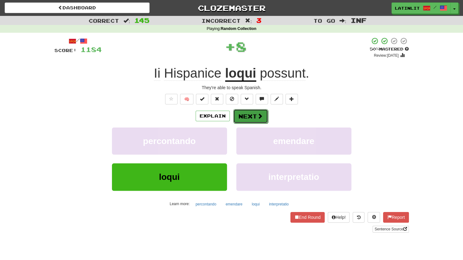
click at [245, 114] on button "Next" at bounding box center [250, 116] width 35 height 14
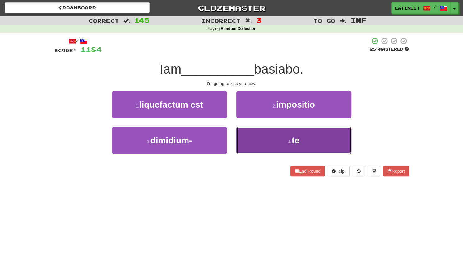
click at [258, 139] on button "4 . te" at bounding box center [294, 140] width 115 height 27
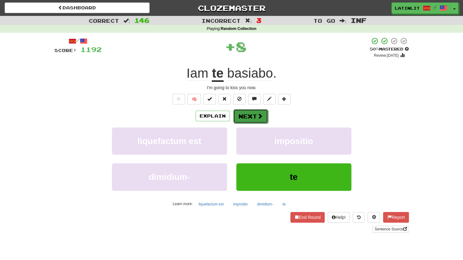
click at [243, 115] on button "Next" at bounding box center [250, 116] width 35 height 14
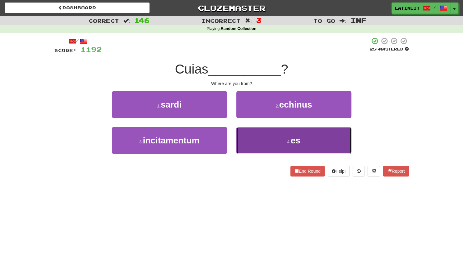
click at [272, 137] on button "4 . es" at bounding box center [294, 140] width 115 height 27
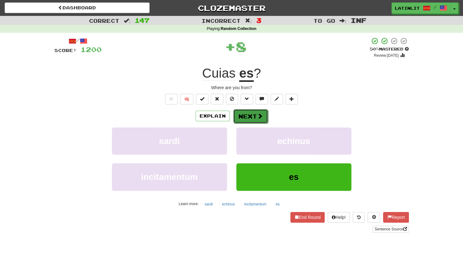
click at [251, 116] on button "Next" at bounding box center [250, 116] width 35 height 14
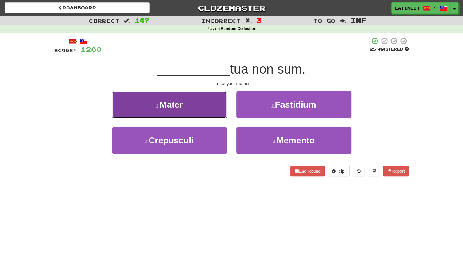
click at [179, 109] on span "Mater" at bounding box center [171, 105] width 23 height 10
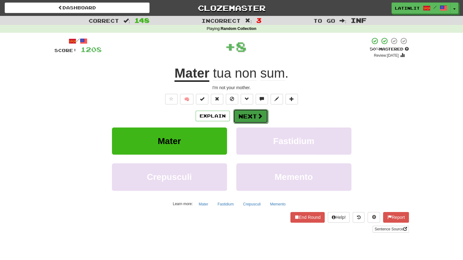
click at [242, 113] on button "Next" at bounding box center [250, 116] width 35 height 14
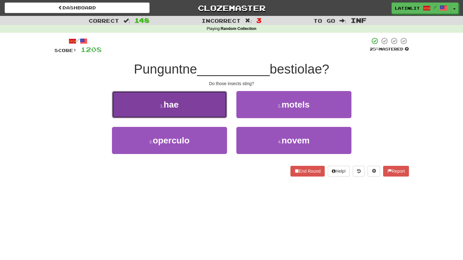
click at [198, 115] on button "1 . hae" at bounding box center [169, 104] width 115 height 27
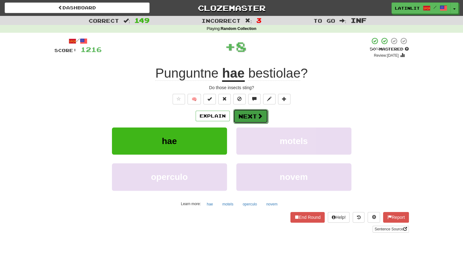
click at [248, 114] on button "Next" at bounding box center [250, 116] width 35 height 14
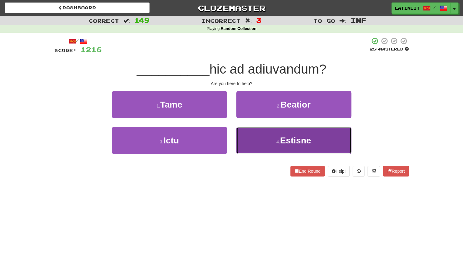
click at [251, 141] on button "4 . [GEOGRAPHIC_DATA]" at bounding box center [294, 140] width 115 height 27
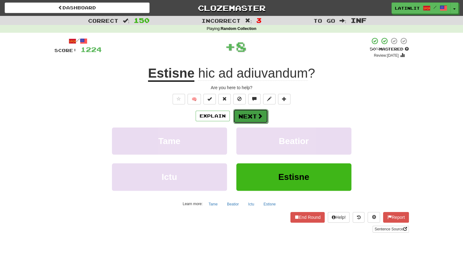
click at [239, 114] on button "Next" at bounding box center [250, 116] width 35 height 14
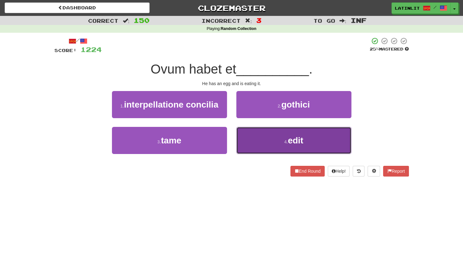
click at [260, 148] on button "4 . edit" at bounding box center [294, 140] width 115 height 27
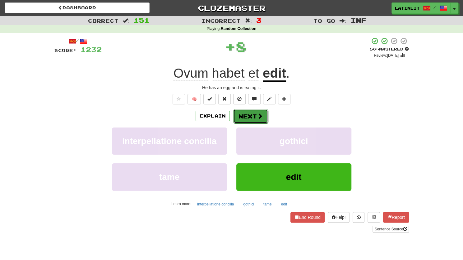
click at [255, 110] on button "Next" at bounding box center [250, 116] width 35 height 14
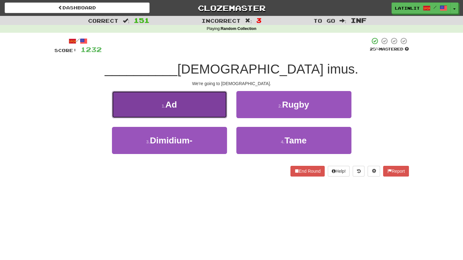
click at [190, 109] on button "1 . Ad" at bounding box center [169, 104] width 115 height 27
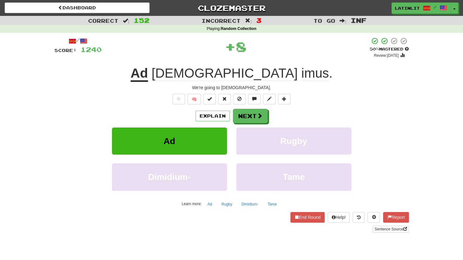
click at [238, 123] on div "Explain Next Ad Rugby Dimidium- Tame Learn more: Ad Rugby Dimidium- Tame" at bounding box center [231, 159] width 355 height 100
click at [241, 114] on button "Next" at bounding box center [250, 116] width 35 height 14
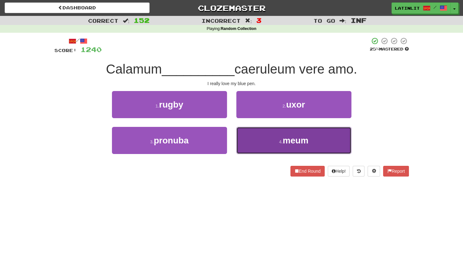
click at [250, 140] on button "4 . meum" at bounding box center [294, 140] width 115 height 27
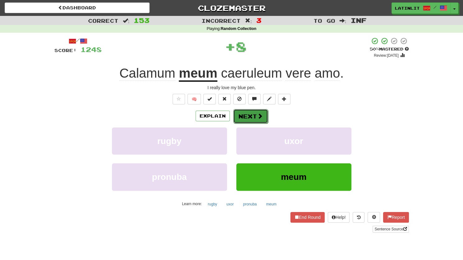
click at [237, 112] on button "Next" at bounding box center [250, 116] width 35 height 14
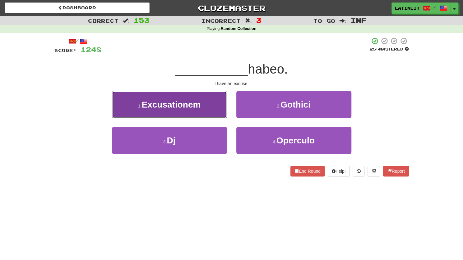
click at [205, 113] on button "1 . Excusationem" at bounding box center [169, 104] width 115 height 27
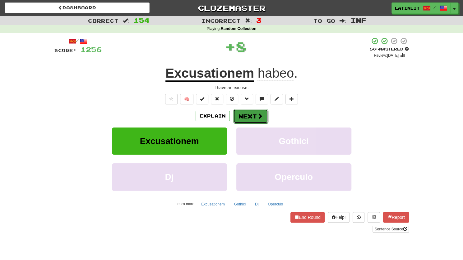
click at [250, 118] on button "Next" at bounding box center [250, 116] width 35 height 14
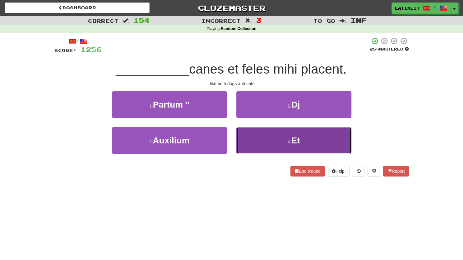
click at [260, 135] on button "4 . Et" at bounding box center [294, 140] width 115 height 27
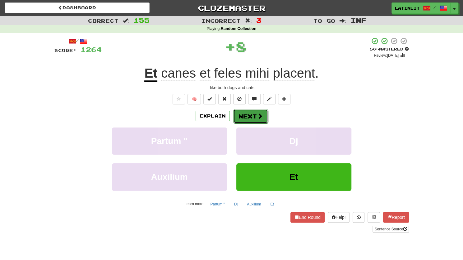
click at [242, 111] on button "Next" at bounding box center [250, 116] width 35 height 14
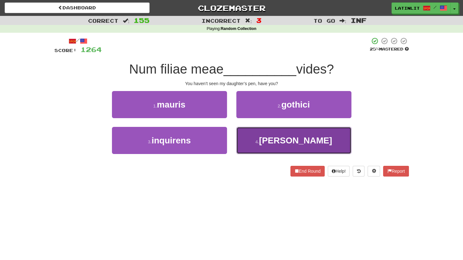
click at [257, 147] on button "4 . [GEOGRAPHIC_DATA]" at bounding box center [294, 140] width 115 height 27
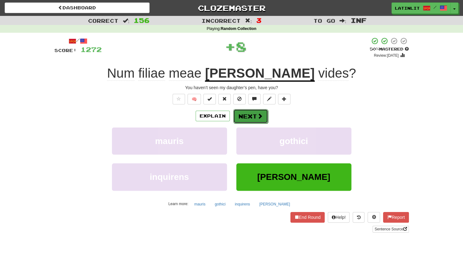
click at [245, 115] on button "Next" at bounding box center [250, 116] width 35 height 14
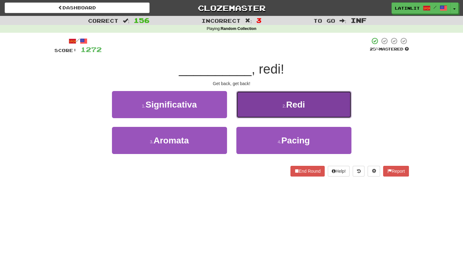
click at [249, 110] on button "2 . Redi" at bounding box center [294, 104] width 115 height 27
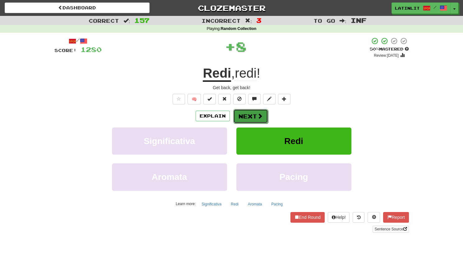
click at [246, 119] on button "Next" at bounding box center [250, 116] width 35 height 14
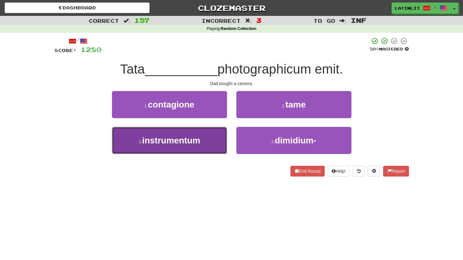
click at [178, 142] on span "instrumentum" at bounding box center [171, 140] width 58 height 10
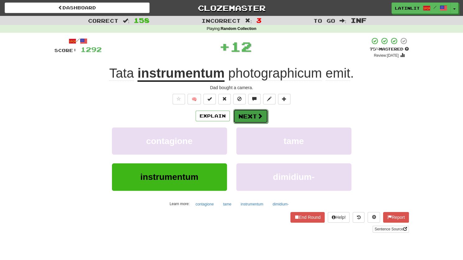
click at [243, 120] on button "Next" at bounding box center [250, 116] width 35 height 14
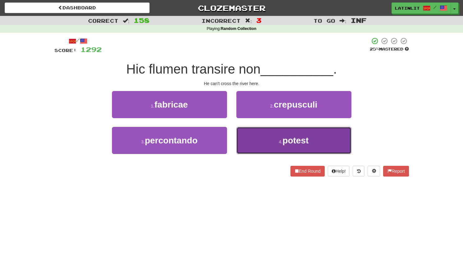
click at [257, 141] on button "4 . potest" at bounding box center [294, 140] width 115 height 27
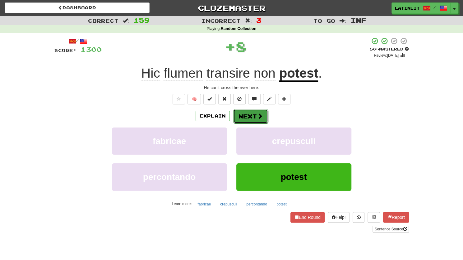
click at [251, 118] on button "Next" at bounding box center [250, 116] width 35 height 14
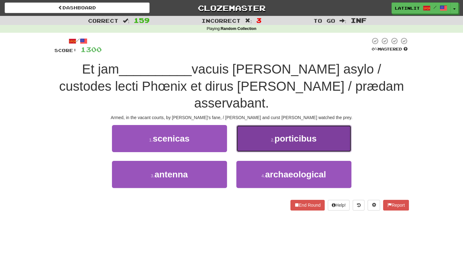
click at [256, 125] on button "2 . [GEOGRAPHIC_DATA]" at bounding box center [294, 138] width 115 height 27
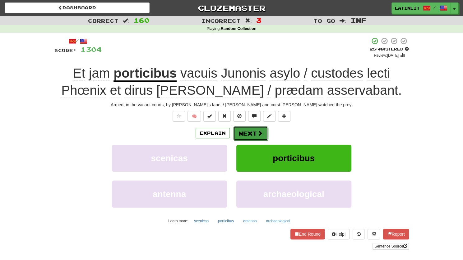
click at [244, 133] on button "Next" at bounding box center [250, 133] width 35 height 14
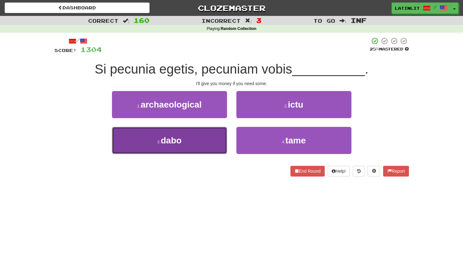
click at [196, 147] on button "3 . [GEOGRAPHIC_DATA]" at bounding box center [169, 140] width 115 height 27
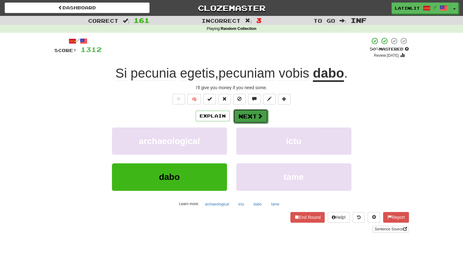
click at [252, 115] on button "Next" at bounding box center [250, 116] width 35 height 14
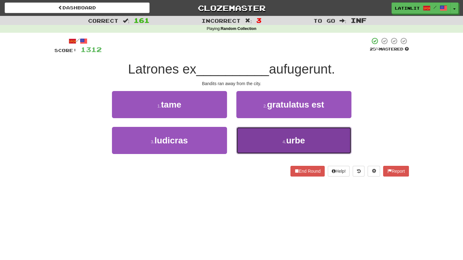
click at [252, 148] on button "4 . urbe" at bounding box center [294, 140] width 115 height 27
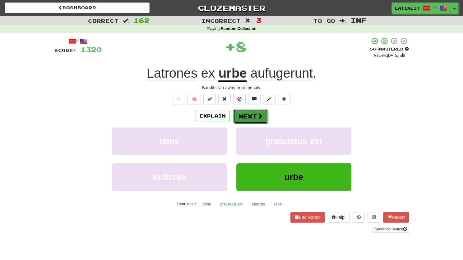
click at [245, 116] on button "Next" at bounding box center [250, 116] width 35 height 14
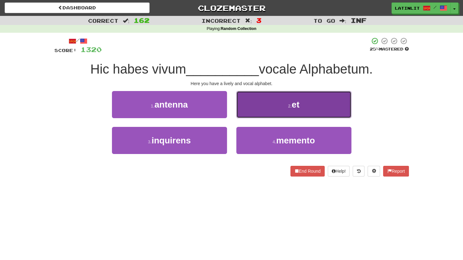
click at [254, 111] on button "2 . et" at bounding box center [294, 104] width 115 height 27
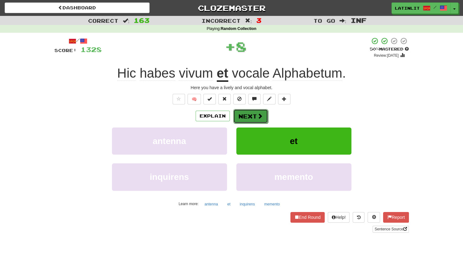
click at [248, 114] on button "Next" at bounding box center [250, 116] width 35 height 14
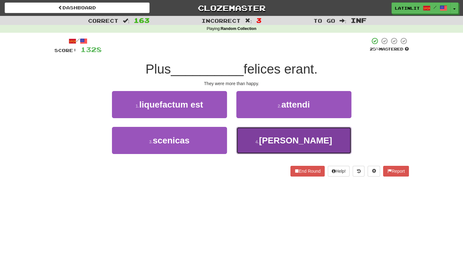
click at [252, 143] on button "4 . [PERSON_NAME]" at bounding box center [294, 140] width 115 height 27
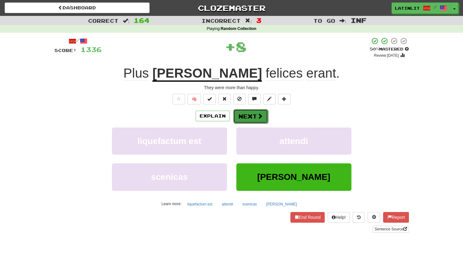
click at [252, 117] on button "Next" at bounding box center [250, 116] width 35 height 14
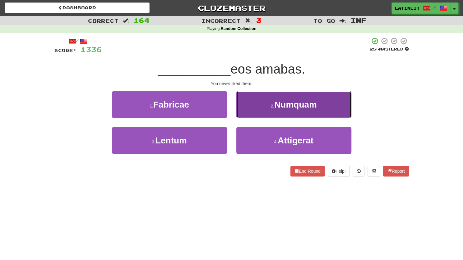
click at [265, 112] on button "2 . Numquam" at bounding box center [294, 104] width 115 height 27
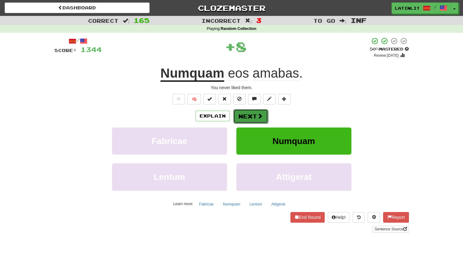
click at [251, 119] on button "Next" at bounding box center [250, 116] width 35 height 14
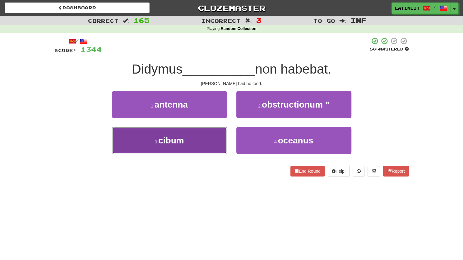
click at [196, 146] on button "3 . cibum" at bounding box center [169, 140] width 115 height 27
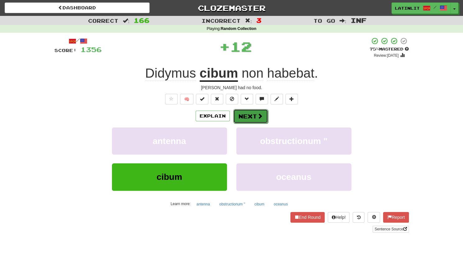
click at [248, 117] on button "Next" at bounding box center [250, 116] width 35 height 14
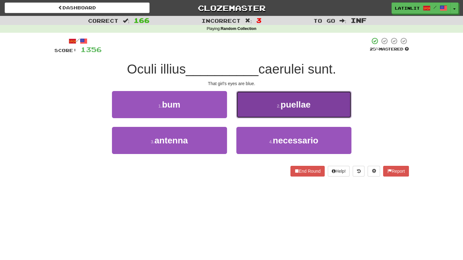
click at [264, 107] on button "2 . [GEOGRAPHIC_DATA]" at bounding box center [294, 104] width 115 height 27
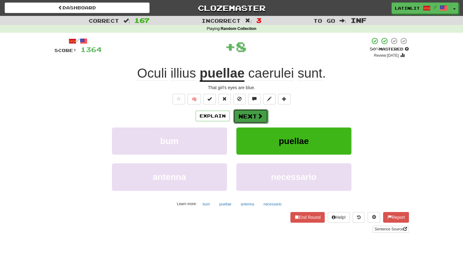
click at [250, 118] on button "Next" at bounding box center [250, 116] width 35 height 14
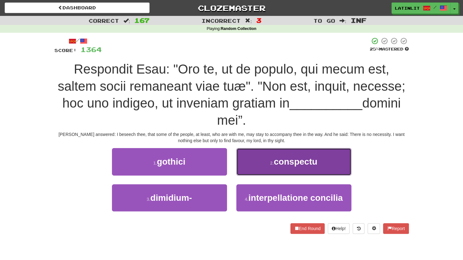
click at [293, 161] on span "conspectu" at bounding box center [296, 162] width 44 height 10
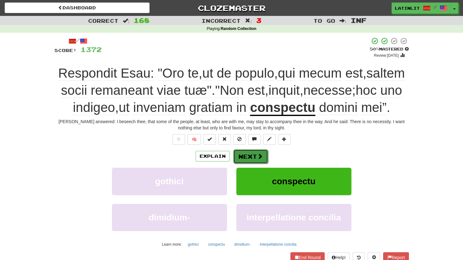
click at [243, 163] on button "Next" at bounding box center [250, 156] width 35 height 14
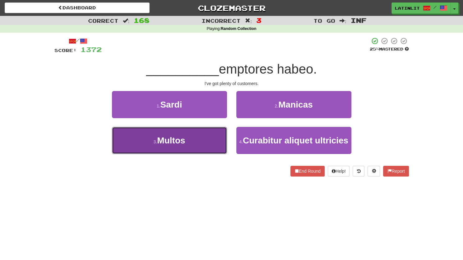
click at [204, 150] on button "3 . Multos" at bounding box center [169, 140] width 115 height 27
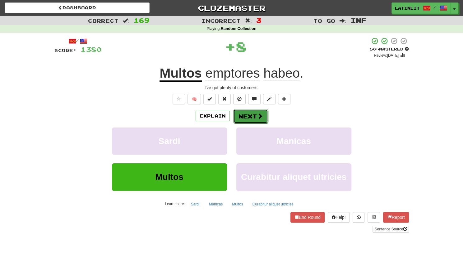
click at [250, 113] on button "Next" at bounding box center [250, 116] width 35 height 14
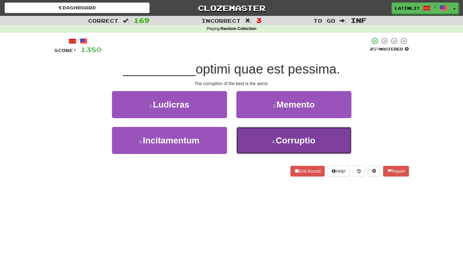
click at [253, 138] on button "4 . Corruptio" at bounding box center [294, 140] width 115 height 27
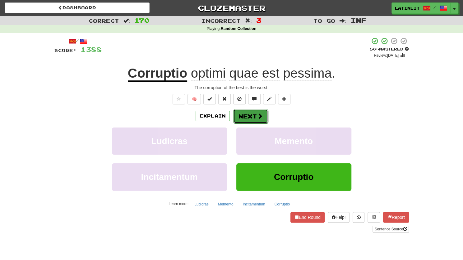
click at [253, 115] on button "Next" at bounding box center [250, 116] width 35 height 14
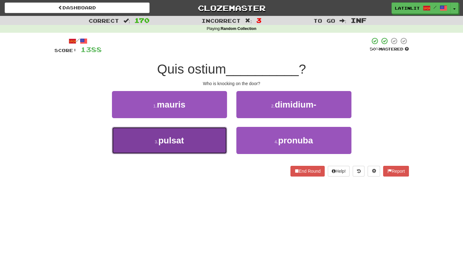
click at [207, 146] on button "3 . pulsat" at bounding box center [169, 140] width 115 height 27
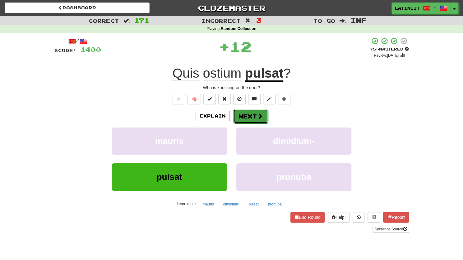
click at [245, 116] on button "Next" at bounding box center [250, 116] width 35 height 14
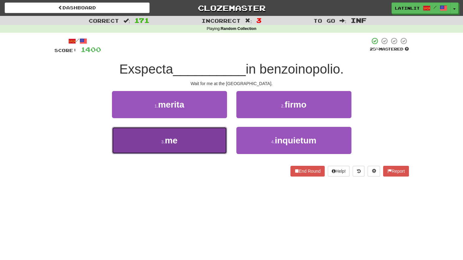
click at [184, 144] on button "3 . me" at bounding box center [169, 140] width 115 height 27
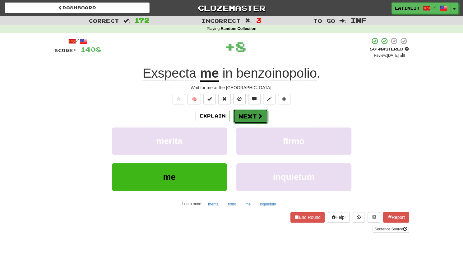
click at [252, 116] on button "Next" at bounding box center [250, 116] width 35 height 14
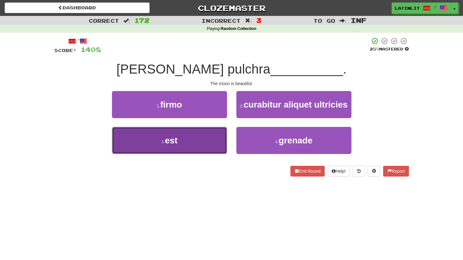
click at [174, 144] on span "est" at bounding box center [171, 140] width 12 height 10
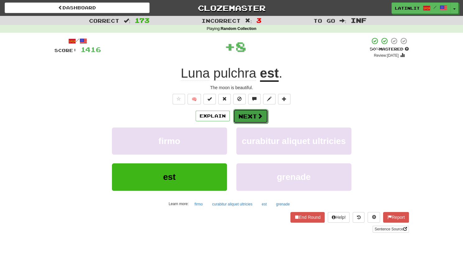
click at [246, 115] on button "Next" at bounding box center [250, 116] width 35 height 14
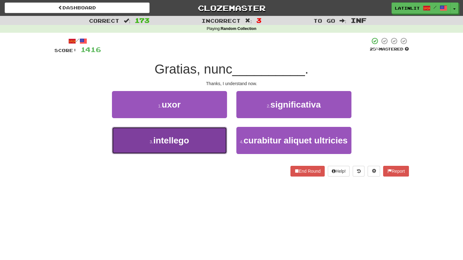
click at [206, 143] on button "3 . intellego" at bounding box center [169, 140] width 115 height 27
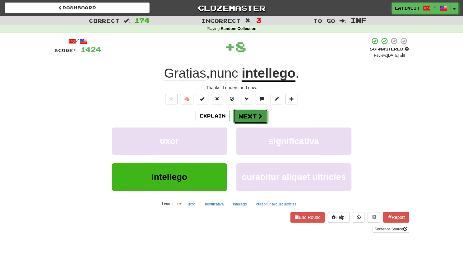
click at [246, 114] on button "Next" at bounding box center [250, 116] width 35 height 14
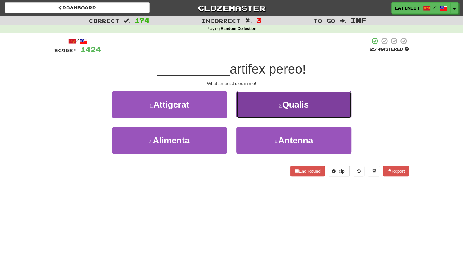
click at [260, 105] on button "2 . [GEOGRAPHIC_DATA]" at bounding box center [294, 104] width 115 height 27
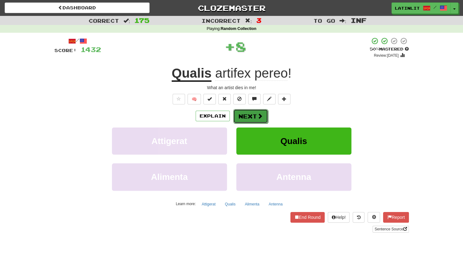
click at [252, 115] on button "Next" at bounding box center [250, 116] width 35 height 14
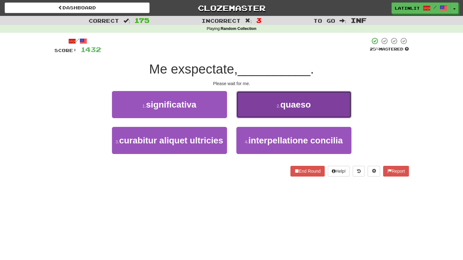
click at [253, 111] on button "2 . quaeso" at bounding box center [294, 104] width 115 height 27
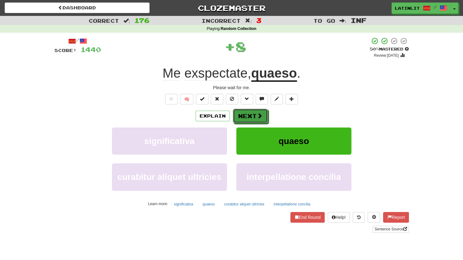
click at [253, 111] on button "Next" at bounding box center [250, 116] width 35 height 14
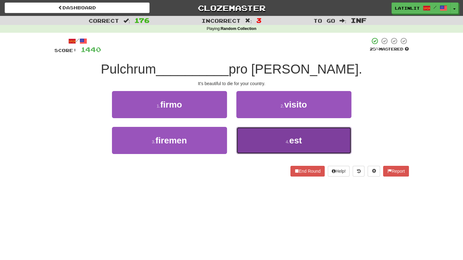
click at [253, 133] on button "4 . est" at bounding box center [294, 140] width 115 height 27
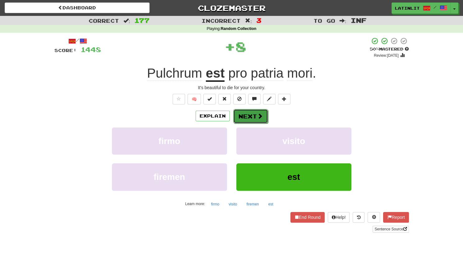
click at [241, 115] on button "Next" at bounding box center [250, 116] width 35 height 14
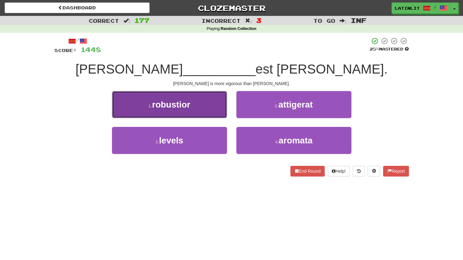
click at [184, 109] on span "robustior" at bounding box center [171, 105] width 38 height 10
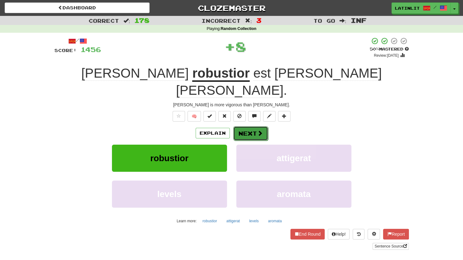
click at [238, 126] on button "Next" at bounding box center [250, 133] width 35 height 14
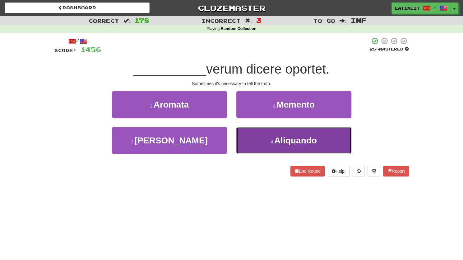
click at [257, 139] on button "4 . [GEOGRAPHIC_DATA]" at bounding box center [294, 140] width 115 height 27
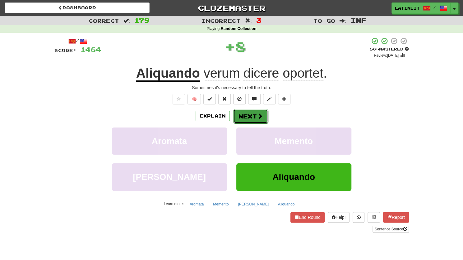
click at [247, 121] on button "Next" at bounding box center [250, 116] width 35 height 14
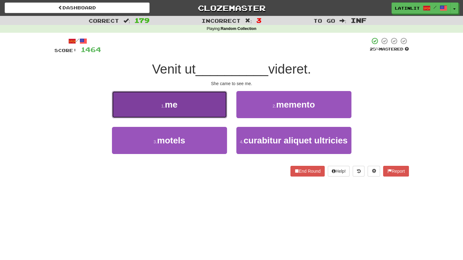
click at [203, 109] on button "1 . me" at bounding box center [169, 104] width 115 height 27
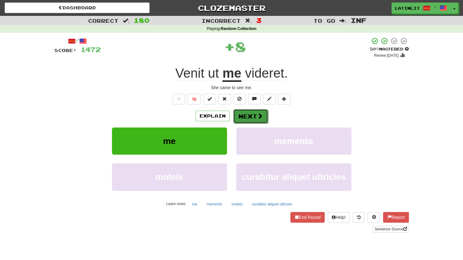
click at [259, 115] on span at bounding box center [260, 116] width 6 height 6
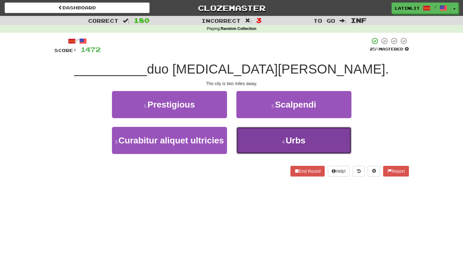
click at [261, 137] on button "4 . Urbs" at bounding box center [294, 140] width 115 height 27
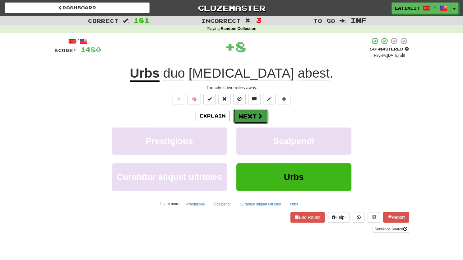
click at [253, 116] on button "Next" at bounding box center [250, 116] width 35 height 14
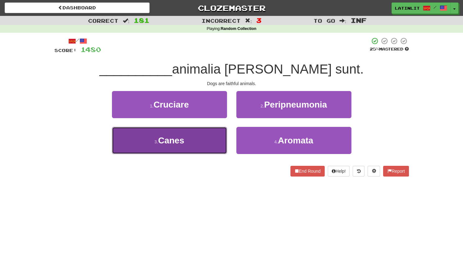
click at [193, 140] on button "3 . Canes" at bounding box center [169, 140] width 115 height 27
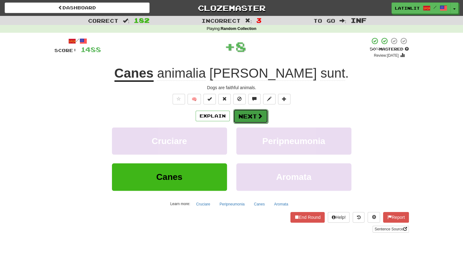
click at [243, 115] on button "Next" at bounding box center [250, 116] width 35 height 14
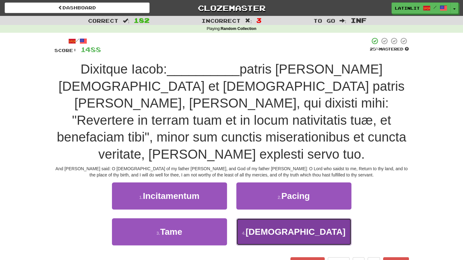
click at [257, 223] on button "4 . [DEMOGRAPHIC_DATA]" at bounding box center [294, 231] width 115 height 27
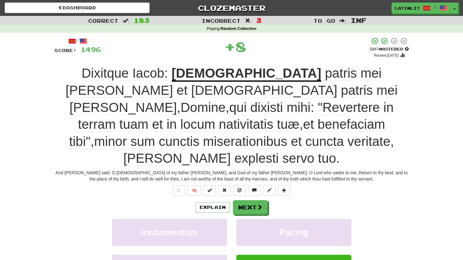
click at [243, 200] on div "Explain Next Incitamentum Pacing Tame Deus Learn more: Incitamentum Pacing Tame…" at bounding box center [231, 250] width 355 height 100
click at [244, 200] on button "Next" at bounding box center [250, 207] width 35 height 14
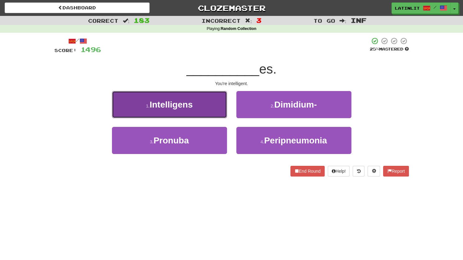
click at [194, 110] on button "1 . Intelligens" at bounding box center [169, 104] width 115 height 27
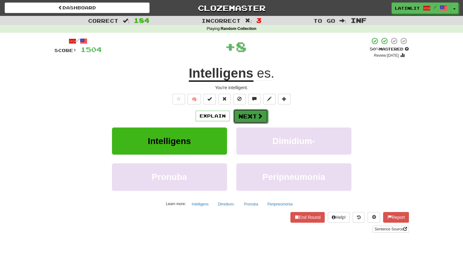
click at [237, 116] on button "Next" at bounding box center [250, 116] width 35 height 14
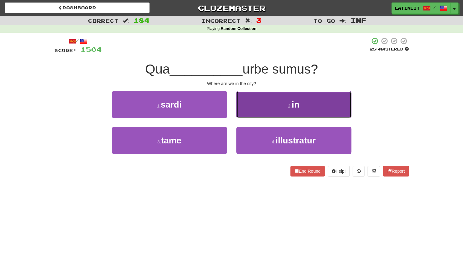
click at [265, 109] on button "2 . in" at bounding box center [294, 104] width 115 height 27
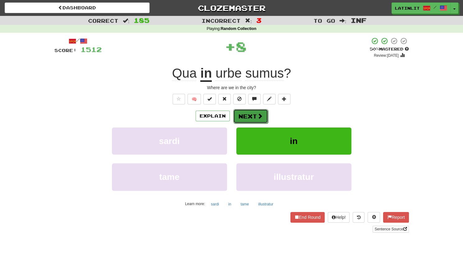
click at [245, 115] on button "Next" at bounding box center [250, 116] width 35 height 14
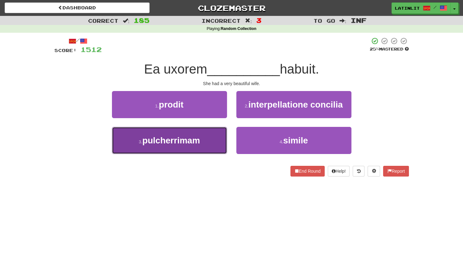
click at [196, 138] on span "pulcherrimam" at bounding box center [172, 140] width 58 height 10
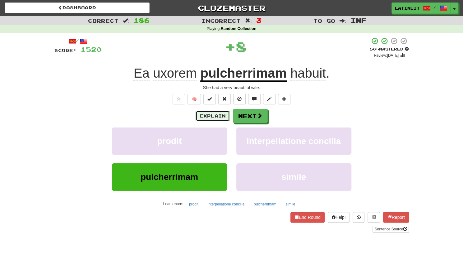
click at [206, 118] on button "Explain" at bounding box center [213, 115] width 34 height 11
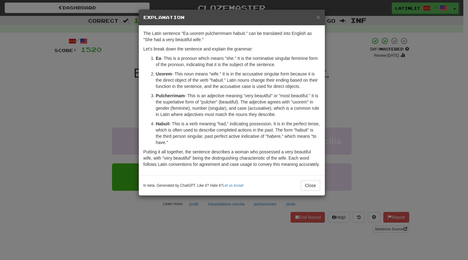
drag, startPoint x: 187, startPoint y: 124, endPoint x: 201, endPoint y: 142, distance: 23.3
click at [201, 142] on p "Habuit - This is a verb meaning "had," indicating possession. It is in the perf…" at bounding box center [238, 132] width 164 height 25
click at [219, 142] on p "Habuit - This is a verb meaning "had," indicating possession. It is in the perf…" at bounding box center [238, 132] width 164 height 25
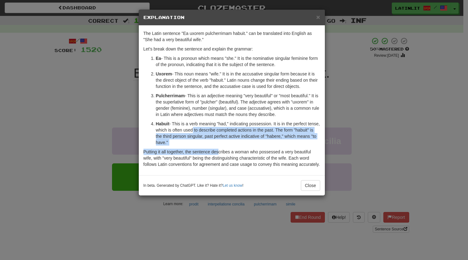
drag, startPoint x: 204, startPoint y: 132, endPoint x: 219, endPoint y: 145, distance: 19.6
click at [219, 145] on div "The Latin sentence "Ea uxorem pulcherrimam habuit." can be translated into Engl…" at bounding box center [232, 100] width 186 height 149
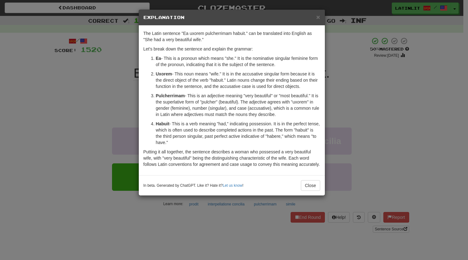
click at [247, 147] on div "The Latin sentence "Ea uxorem pulcherrimam habuit." can be translated into Engl…" at bounding box center [232, 100] width 186 height 149
click at [316, 15] on h5 "Explanation" at bounding box center [231, 17] width 177 height 6
click at [317, 16] on span "×" at bounding box center [318, 16] width 4 height 7
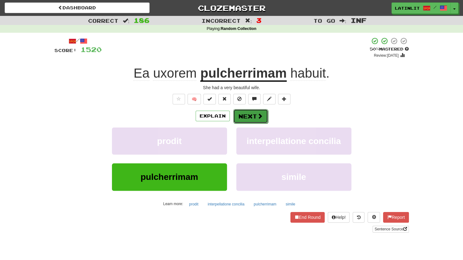
click at [241, 115] on button "Next" at bounding box center [250, 116] width 35 height 14
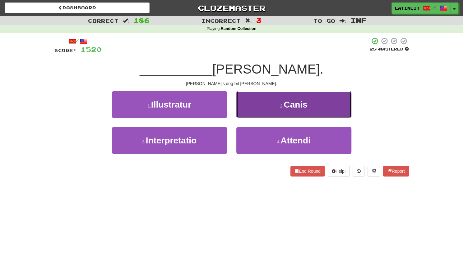
click at [253, 103] on button "2 . Canis" at bounding box center [294, 104] width 115 height 27
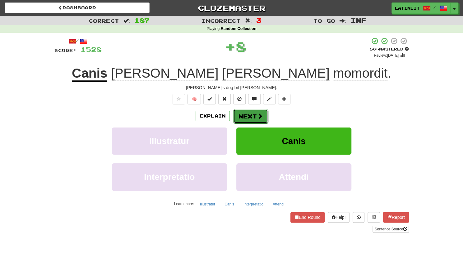
click at [240, 115] on button "Next" at bounding box center [250, 116] width 35 height 14
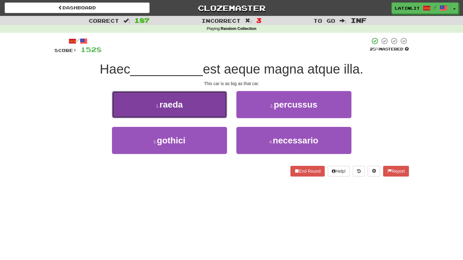
click at [198, 112] on button "1 . raeda" at bounding box center [169, 104] width 115 height 27
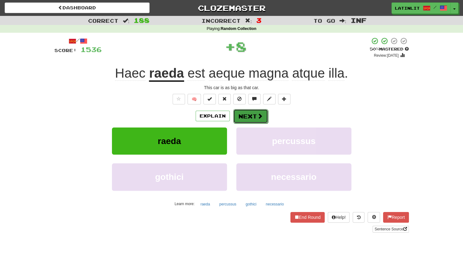
click at [242, 115] on button "Next" at bounding box center [250, 116] width 35 height 14
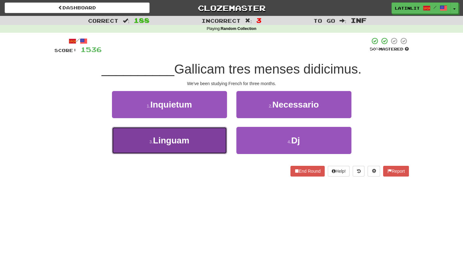
click at [199, 146] on button "3 . Linguam" at bounding box center [169, 140] width 115 height 27
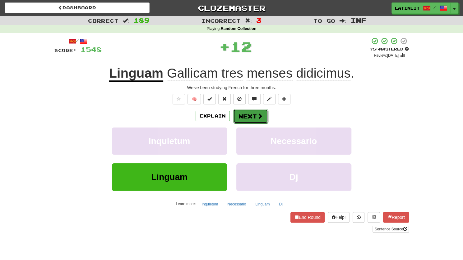
click at [240, 118] on button "Next" at bounding box center [250, 116] width 35 height 14
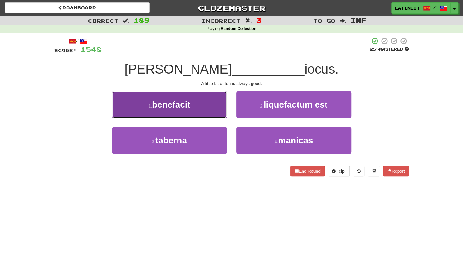
click at [194, 103] on button "1 . benefacit" at bounding box center [169, 104] width 115 height 27
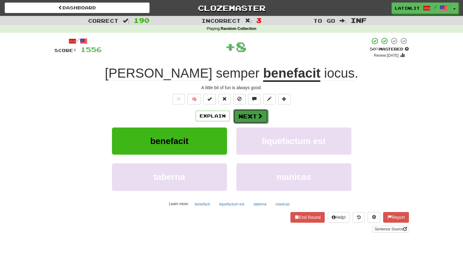
click at [246, 116] on button "Next" at bounding box center [250, 116] width 35 height 14
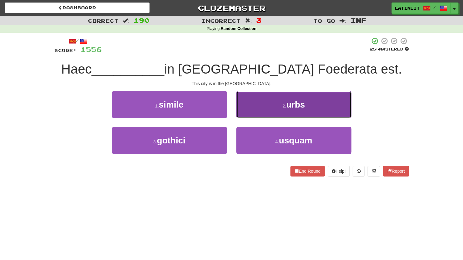
click at [250, 107] on button "2 . urbs" at bounding box center [294, 104] width 115 height 27
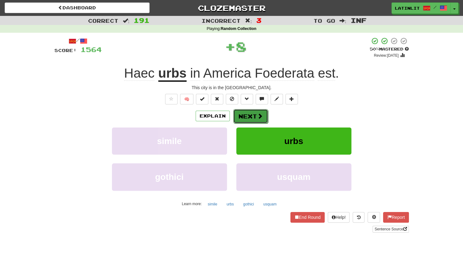
click at [245, 114] on button "Next" at bounding box center [250, 116] width 35 height 14
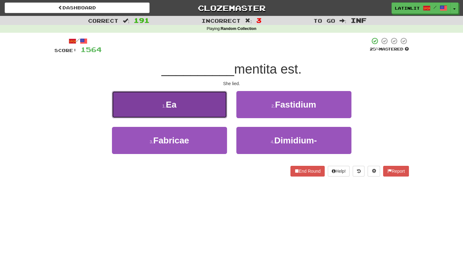
click at [208, 107] on button "1 . Ea" at bounding box center [169, 104] width 115 height 27
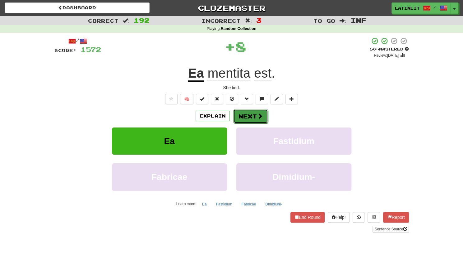
click at [245, 114] on button "Next" at bounding box center [250, 116] width 35 height 14
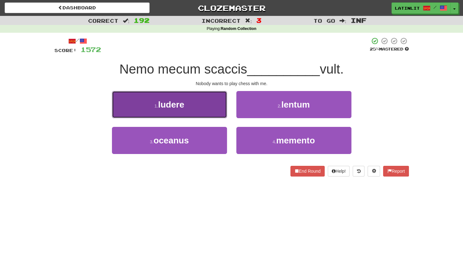
click at [202, 106] on button "1 . [GEOGRAPHIC_DATA]" at bounding box center [169, 104] width 115 height 27
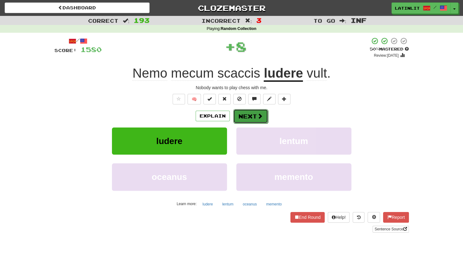
click at [245, 116] on button "Next" at bounding box center [250, 116] width 35 height 14
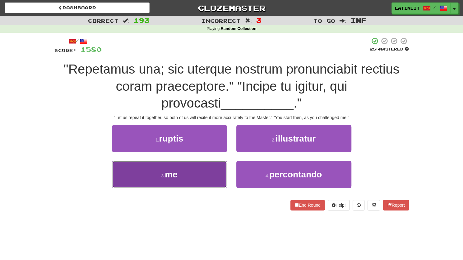
click at [199, 178] on button "3 . me" at bounding box center [169, 174] width 115 height 27
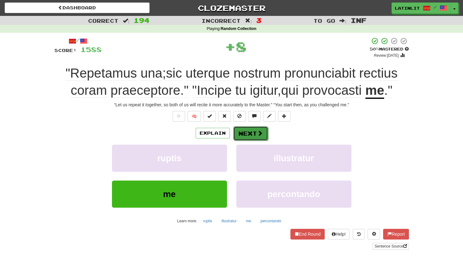
click at [241, 134] on button "Next" at bounding box center [250, 133] width 35 height 14
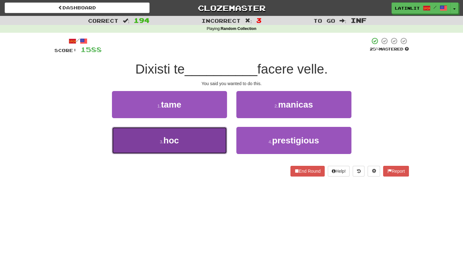
click at [202, 142] on button "3 . hoc" at bounding box center [169, 140] width 115 height 27
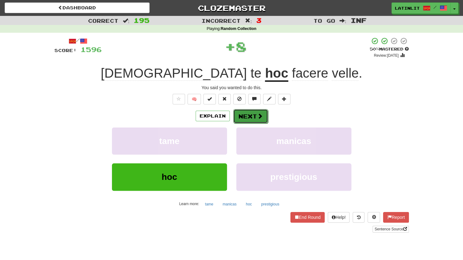
click at [242, 113] on button "Next" at bounding box center [250, 116] width 35 height 14
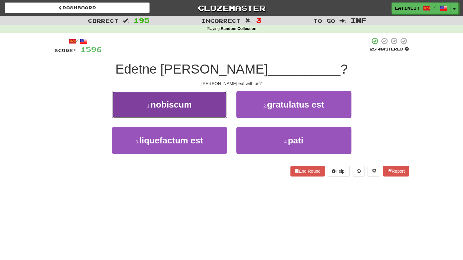
click at [182, 108] on span "nobiscum" at bounding box center [171, 105] width 41 height 10
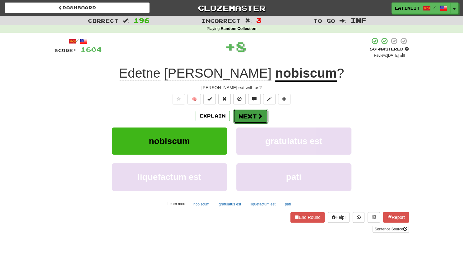
click at [250, 115] on button "Next" at bounding box center [250, 116] width 35 height 14
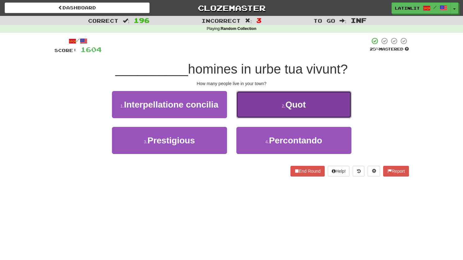
click at [258, 101] on button "2 . Quot" at bounding box center [294, 104] width 115 height 27
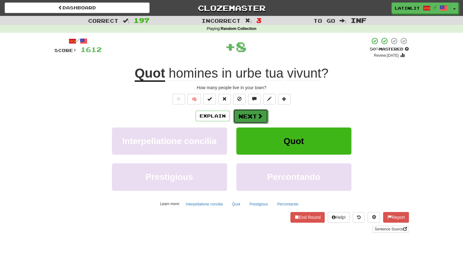
click at [248, 114] on button "Next" at bounding box center [250, 116] width 35 height 14
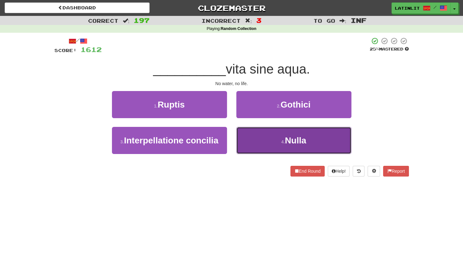
click at [258, 144] on button "4 . [GEOGRAPHIC_DATA]" at bounding box center [294, 140] width 115 height 27
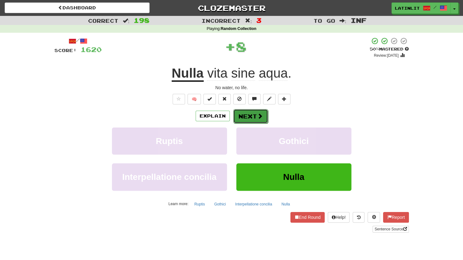
click at [242, 110] on button "Next" at bounding box center [250, 116] width 35 height 14
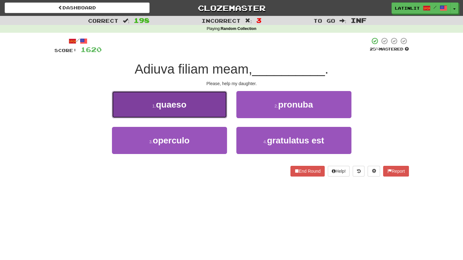
click at [200, 106] on button "1 . quaeso" at bounding box center [169, 104] width 115 height 27
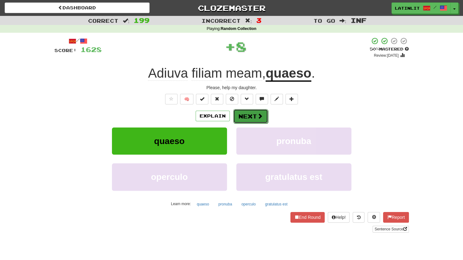
click at [243, 114] on button "Next" at bounding box center [250, 116] width 35 height 14
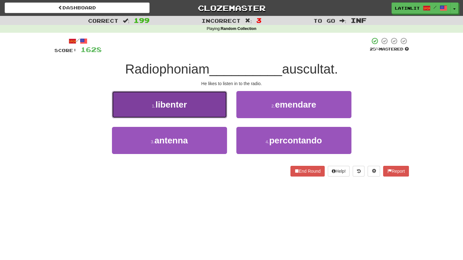
click at [205, 106] on button "1 . libenter" at bounding box center [169, 104] width 115 height 27
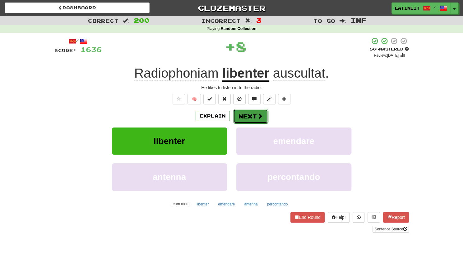
click at [249, 112] on button "Next" at bounding box center [250, 116] width 35 height 14
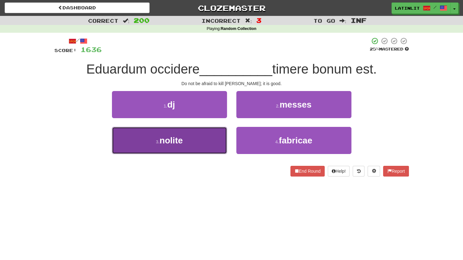
click at [194, 147] on button "3 . nolite" at bounding box center [169, 140] width 115 height 27
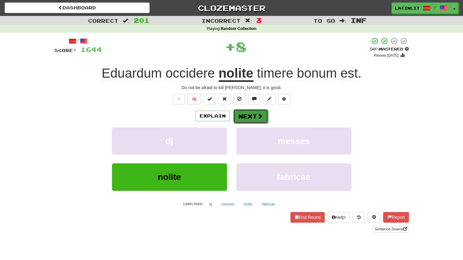
click at [255, 115] on button "Next" at bounding box center [250, 116] width 35 height 14
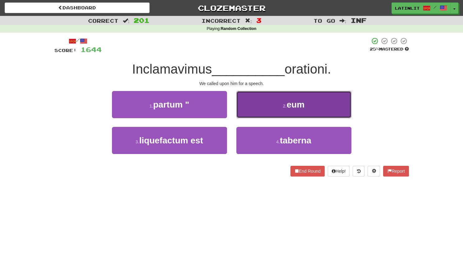
click at [259, 108] on button "2 . eum" at bounding box center [294, 104] width 115 height 27
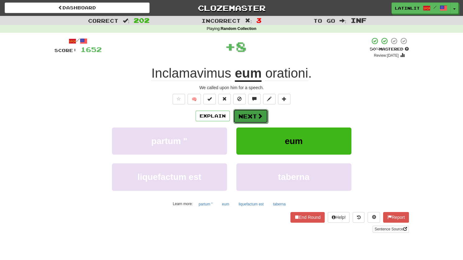
click at [249, 119] on button "Next" at bounding box center [250, 116] width 35 height 14
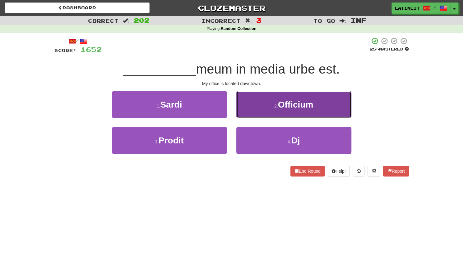
click at [257, 106] on button "2 . Officium" at bounding box center [294, 104] width 115 height 27
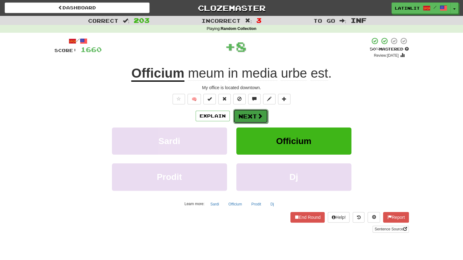
click at [252, 118] on button "Next" at bounding box center [250, 116] width 35 height 14
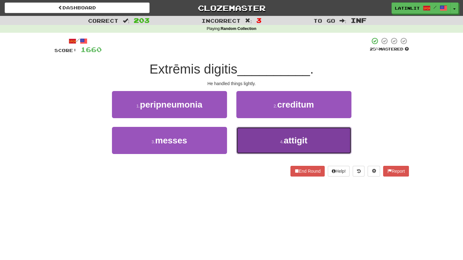
click at [257, 145] on button "4 . [GEOGRAPHIC_DATA]" at bounding box center [294, 140] width 115 height 27
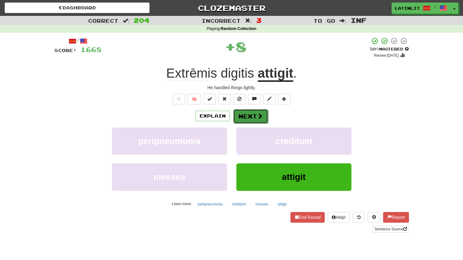
click at [251, 114] on button "Next" at bounding box center [250, 116] width 35 height 14
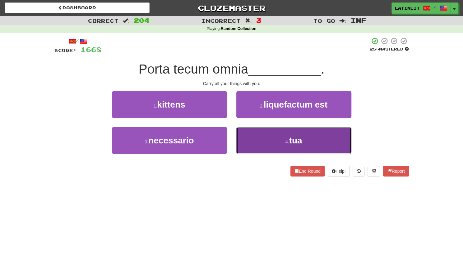
click at [277, 143] on button "4 . tua" at bounding box center [294, 140] width 115 height 27
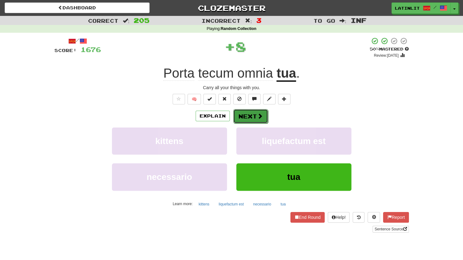
click at [251, 117] on button "Next" at bounding box center [250, 116] width 35 height 14
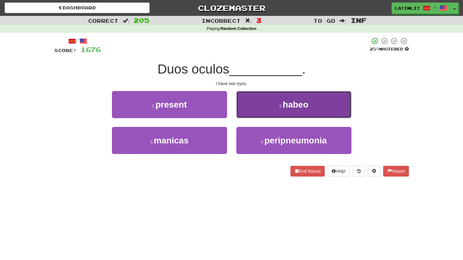
click at [267, 107] on button "2 . habeo" at bounding box center [294, 104] width 115 height 27
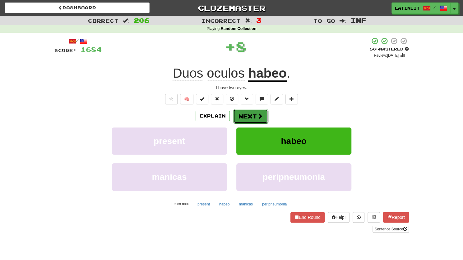
click at [247, 112] on button "Next" at bounding box center [250, 116] width 35 height 14
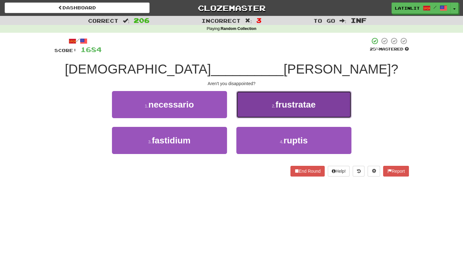
click at [261, 104] on button "2 . frustratae" at bounding box center [294, 104] width 115 height 27
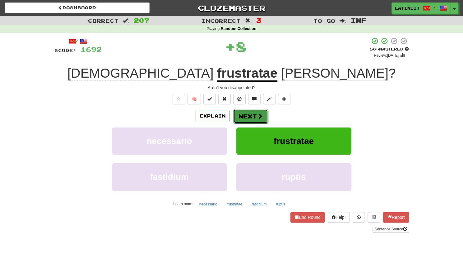
click at [250, 119] on button "Next" at bounding box center [250, 116] width 35 height 14
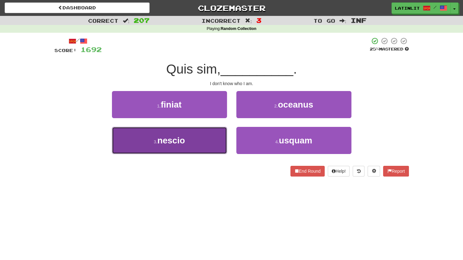
click at [190, 145] on button "3 . nescio" at bounding box center [169, 140] width 115 height 27
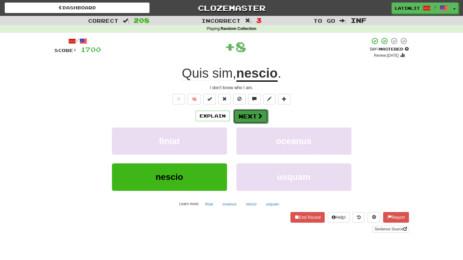
click at [241, 119] on button "Next" at bounding box center [250, 116] width 35 height 14
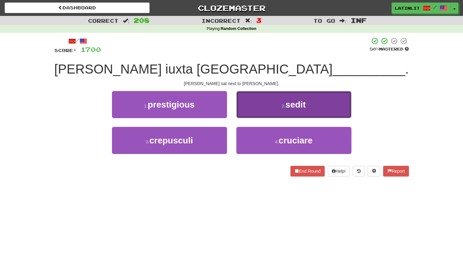
click at [260, 103] on button "2 . sedit" at bounding box center [294, 104] width 115 height 27
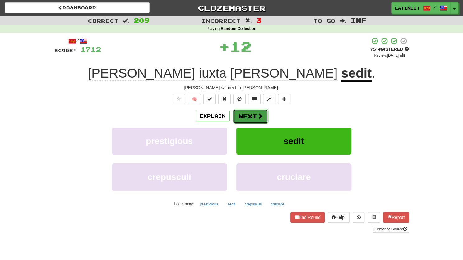
click at [241, 117] on button "Next" at bounding box center [250, 116] width 35 height 14
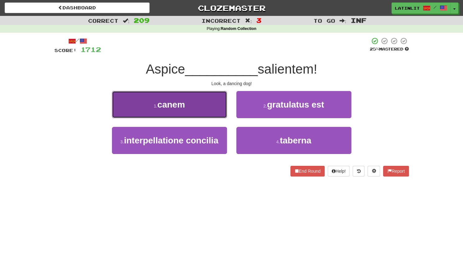
click at [192, 109] on button "1 . canem" at bounding box center [169, 104] width 115 height 27
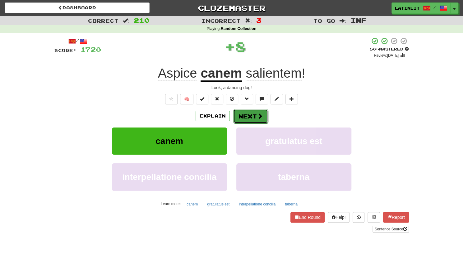
click at [244, 115] on button "Next" at bounding box center [250, 116] width 35 height 14
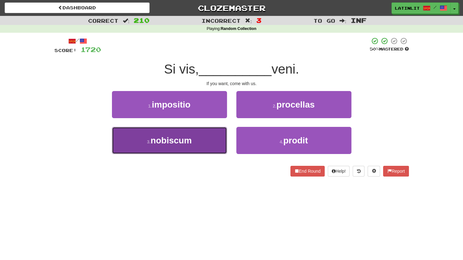
click at [182, 145] on button "3 . nobiscum" at bounding box center [169, 140] width 115 height 27
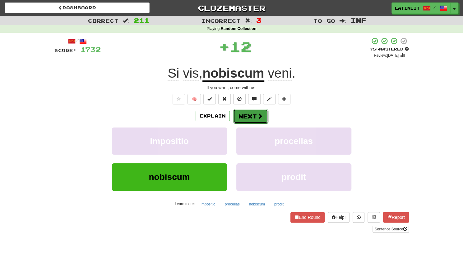
click at [246, 115] on button "Next" at bounding box center [250, 116] width 35 height 14
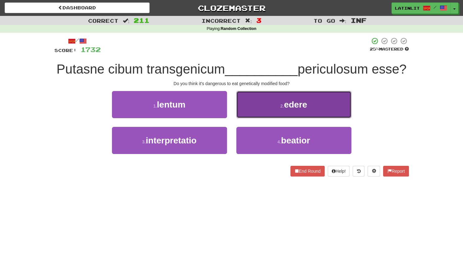
click at [248, 118] on button "2 . edere" at bounding box center [294, 104] width 115 height 27
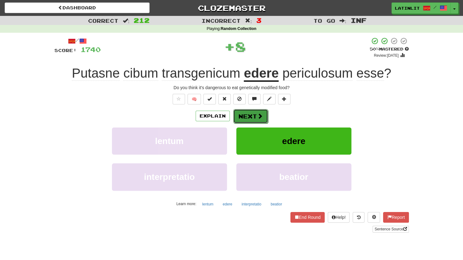
click at [245, 117] on button "Next" at bounding box center [250, 116] width 35 height 14
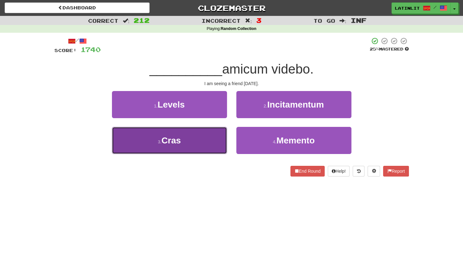
click at [175, 145] on button "3 . Cras" at bounding box center [169, 140] width 115 height 27
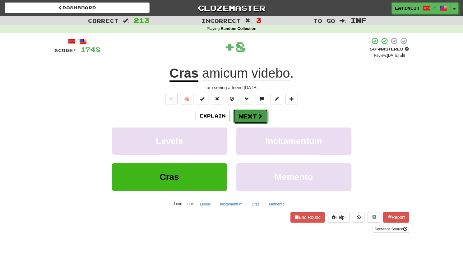
click at [243, 115] on button "Next" at bounding box center [250, 116] width 35 height 14
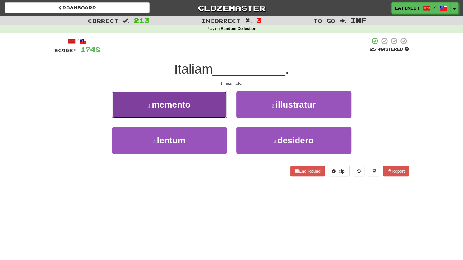
click at [200, 103] on button "1 . memento" at bounding box center [169, 104] width 115 height 27
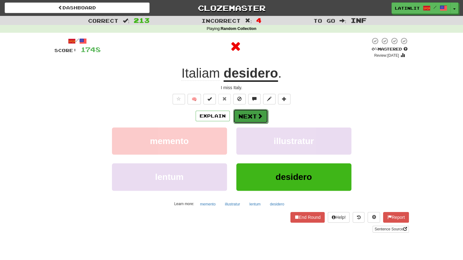
click at [246, 120] on button "Next" at bounding box center [250, 116] width 35 height 14
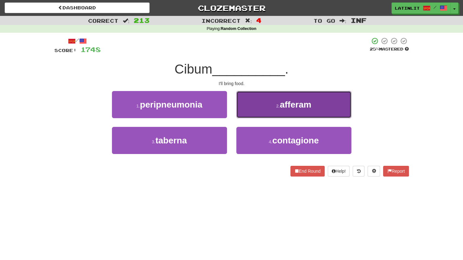
click at [265, 106] on button "2 . afferam" at bounding box center [294, 104] width 115 height 27
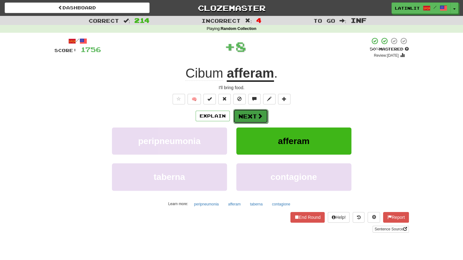
click at [253, 115] on button "Next" at bounding box center [250, 116] width 35 height 14
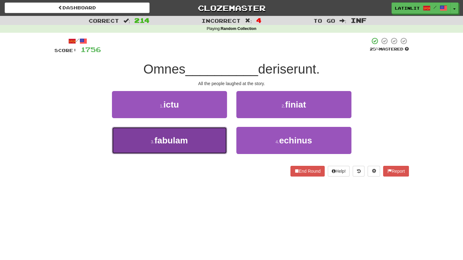
click at [200, 143] on button "3 . fabulam" at bounding box center [169, 140] width 115 height 27
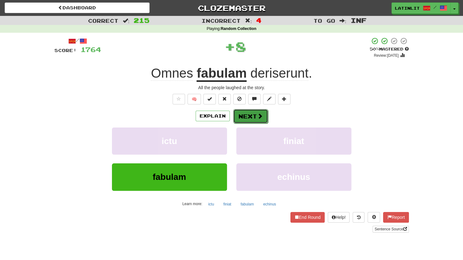
click at [256, 111] on button "Next" at bounding box center [250, 116] width 35 height 14
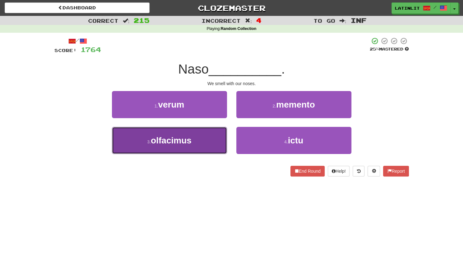
click at [188, 140] on span "olfacimus" at bounding box center [171, 140] width 41 height 10
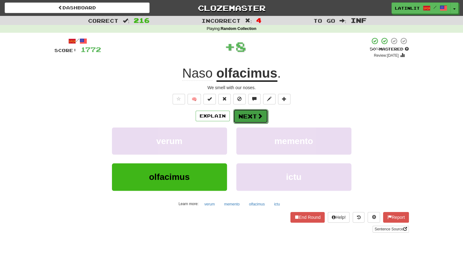
click at [251, 114] on button "Next" at bounding box center [250, 116] width 35 height 14
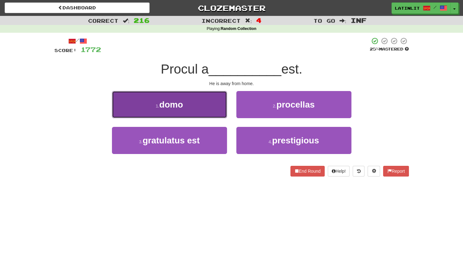
click at [188, 106] on button "1 . domo" at bounding box center [169, 104] width 115 height 27
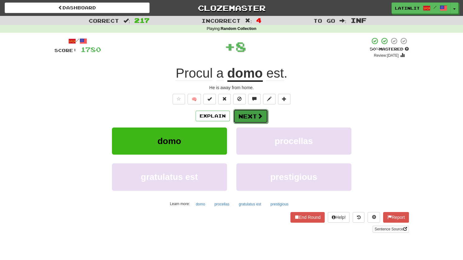
click at [243, 113] on button "Next" at bounding box center [250, 116] width 35 height 14
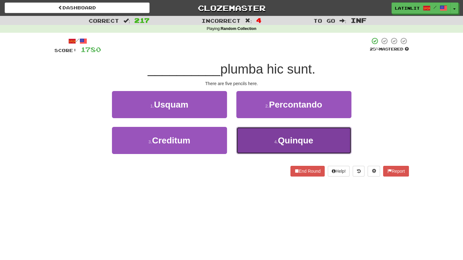
click at [249, 140] on button "4 . [GEOGRAPHIC_DATA]" at bounding box center [294, 140] width 115 height 27
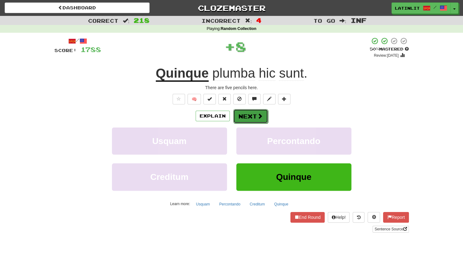
click at [237, 117] on button "Next" at bounding box center [250, 116] width 35 height 14
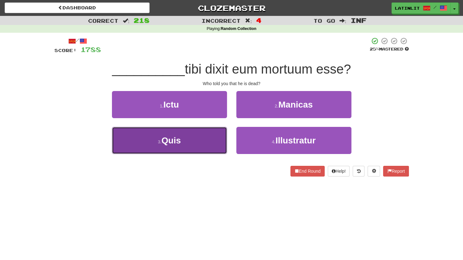
click at [200, 142] on button "3 . Quis" at bounding box center [169, 140] width 115 height 27
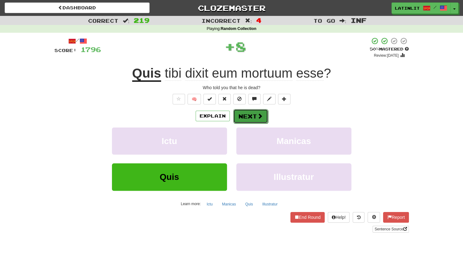
click at [246, 115] on button "Next" at bounding box center [250, 116] width 35 height 14
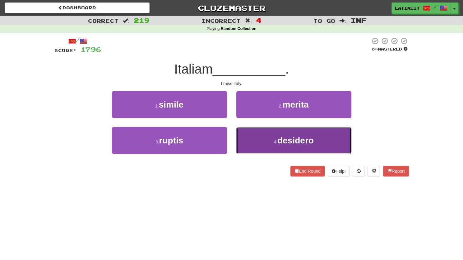
click at [256, 143] on button "4 . desidero" at bounding box center [294, 140] width 115 height 27
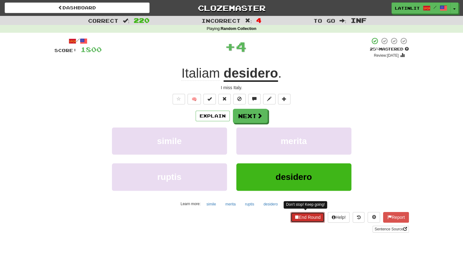
click at [300, 213] on button "End Round" at bounding box center [308, 217] width 34 height 11
